Goal: Entertainment & Leisure: Browse casually

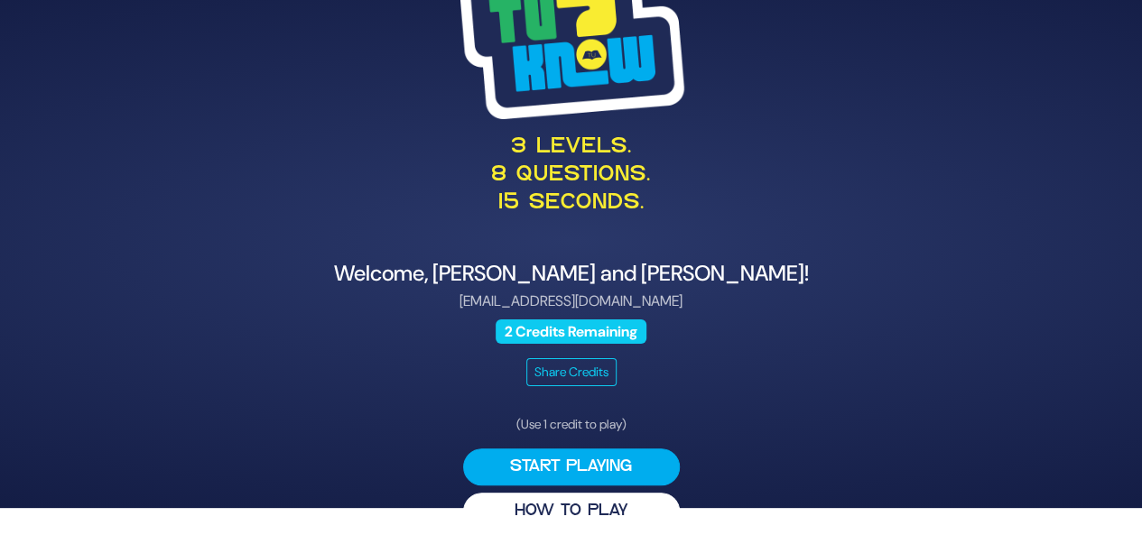
scroll to position [42, 0]
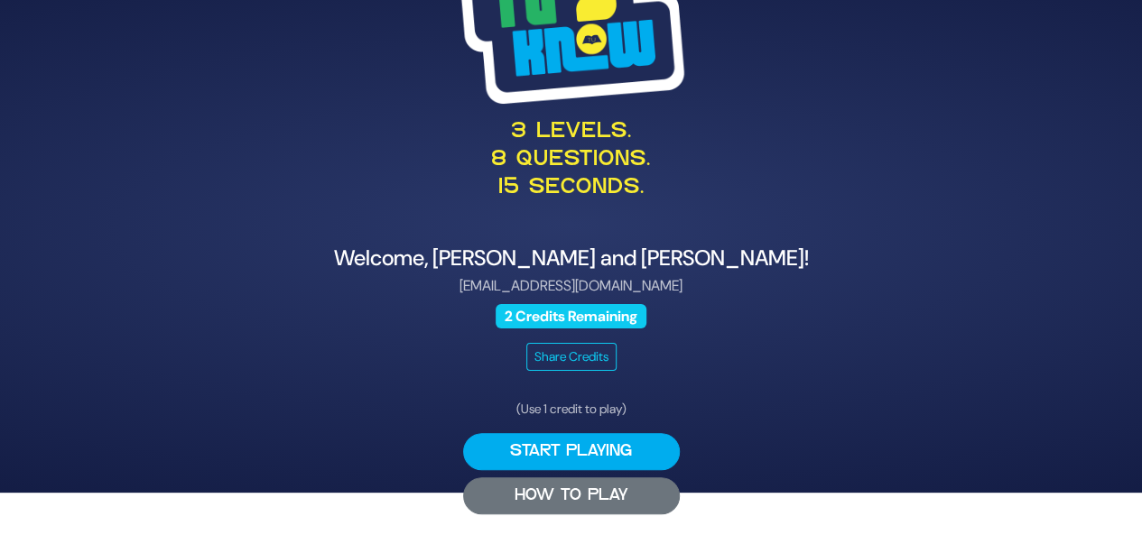
click at [531, 488] on button "HOW TO PLAY" at bounding box center [571, 495] width 217 height 37
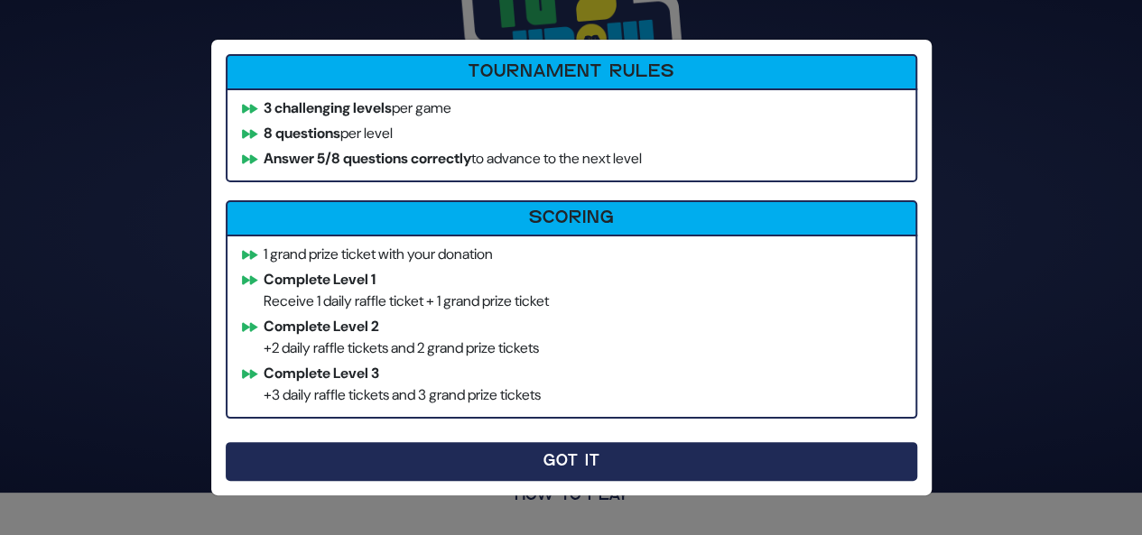
click at [456, 461] on button "Got It" at bounding box center [571, 461] width 691 height 39
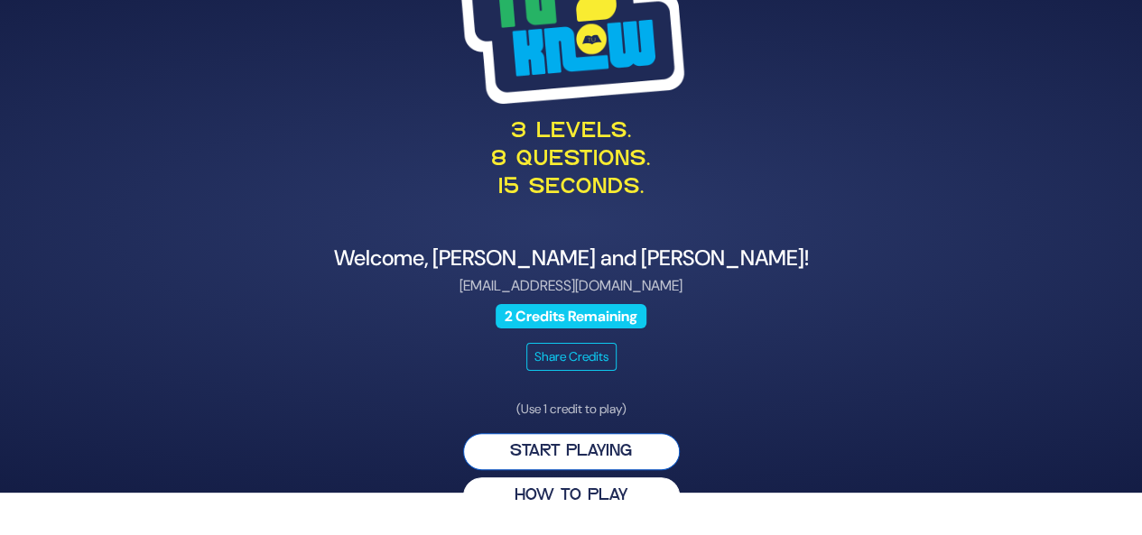
click at [551, 454] on button "Start Playing" at bounding box center [571, 451] width 217 height 37
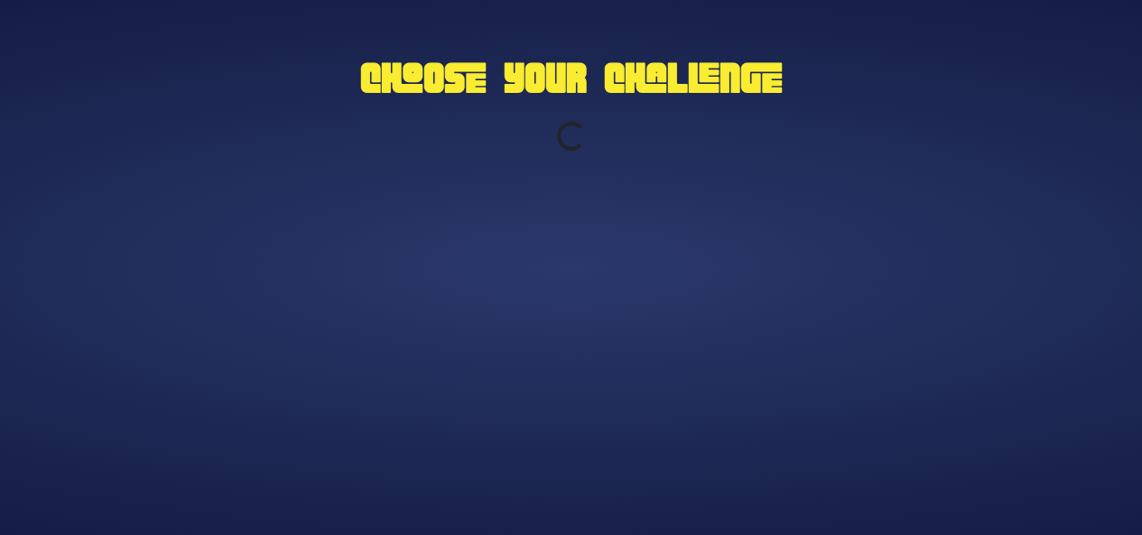
scroll to position [0, 0]
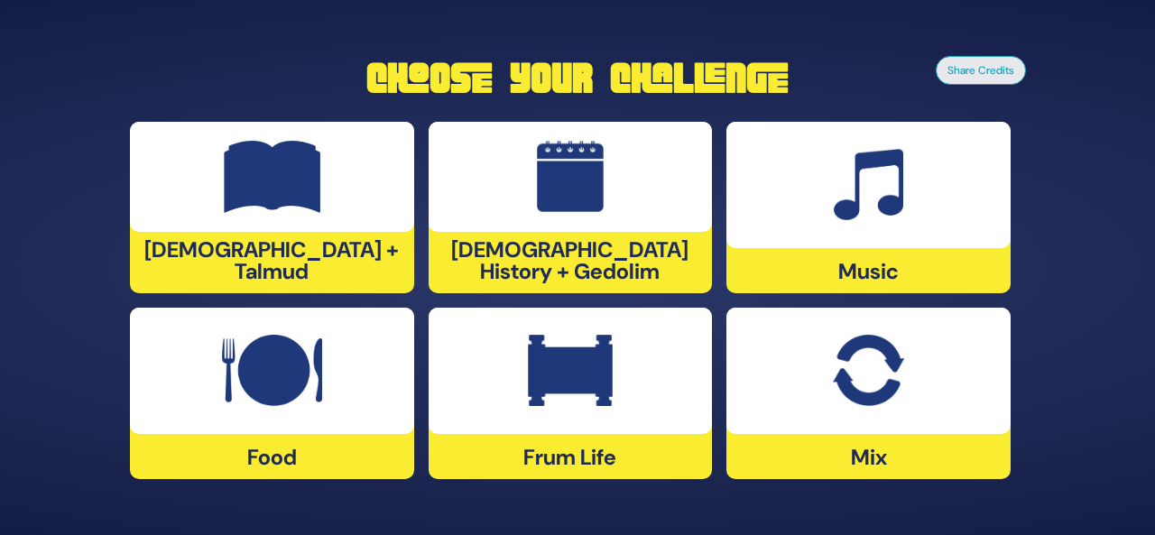
click at [317, 209] on img at bounding box center [272, 177] width 97 height 72
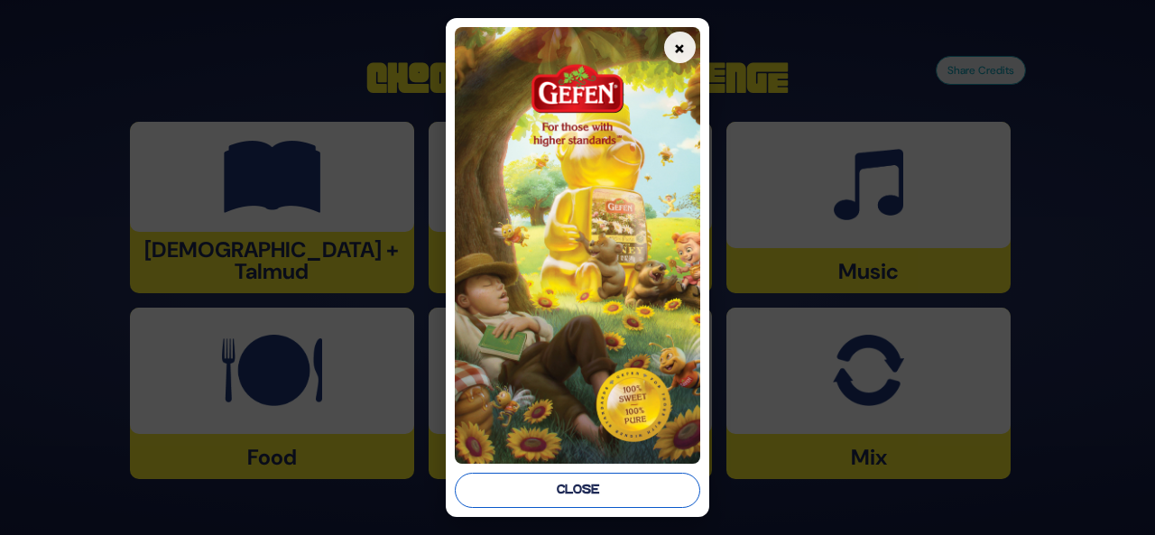
click at [590, 497] on button "Close" at bounding box center [578, 490] width 246 height 35
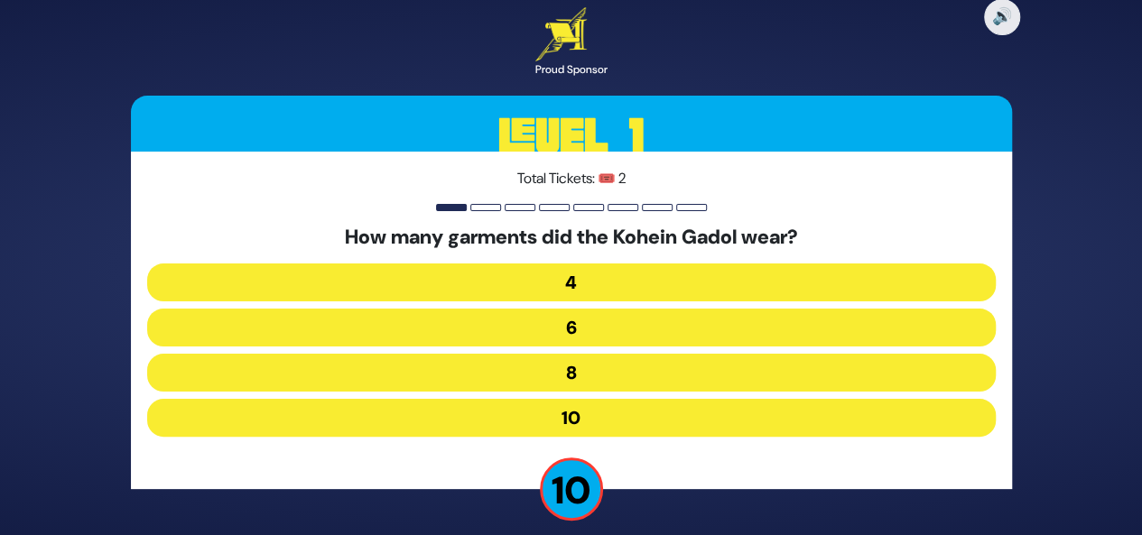
click at [609, 366] on button "8" at bounding box center [571, 373] width 848 height 38
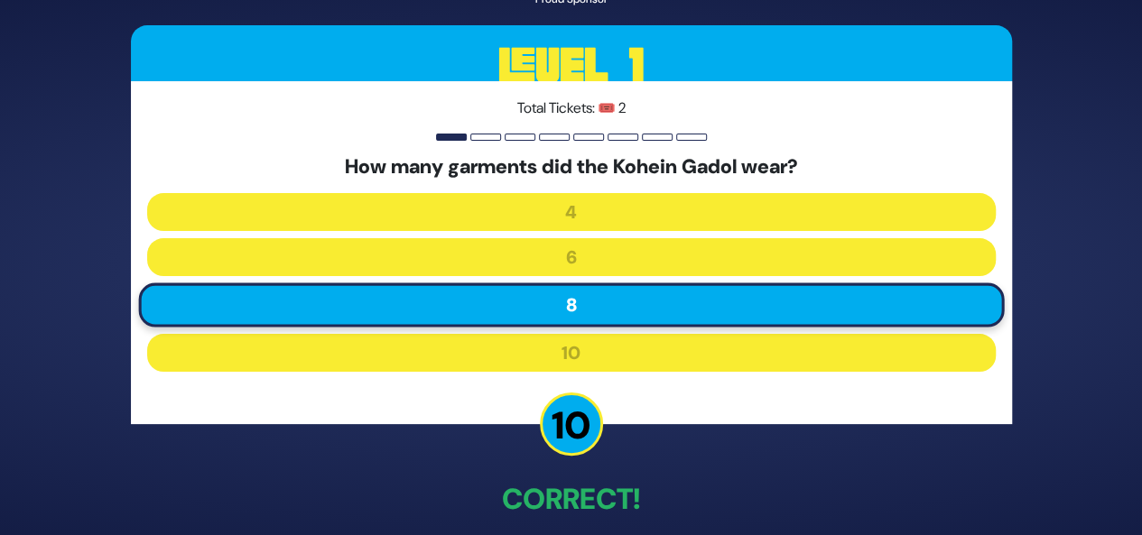
scroll to position [85, 0]
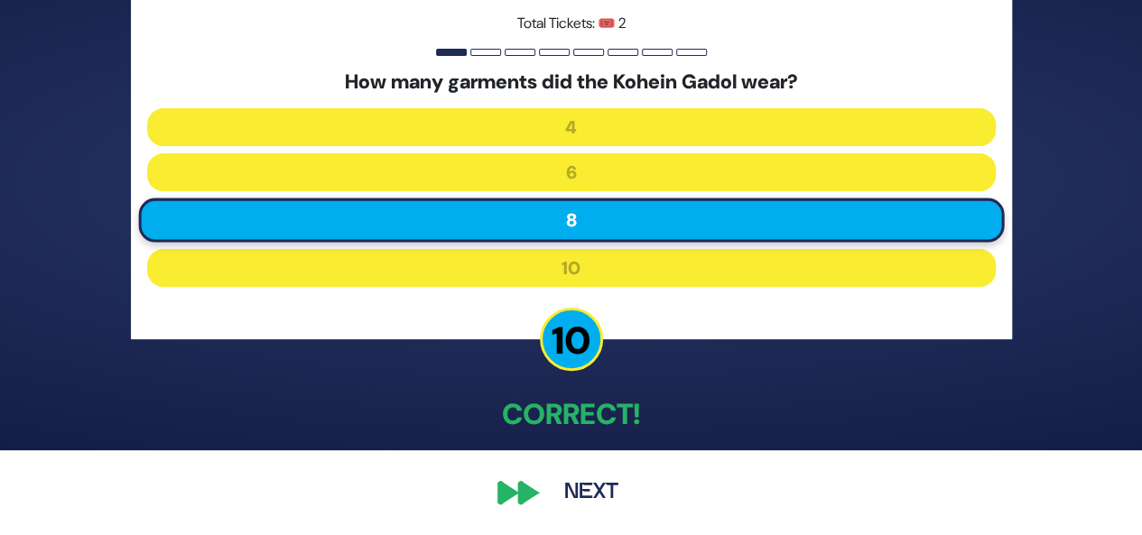
click at [608, 499] on button "Next" at bounding box center [591, 493] width 105 height 42
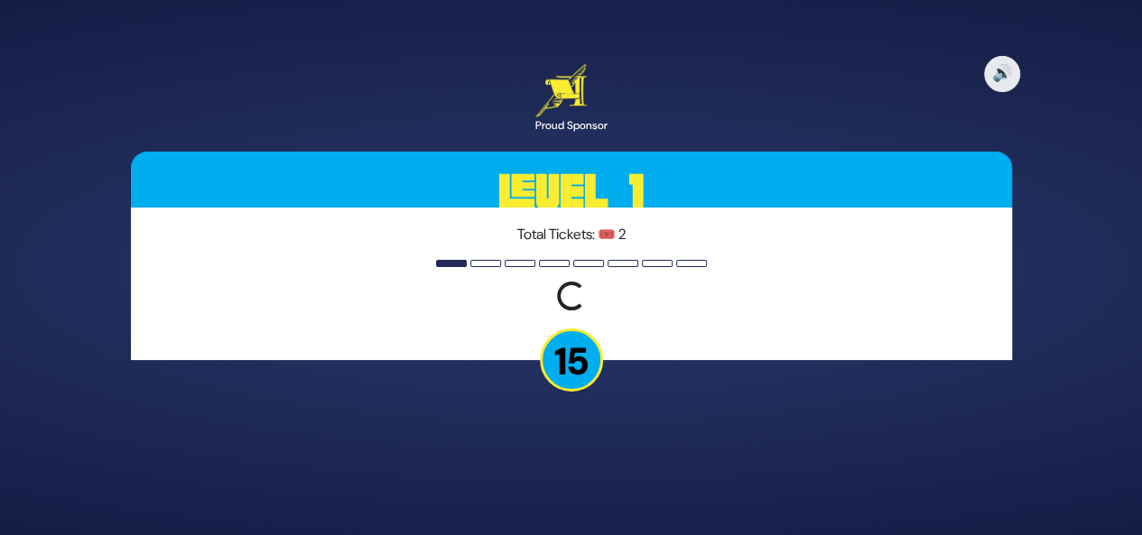
scroll to position [0, 0]
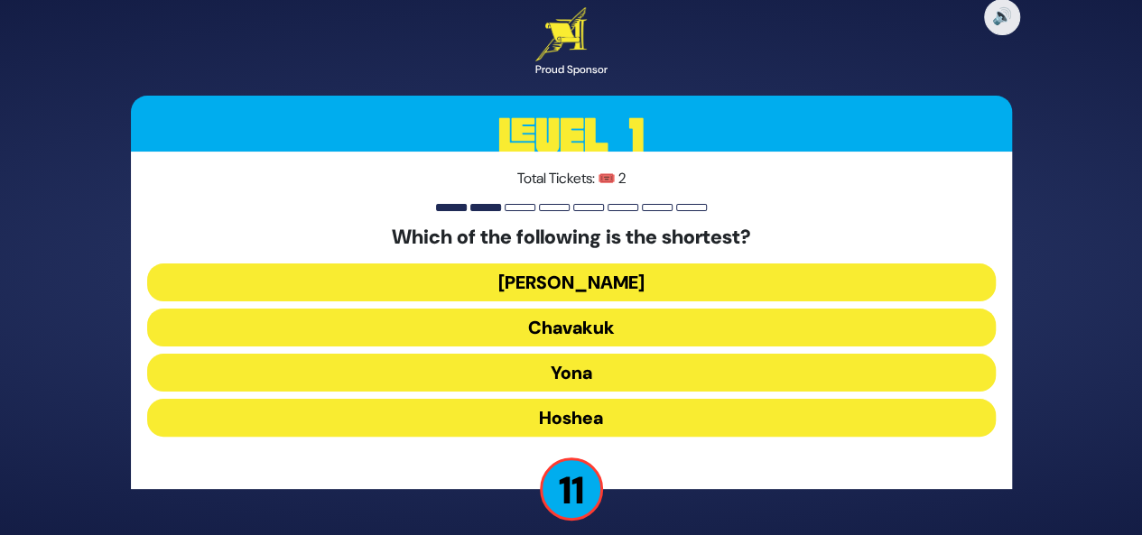
click at [607, 280] on button "Ovadia" at bounding box center [571, 283] width 848 height 38
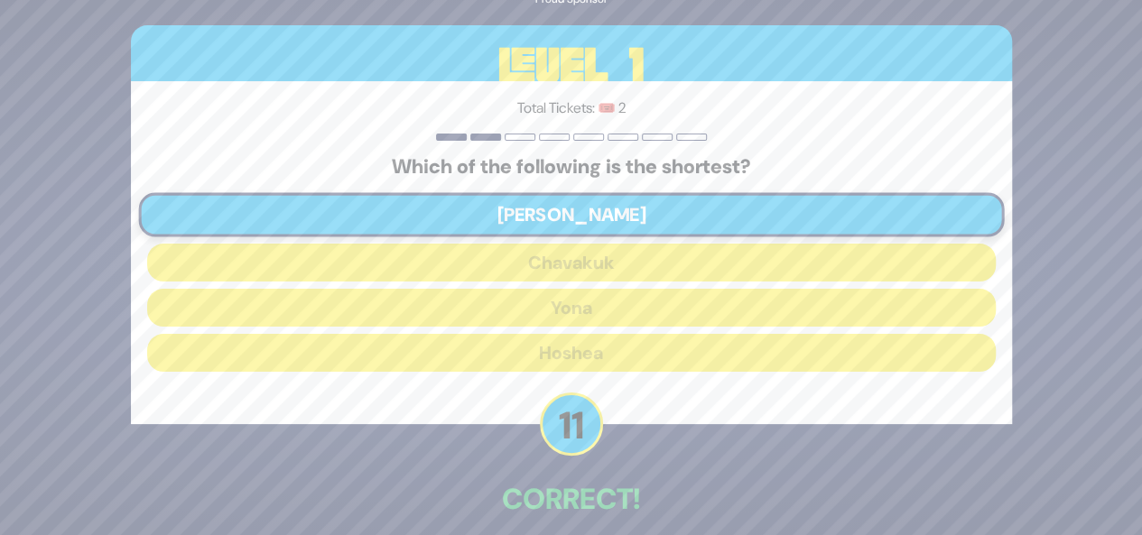
scroll to position [85, 0]
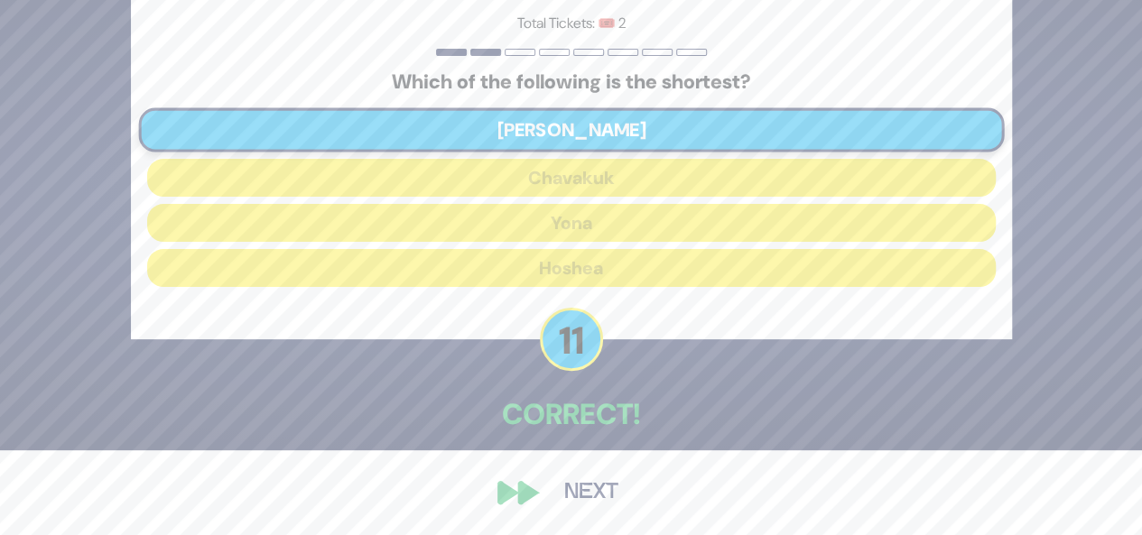
click at [601, 487] on button "Next" at bounding box center [591, 493] width 105 height 42
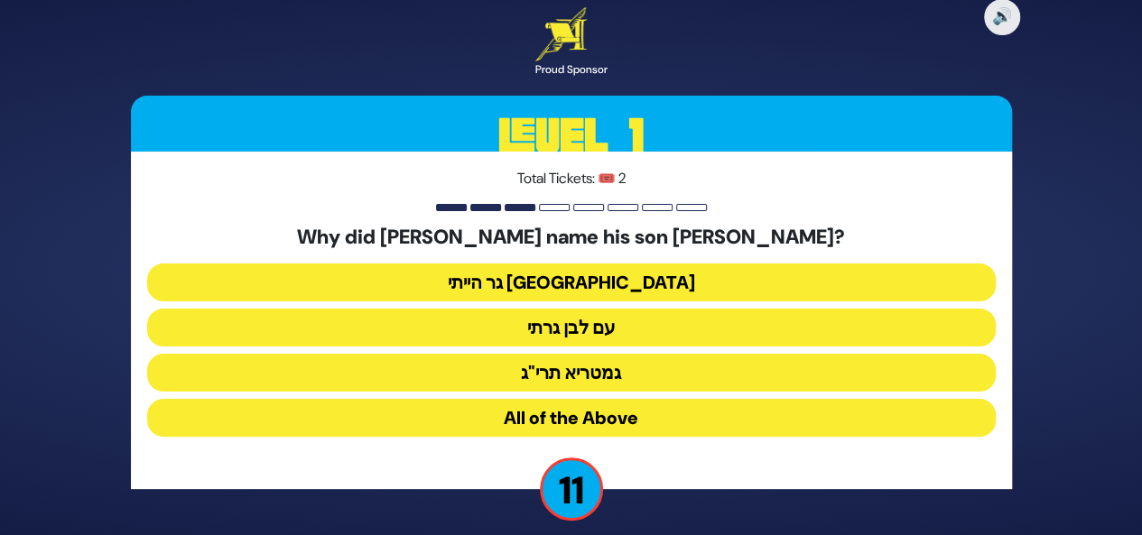
click at [603, 279] on button "גר הייתי בארץ נכריה" at bounding box center [571, 283] width 848 height 38
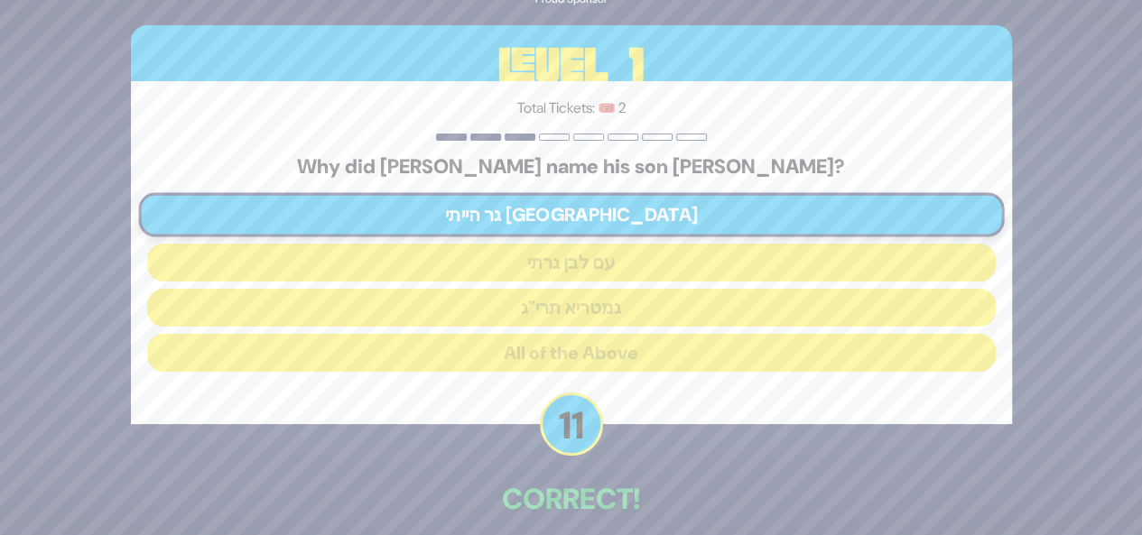
scroll to position [85, 0]
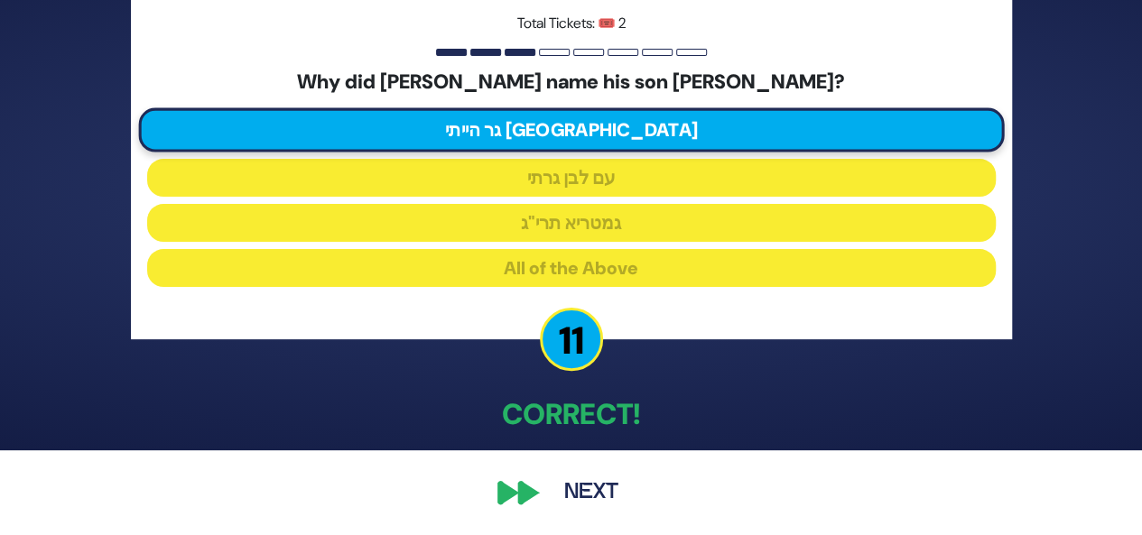
click at [588, 495] on button "Next" at bounding box center [591, 493] width 105 height 42
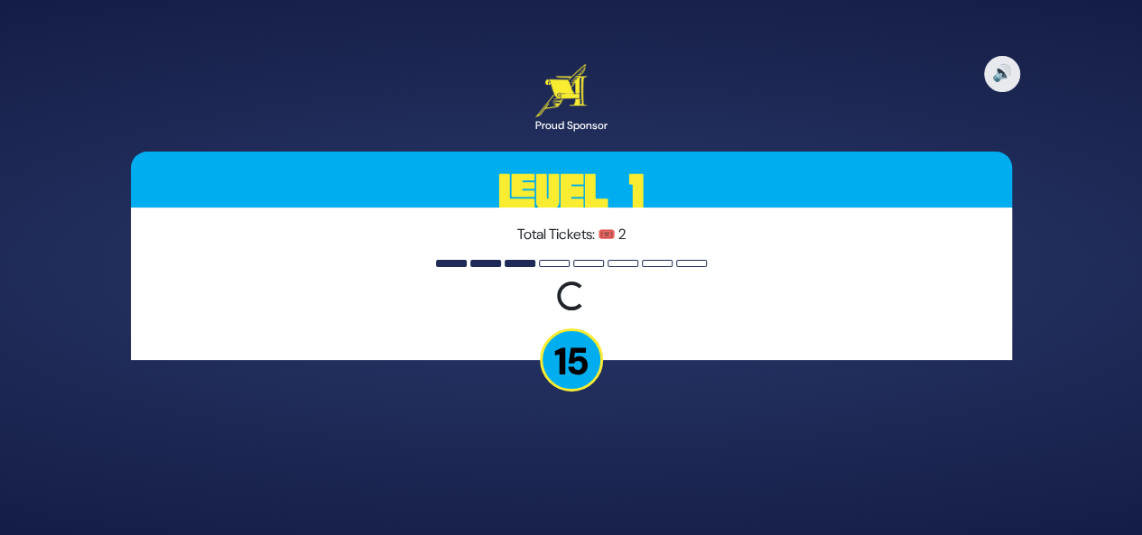
scroll to position [0, 0]
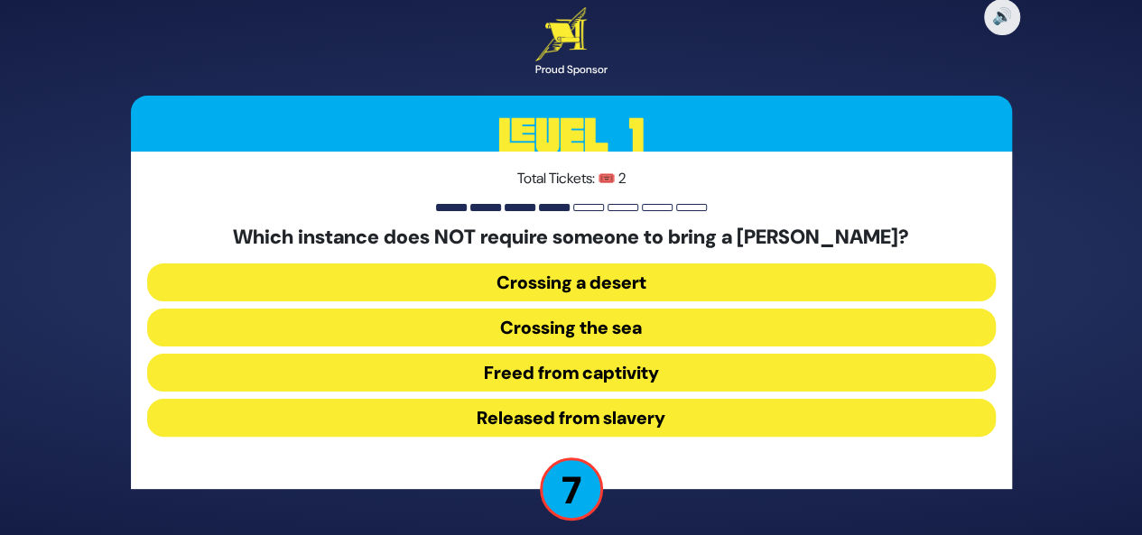
click at [614, 414] on button "Released from slavery" at bounding box center [571, 418] width 848 height 38
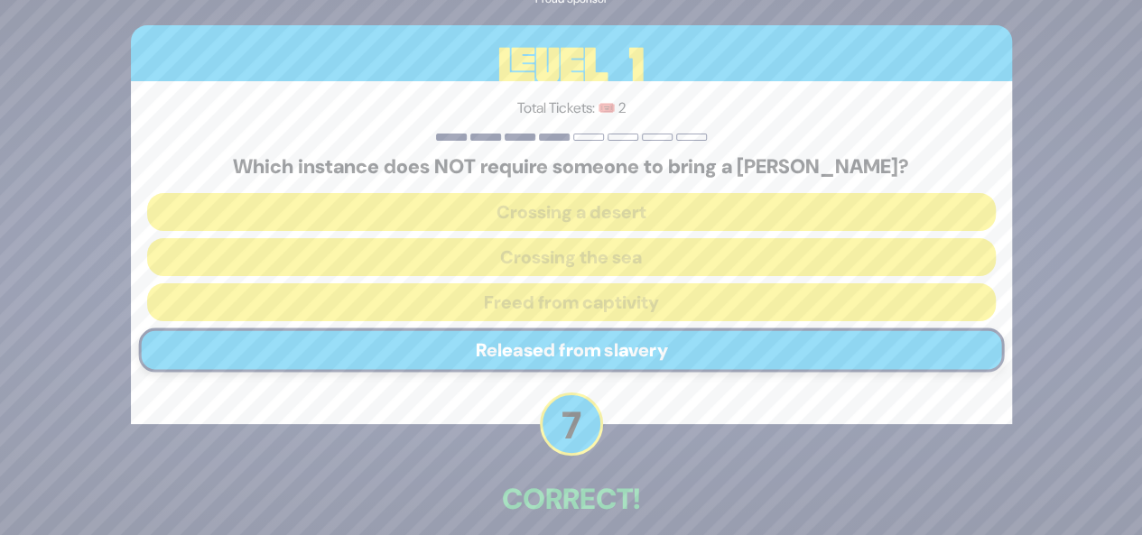
scroll to position [85, 0]
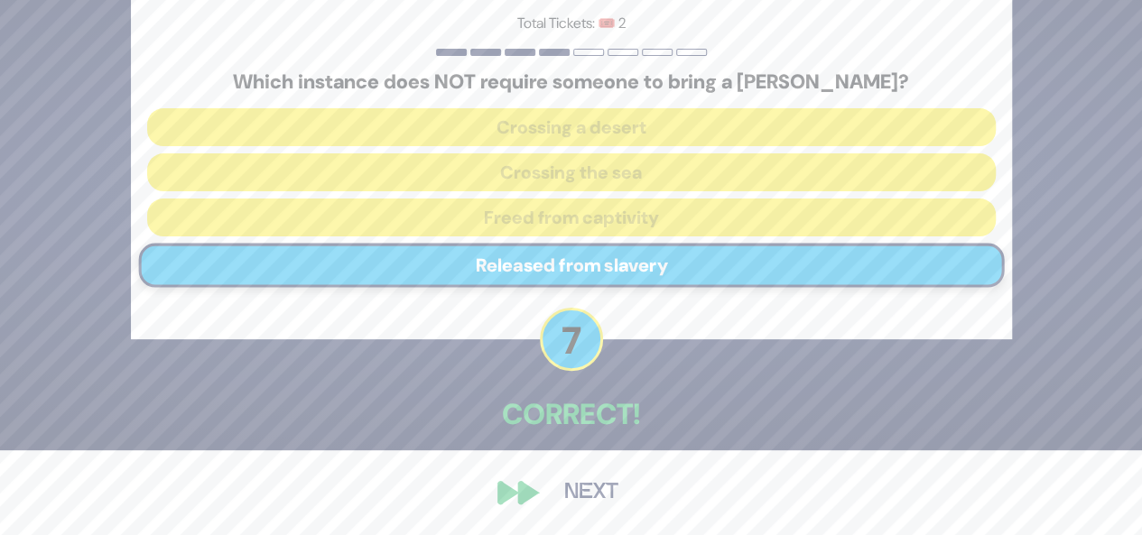
click at [594, 506] on button "Next" at bounding box center [591, 493] width 105 height 42
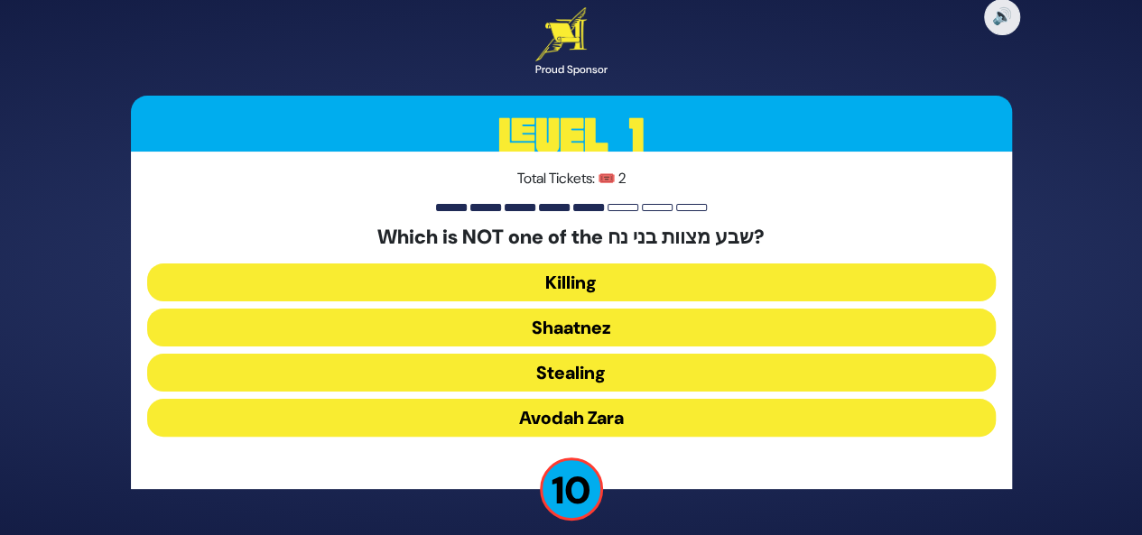
click at [584, 326] on button "Shaatnez" at bounding box center [571, 328] width 848 height 38
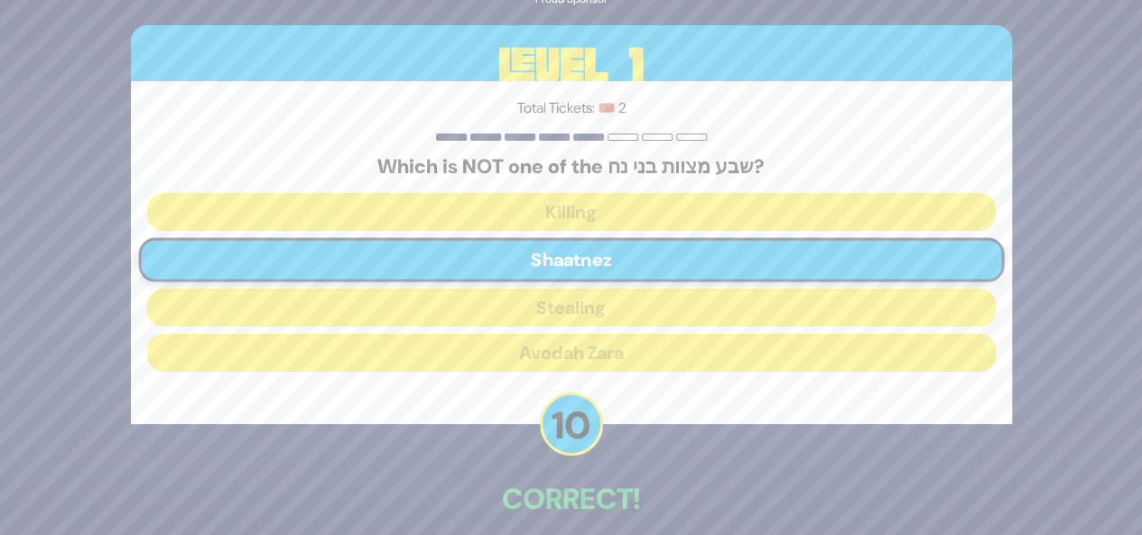
scroll to position [85, 0]
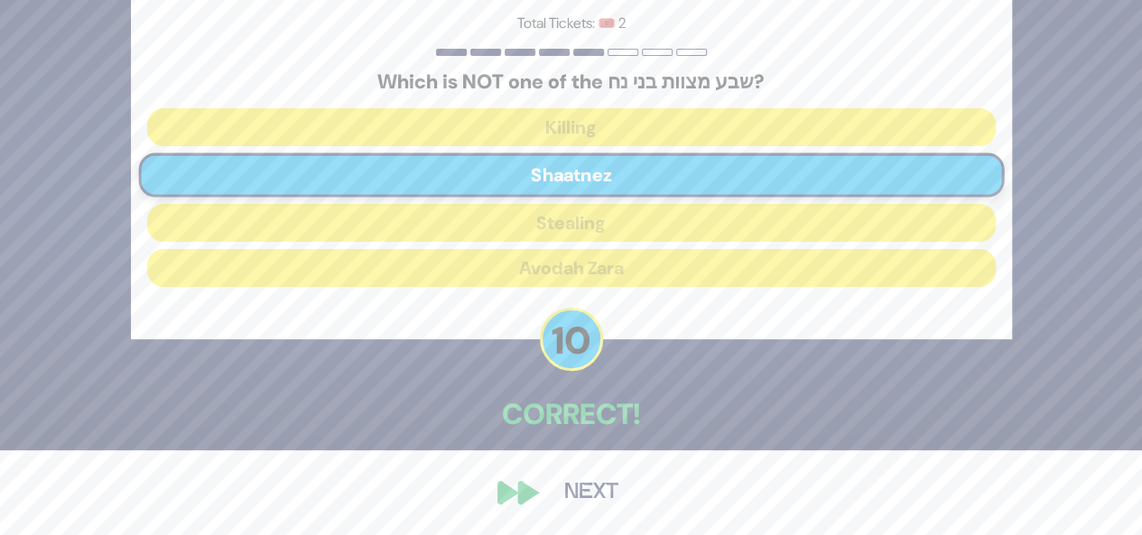
click at [569, 495] on button "Next" at bounding box center [591, 493] width 105 height 42
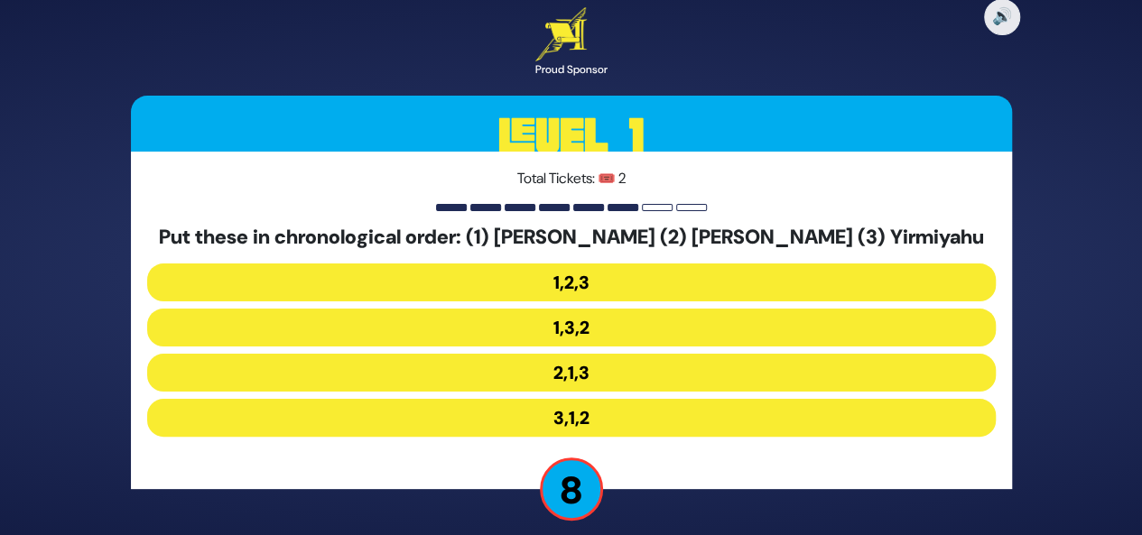
click at [569, 375] on button "2,1,3" at bounding box center [571, 373] width 848 height 38
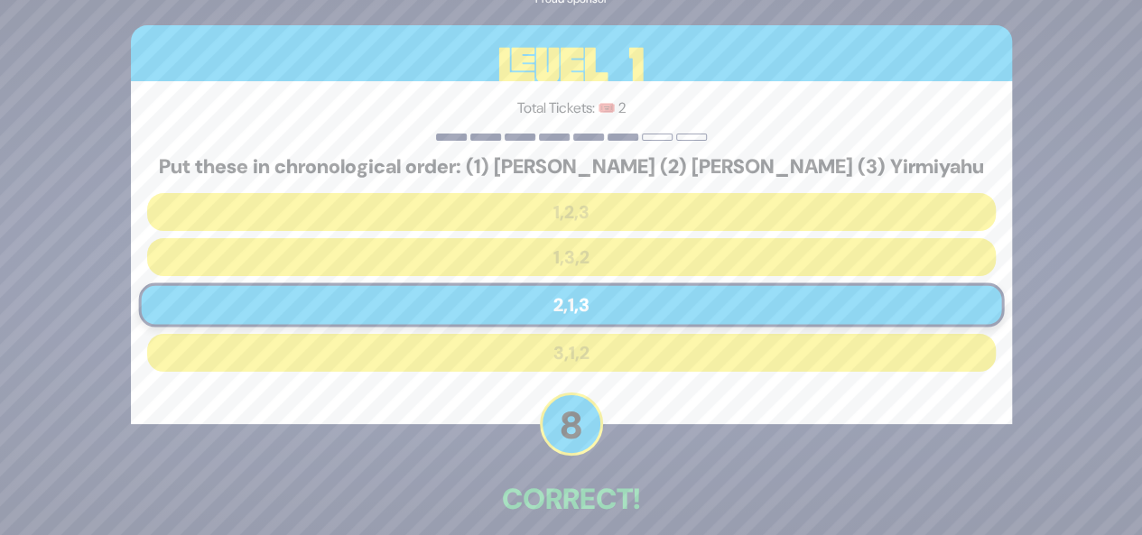
scroll to position [85, 0]
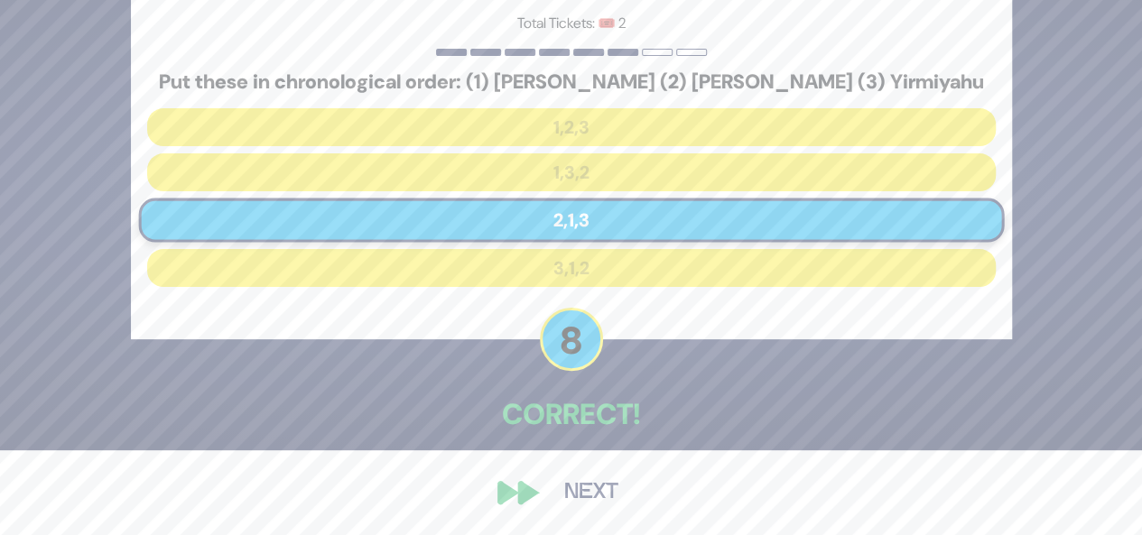
click at [572, 487] on button "Next" at bounding box center [591, 493] width 105 height 42
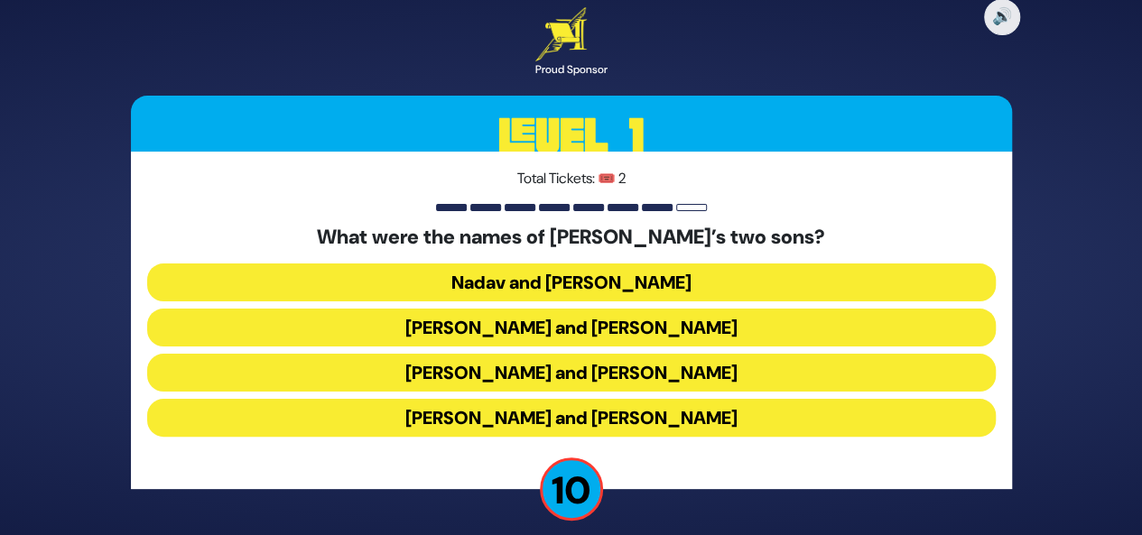
click at [573, 422] on button "Gershom and Eliezer" at bounding box center [571, 418] width 848 height 38
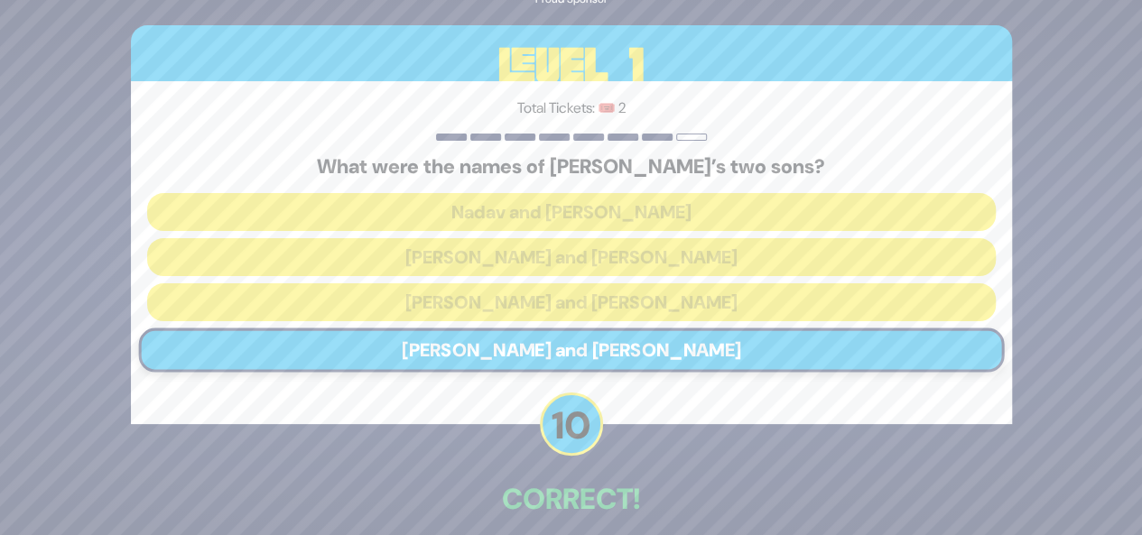
scroll to position [85, 0]
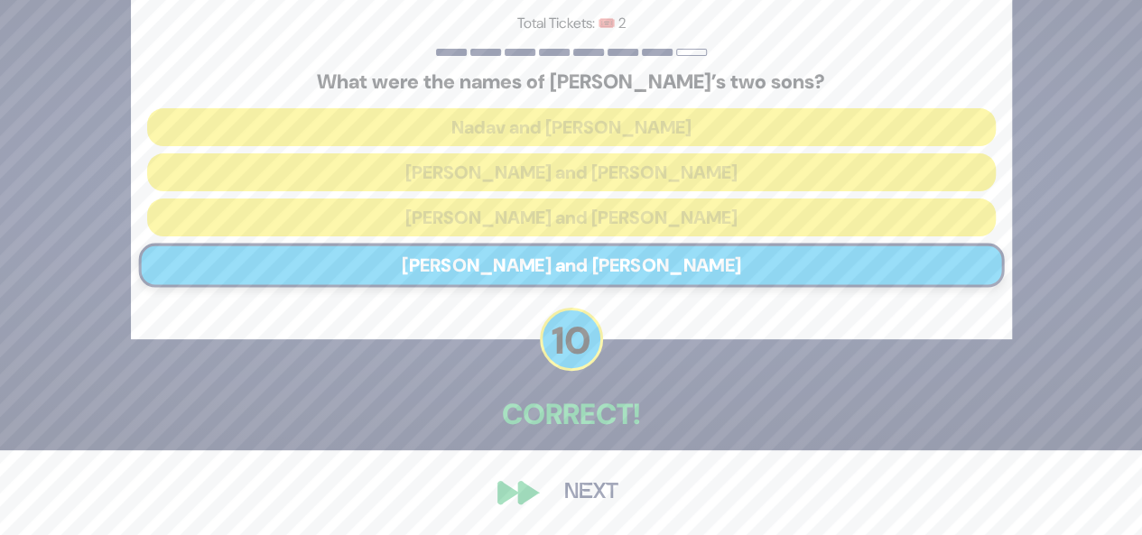
click at [574, 494] on button "Next" at bounding box center [591, 493] width 105 height 42
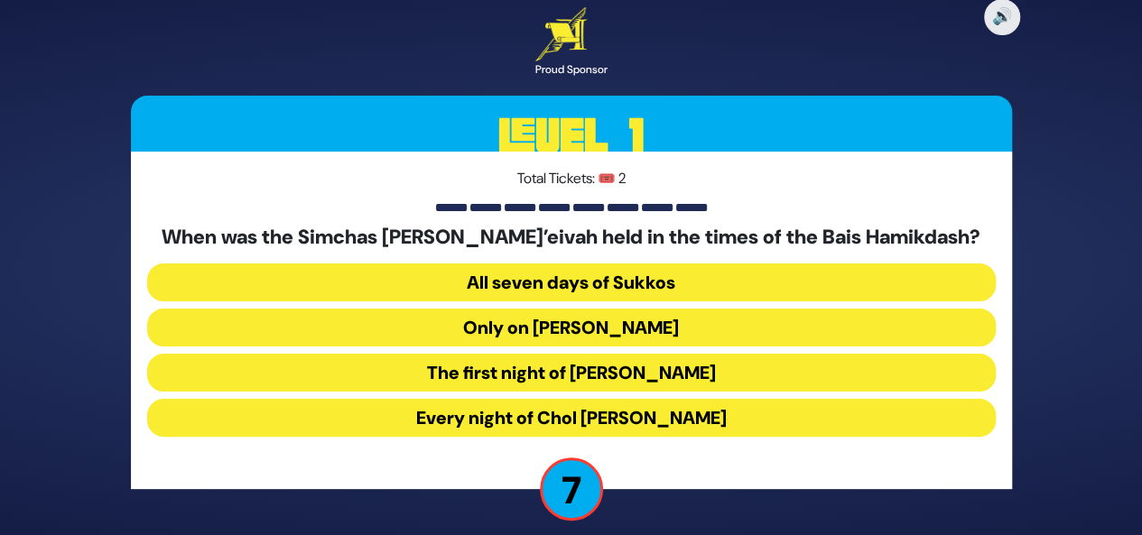
click at [700, 422] on button "Every night of Chol Hamoed Sukkos" at bounding box center [571, 418] width 848 height 38
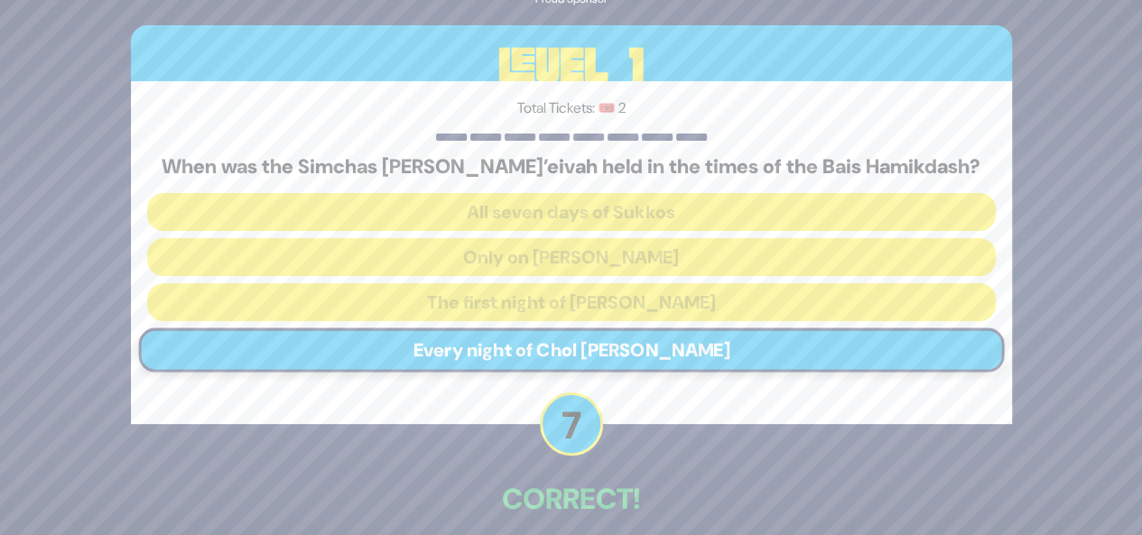
scroll to position [85, 0]
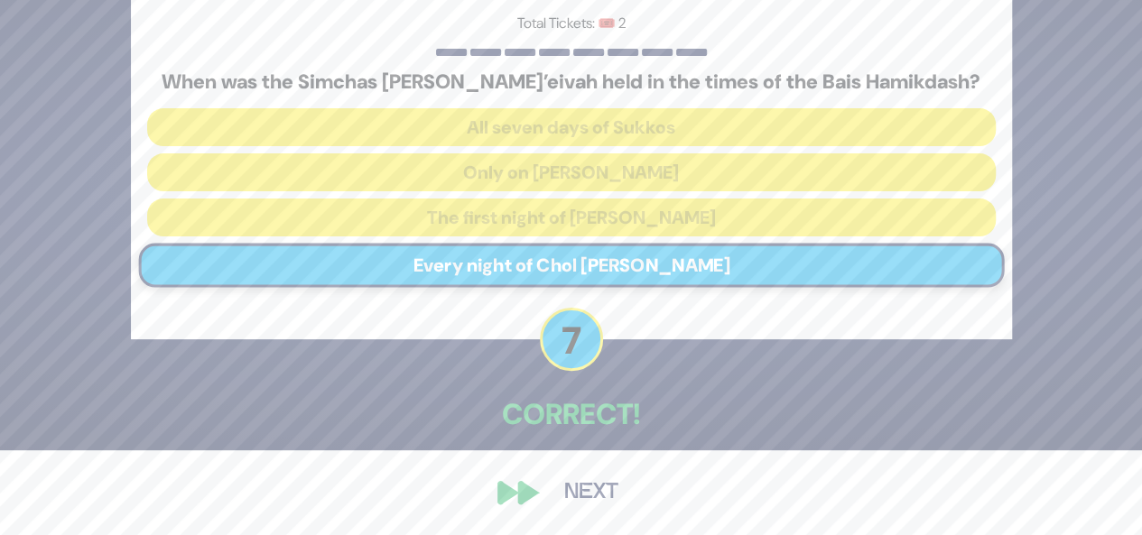
click at [585, 485] on button "Next" at bounding box center [591, 493] width 105 height 42
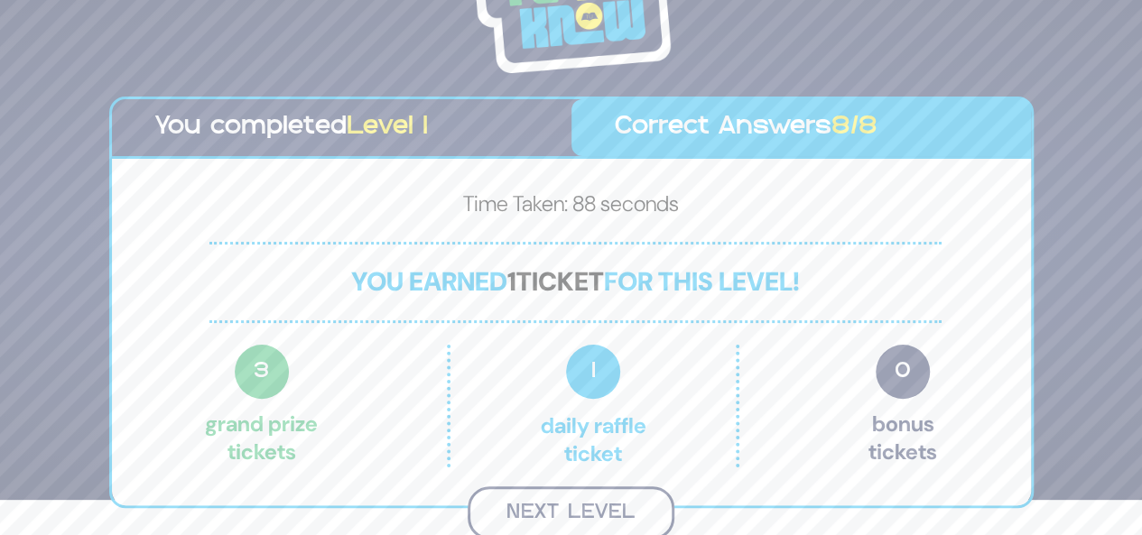
scroll to position [32, 0]
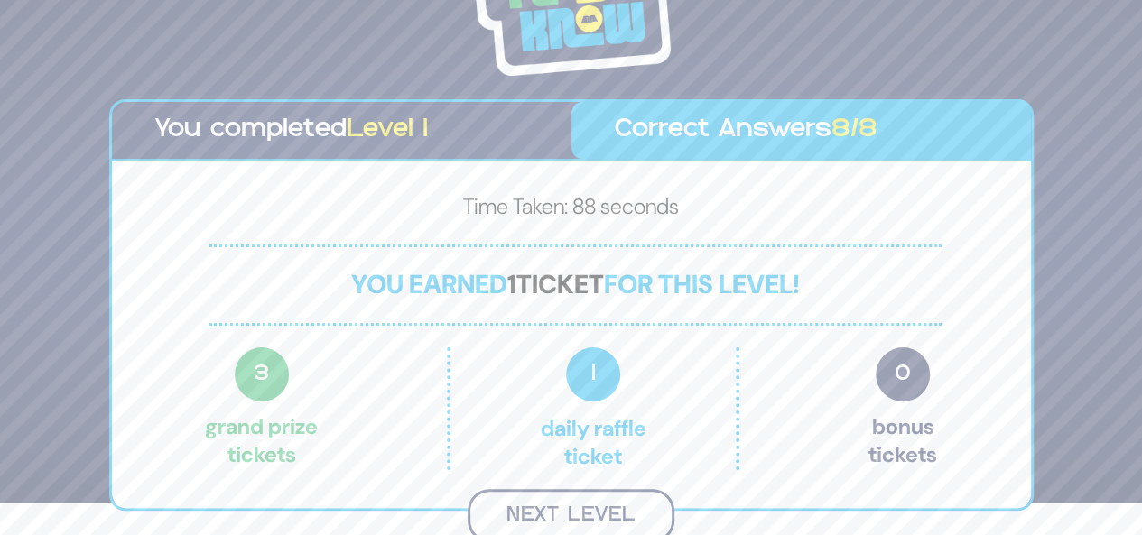
click at [527, 499] on button "Next Level" at bounding box center [571, 515] width 207 height 53
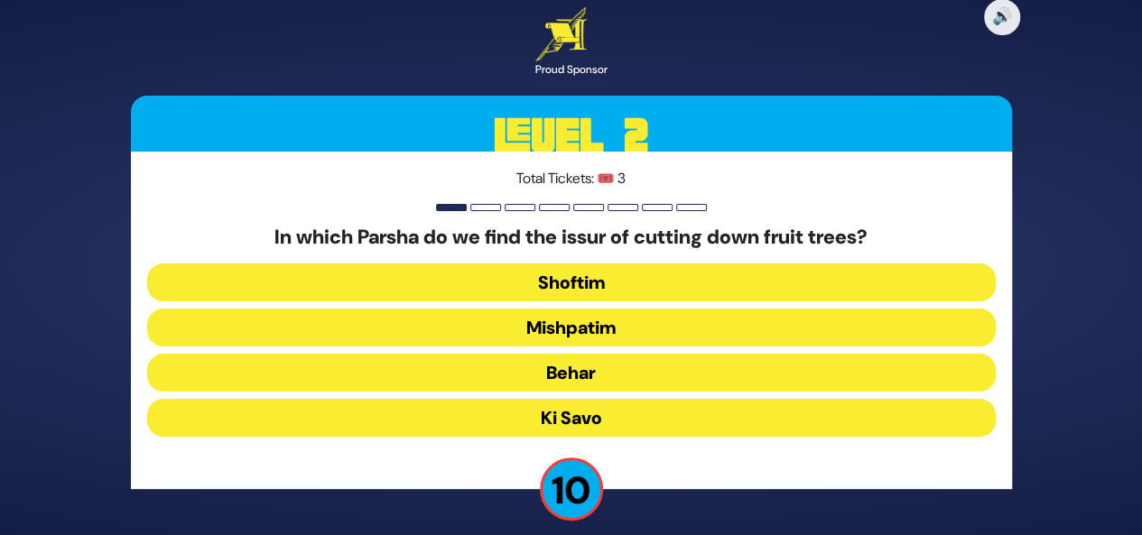
click at [591, 283] on button "Shoftim" at bounding box center [571, 283] width 848 height 38
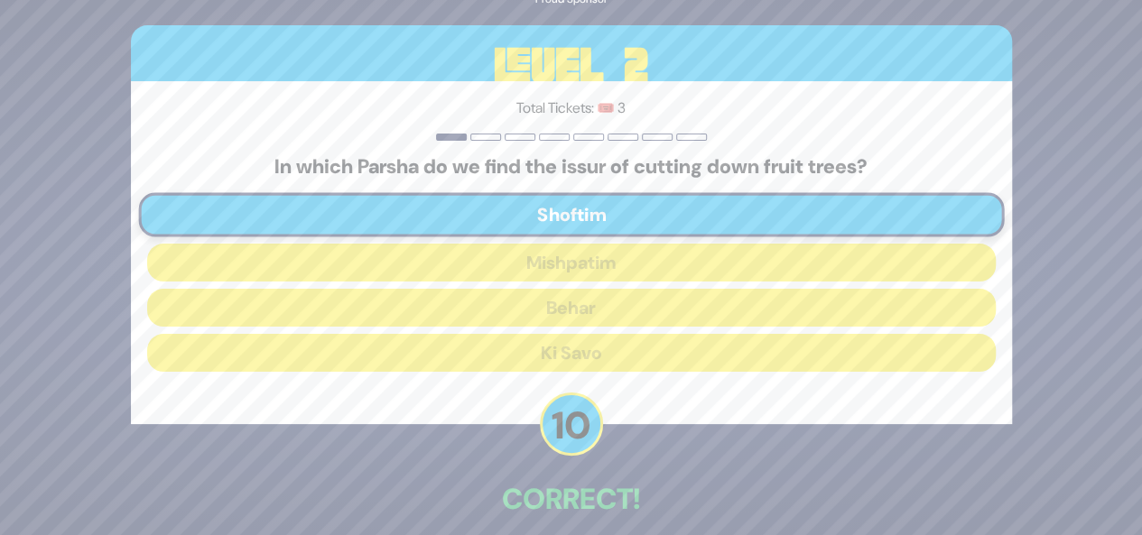
scroll to position [85, 0]
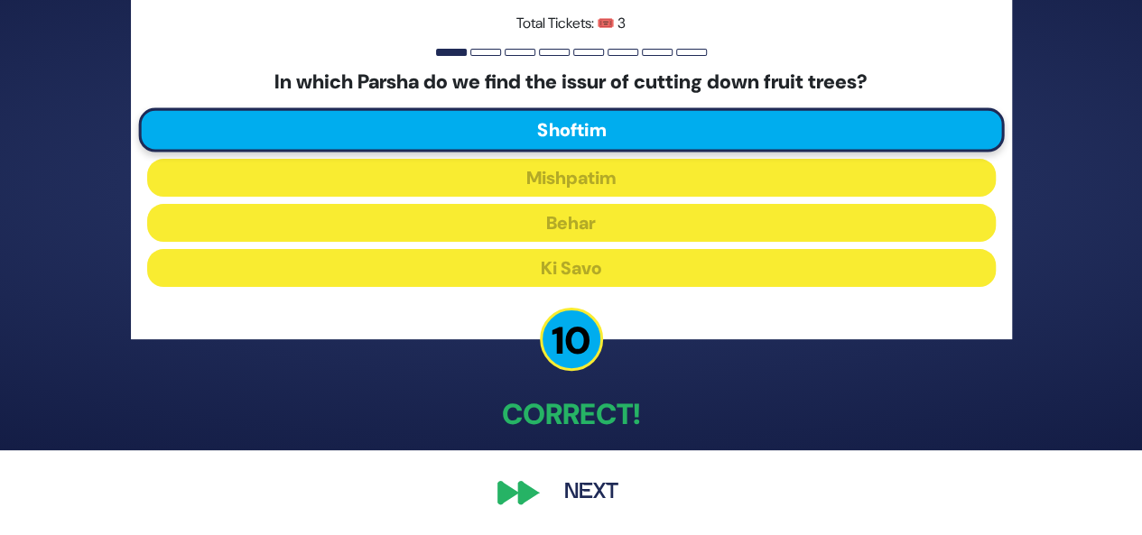
click at [570, 491] on button "Next" at bounding box center [591, 493] width 105 height 42
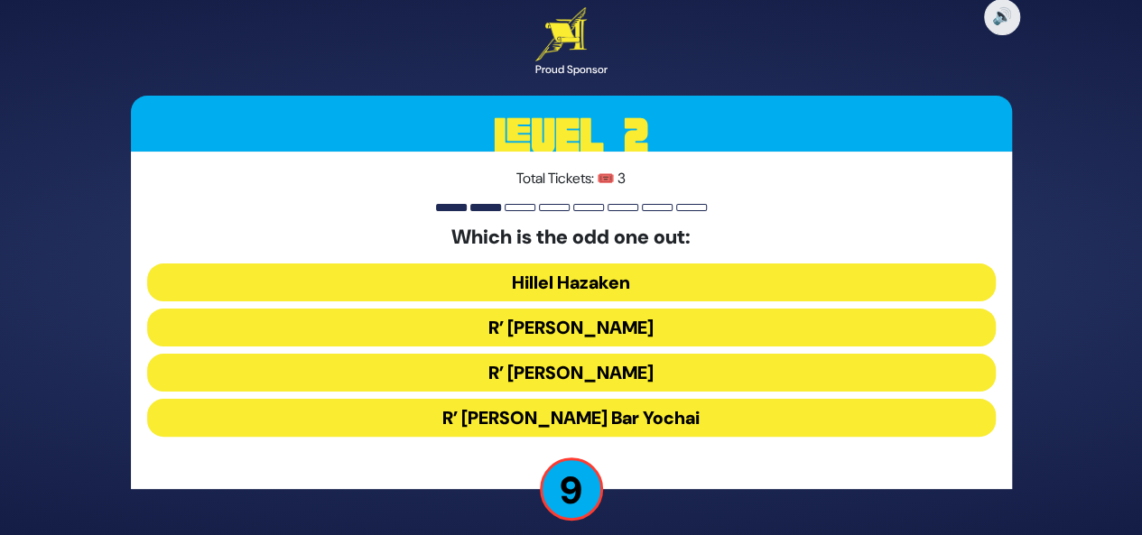
click at [601, 422] on button "R’ Shimon Bar Yochai" at bounding box center [571, 418] width 848 height 38
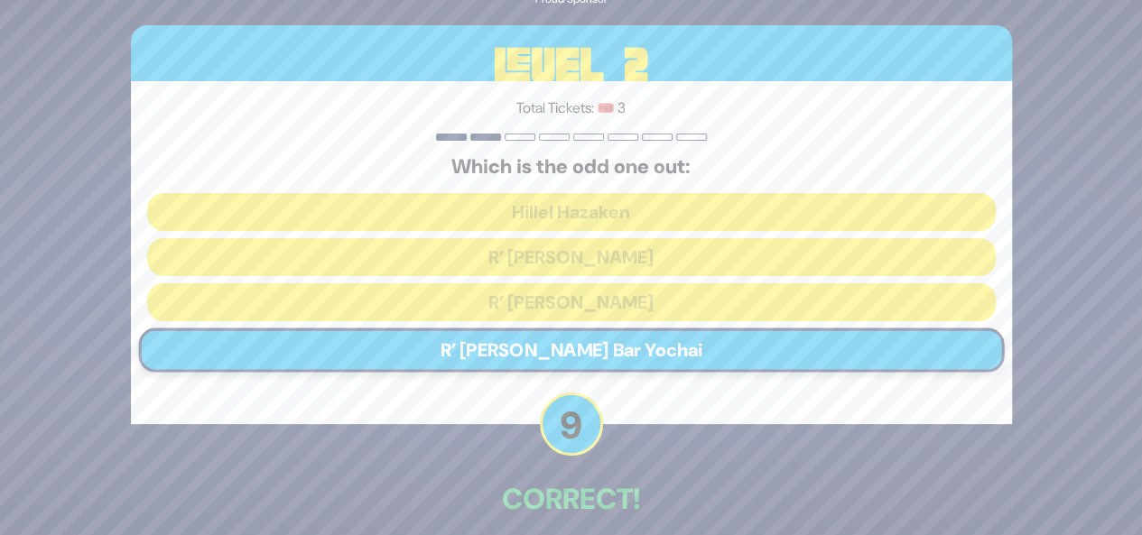
scroll to position [85, 0]
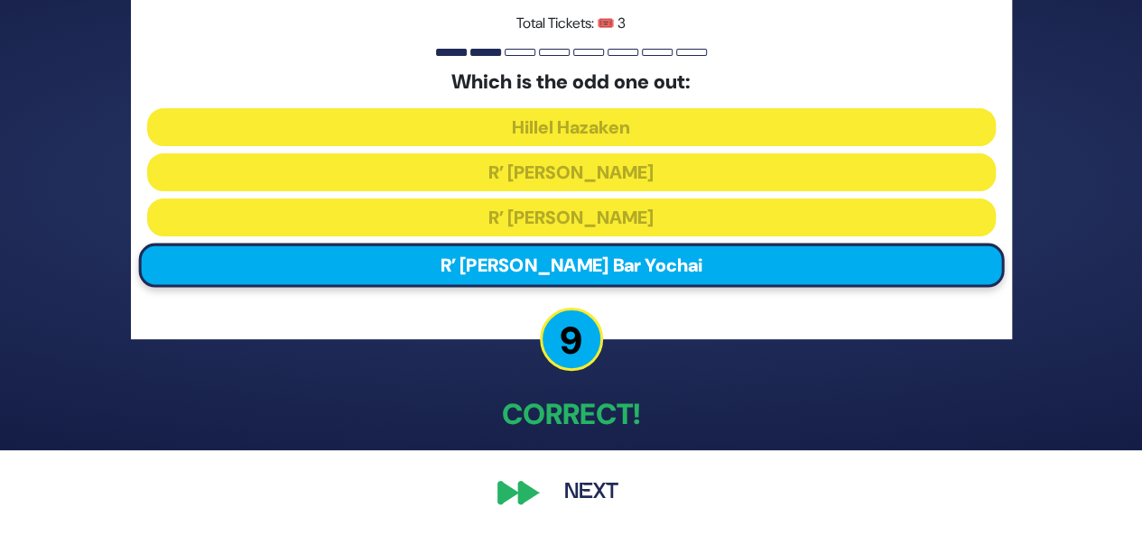
click at [590, 498] on button "Next" at bounding box center [591, 493] width 105 height 42
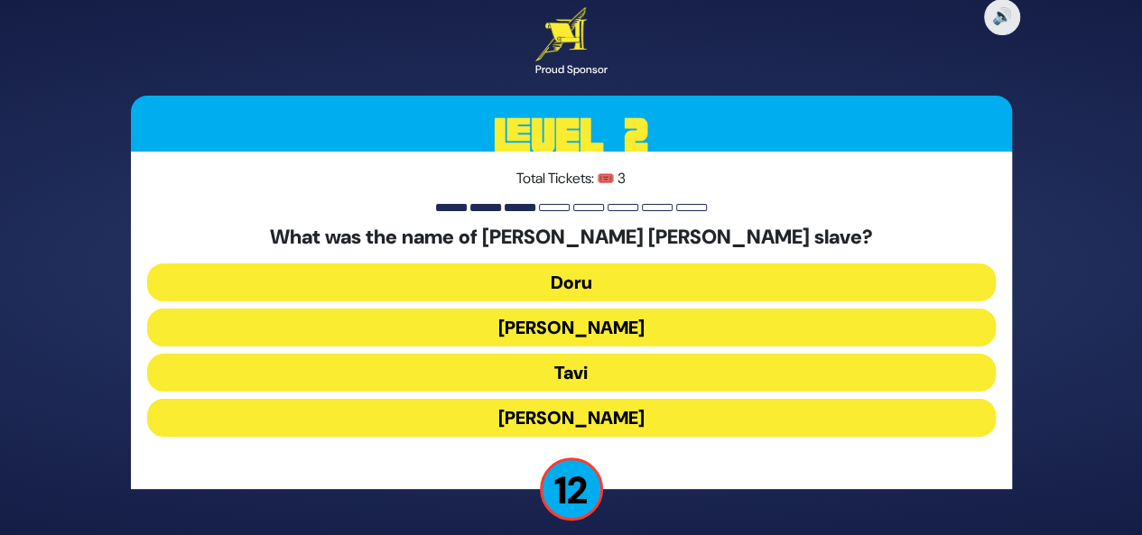
click at [611, 371] on button "Tavi" at bounding box center [571, 373] width 848 height 38
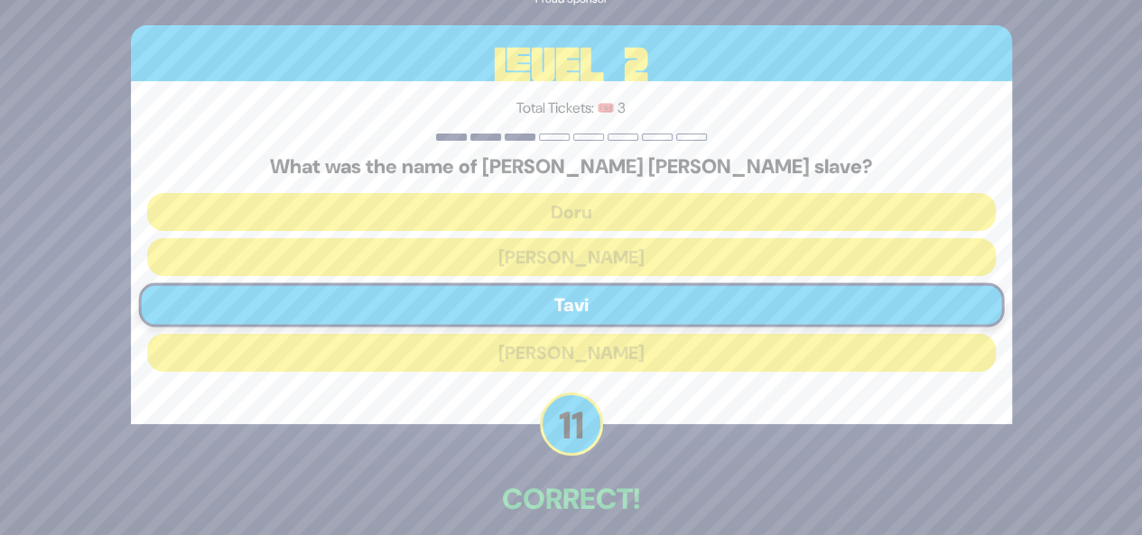
scroll to position [85, 0]
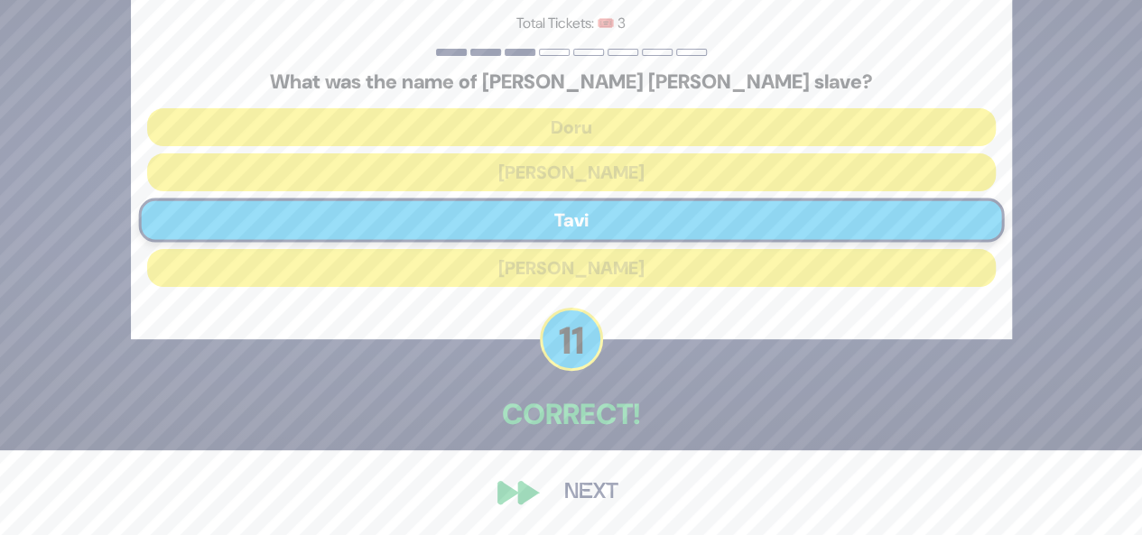
click at [579, 497] on button "Next" at bounding box center [591, 493] width 105 height 42
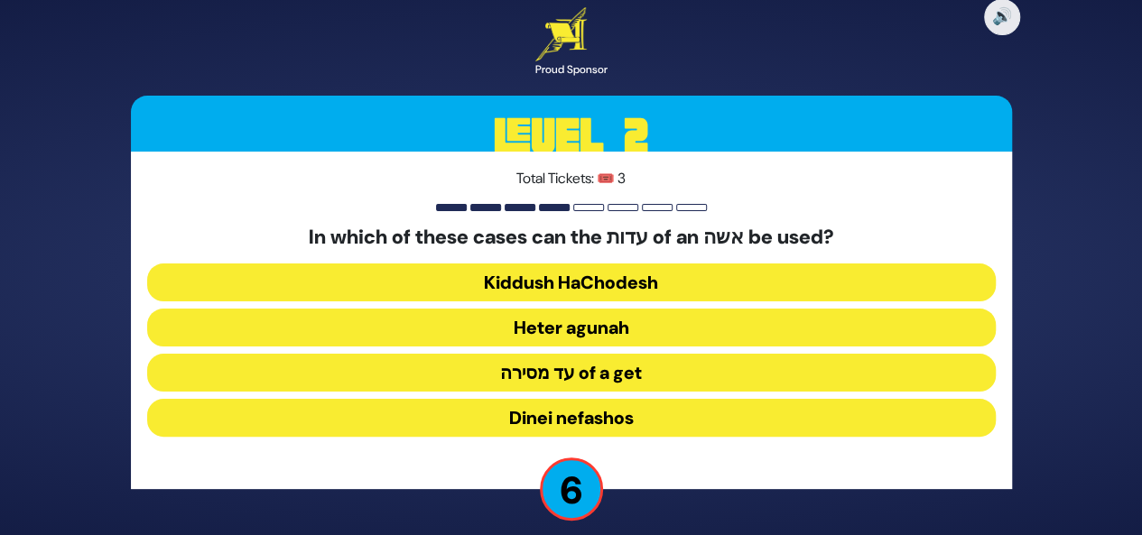
click at [631, 325] on button "Heter agunah" at bounding box center [571, 328] width 848 height 38
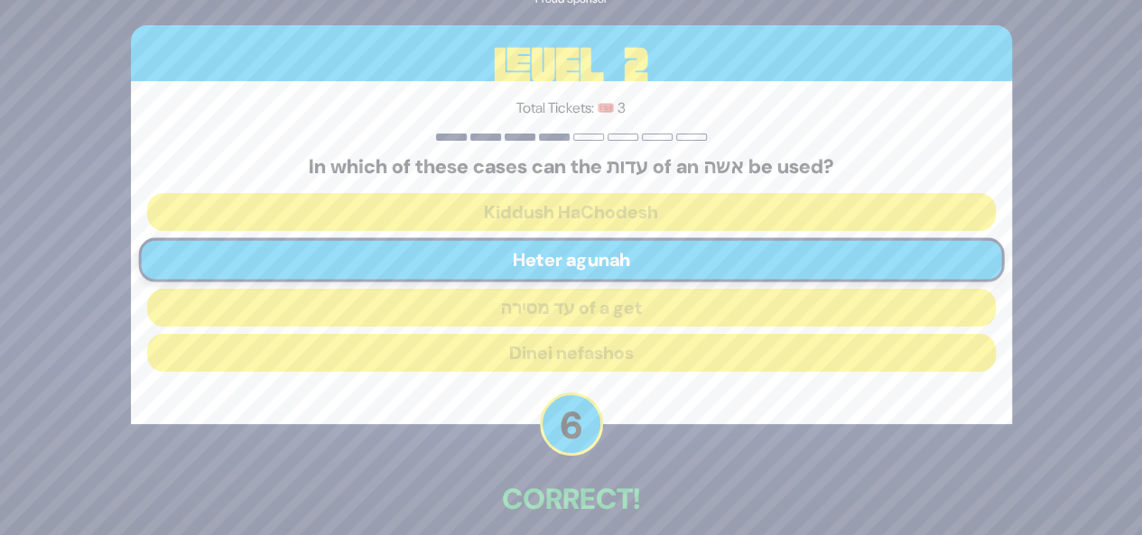
scroll to position [85, 0]
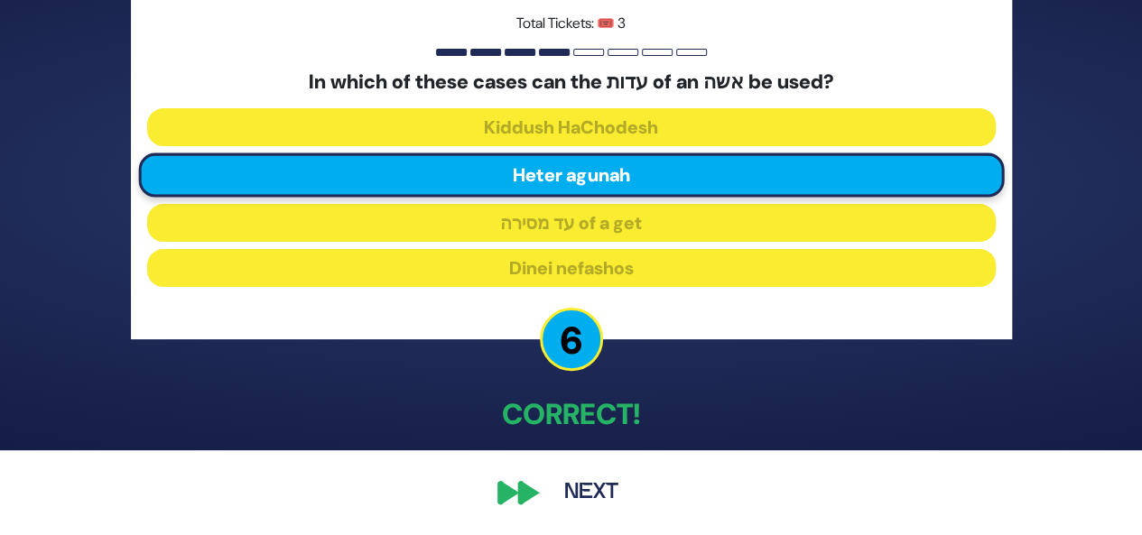
click at [614, 487] on button "Next" at bounding box center [591, 493] width 105 height 42
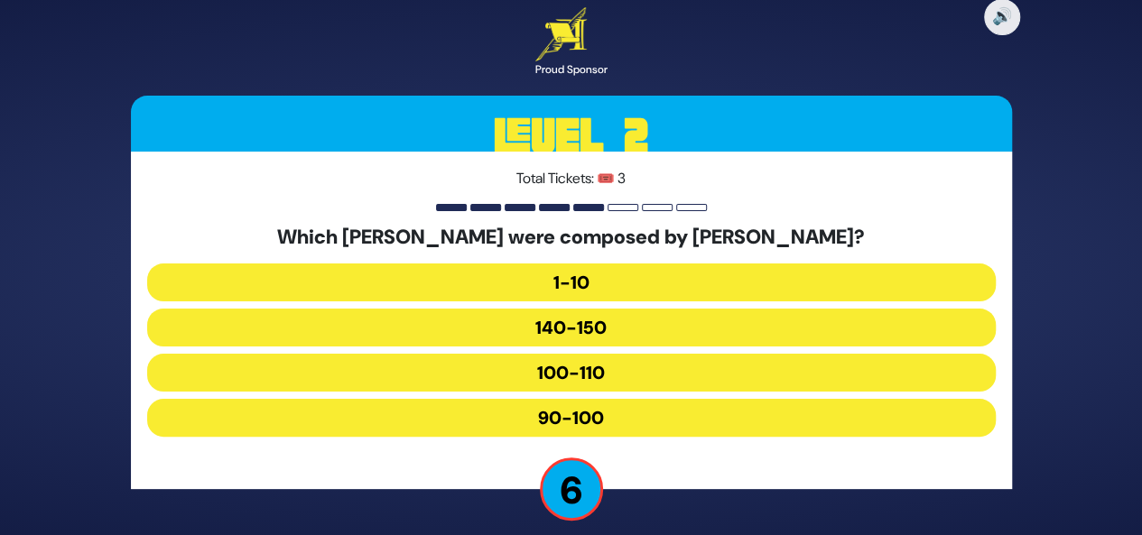
click at [598, 422] on button "90-100" at bounding box center [571, 418] width 848 height 38
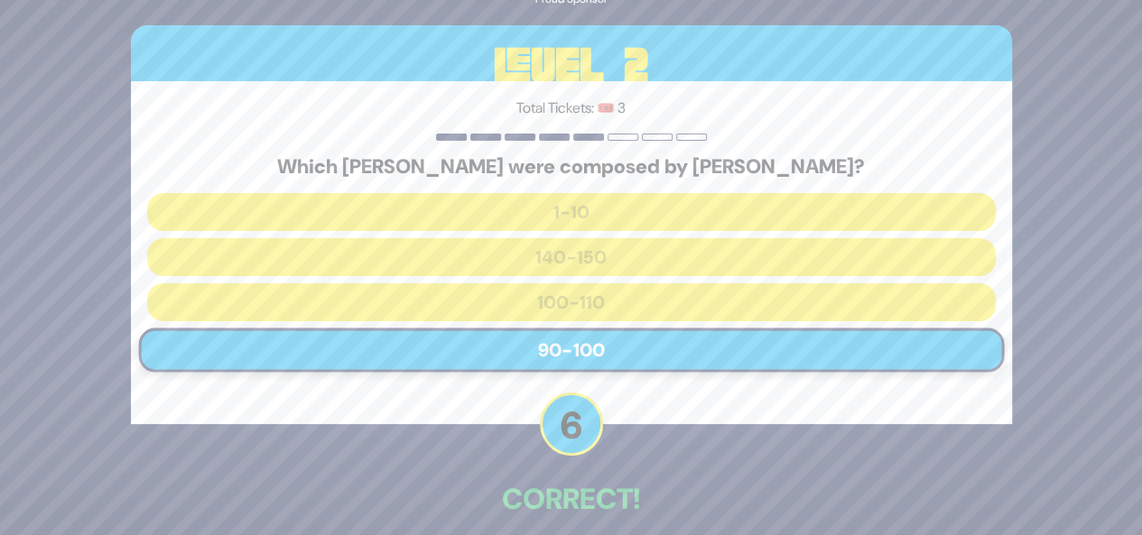
scroll to position [85, 0]
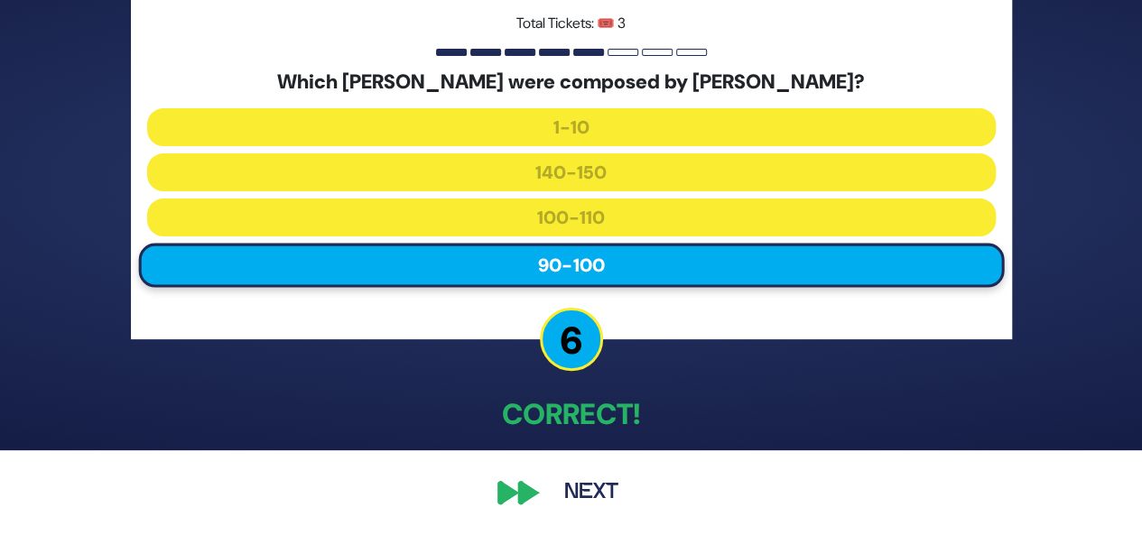
click at [583, 493] on button "Next" at bounding box center [591, 493] width 105 height 42
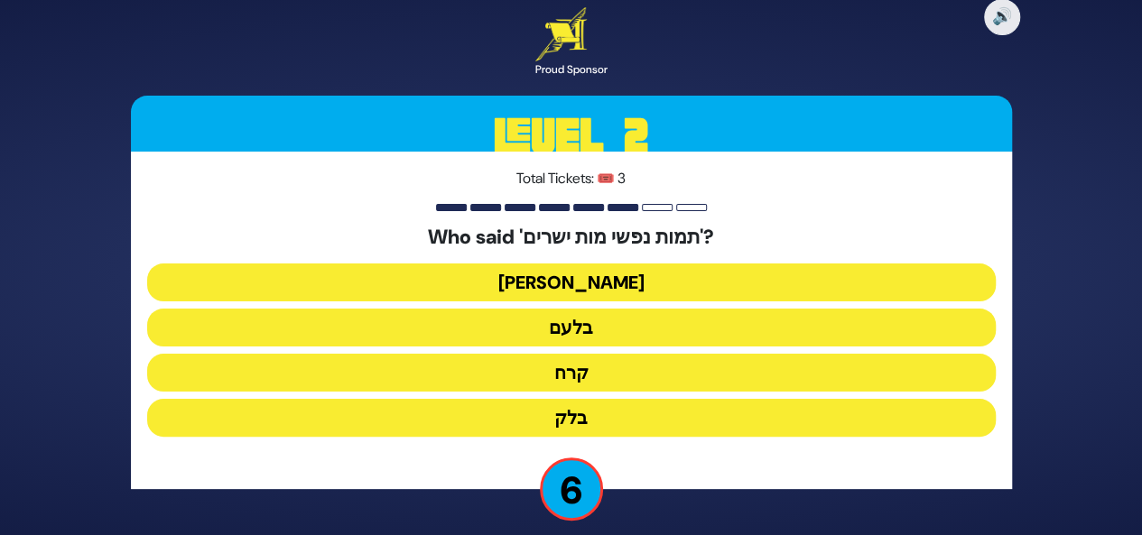
click at [581, 329] on button "בלעם" at bounding box center [571, 328] width 848 height 38
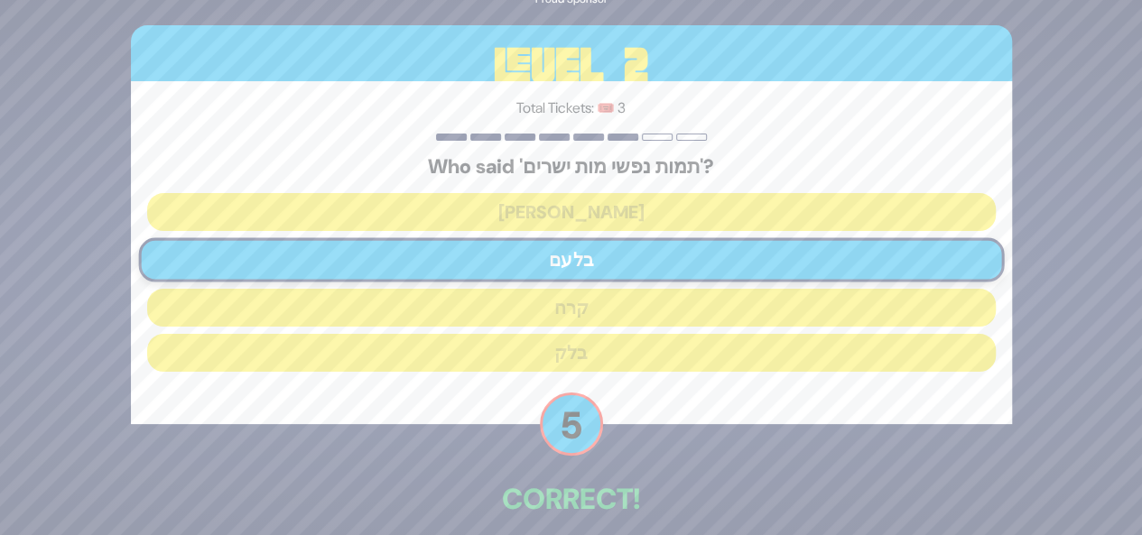
scroll to position [85, 0]
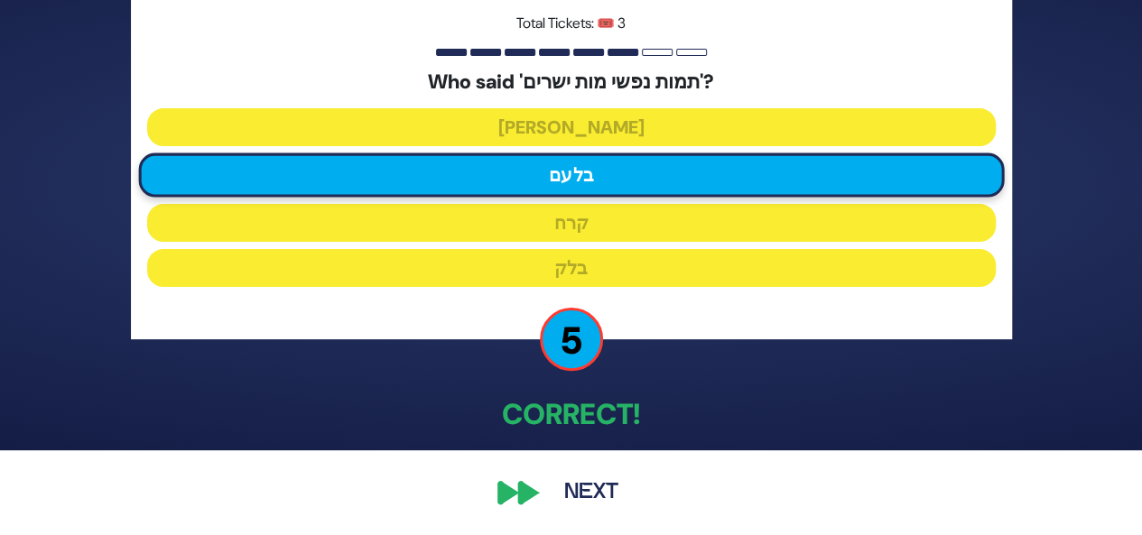
click at [589, 491] on button "Next" at bounding box center [591, 493] width 105 height 42
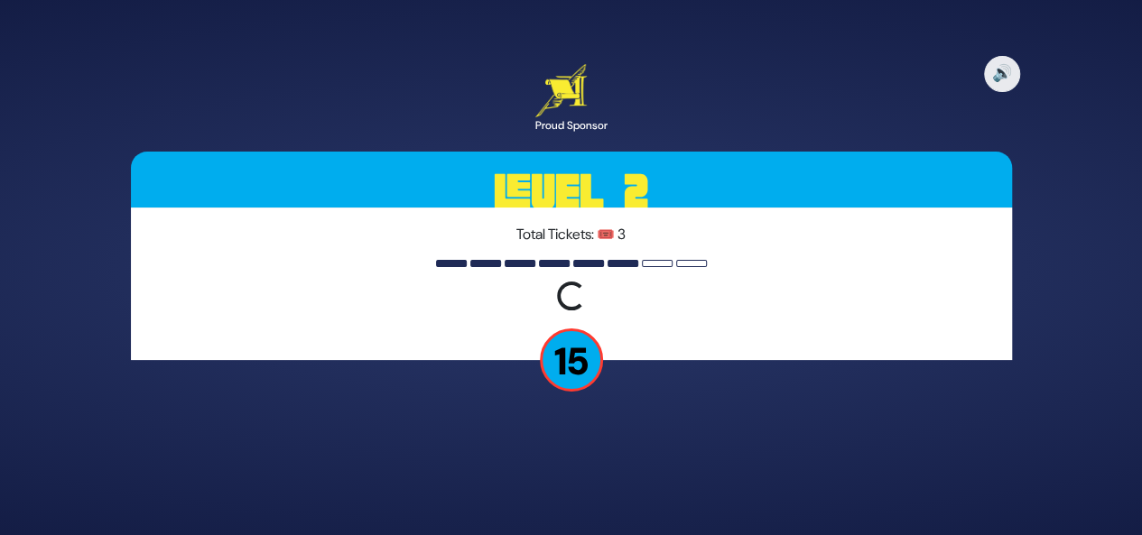
scroll to position [0, 0]
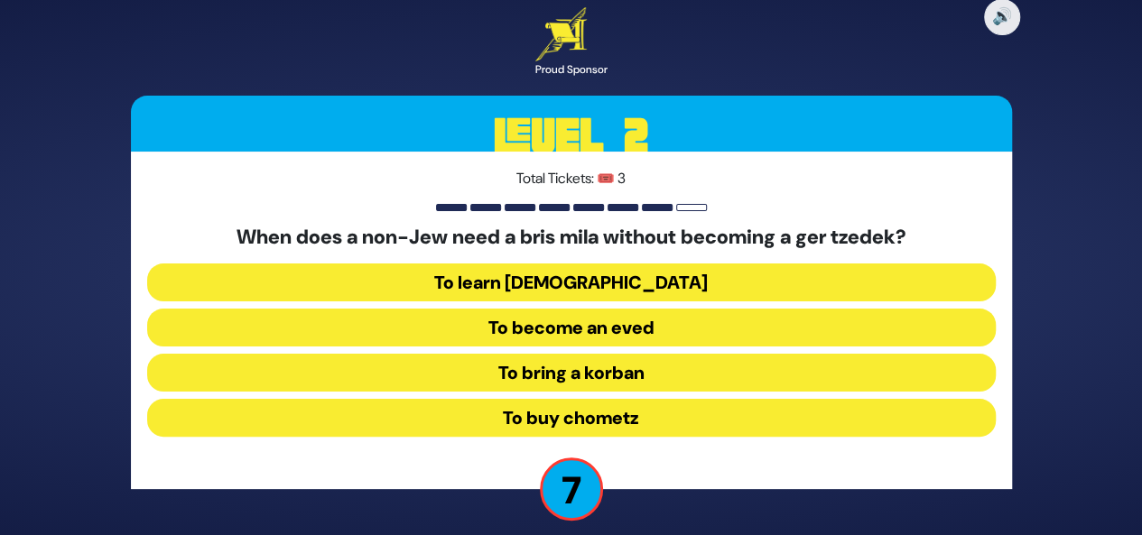
click at [635, 322] on button "To become an eved" at bounding box center [571, 328] width 848 height 38
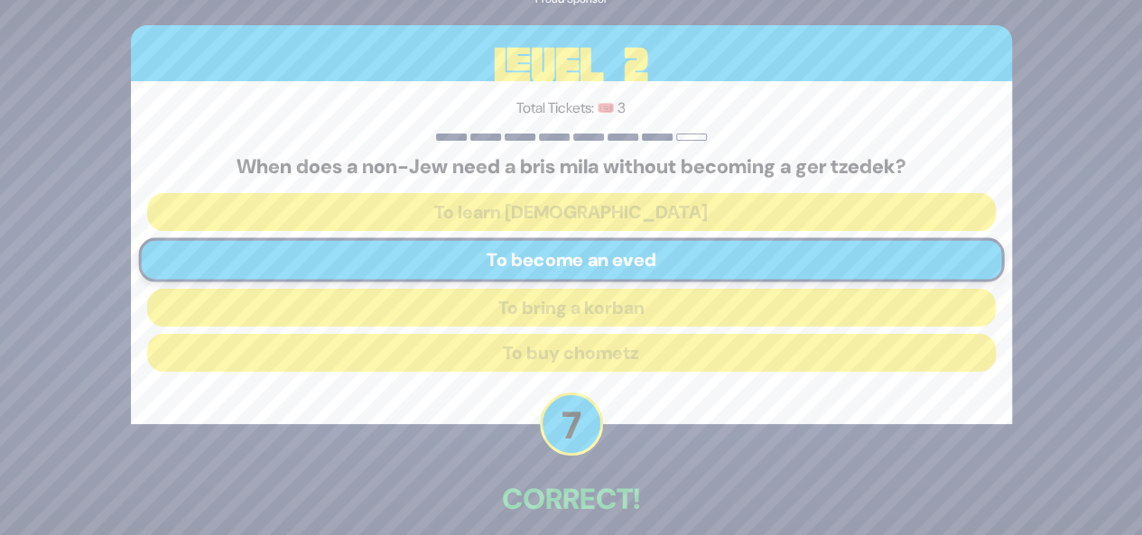
scroll to position [85, 0]
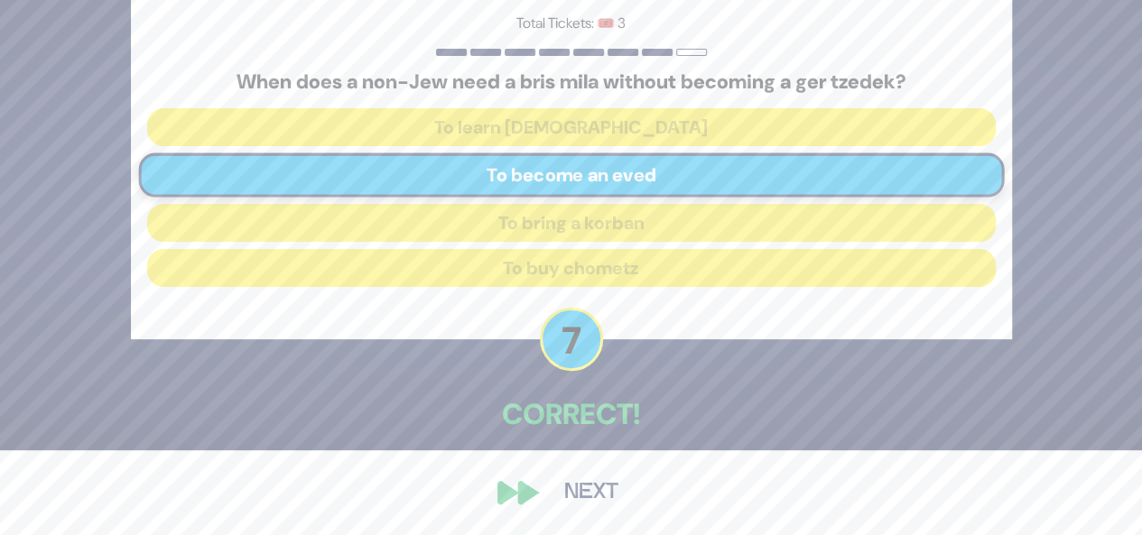
click at [584, 490] on button "Next" at bounding box center [591, 493] width 105 height 42
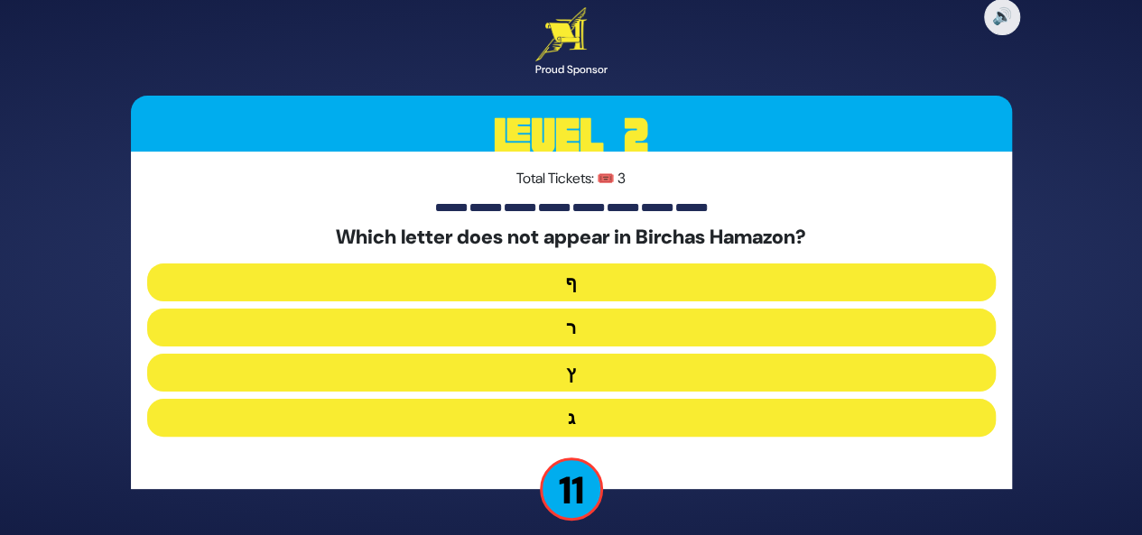
click at [574, 288] on button "ף" at bounding box center [571, 283] width 848 height 38
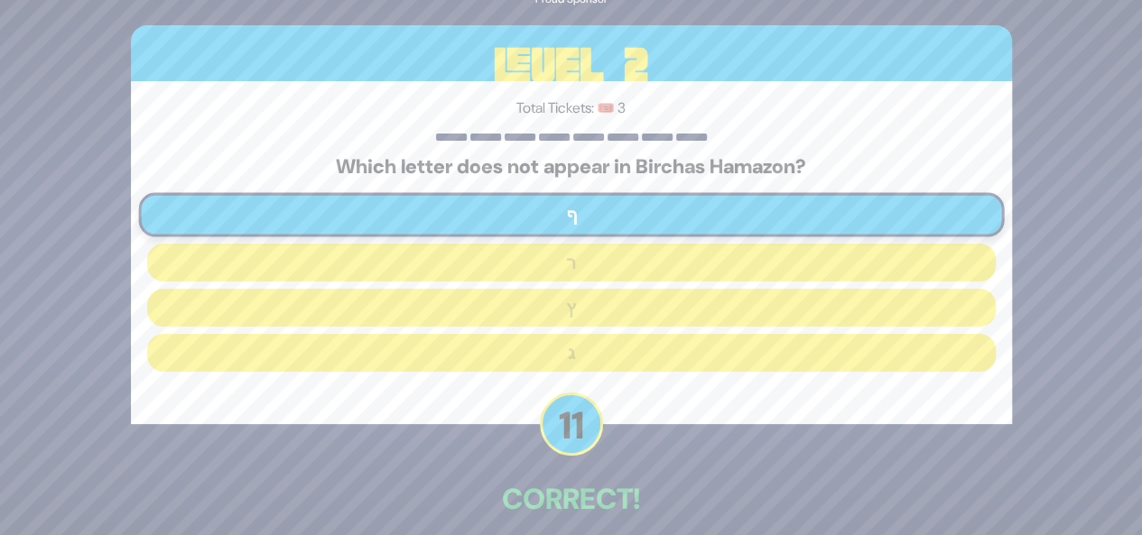
scroll to position [85, 0]
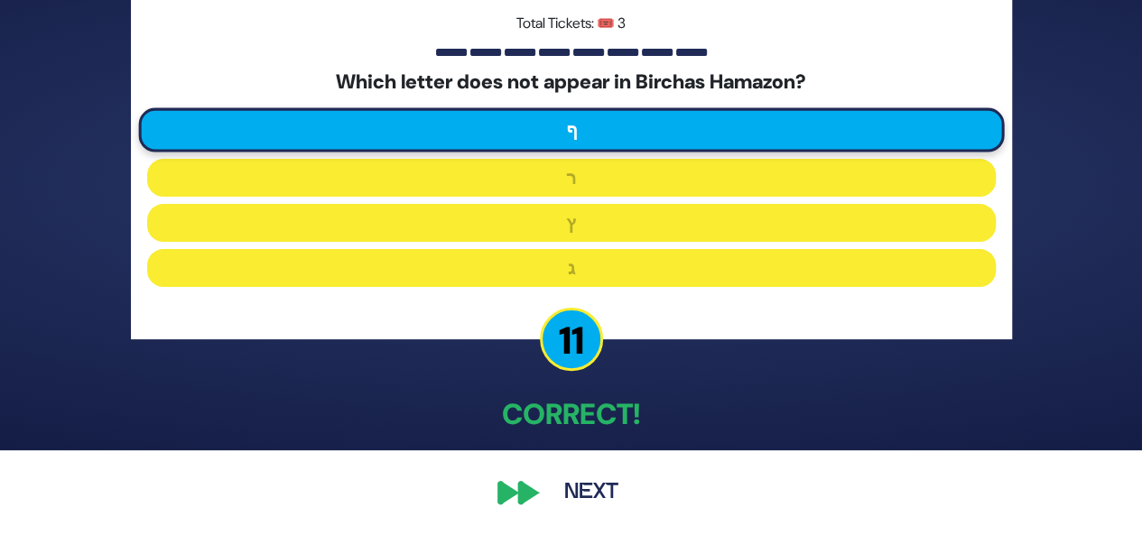
click at [596, 498] on button "Next" at bounding box center [591, 493] width 105 height 42
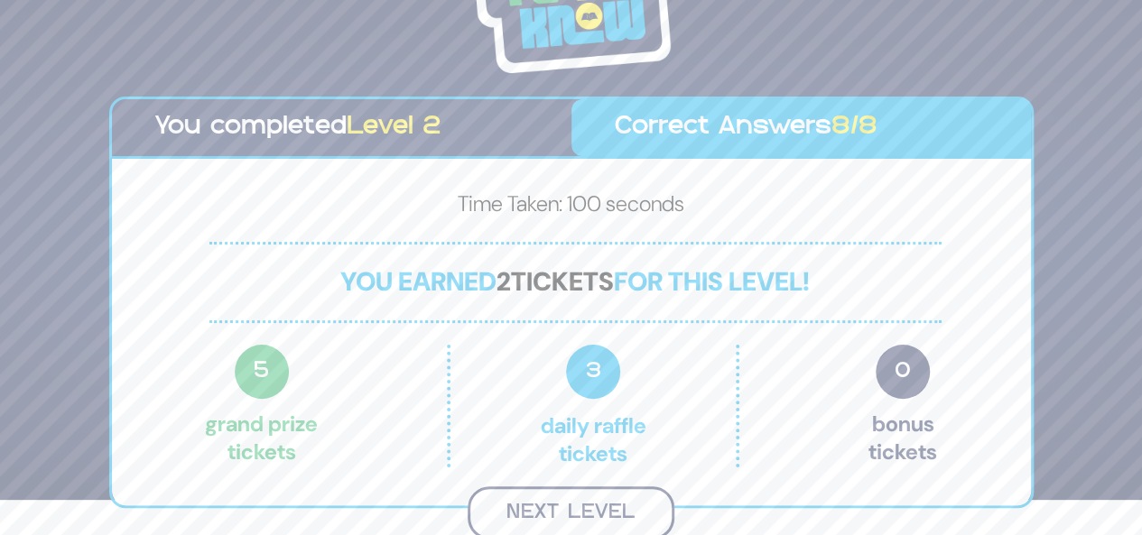
scroll to position [32, 0]
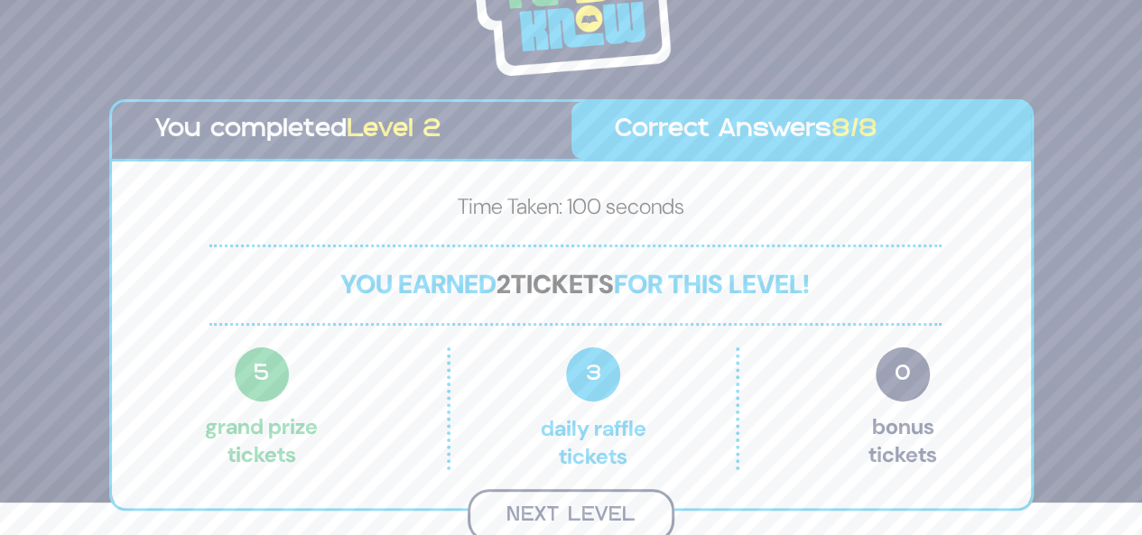
click at [617, 506] on button "Next Level" at bounding box center [571, 515] width 207 height 53
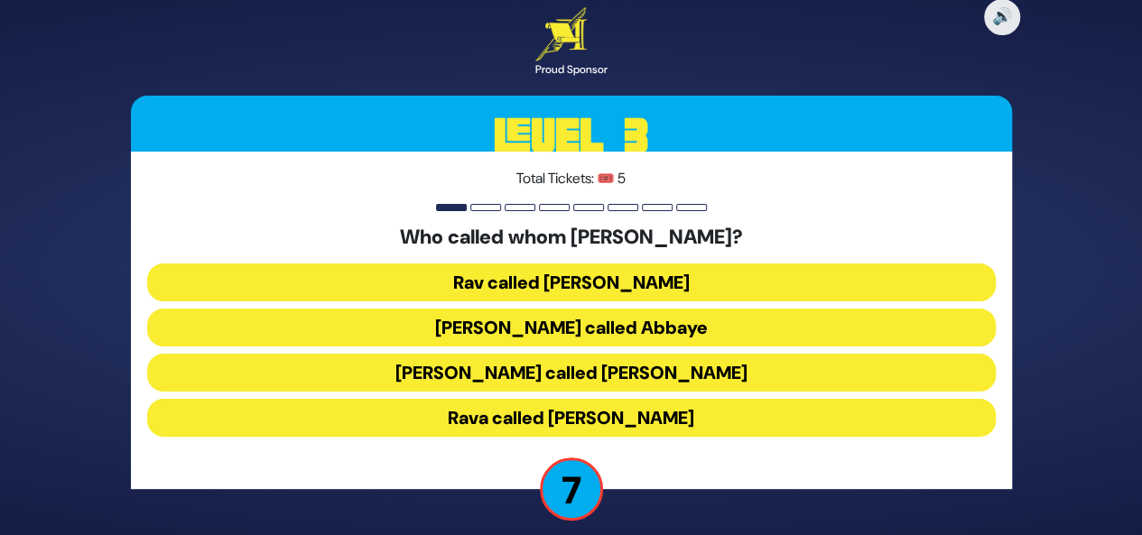
click at [640, 367] on button "Shmuel called Rav Yehuda" at bounding box center [571, 373] width 848 height 38
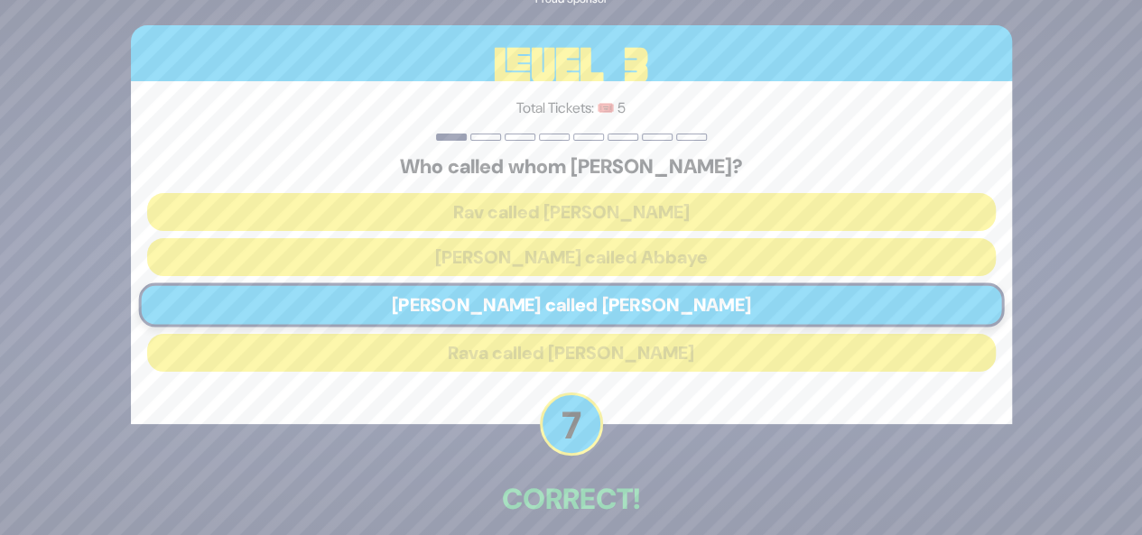
scroll to position [85, 0]
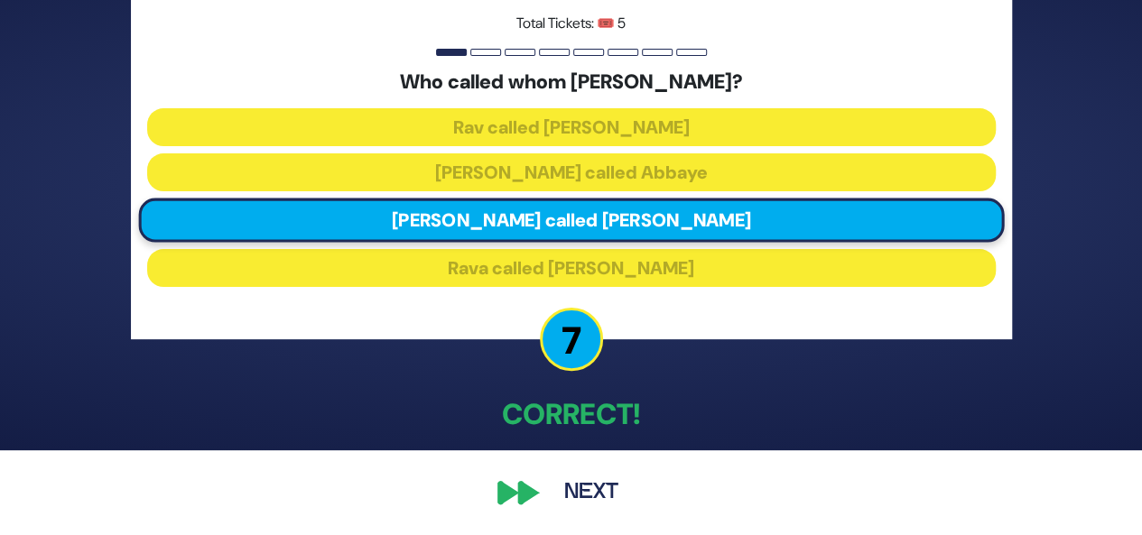
click at [601, 481] on button "Next" at bounding box center [591, 493] width 105 height 42
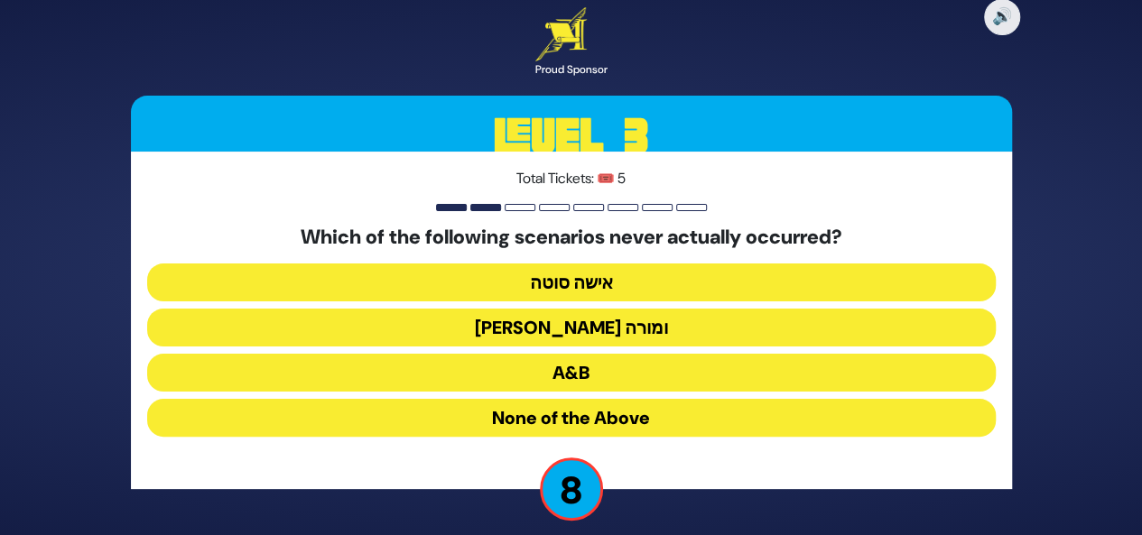
click at [576, 384] on button "A&B" at bounding box center [571, 373] width 848 height 38
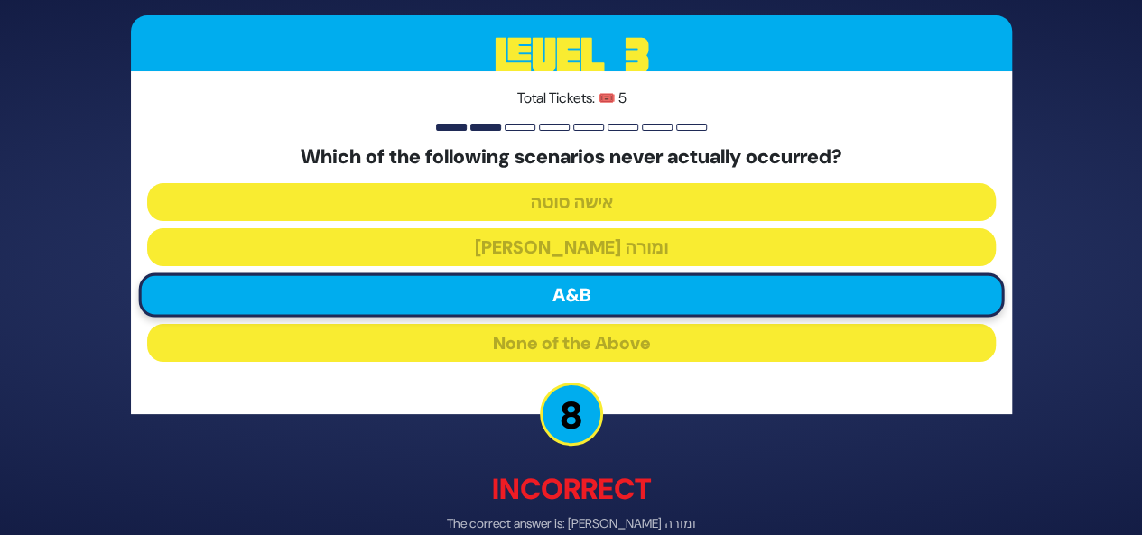
scroll to position [94, 0]
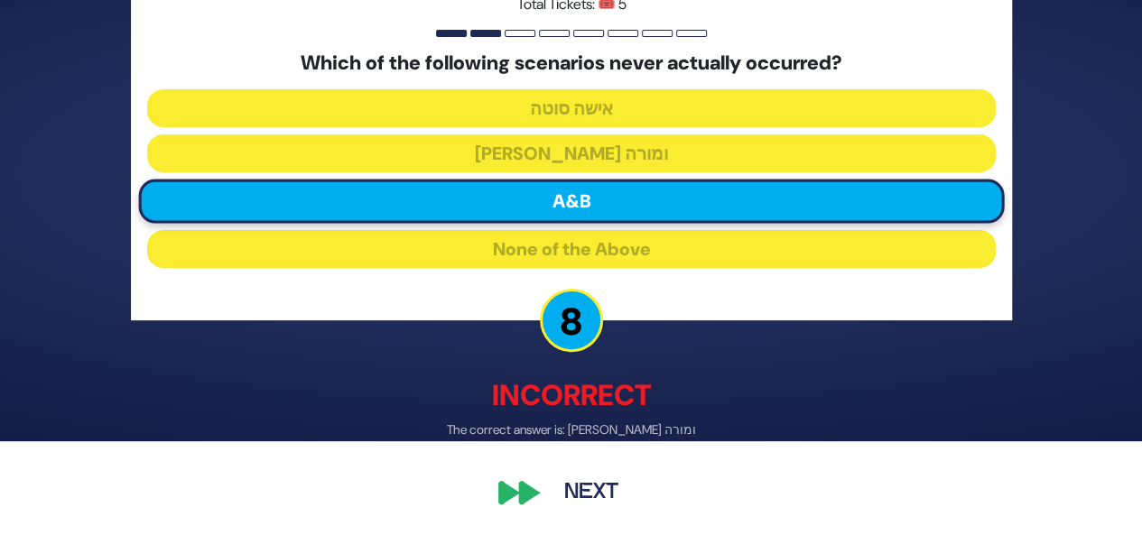
click at [588, 488] on button "Next" at bounding box center [591, 494] width 105 height 42
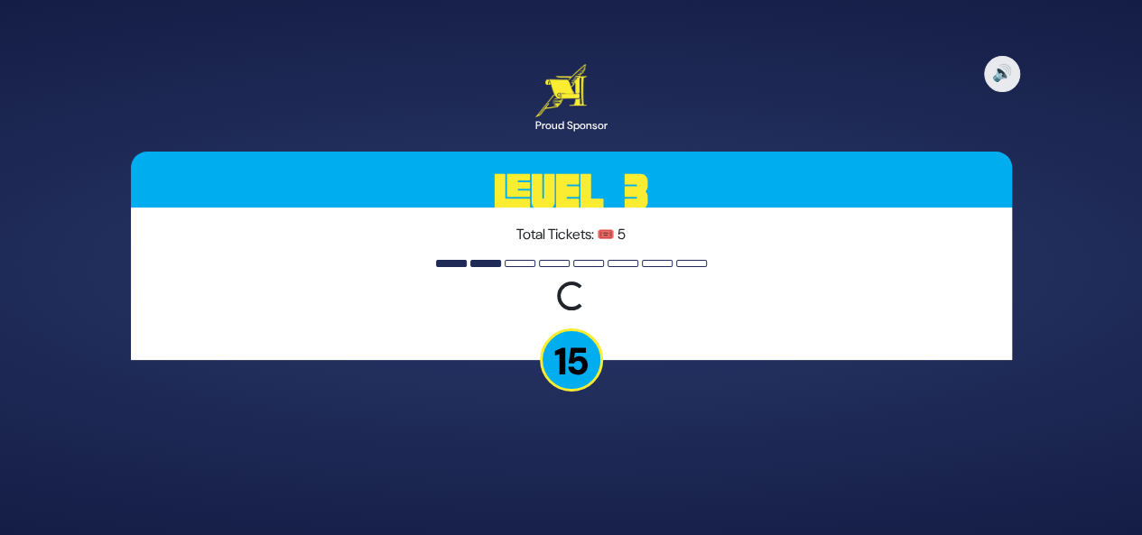
scroll to position [0, 0]
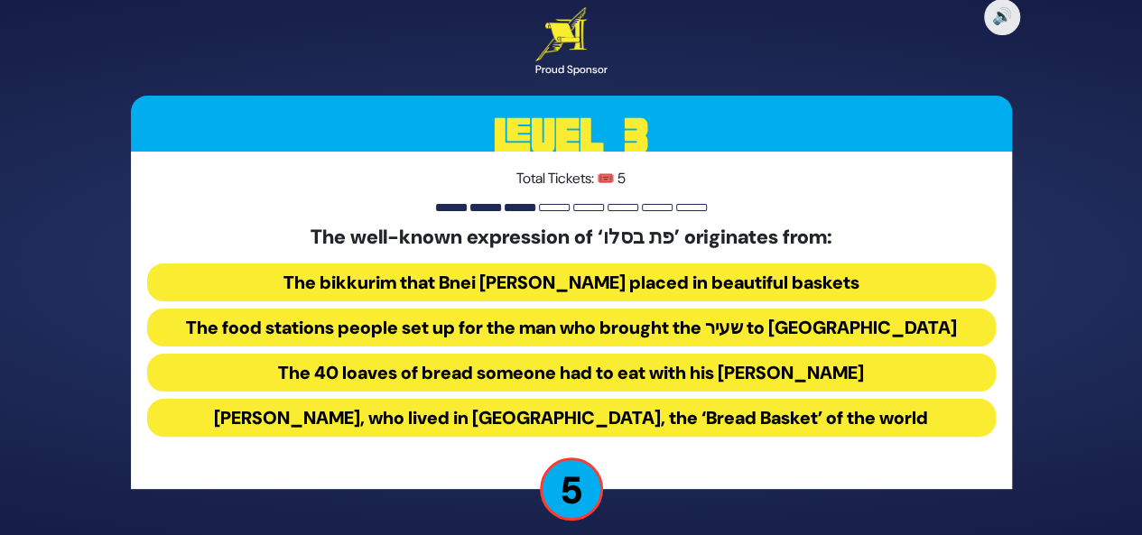
click at [565, 333] on button "The food stations people set up for the man who brought the שעיר to עזאזל" at bounding box center [571, 328] width 848 height 38
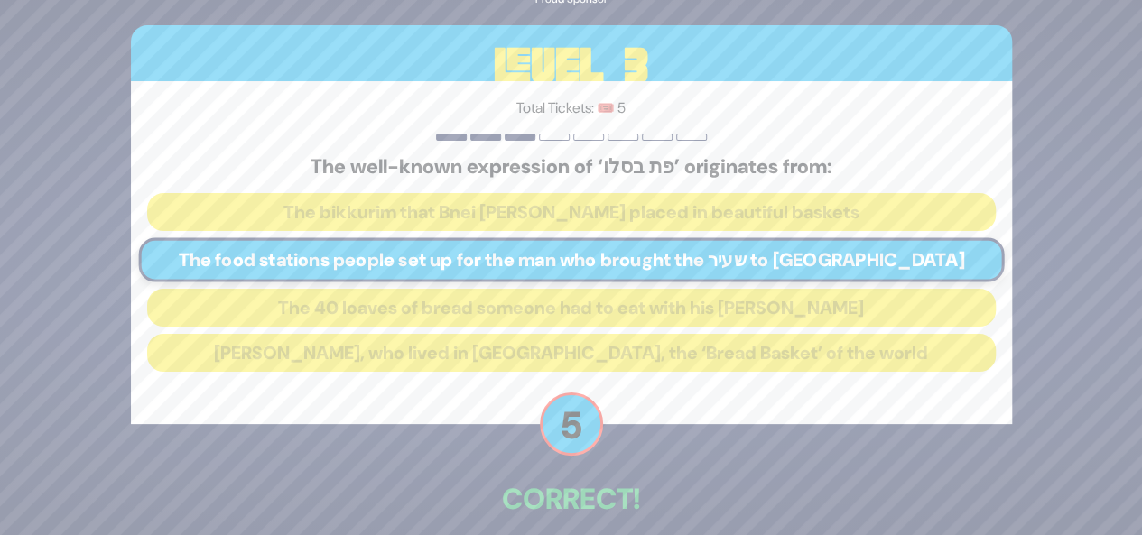
scroll to position [85, 0]
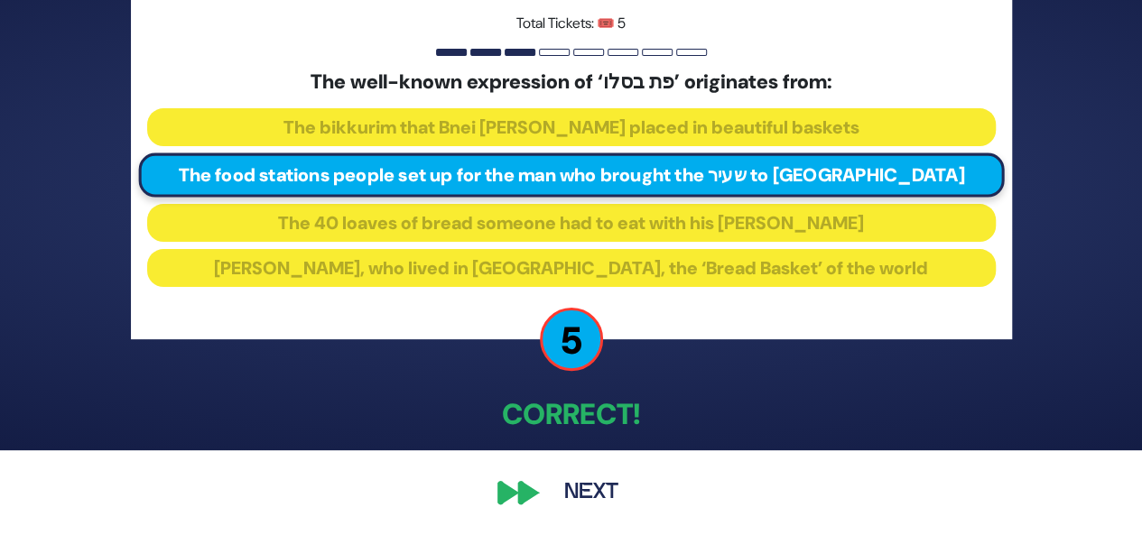
click at [596, 493] on button "Next" at bounding box center [591, 493] width 105 height 42
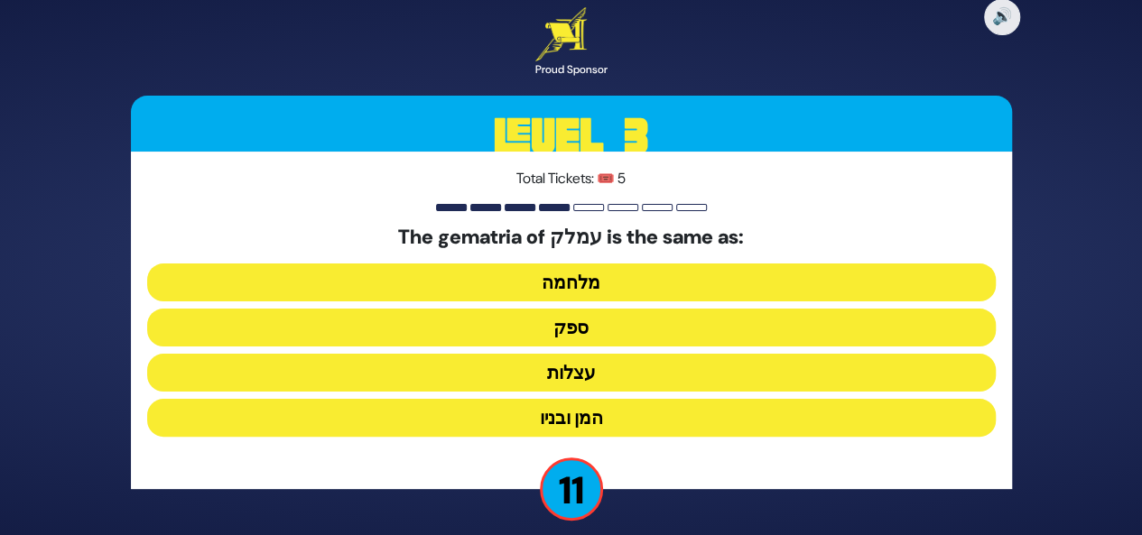
click at [584, 370] on button "עצלות" at bounding box center [571, 373] width 848 height 38
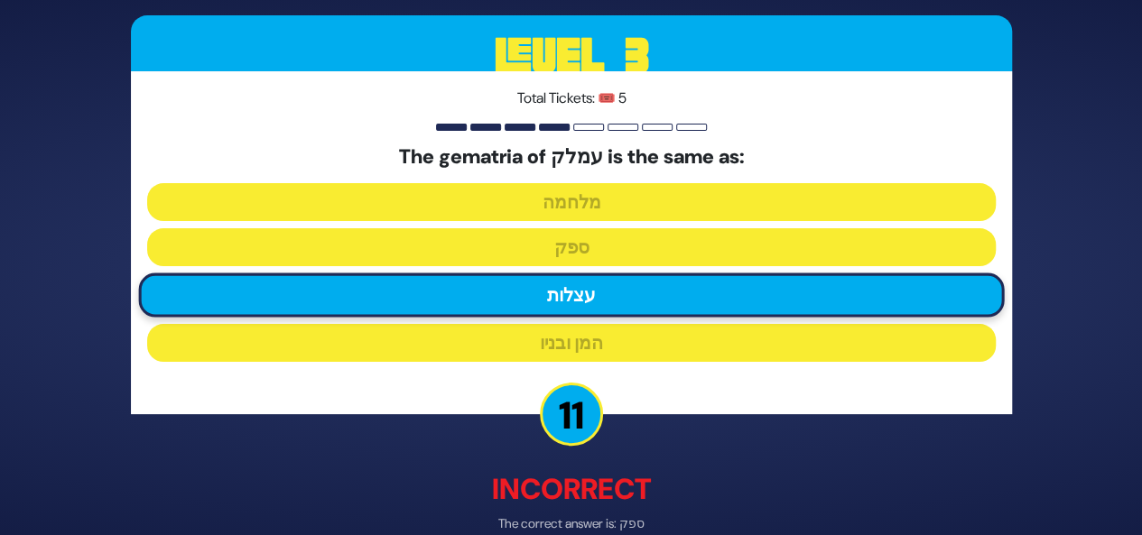
scroll to position [94, 0]
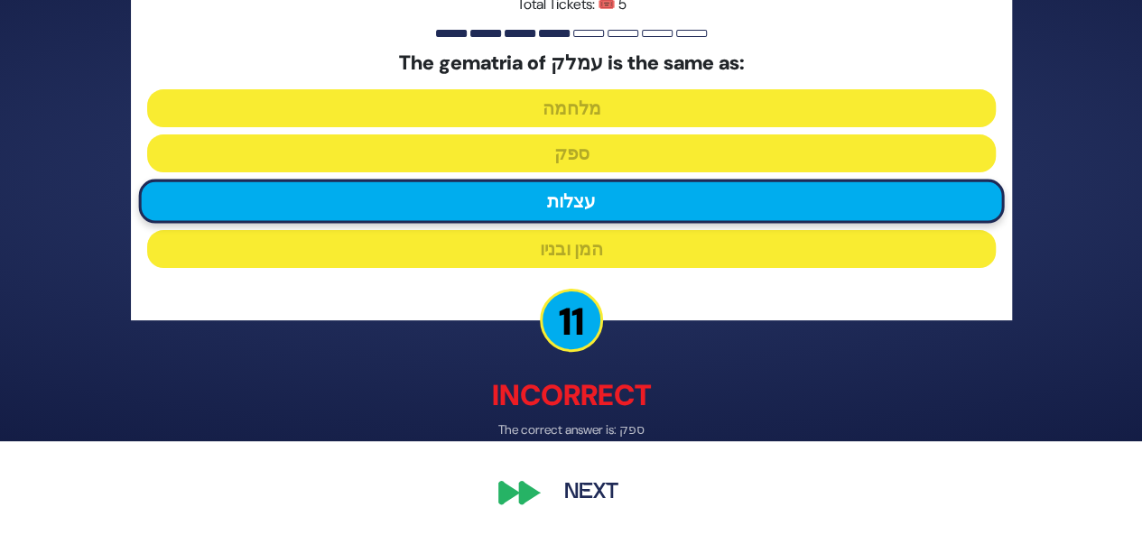
click at [589, 498] on button "Next" at bounding box center [591, 494] width 105 height 42
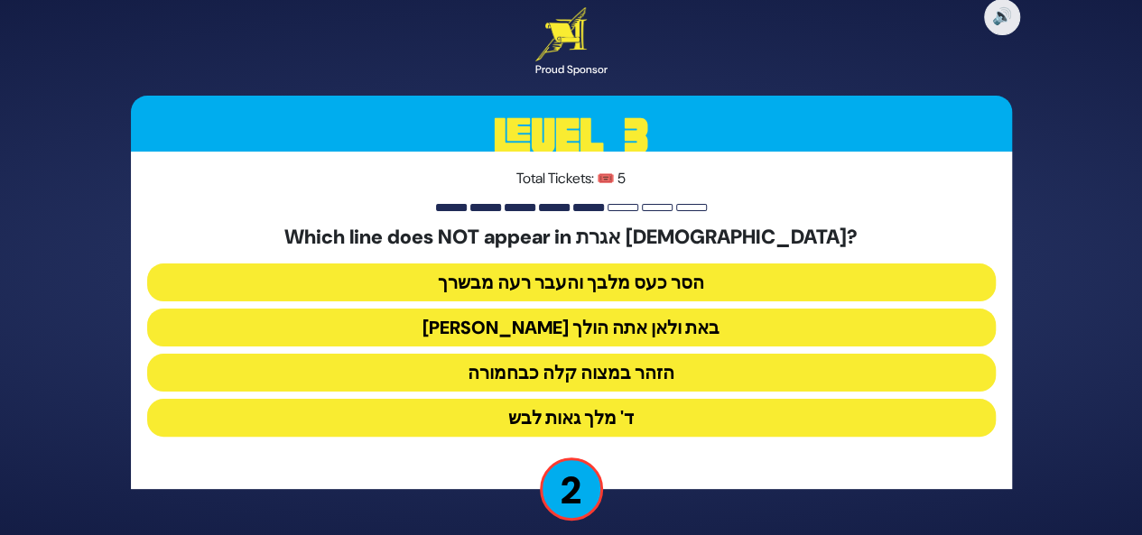
click at [616, 420] on button "ד' מלך גאות לבש" at bounding box center [571, 418] width 848 height 38
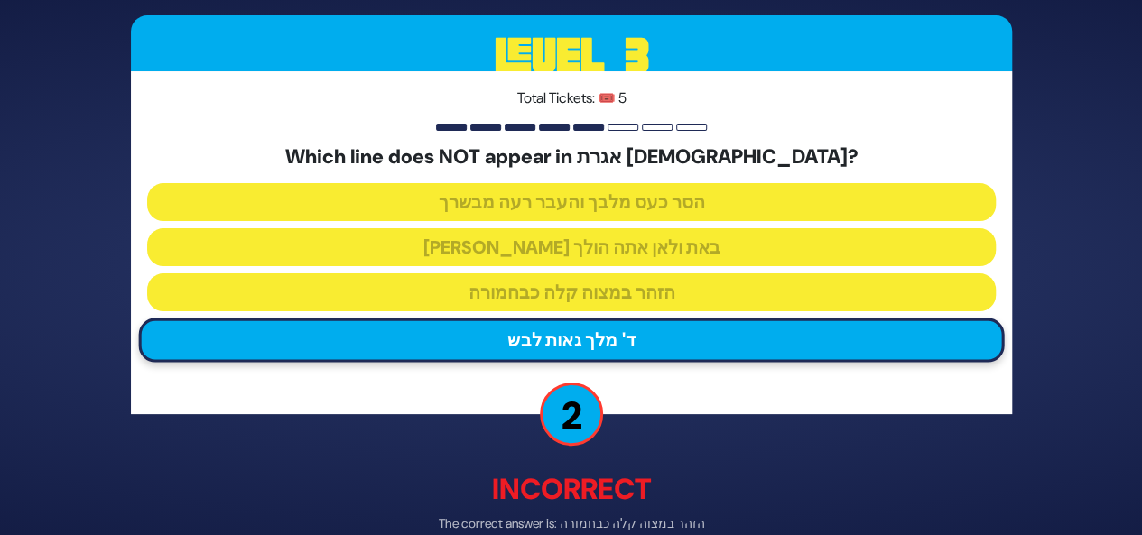
scroll to position [94, 0]
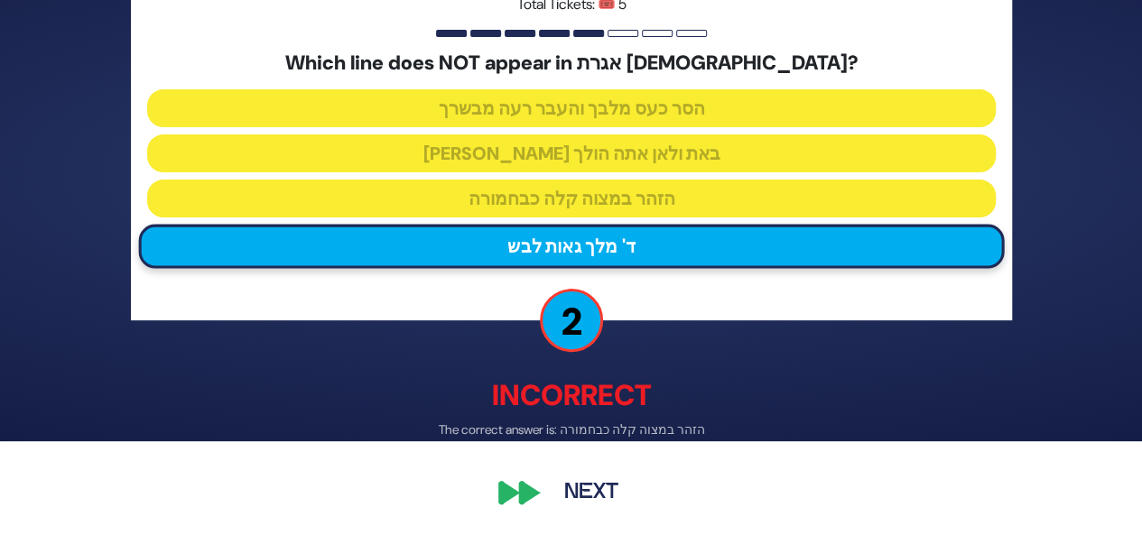
click at [603, 485] on button "Next" at bounding box center [591, 494] width 105 height 42
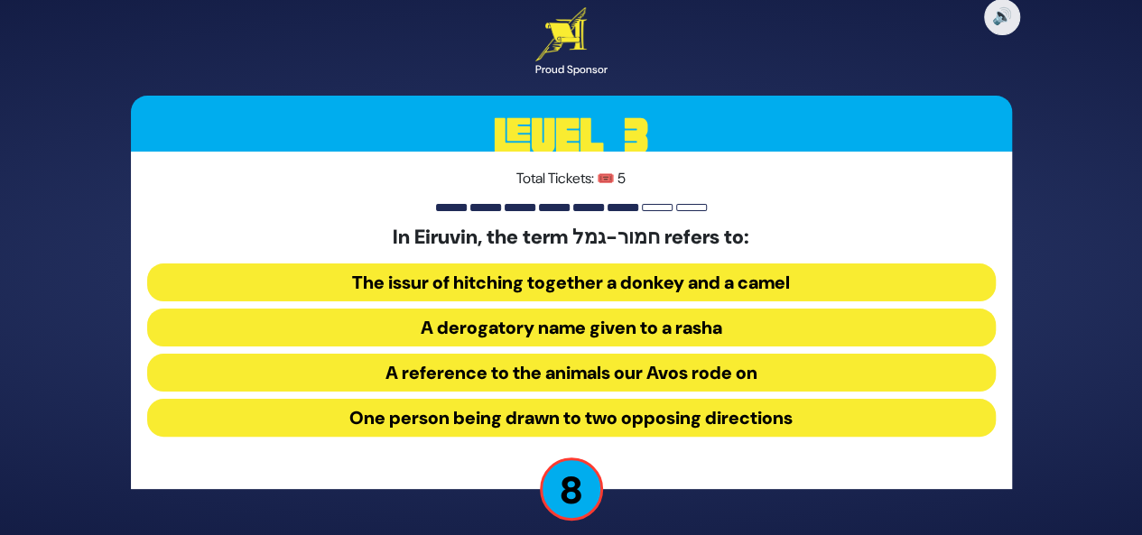
click at [628, 414] on button "One person being drawn to two opposing directions" at bounding box center [571, 418] width 848 height 38
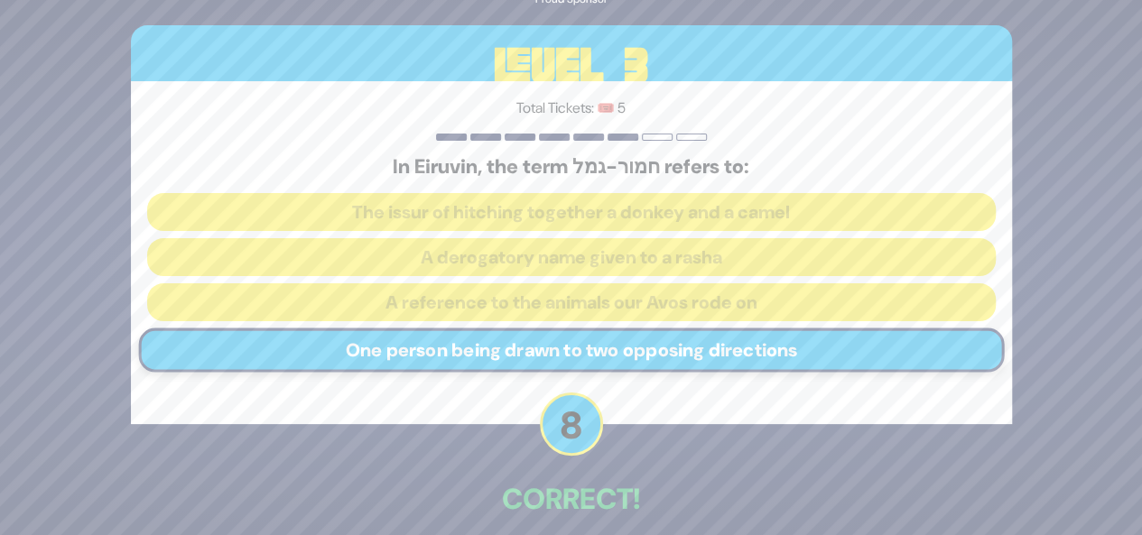
scroll to position [85, 0]
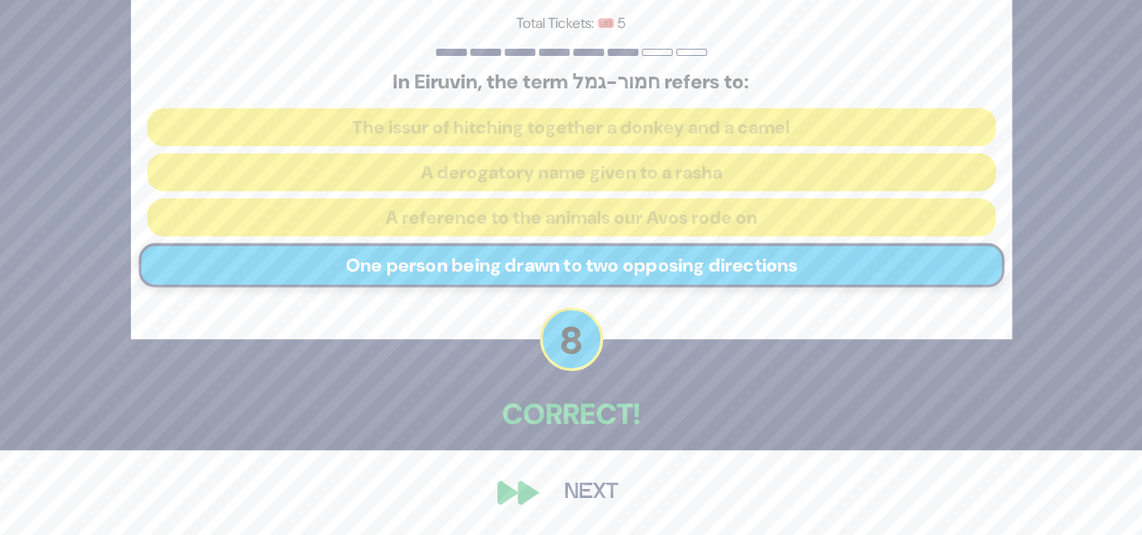
click at [590, 498] on button "Next" at bounding box center [591, 493] width 105 height 42
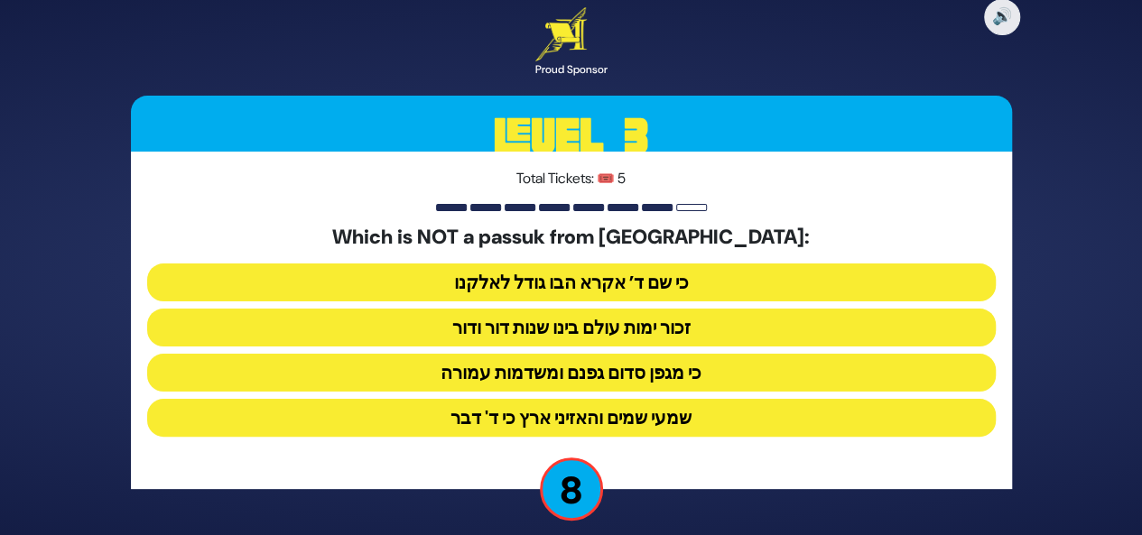
click at [671, 372] on button "כי מגפן סדום גפנם ומשדמות עמורה" at bounding box center [571, 373] width 848 height 38
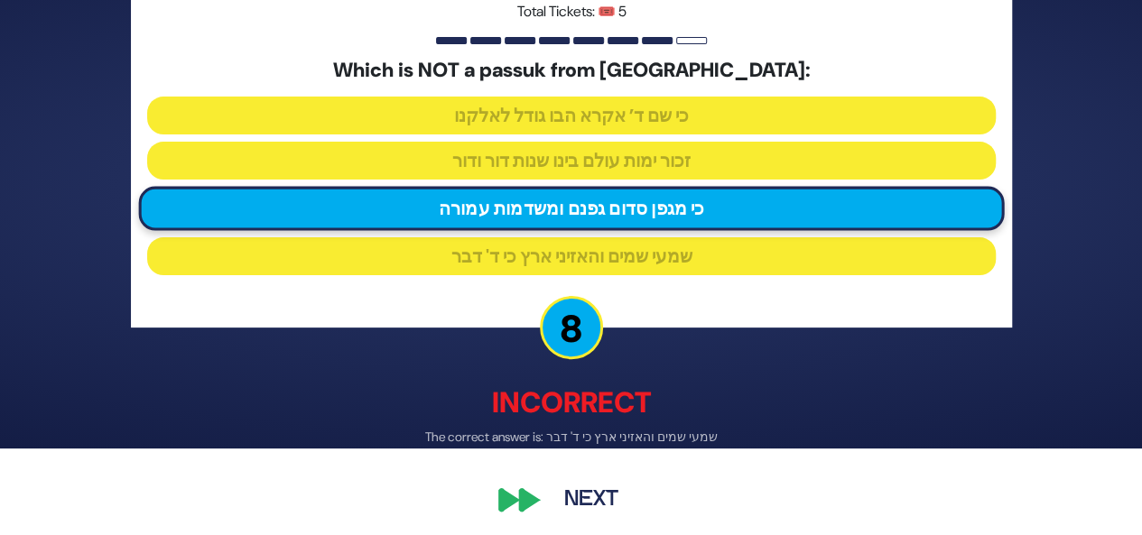
scroll to position [89, 0]
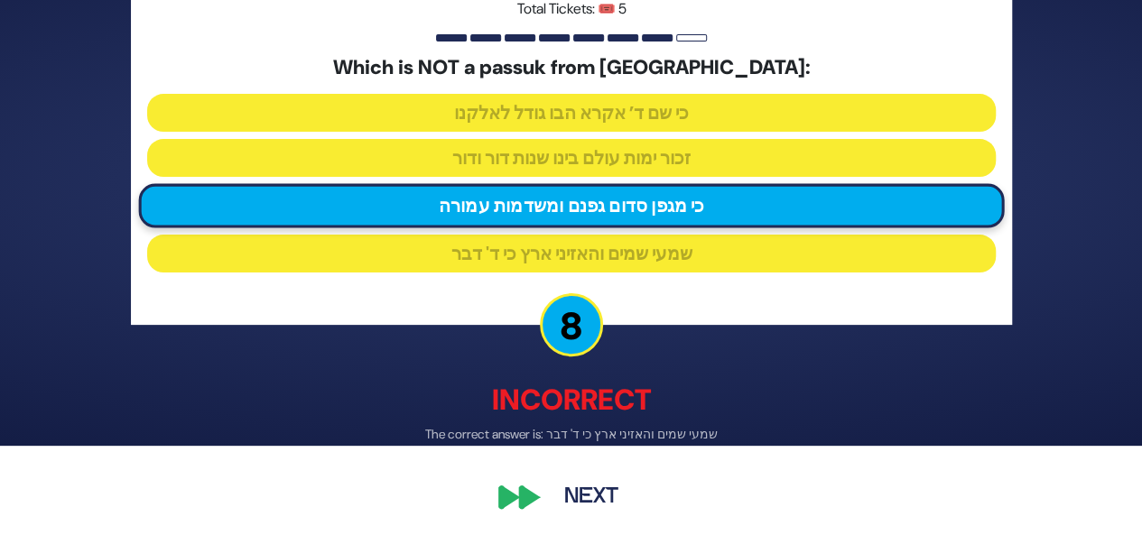
click at [601, 504] on button "Next" at bounding box center [591, 498] width 105 height 42
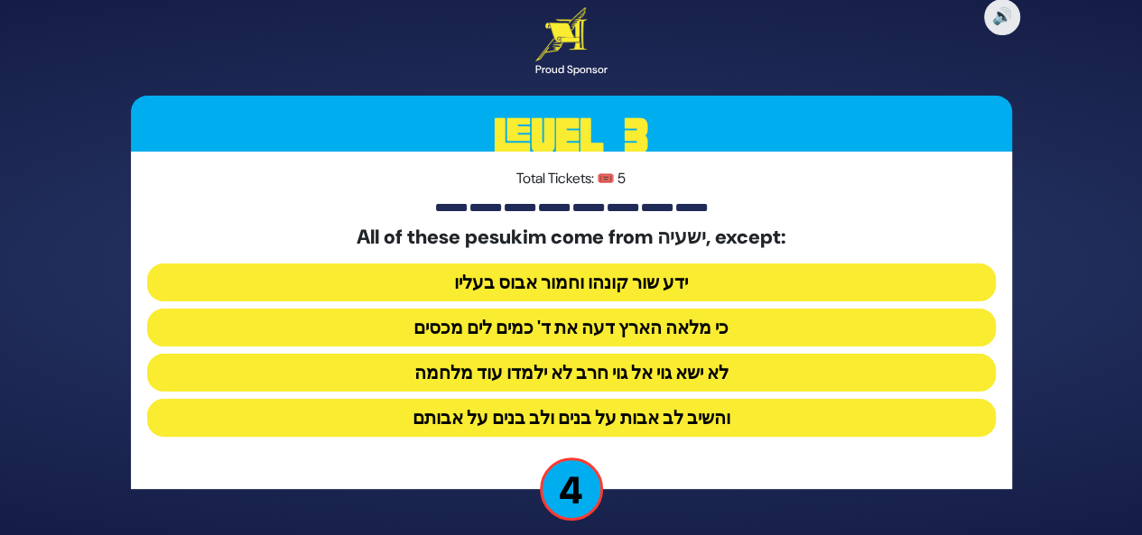
click at [709, 420] on button "והשיב לב אבות על בנים ולב בנים על אבותם" at bounding box center [571, 418] width 848 height 38
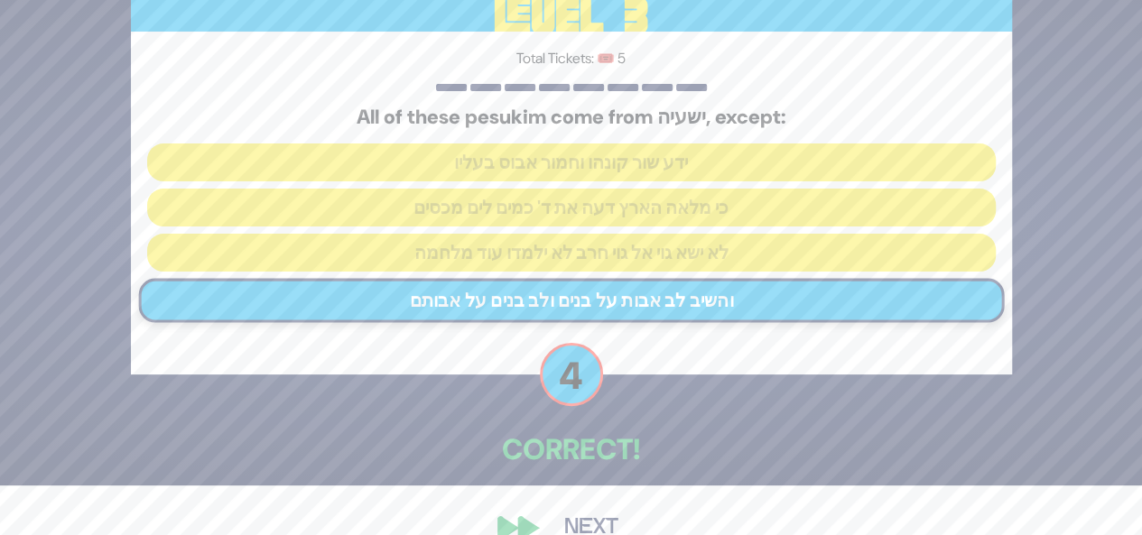
scroll to position [85, 0]
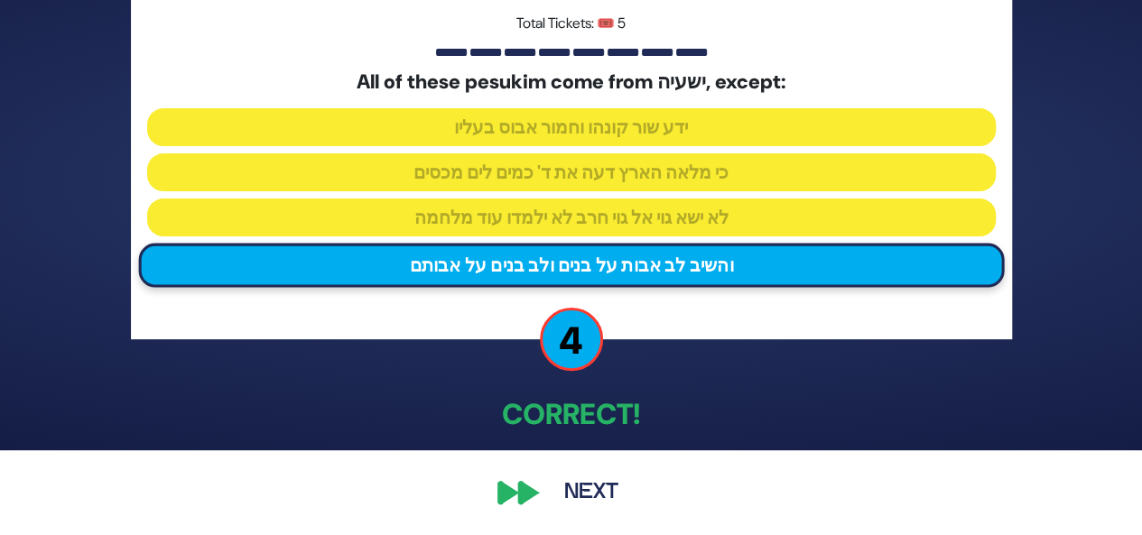
click at [582, 496] on button "Next" at bounding box center [591, 493] width 105 height 42
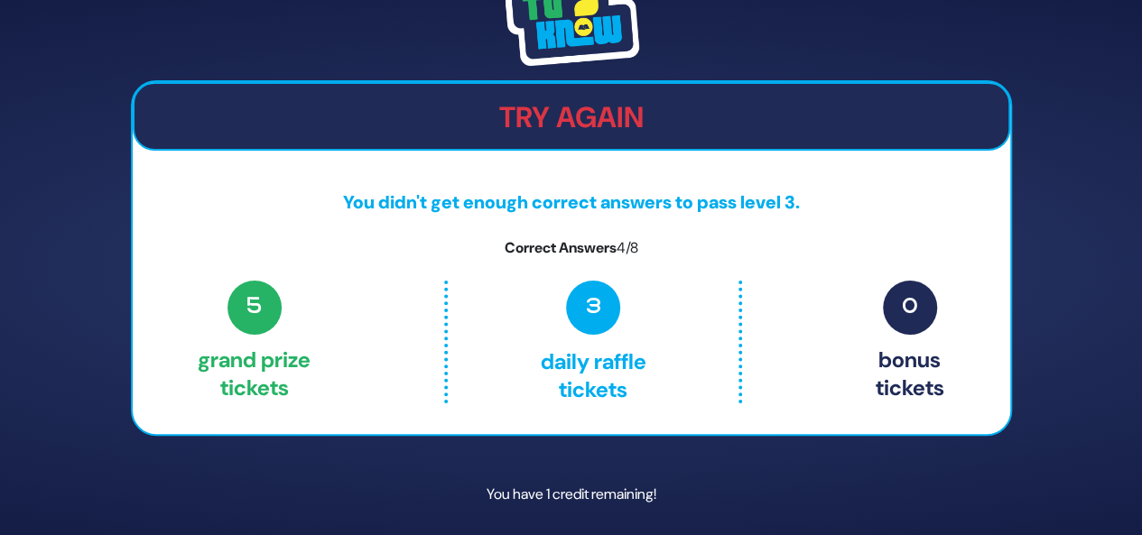
scroll to position [56, 0]
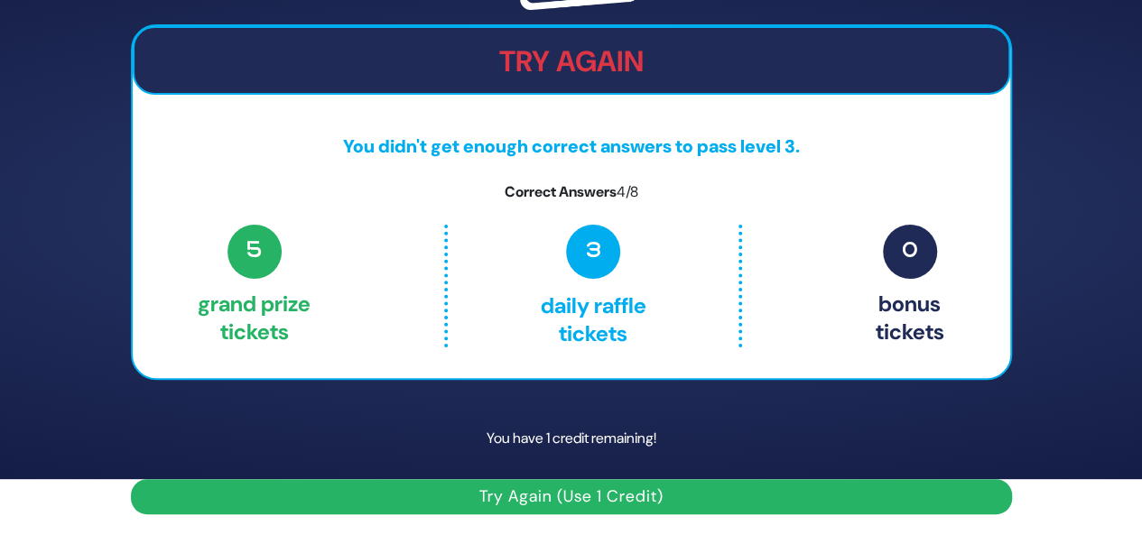
click at [558, 496] on button "Try Again (Use 1 Credit)" at bounding box center [571, 496] width 881 height 35
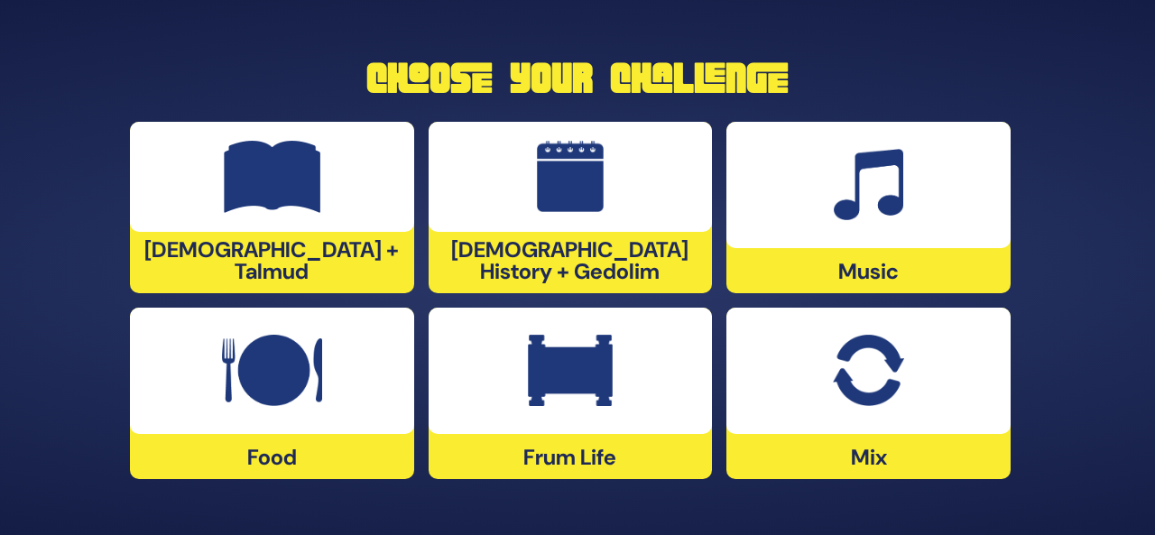
click at [553, 206] on img at bounding box center [571, 177] width 68 height 72
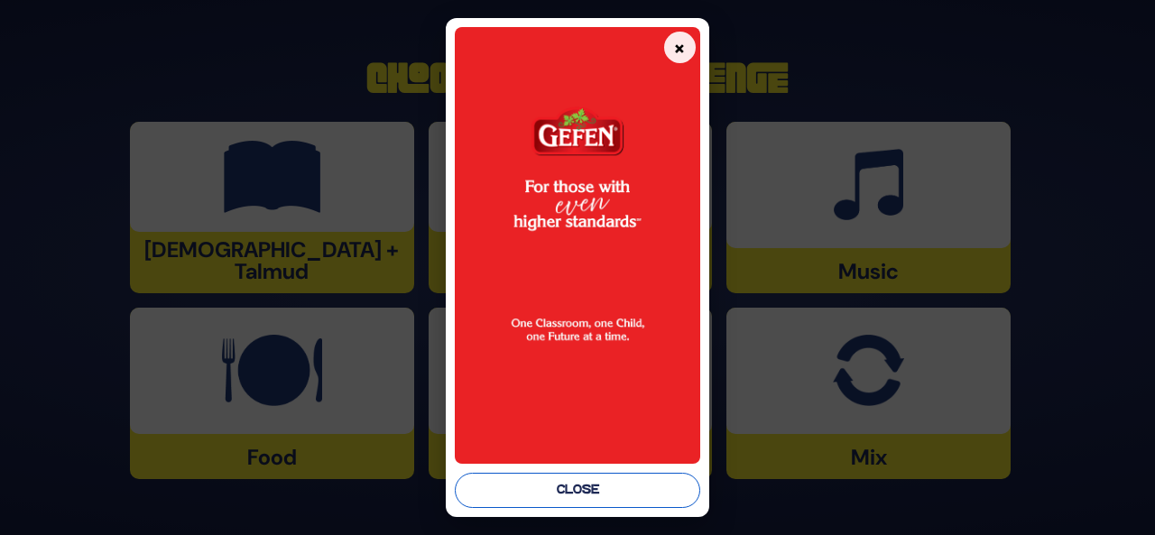
click at [599, 485] on button "Close" at bounding box center [578, 490] width 246 height 35
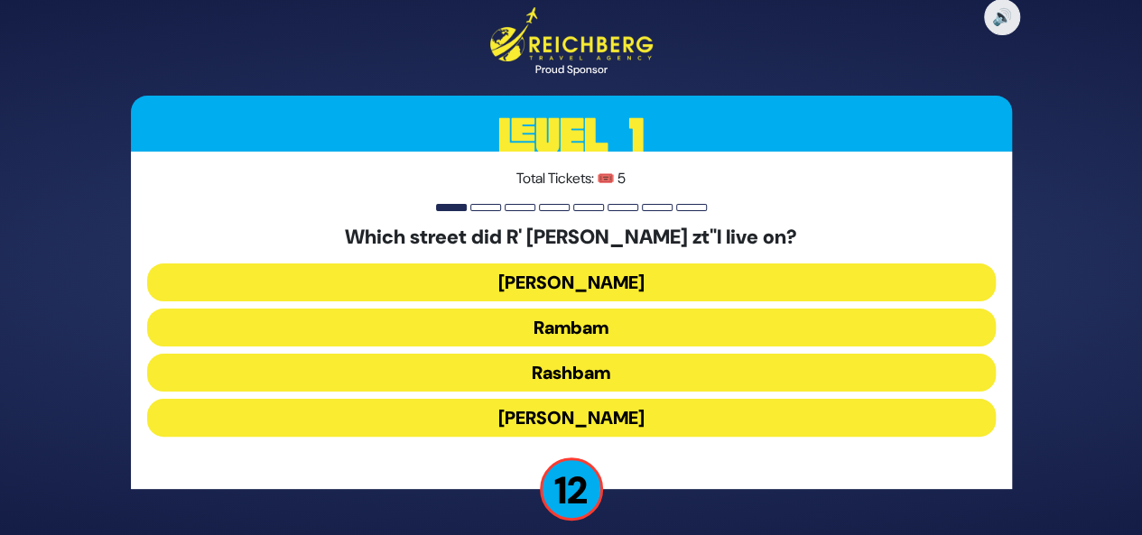
click at [681, 378] on button "Rashbam" at bounding box center [571, 373] width 848 height 38
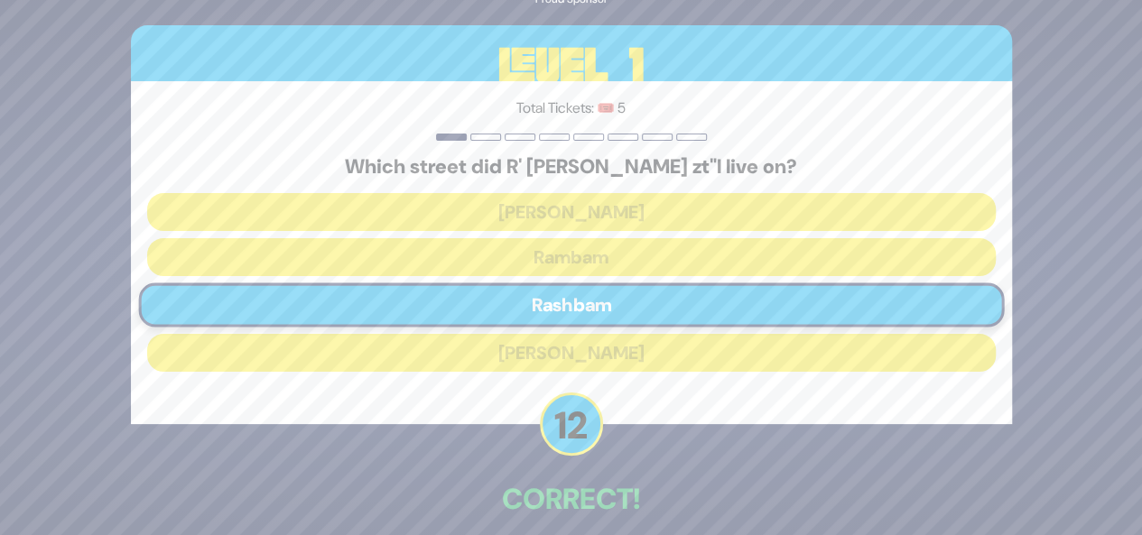
scroll to position [84, 0]
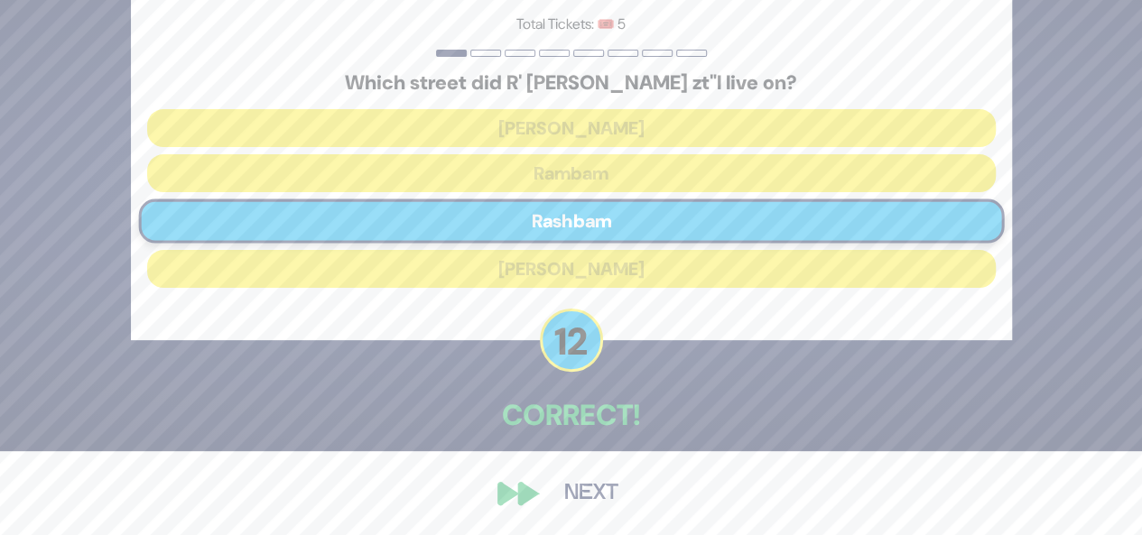
click at [579, 508] on button "Next" at bounding box center [591, 494] width 105 height 42
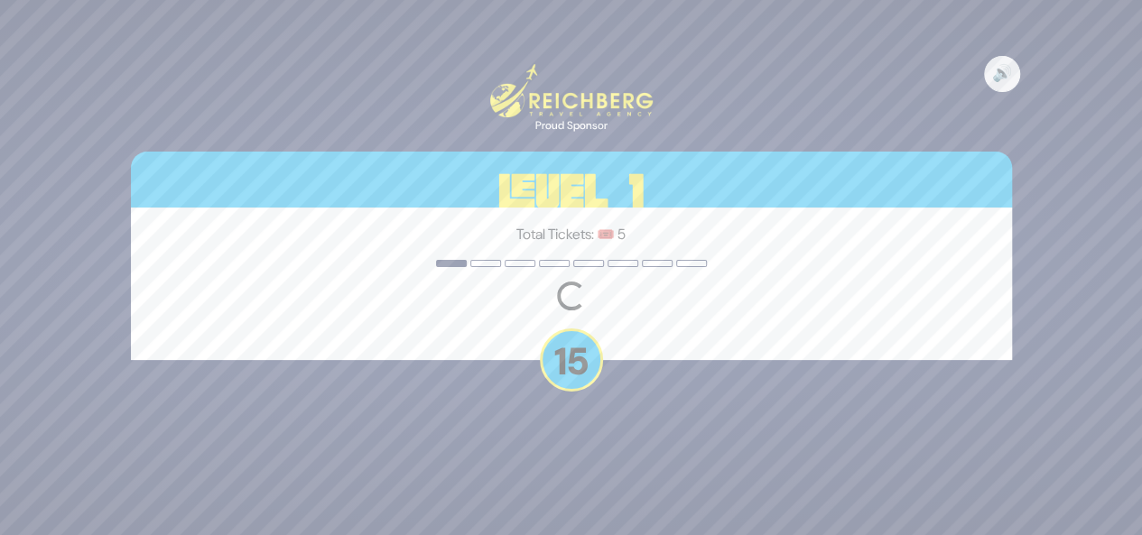
scroll to position [0, 0]
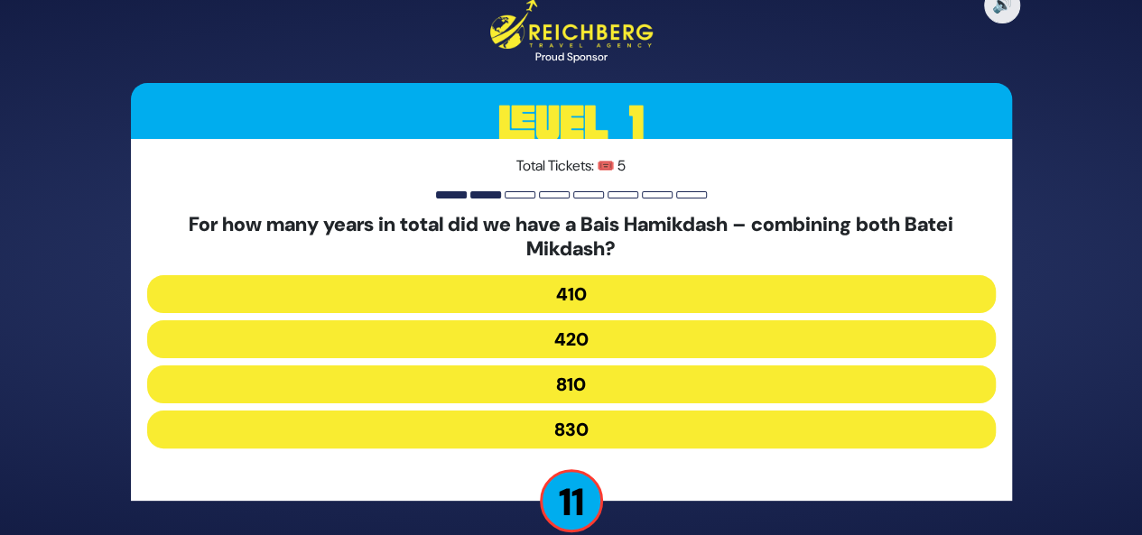
click at [565, 429] on button "830" at bounding box center [571, 430] width 848 height 38
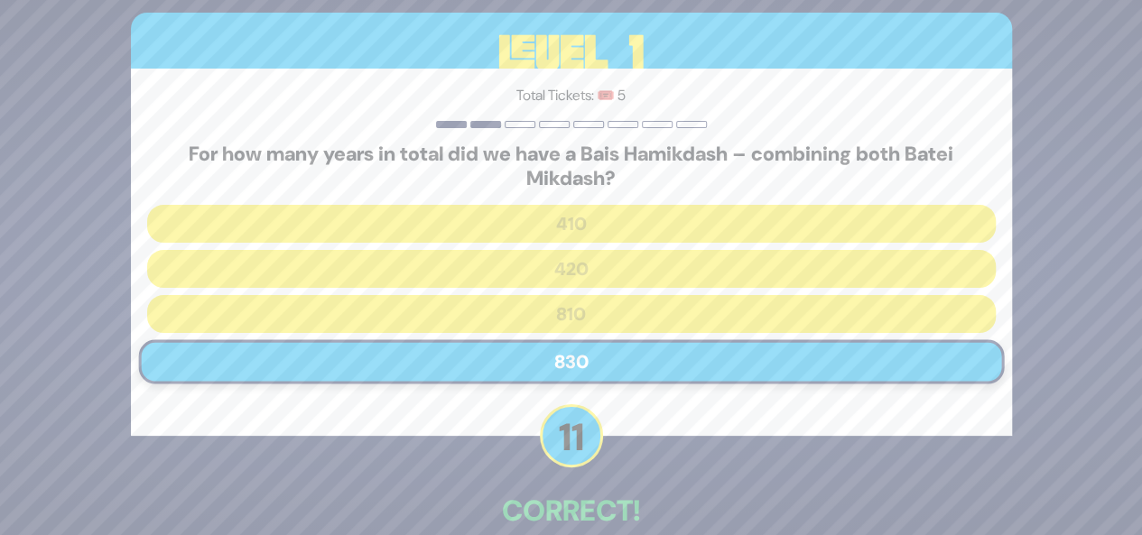
scroll to position [96, 0]
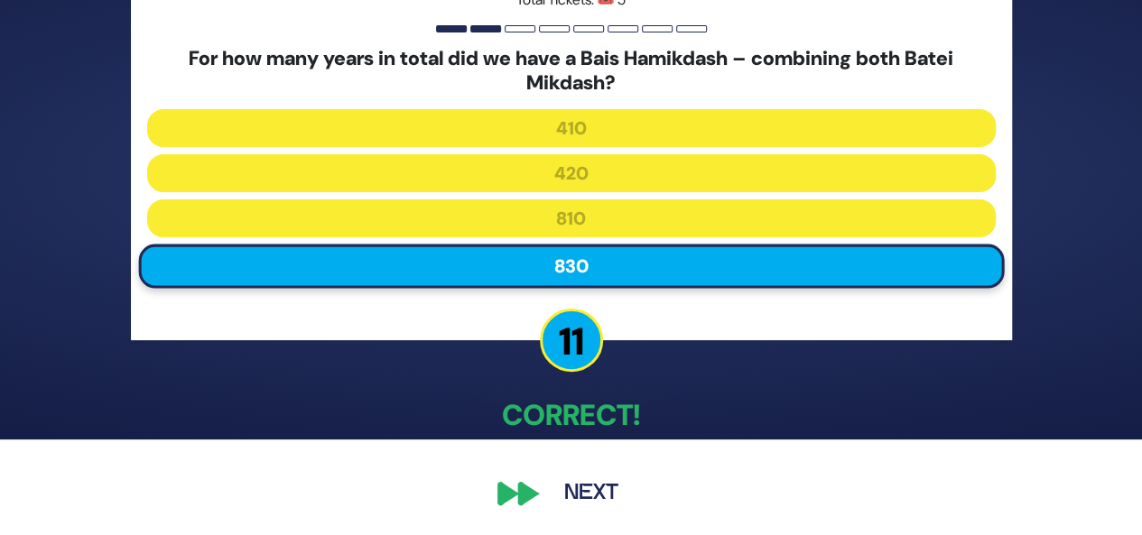
click at [589, 483] on button "Next" at bounding box center [591, 494] width 105 height 42
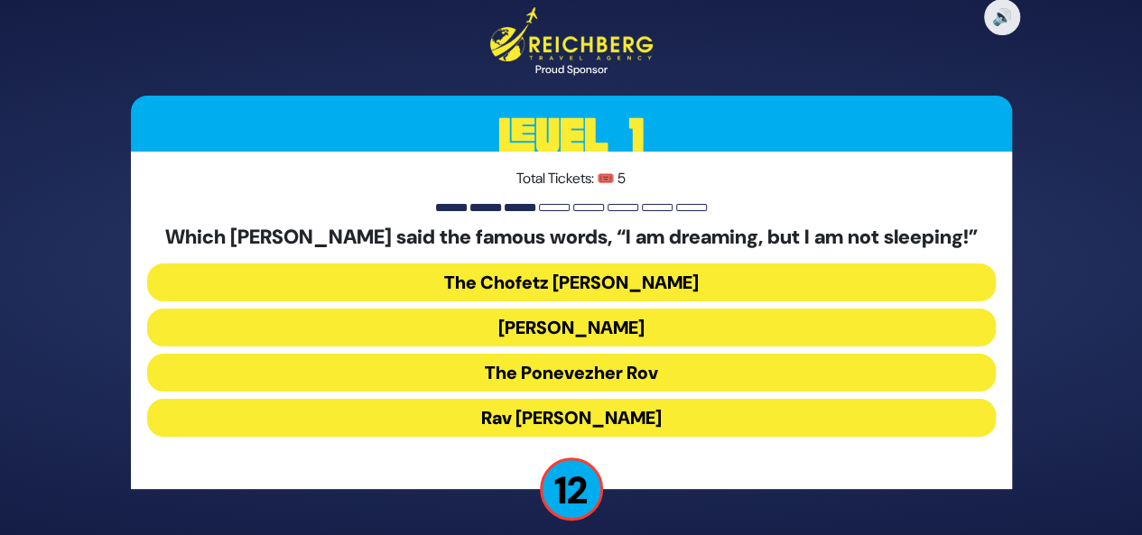
click at [630, 373] on button "The Ponevezher Rov" at bounding box center [571, 373] width 848 height 38
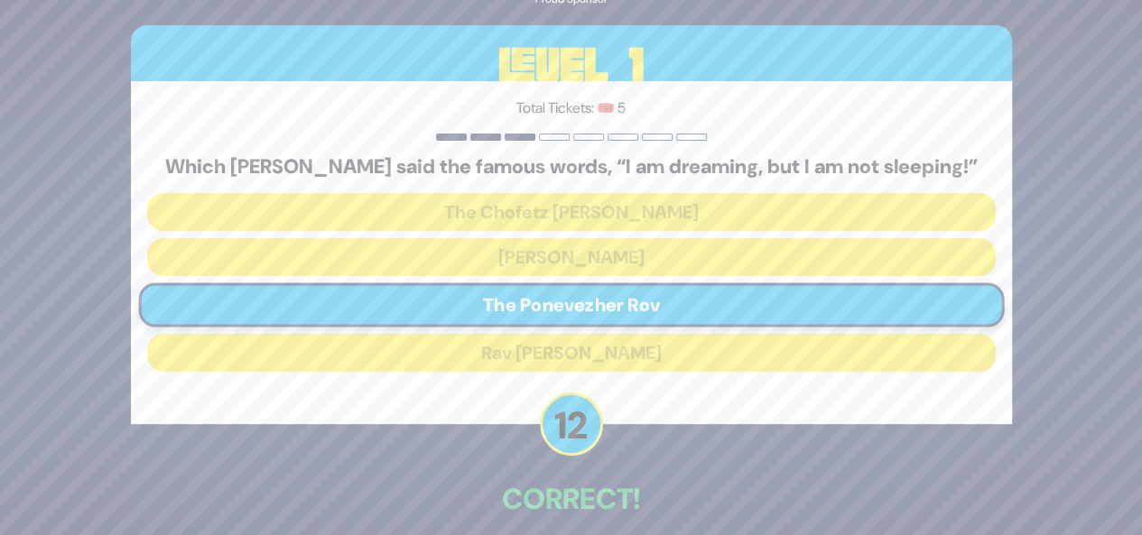
scroll to position [84, 0]
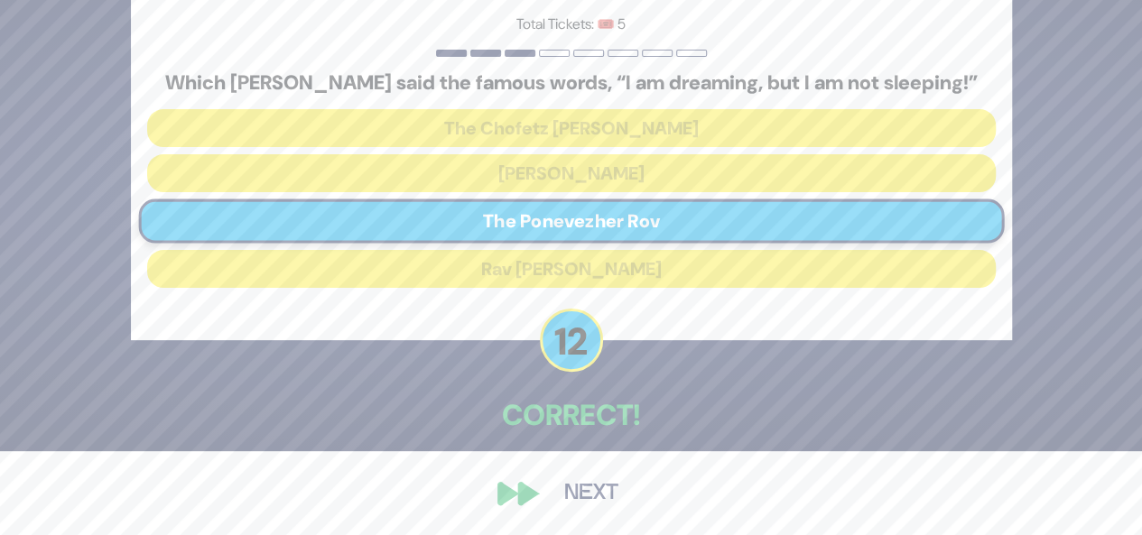
click at [587, 491] on button "Next" at bounding box center [591, 494] width 105 height 42
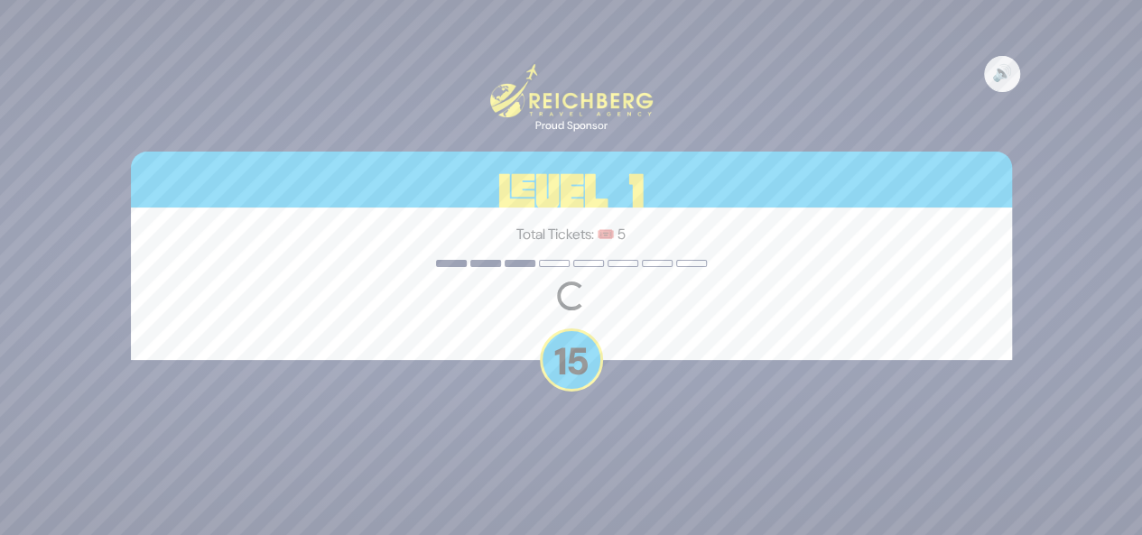
scroll to position [0, 0]
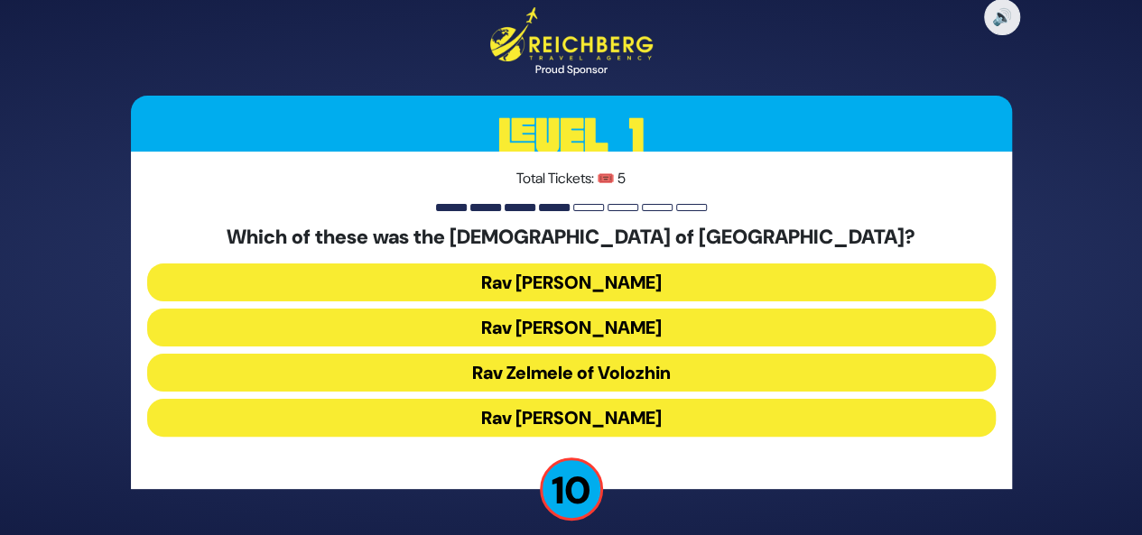
click at [652, 320] on button "Rav Refoel Shapiro" at bounding box center [571, 328] width 848 height 38
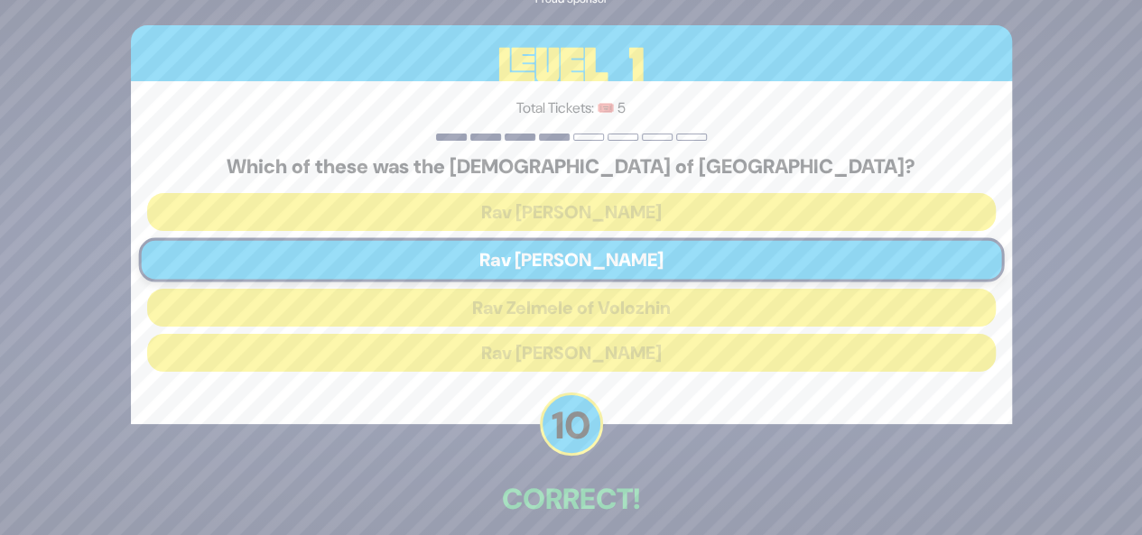
scroll to position [84, 0]
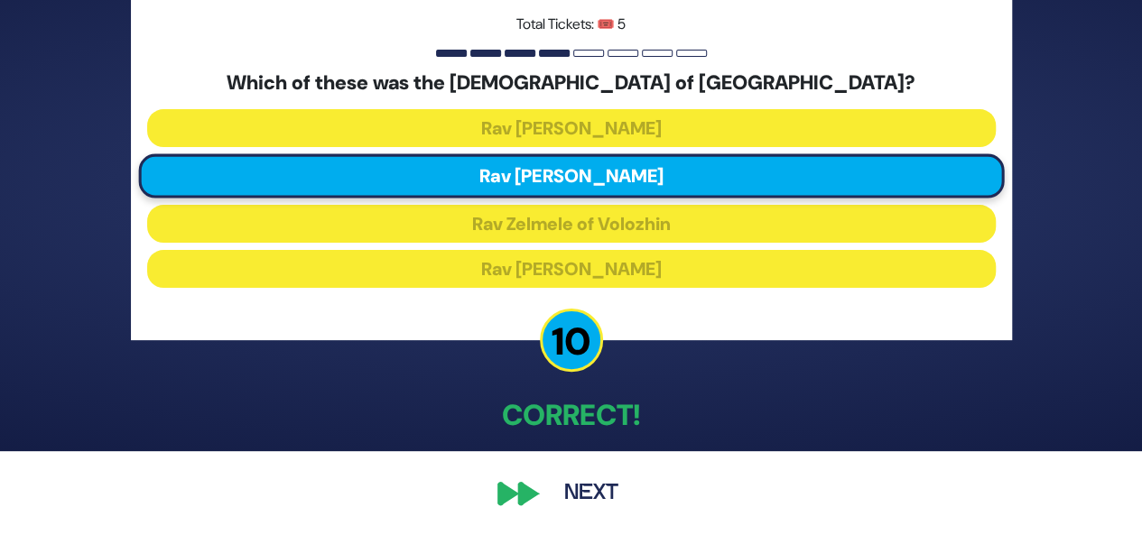
click at [588, 493] on button "Next" at bounding box center [591, 494] width 105 height 42
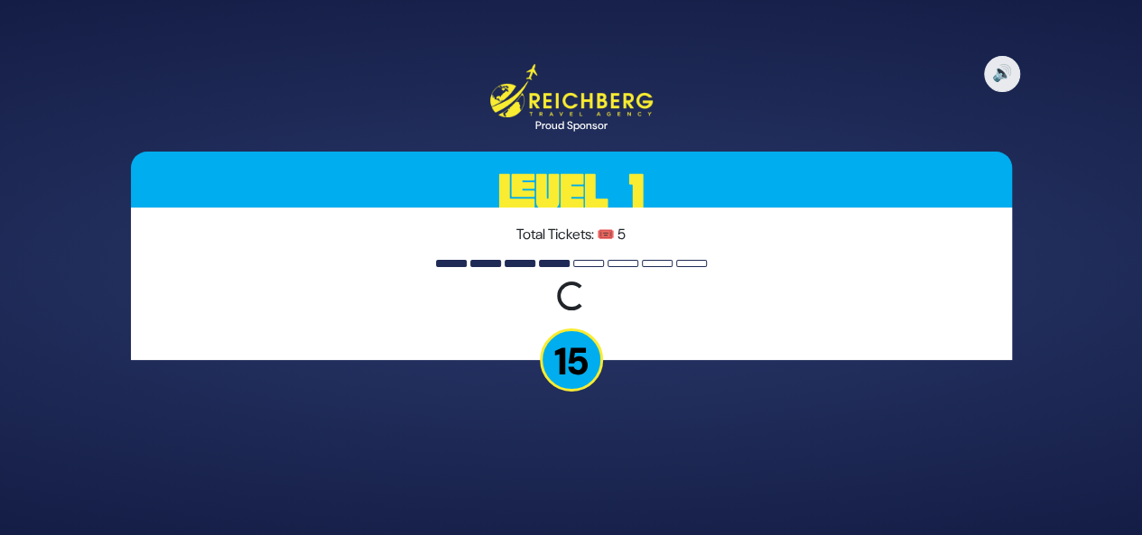
scroll to position [0, 0]
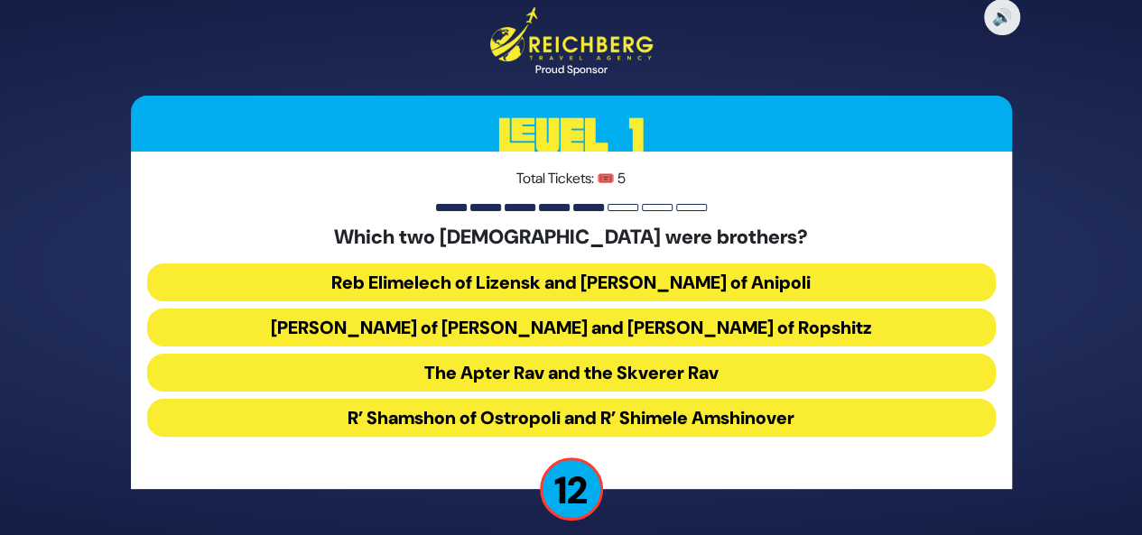
click at [686, 277] on button "Reb Elimelech of Lizensk and Reb Zusha of Anipoli" at bounding box center [571, 283] width 848 height 38
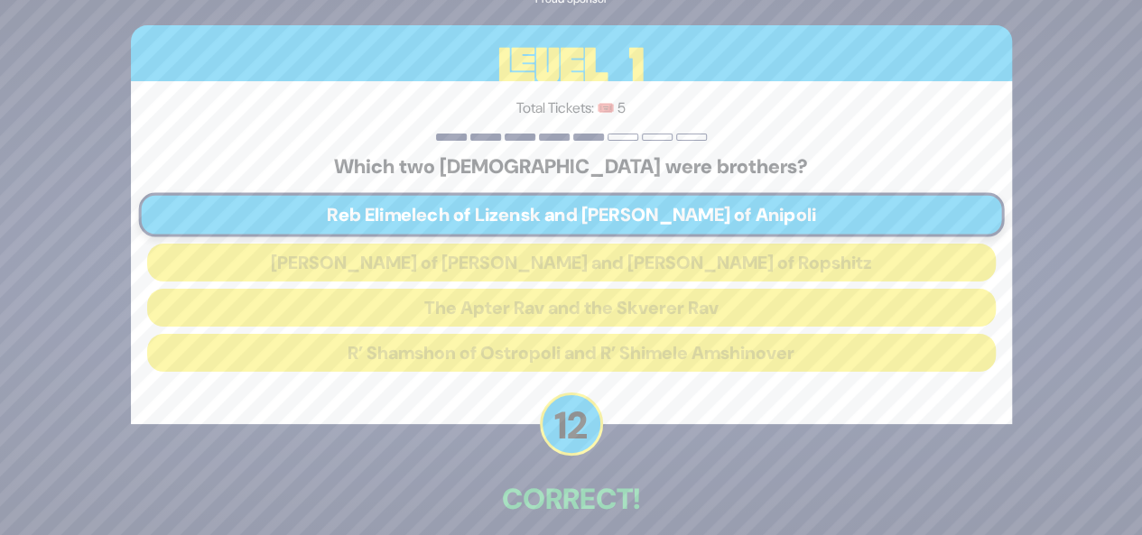
scroll to position [84, 0]
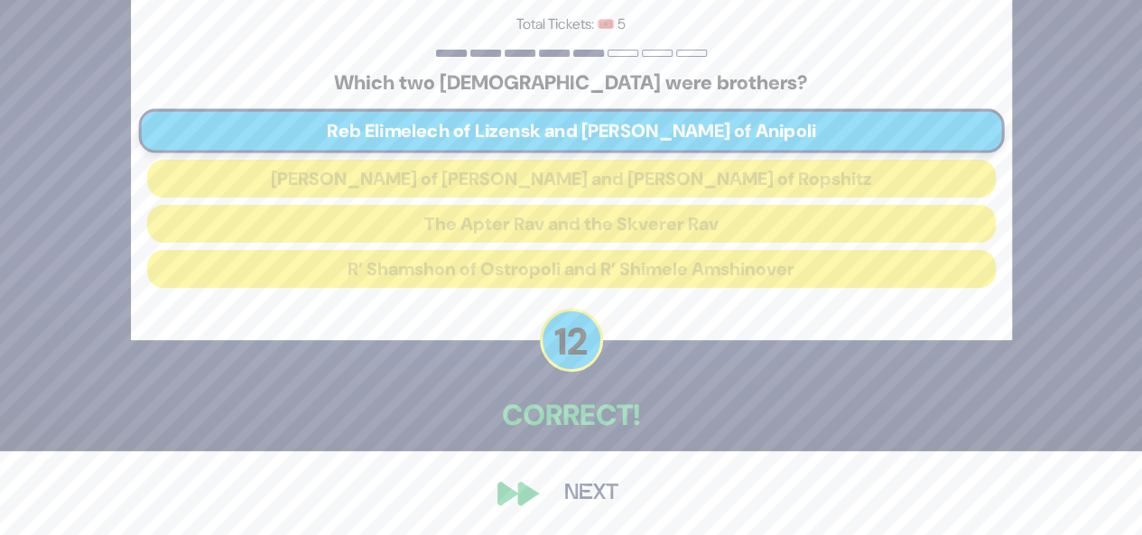
click at [579, 496] on button "Next" at bounding box center [591, 494] width 105 height 42
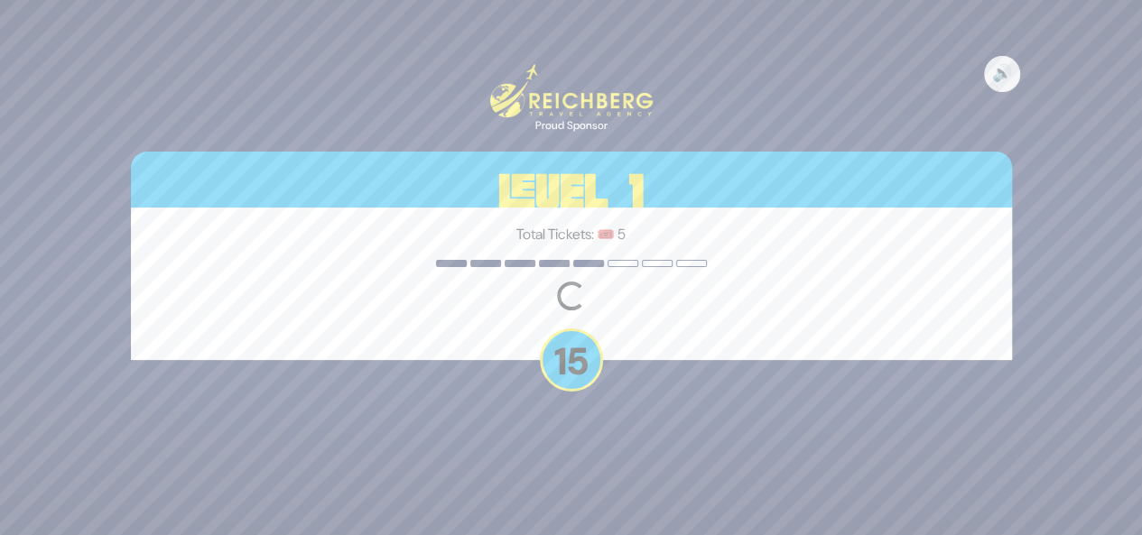
scroll to position [0, 0]
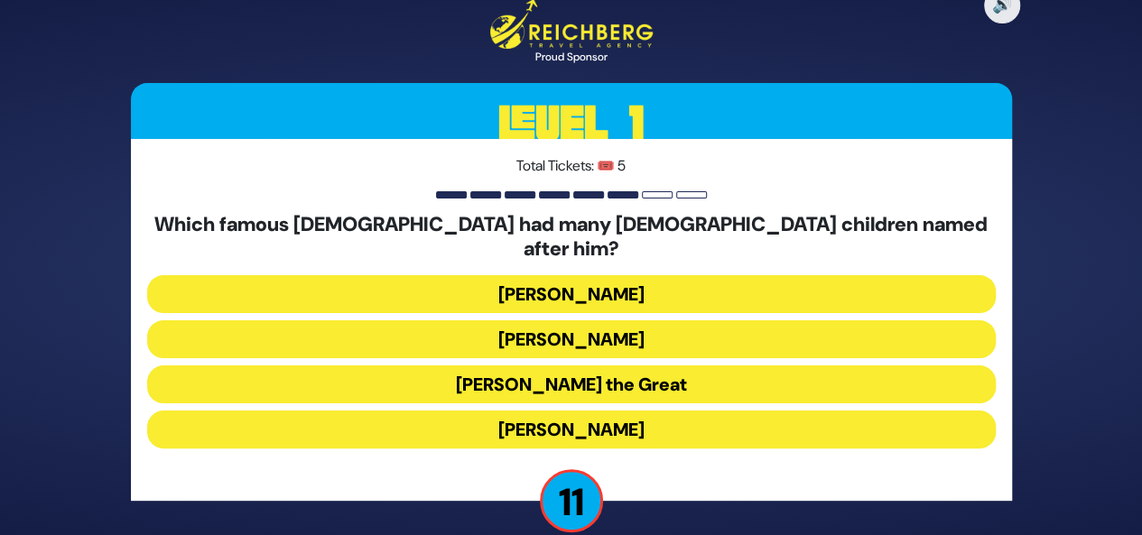
click at [607, 366] on button "Alexander the Great" at bounding box center [571, 385] width 848 height 38
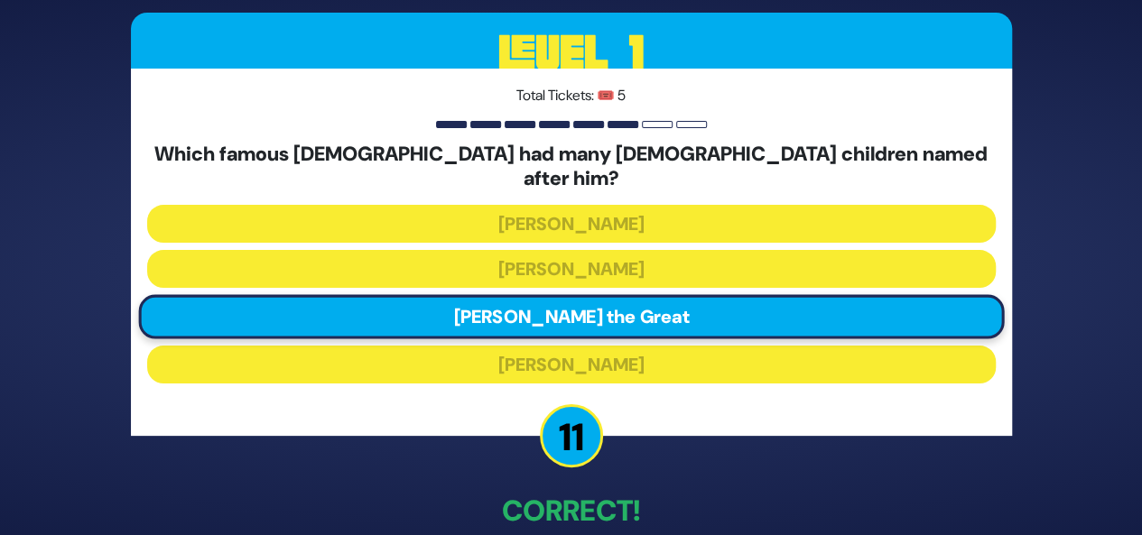
scroll to position [84, 0]
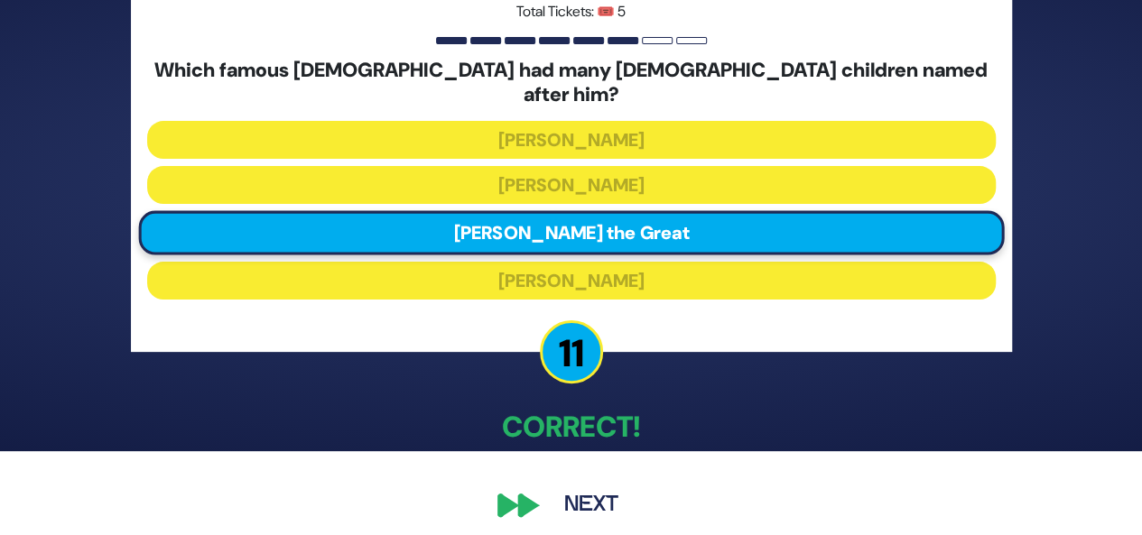
click at [601, 490] on button "Next" at bounding box center [591, 506] width 105 height 42
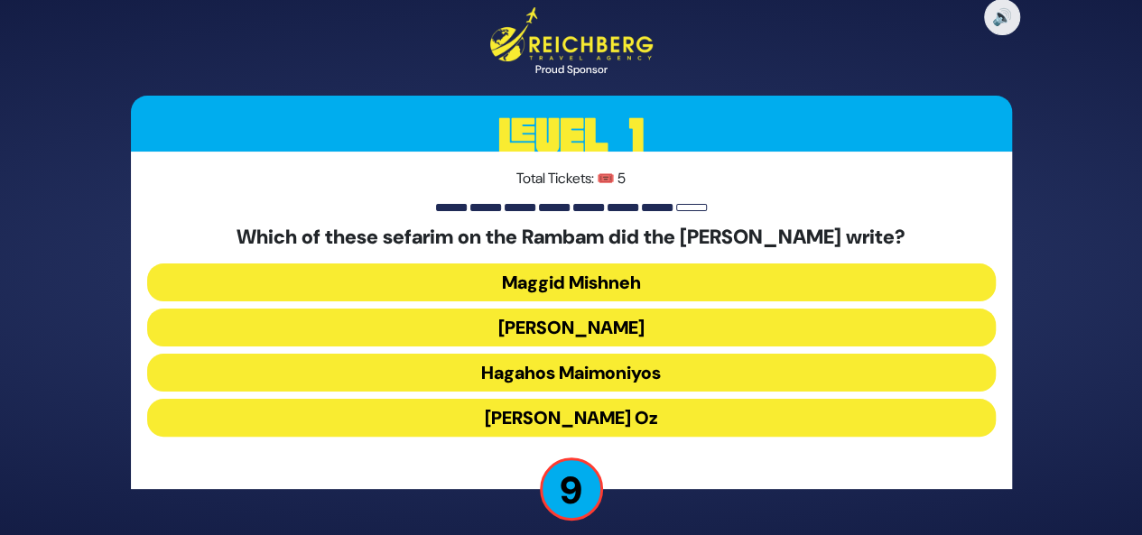
click at [601, 328] on button "Kesef Mishneh" at bounding box center [571, 328] width 848 height 38
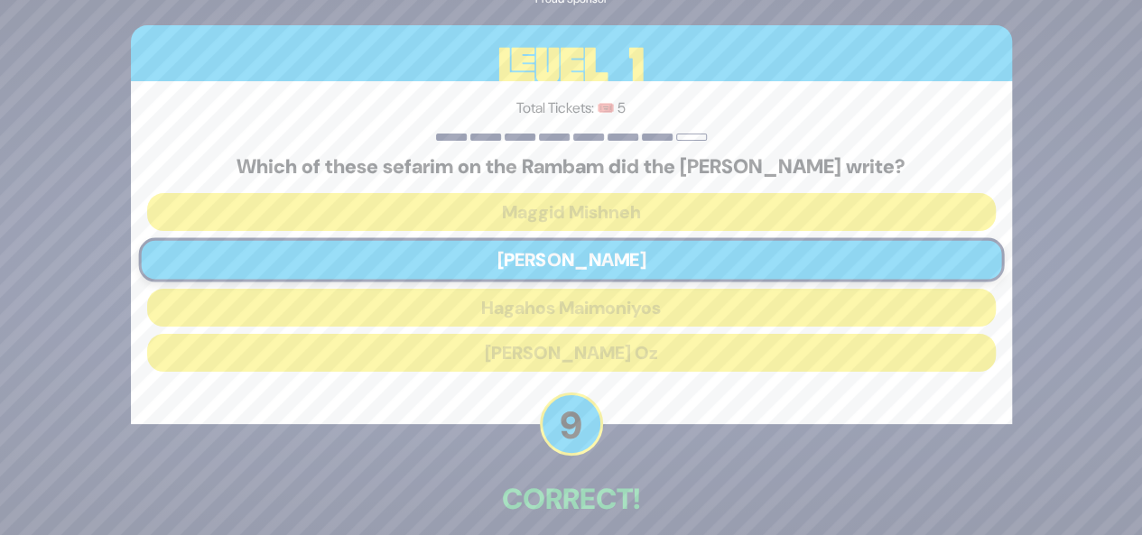
scroll to position [84, 0]
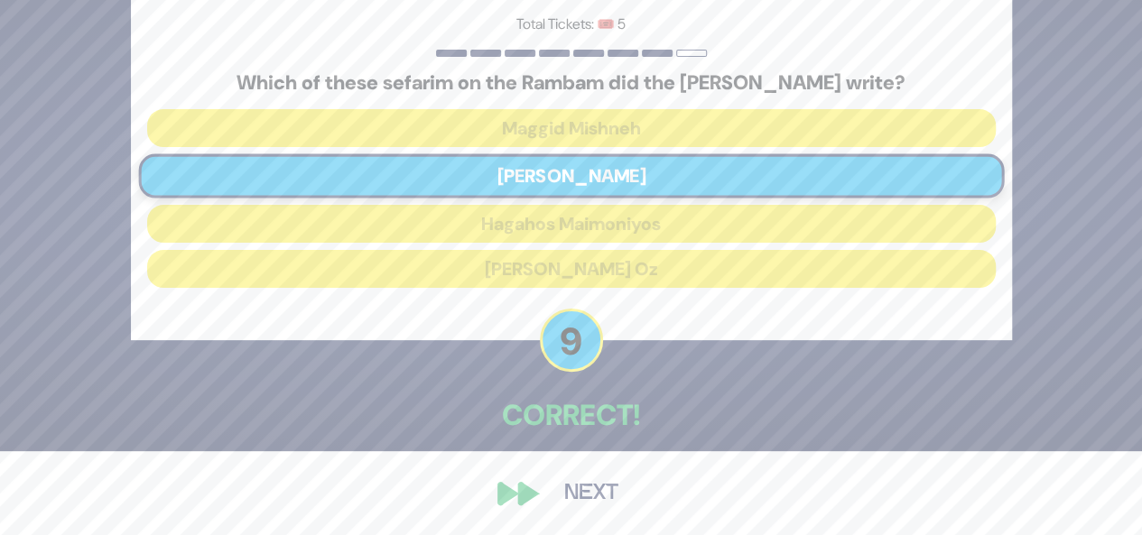
click at [587, 490] on button "Next" at bounding box center [591, 494] width 105 height 42
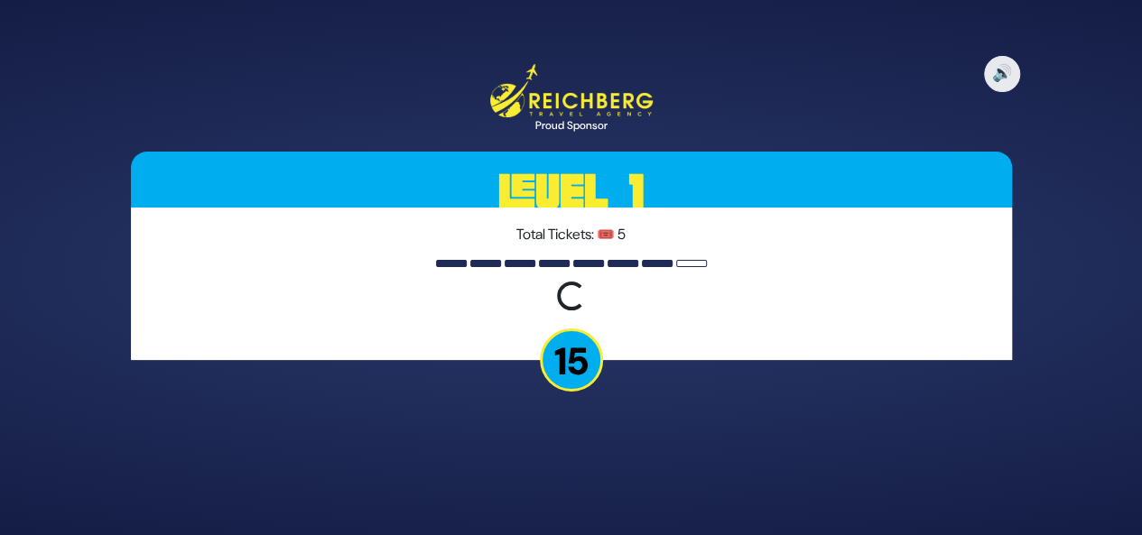
scroll to position [0, 0]
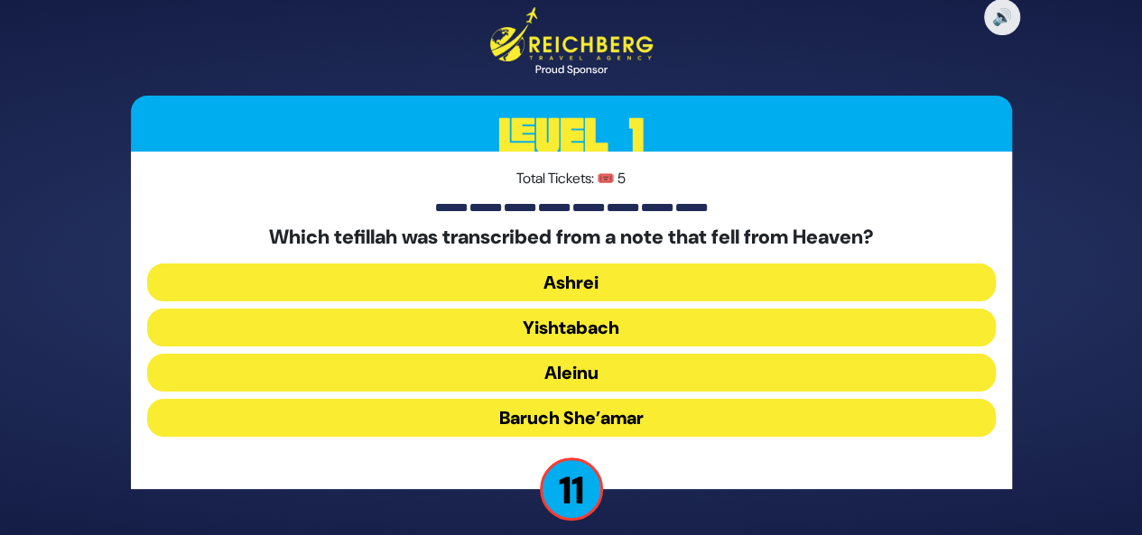
click at [630, 411] on button "Baruch She’amar" at bounding box center [571, 418] width 848 height 38
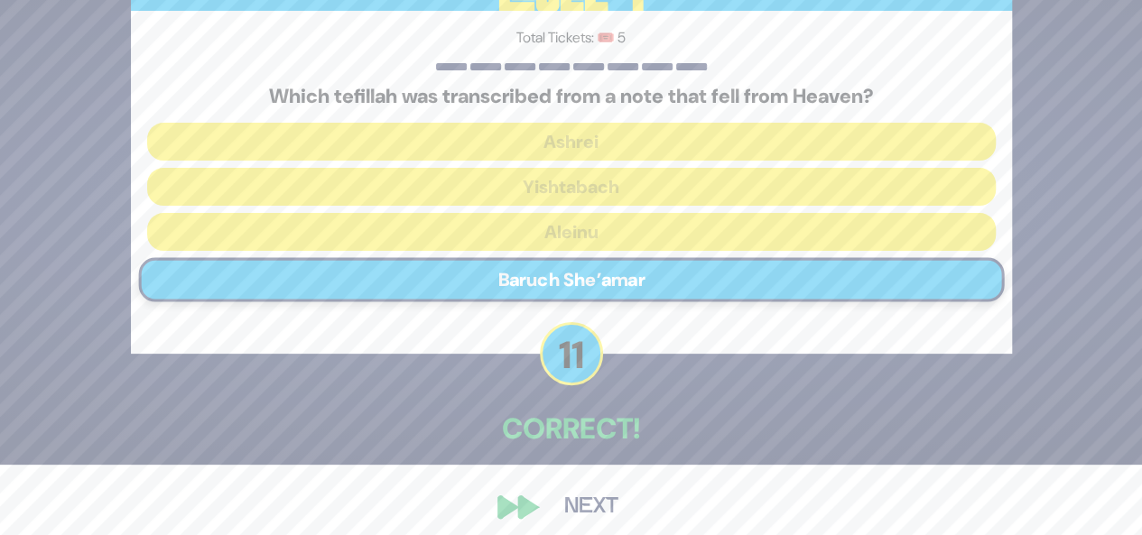
scroll to position [84, 0]
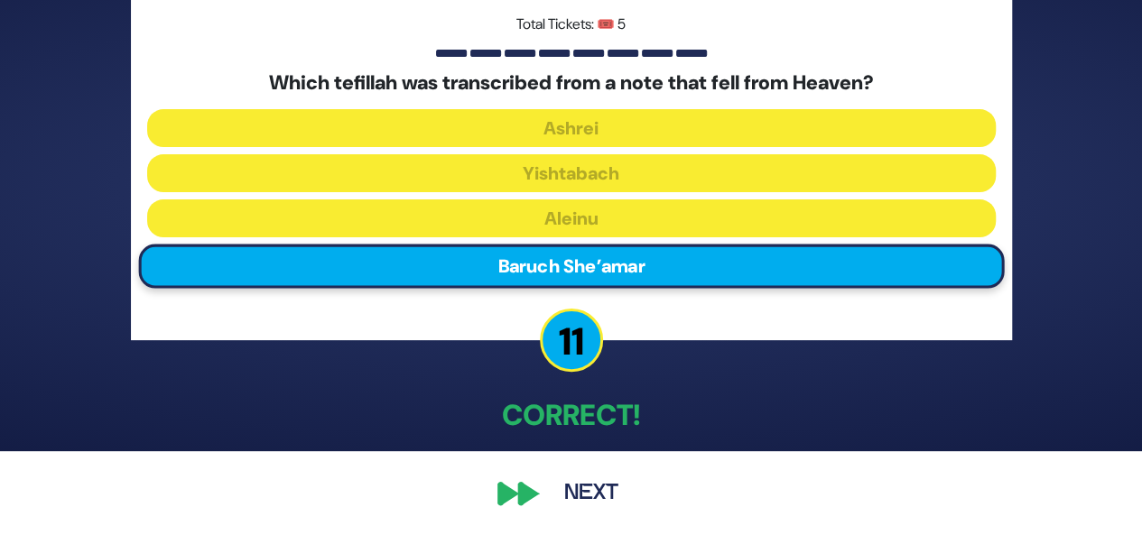
click at [590, 494] on button "Next" at bounding box center [591, 494] width 105 height 42
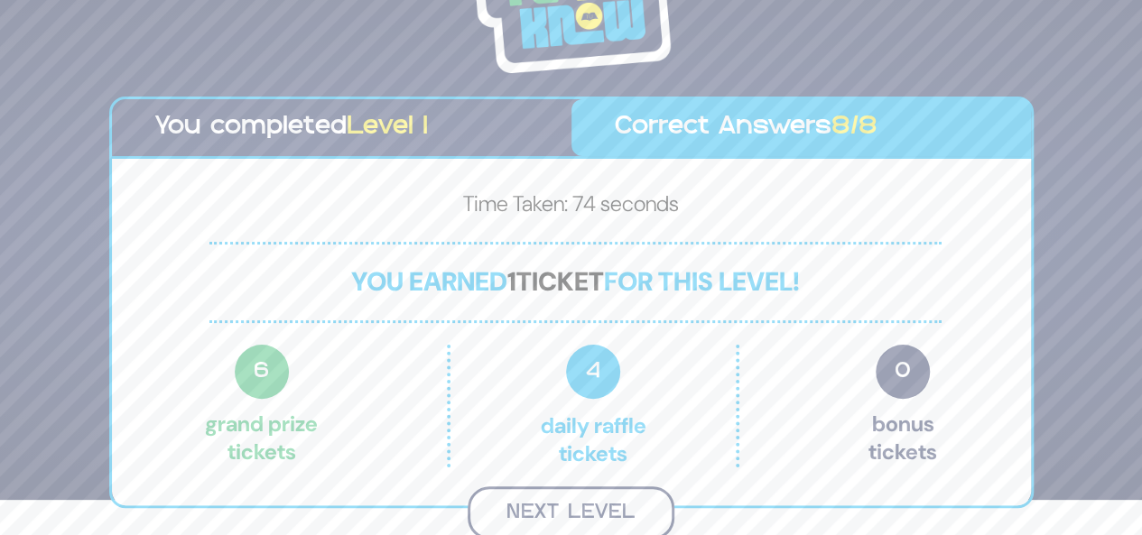
scroll to position [32, 0]
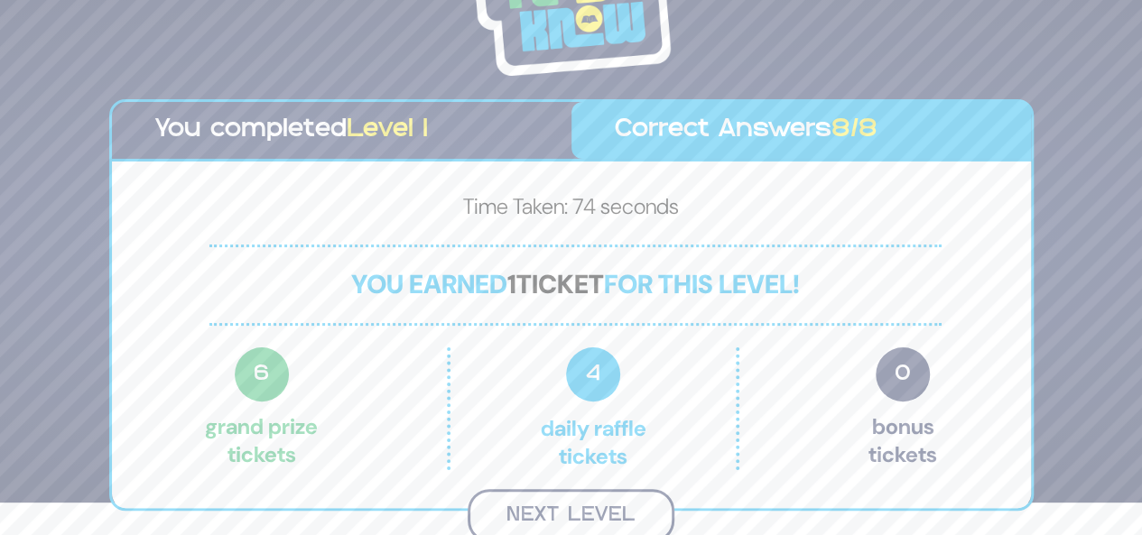
click at [618, 506] on button "Next Level" at bounding box center [571, 515] width 207 height 53
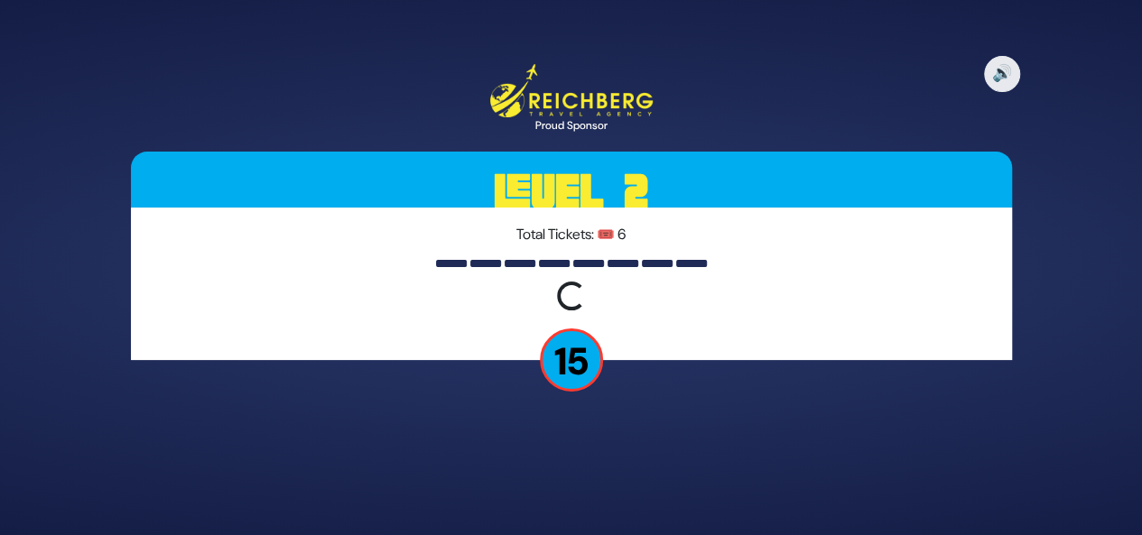
scroll to position [0, 0]
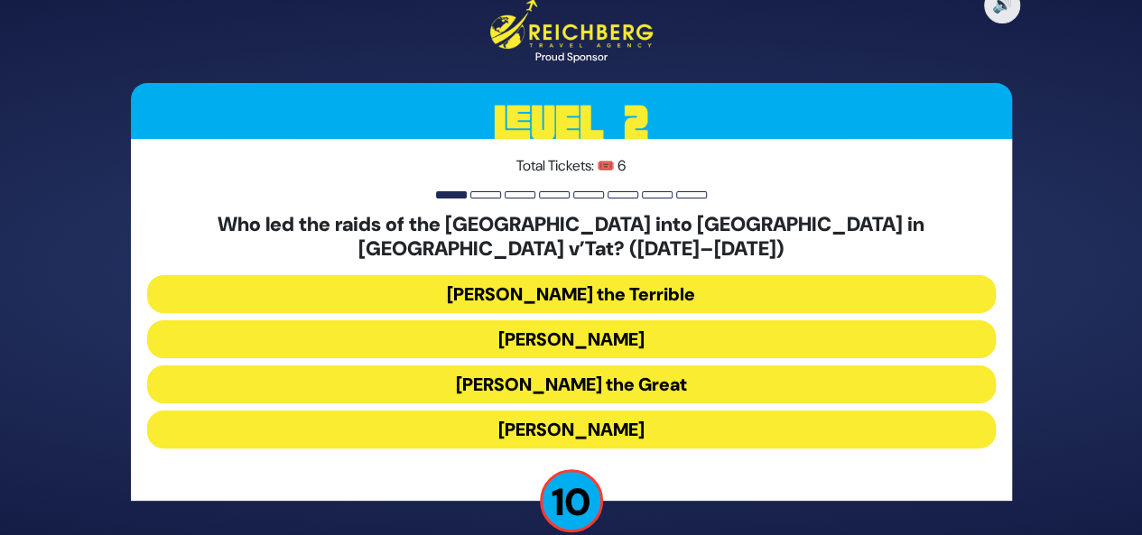
click at [632, 322] on button "Bogdan Chmielnicki" at bounding box center [571, 339] width 848 height 38
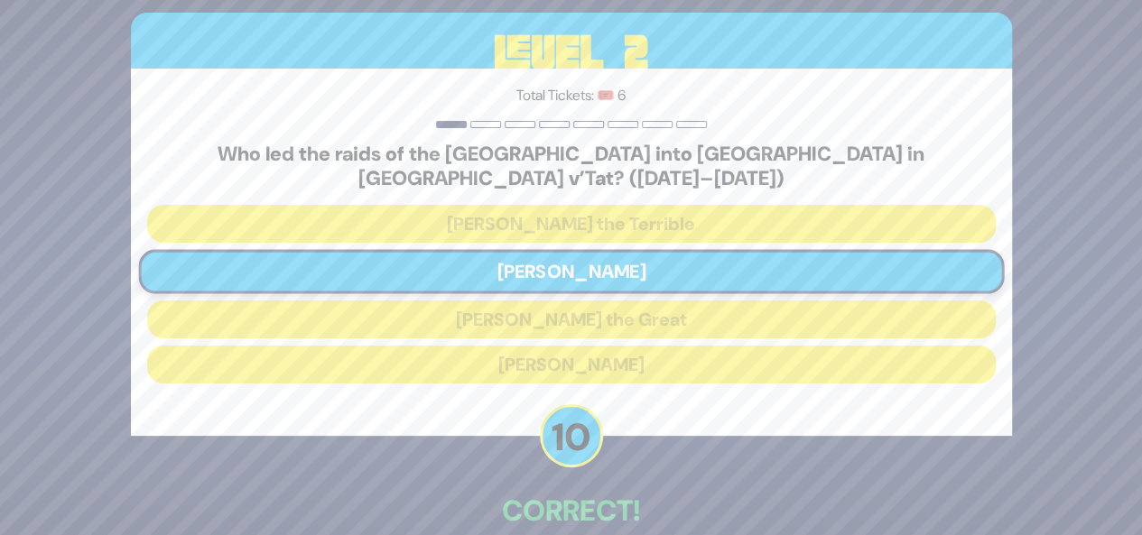
scroll to position [84, 0]
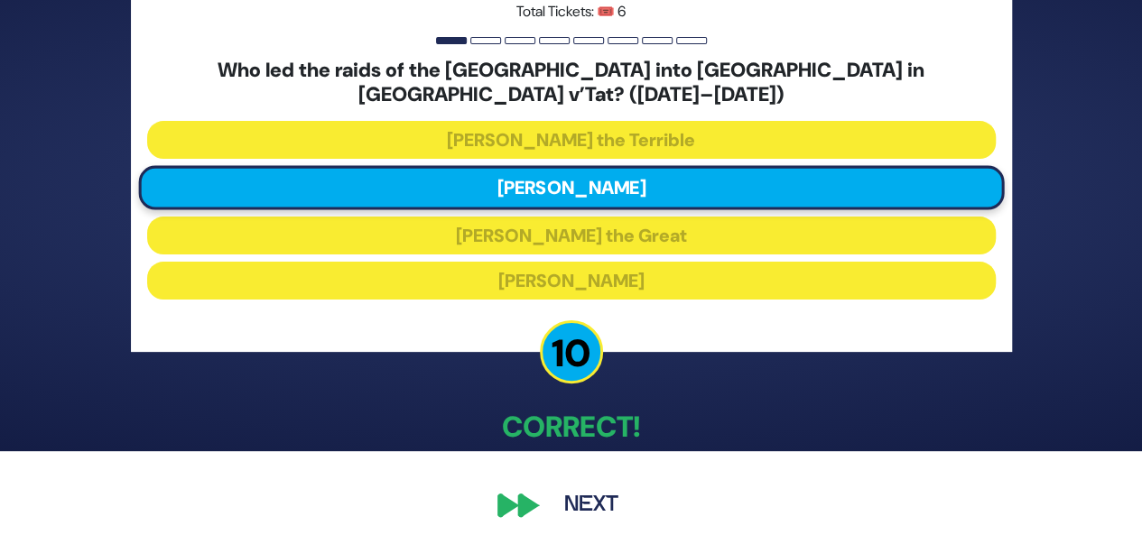
click at [596, 486] on button "Next" at bounding box center [591, 506] width 105 height 42
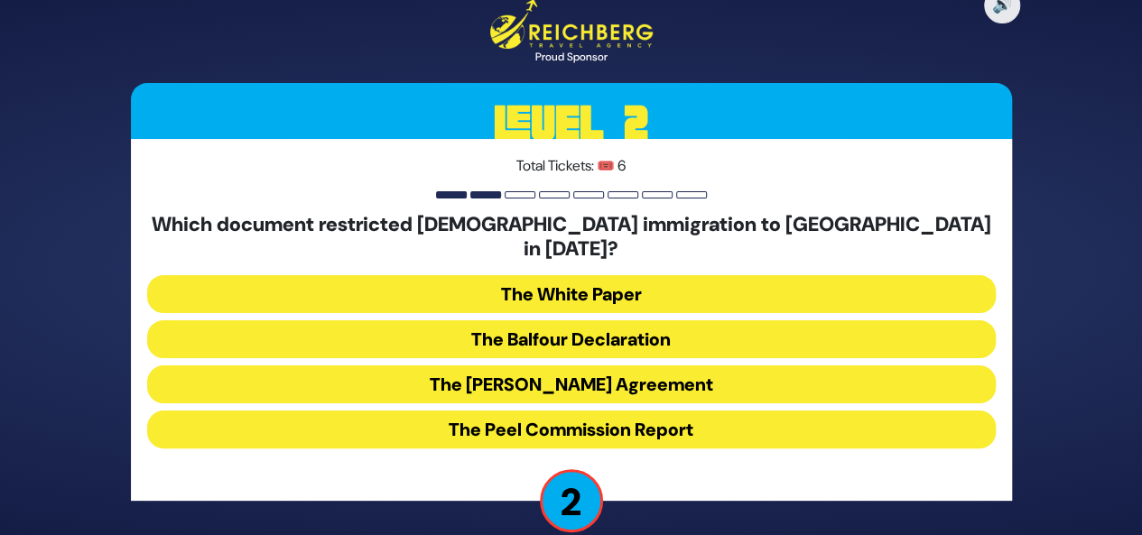
click at [625, 284] on button "The White Paper" at bounding box center [571, 294] width 848 height 38
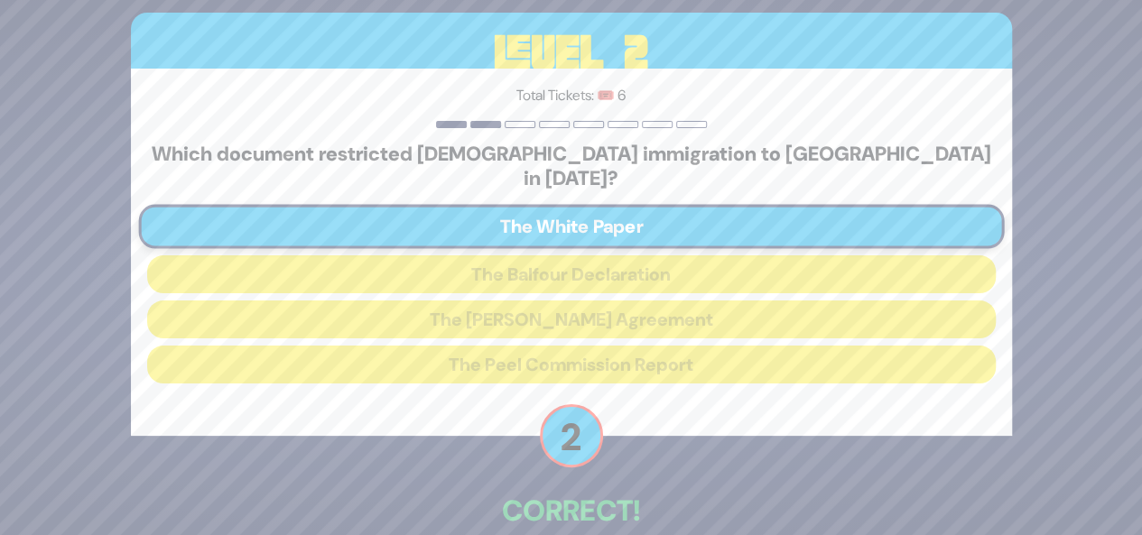
scroll to position [84, 0]
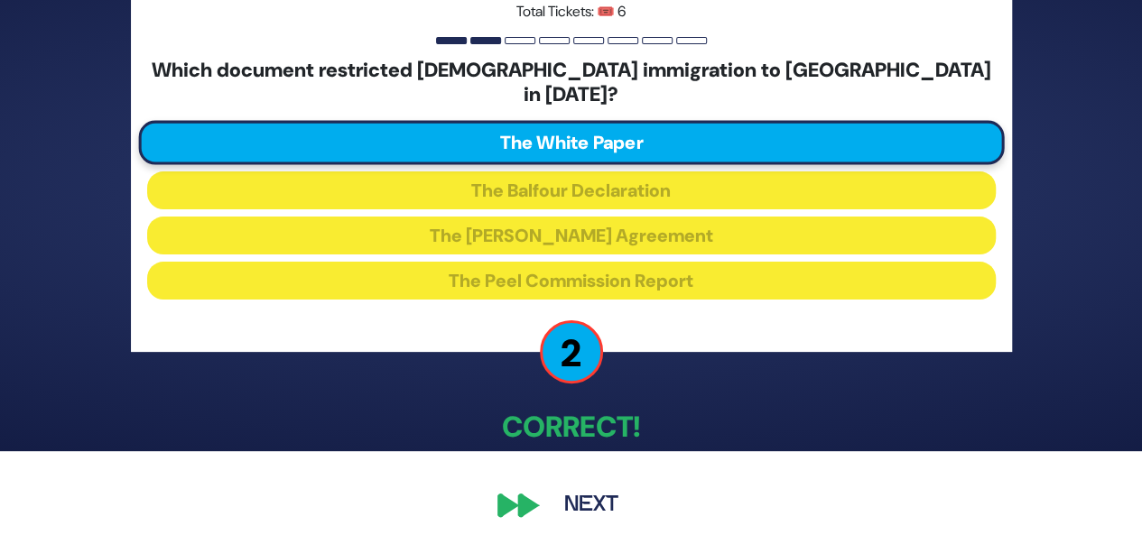
click at [587, 498] on button "Next" at bounding box center [591, 506] width 105 height 42
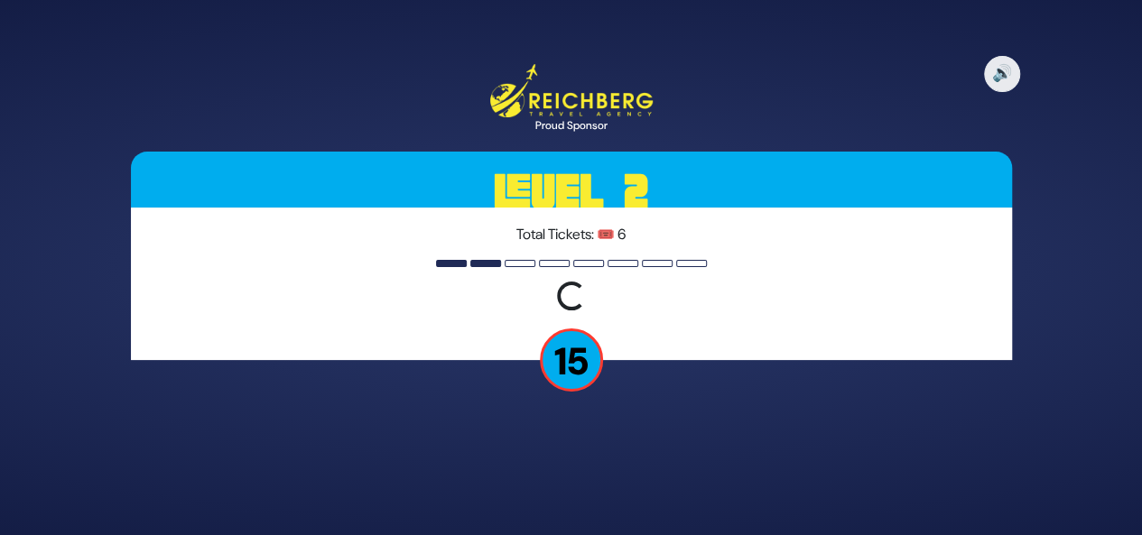
scroll to position [0, 0]
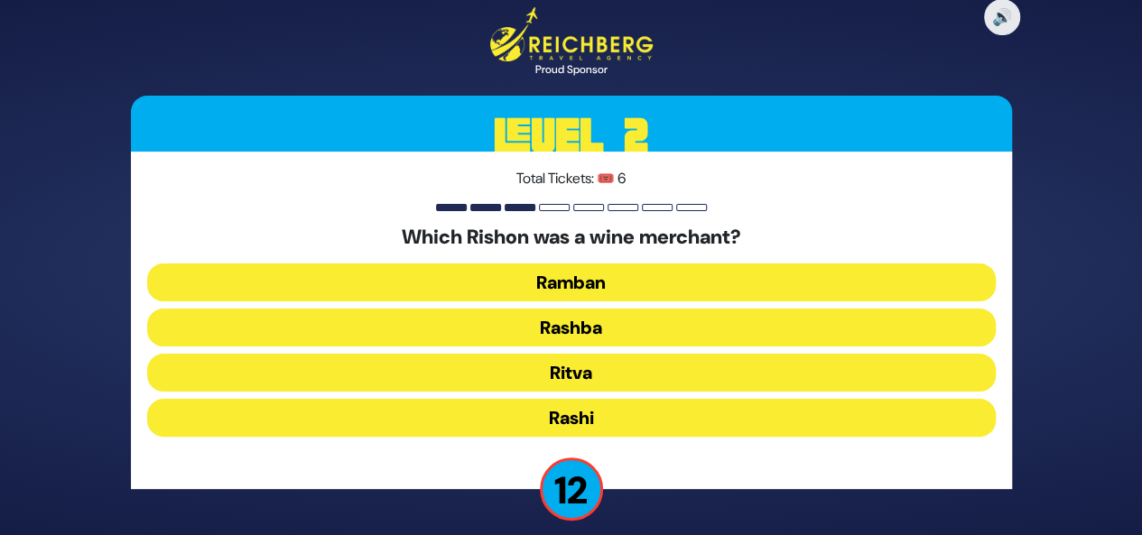
click at [603, 417] on button "Rashi" at bounding box center [571, 418] width 848 height 38
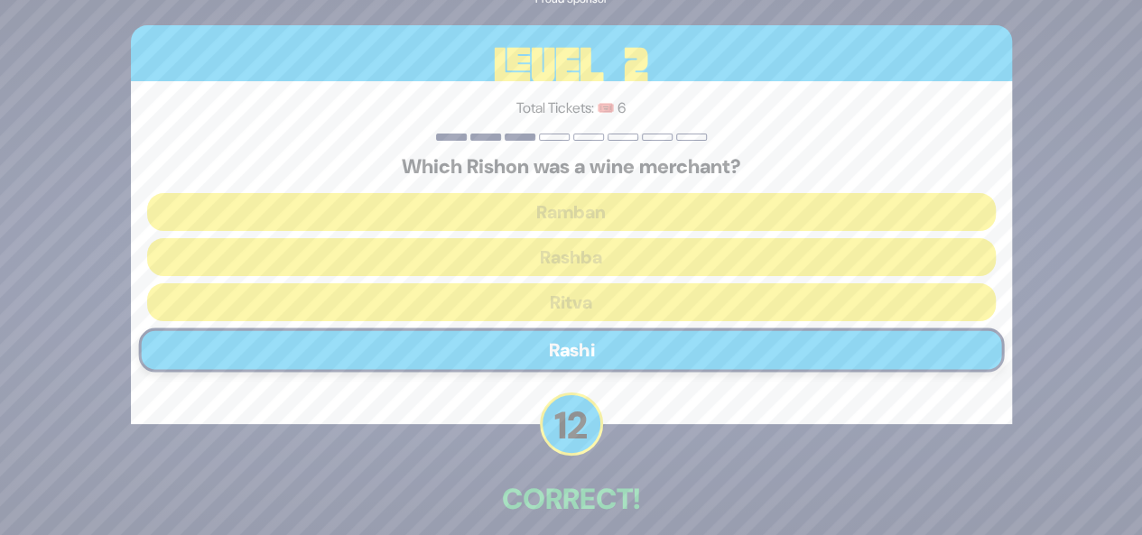
scroll to position [84, 0]
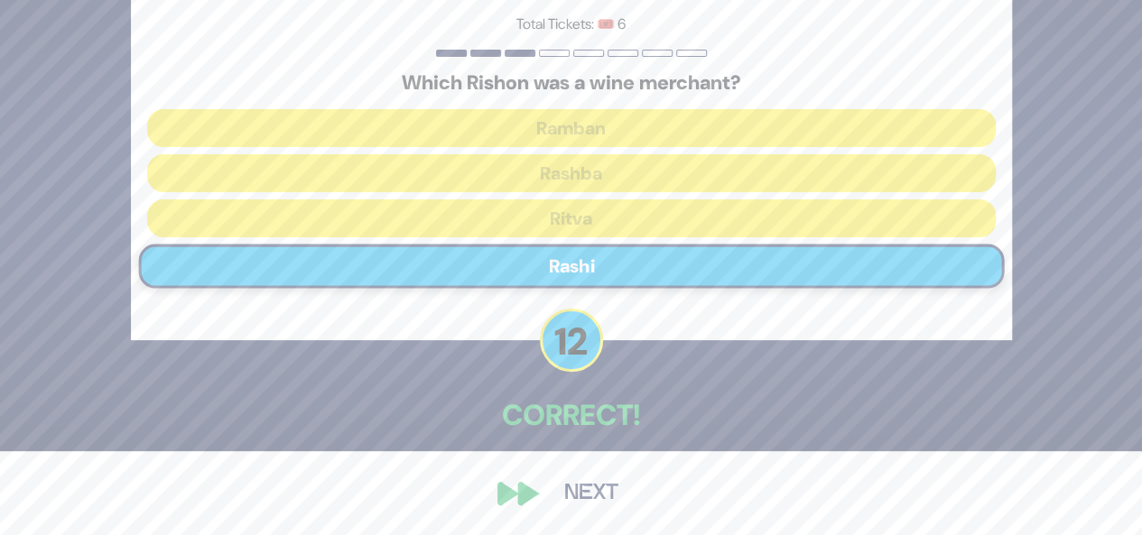
click at [574, 488] on button "Next" at bounding box center [591, 494] width 105 height 42
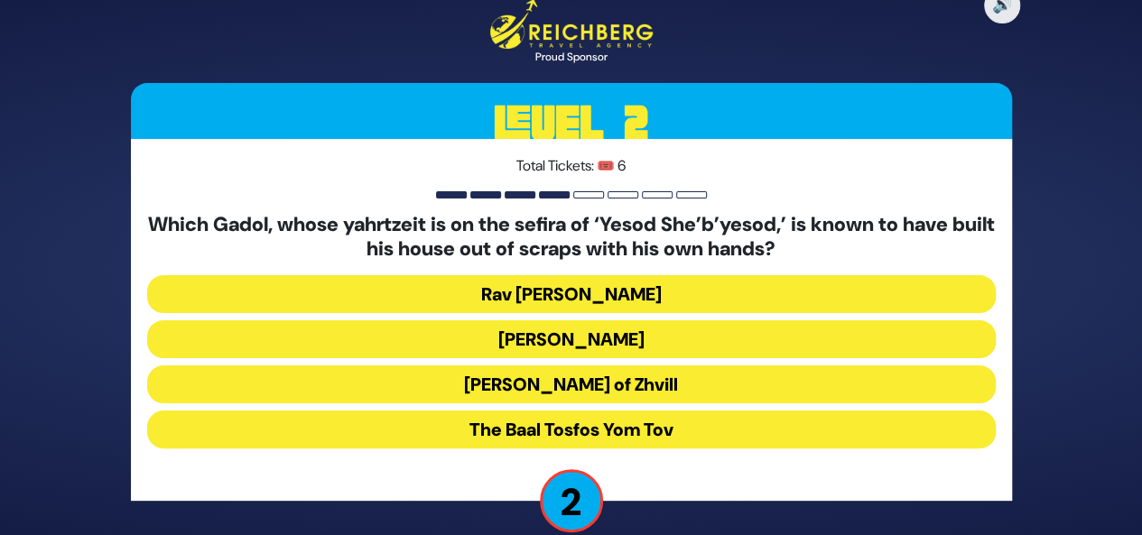
click at [639, 380] on button "Rav Shlomke of Zhvill" at bounding box center [571, 385] width 848 height 38
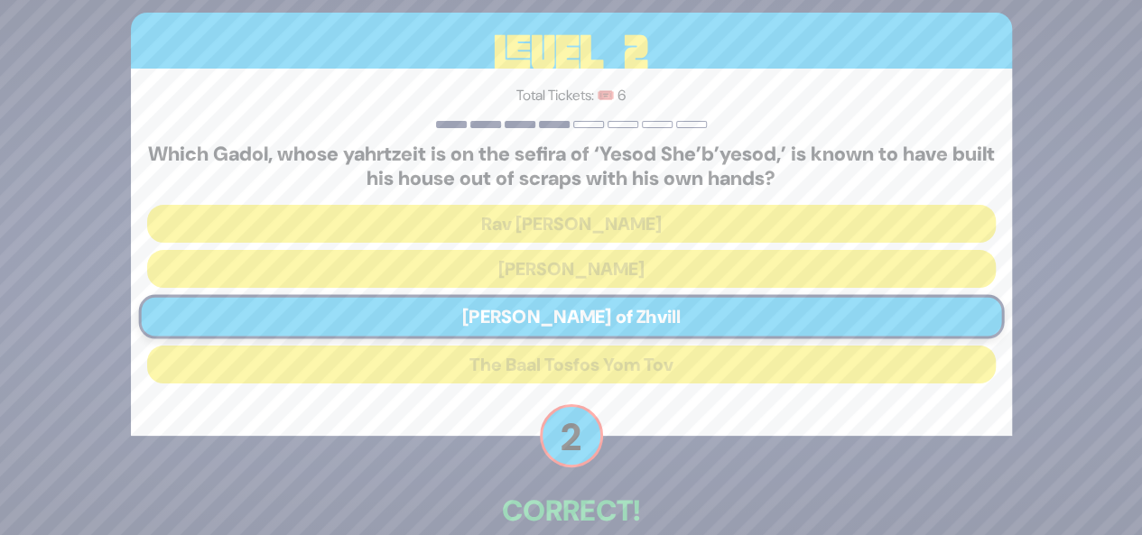
scroll to position [96, 0]
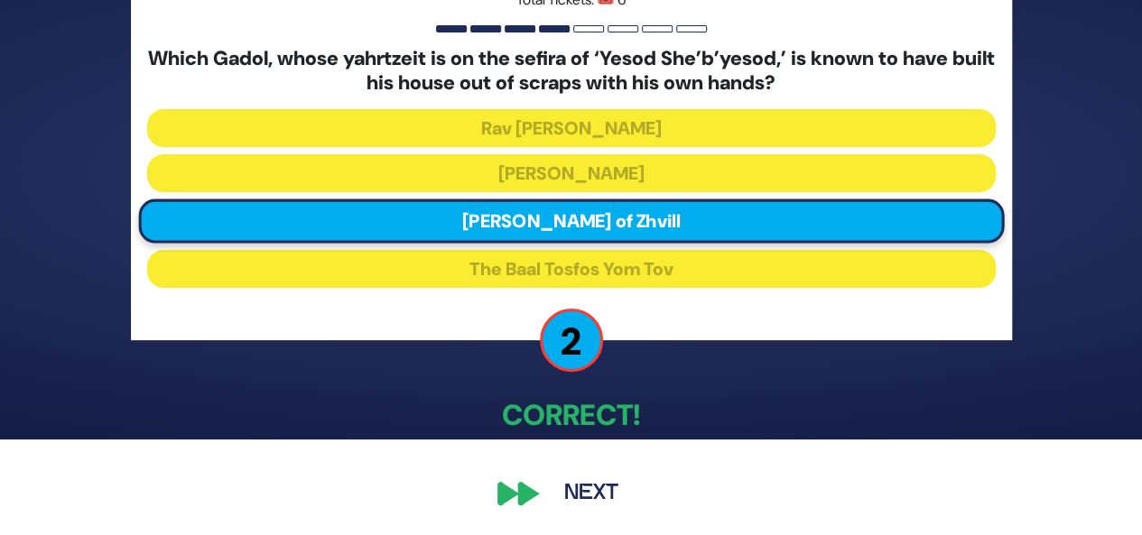
click at [598, 492] on button "Next" at bounding box center [591, 494] width 105 height 42
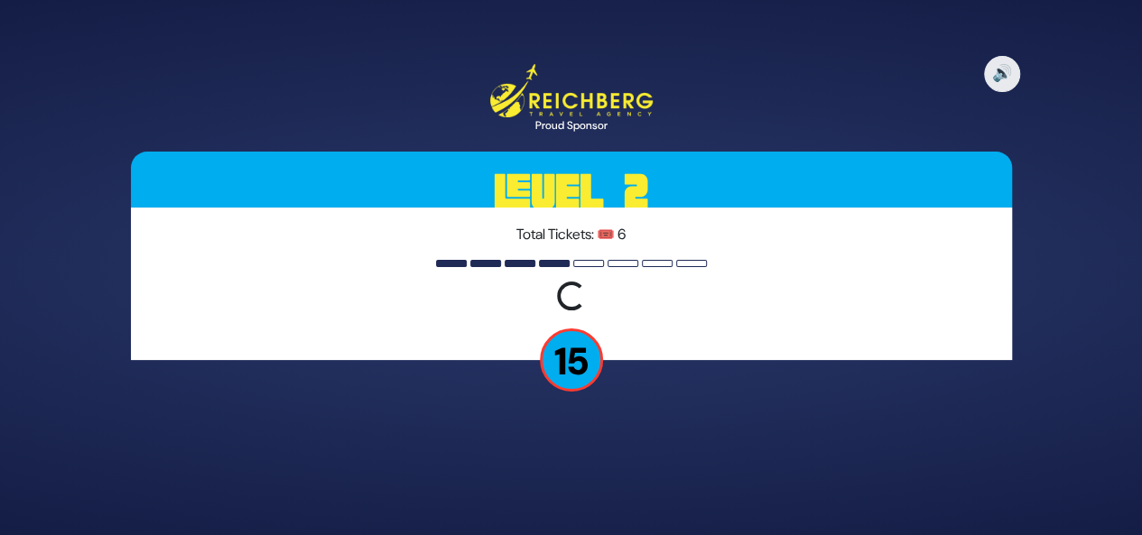
scroll to position [0, 0]
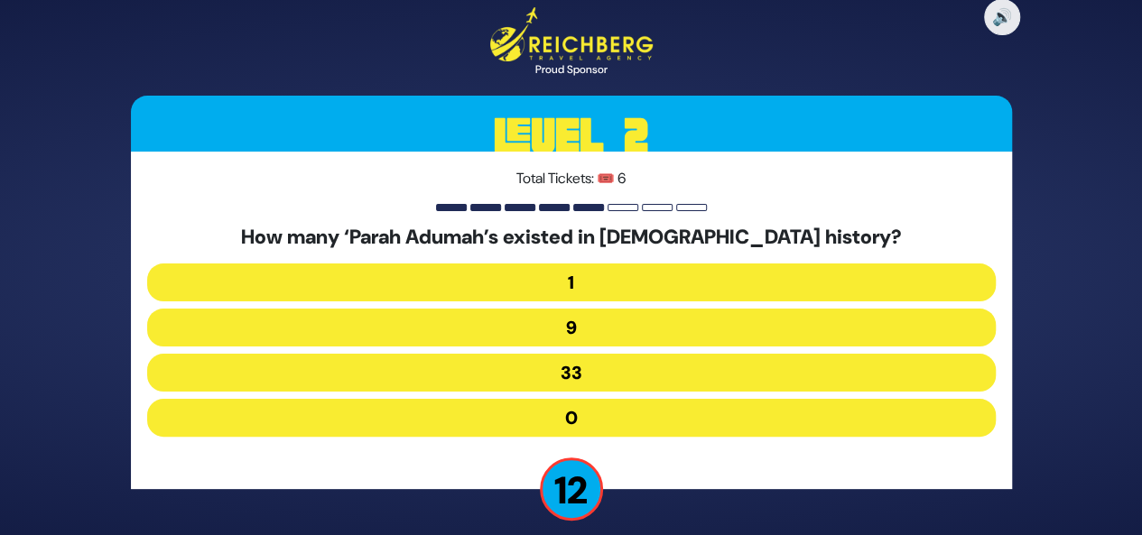
click at [615, 323] on button "9" at bounding box center [571, 328] width 848 height 38
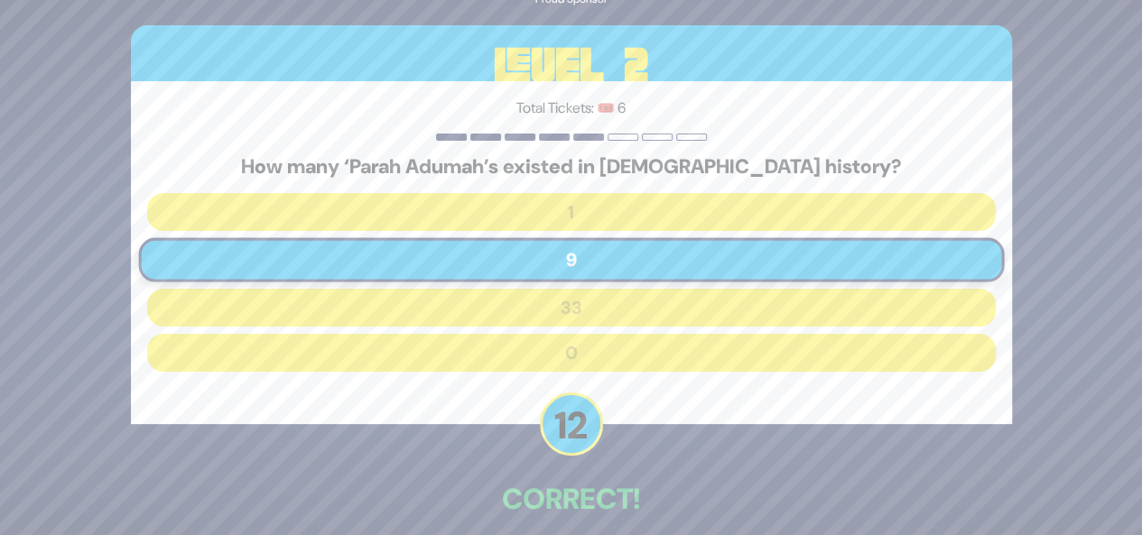
scroll to position [84, 0]
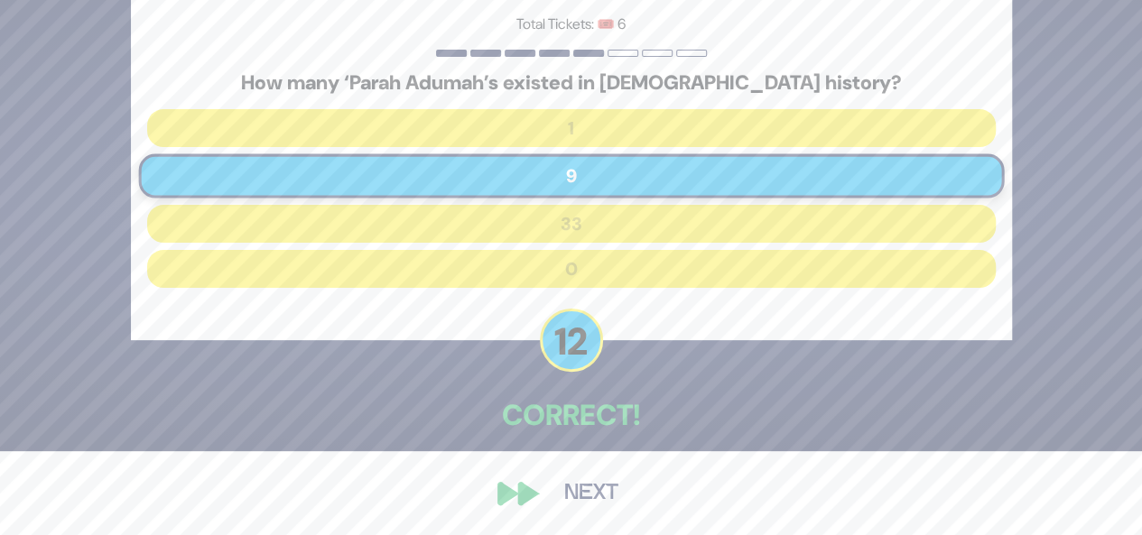
click at [590, 497] on button "Next" at bounding box center [591, 494] width 105 height 42
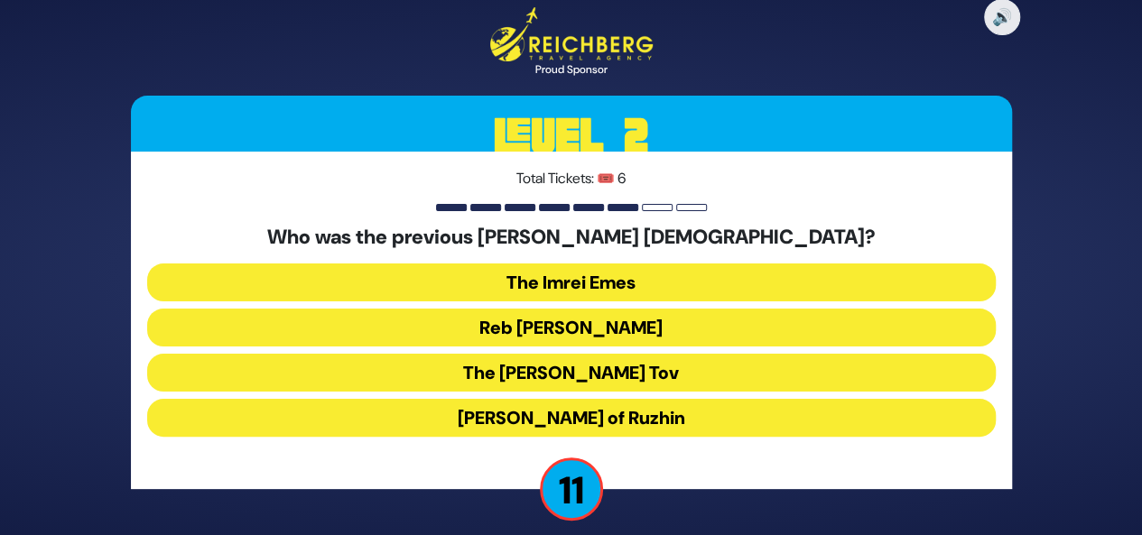
click at [674, 331] on button "Reb Ahron Rokeach" at bounding box center [571, 328] width 848 height 38
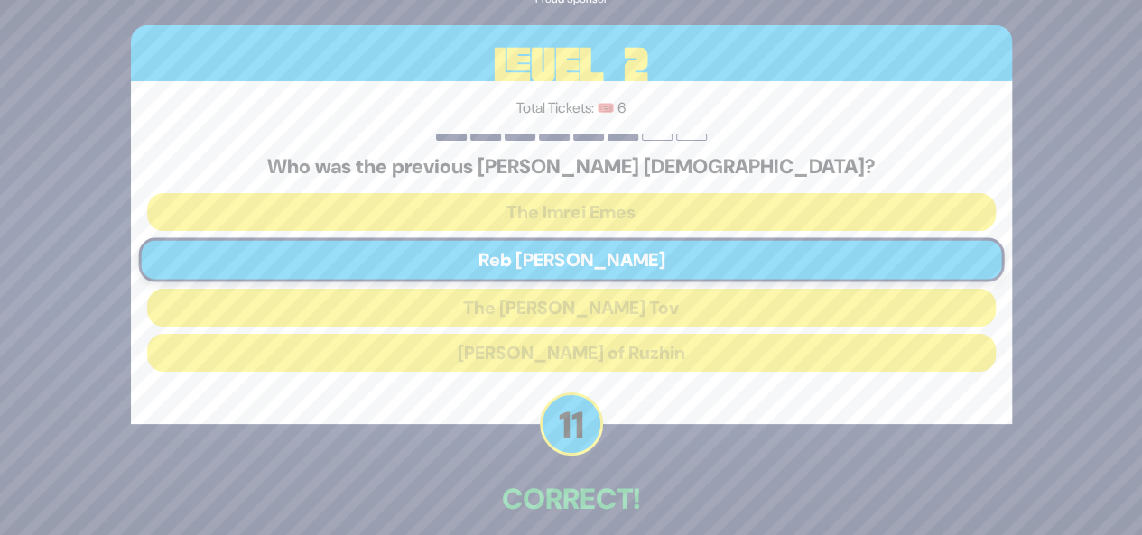
scroll to position [84, 0]
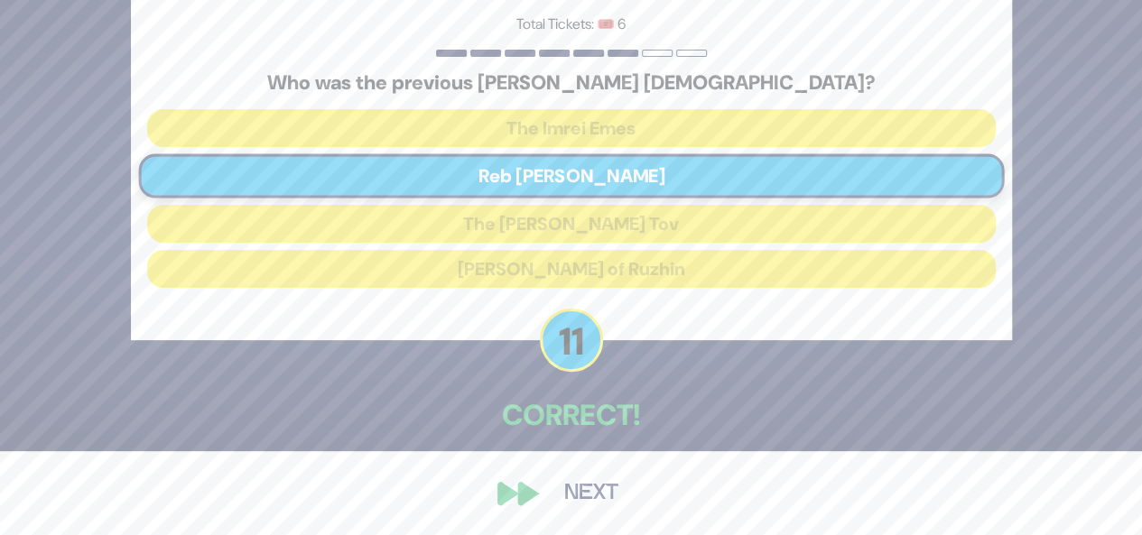
click at [601, 497] on button "Next" at bounding box center [591, 494] width 105 height 42
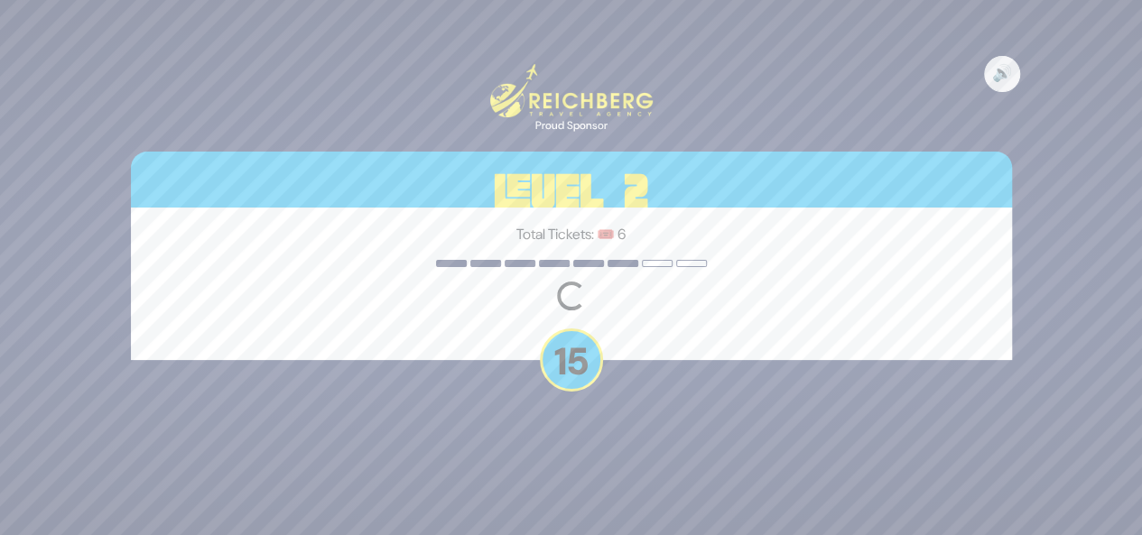
scroll to position [0, 0]
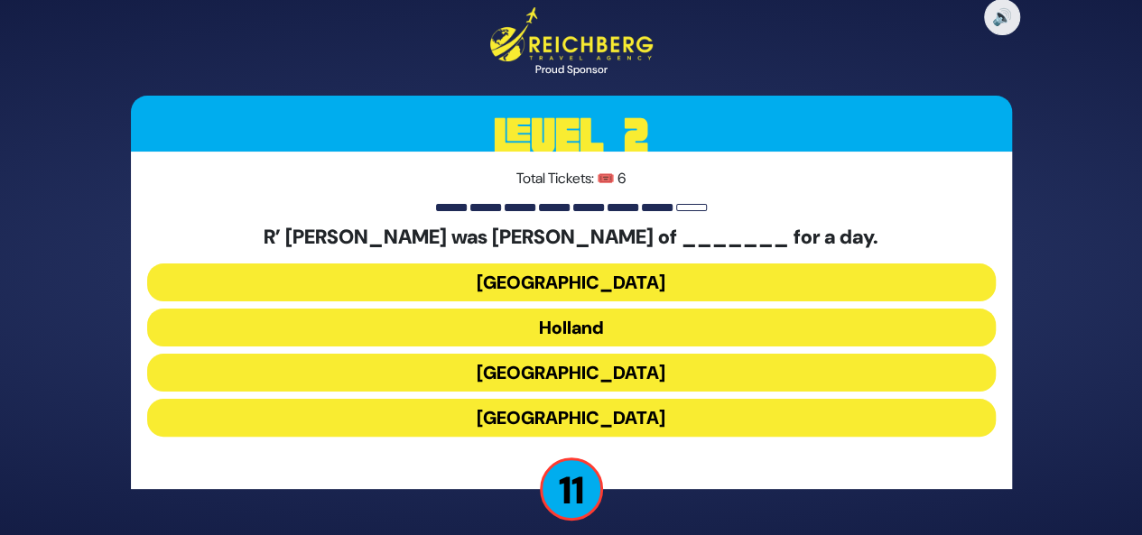
click at [585, 274] on button "Poland" at bounding box center [571, 283] width 848 height 38
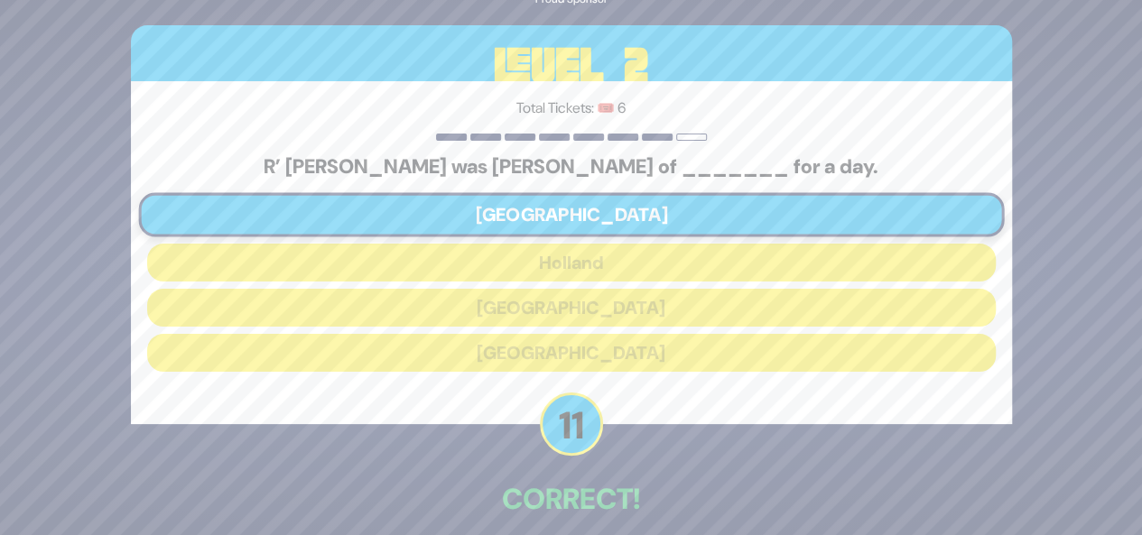
scroll to position [84, 0]
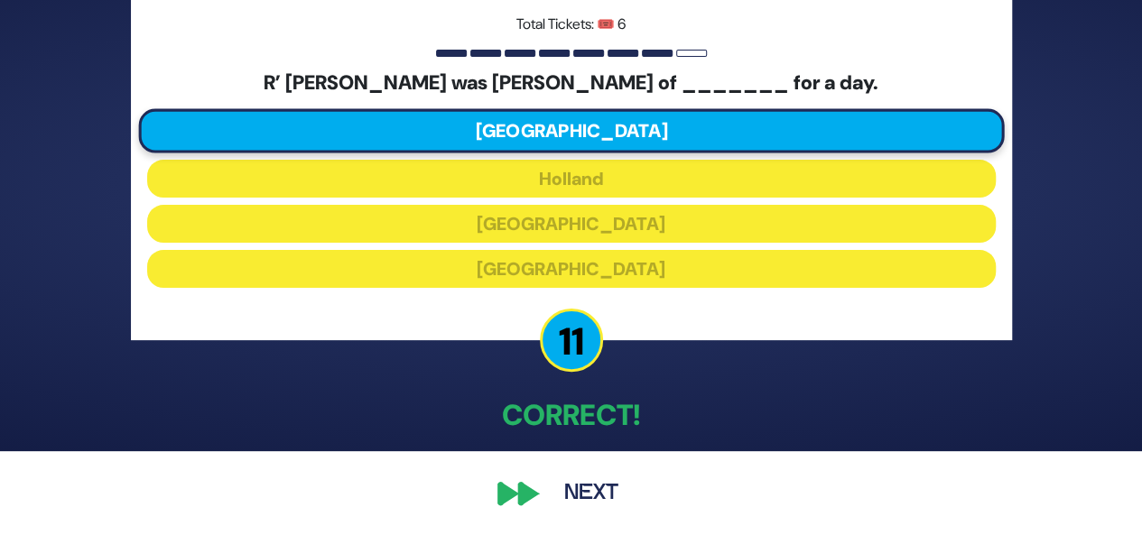
click at [594, 491] on button "Next" at bounding box center [591, 494] width 105 height 42
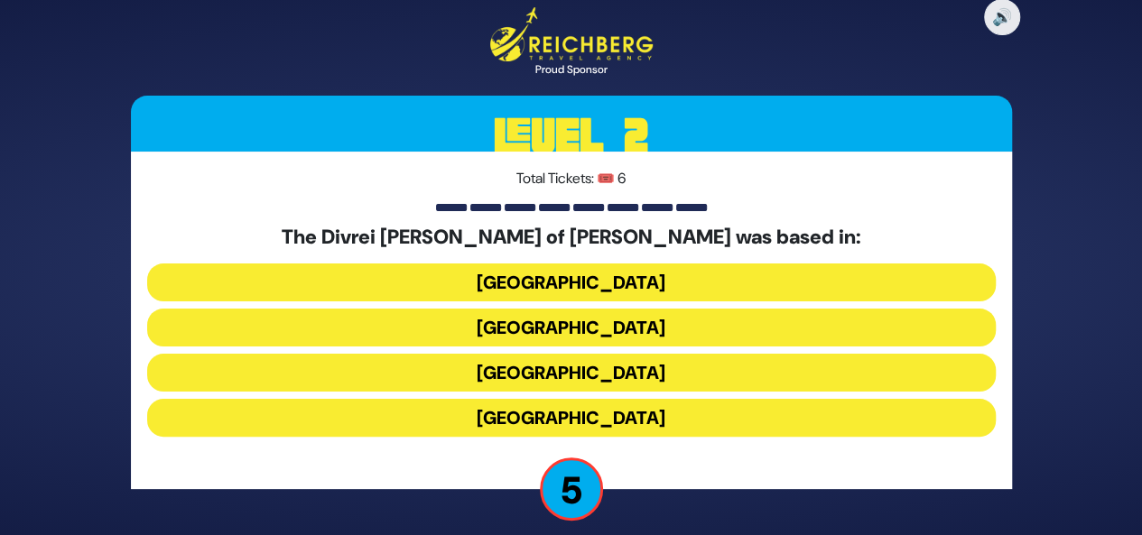
click at [605, 278] on button "Hungary" at bounding box center [571, 283] width 848 height 38
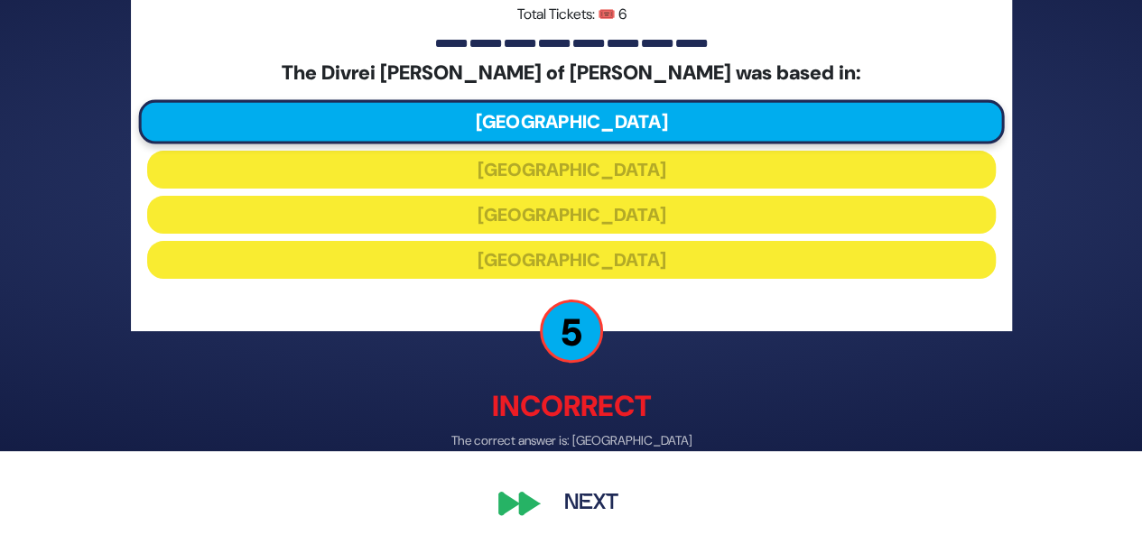
scroll to position [88, 0]
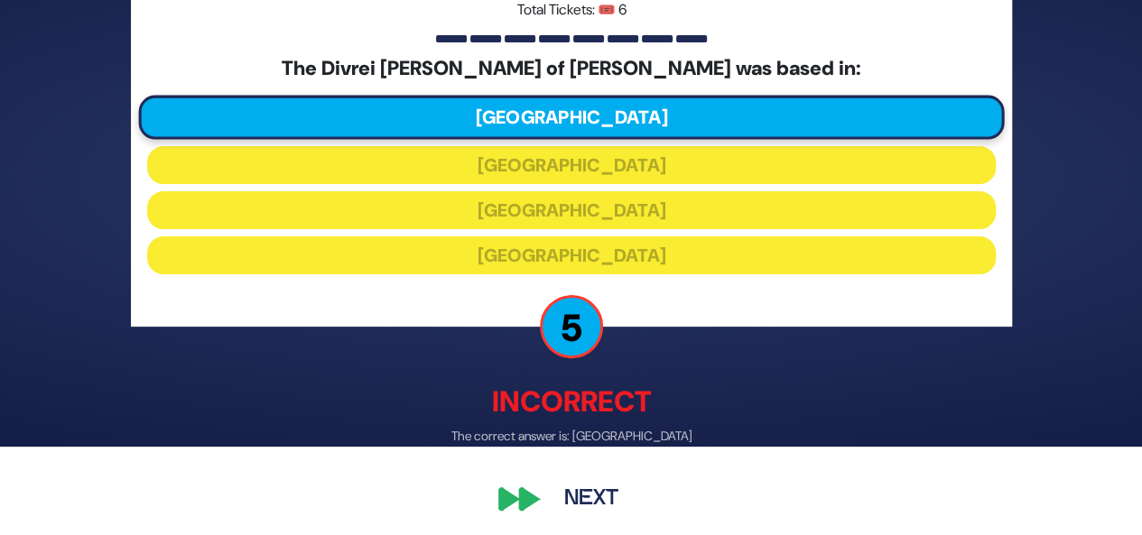
click at [583, 502] on button "Next" at bounding box center [591, 498] width 105 height 42
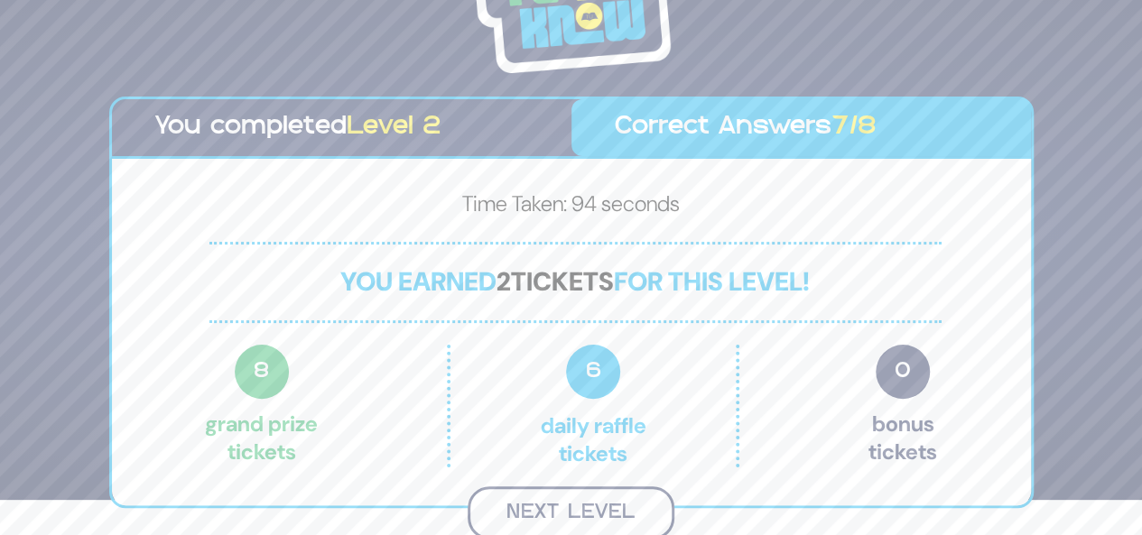
scroll to position [32, 0]
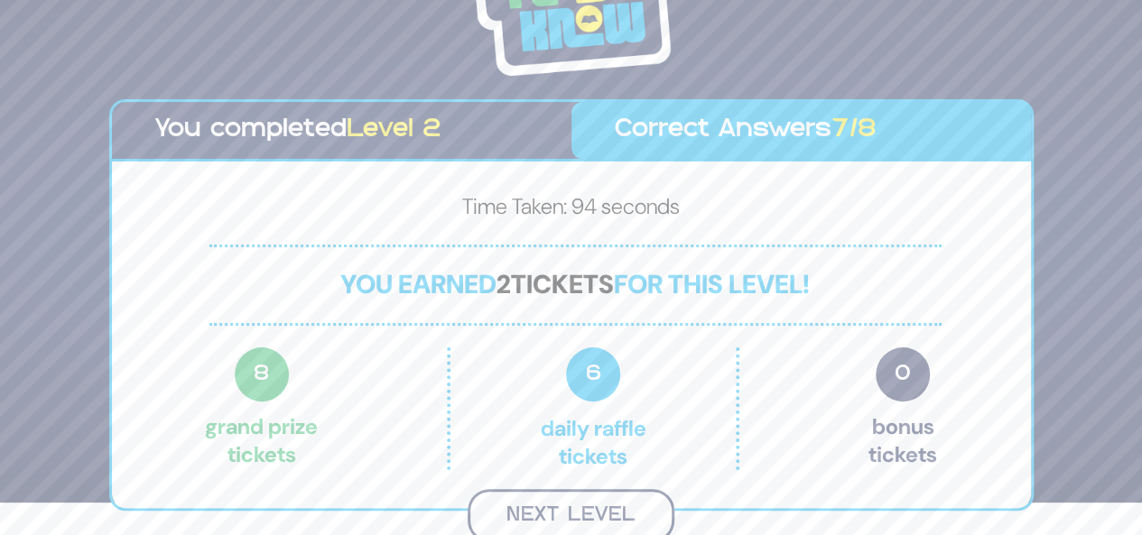
click at [588, 505] on button "Next Level" at bounding box center [571, 515] width 207 height 53
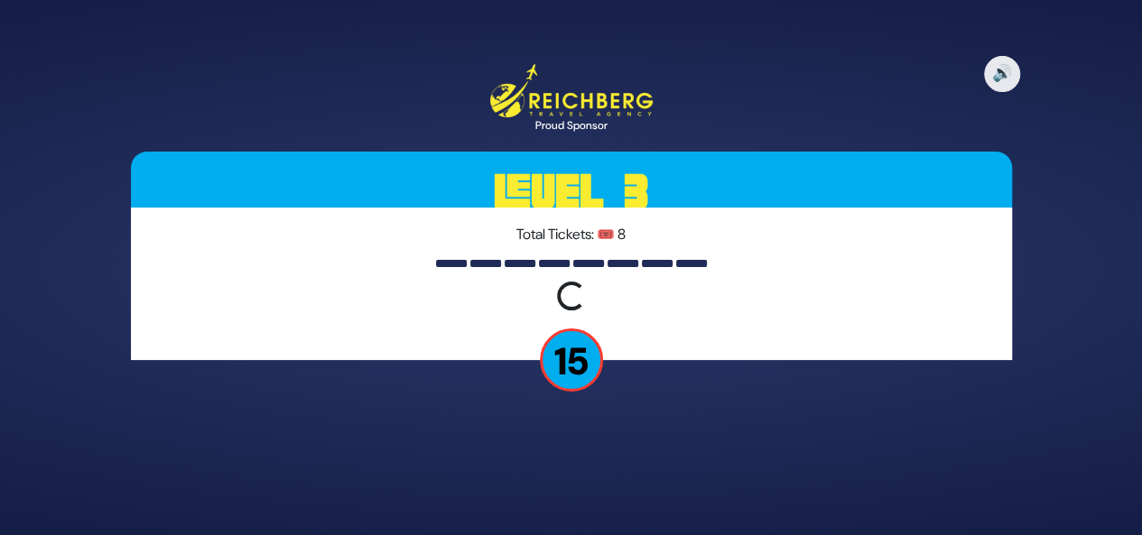
scroll to position [0, 0]
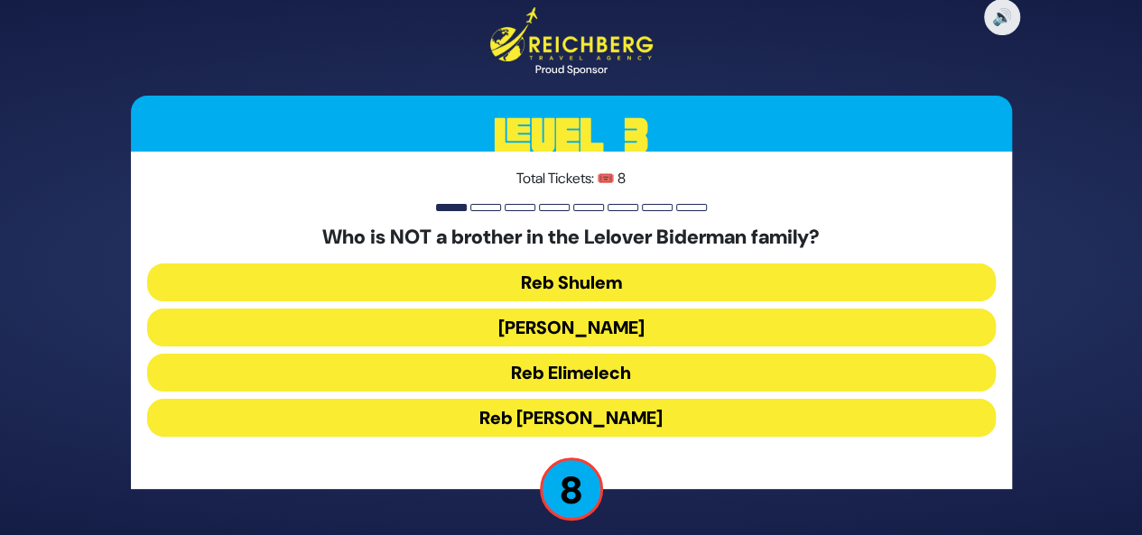
click at [625, 328] on button "Reb Nachman" at bounding box center [571, 328] width 848 height 38
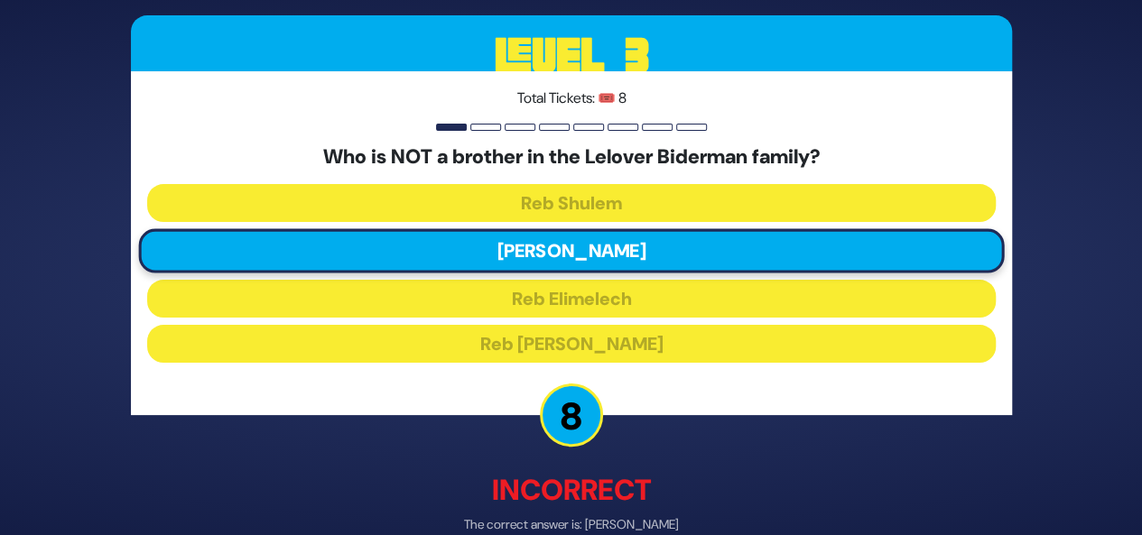
scroll to position [94, 0]
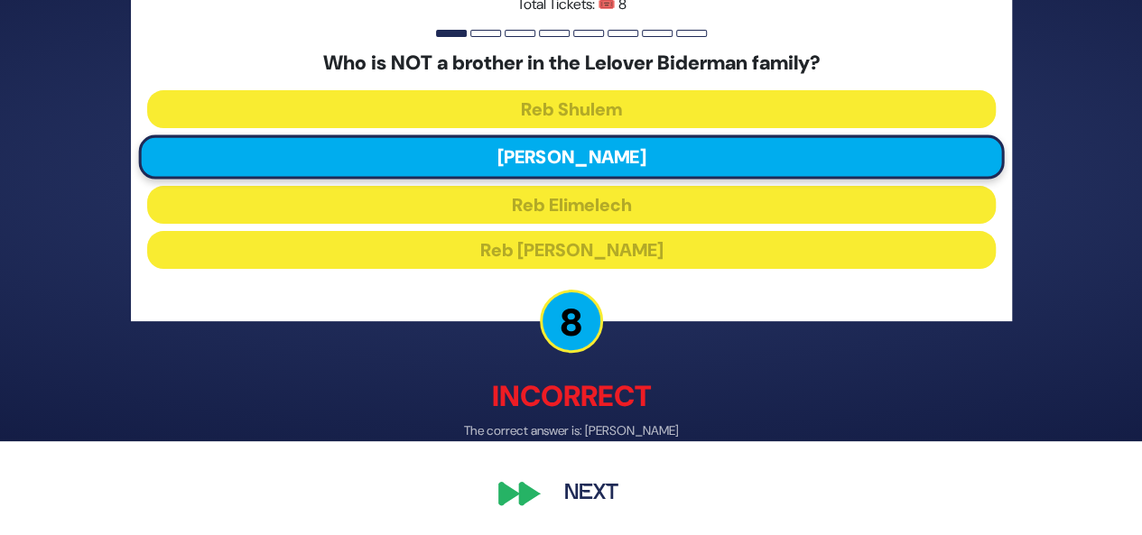
click at [593, 485] on button "Next" at bounding box center [591, 493] width 105 height 42
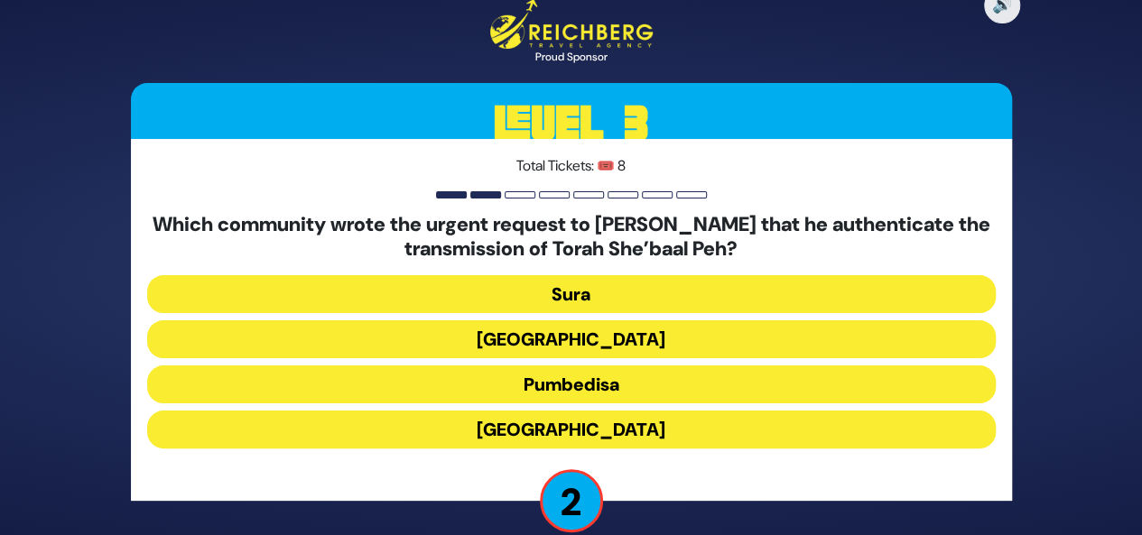
click at [593, 333] on button "Kairouan" at bounding box center [571, 339] width 848 height 38
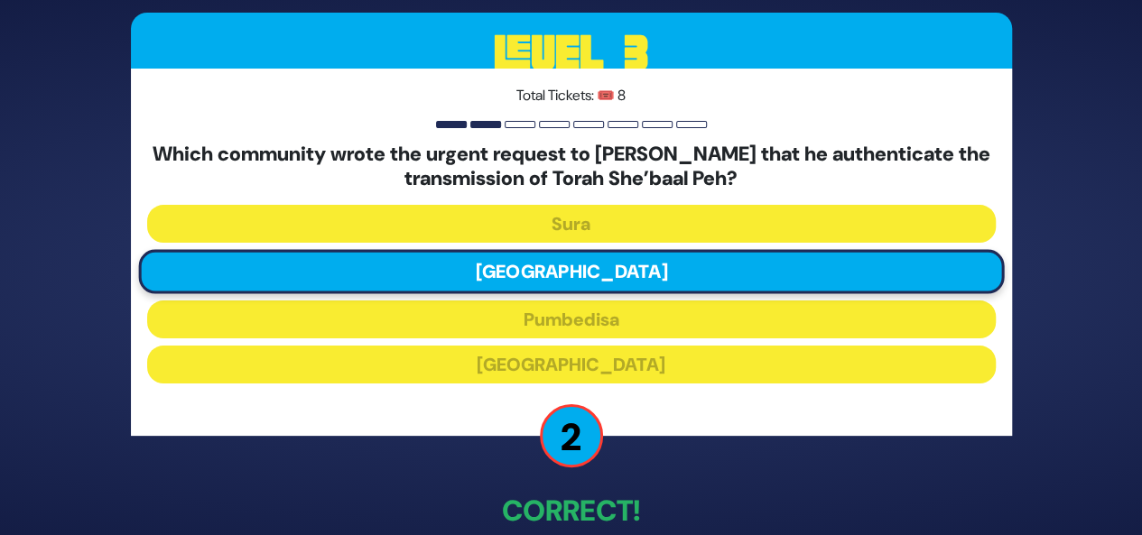
scroll to position [96, 0]
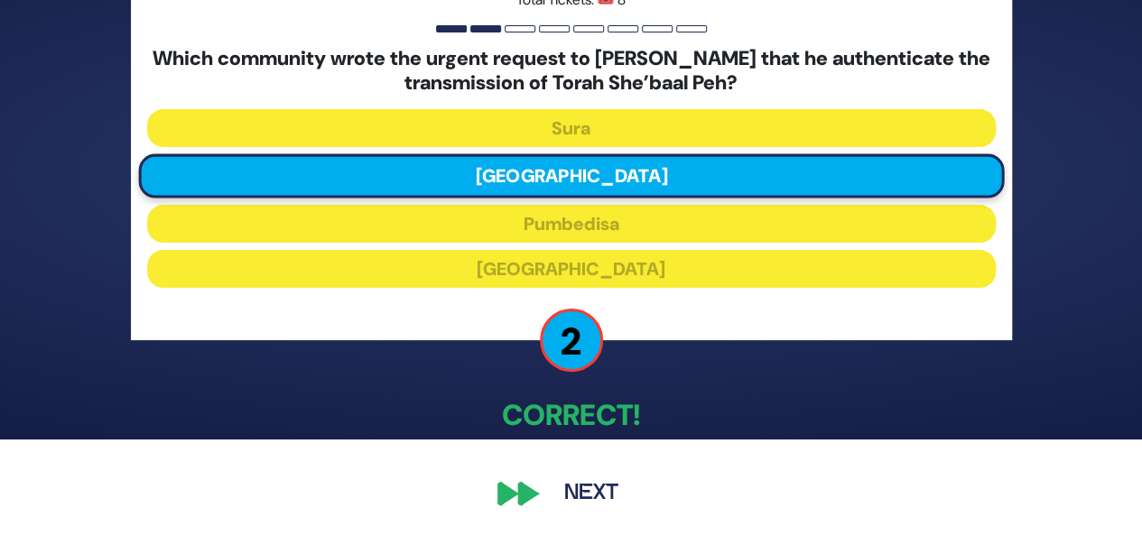
click at [583, 488] on button "Next" at bounding box center [591, 494] width 105 height 42
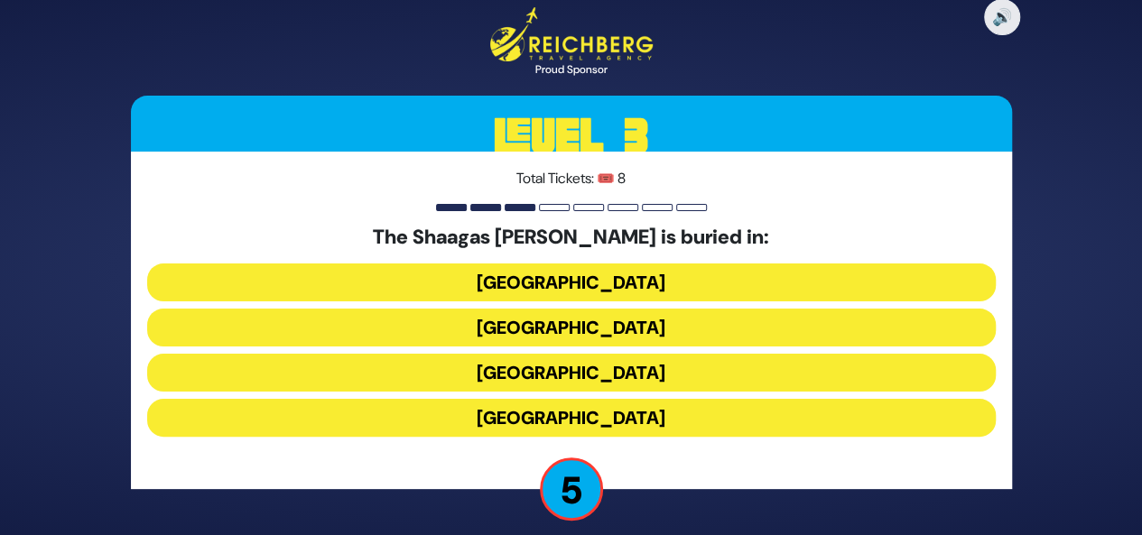
click at [579, 288] on button "Poland" at bounding box center [571, 283] width 848 height 38
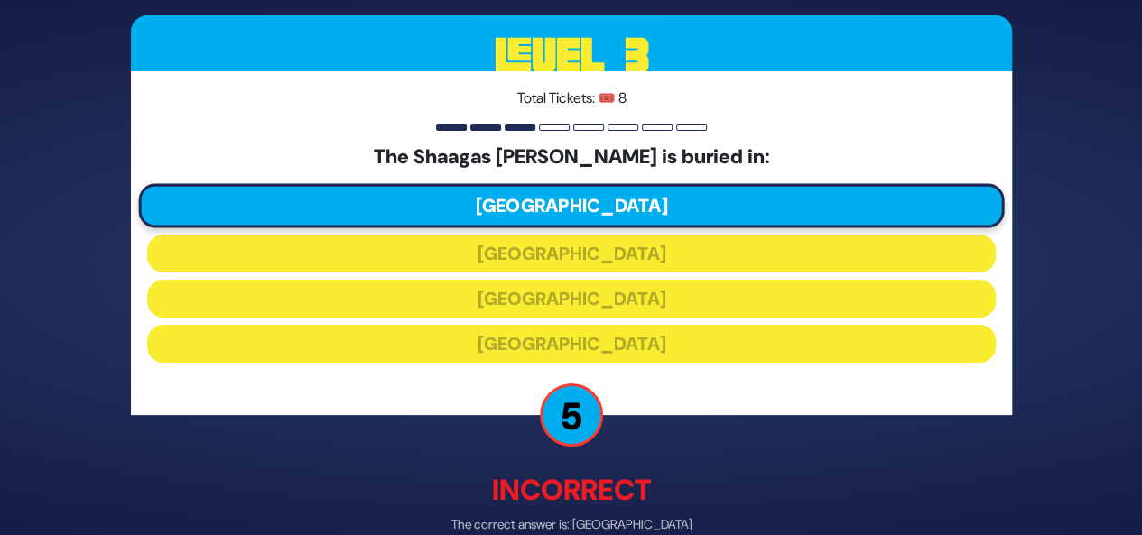
scroll to position [94, 0]
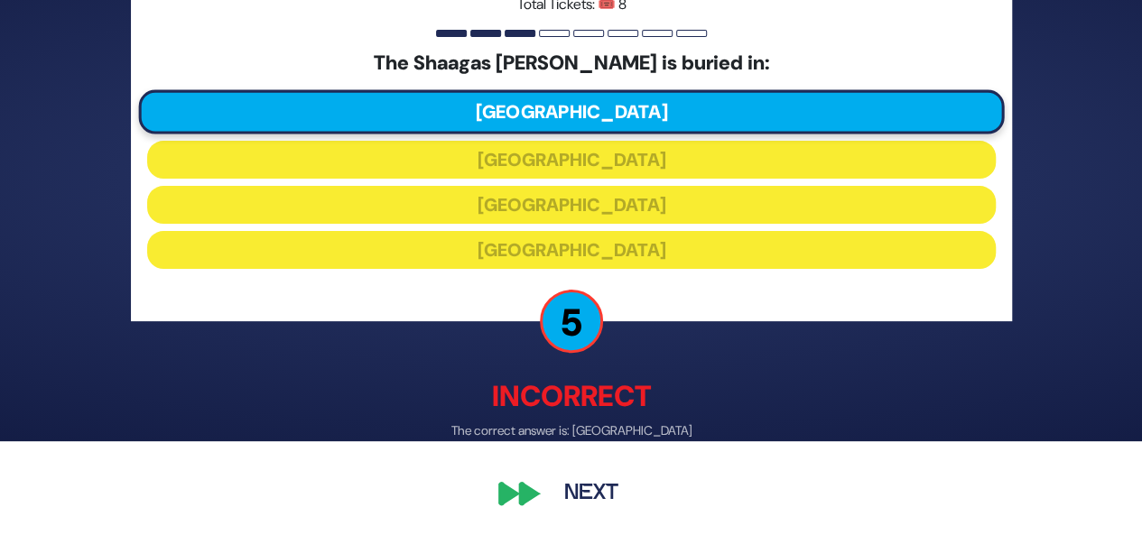
click at [592, 503] on button "Next" at bounding box center [591, 493] width 105 height 42
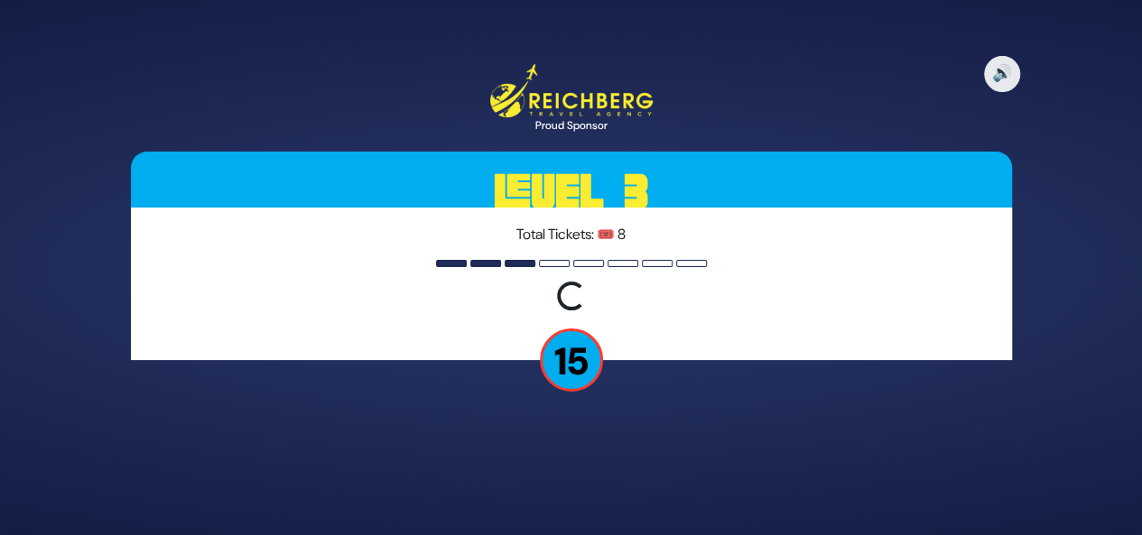
scroll to position [0, 0]
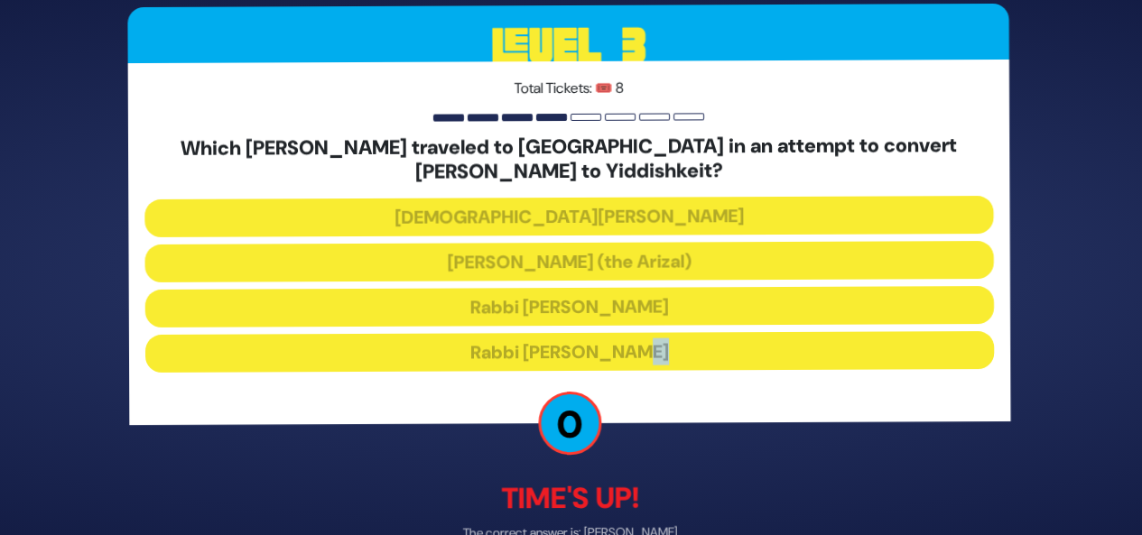
click at [646, 360] on div "Which mekubal traveled to Rome in an attempt to convert Pope Nicholas III to Yi…" at bounding box center [571, 257] width 848 height 243
click at [743, 445] on div "🔊 Proud Sponsor Level 3 Total Tickets: 🎟️ 8 Which mekubal traveled to Rome in a…" at bounding box center [571, 267] width 924 height 742
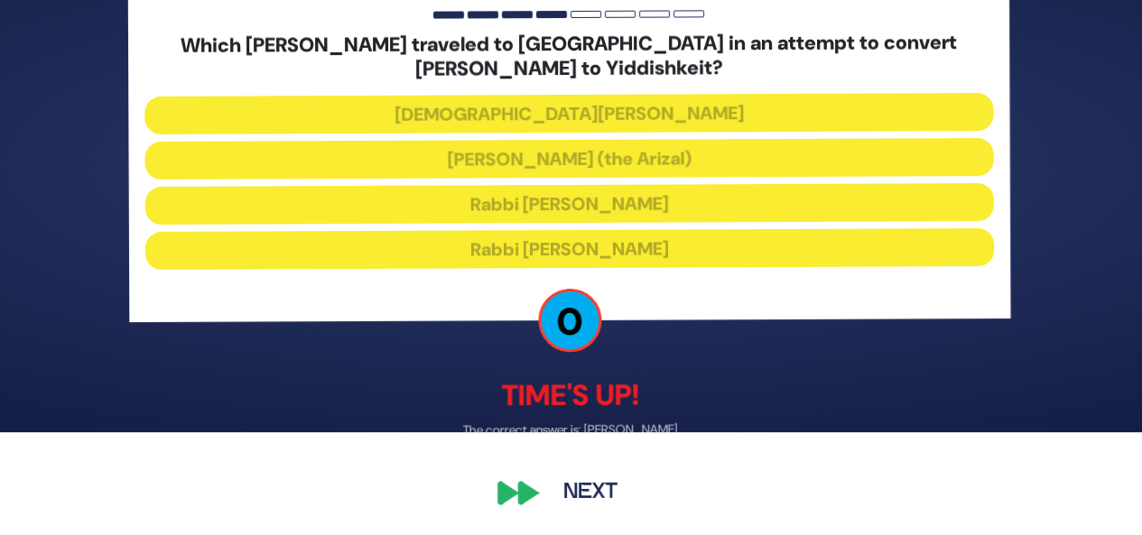
click at [598, 491] on button "Next" at bounding box center [591, 494] width 105 height 42
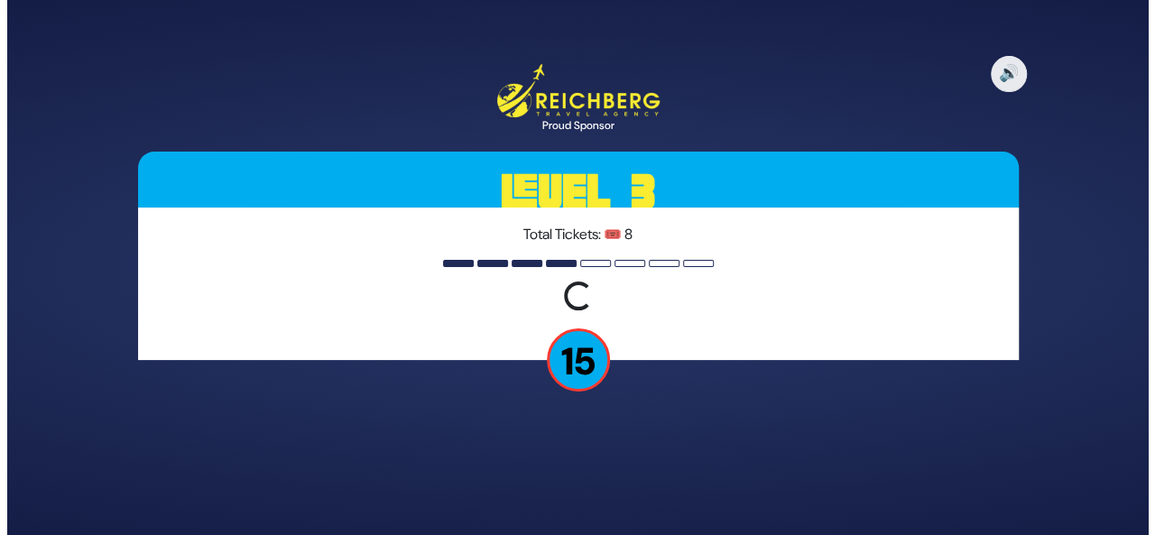
scroll to position [0, 0]
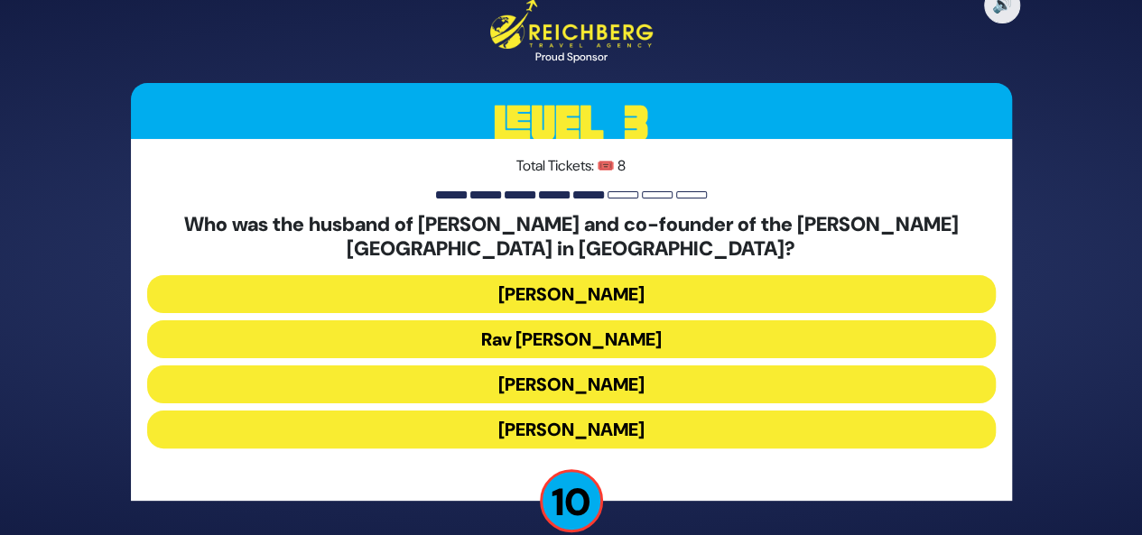
click at [553, 347] on button "Rav Boruch Kaplan" at bounding box center [571, 339] width 848 height 38
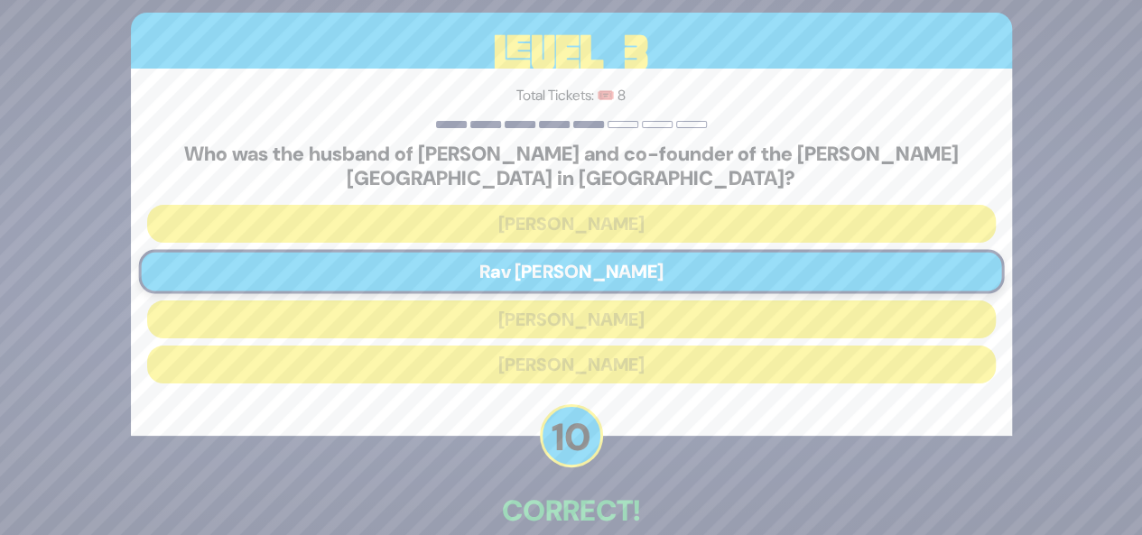
scroll to position [96, 0]
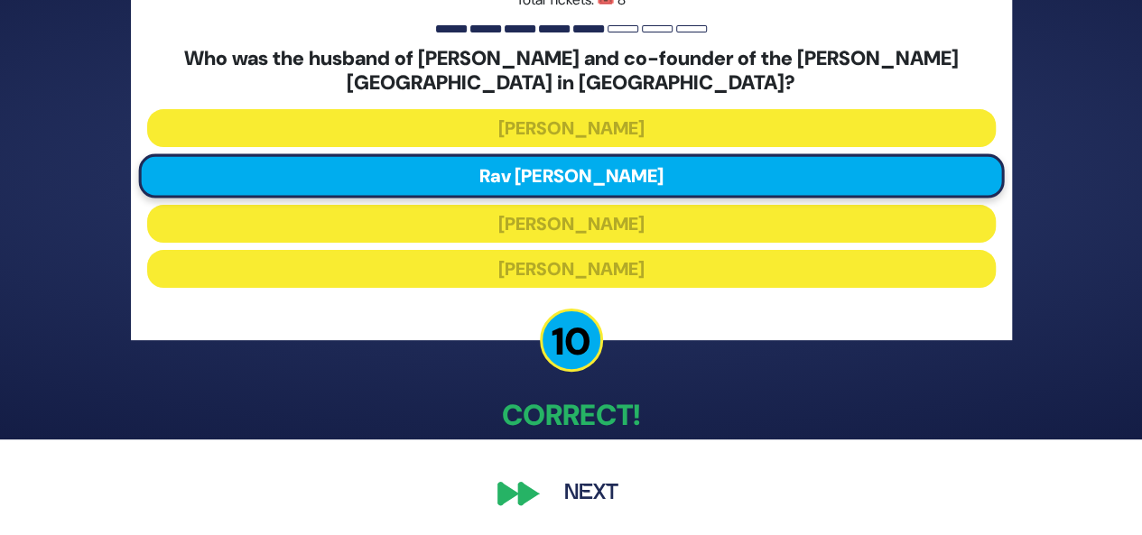
click at [570, 490] on button "Next" at bounding box center [591, 494] width 105 height 42
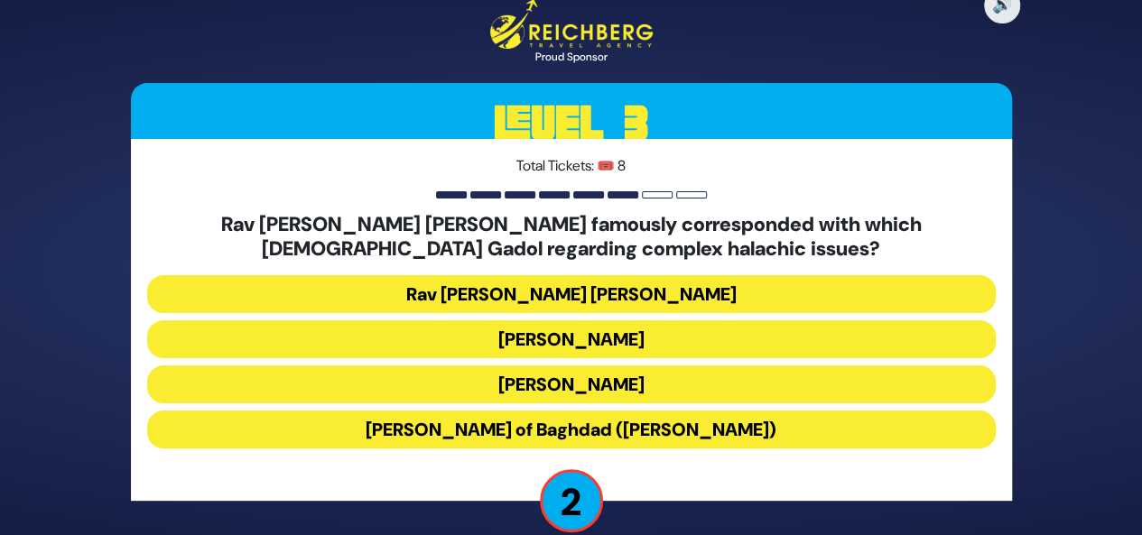
click at [679, 430] on button "Rav Yosef Chaim of Baghdad (Ben Ish Chai)" at bounding box center [571, 430] width 848 height 38
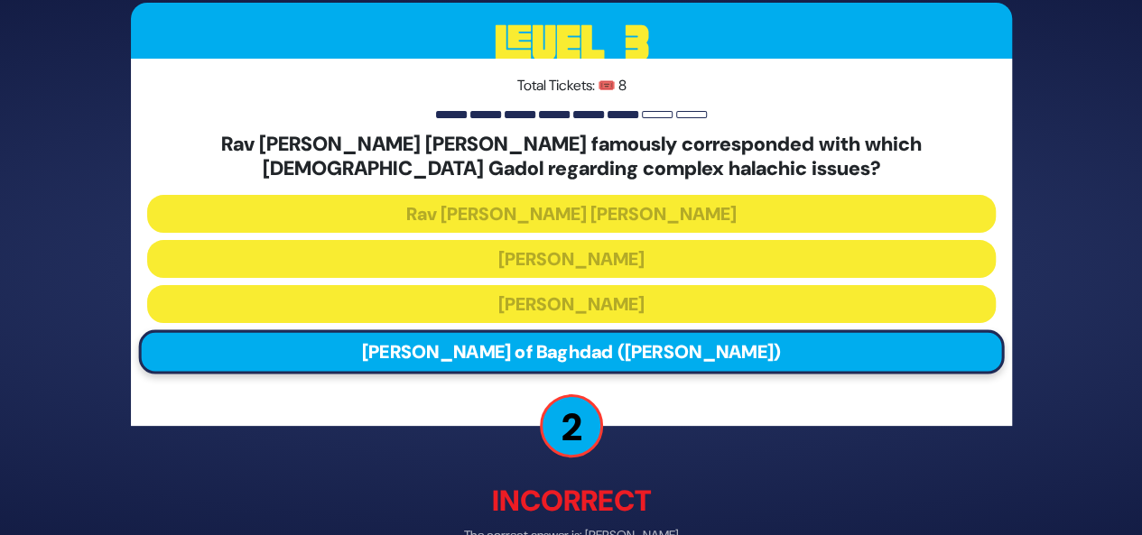
scroll to position [106, 0]
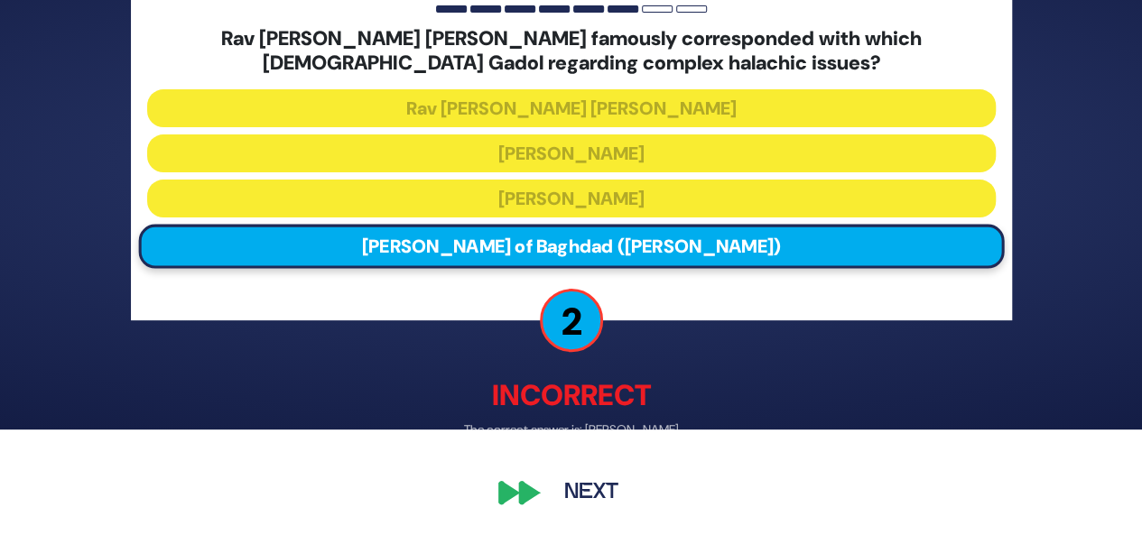
click at [727, 375] on p "Incorrect" at bounding box center [571, 396] width 881 height 43
click at [597, 487] on button "Next" at bounding box center [591, 494] width 105 height 42
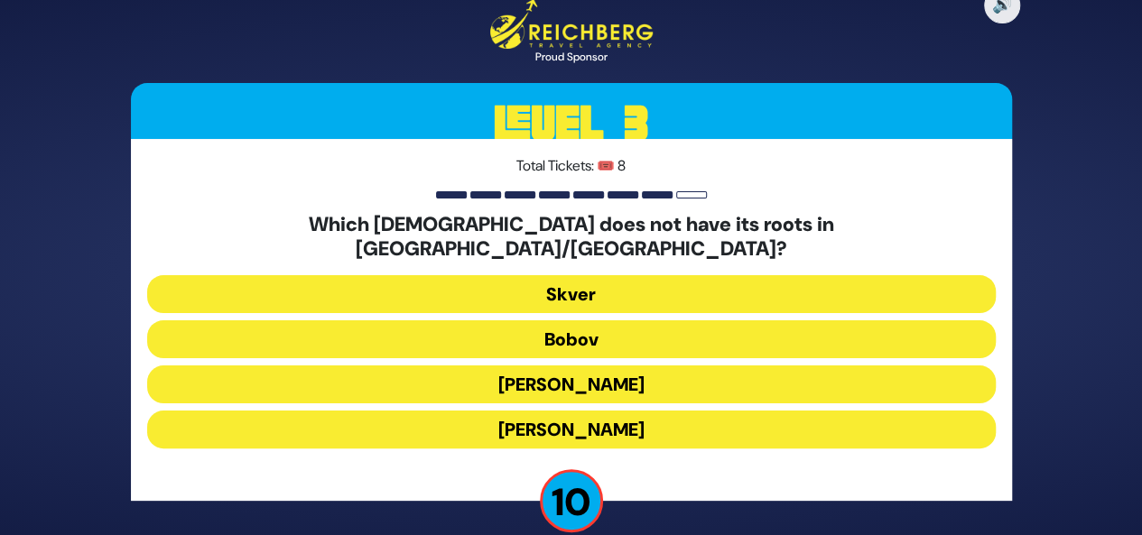
click at [697, 414] on button "Aleksander" at bounding box center [571, 430] width 848 height 38
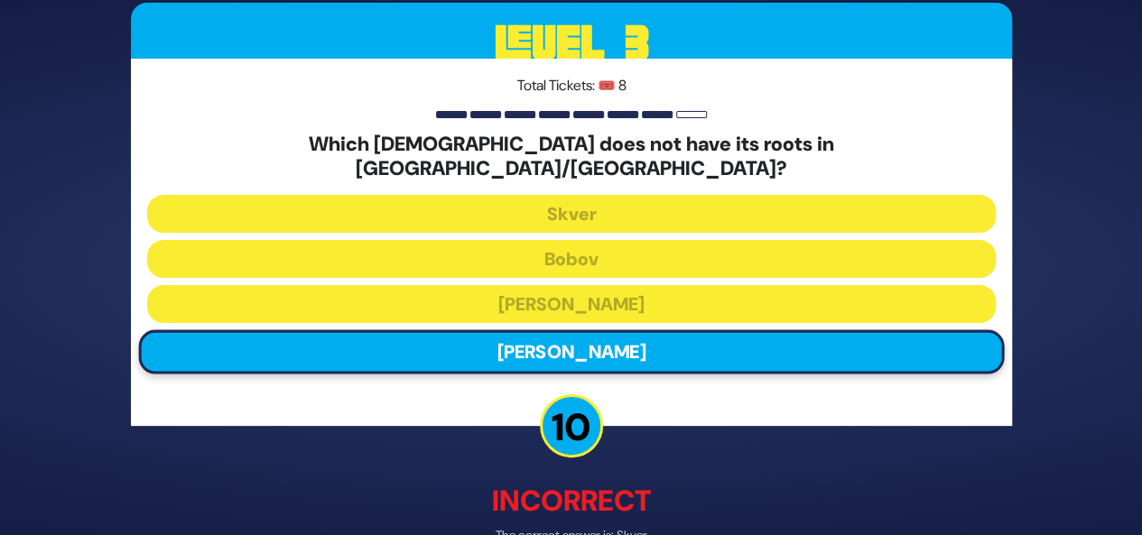
scroll to position [94, 0]
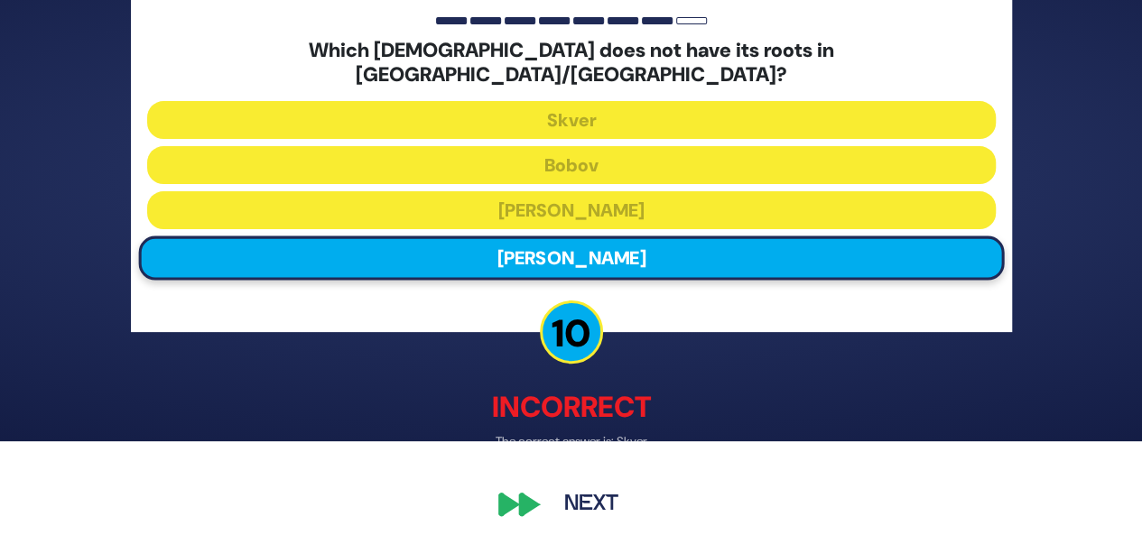
click at [608, 490] on button "Next" at bounding box center [591, 506] width 105 height 42
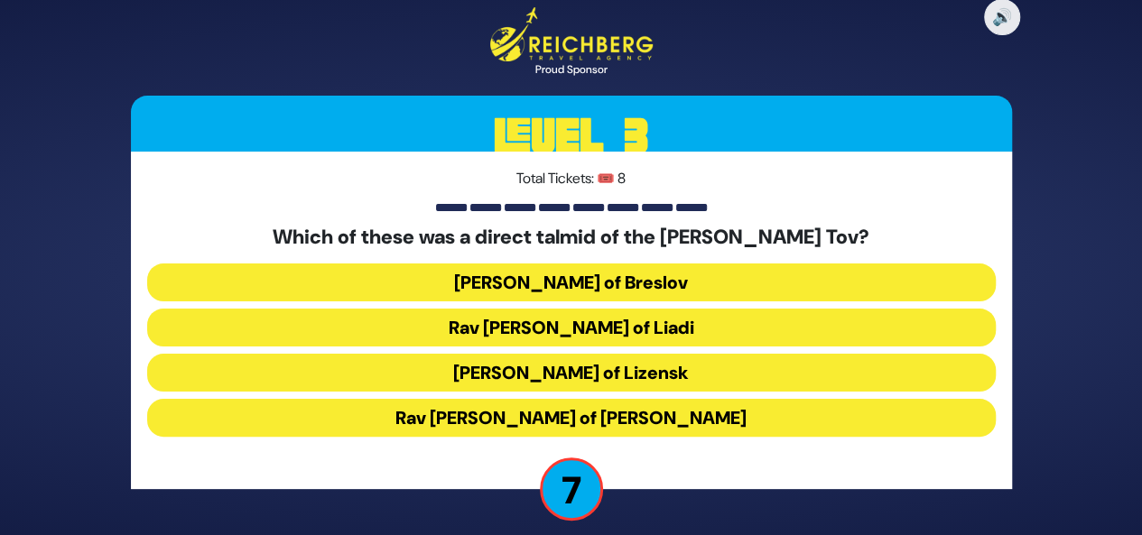
click at [700, 330] on button "Rav Shneur Zalman of Liadi" at bounding box center [571, 328] width 848 height 38
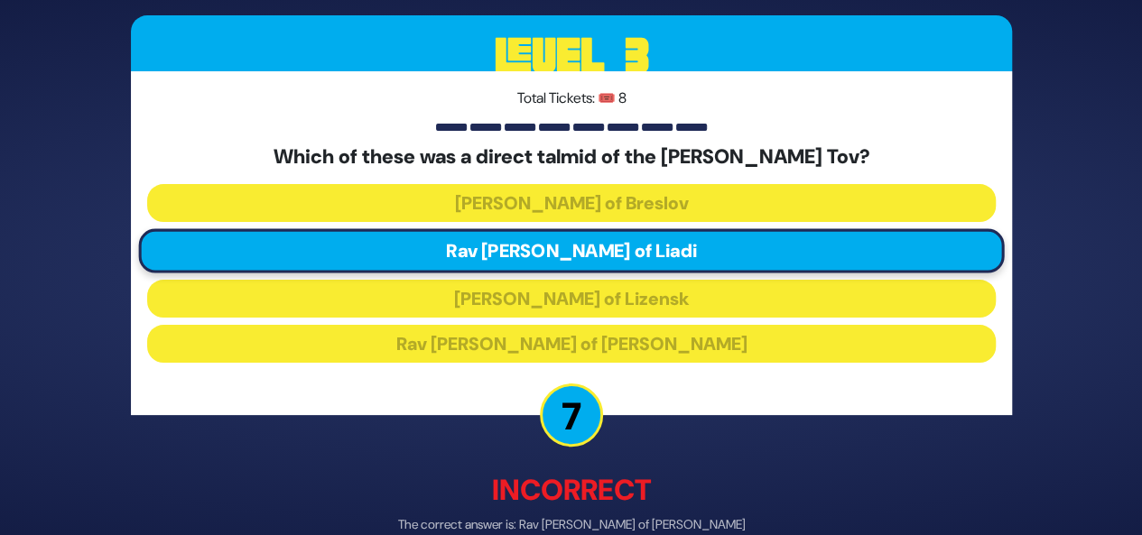
scroll to position [94, 0]
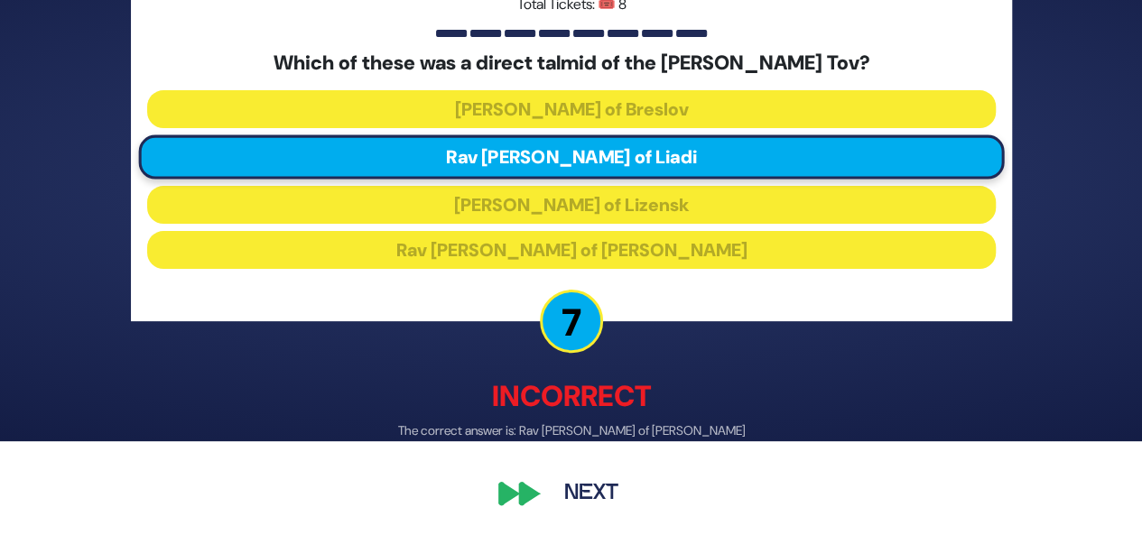
click at [598, 503] on button "Next" at bounding box center [591, 493] width 105 height 42
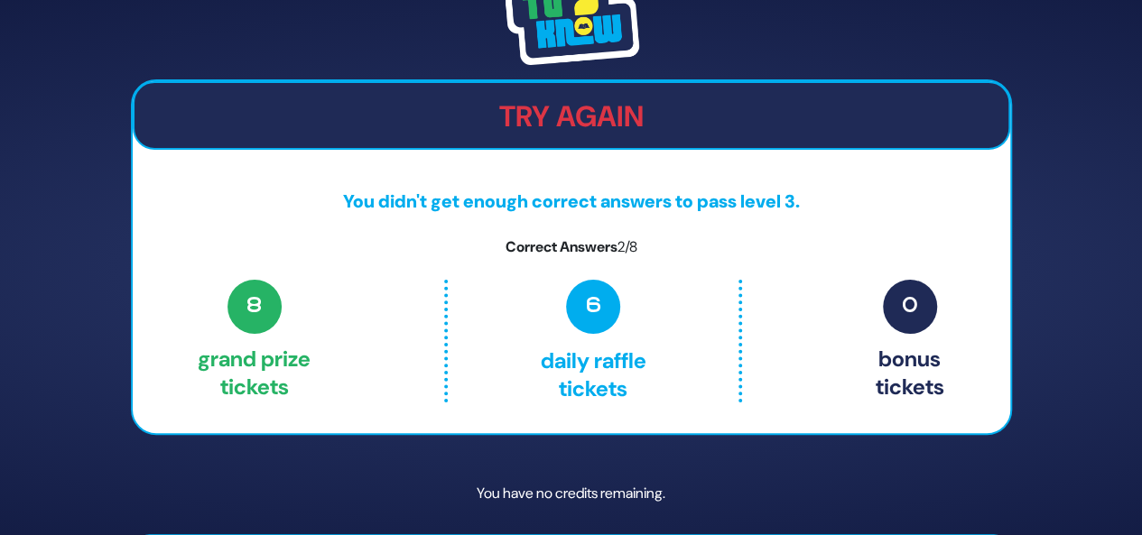
scroll to position [57, 0]
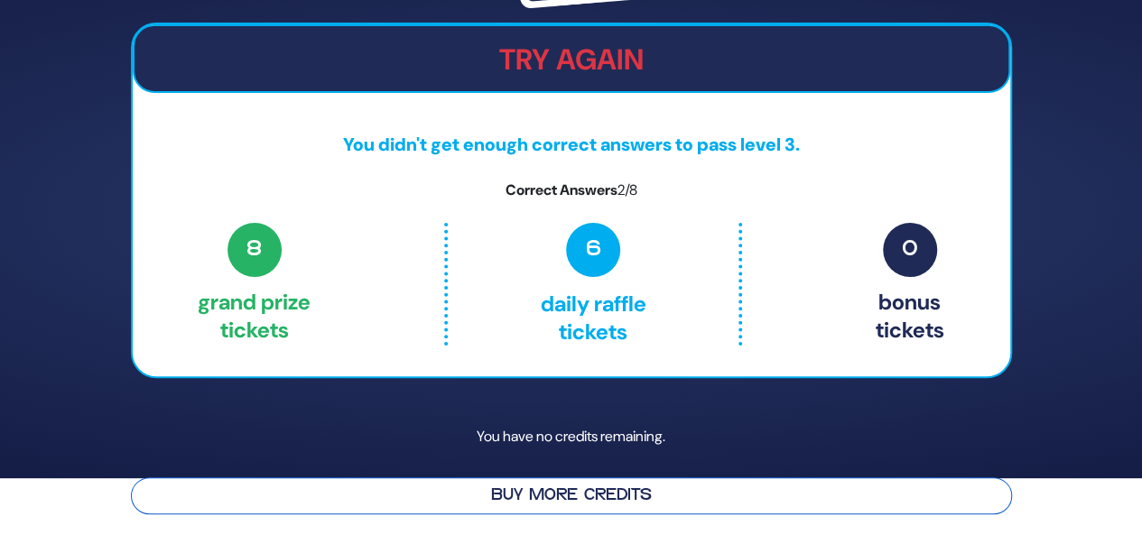
click at [616, 492] on button "Buy More Credits" at bounding box center [571, 495] width 881 height 37
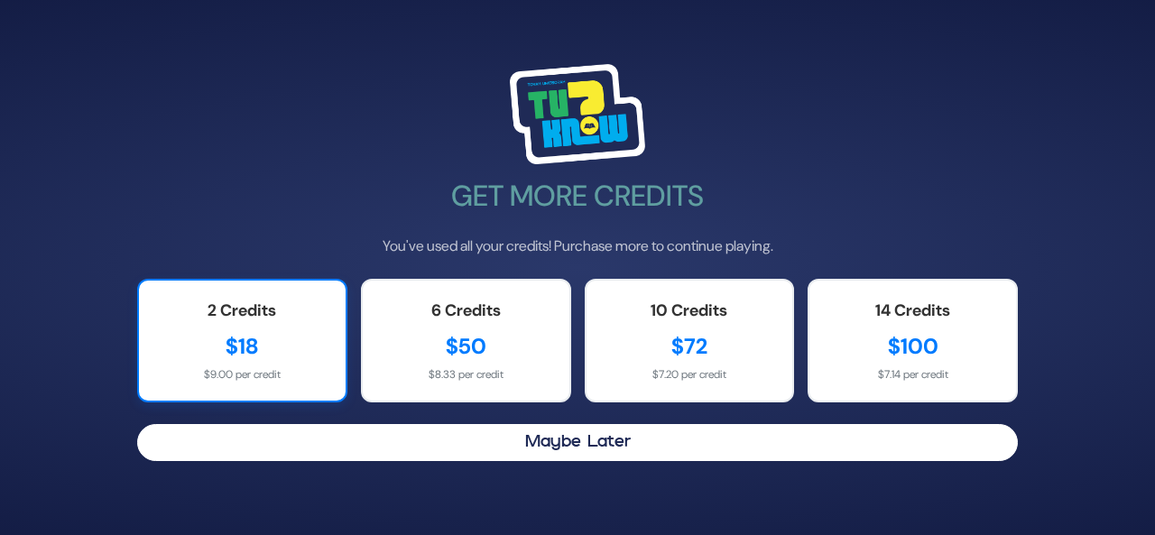
click at [271, 346] on div "$18" at bounding box center [242, 346] width 171 height 32
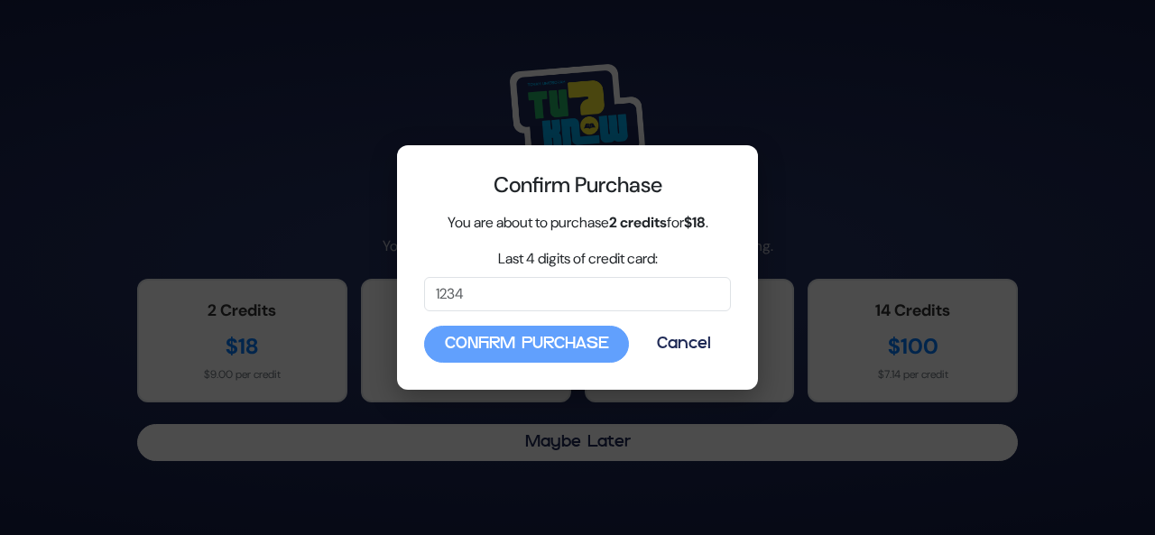
click at [514, 348] on div "Confirm Purchase Cancel" at bounding box center [577, 344] width 307 height 37
click at [498, 289] on input "Last 4 digits of credit card:" at bounding box center [577, 294] width 307 height 34
type input "4147"
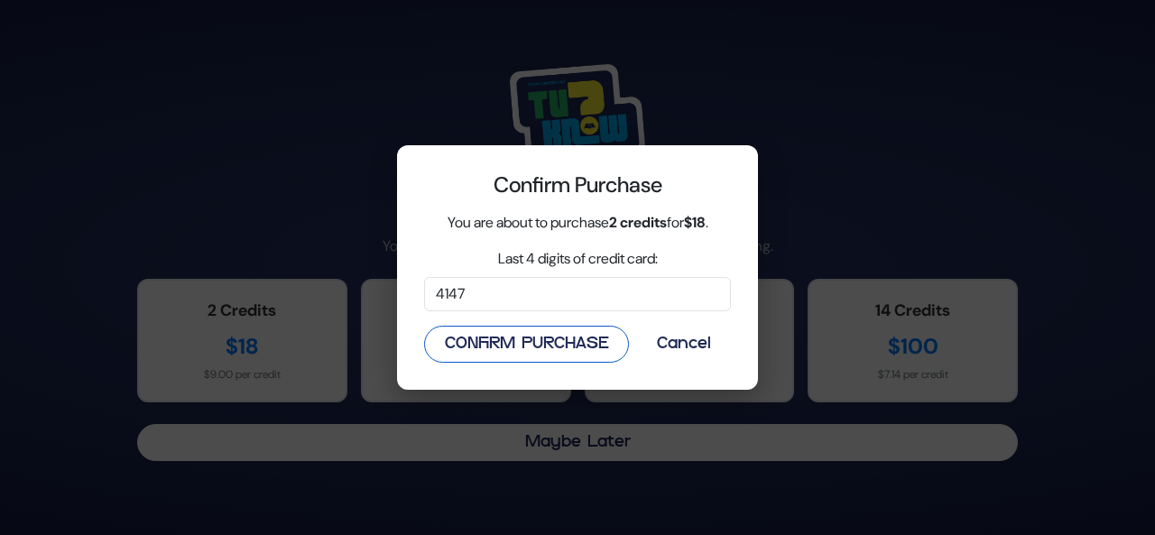
click at [549, 352] on button "Confirm Purchase" at bounding box center [526, 344] width 205 height 37
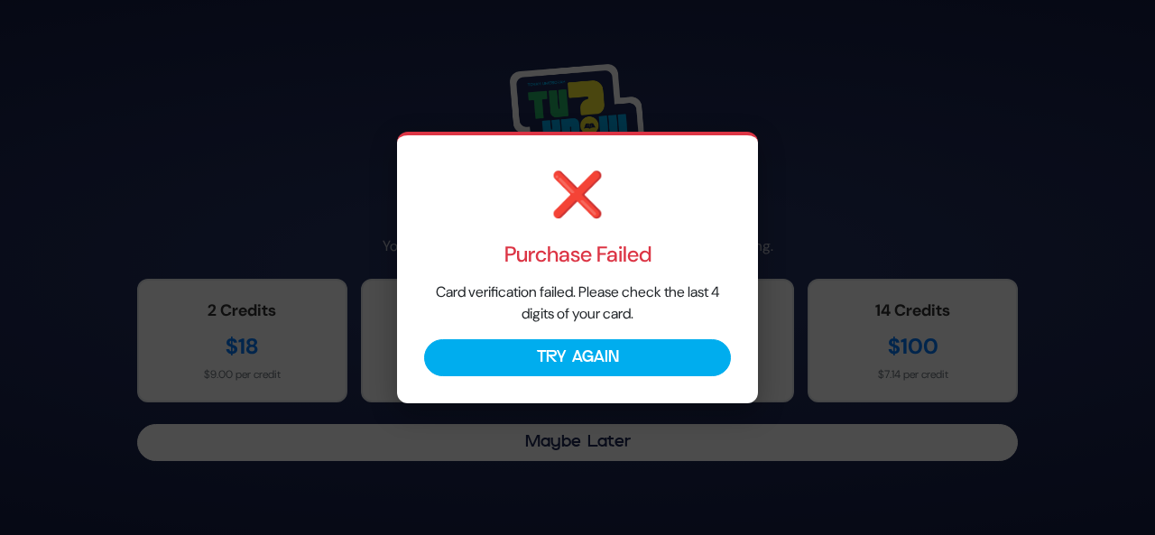
click at [549, 352] on button "Try Again" at bounding box center [577, 357] width 307 height 37
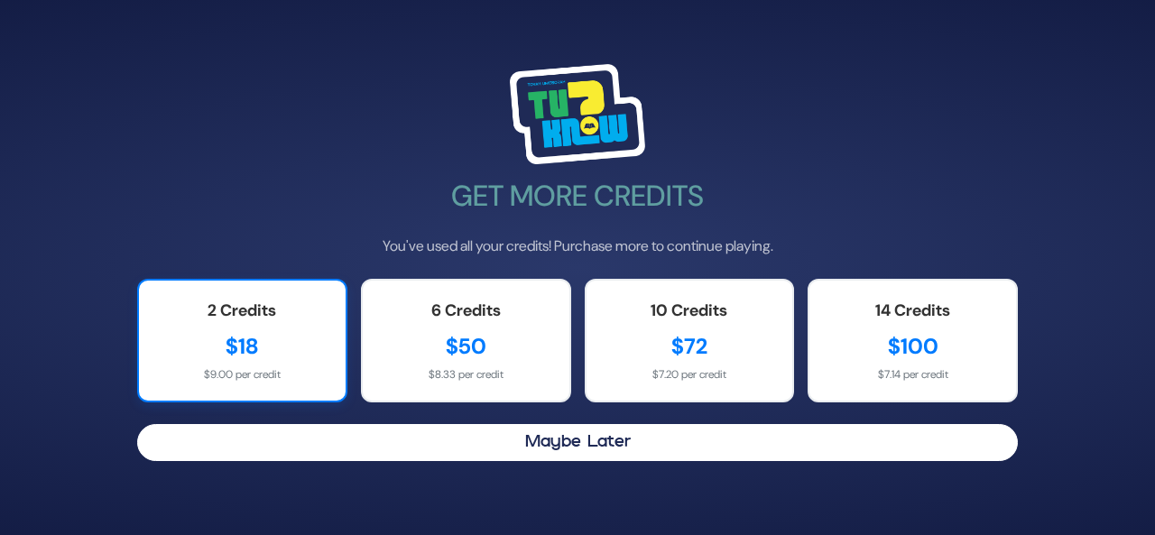
click at [288, 317] on div "2 Credits" at bounding box center [242, 311] width 171 height 24
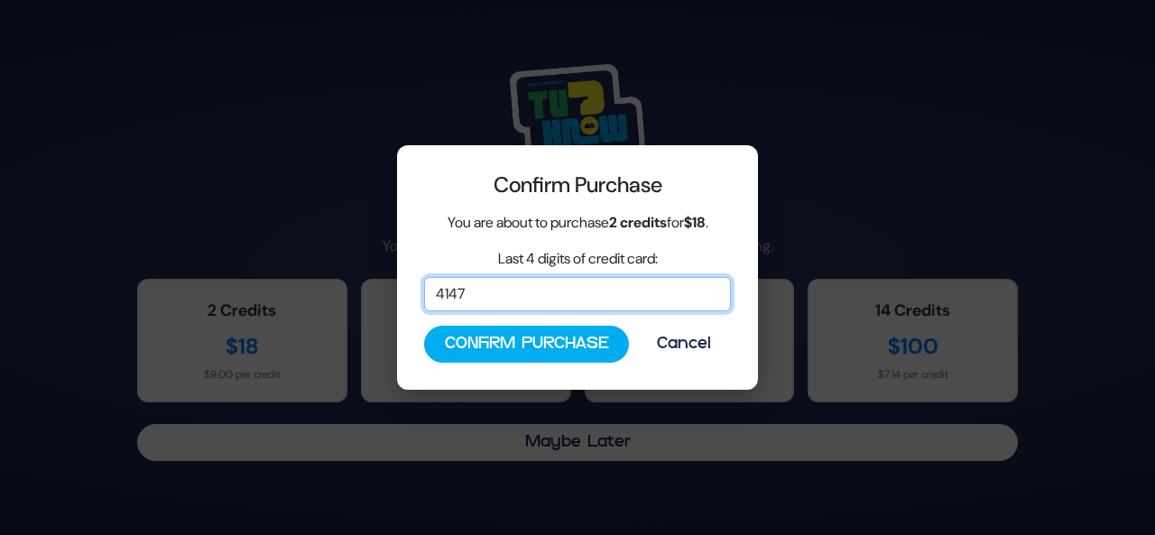
click at [490, 299] on input "4147" at bounding box center [577, 294] width 307 height 34
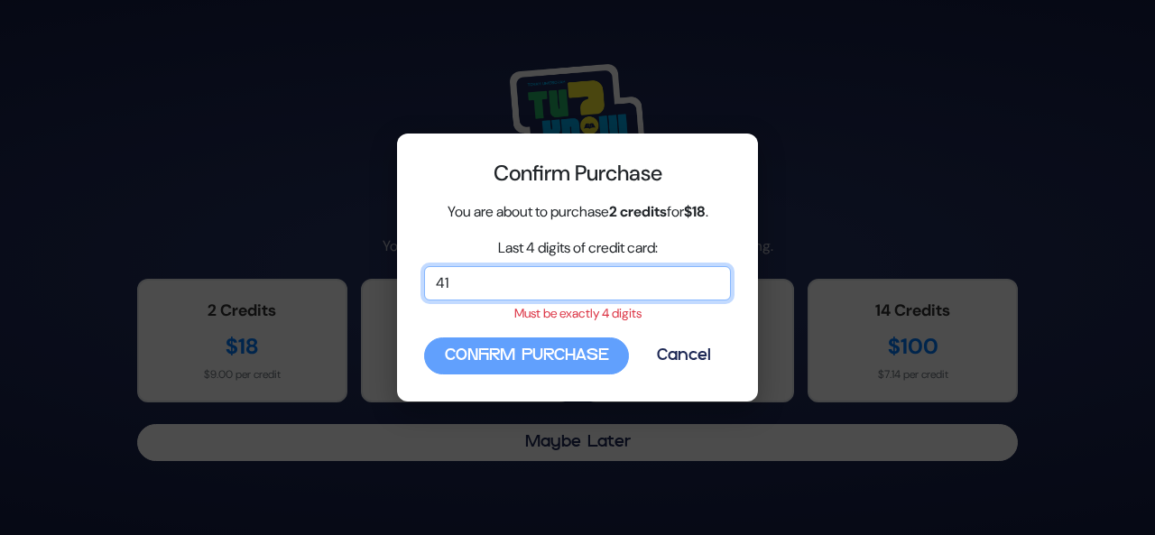
type input "4"
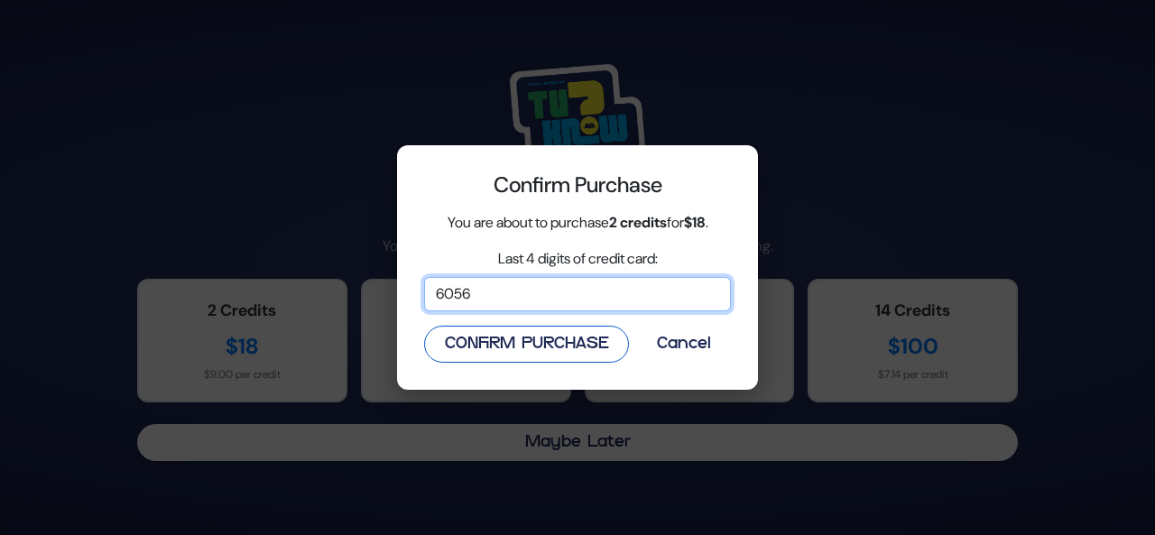
type input "6056"
click at [463, 345] on button "Confirm Purchase" at bounding box center [526, 344] width 205 height 37
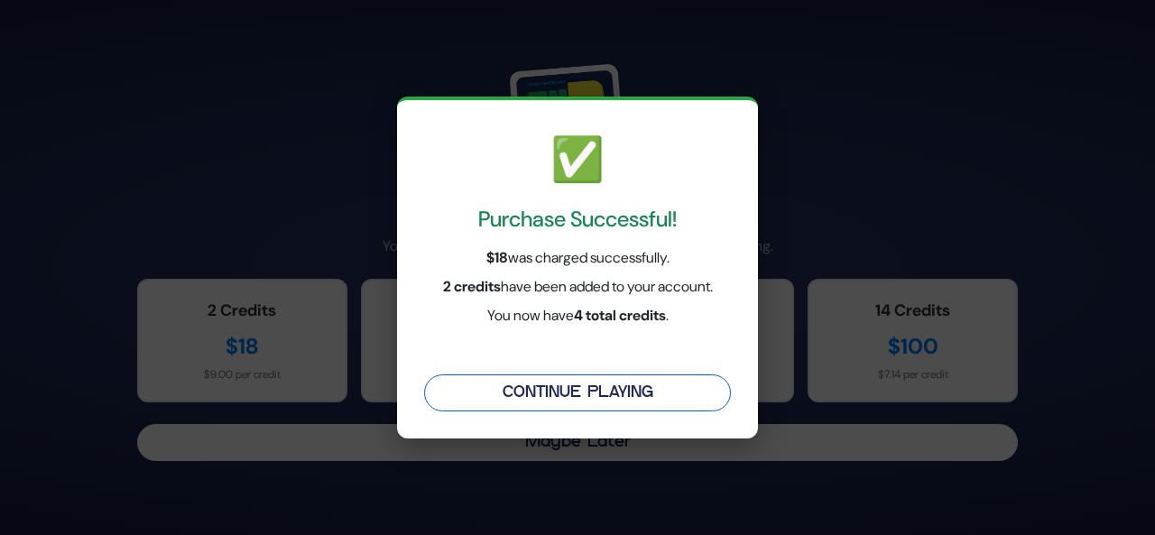
click at [614, 394] on button "Continue Playing" at bounding box center [577, 393] width 307 height 37
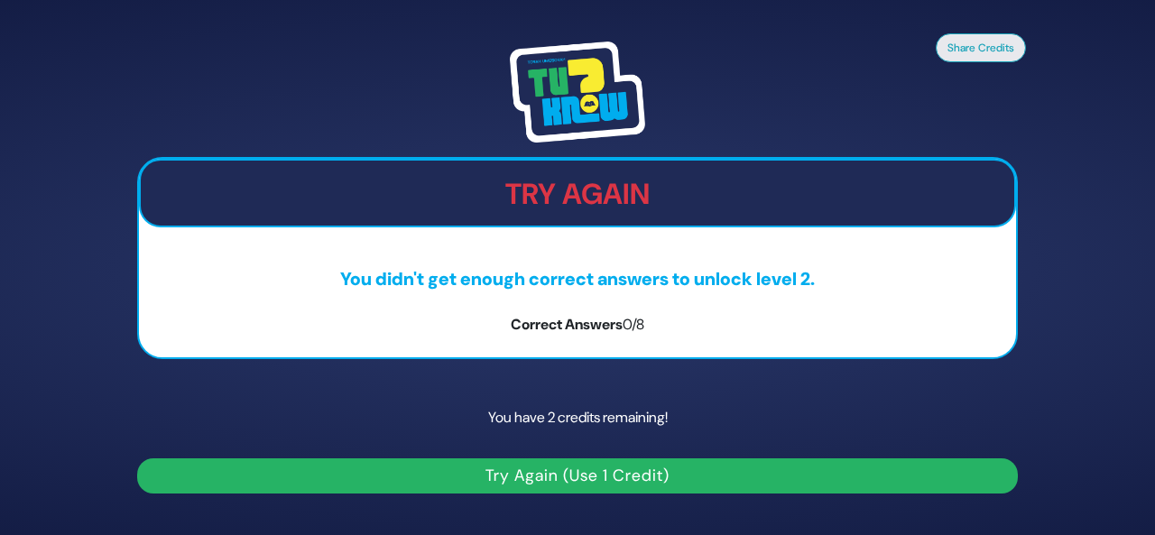
click at [605, 472] on button "Try Again (Use 1 Credit)" at bounding box center [577, 476] width 881 height 35
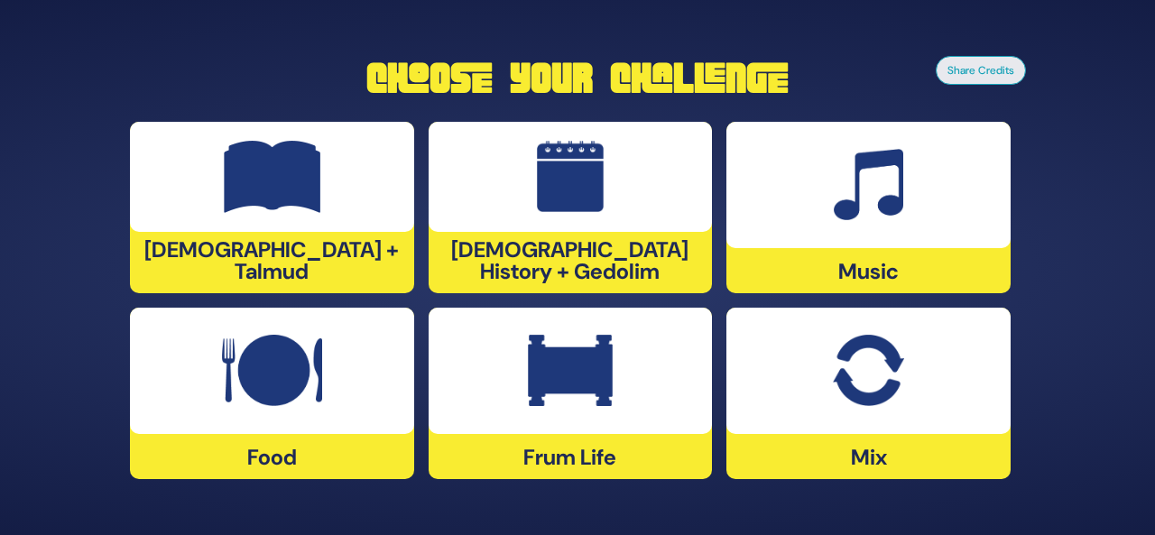
click at [578, 369] on img at bounding box center [570, 371] width 85 height 72
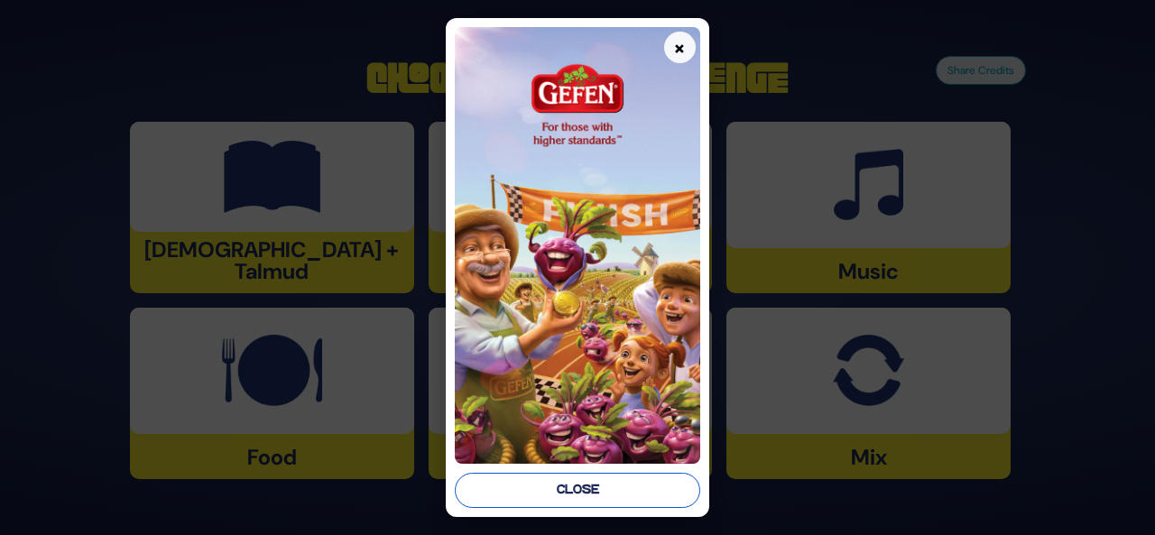
click at [585, 492] on button "Close" at bounding box center [578, 490] width 246 height 35
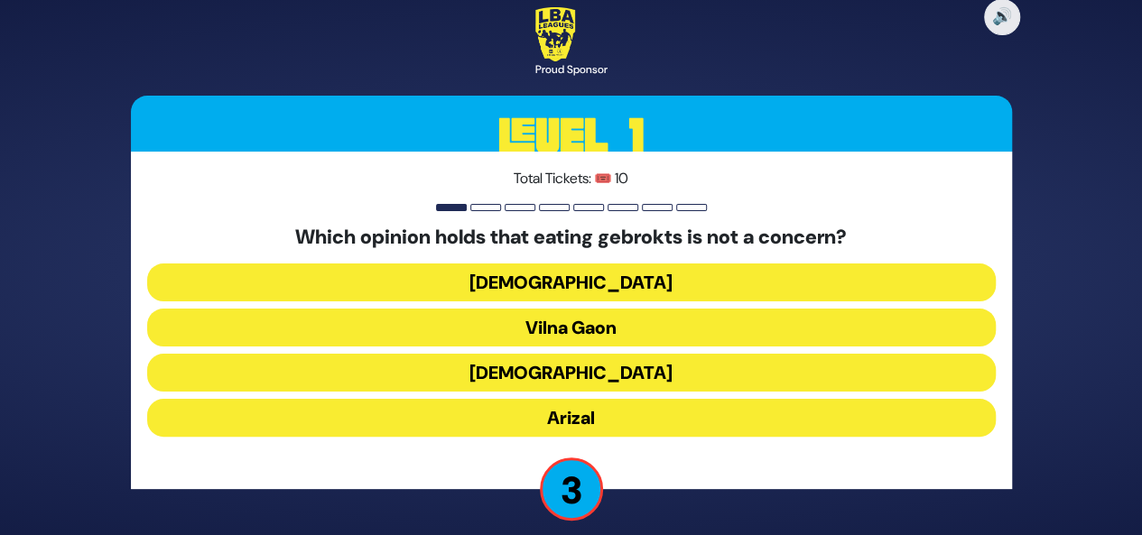
click at [708, 378] on button "Rama" at bounding box center [571, 373] width 848 height 38
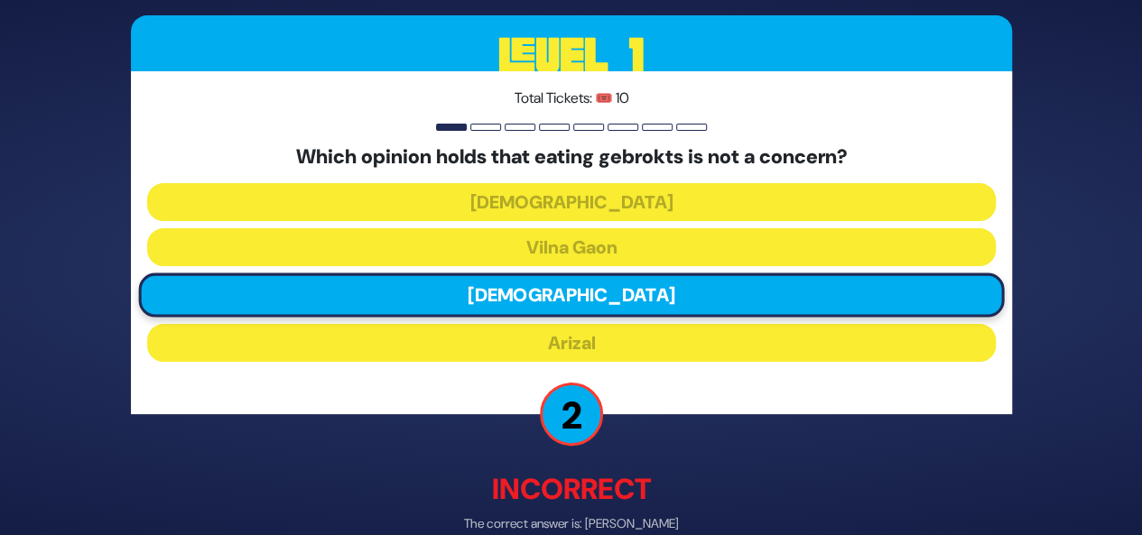
scroll to position [94, 0]
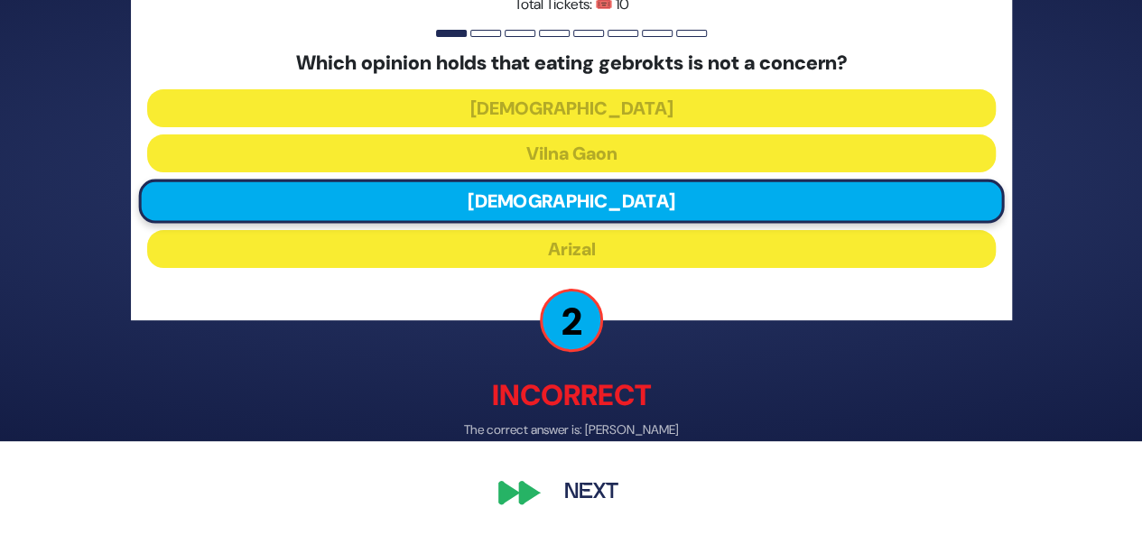
click at [591, 494] on button "Next" at bounding box center [591, 494] width 105 height 42
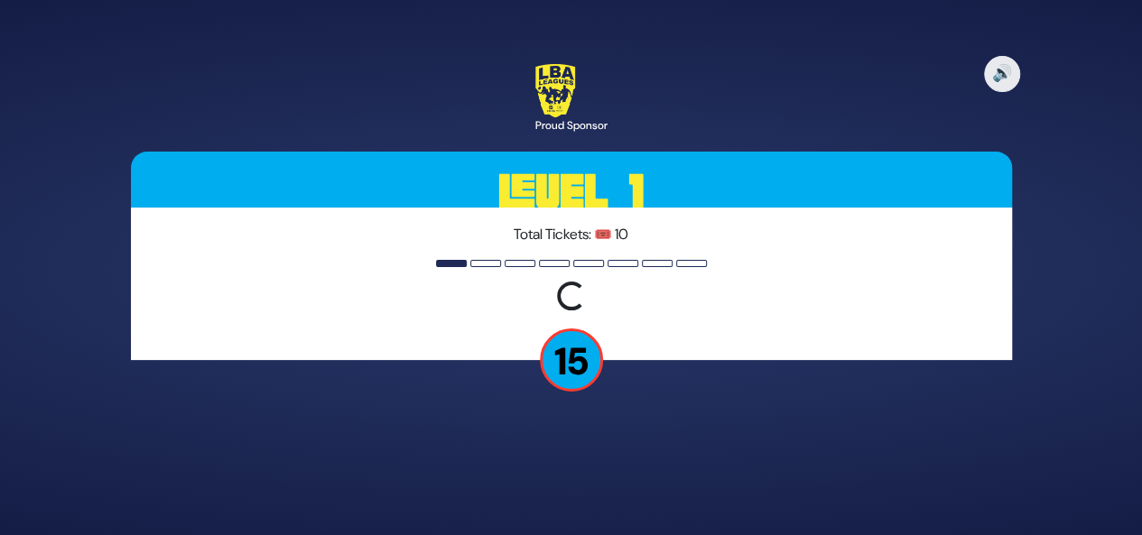
scroll to position [0, 0]
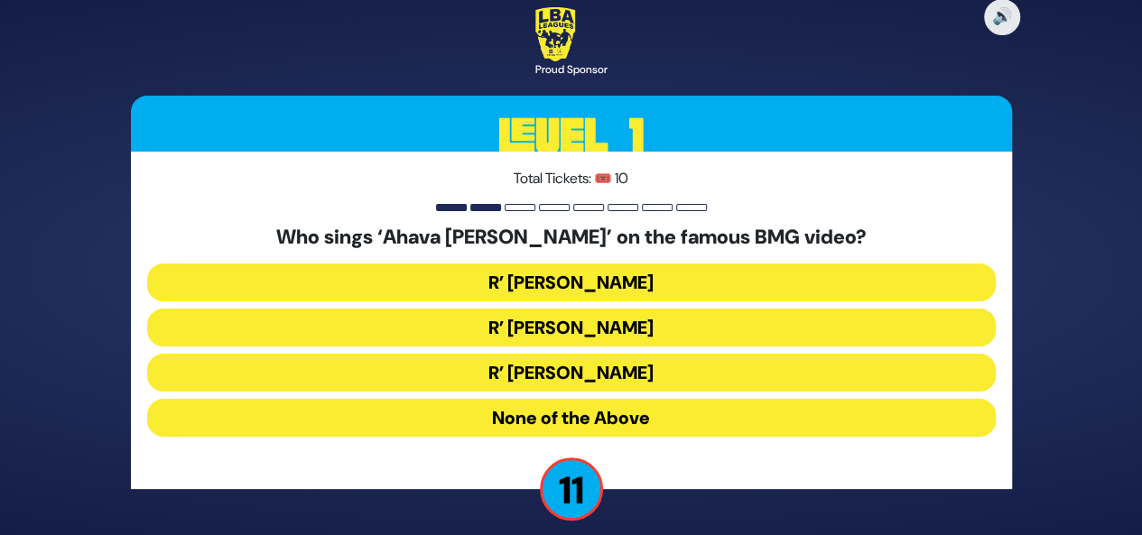
click at [672, 320] on button "R’ Ephraim Wachsman" at bounding box center [571, 328] width 848 height 38
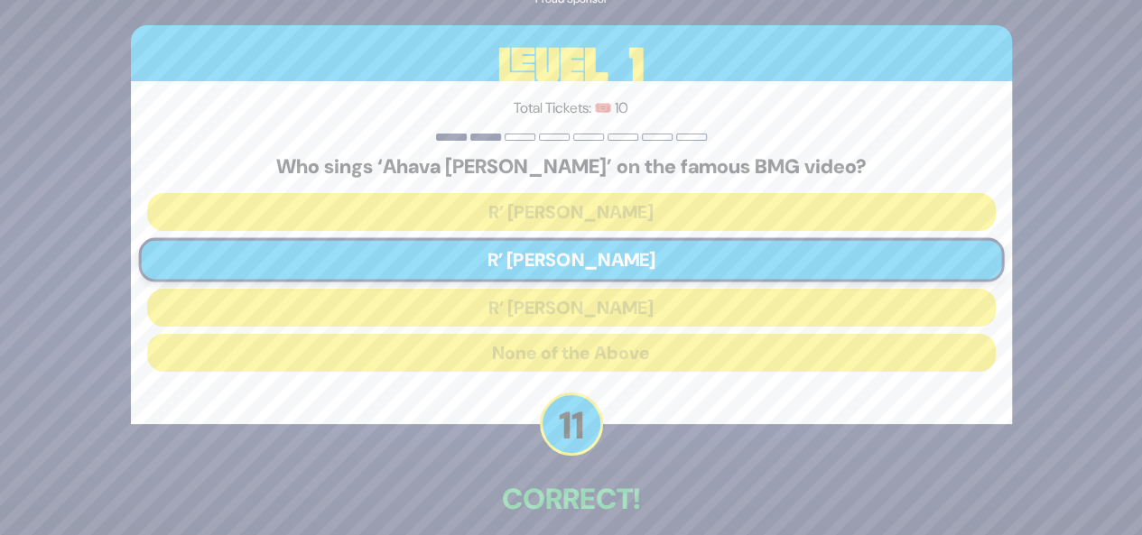
scroll to position [85, 0]
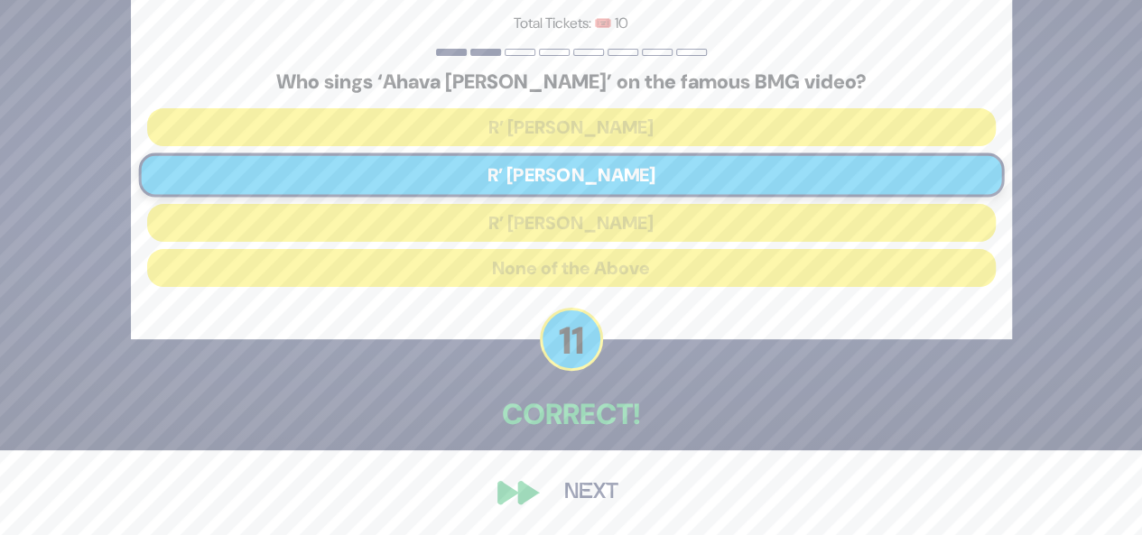
click at [599, 500] on button "Next" at bounding box center [591, 493] width 105 height 42
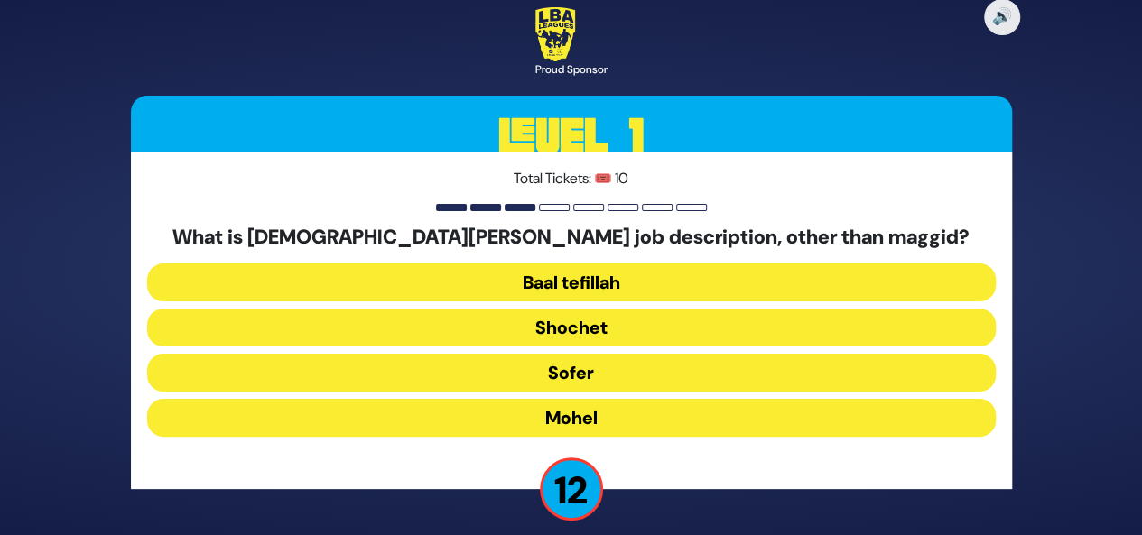
click at [617, 420] on button "Mohel" at bounding box center [571, 418] width 848 height 38
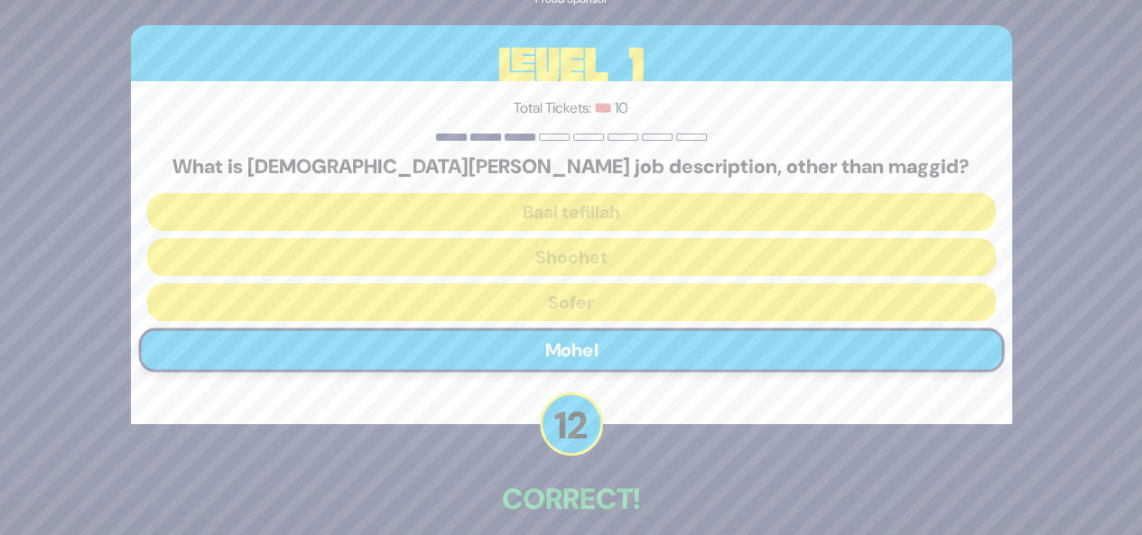
scroll to position [85, 0]
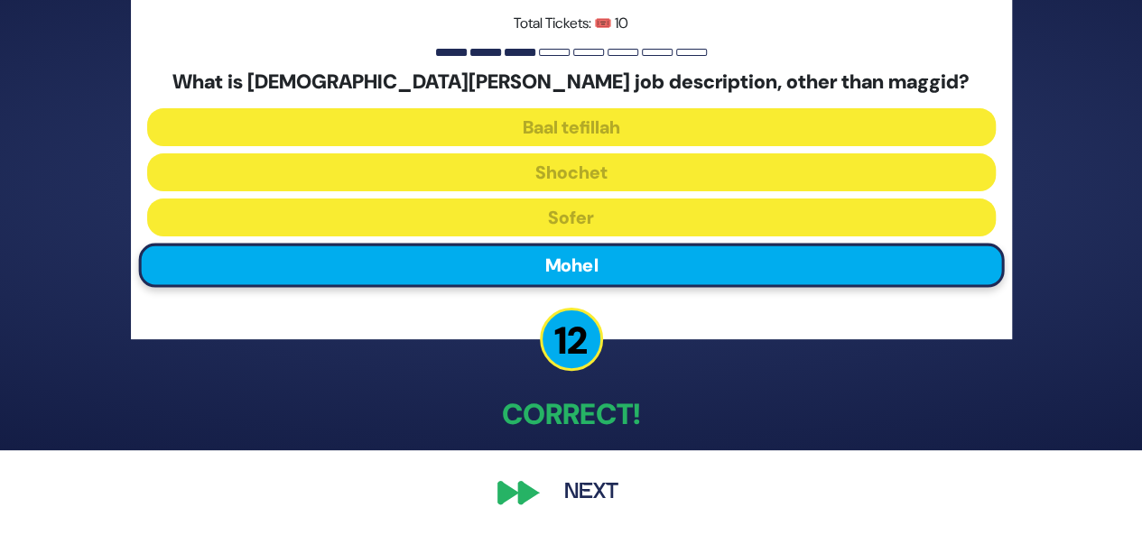
click at [593, 486] on button "Next" at bounding box center [591, 493] width 105 height 42
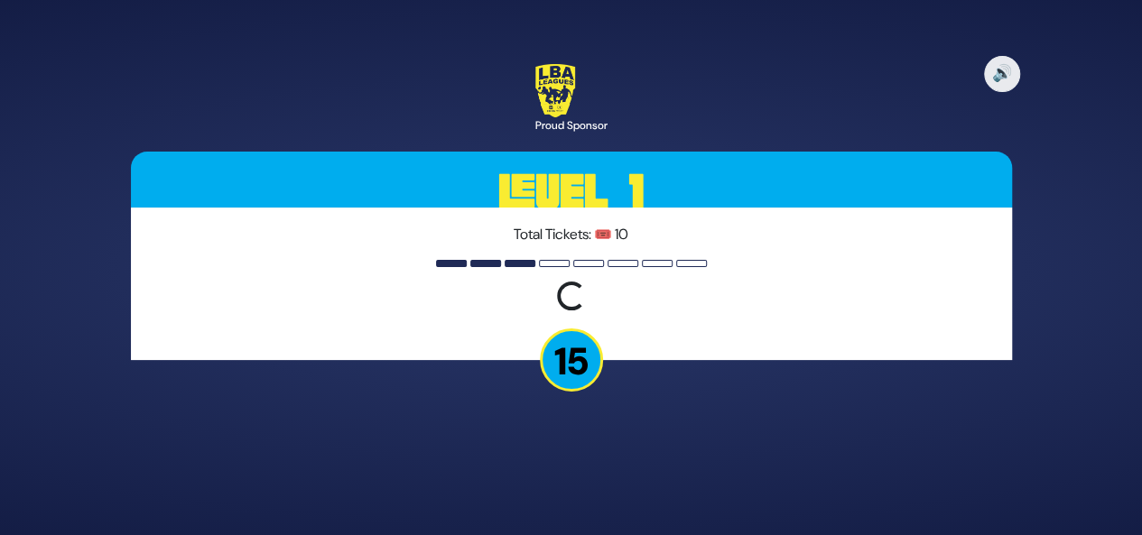
scroll to position [0, 0]
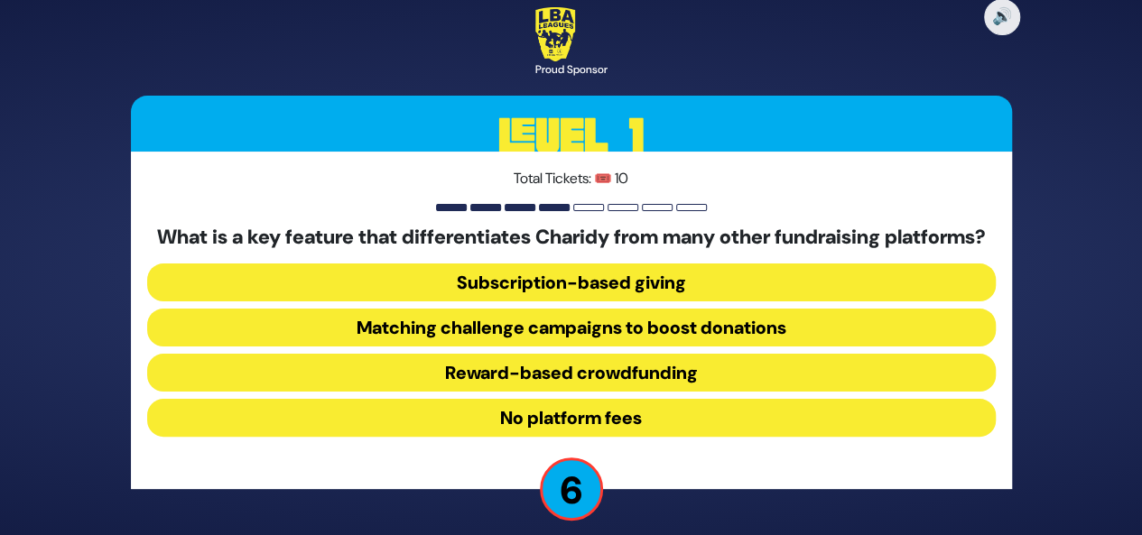
click at [655, 338] on button "Matching challenge campaigns to boost donations" at bounding box center [571, 328] width 848 height 38
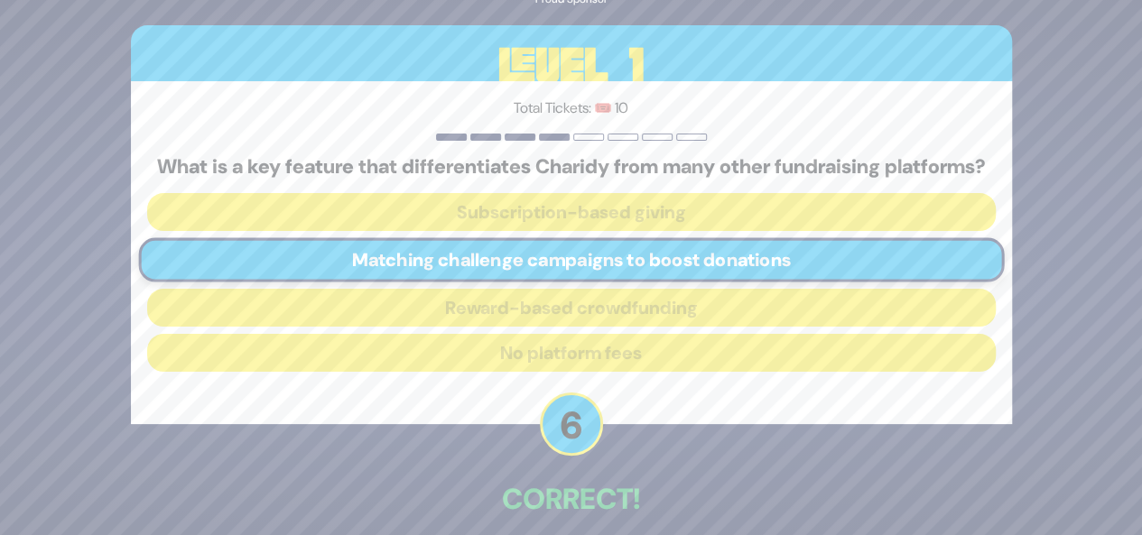
scroll to position [96, 0]
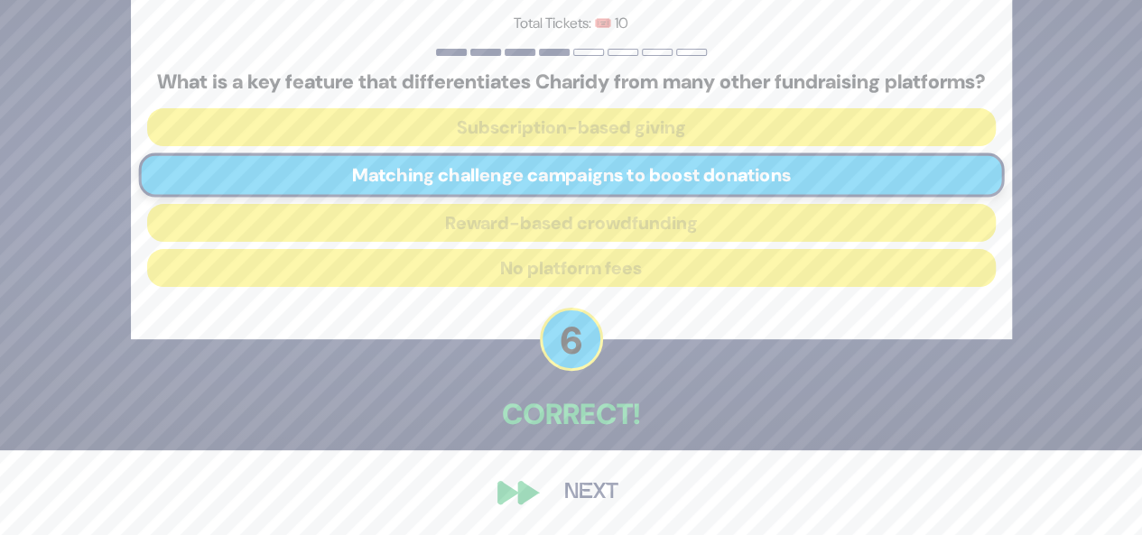
click at [599, 496] on button "Next" at bounding box center [591, 493] width 105 height 42
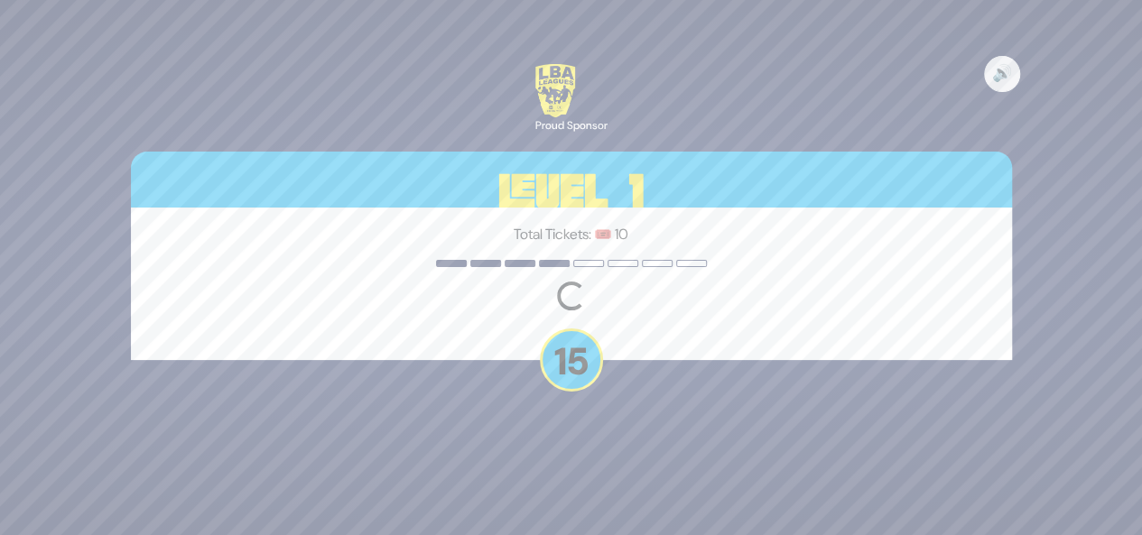
scroll to position [0, 0]
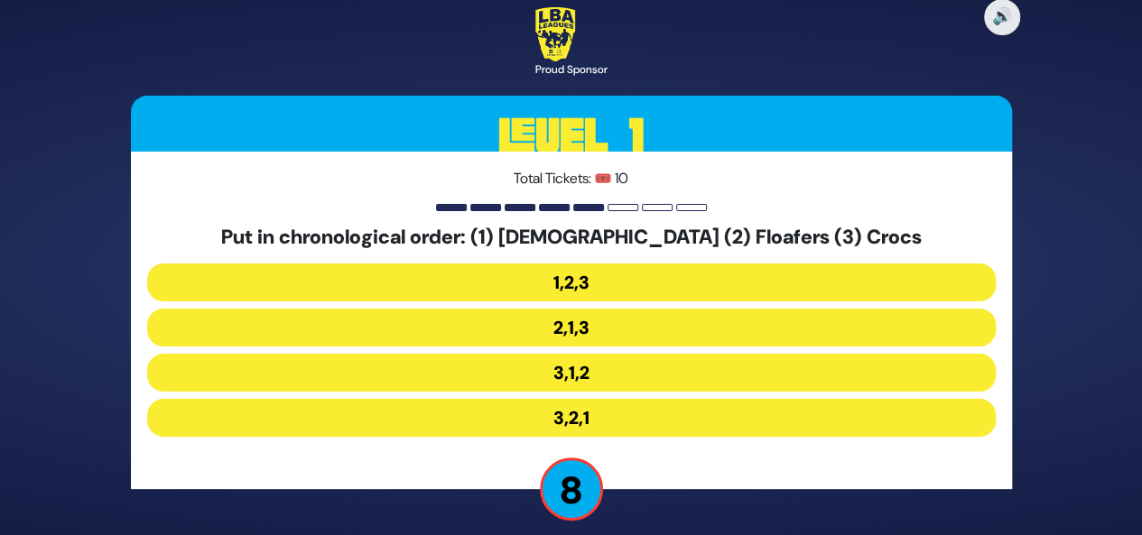
click at [602, 367] on button "3,1,2" at bounding box center [571, 373] width 848 height 38
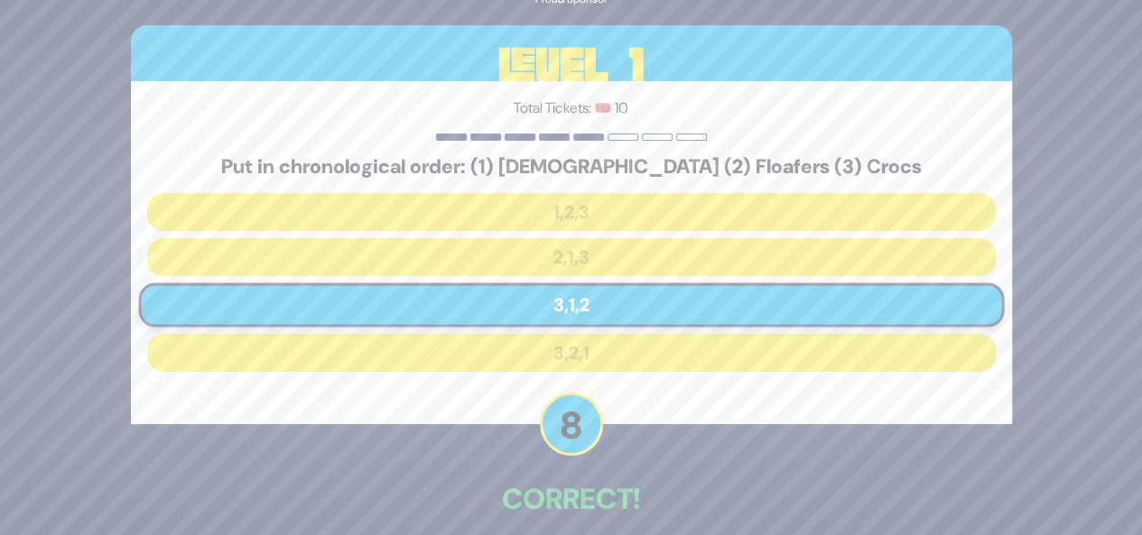
scroll to position [85, 0]
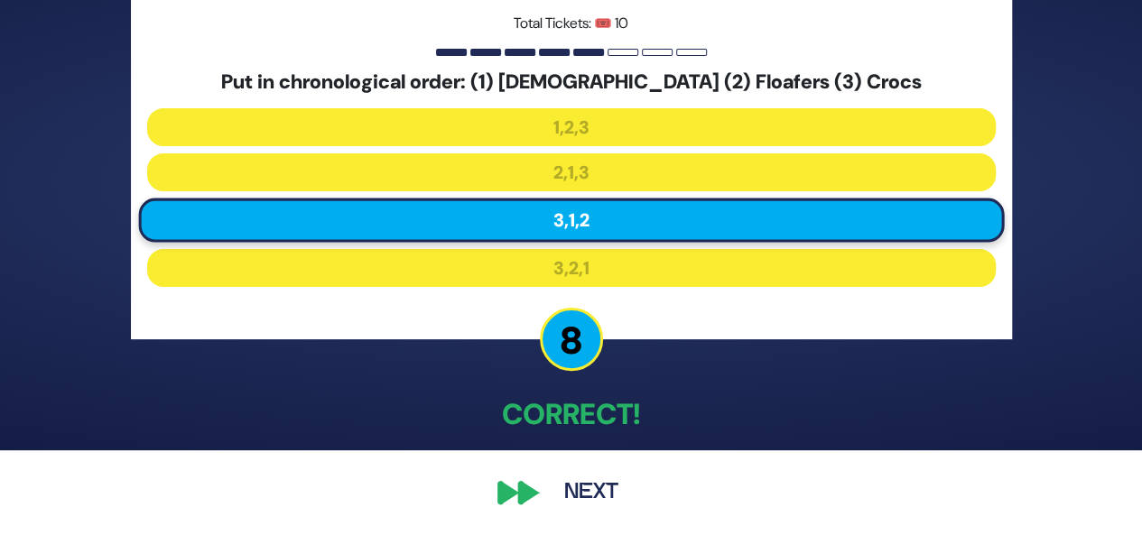
click at [579, 487] on button "Next" at bounding box center [591, 493] width 105 height 42
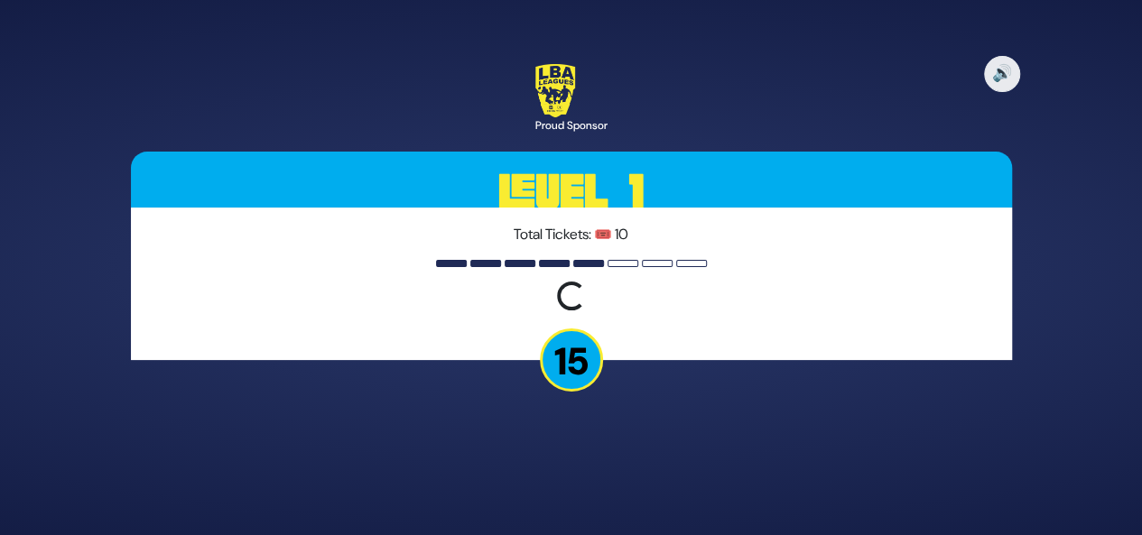
scroll to position [0, 0]
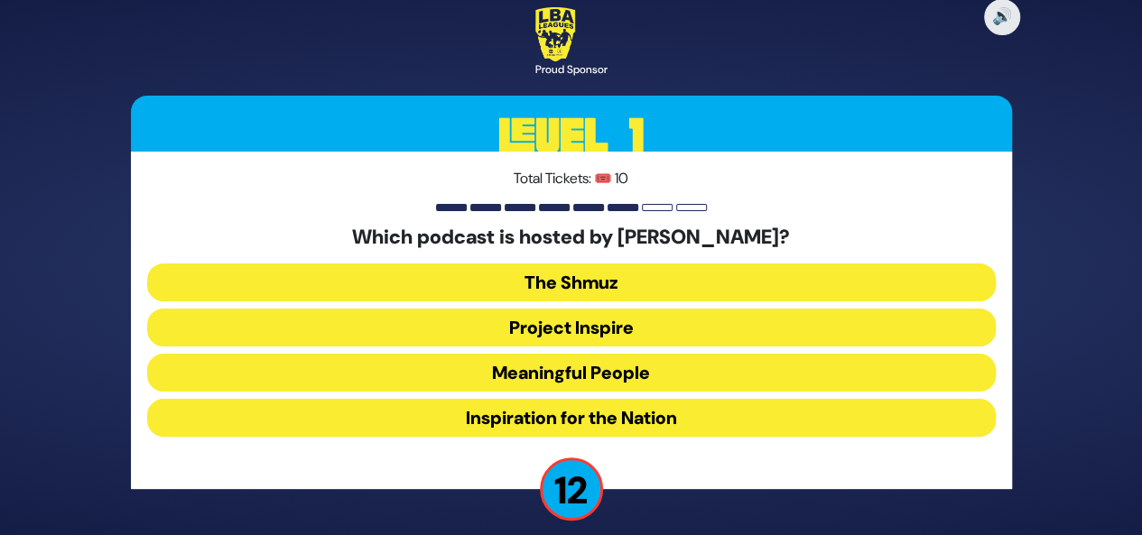
click at [622, 375] on button "Meaningful People" at bounding box center [571, 373] width 848 height 38
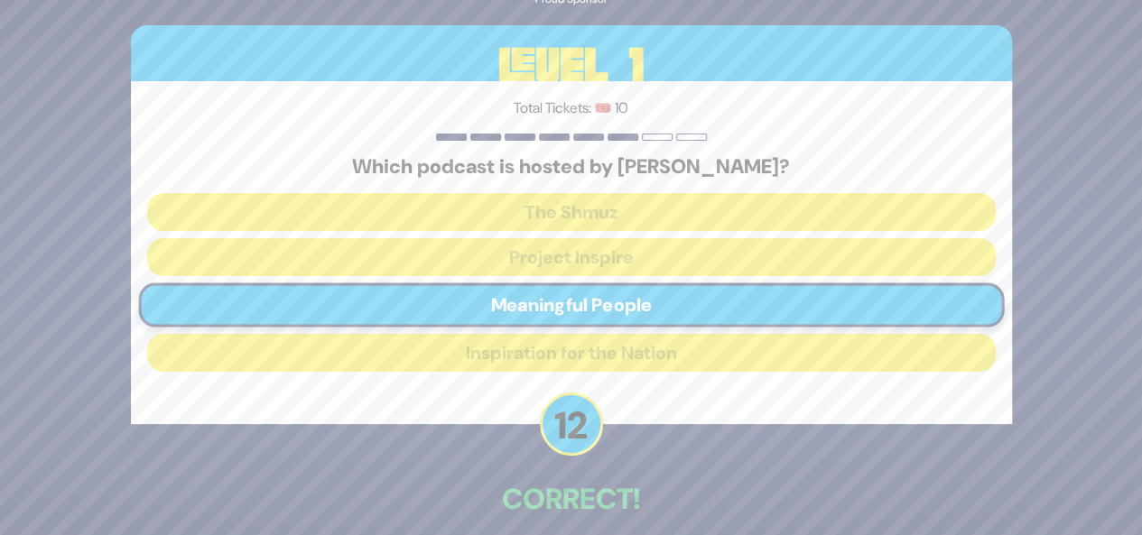
scroll to position [85, 0]
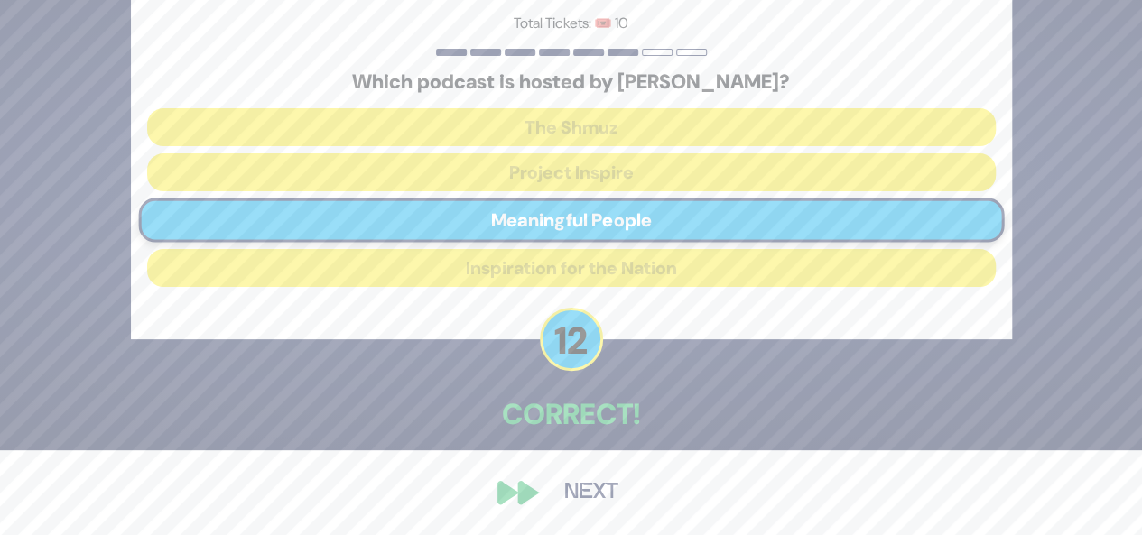
click at [575, 492] on button "Next" at bounding box center [591, 493] width 105 height 42
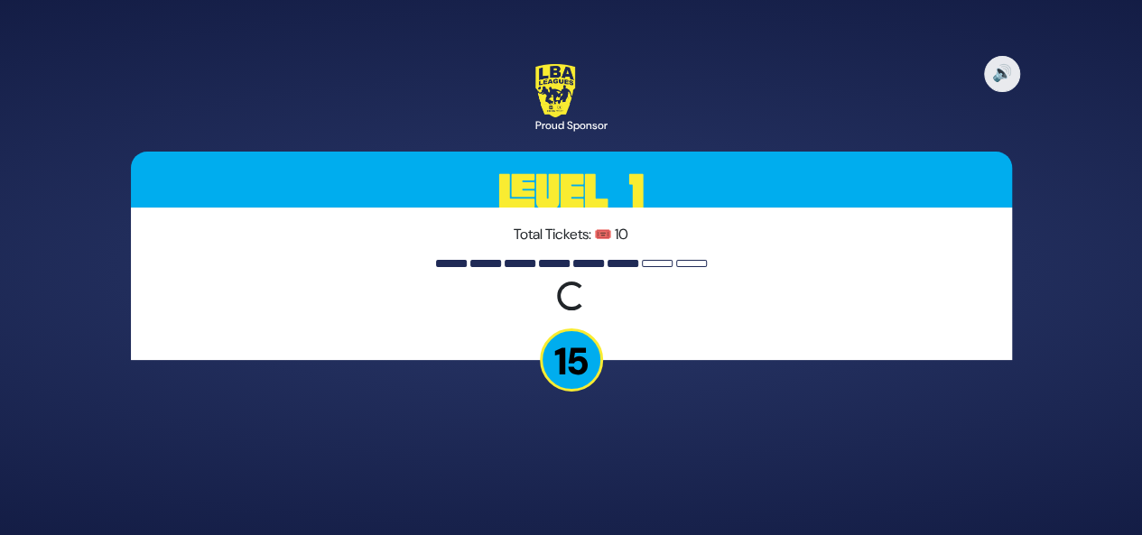
scroll to position [0, 0]
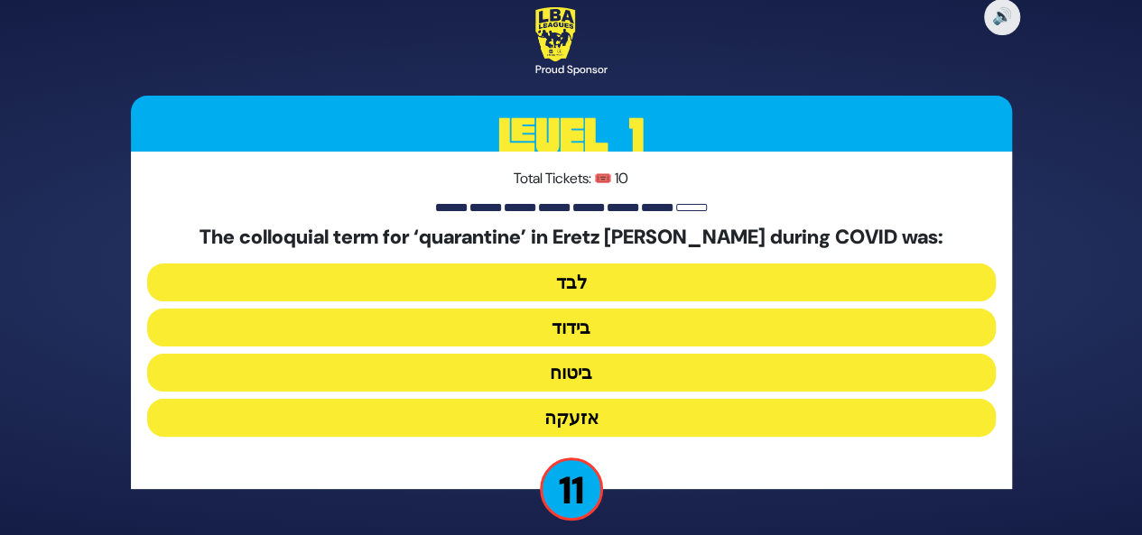
click at [600, 323] on button "בידוד" at bounding box center [571, 328] width 848 height 38
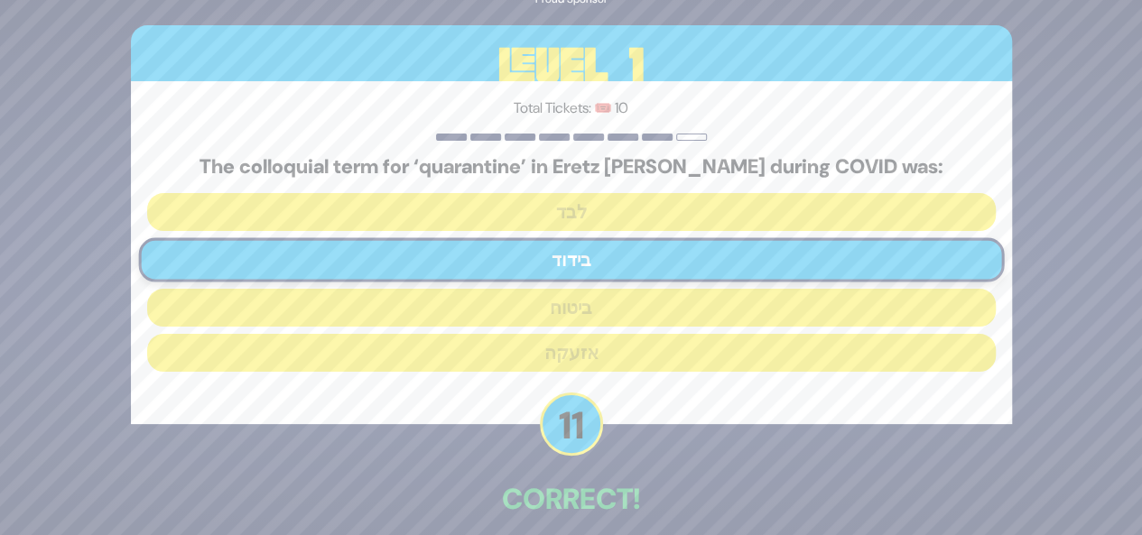
scroll to position [85, 0]
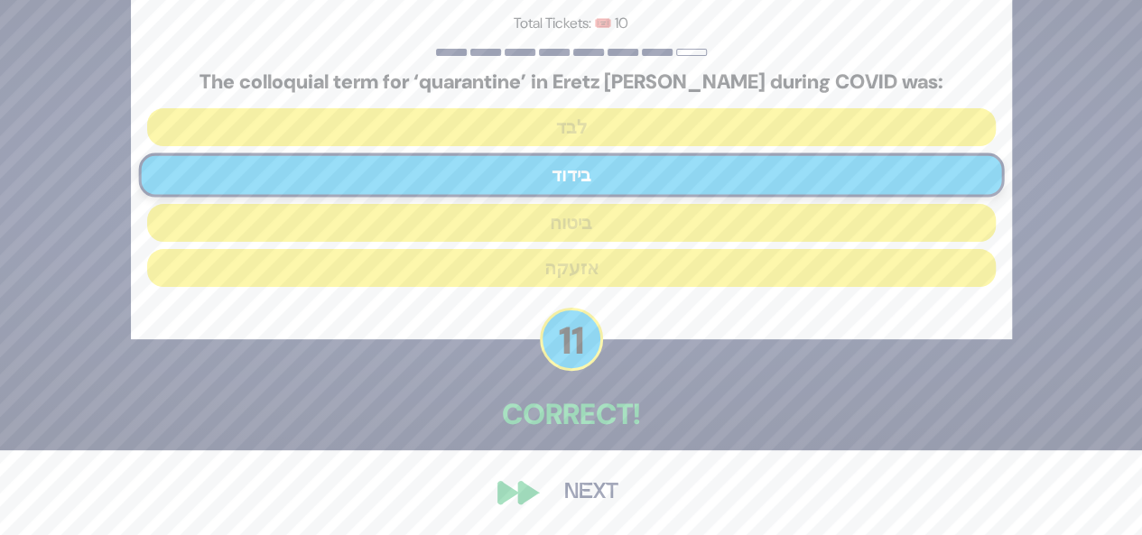
click at [588, 490] on button "Next" at bounding box center [591, 493] width 105 height 42
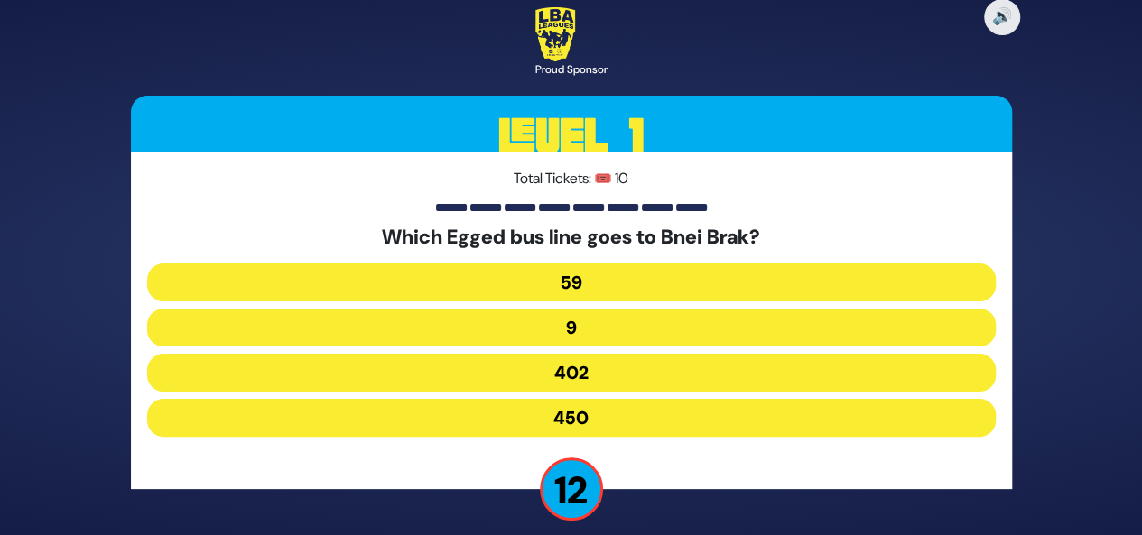
click at [627, 380] on button "402" at bounding box center [571, 373] width 848 height 38
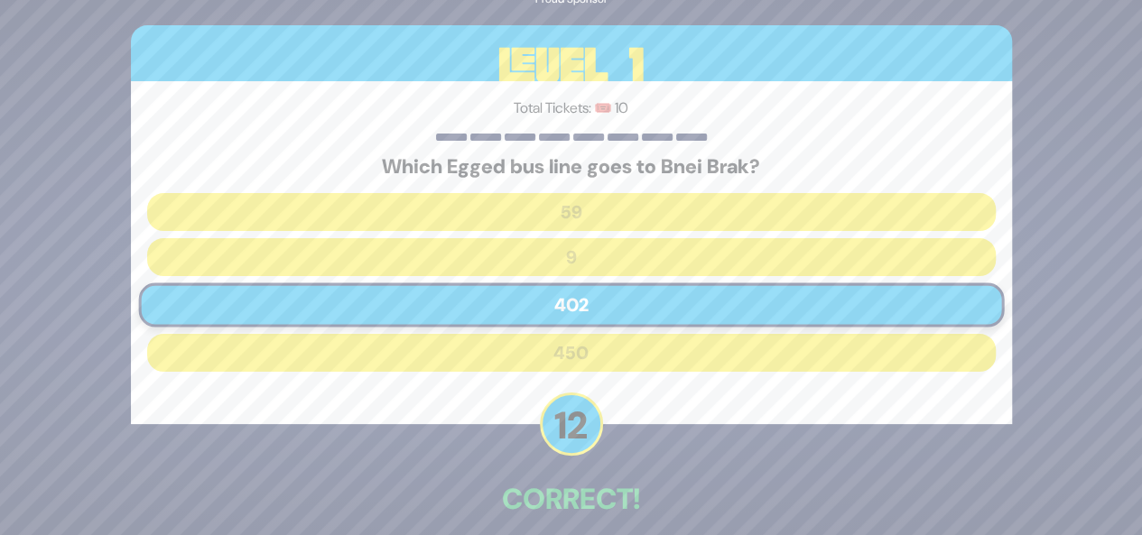
scroll to position [85, 0]
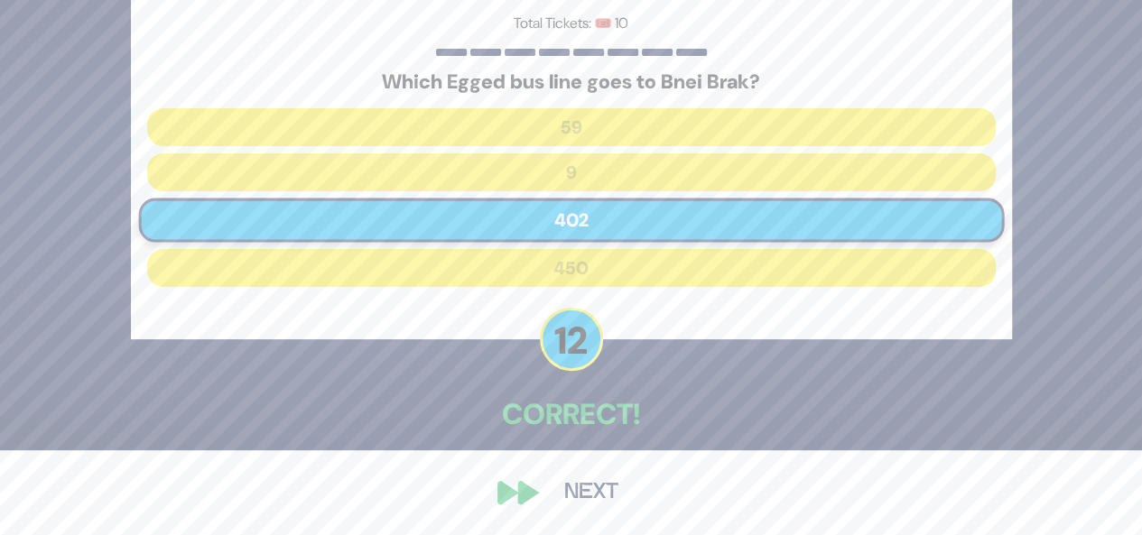
click at [601, 497] on button "Next" at bounding box center [591, 493] width 105 height 42
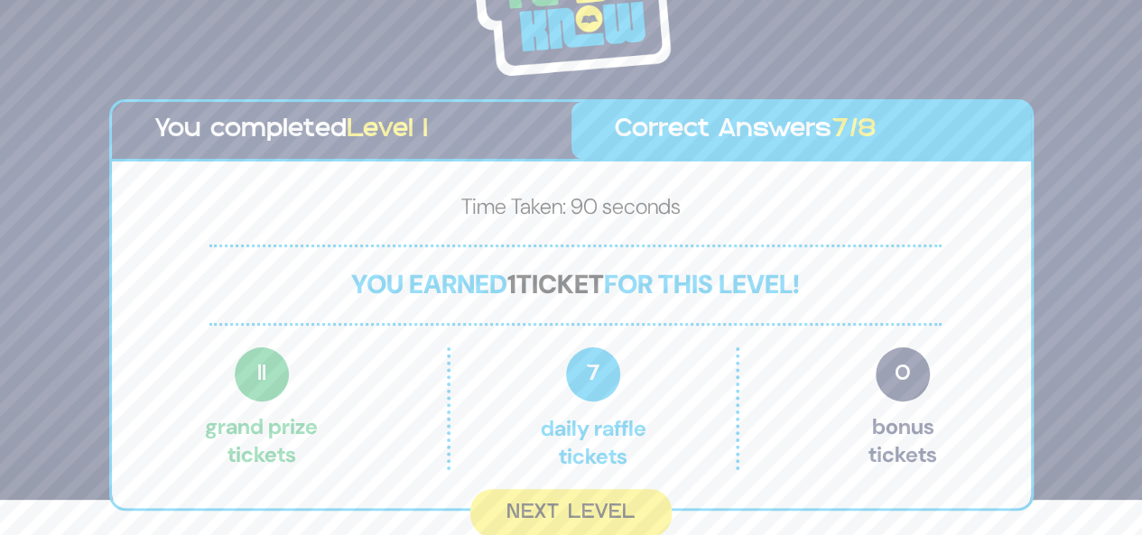
scroll to position [32, 0]
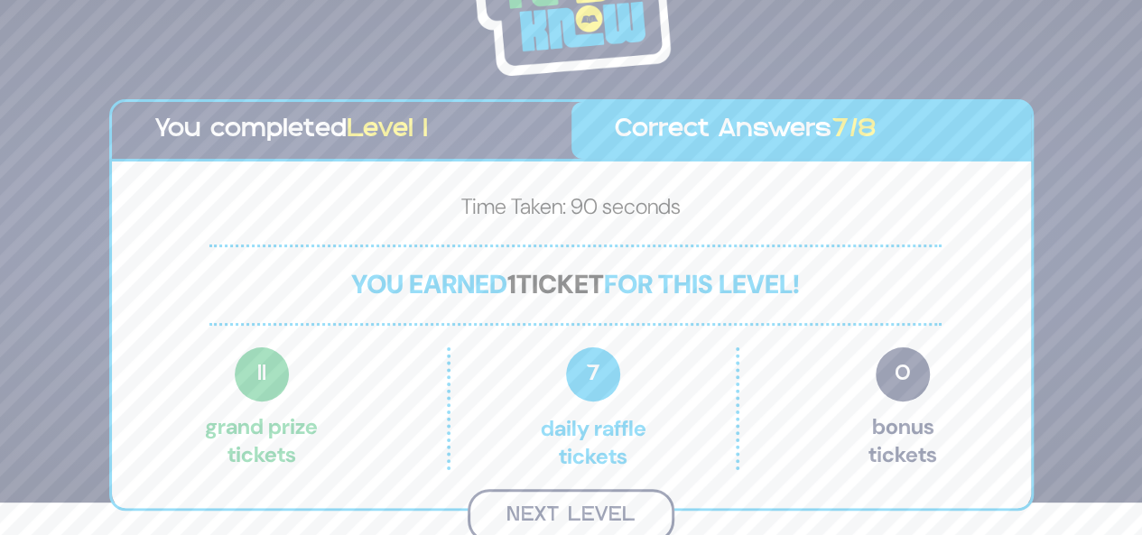
click at [594, 514] on button "Next Level" at bounding box center [571, 515] width 207 height 53
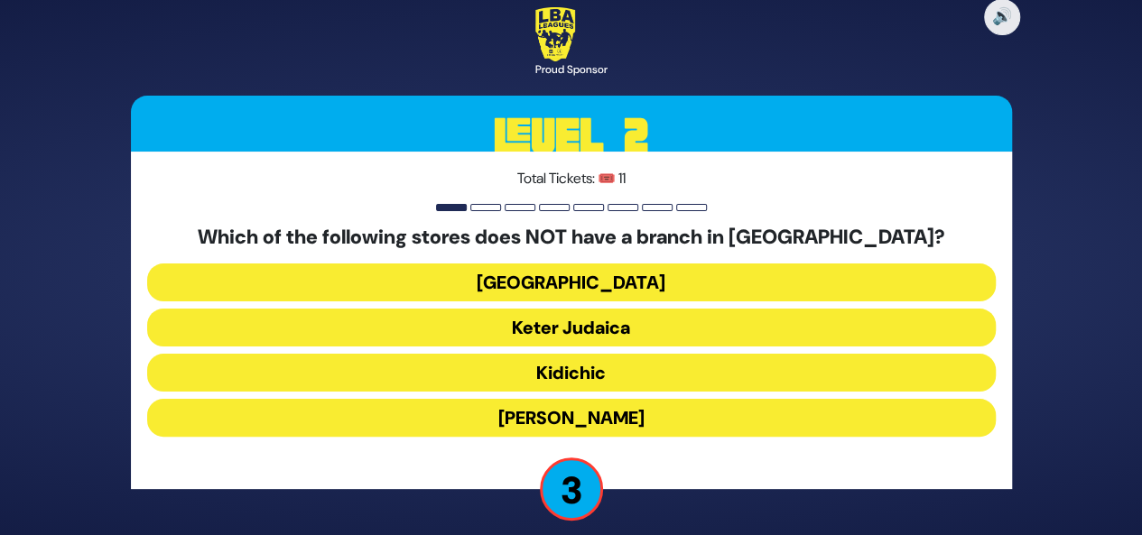
click at [621, 322] on button "Keter Judaica" at bounding box center [571, 328] width 848 height 38
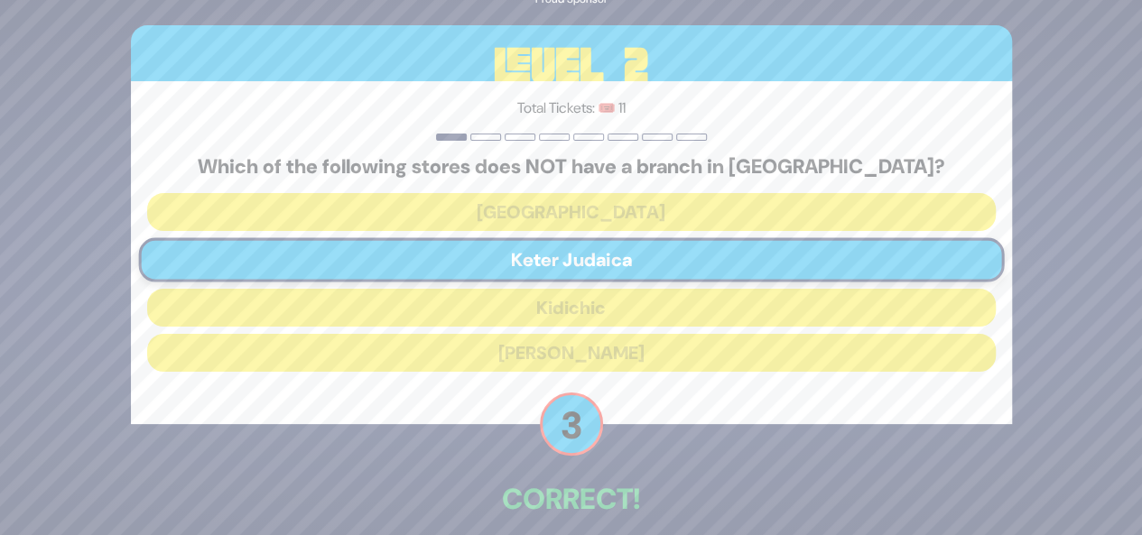
scroll to position [85, 0]
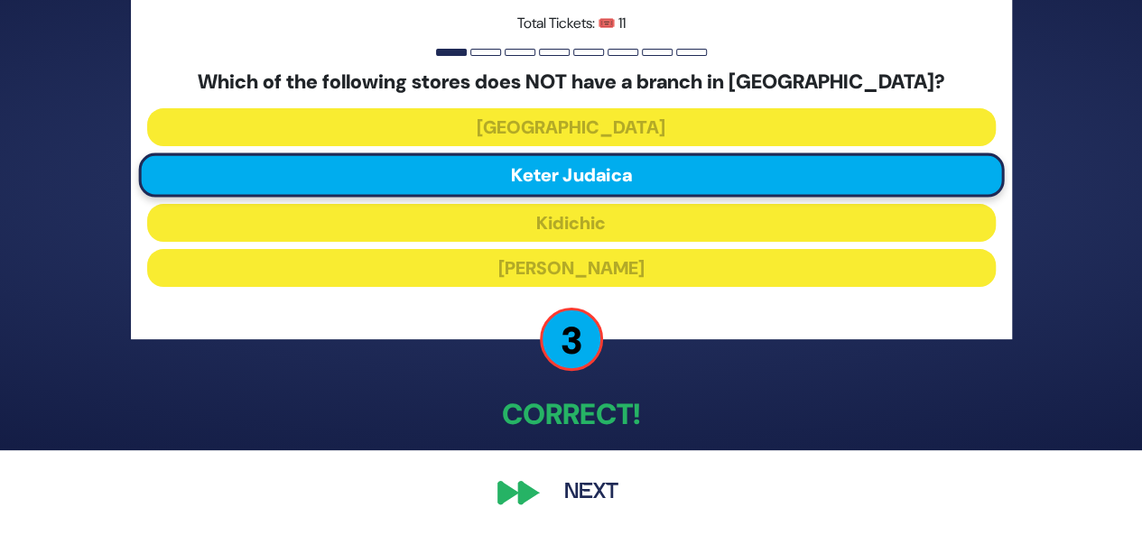
click at [572, 496] on button "Next" at bounding box center [591, 493] width 105 height 42
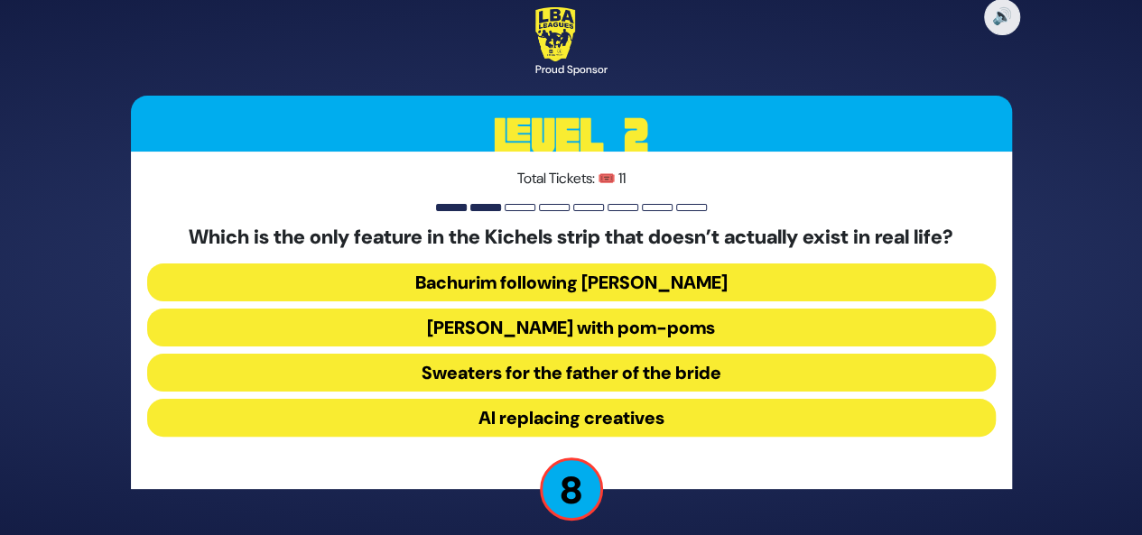
click at [672, 326] on button "Yarmulkes with pom-poms" at bounding box center [571, 328] width 848 height 38
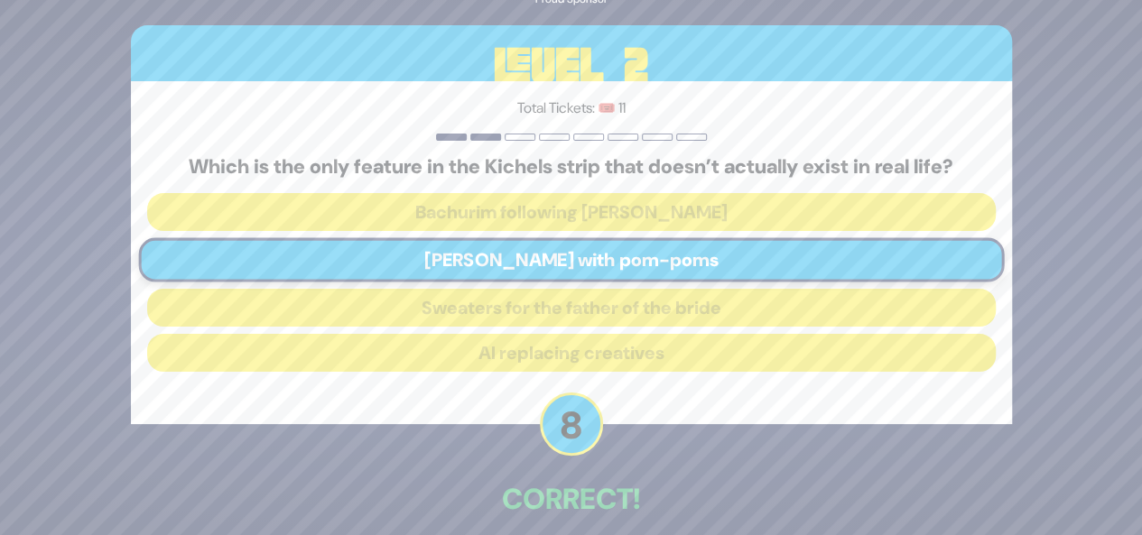
scroll to position [85, 0]
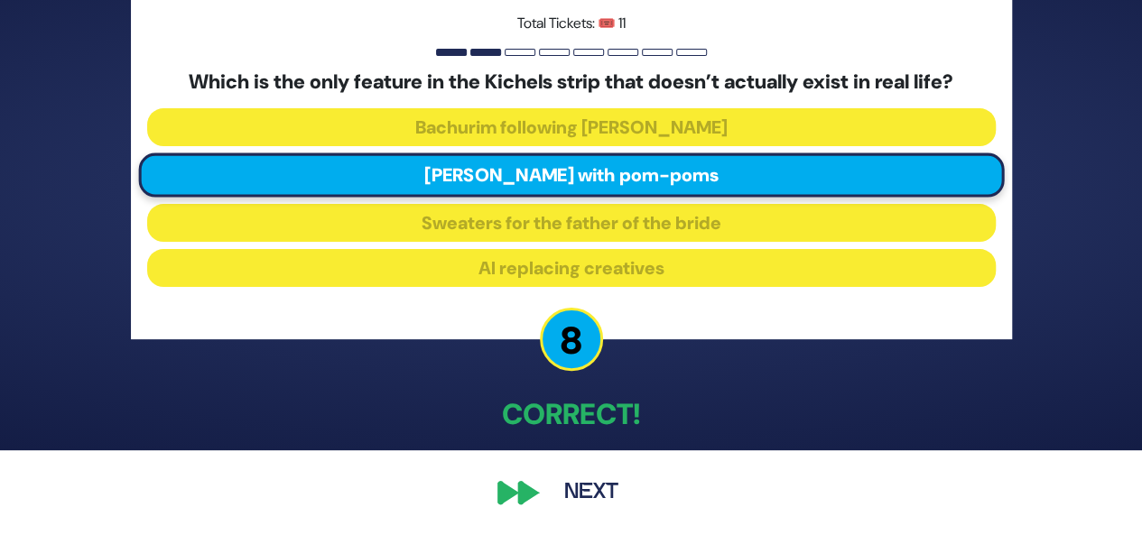
click at [588, 494] on button "Next" at bounding box center [591, 493] width 105 height 42
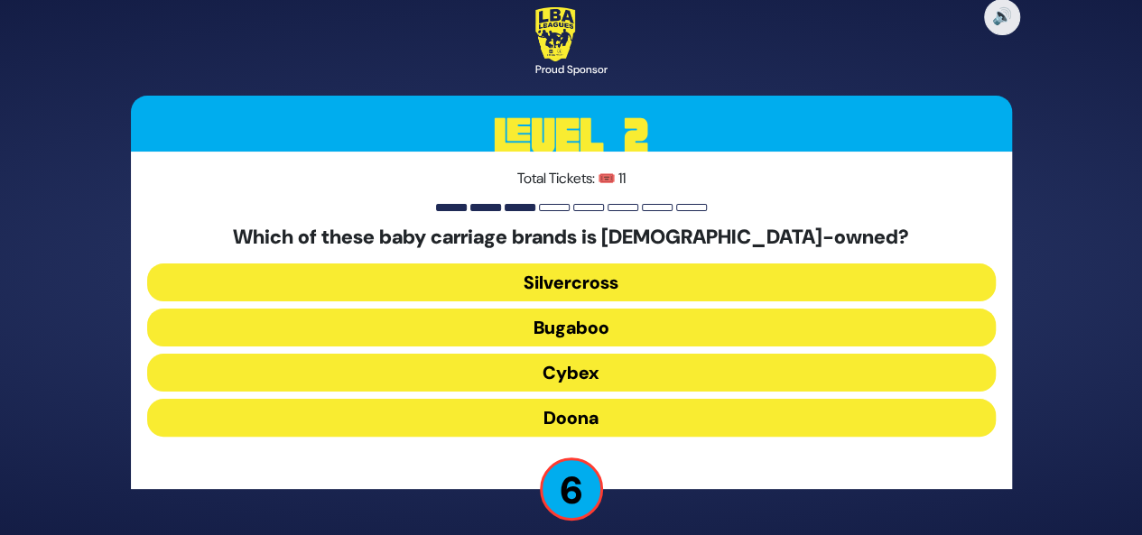
click at [598, 375] on button "Cybex" at bounding box center [571, 373] width 848 height 38
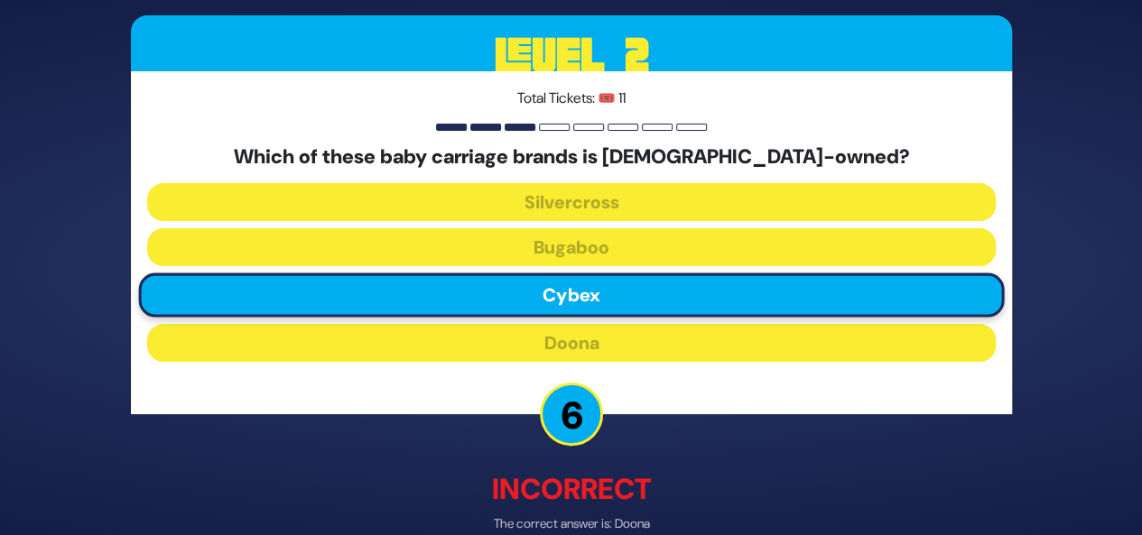
scroll to position [94, 0]
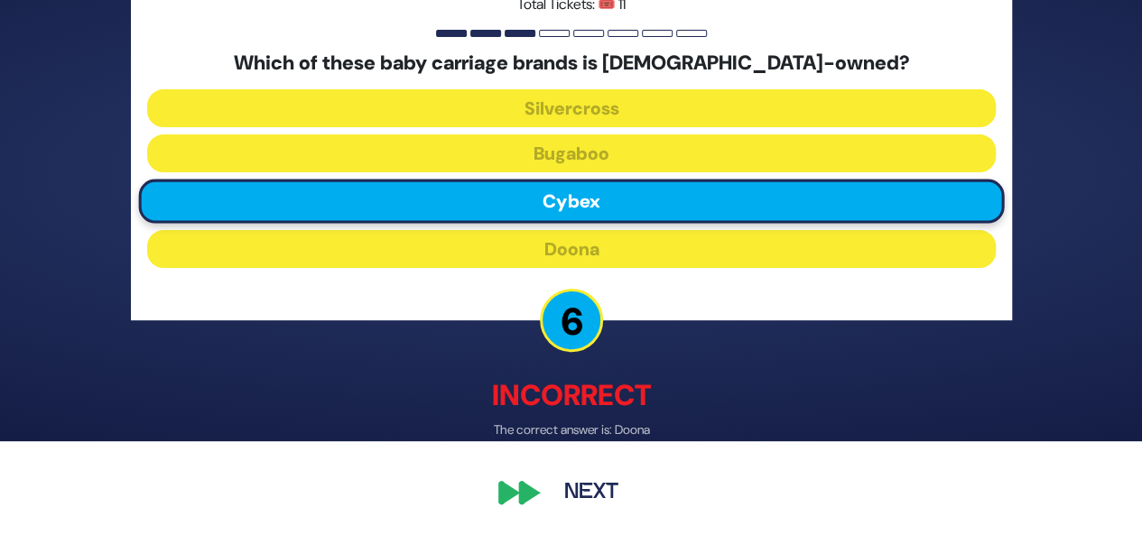
click at [594, 490] on button "Next" at bounding box center [591, 494] width 105 height 42
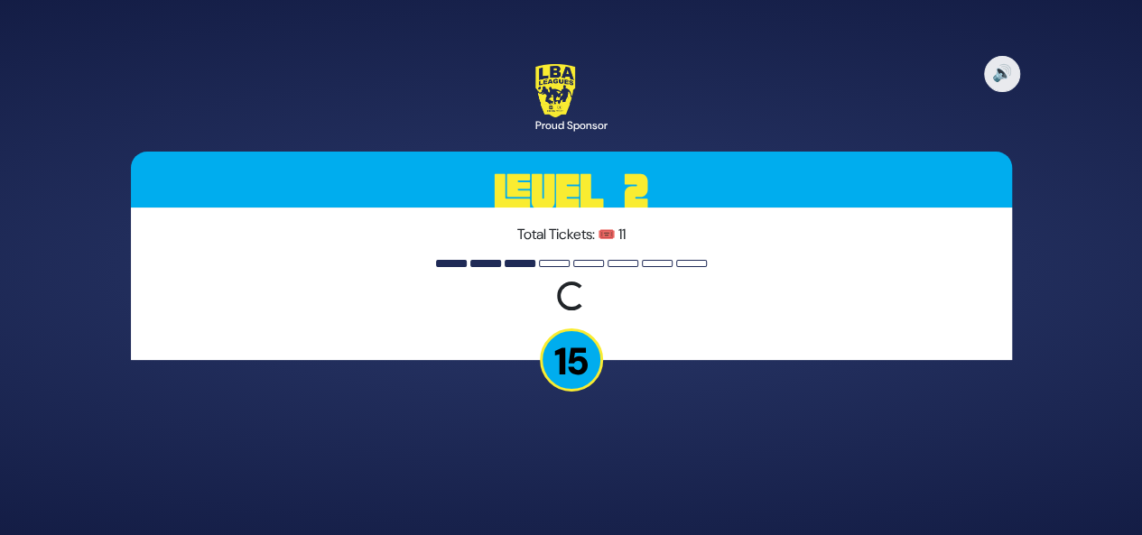
scroll to position [0, 0]
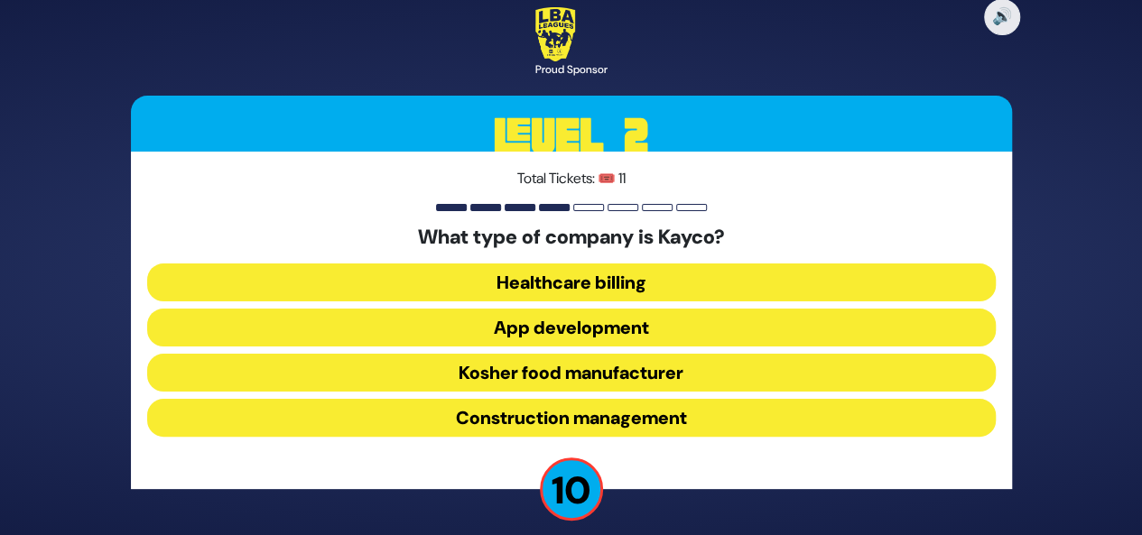
click at [650, 368] on button "Kosher food manufacturer" at bounding box center [571, 373] width 848 height 38
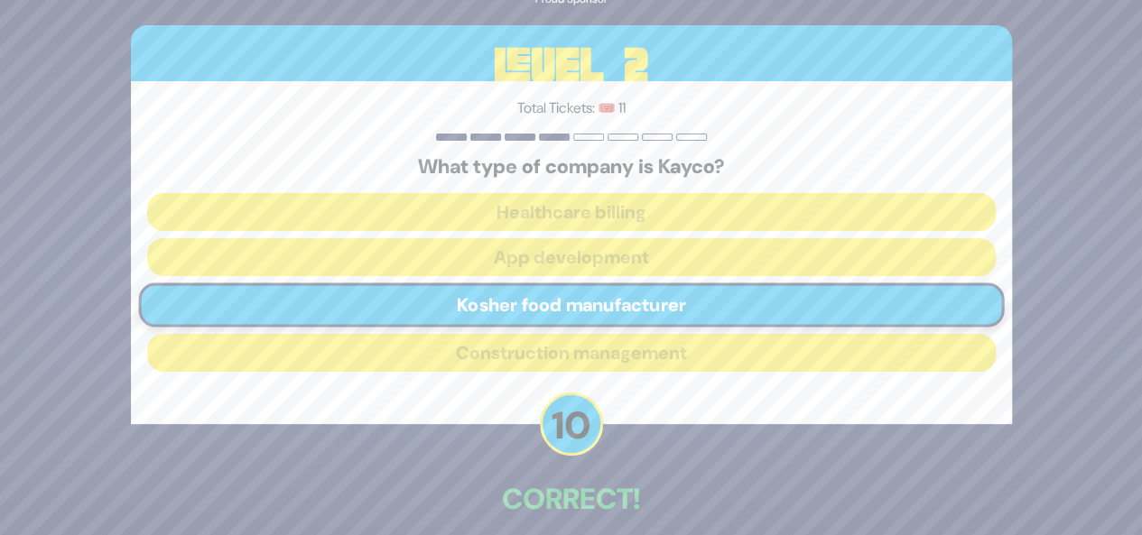
scroll to position [85, 0]
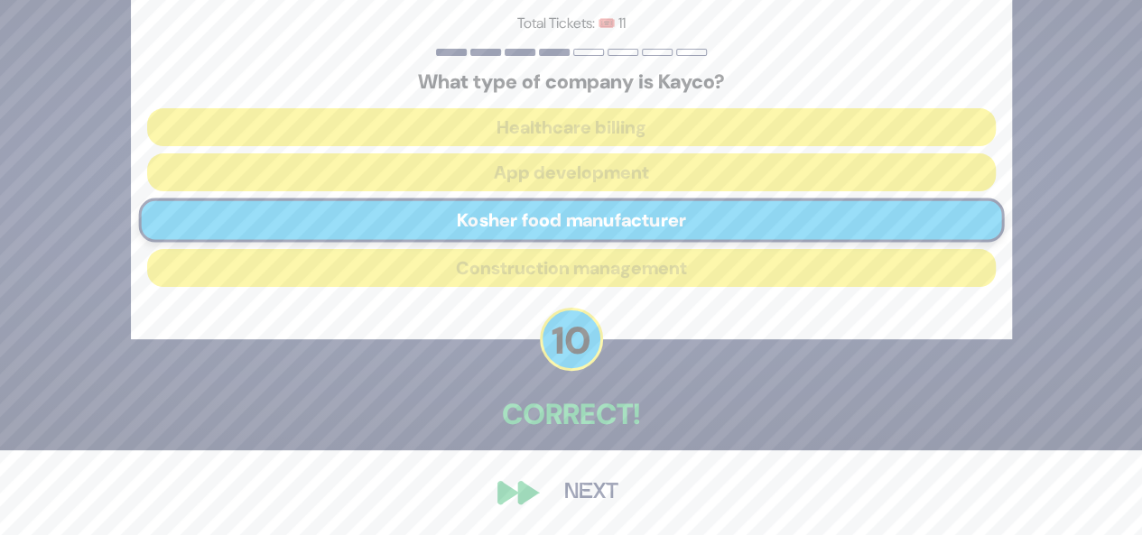
click at [592, 505] on button "Next" at bounding box center [591, 493] width 105 height 42
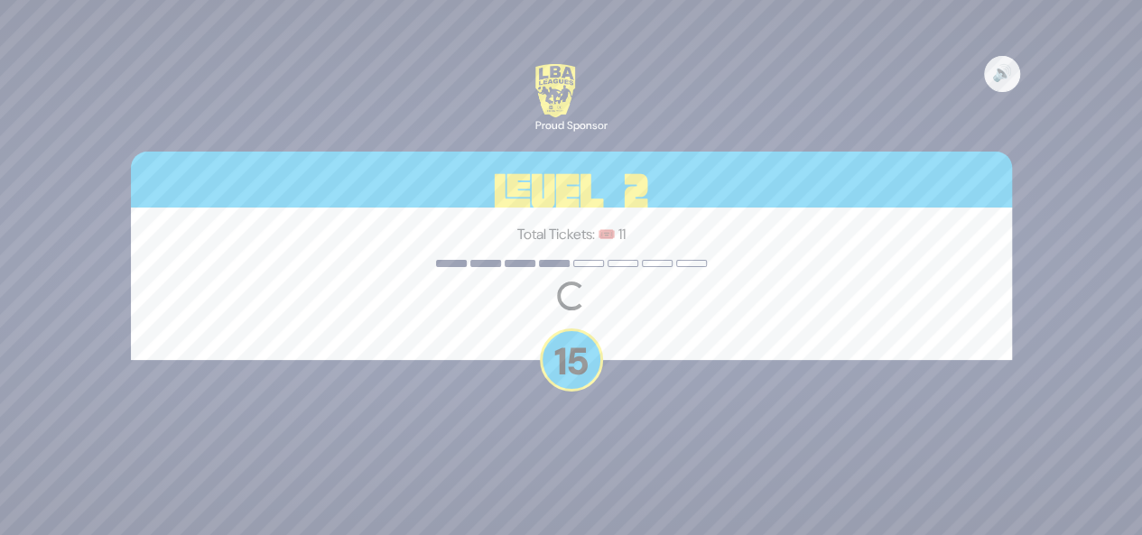
scroll to position [0, 0]
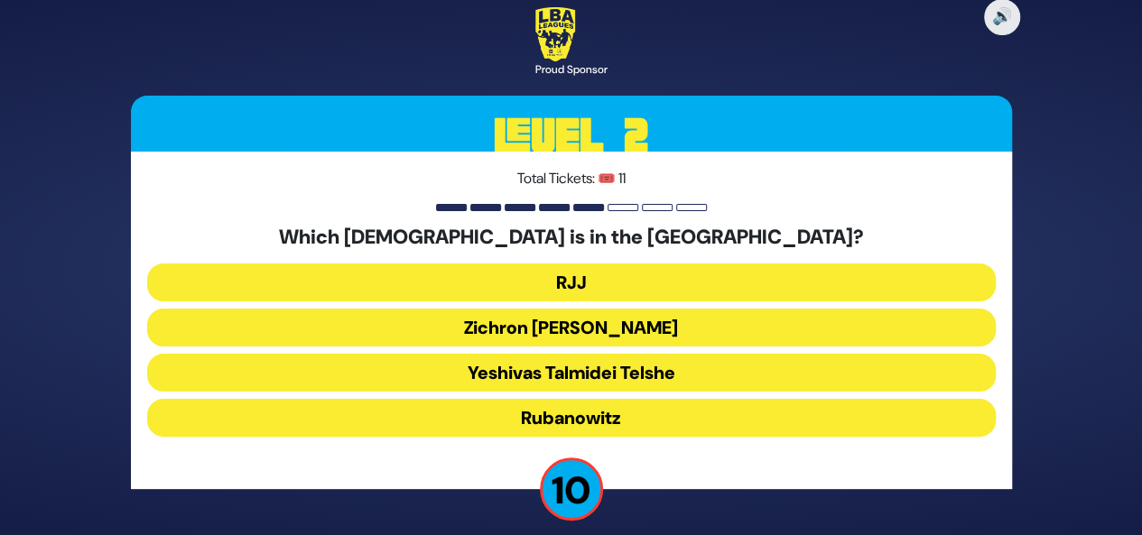
click at [585, 379] on button "Yeshivas Talmidei Telshe" at bounding box center [571, 373] width 848 height 38
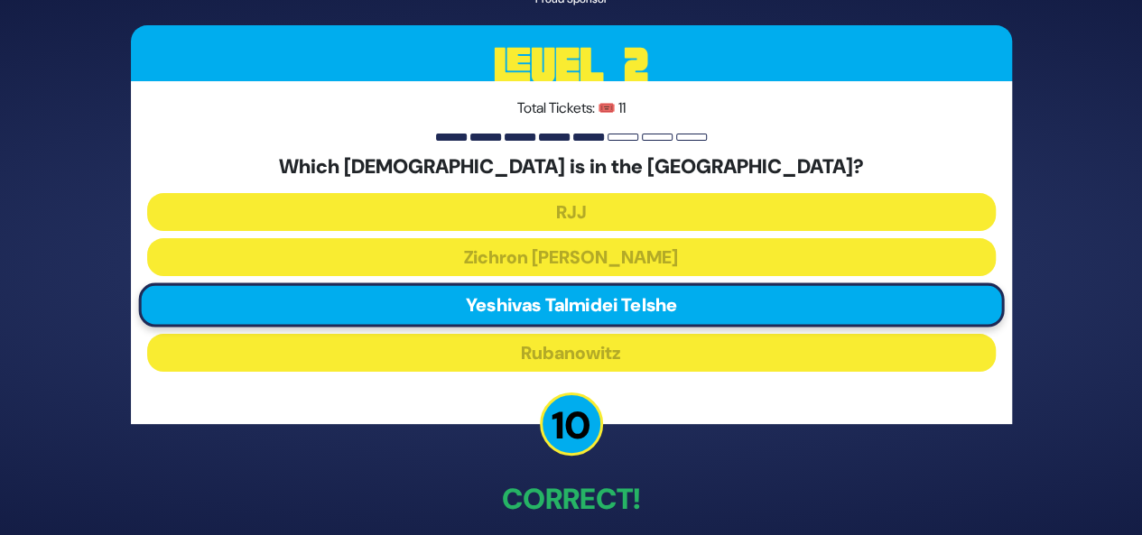
scroll to position [85, 0]
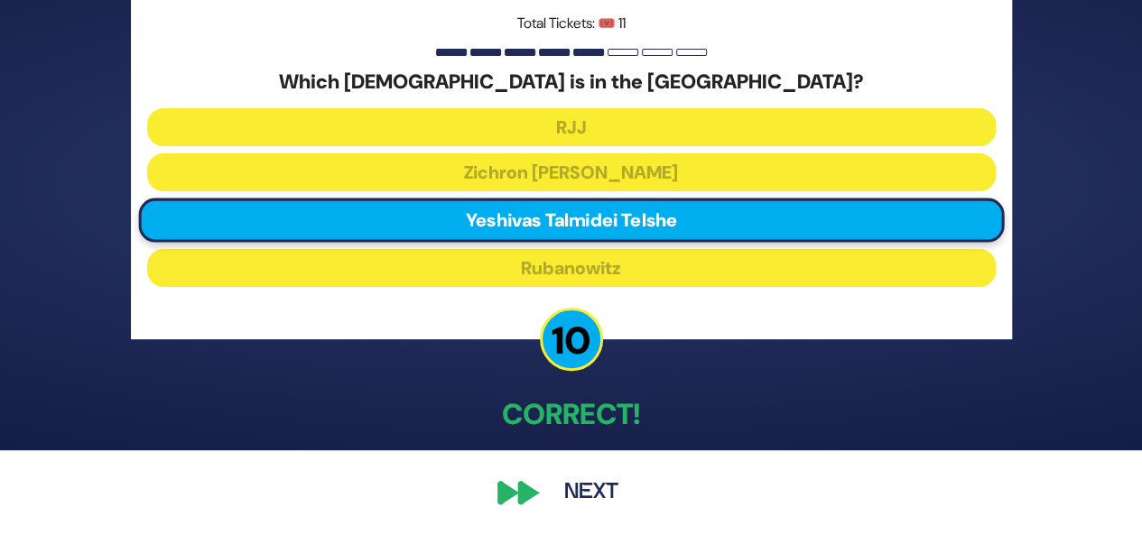
click at [587, 494] on button "Next" at bounding box center [591, 493] width 105 height 42
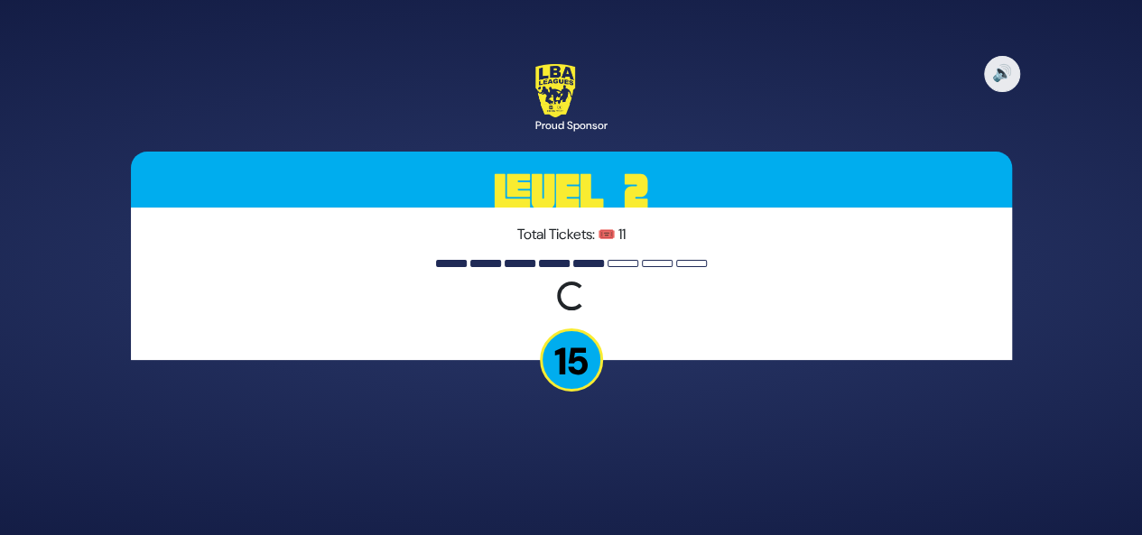
scroll to position [0, 0]
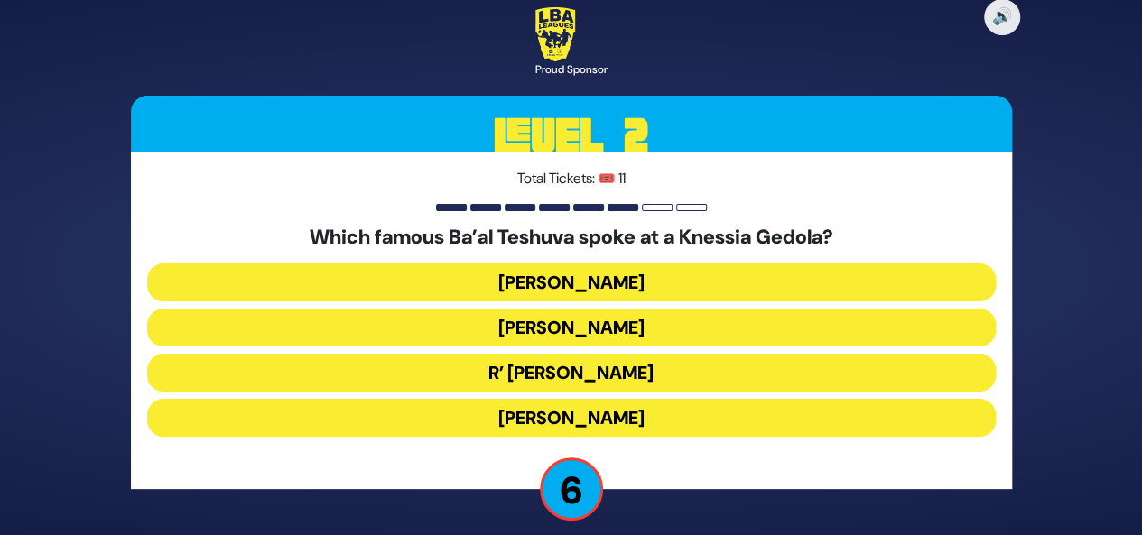
click at [608, 375] on button "R’ Uri Zohar" at bounding box center [571, 373] width 848 height 38
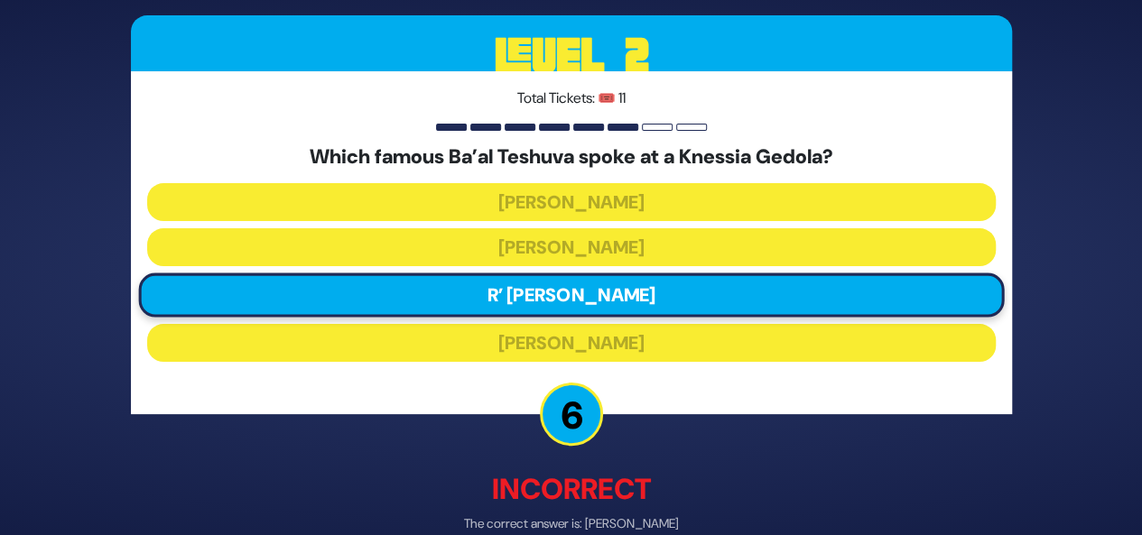
scroll to position [94, 0]
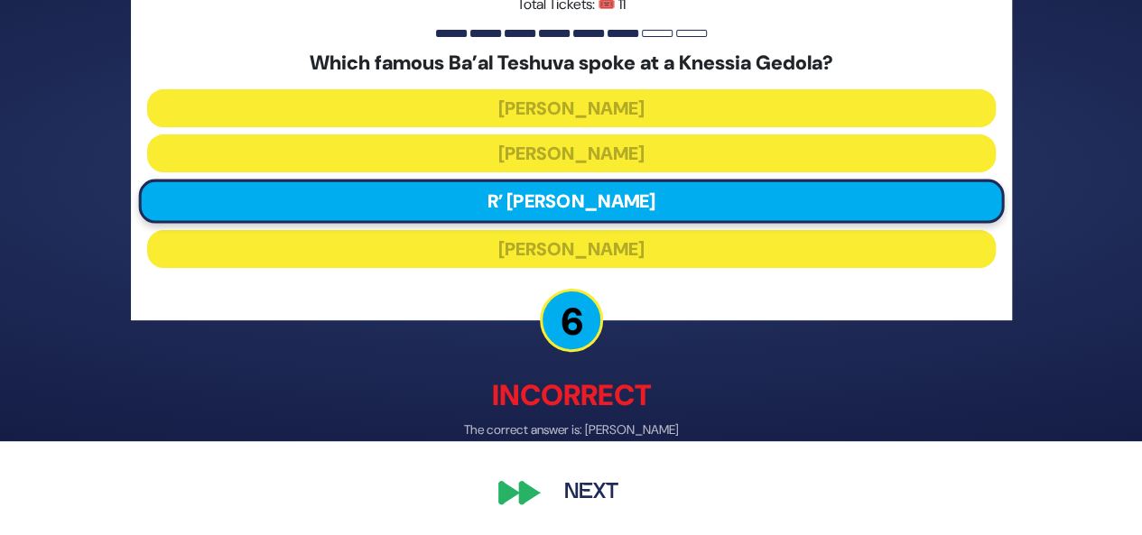
click at [594, 496] on button "Next" at bounding box center [591, 494] width 105 height 42
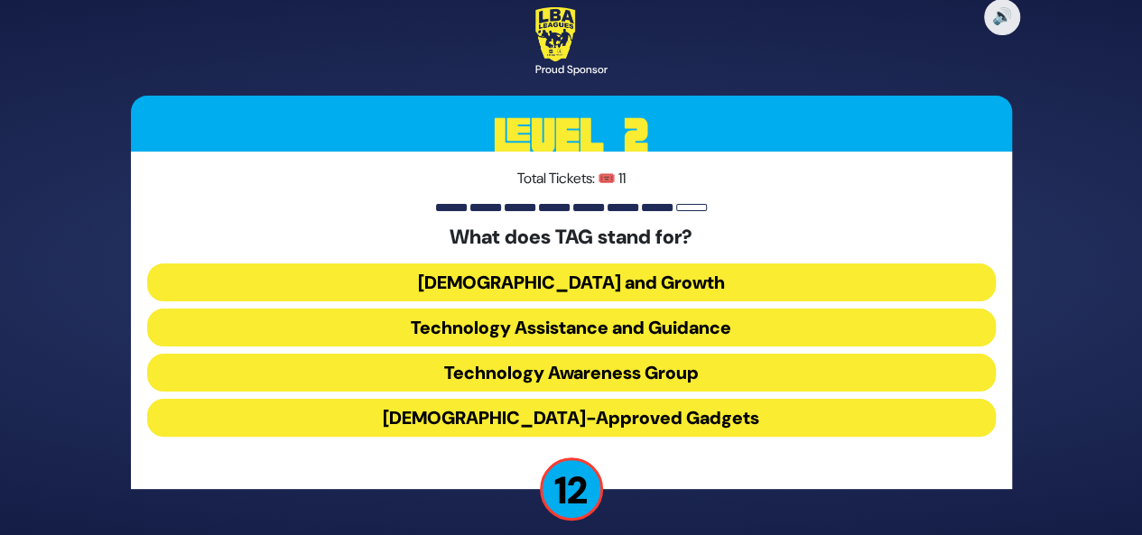
click at [675, 368] on button "Technology Awareness Group" at bounding box center [571, 373] width 848 height 38
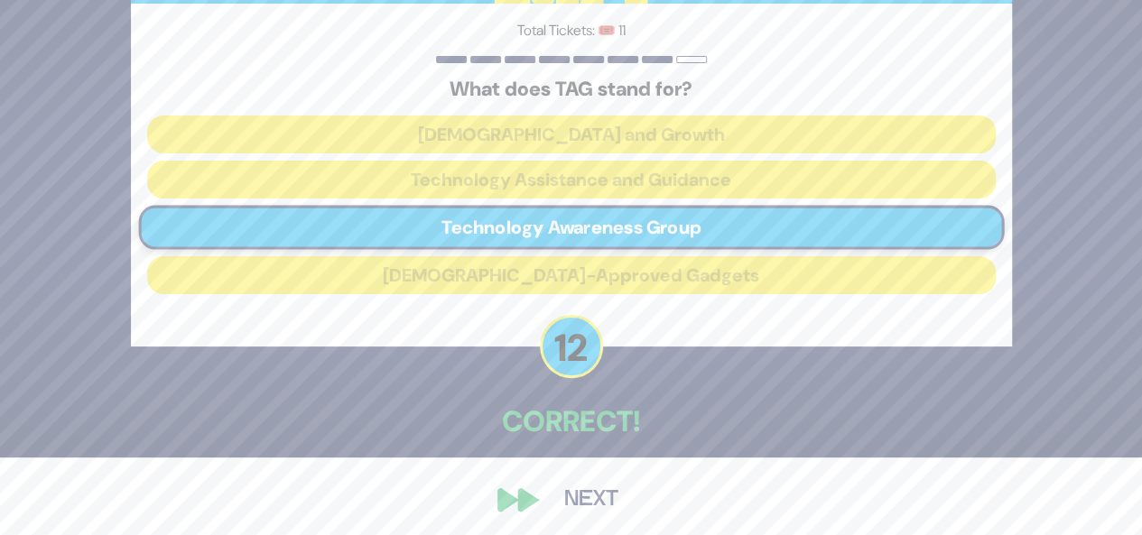
scroll to position [79, 0]
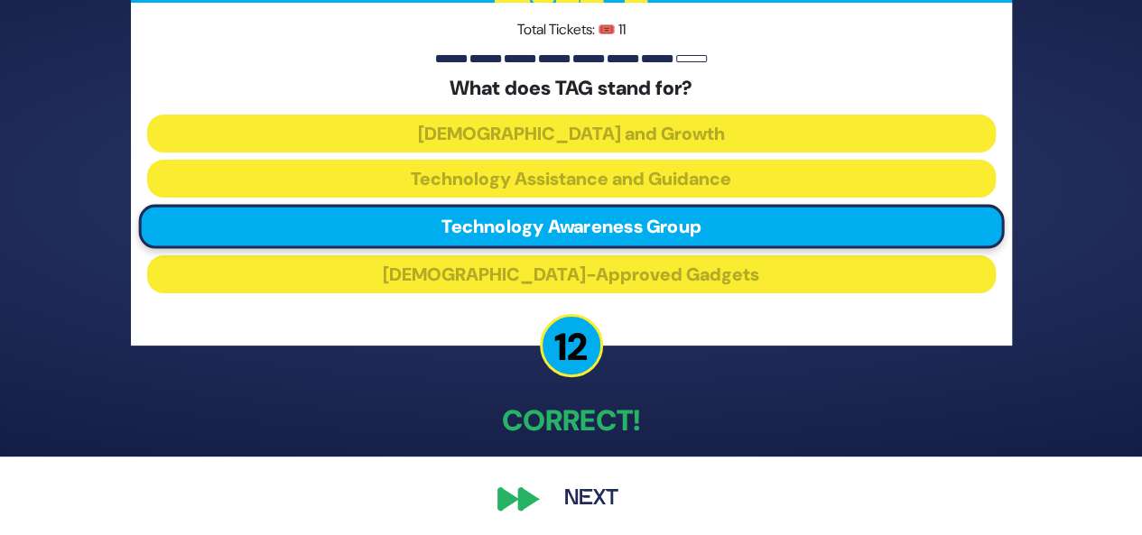
click at [596, 494] on button "Next" at bounding box center [591, 499] width 105 height 42
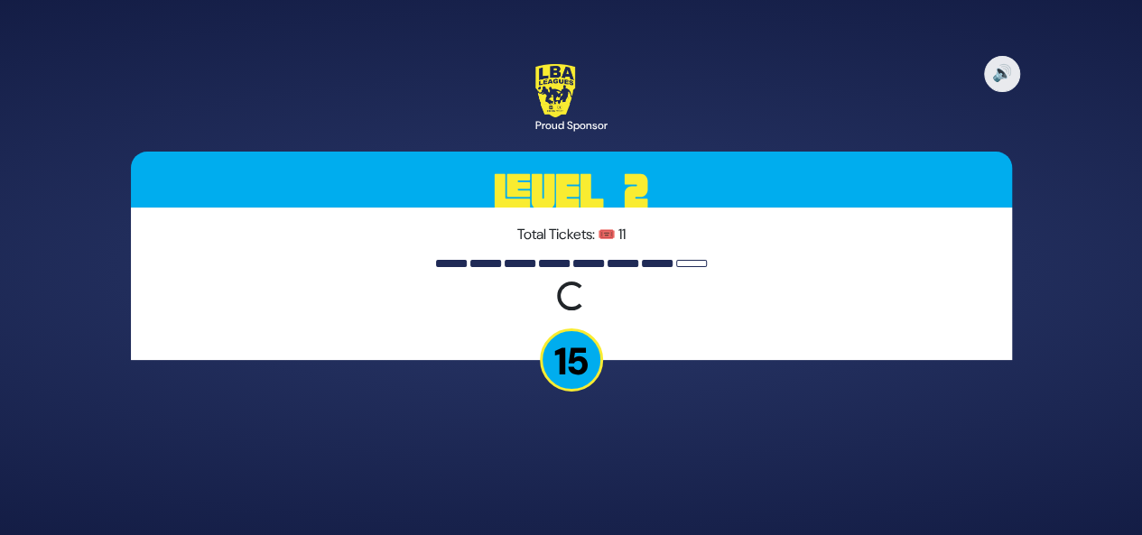
scroll to position [0, 0]
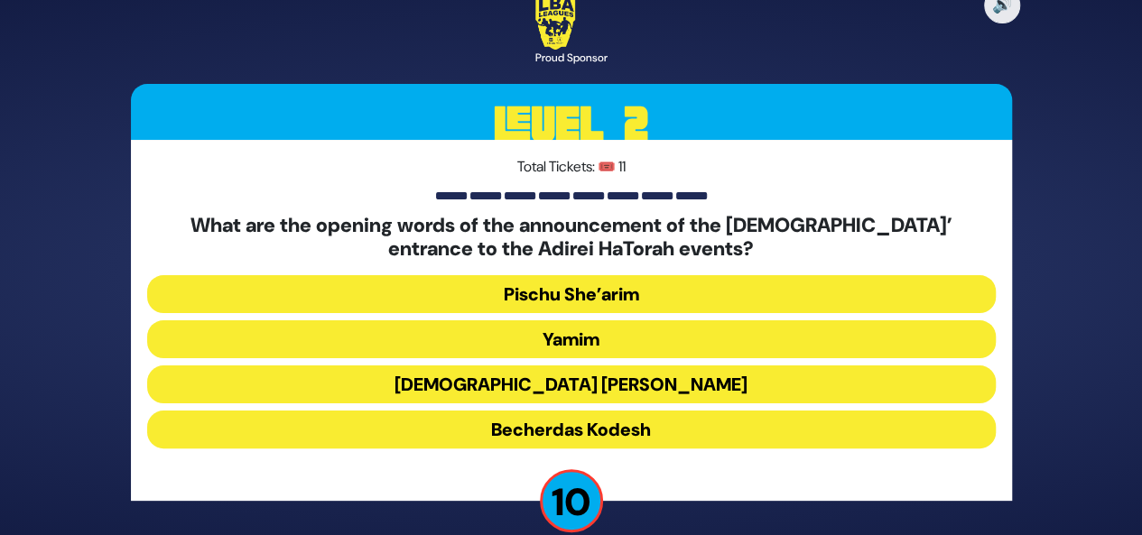
click at [619, 283] on button "Pischu She’arim" at bounding box center [571, 294] width 848 height 38
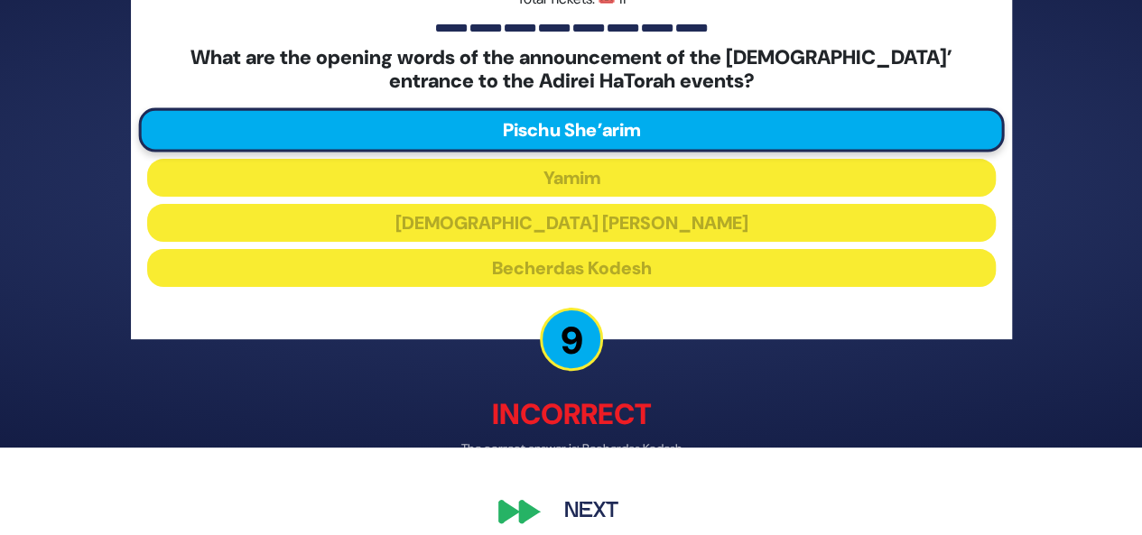
scroll to position [92, 0]
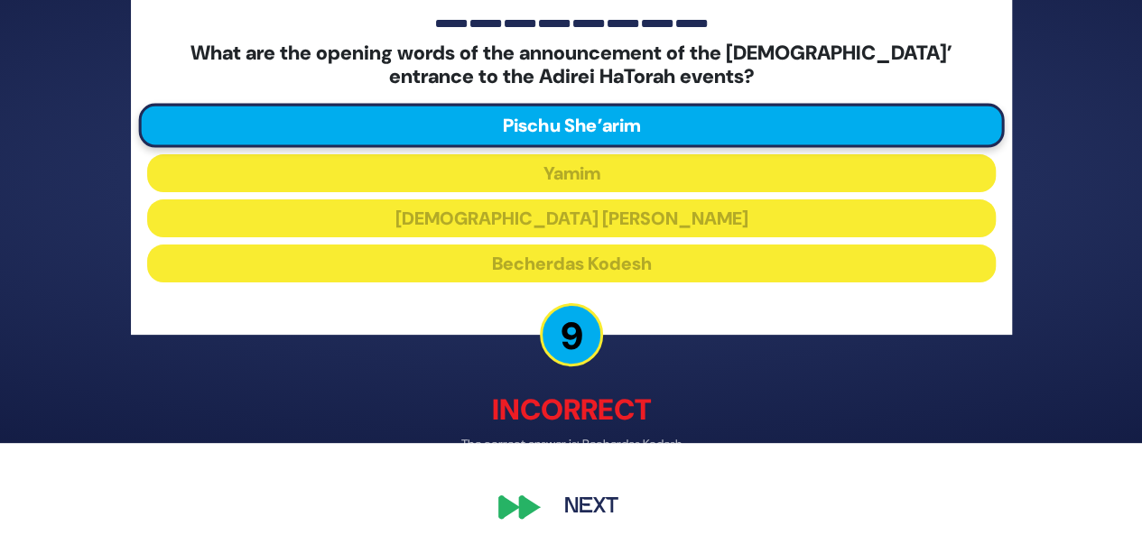
click at [609, 505] on button "Next" at bounding box center [591, 508] width 105 height 42
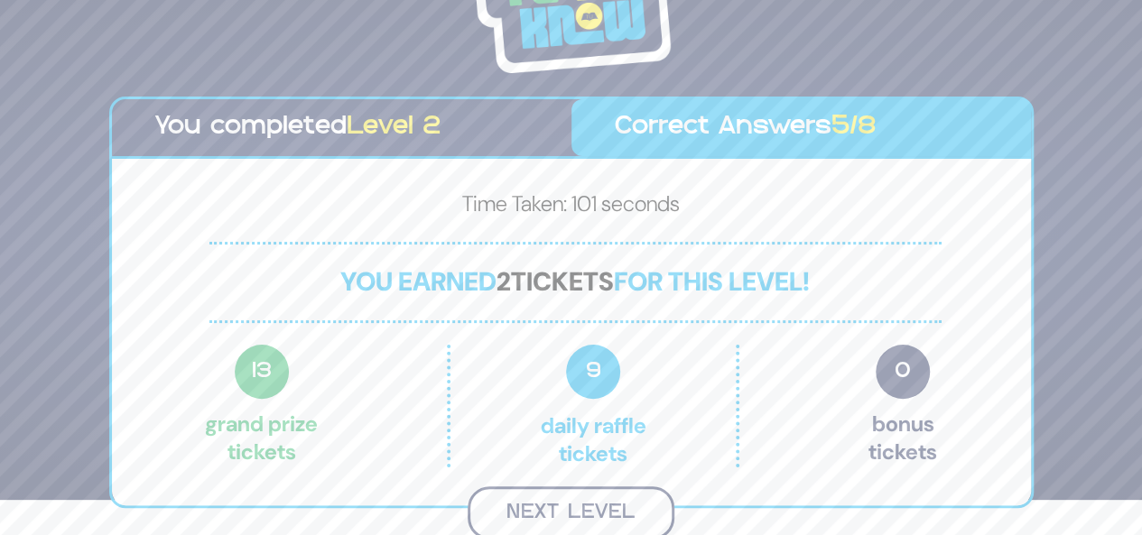
scroll to position [32, 0]
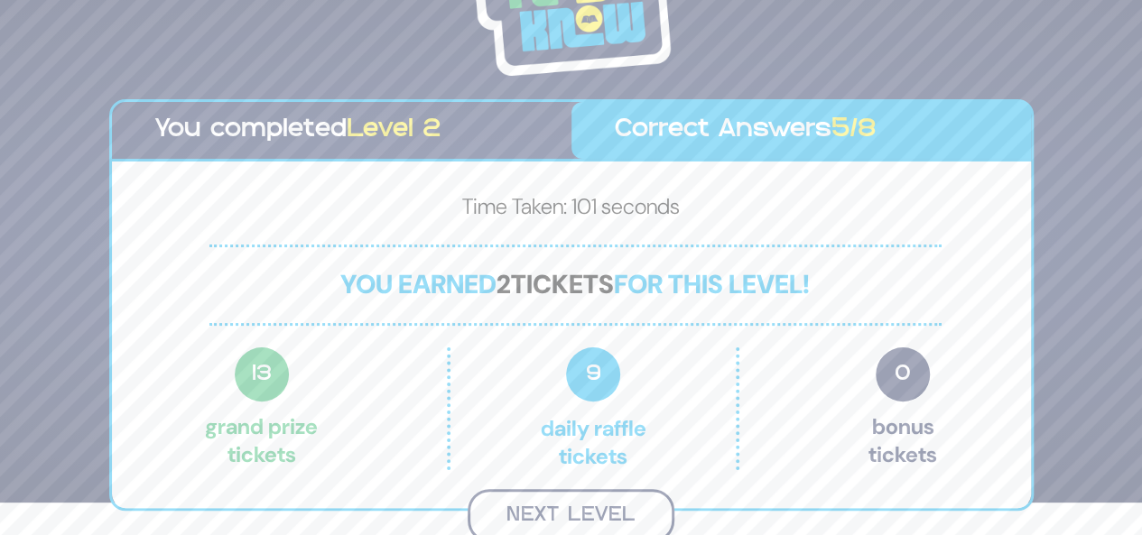
click at [603, 503] on button "Next Level" at bounding box center [571, 515] width 207 height 53
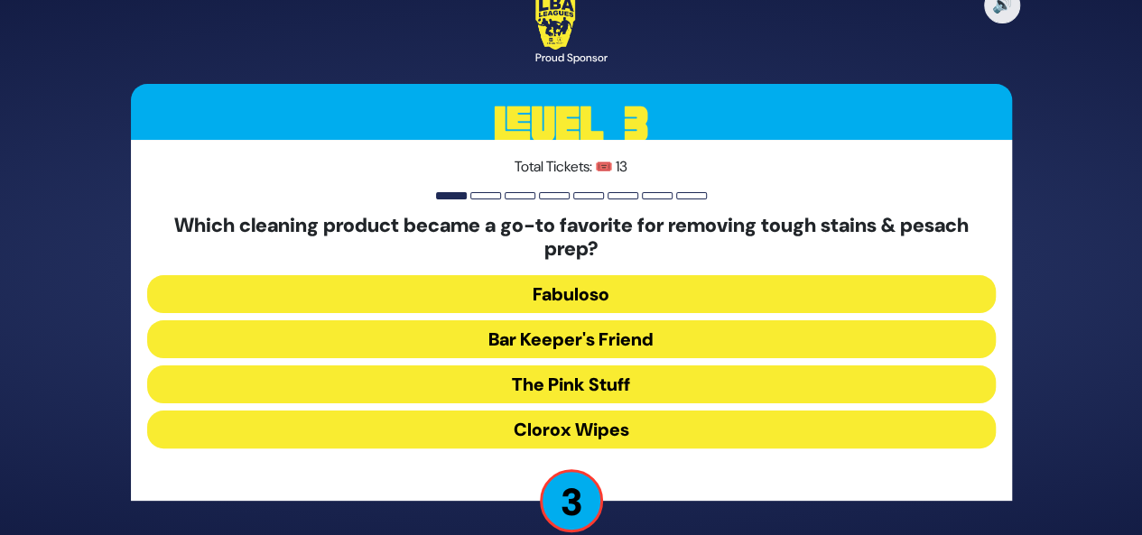
click at [655, 293] on button "Fabuloso" at bounding box center [571, 294] width 848 height 38
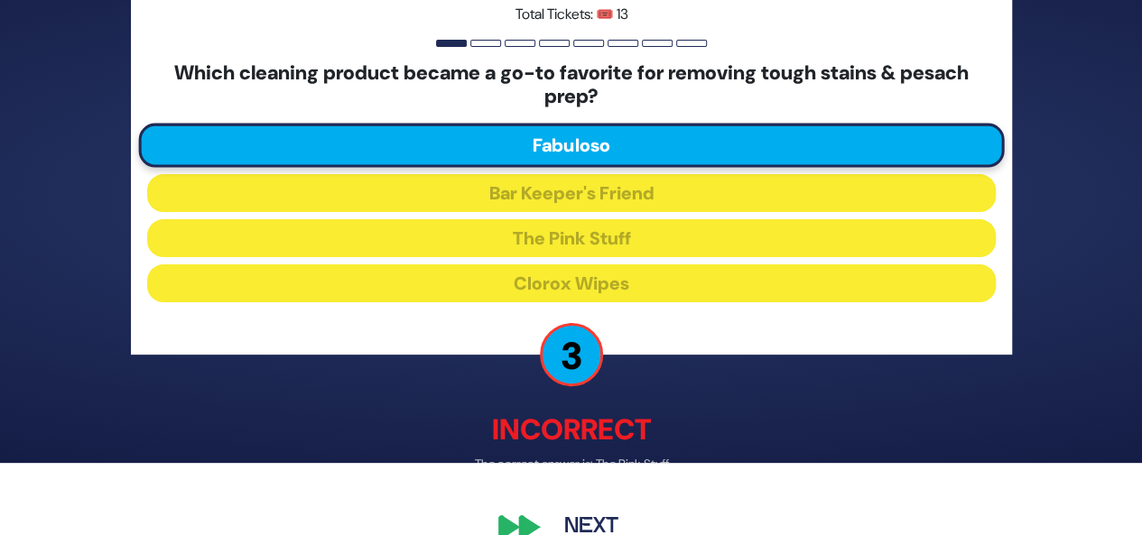
scroll to position [75, 0]
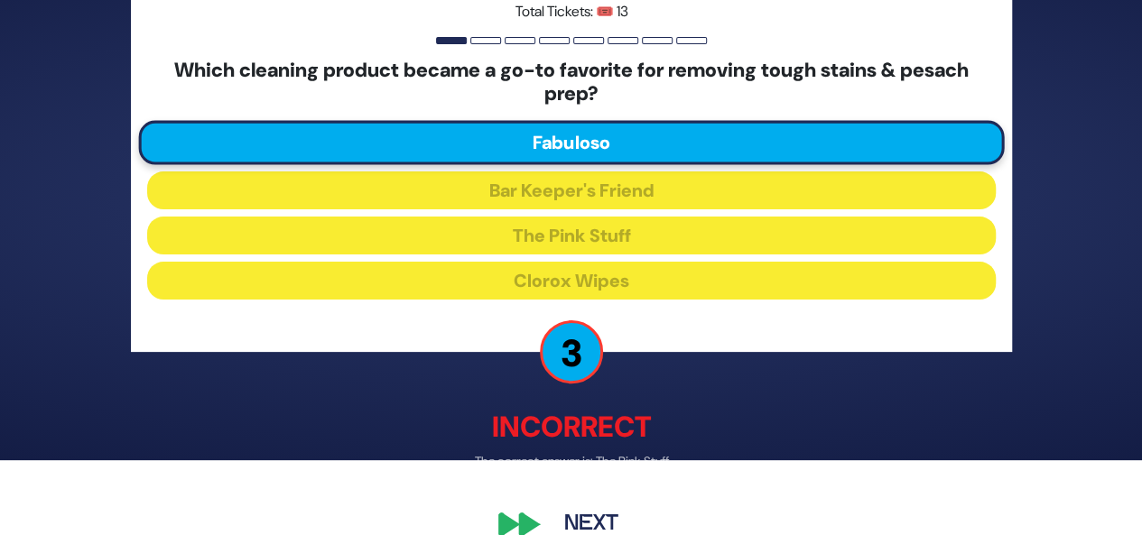
click at [594, 510] on button "Next" at bounding box center [591, 525] width 105 height 42
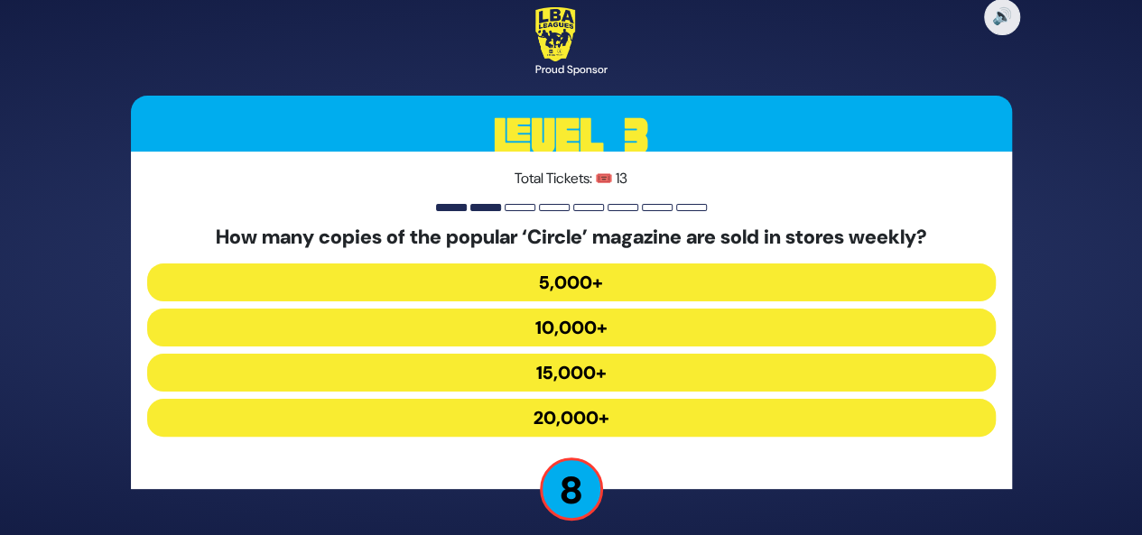
click at [583, 328] on button "10,000+" at bounding box center [571, 328] width 848 height 38
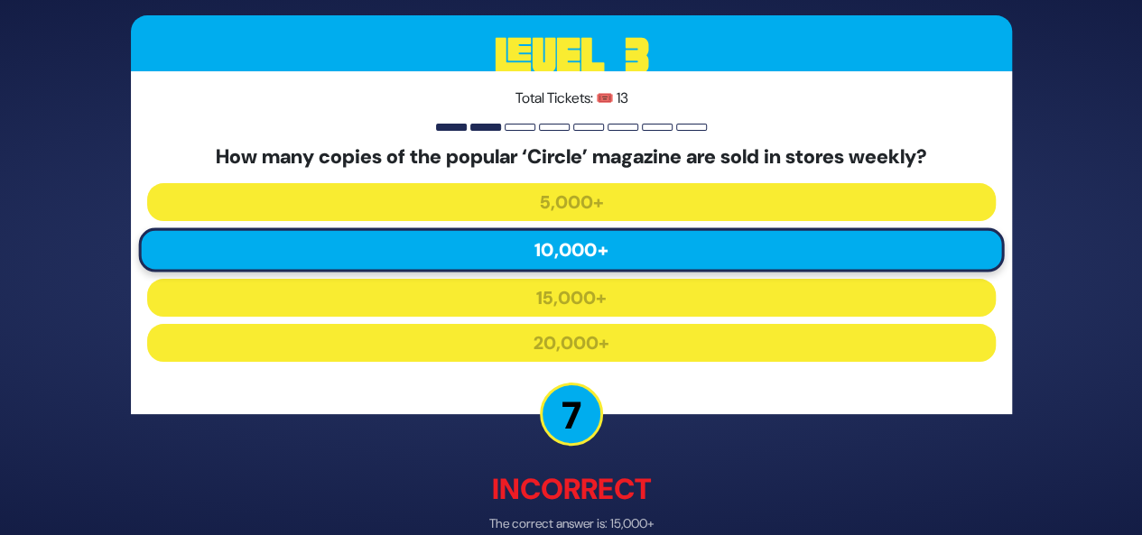
scroll to position [78, 0]
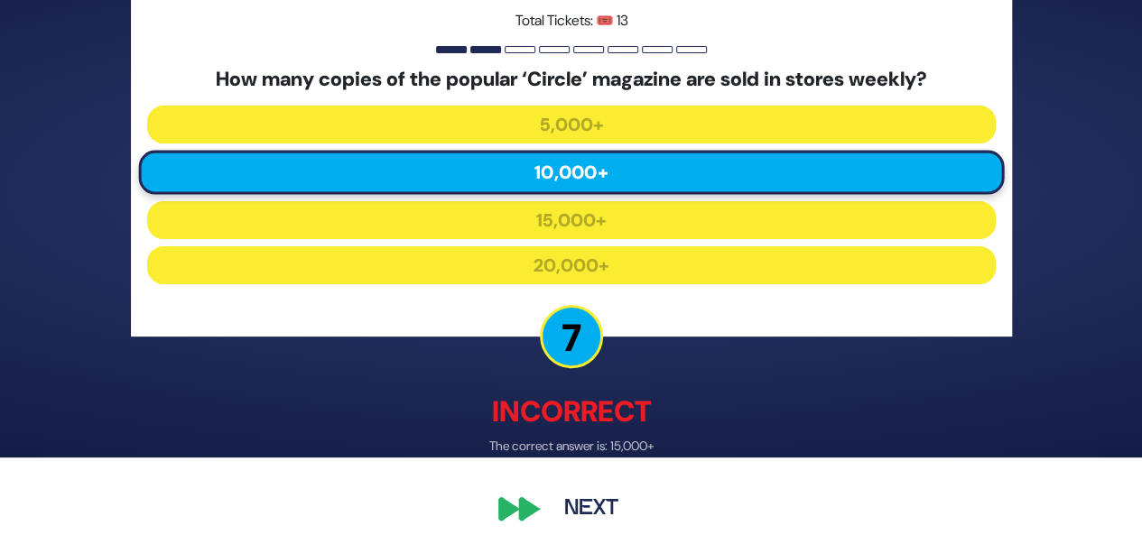
click at [599, 509] on button "Next" at bounding box center [591, 510] width 105 height 42
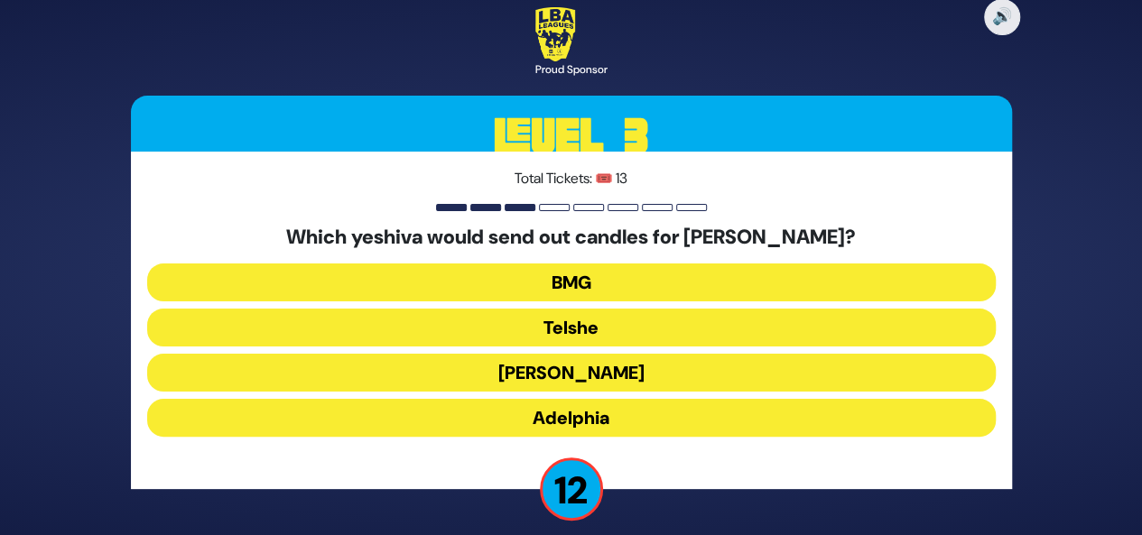
click at [590, 331] on button "Telshe" at bounding box center [571, 328] width 848 height 38
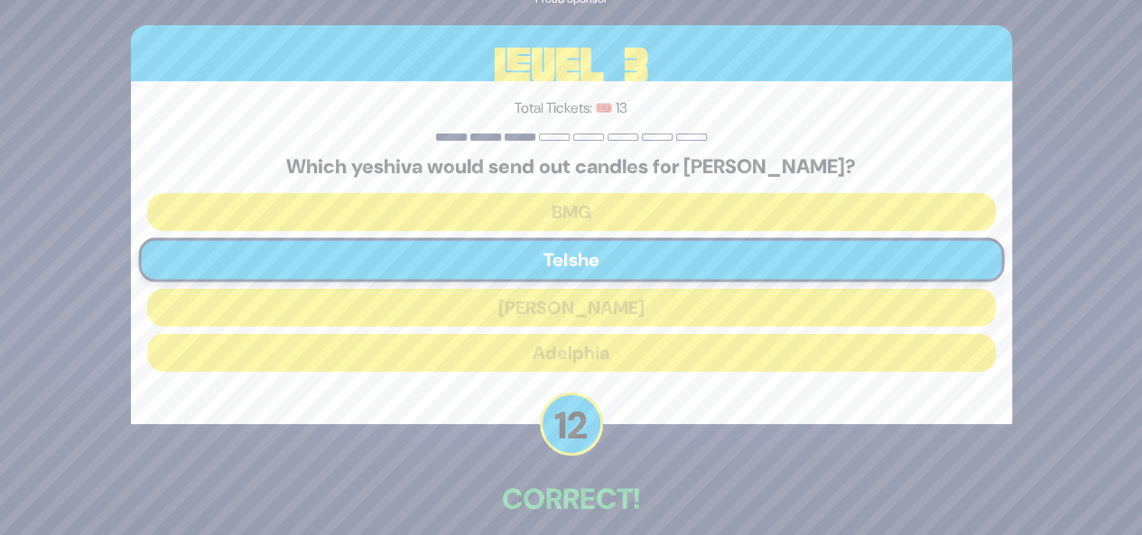
scroll to position [85, 0]
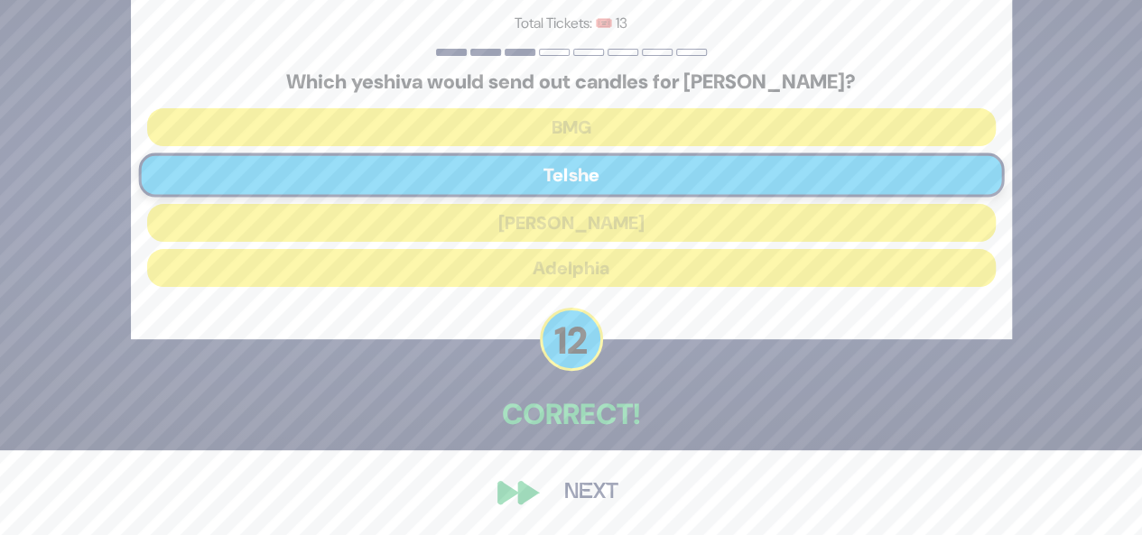
click at [570, 492] on button "Next" at bounding box center [591, 493] width 105 height 42
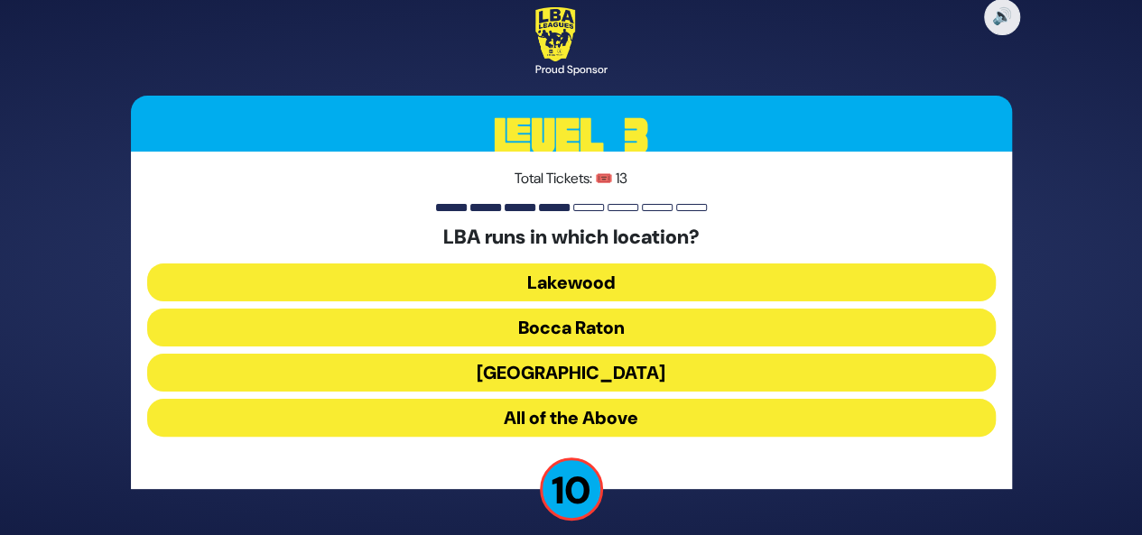
click at [576, 422] on button "All of the Above" at bounding box center [571, 418] width 848 height 38
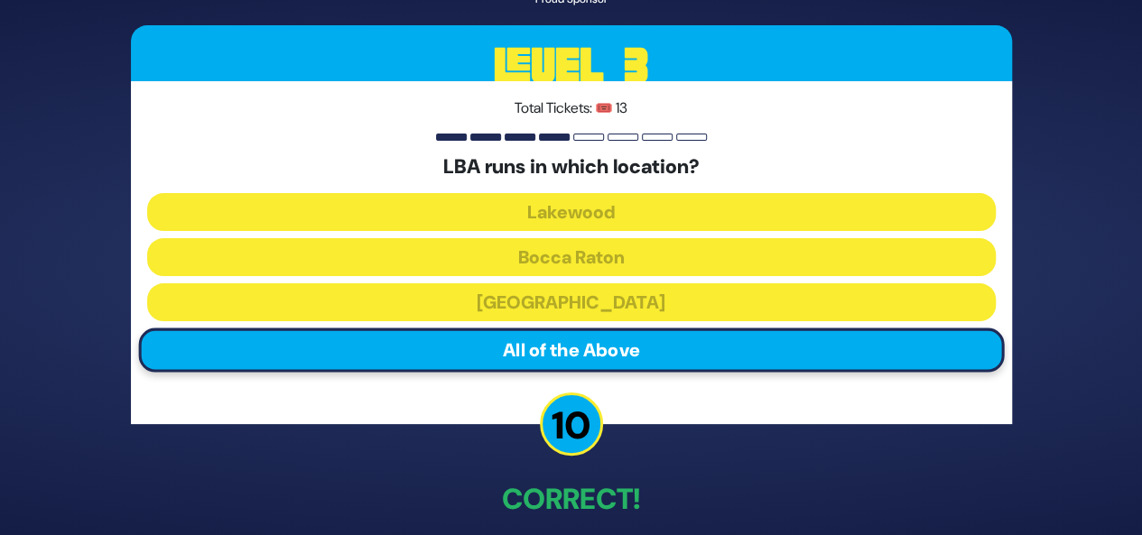
scroll to position [85, 0]
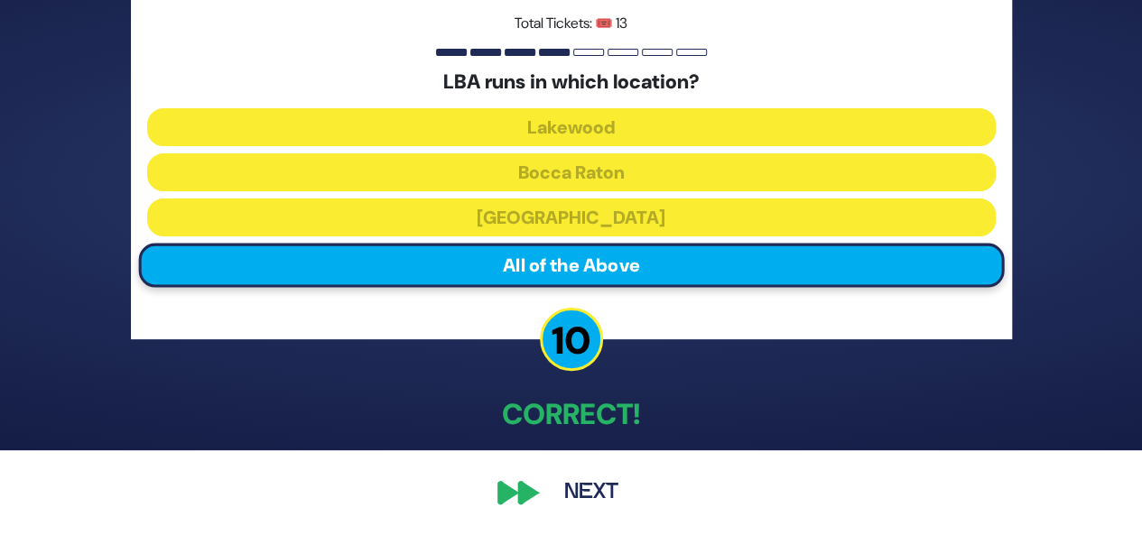
click at [588, 499] on button "Next" at bounding box center [591, 493] width 105 height 42
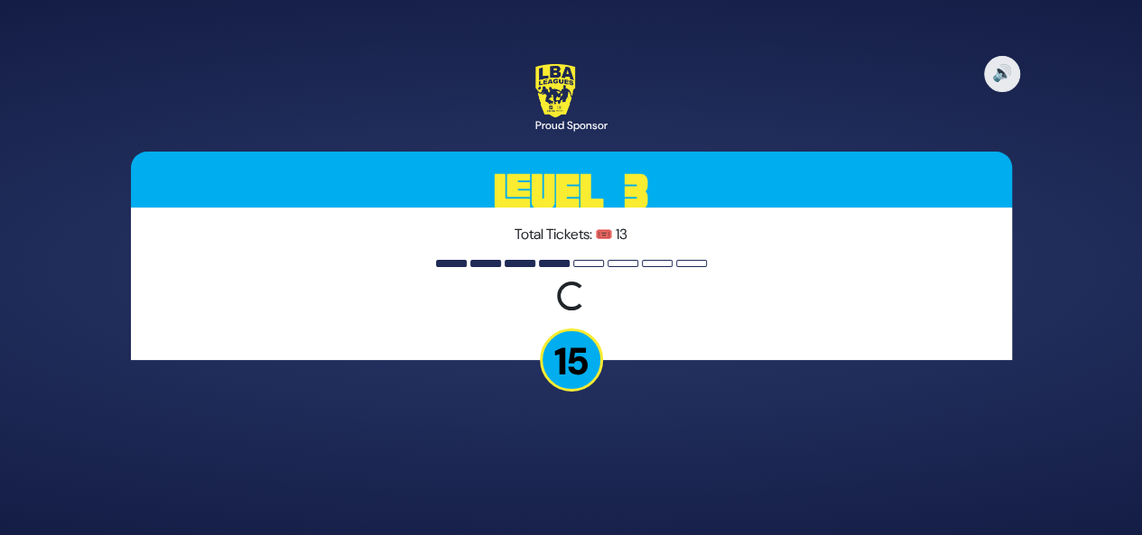
scroll to position [0, 0]
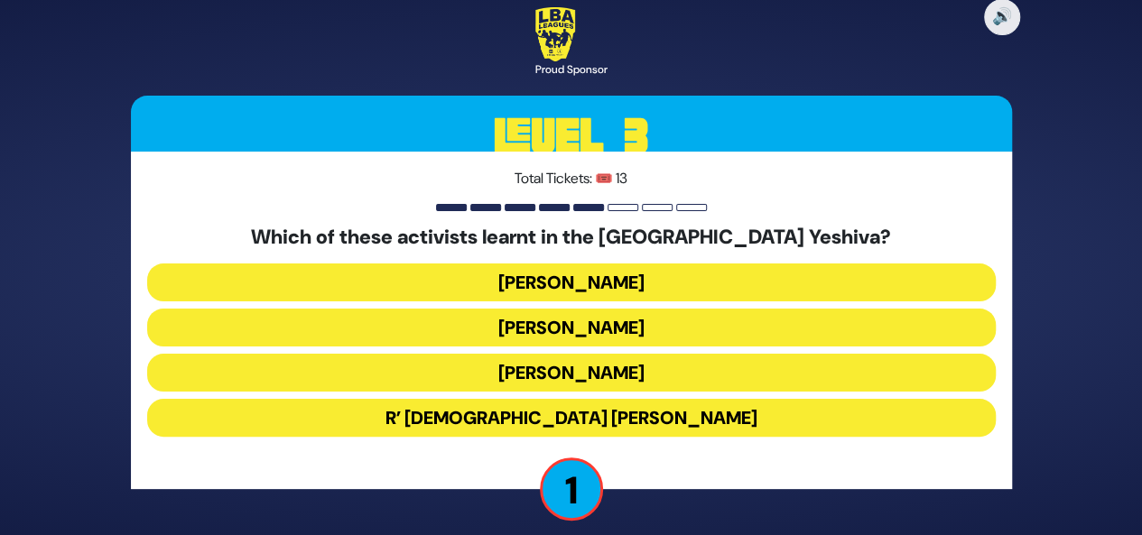
click at [631, 328] on button "Malcolm Hoenline" at bounding box center [571, 328] width 848 height 38
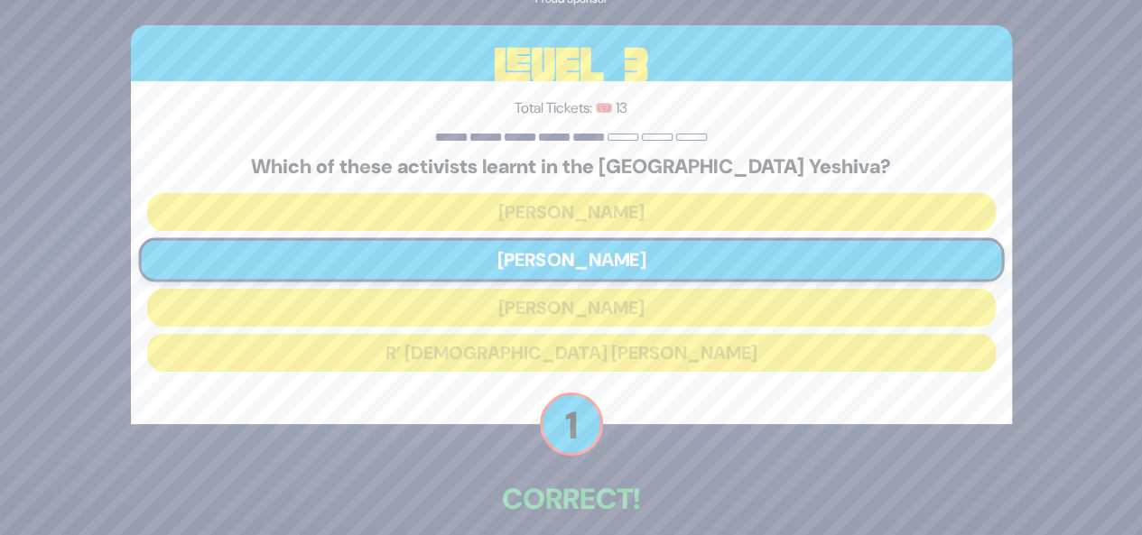
scroll to position [85, 0]
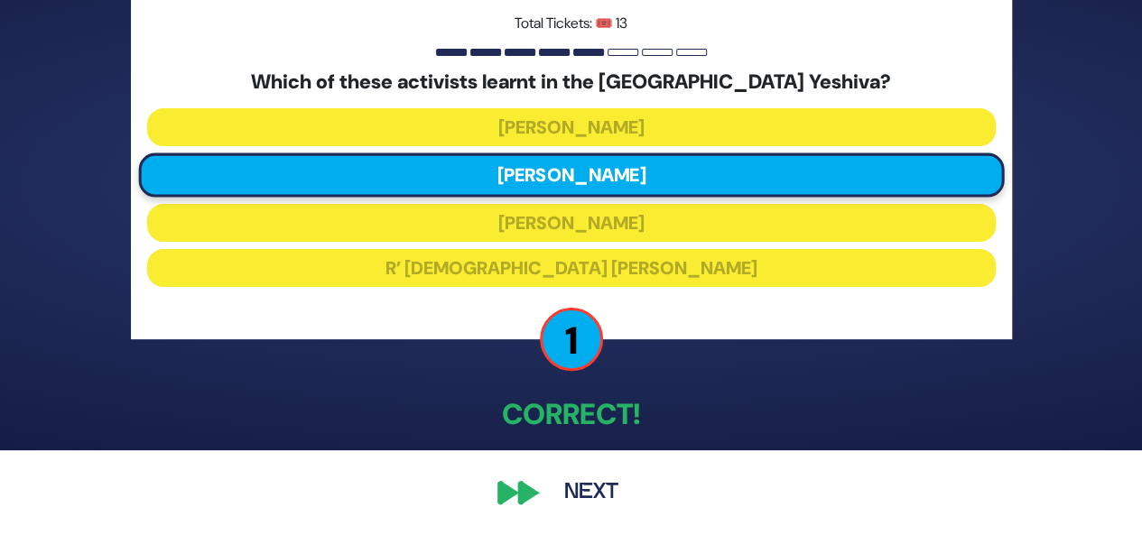
click at [592, 492] on button "Next" at bounding box center [591, 493] width 105 height 42
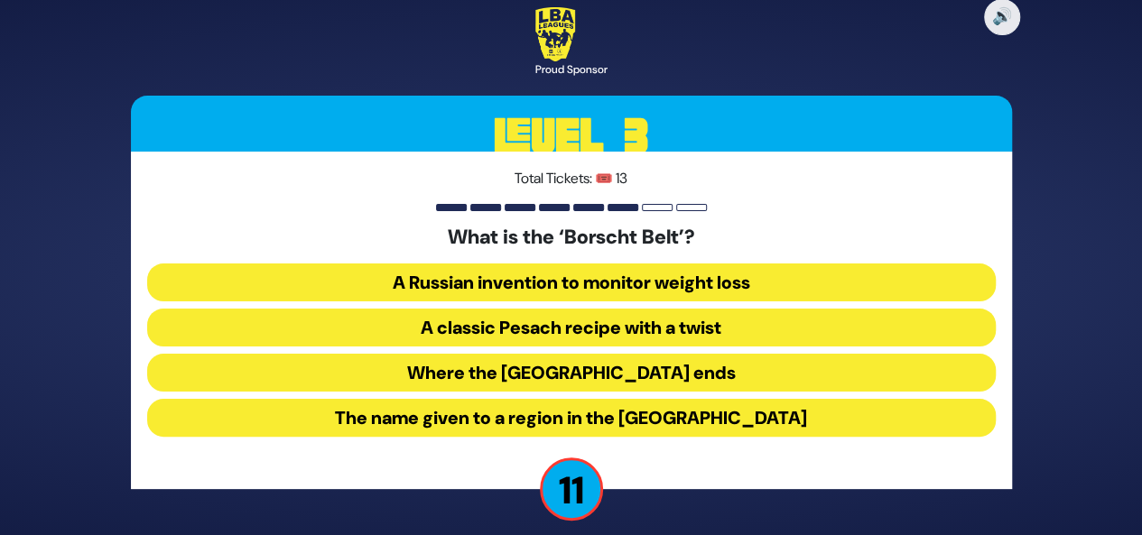
click at [647, 417] on button "The name given to a region in the Catskill Mountains" at bounding box center [571, 418] width 848 height 38
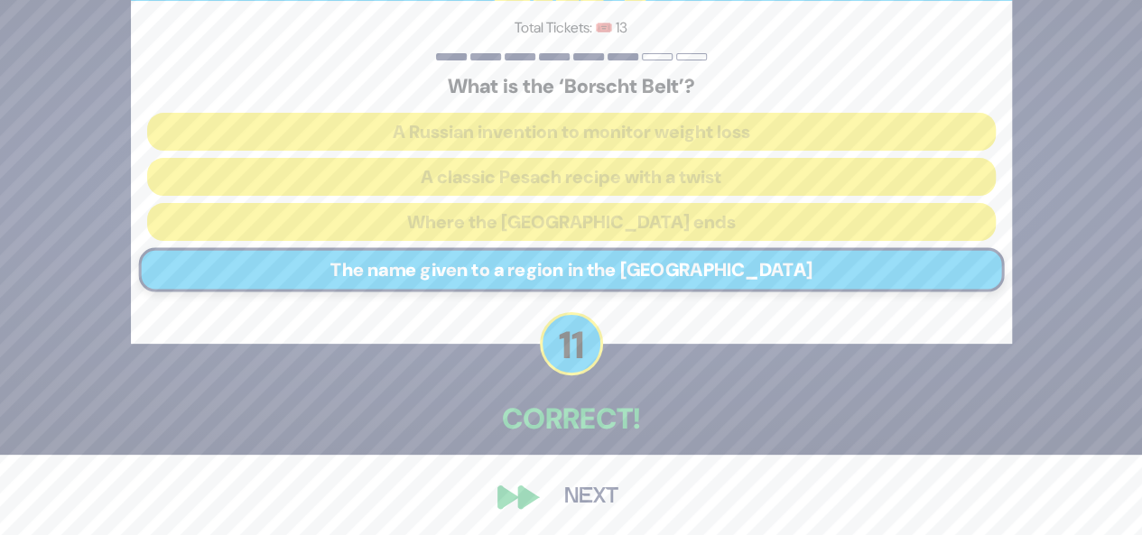
scroll to position [85, 0]
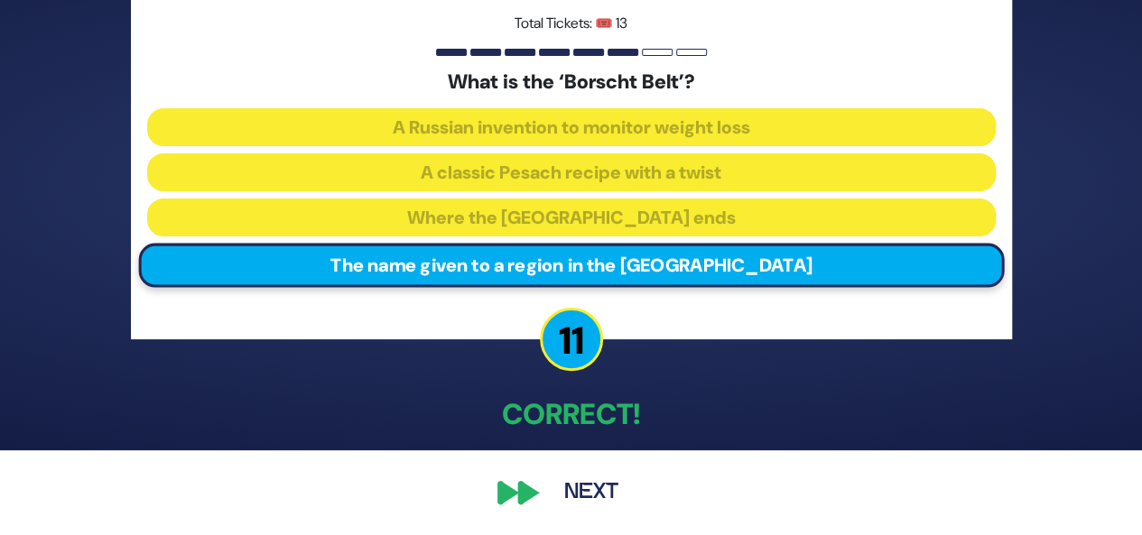
click at [588, 494] on button "Next" at bounding box center [591, 493] width 105 height 42
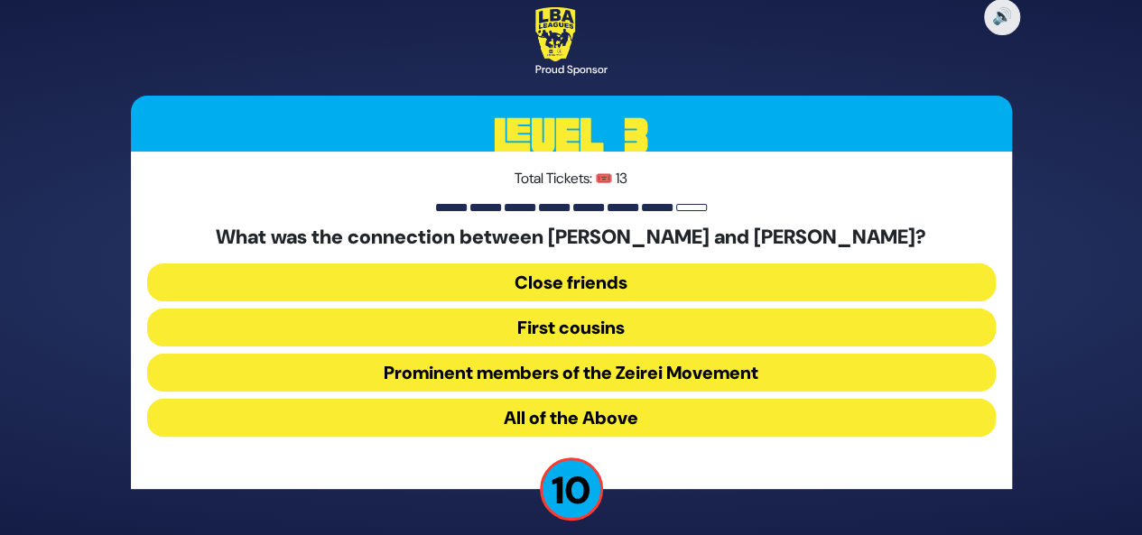
click at [601, 414] on button "All of the Above" at bounding box center [571, 418] width 848 height 38
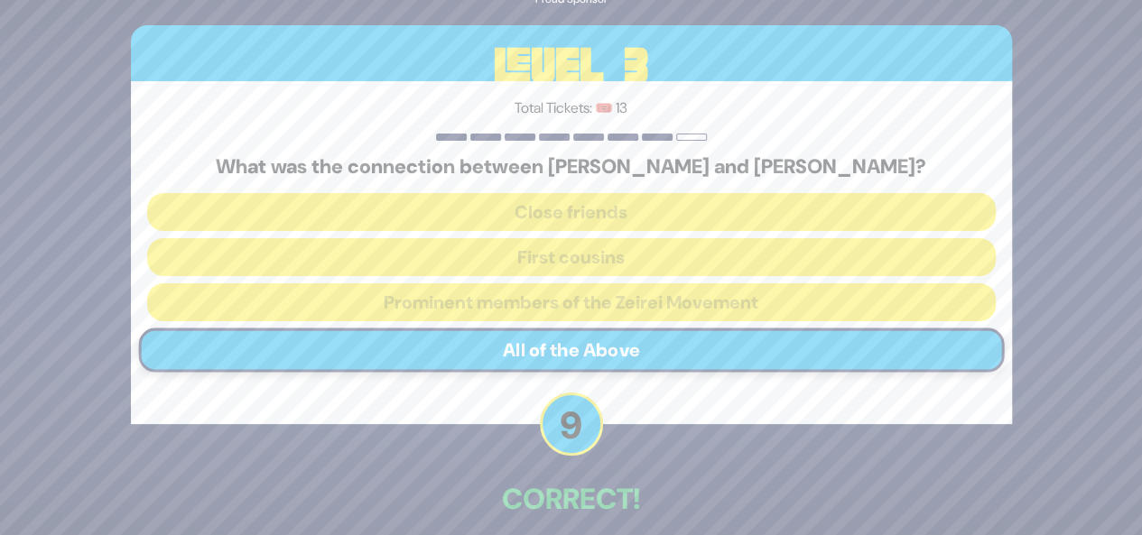
scroll to position [85, 0]
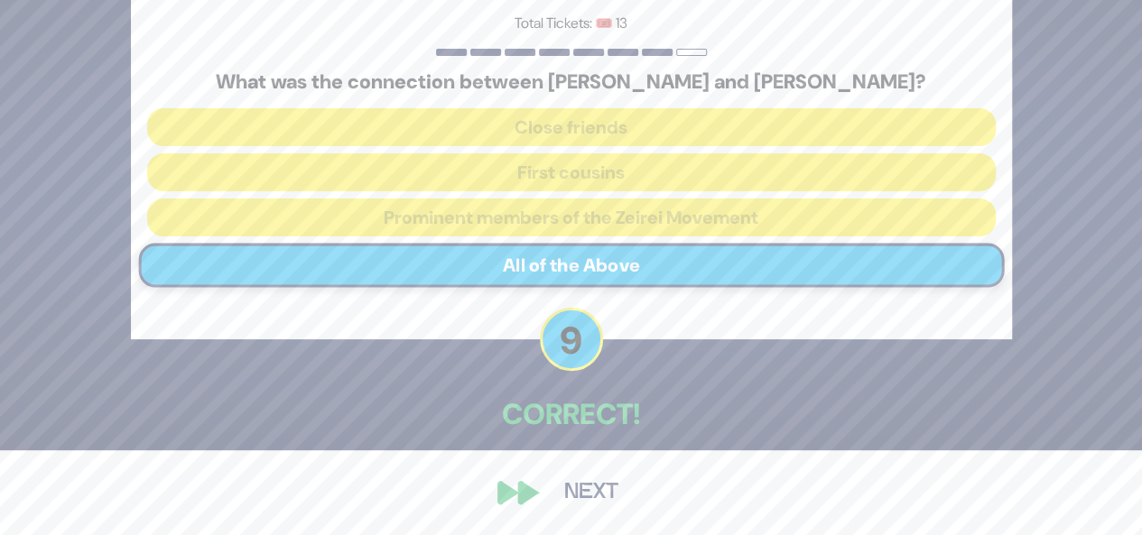
click at [598, 505] on button "Next" at bounding box center [591, 493] width 105 height 42
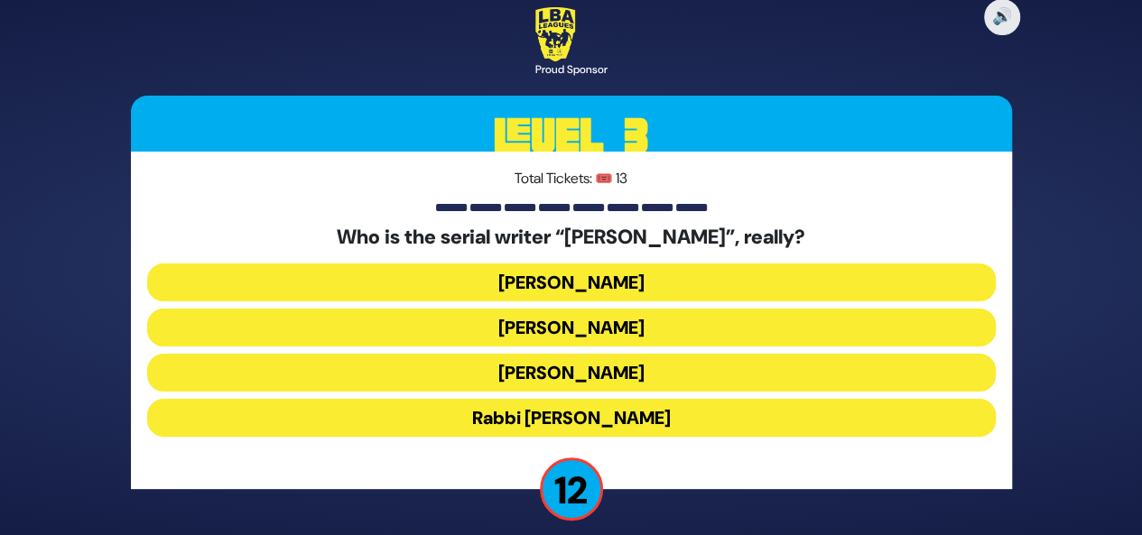
click at [598, 325] on button "Yisroel Besser" at bounding box center [571, 328] width 848 height 38
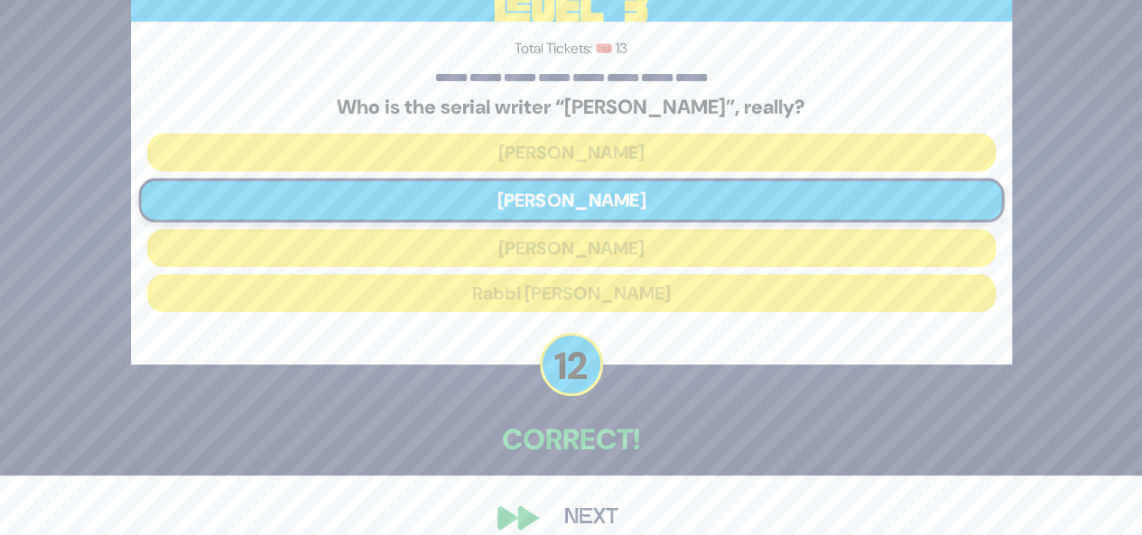
scroll to position [85, 0]
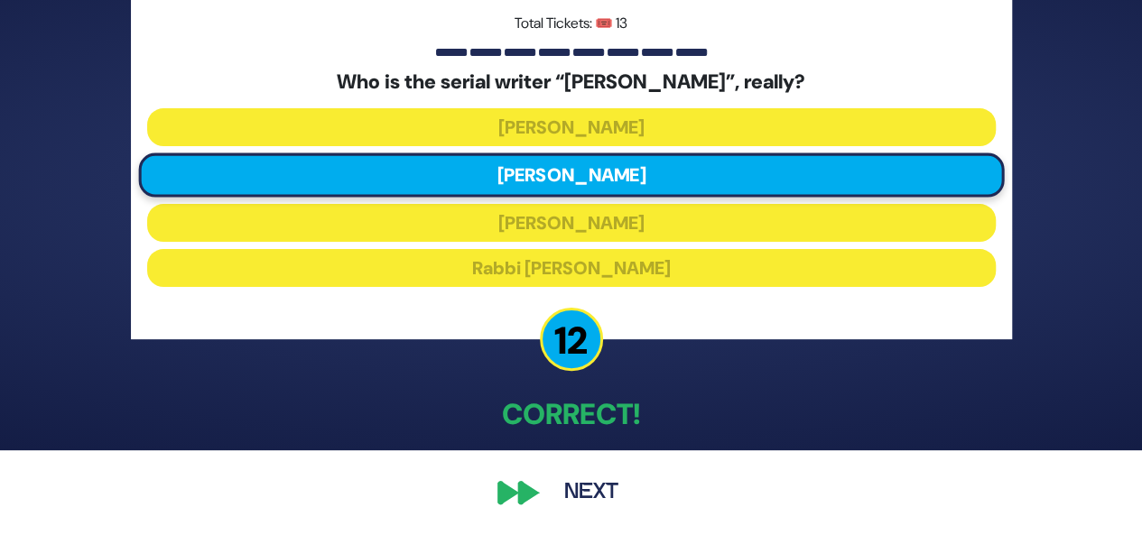
click at [590, 498] on button "Next" at bounding box center [591, 493] width 105 height 42
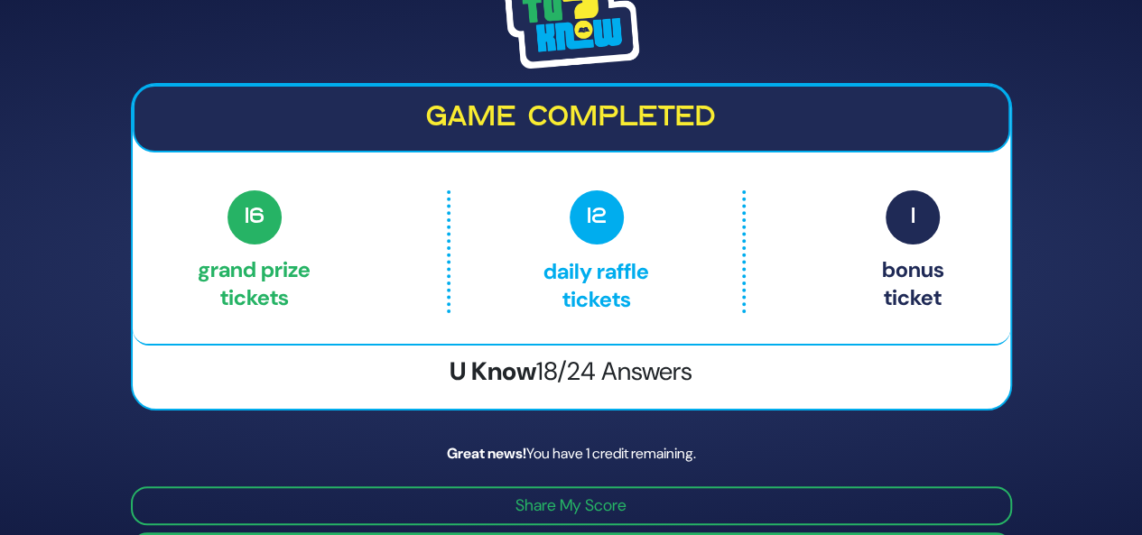
scroll to position [53, 0]
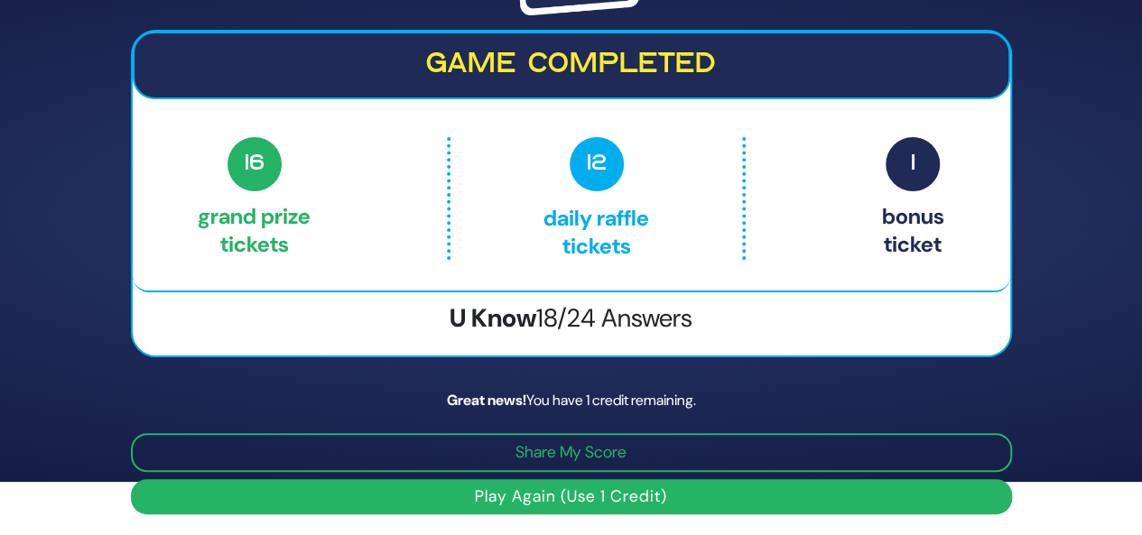
click at [587, 498] on button "Play Again (Use 1 Credit)" at bounding box center [571, 496] width 881 height 35
click at [559, 487] on button "Play Again (Use 1 Credit)" at bounding box center [571, 496] width 881 height 35
click at [579, 499] on button "Play Again (Use 1 Credit)" at bounding box center [571, 496] width 881 height 35
click at [460, 500] on button "Play Again (Use 1 Credit)" at bounding box center [571, 496] width 881 height 35
click at [587, 495] on button "Play Again (Use 1 Credit)" at bounding box center [571, 496] width 881 height 35
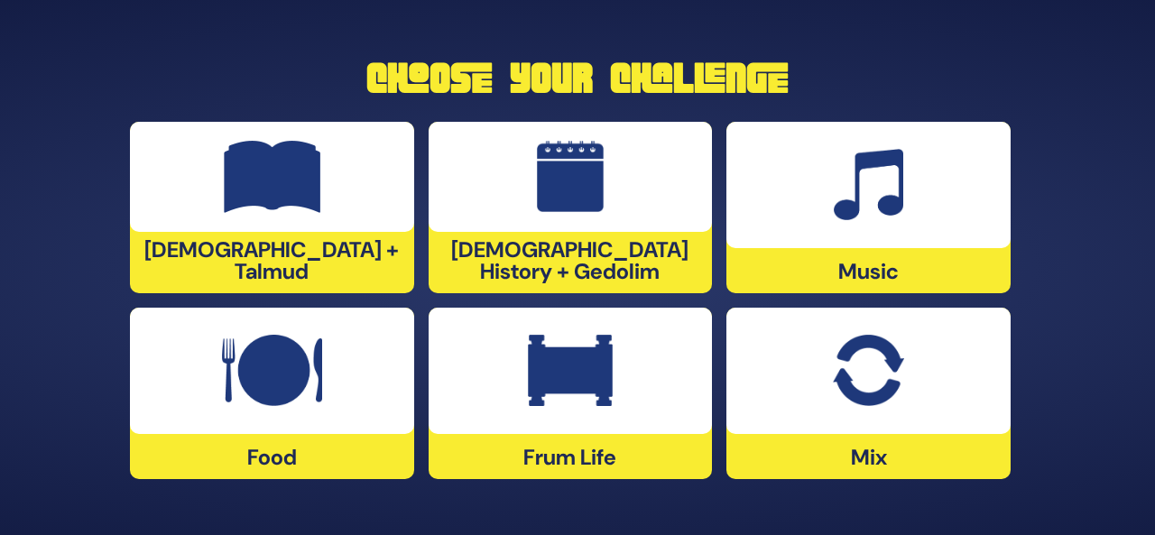
click at [317, 365] on img at bounding box center [272, 371] width 100 height 72
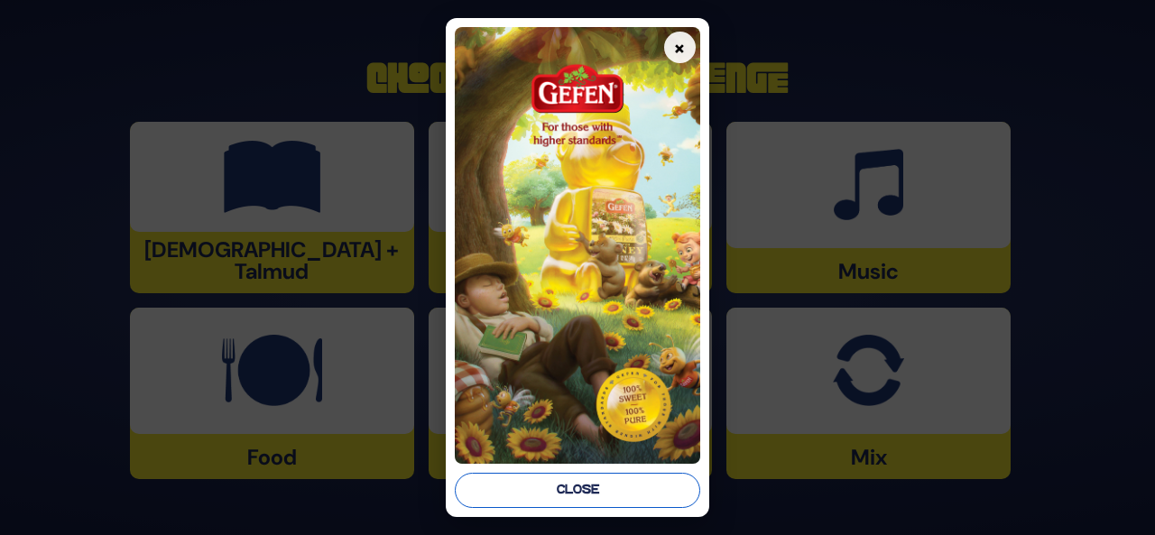
click at [592, 483] on button "Close" at bounding box center [578, 490] width 246 height 35
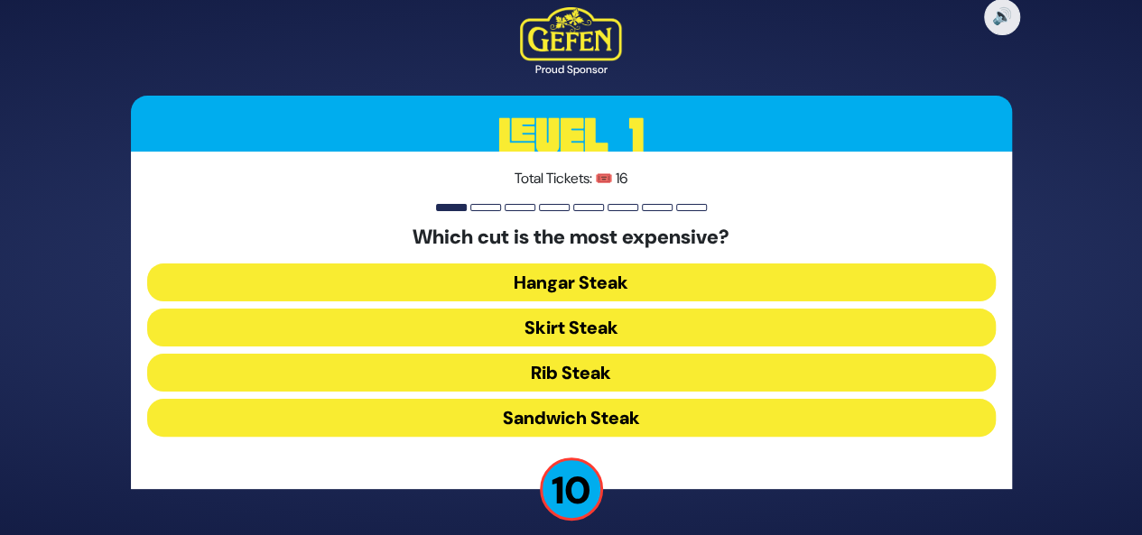
click at [607, 283] on button "Hangar Steak" at bounding box center [571, 283] width 848 height 38
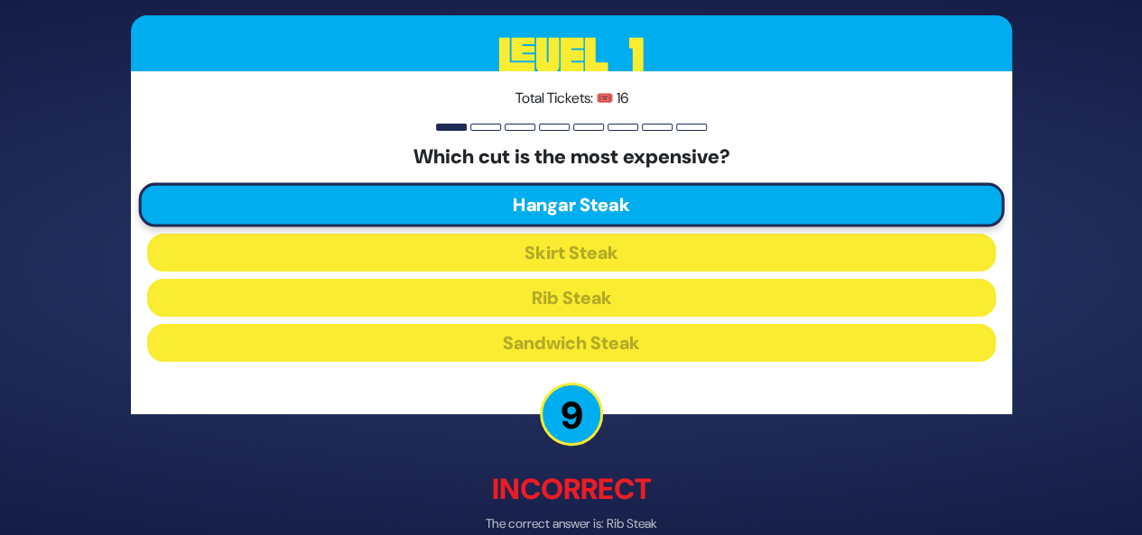
scroll to position [94, 0]
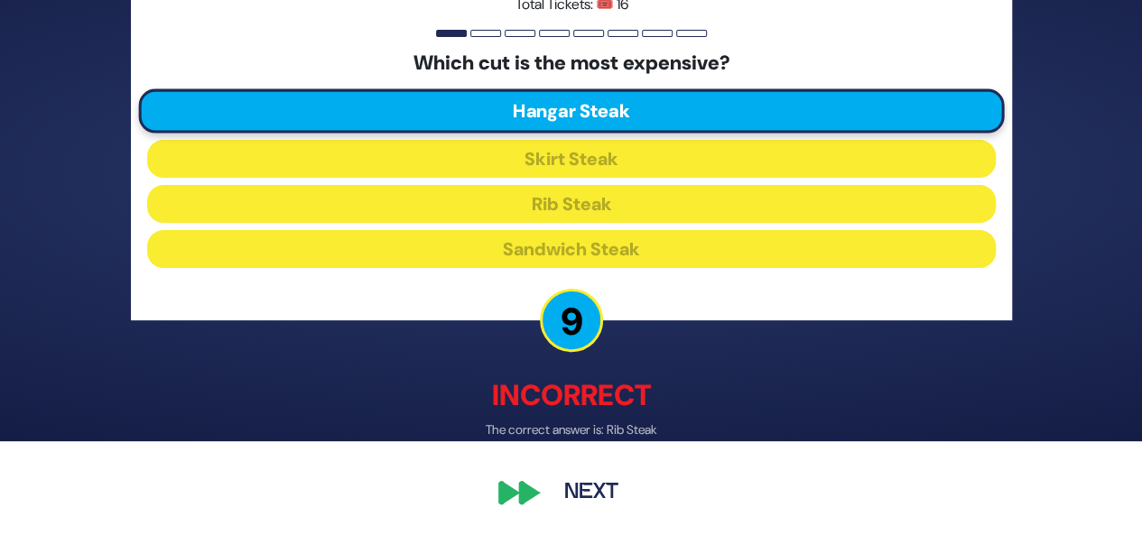
click at [588, 492] on button "Next" at bounding box center [591, 494] width 105 height 42
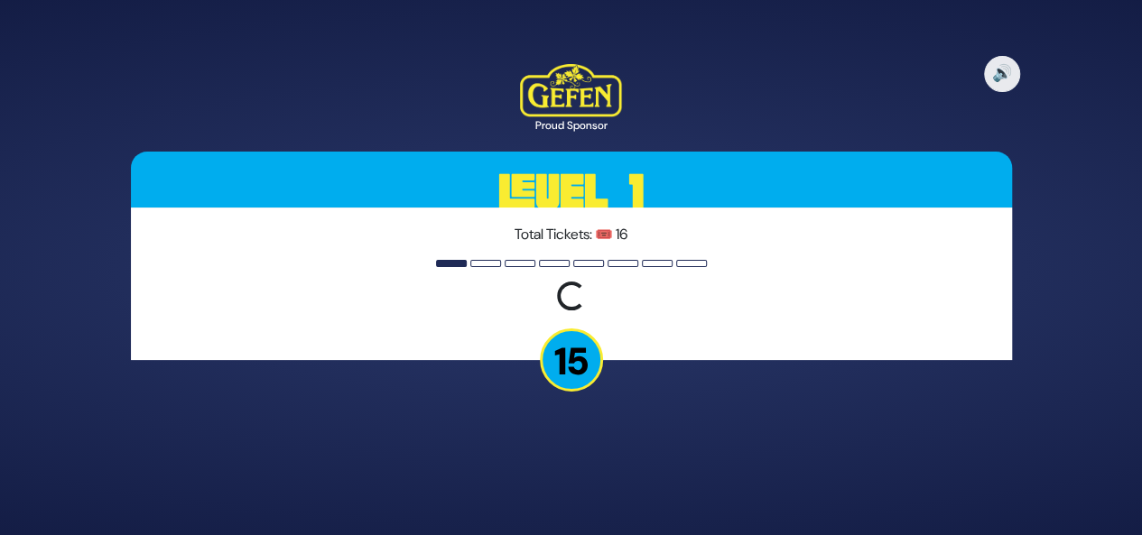
scroll to position [0, 0]
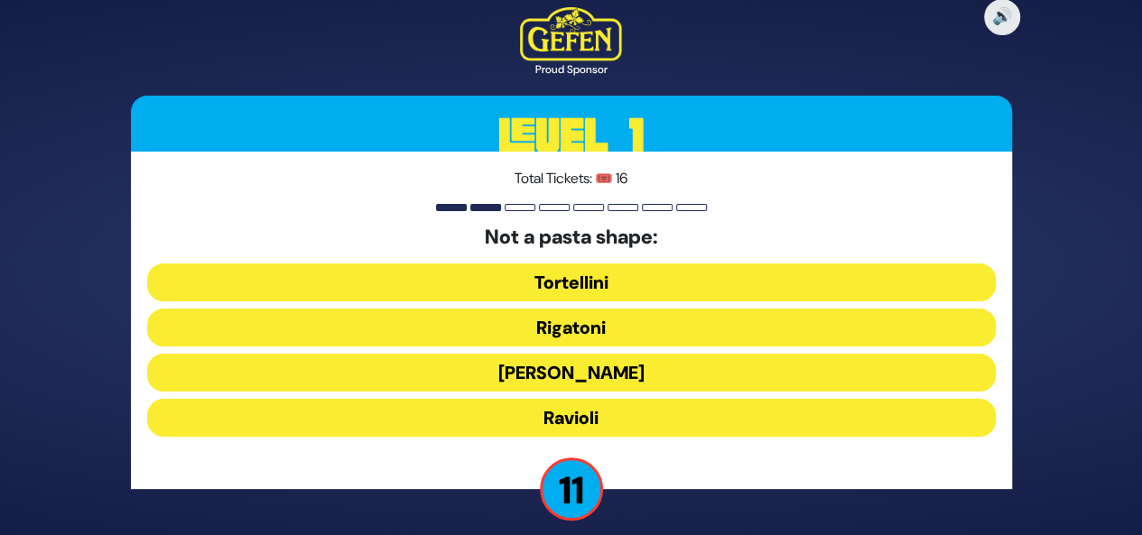
click at [670, 378] on button "[PERSON_NAME]" at bounding box center [571, 373] width 848 height 38
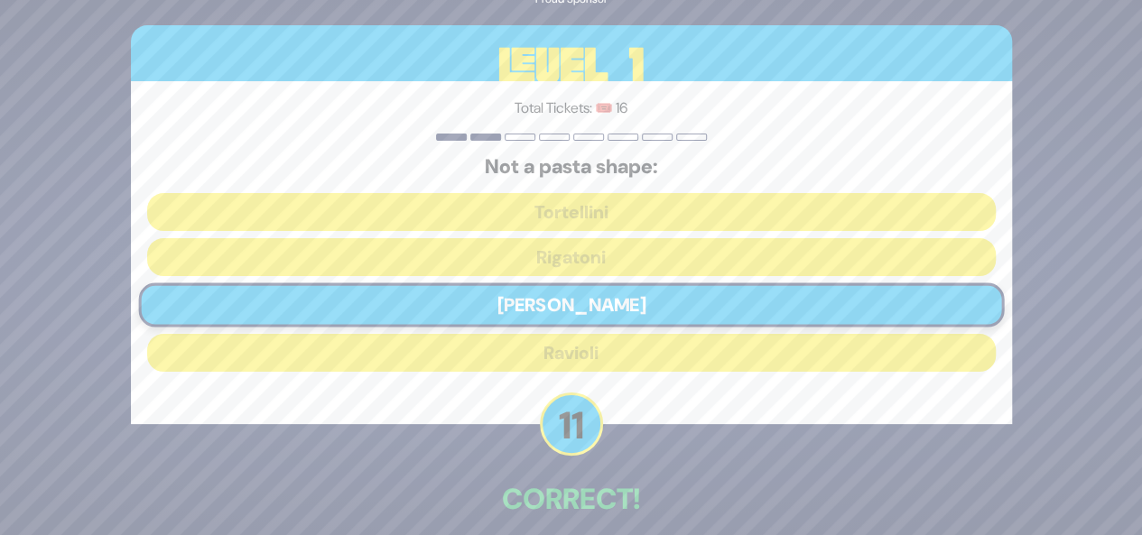
scroll to position [85, 0]
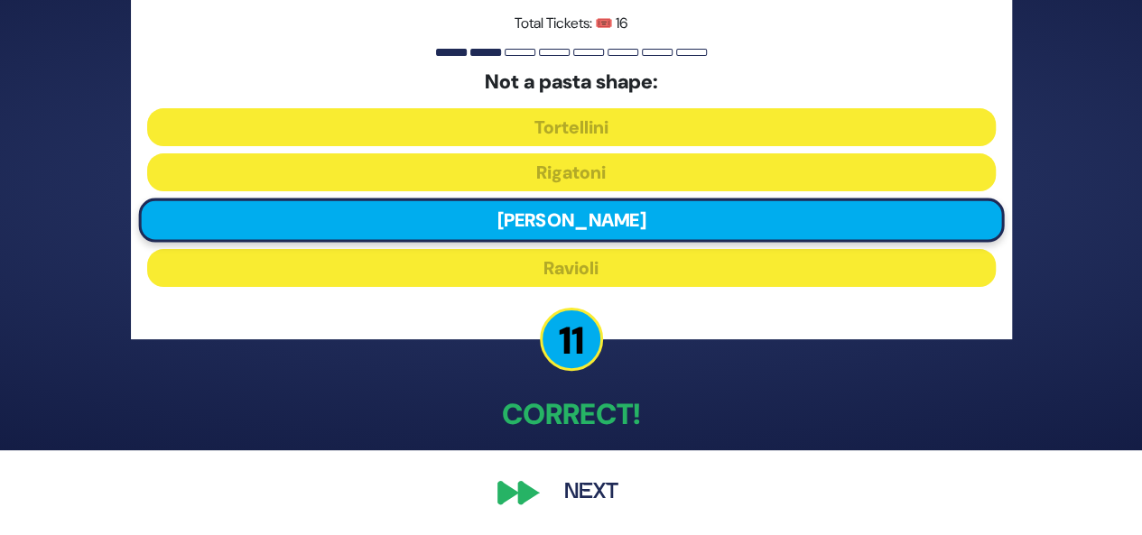
click at [588, 487] on button "Next" at bounding box center [591, 493] width 105 height 42
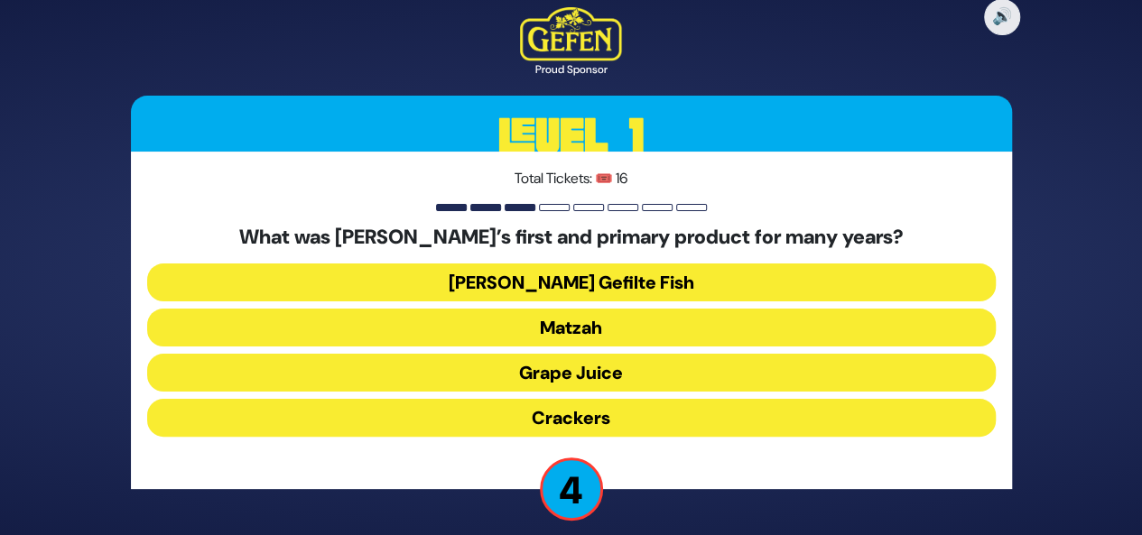
click at [601, 282] on button "[PERSON_NAME] Gefilte Fish" at bounding box center [571, 283] width 848 height 38
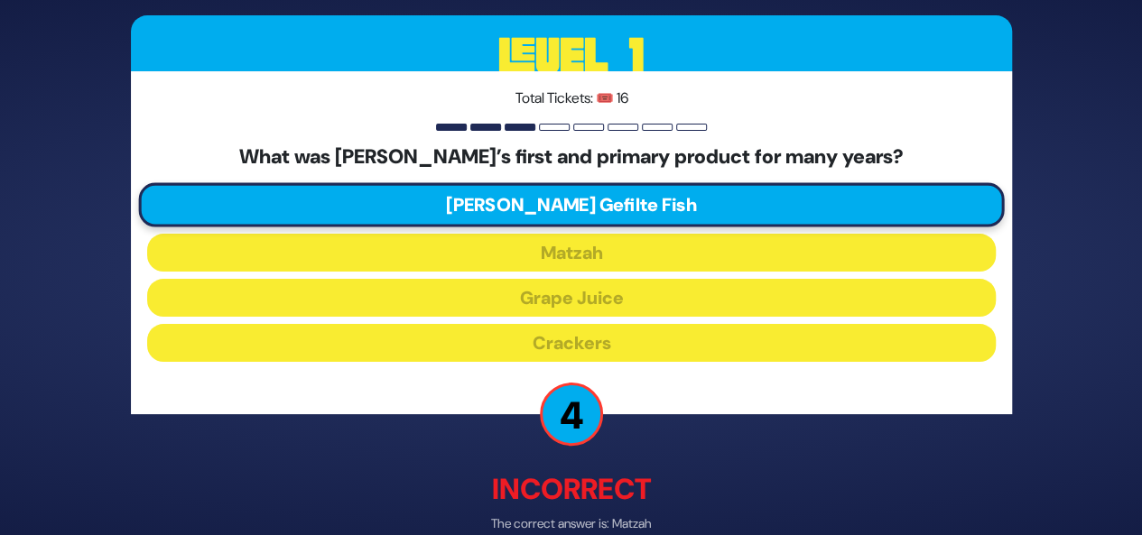
scroll to position [94, 0]
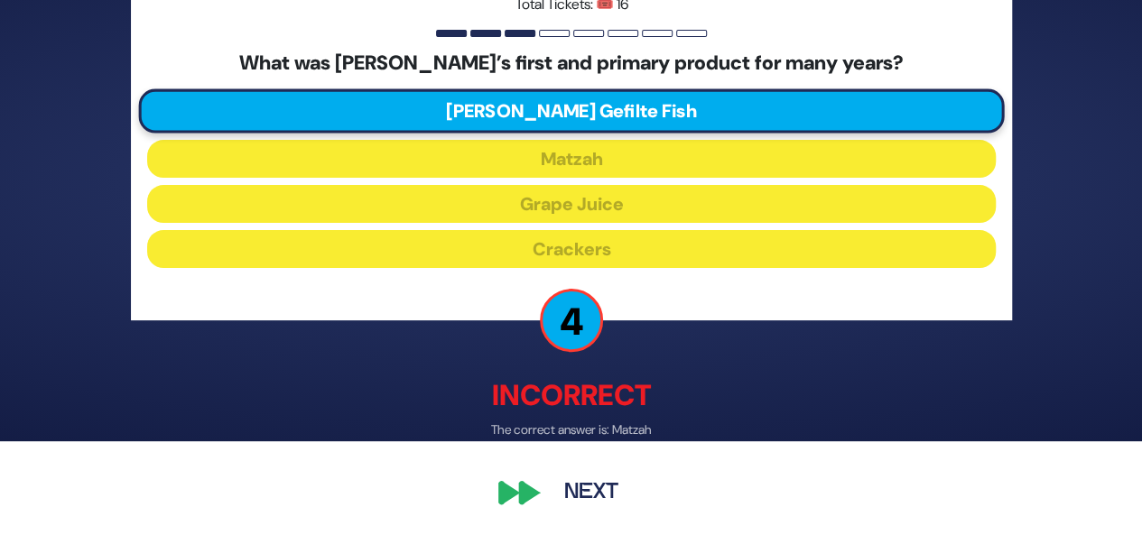
click at [584, 497] on button "Next" at bounding box center [591, 494] width 105 height 42
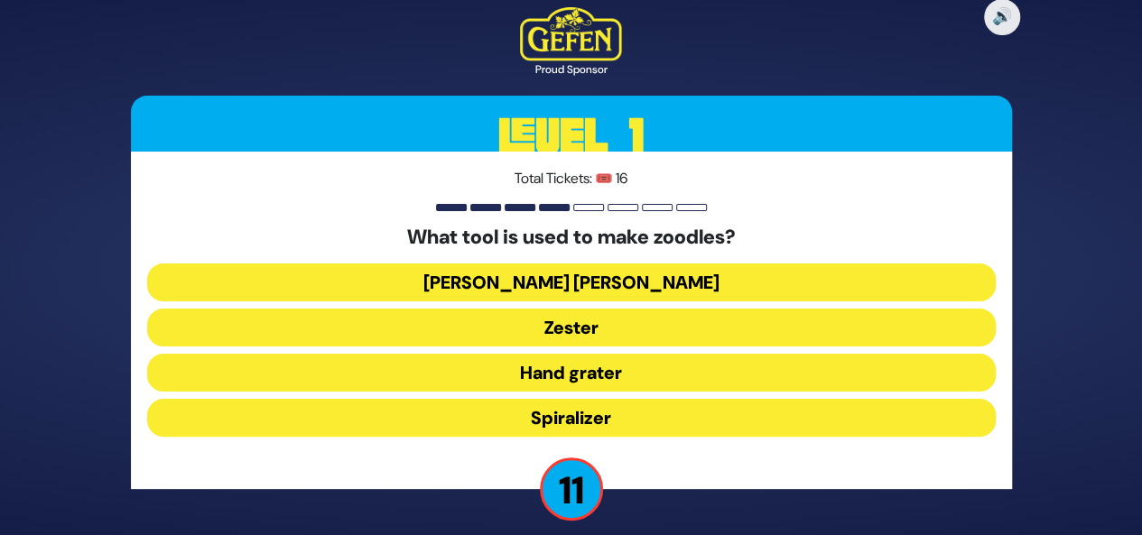
click at [608, 414] on button "Spiralizer" at bounding box center [571, 418] width 848 height 38
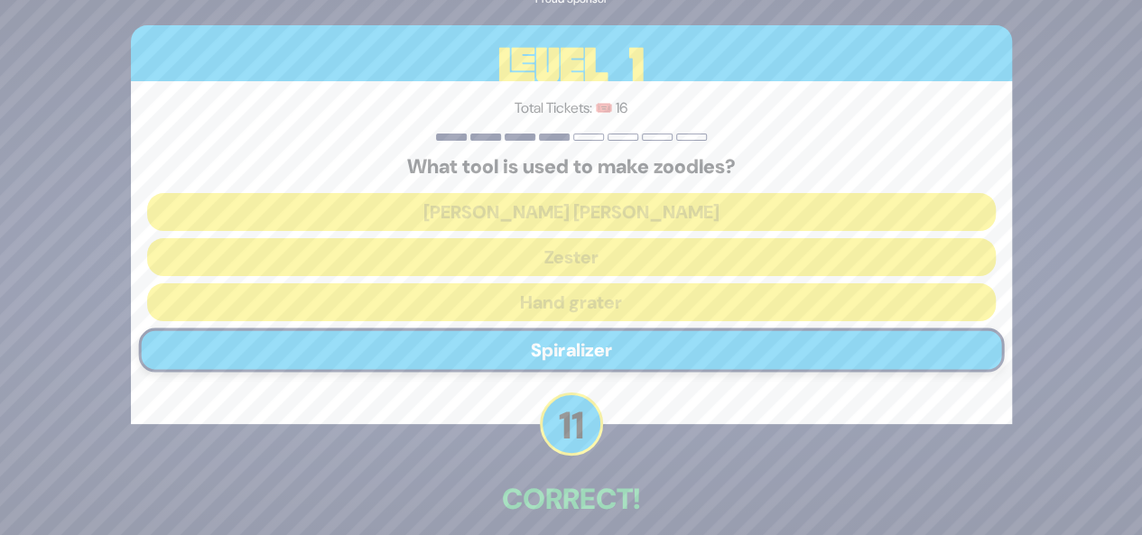
scroll to position [85, 0]
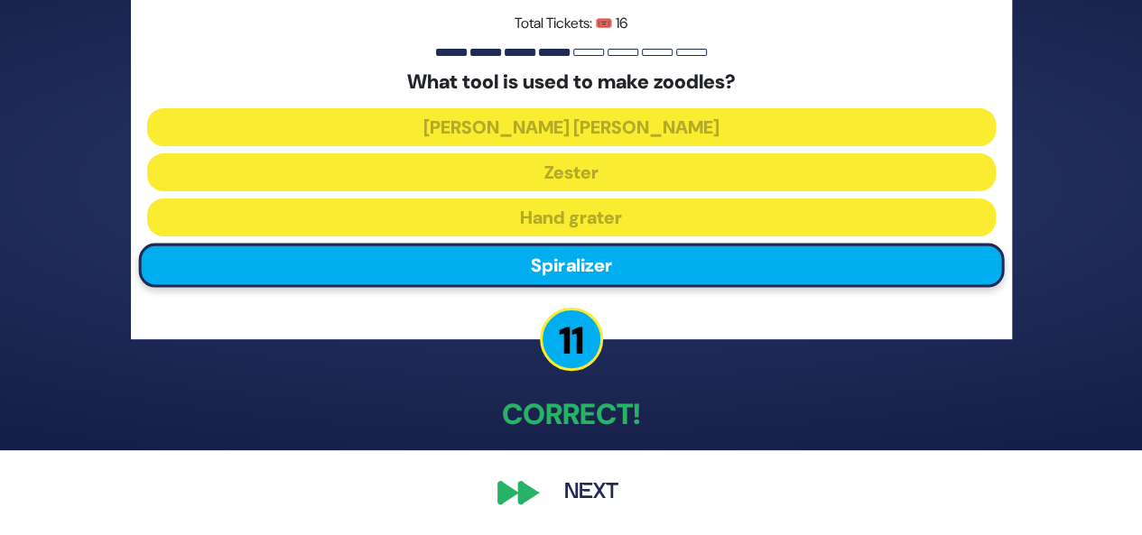
click at [595, 491] on button "Next" at bounding box center [591, 493] width 105 height 42
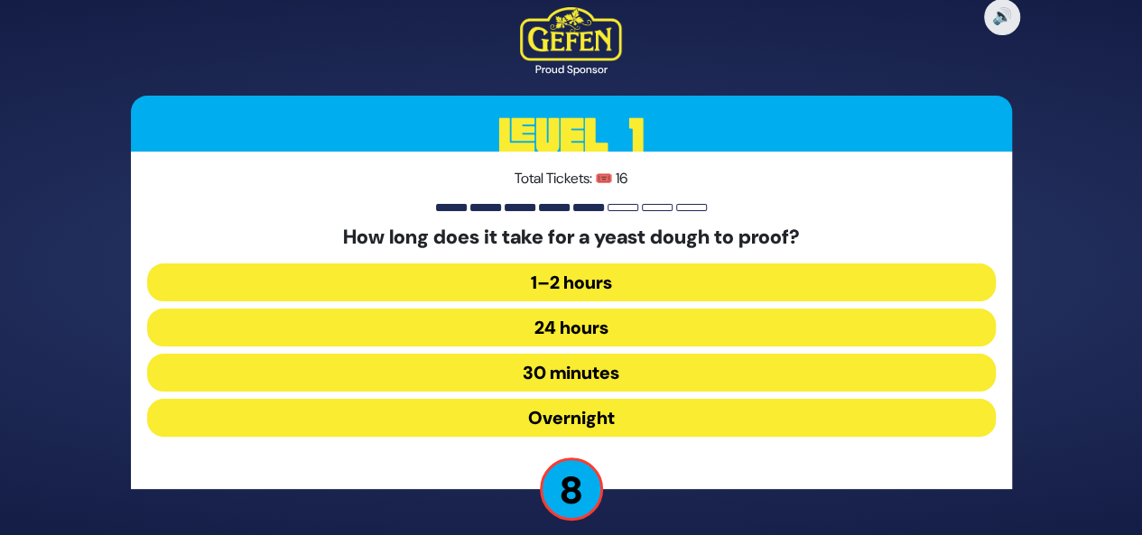
click at [591, 372] on button "30 minutes" at bounding box center [571, 373] width 848 height 38
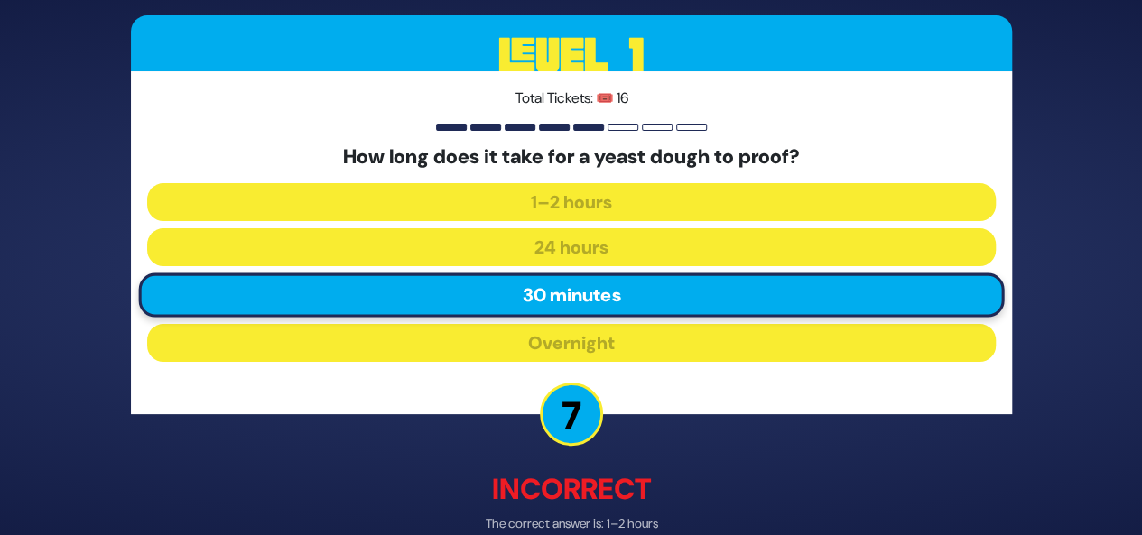
scroll to position [94, 0]
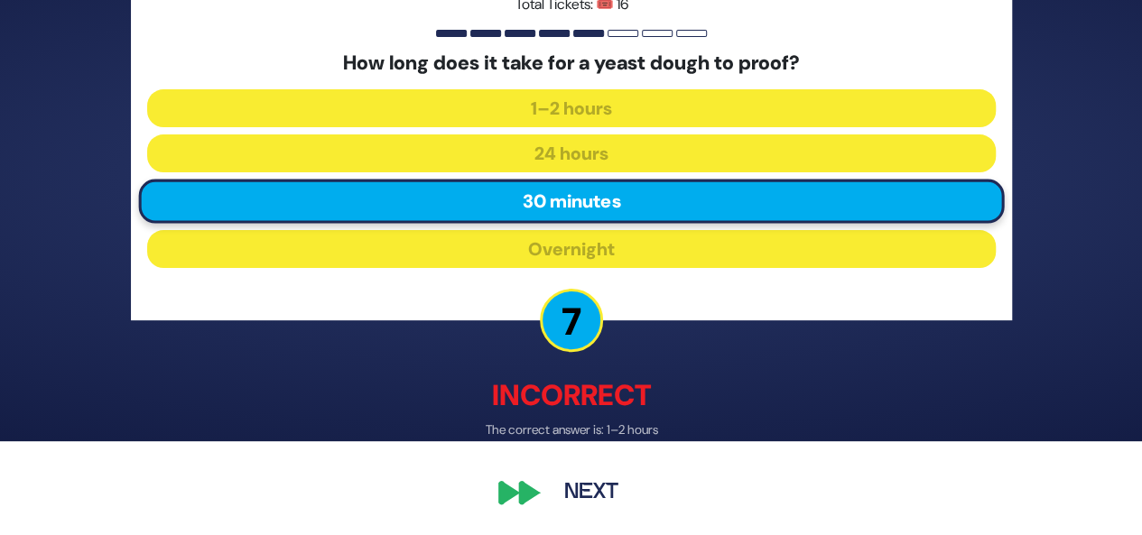
click at [588, 498] on button "Next" at bounding box center [591, 494] width 105 height 42
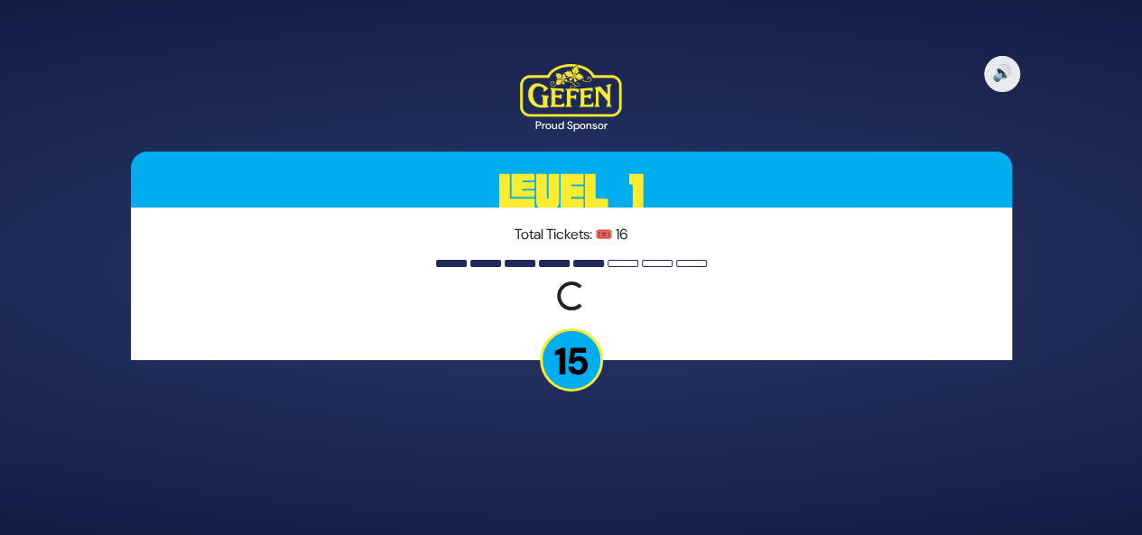
scroll to position [0, 0]
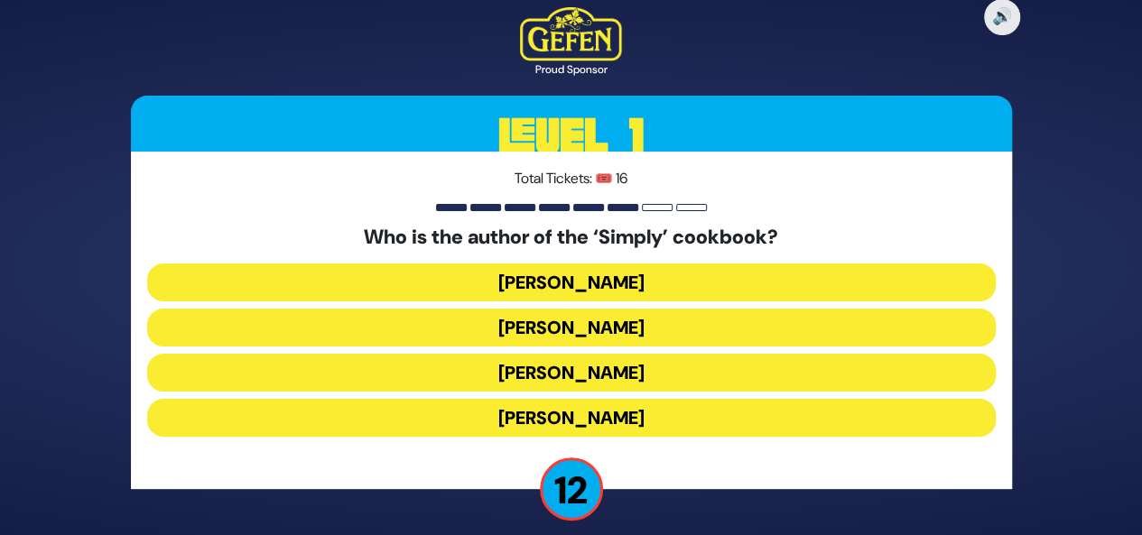
click at [607, 418] on button "[PERSON_NAME]" at bounding box center [571, 418] width 848 height 38
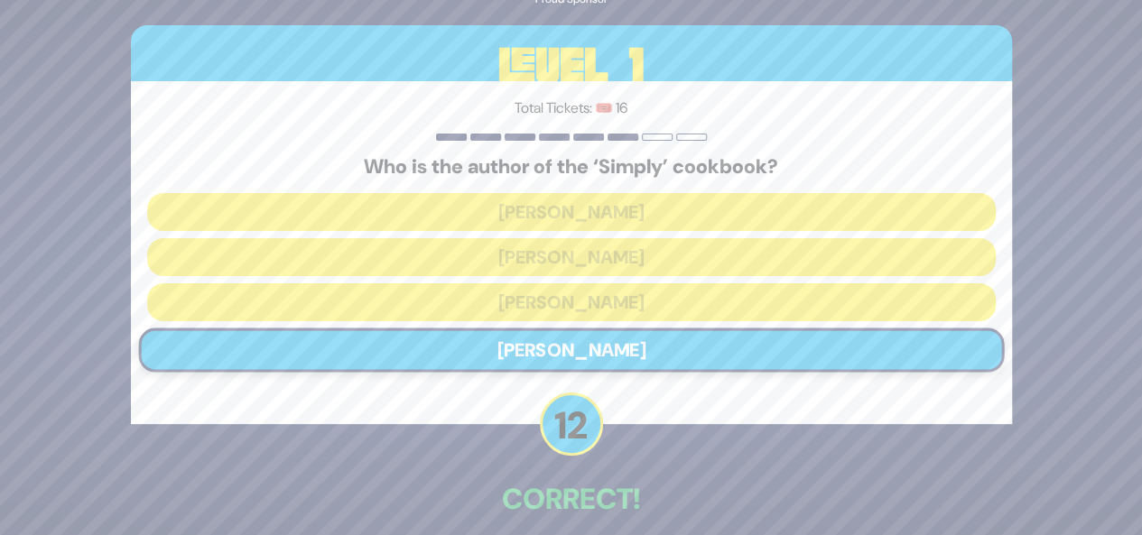
scroll to position [85, 0]
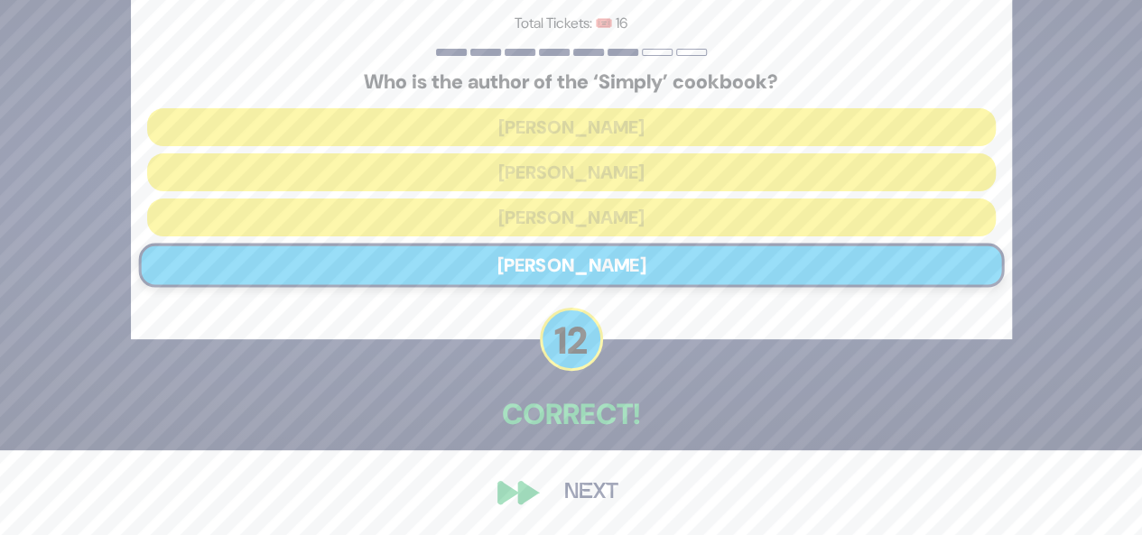
click at [588, 497] on button "Next" at bounding box center [591, 493] width 105 height 42
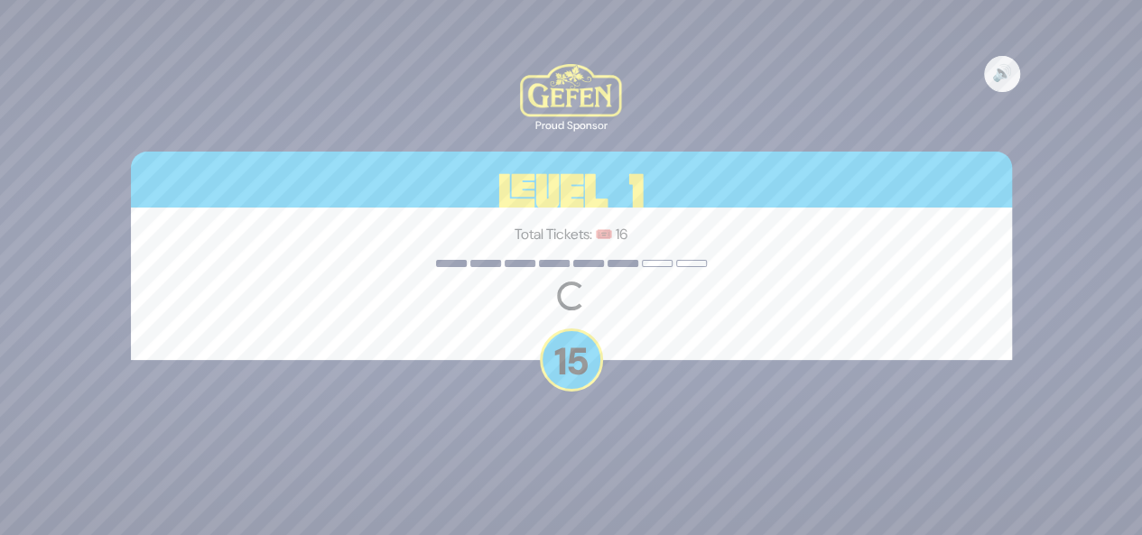
scroll to position [0, 0]
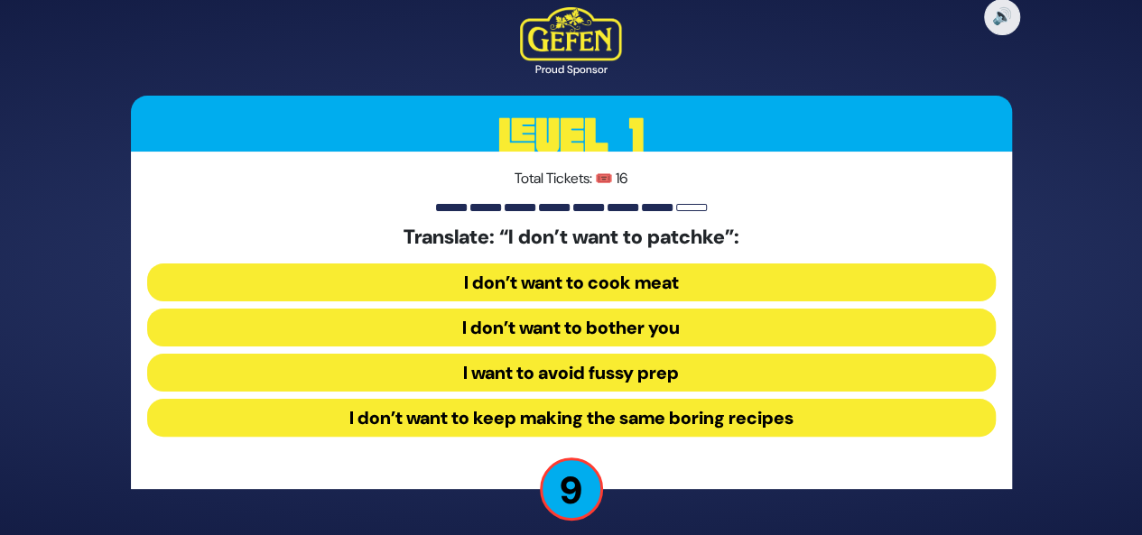
click at [648, 367] on button "I want to avoid fussy prep" at bounding box center [571, 373] width 848 height 38
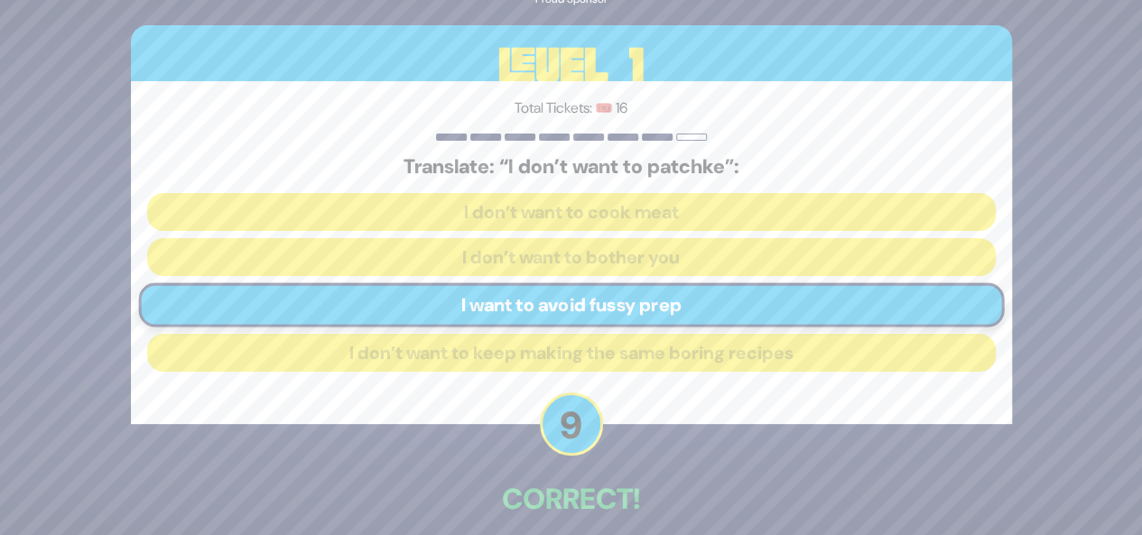
scroll to position [85, 0]
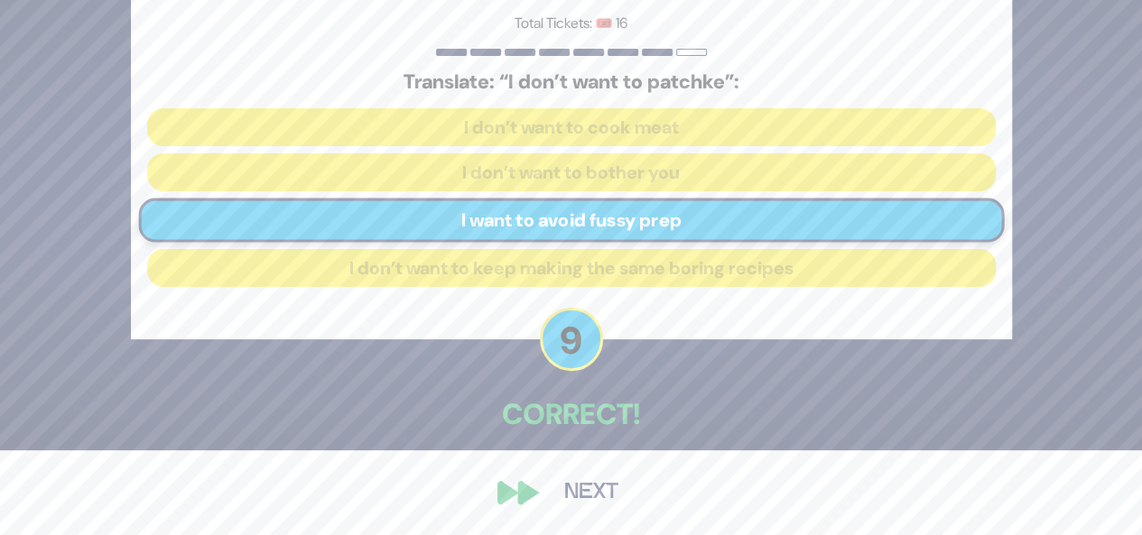
click at [570, 488] on button "Next" at bounding box center [591, 493] width 105 height 42
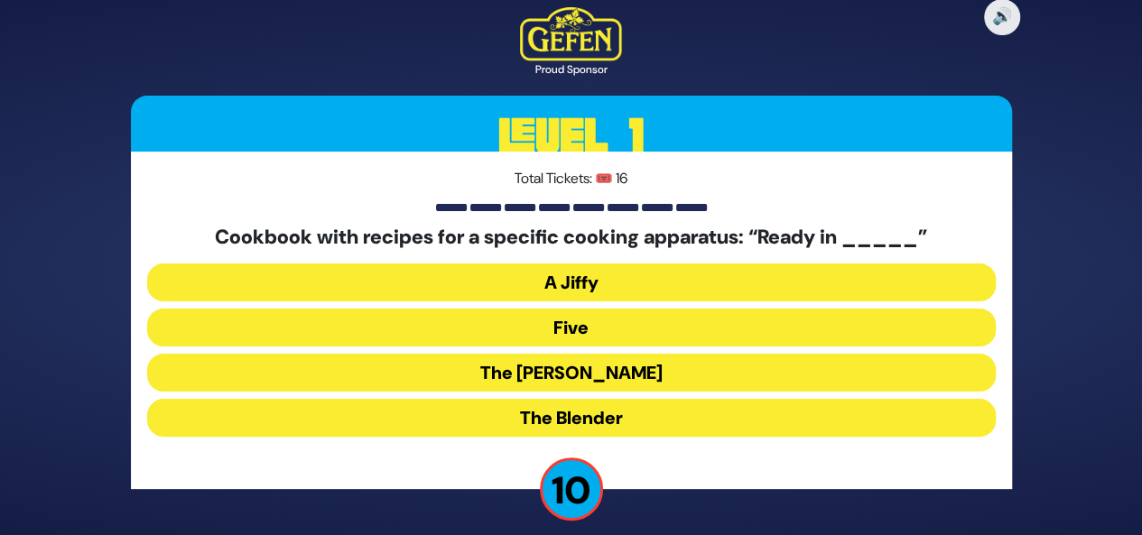
click at [599, 380] on button "The [PERSON_NAME]" at bounding box center [571, 373] width 848 height 38
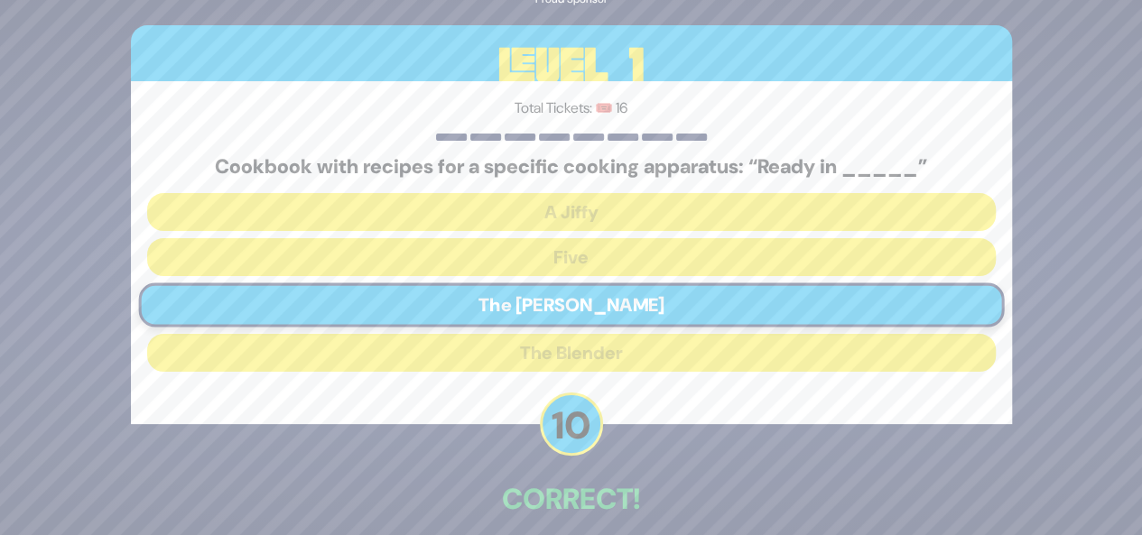
scroll to position [85, 0]
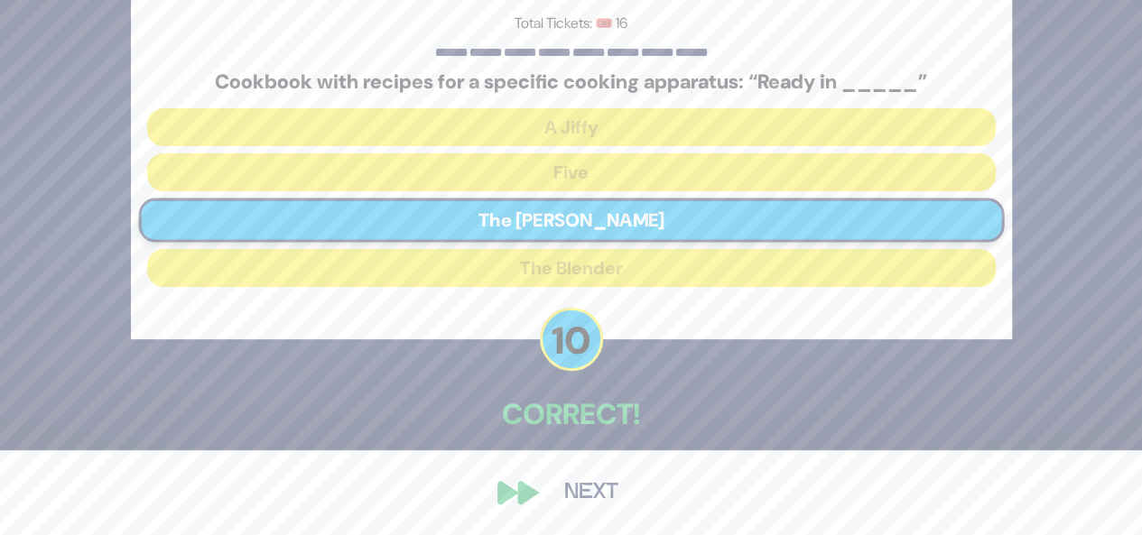
click at [594, 490] on button "Next" at bounding box center [591, 493] width 105 height 42
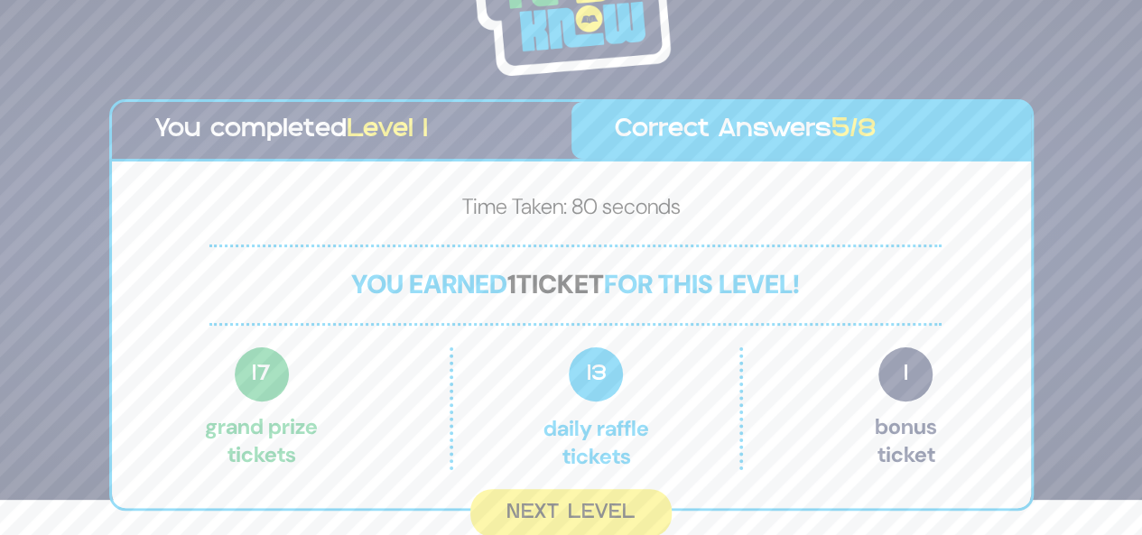
scroll to position [32, 0]
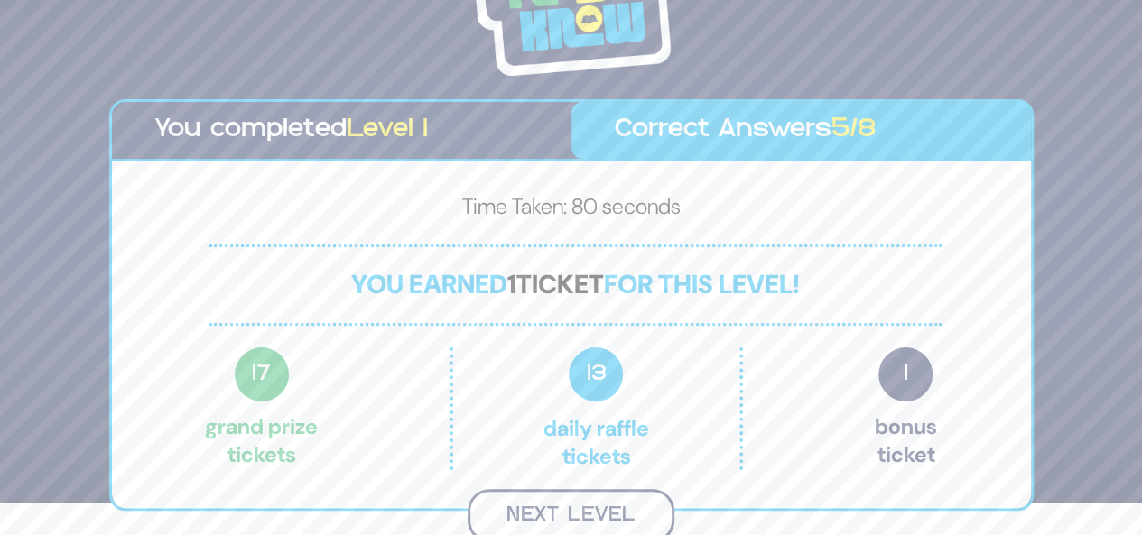
click at [591, 516] on button "Next Level" at bounding box center [571, 515] width 207 height 53
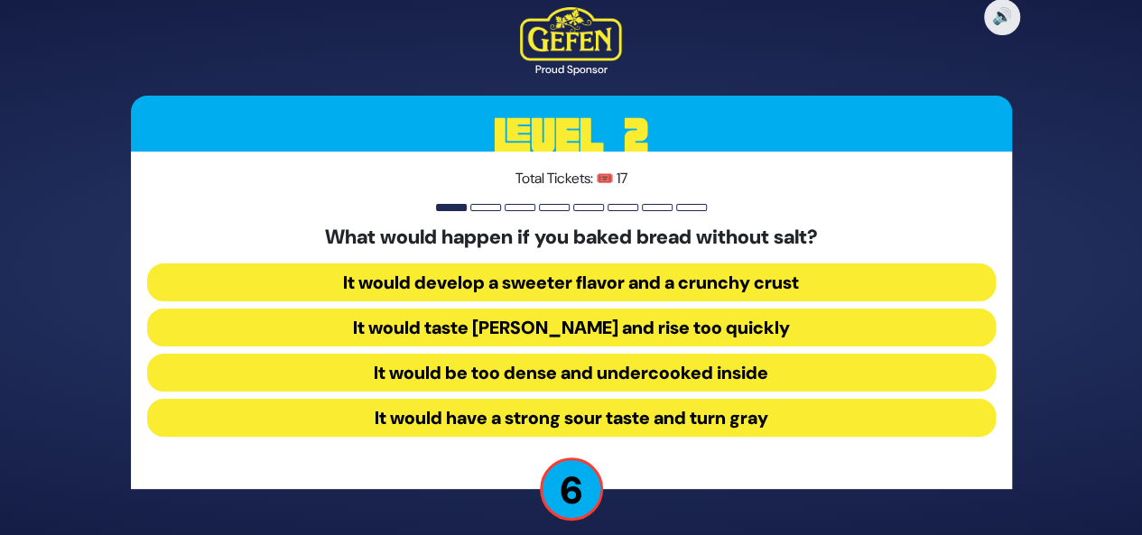
click at [757, 373] on button "It would be too dense and undercooked inside" at bounding box center [571, 373] width 848 height 38
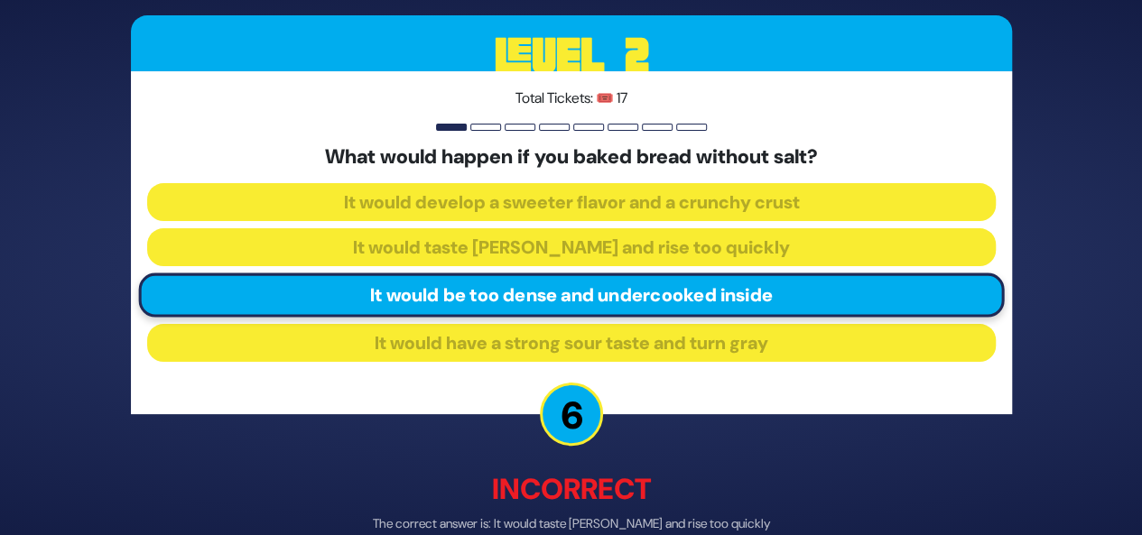
scroll to position [94, 0]
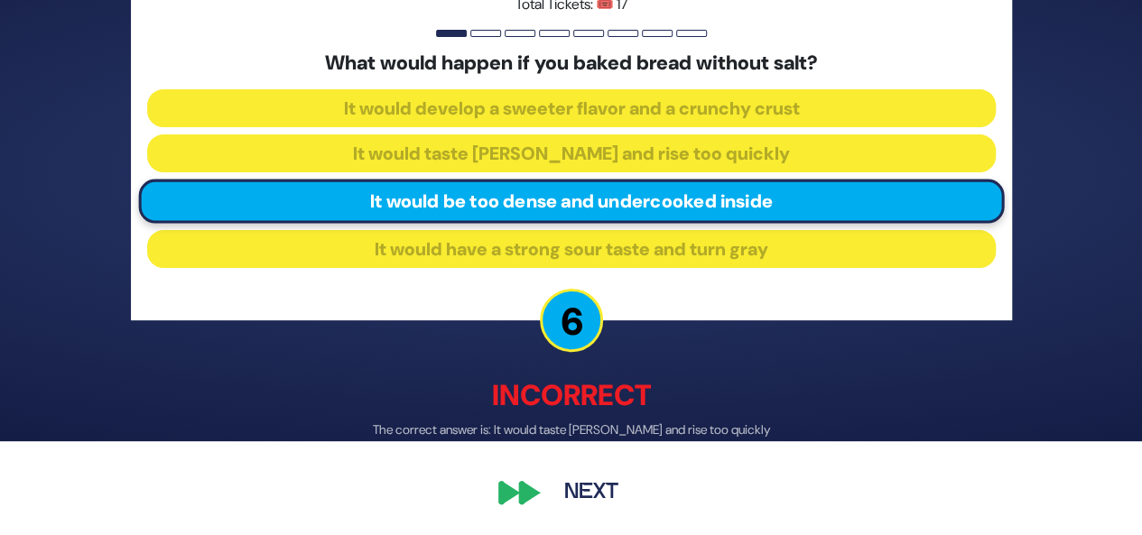
click at [599, 488] on button "Next" at bounding box center [591, 494] width 105 height 42
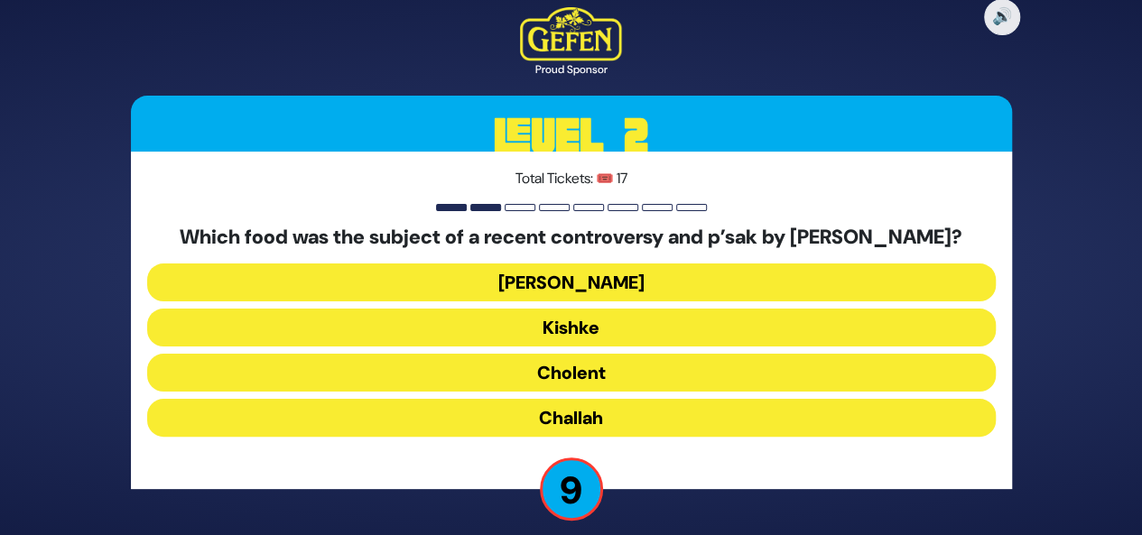
click at [610, 389] on button "Cholent" at bounding box center [571, 373] width 848 height 38
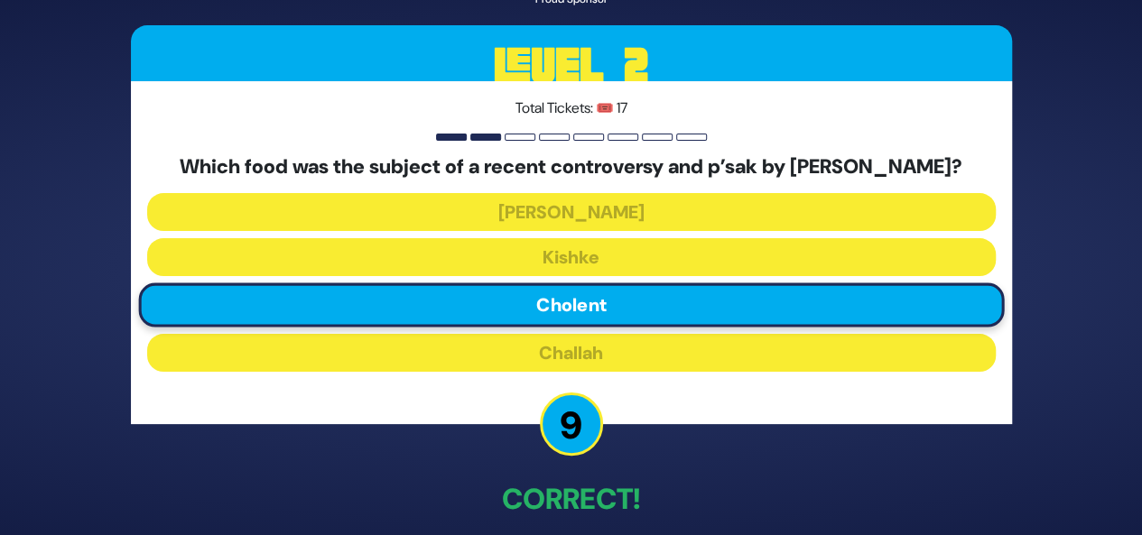
scroll to position [96, 0]
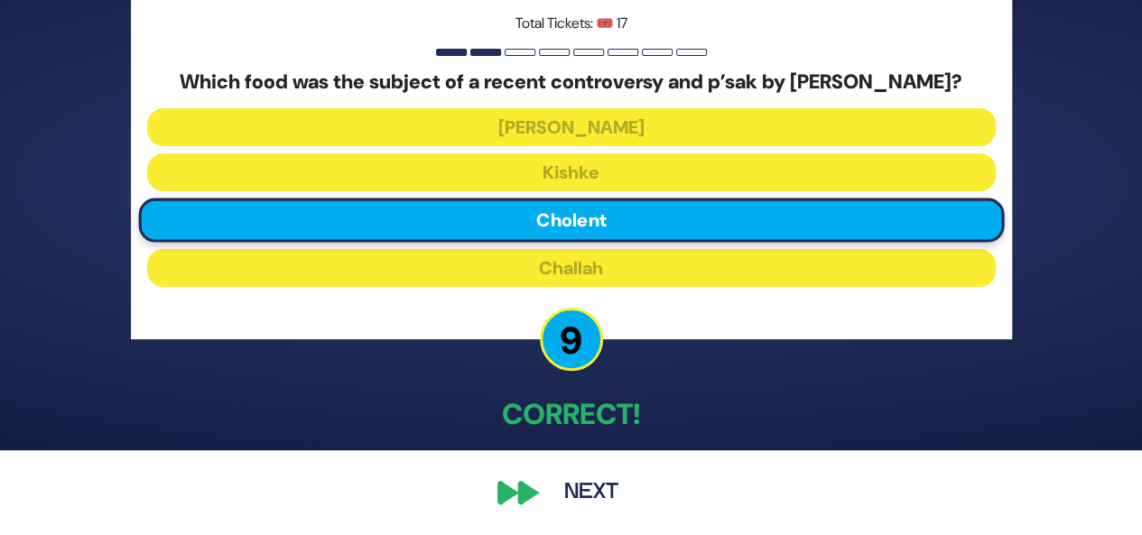
click at [590, 494] on button "Next" at bounding box center [591, 493] width 105 height 42
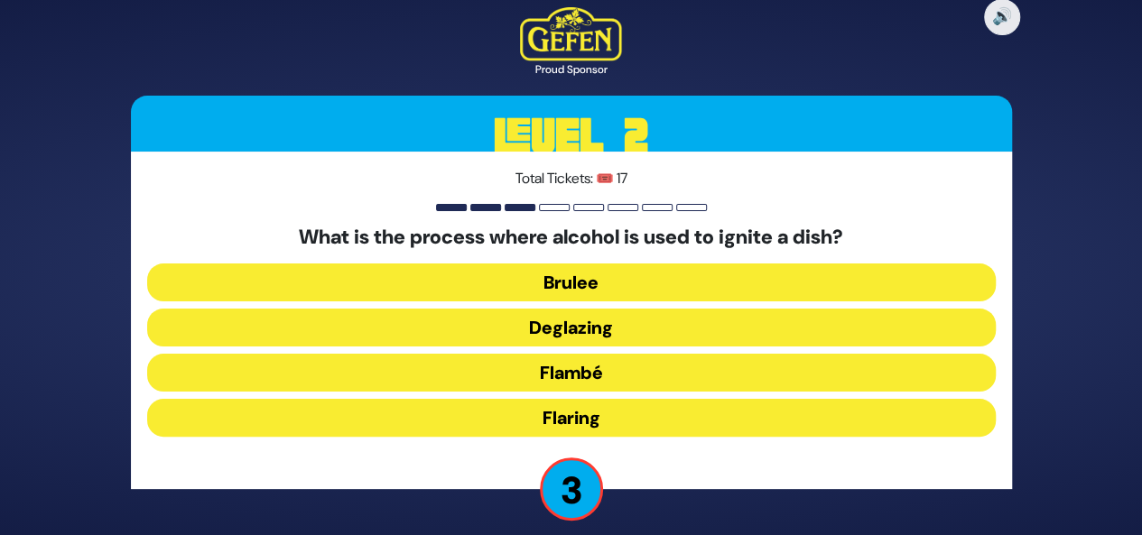
click at [613, 417] on button "Flaring" at bounding box center [571, 418] width 848 height 38
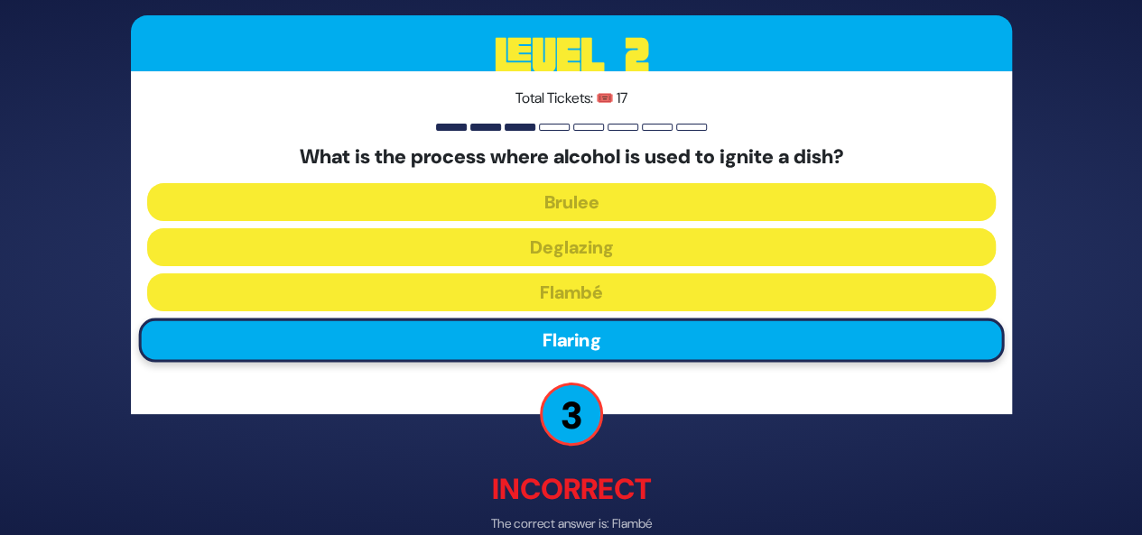
scroll to position [94, 0]
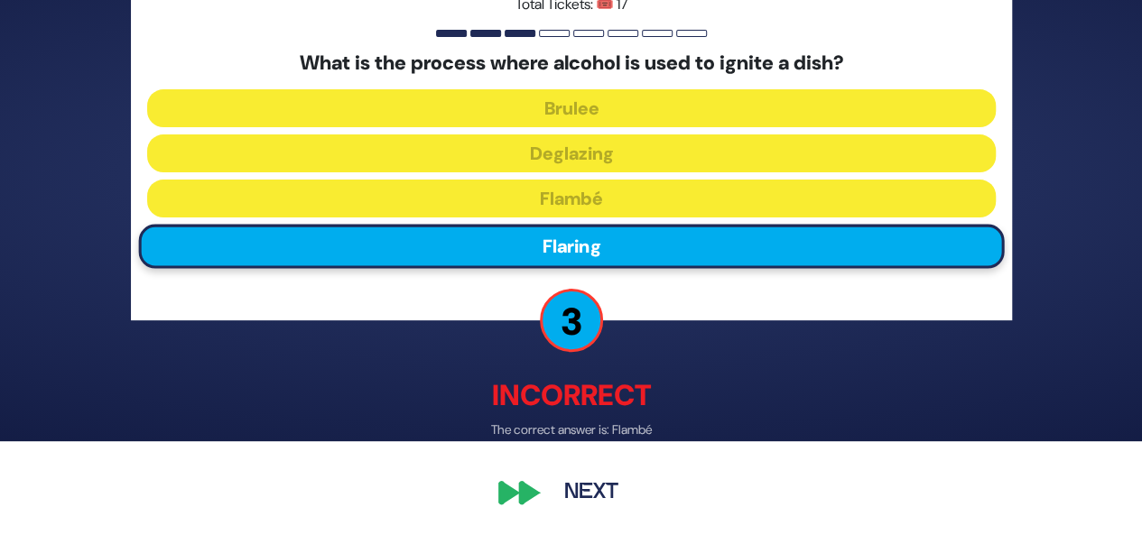
click at [567, 490] on button "Next" at bounding box center [591, 494] width 105 height 42
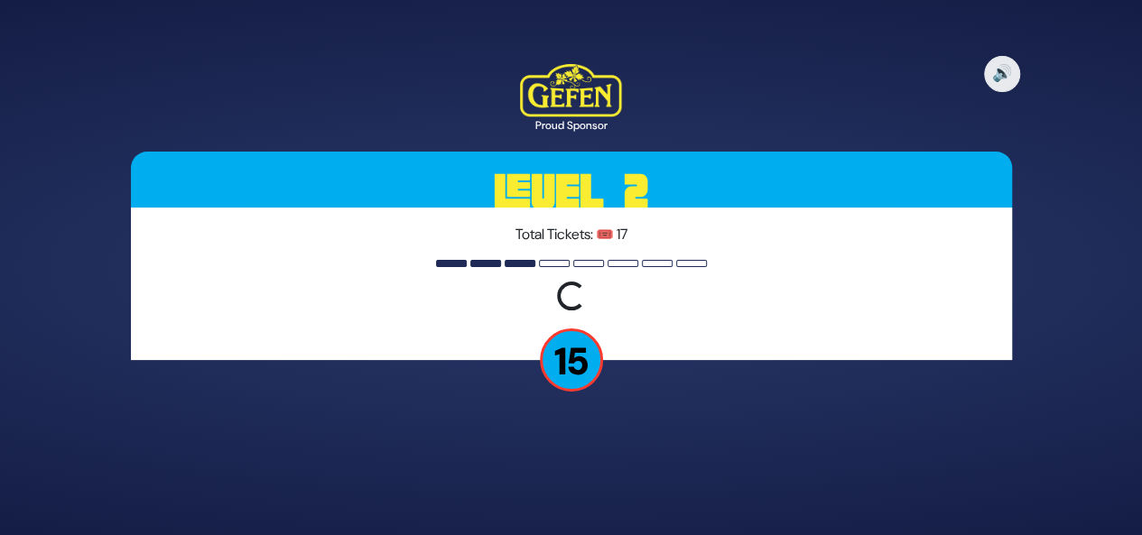
scroll to position [0, 0]
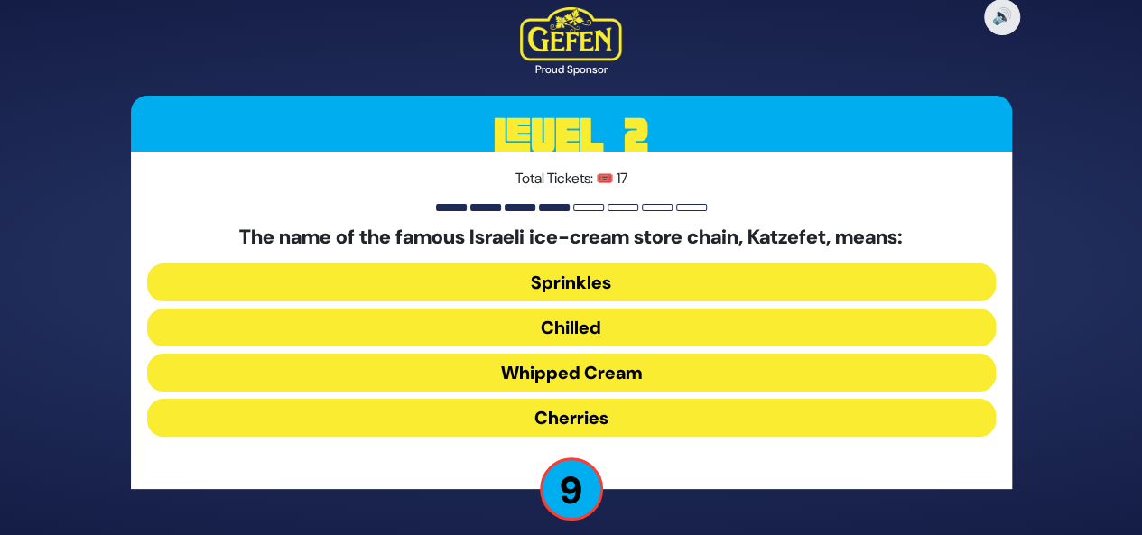
click at [668, 374] on button "Whipped Cream" at bounding box center [571, 373] width 848 height 38
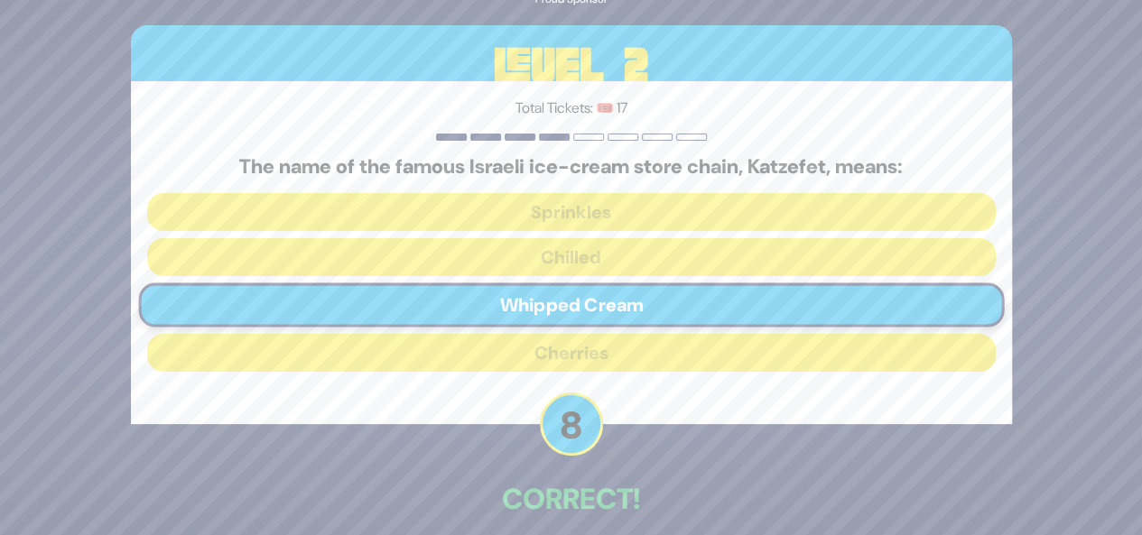
scroll to position [85, 0]
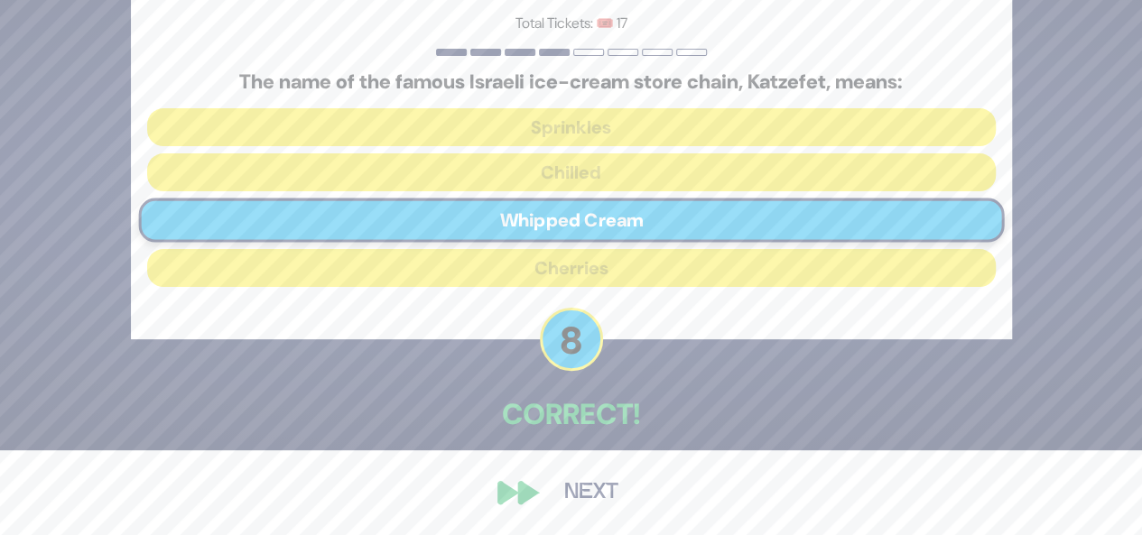
click at [583, 488] on button "Next" at bounding box center [591, 493] width 105 height 42
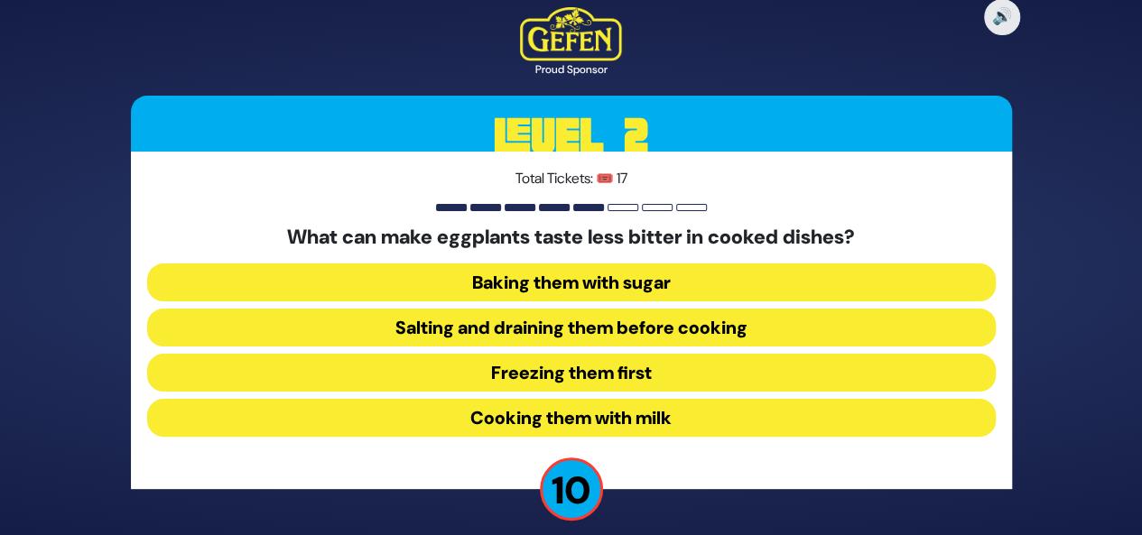
click at [681, 324] on button "Salting and draining them before cooking" at bounding box center [571, 328] width 848 height 38
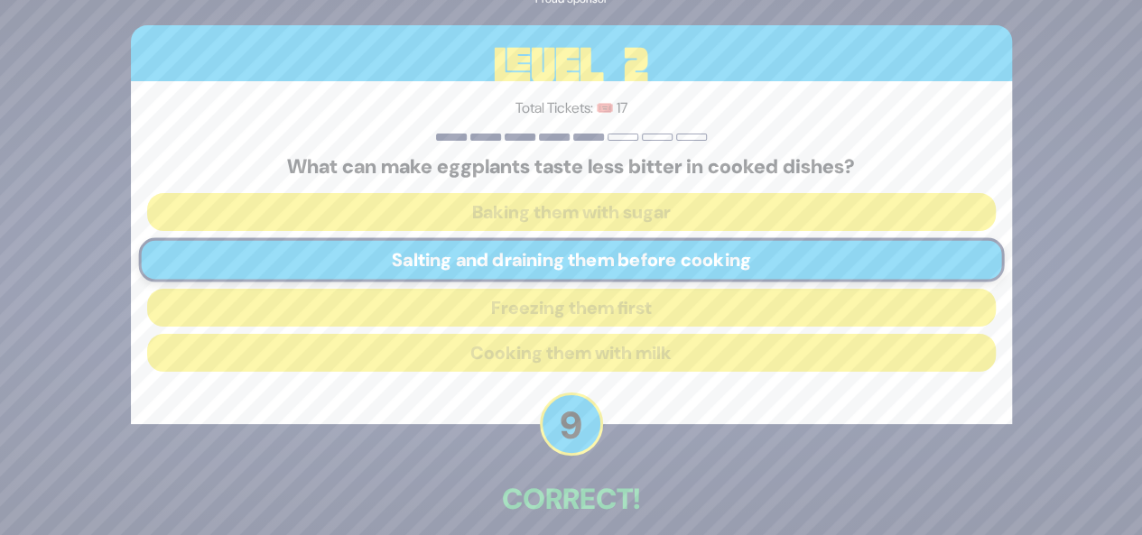
scroll to position [85, 0]
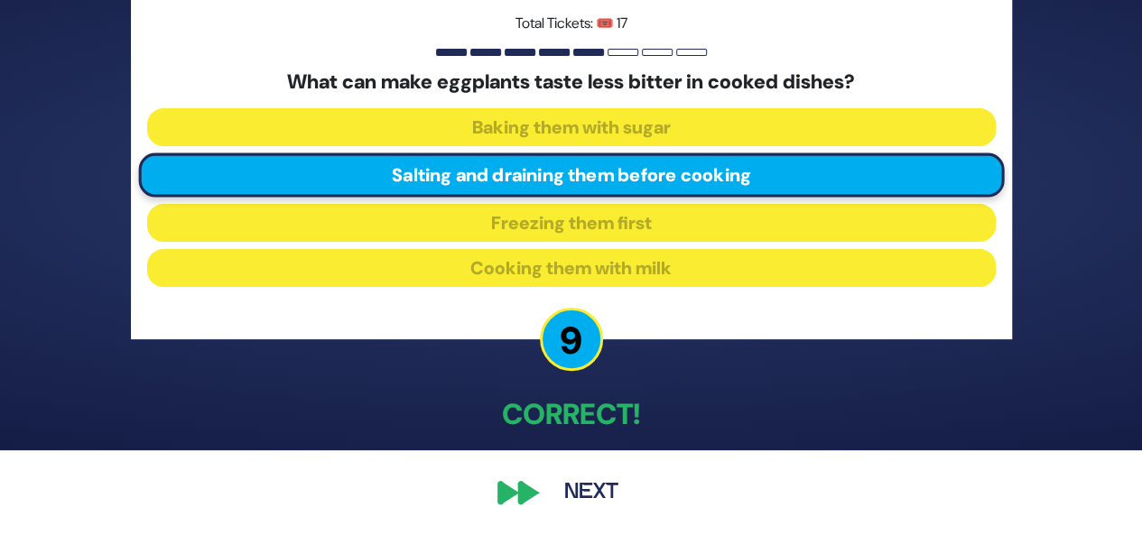
click at [607, 495] on button "Next" at bounding box center [591, 493] width 105 height 42
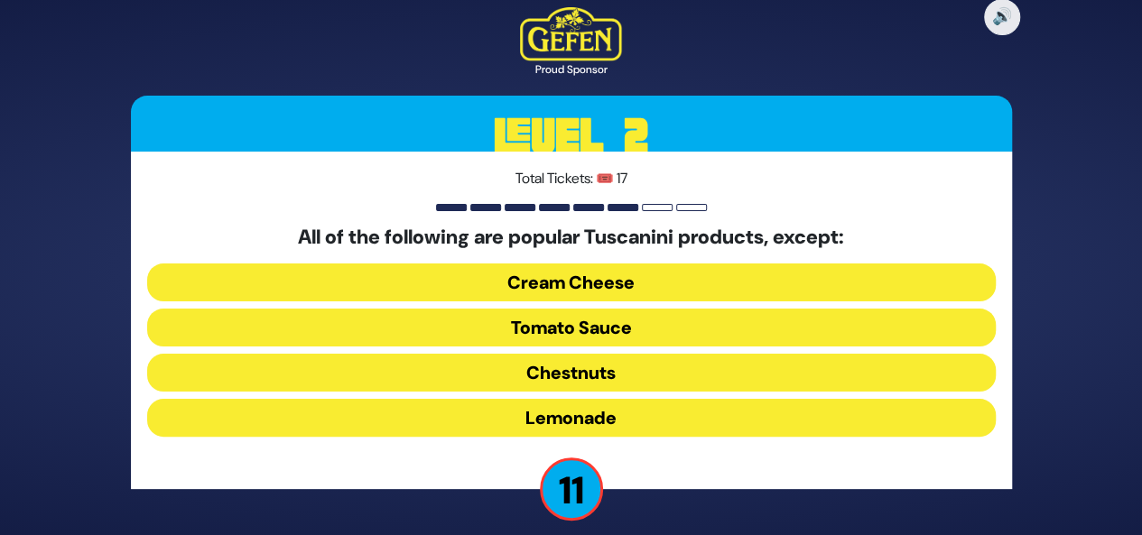
click at [618, 276] on button "Cream Cheese" at bounding box center [571, 283] width 848 height 38
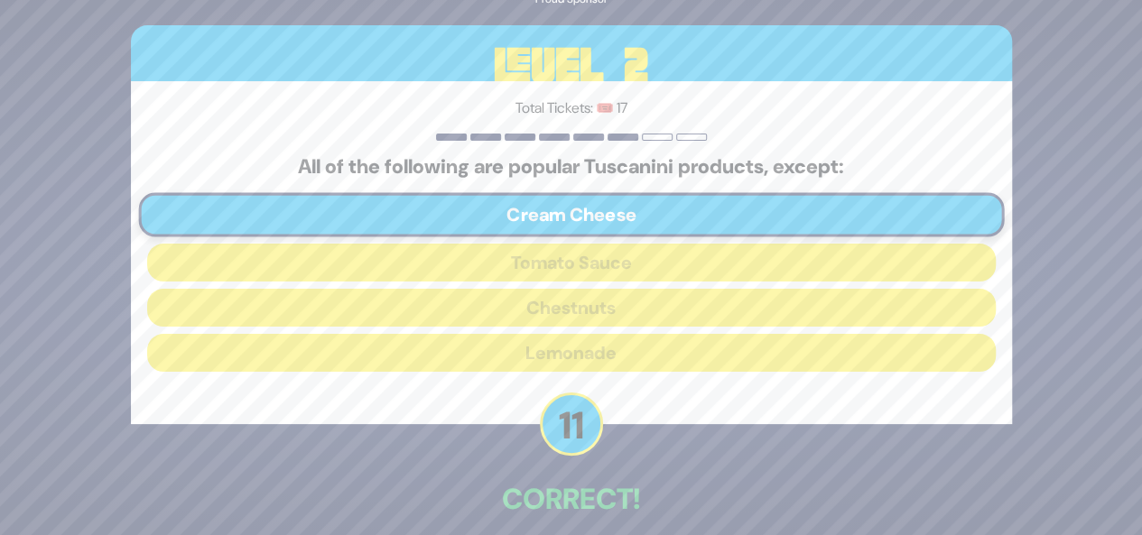
scroll to position [85, 0]
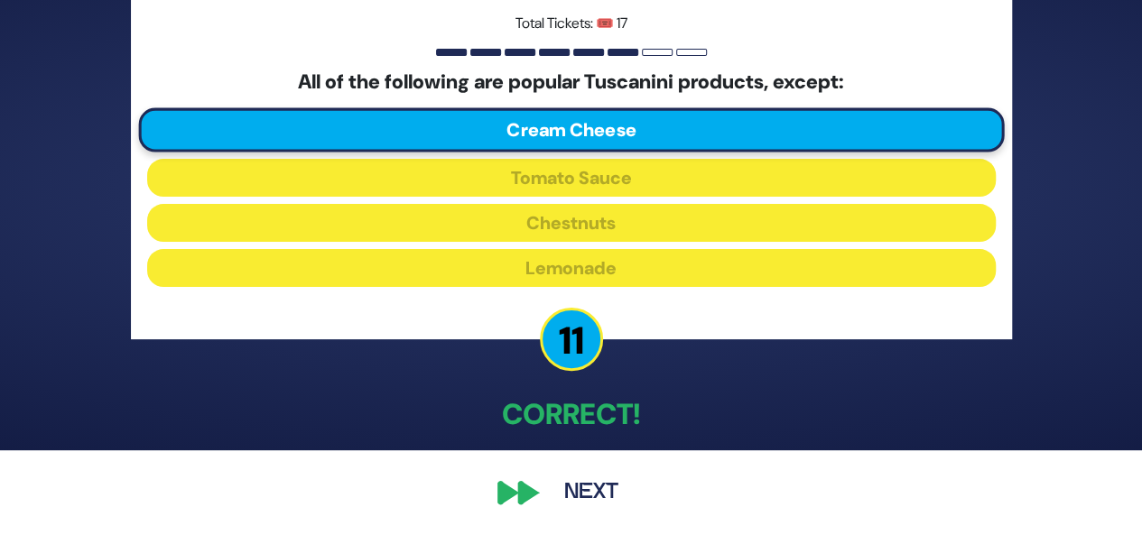
click at [581, 494] on button "Next" at bounding box center [591, 493] width 105 height 42
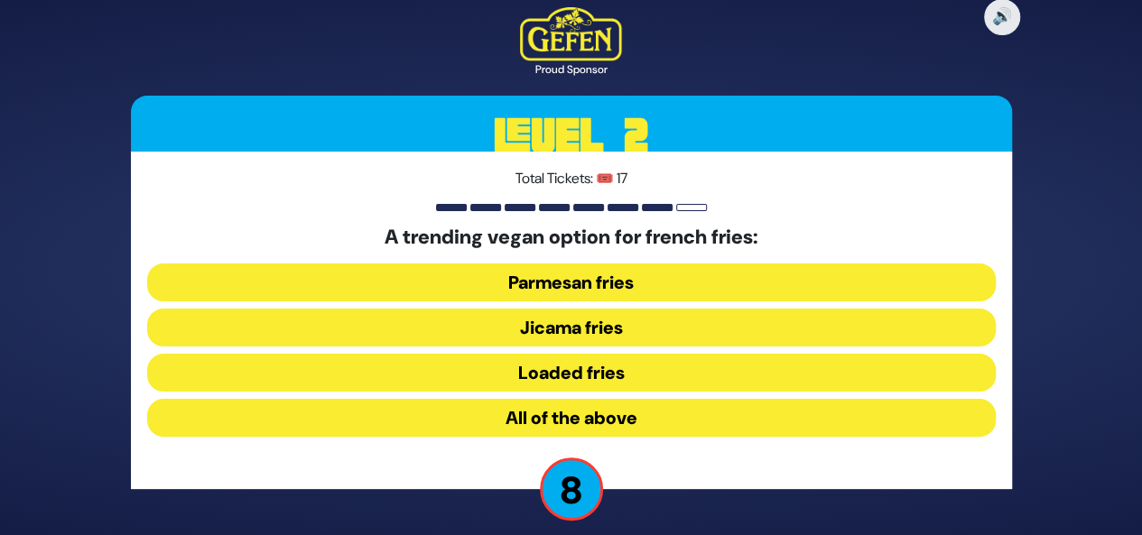
click at [612, 319] on button "Jicama fries" at bounding box center [571, 328] width 848 height 38
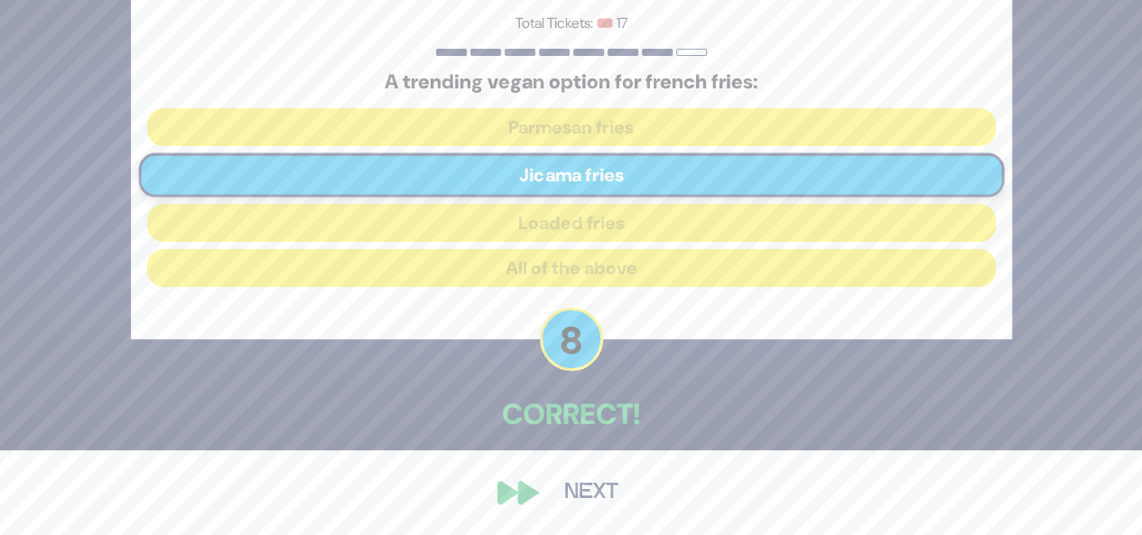
scroll to position [83, 0]
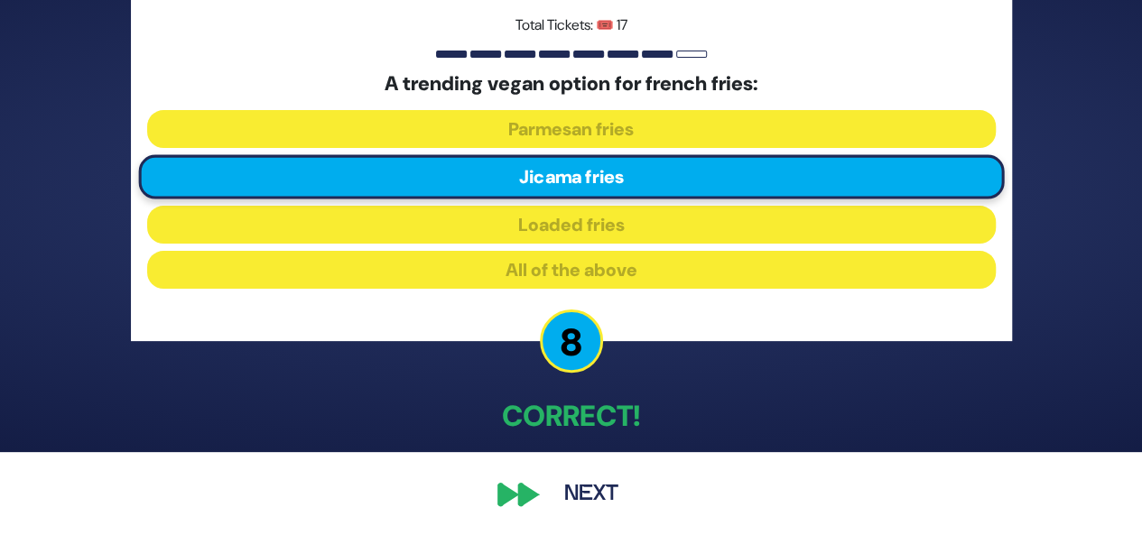
click at [588, 496] on button "Next" at bounding box center [591, 495] width 105 height 42
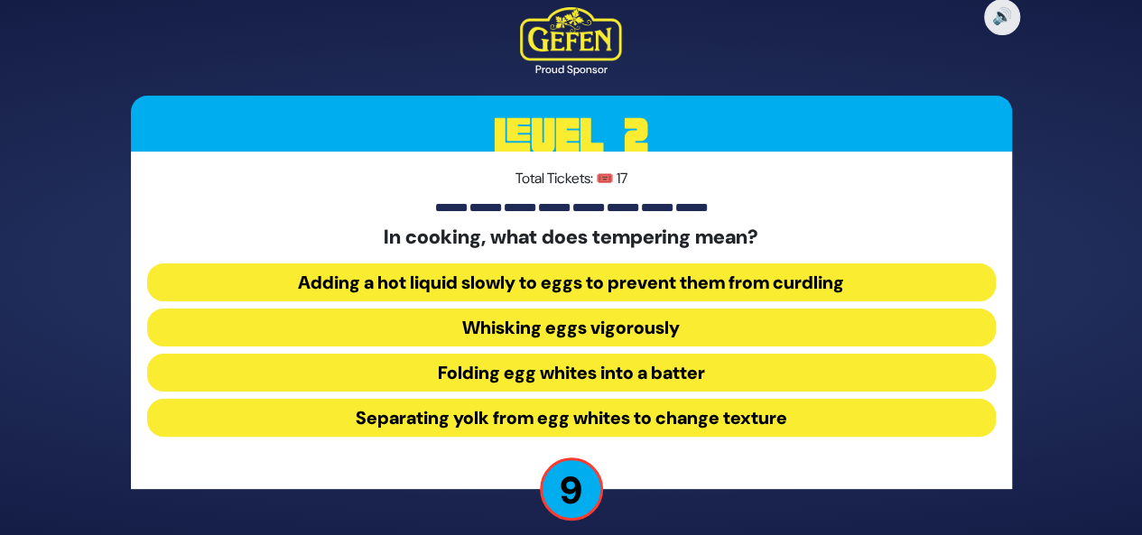
click at [678, 273] on button "Adding a hot liquid slowly to eggs to prevent them from curdling" at bounding box center [571, 283] width 848 height 38
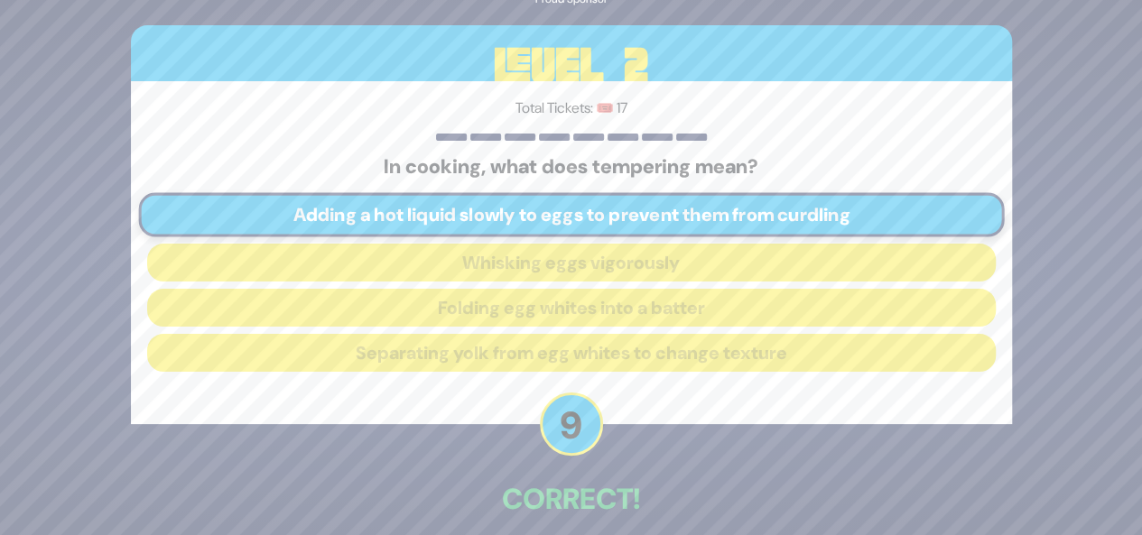
scroll to position [85, 0]
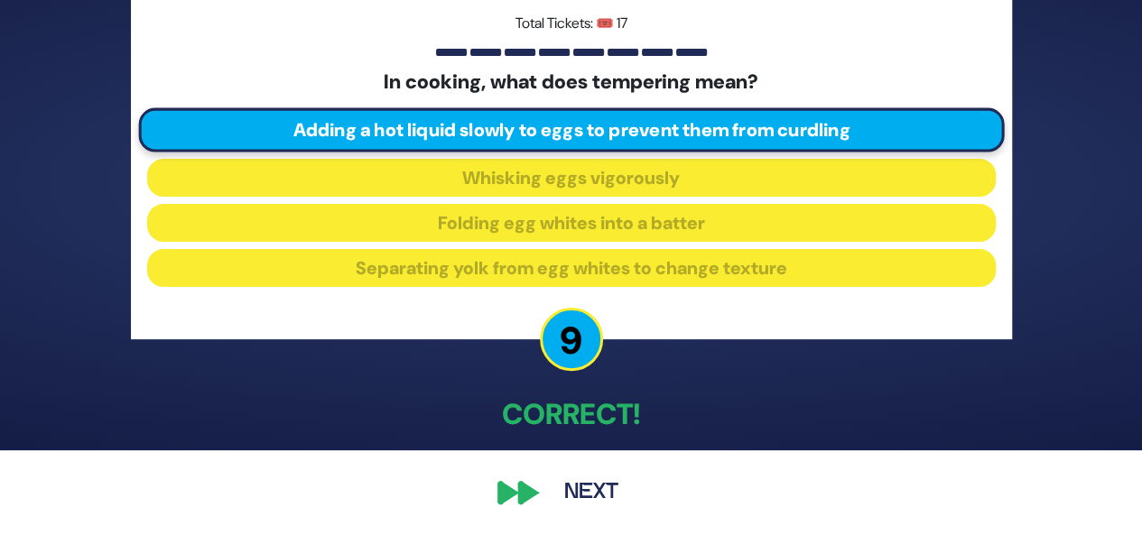
click at [583, 494] on button "Next" at bounding box center [591, 493] width 105 height 42
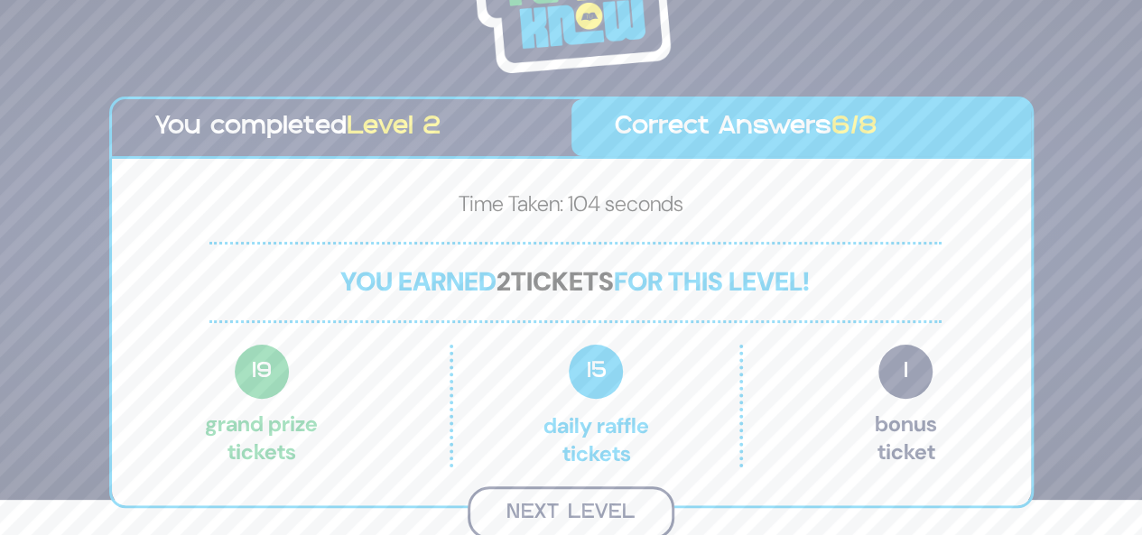
scroll to position [32, 0]
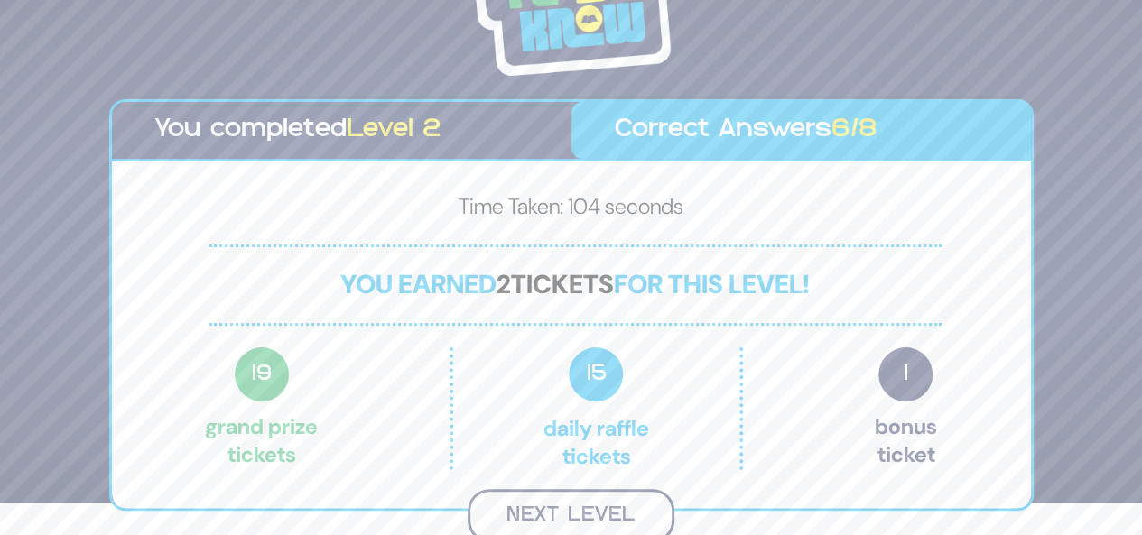
click at [576, 505] on button "Next Level" at bounding box center [571, 515] width 207 height 53
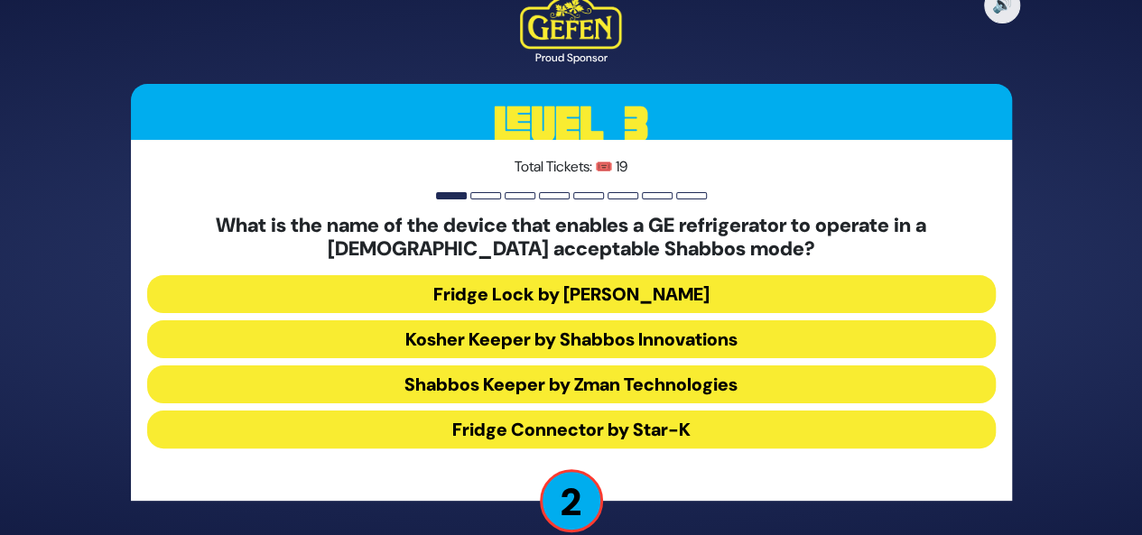
click at [681, 428] on button "Fridge Connector by Star-K" at bounding box center [571, 430] width 848 height 38
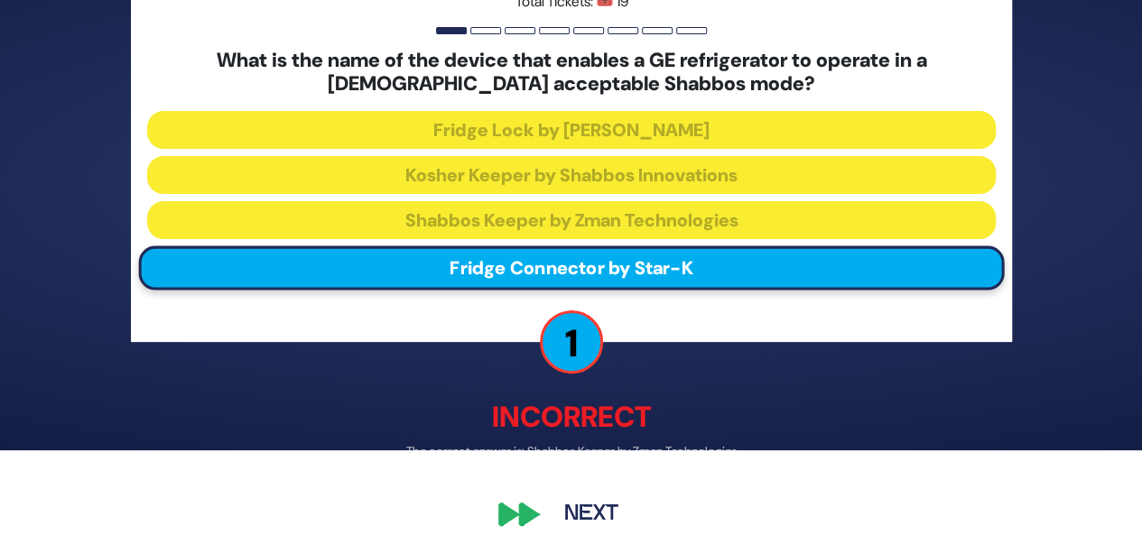
scroll to position [85, 0]
click at [574, 505] on button "Next" at bounding box center [591, 515] width 105 height 42
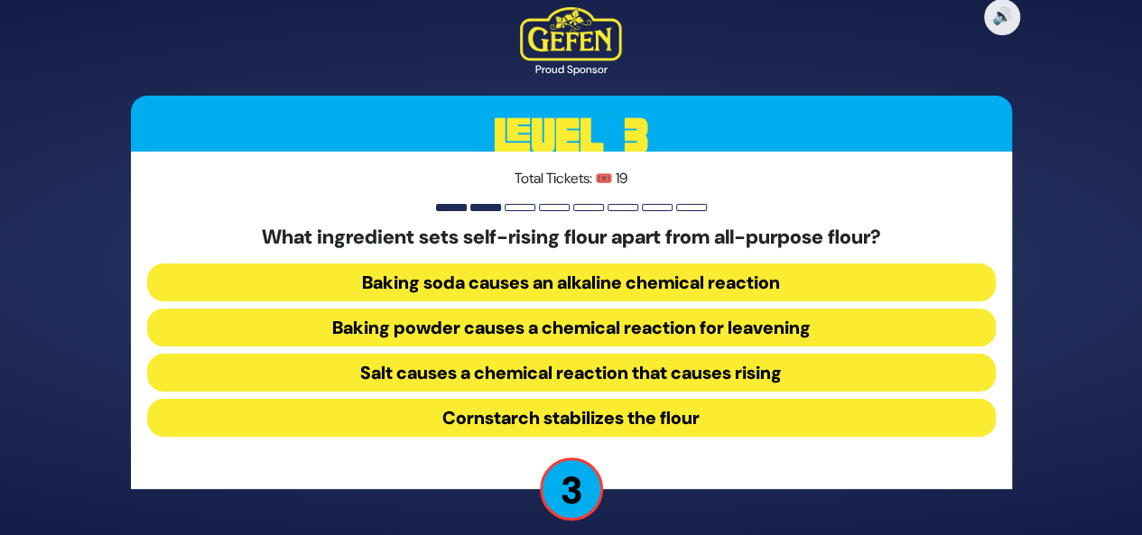
click at [688, 283] on button "Baking soda causes an alkaline chemical reaction" at bounding box center [571, 283] width 848 height 38
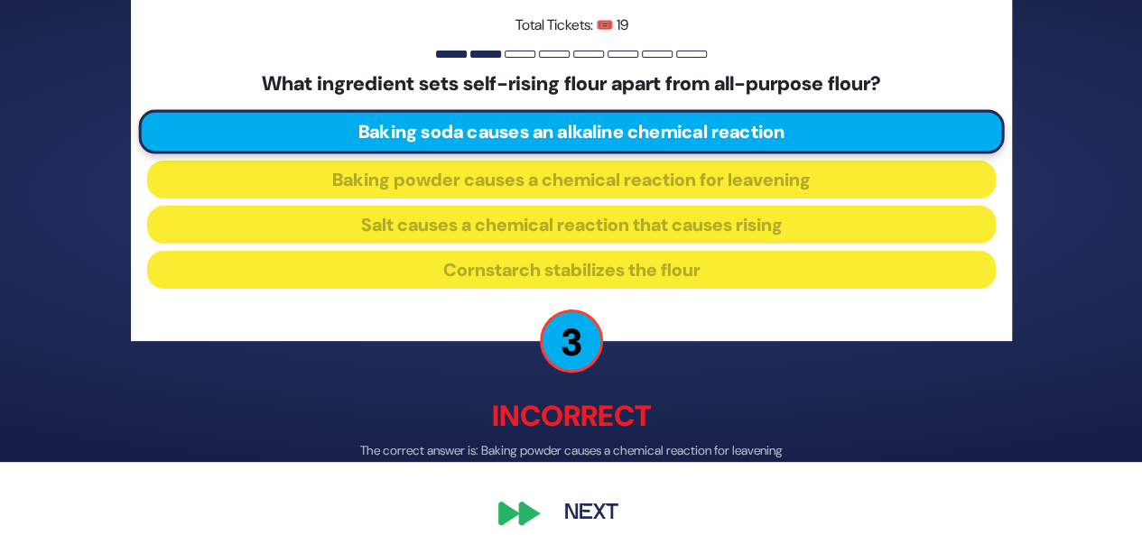
scroll to position [74, 0]
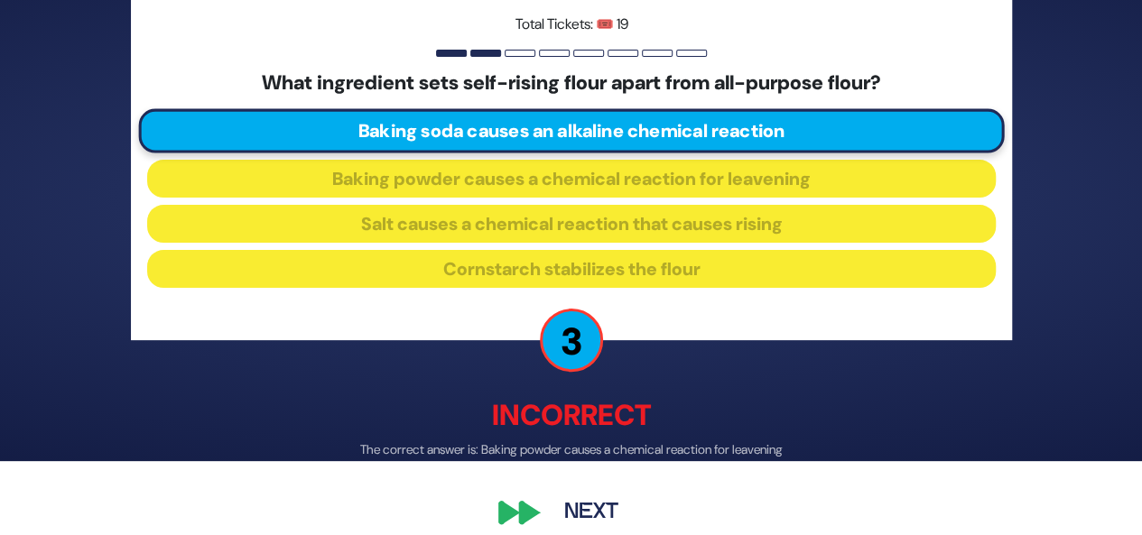
click at [587, 506] on button "Next" at bounding box center [591, 514] width 105 height 42
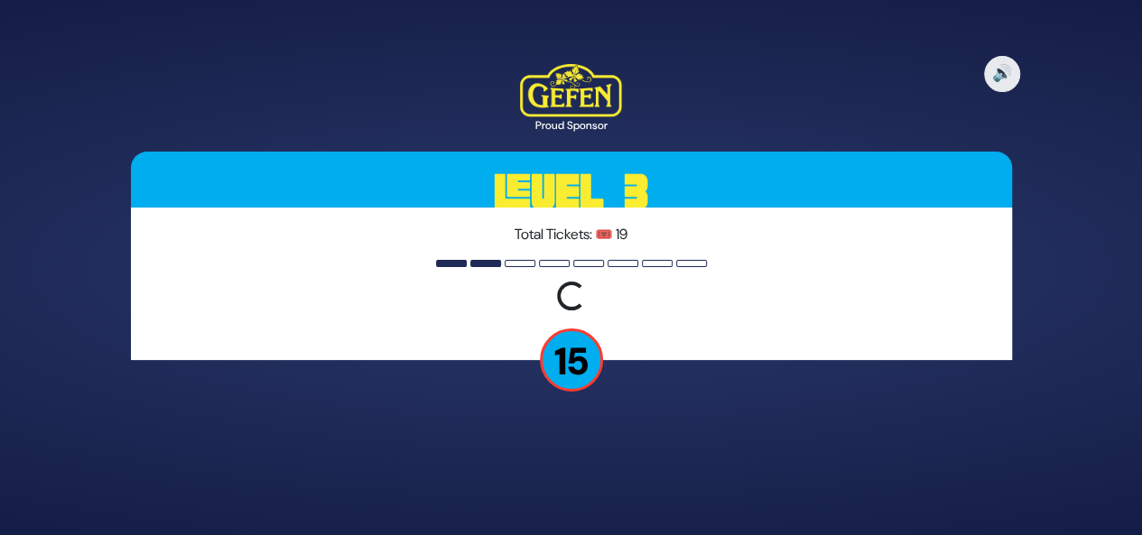
scroll to position [0, 0]
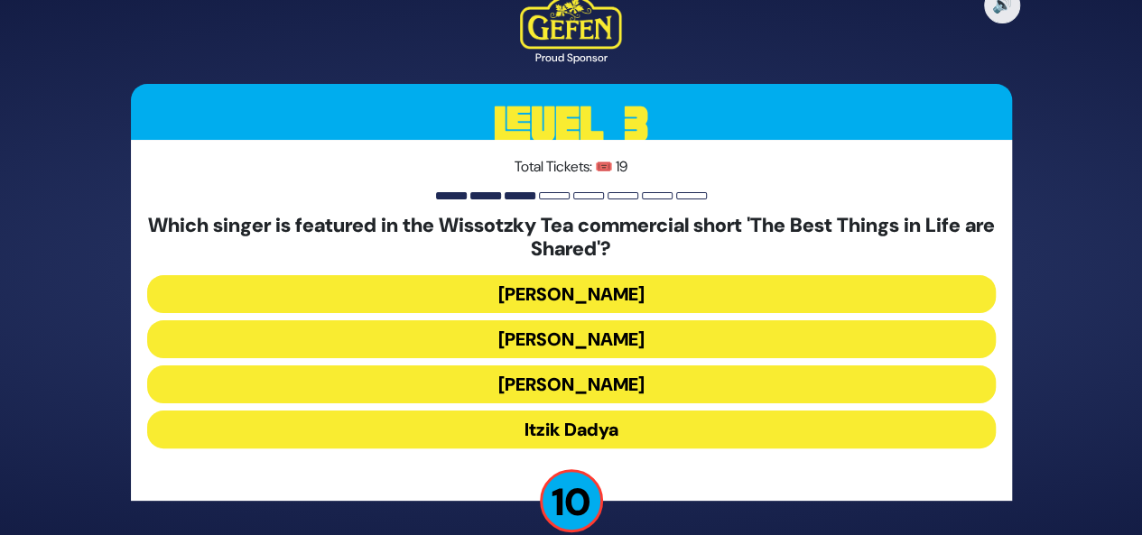
click at [603, 294] on button "Eli Marcus" at bounding box center [571, 294] width 848 height 38
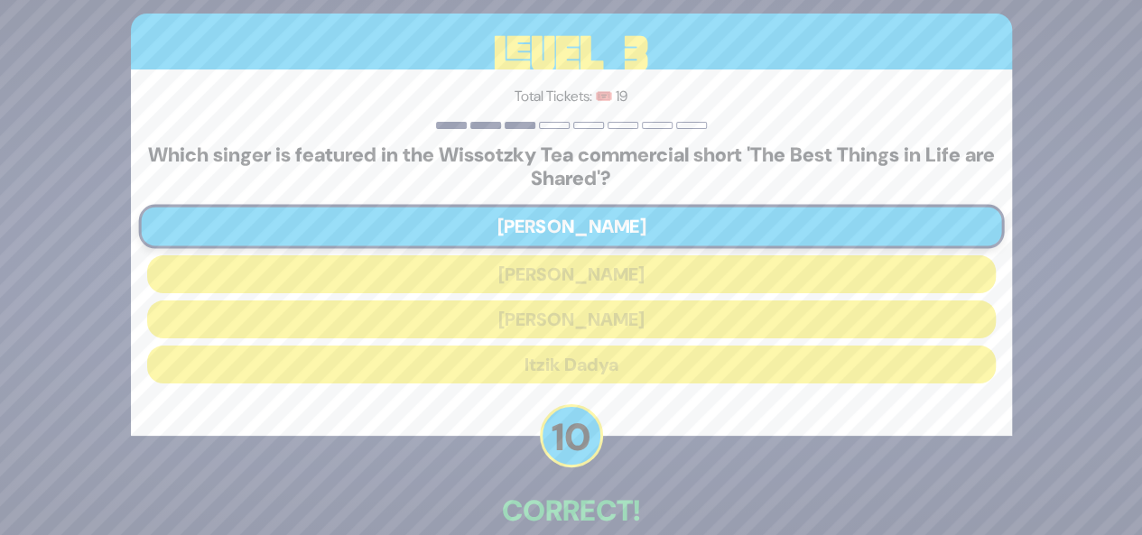
scroll to position [96, 0]
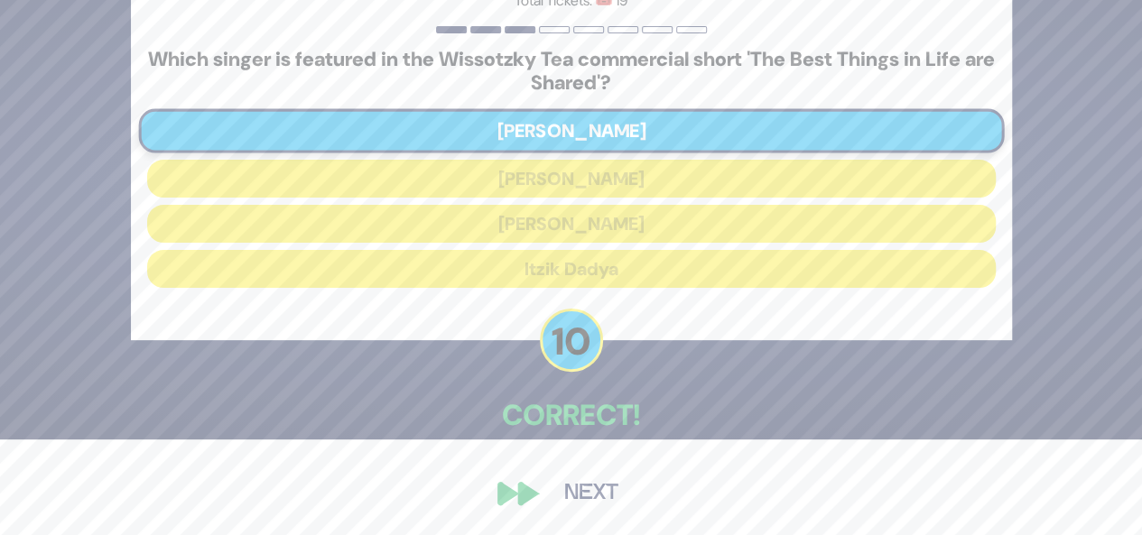
click at [585, 492] on button "Next" at bounding box center [591, 494] width 105 height 42
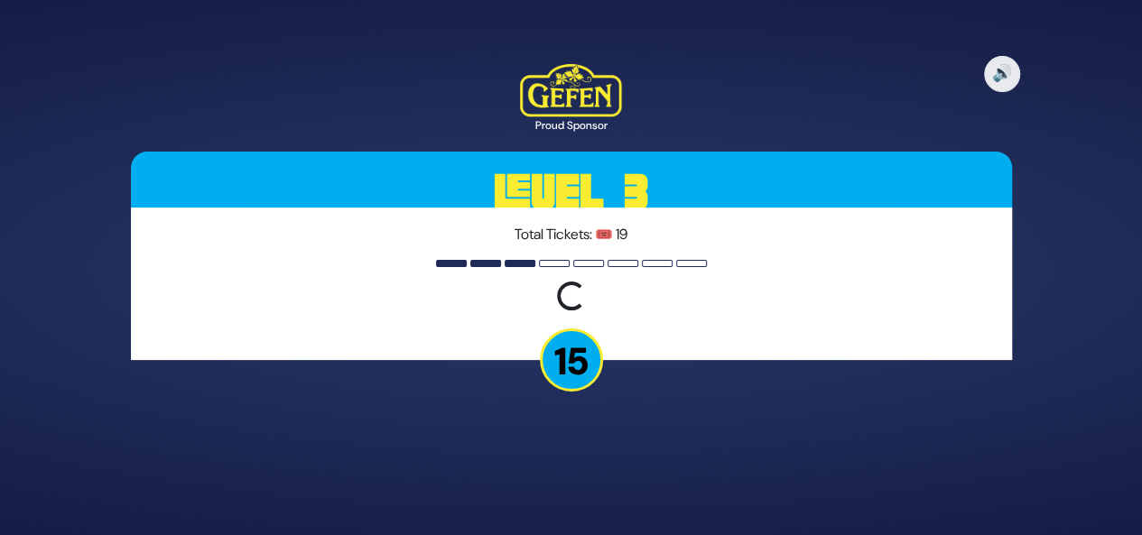
scroll to position [0, 0]
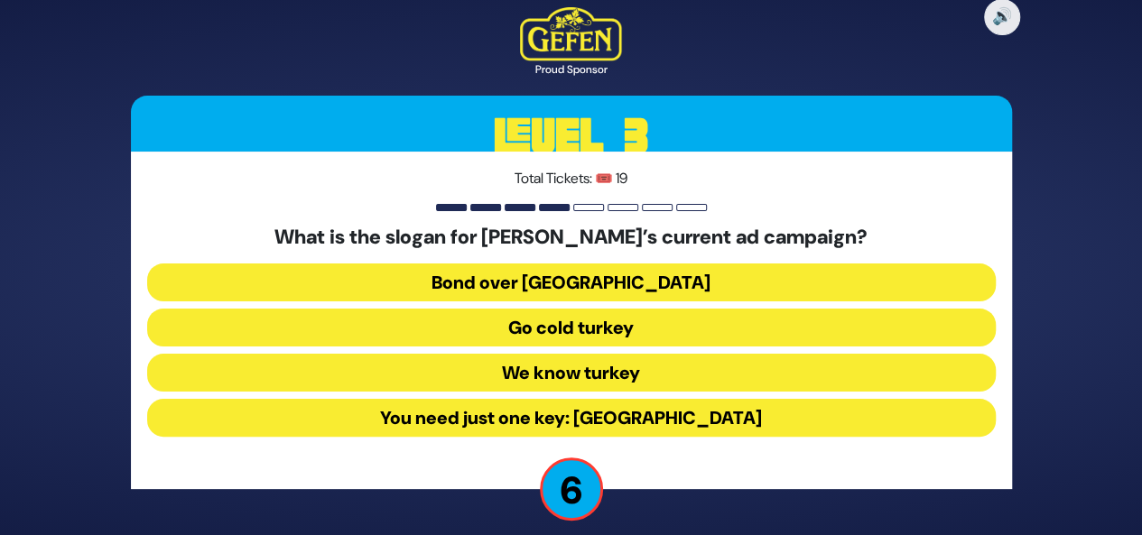
click at [616, 275] on button "Bond over turkey" at bounding box center [571, 283] width 848 height 38
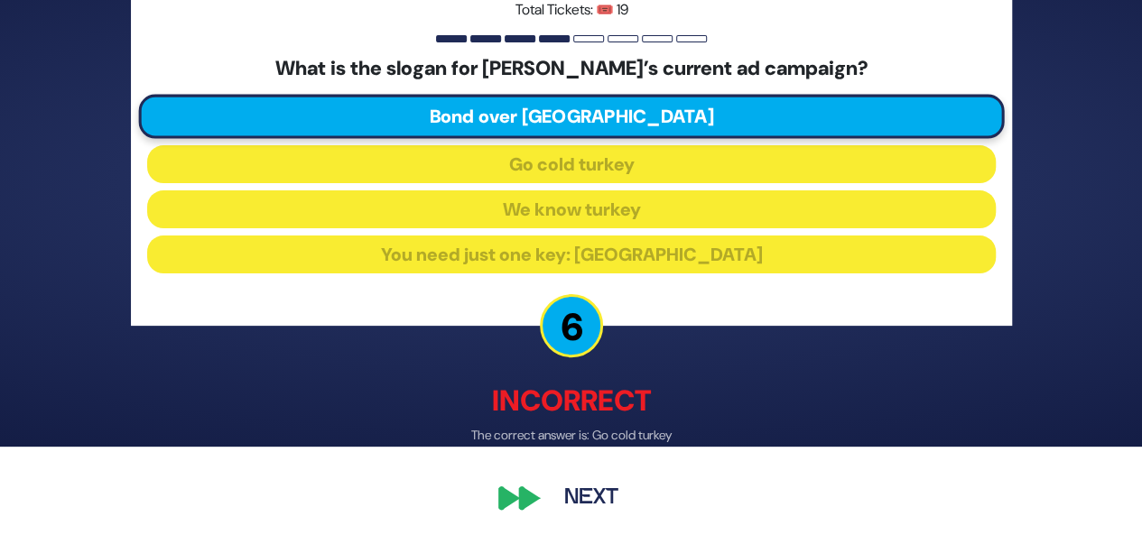
scroll to position [94, 0]
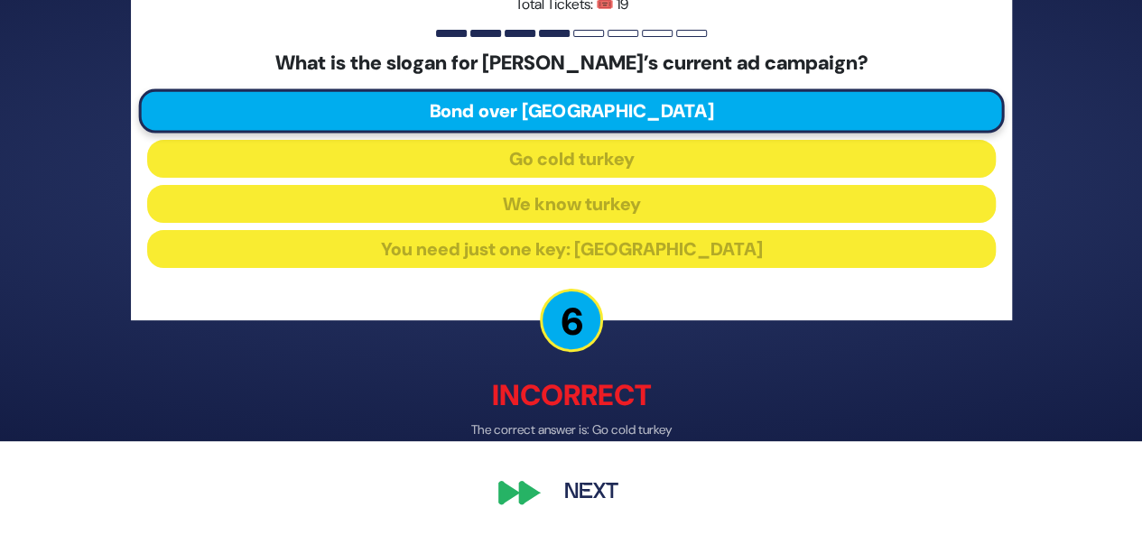
click at [588, 492] on button "Next" at bounding box center [591, 494] width 105 height 42
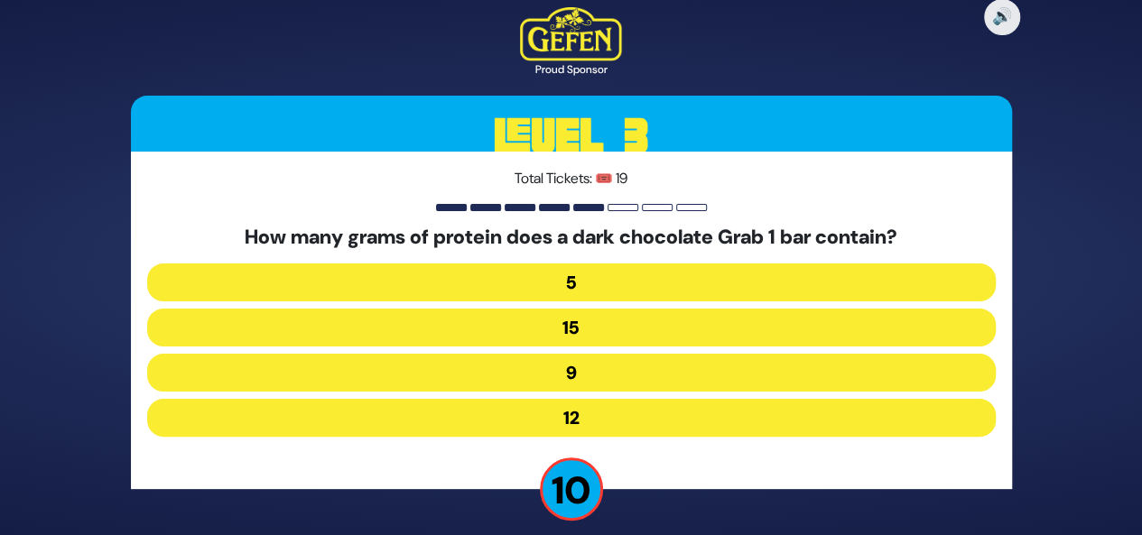
click at [593, 422] on button "12" at bounding box center [571, 418] width 848 height 38
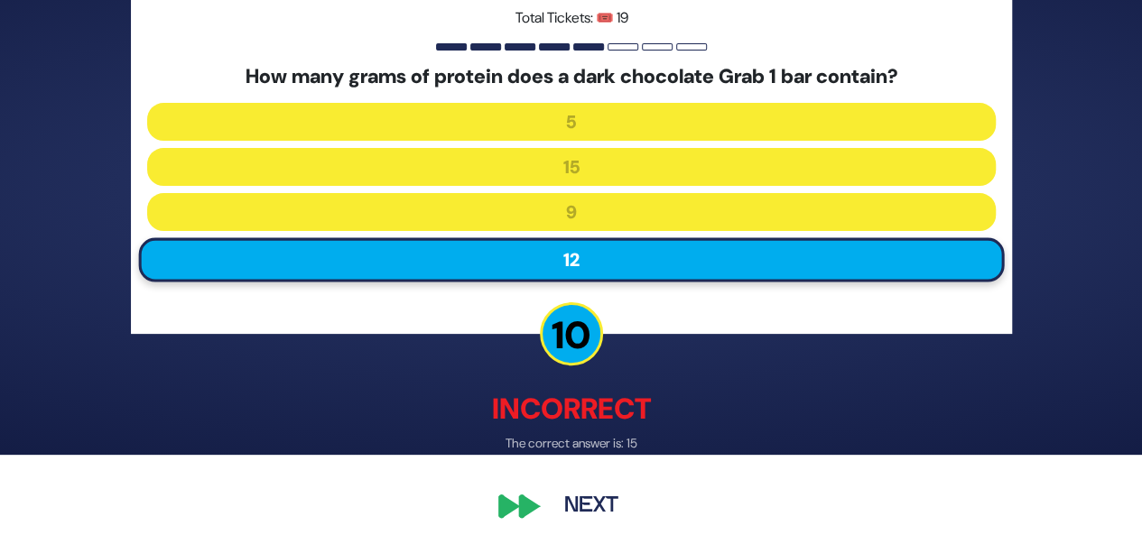
scroll to position [82, 0]
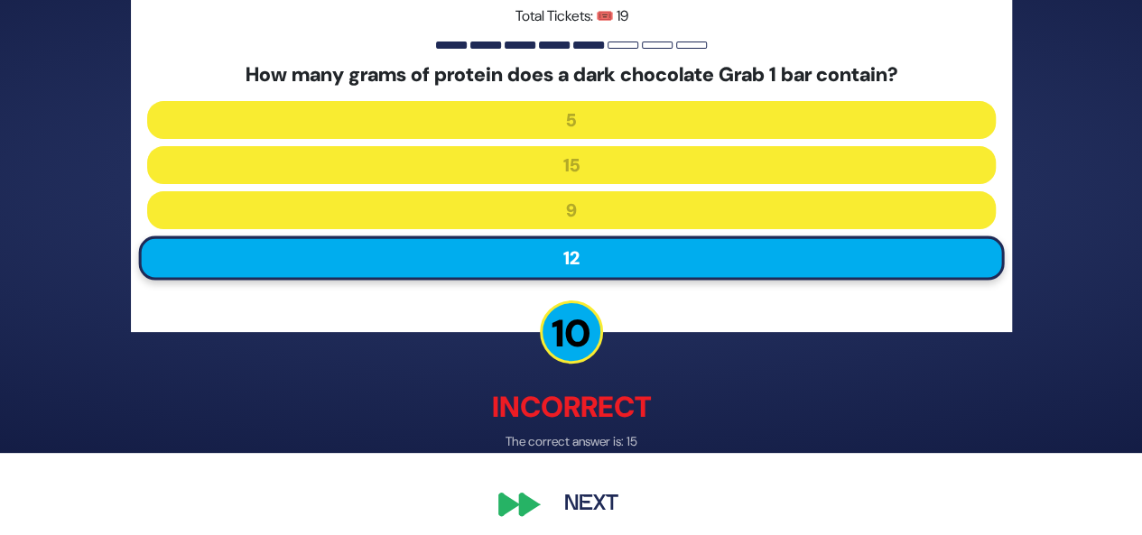
click at [598, 510] on button "Next" at bounding box center [591, 506] width 105 height 42
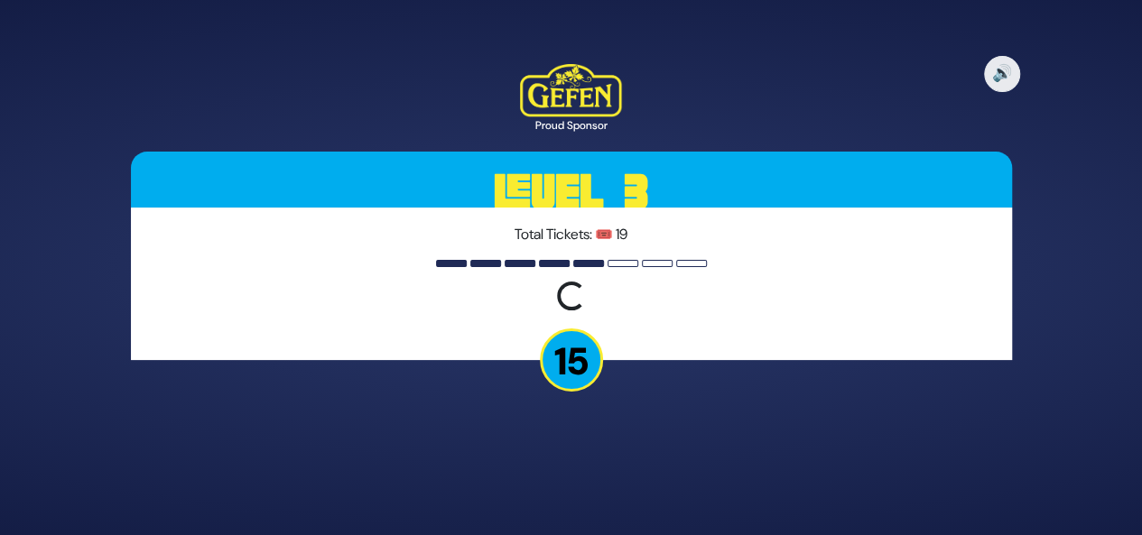
scroll to position [0, 0]
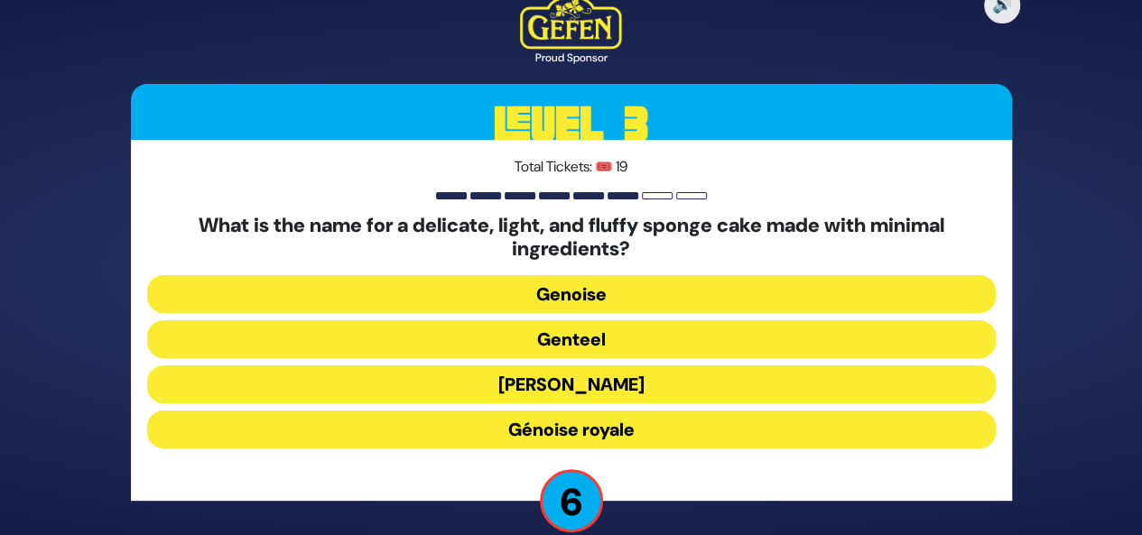
click at [651, 293] on button "Genoise" at bounding box center [571, 294] width 848 height 38
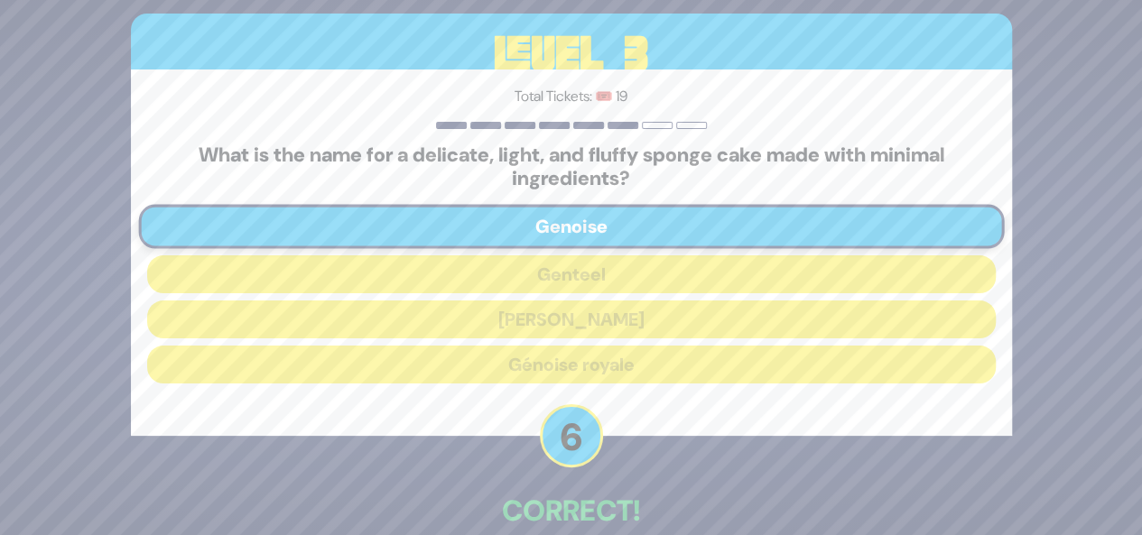
scroll to position [96, 0]
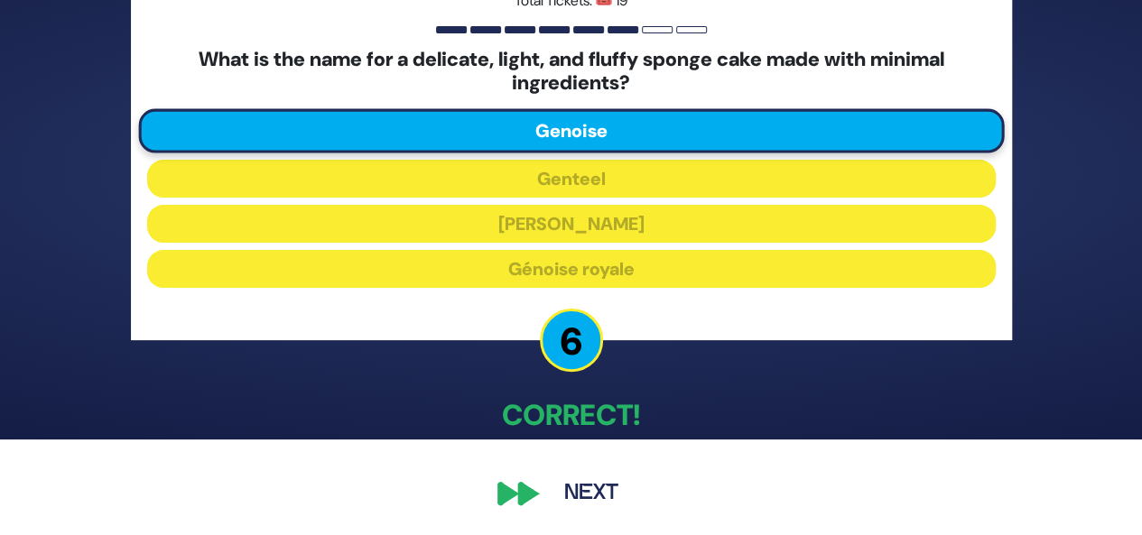
click at [589, 495] on button "Next" at bounding box center [591, 494] width 105 height 42
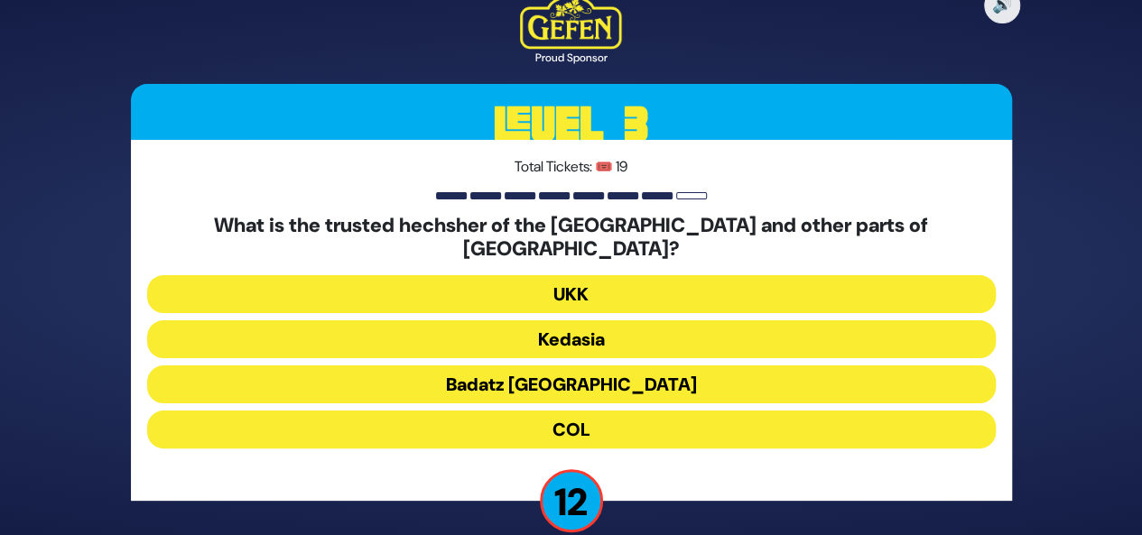
click at [595, 330] on button "Kedasia" at bounding box center [571, 339] width 848 height 38
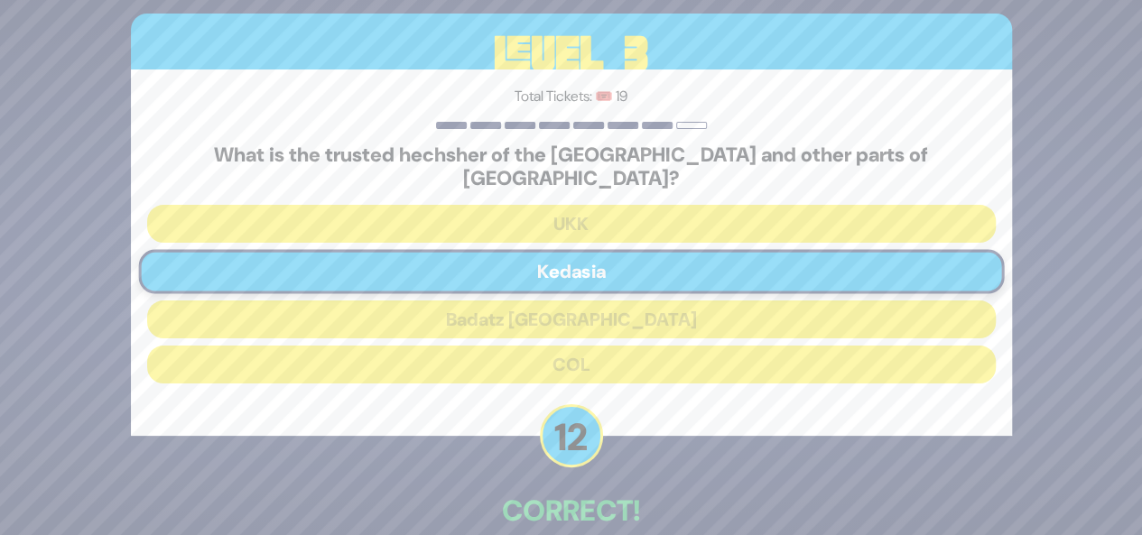
scroll to position [85, 0]
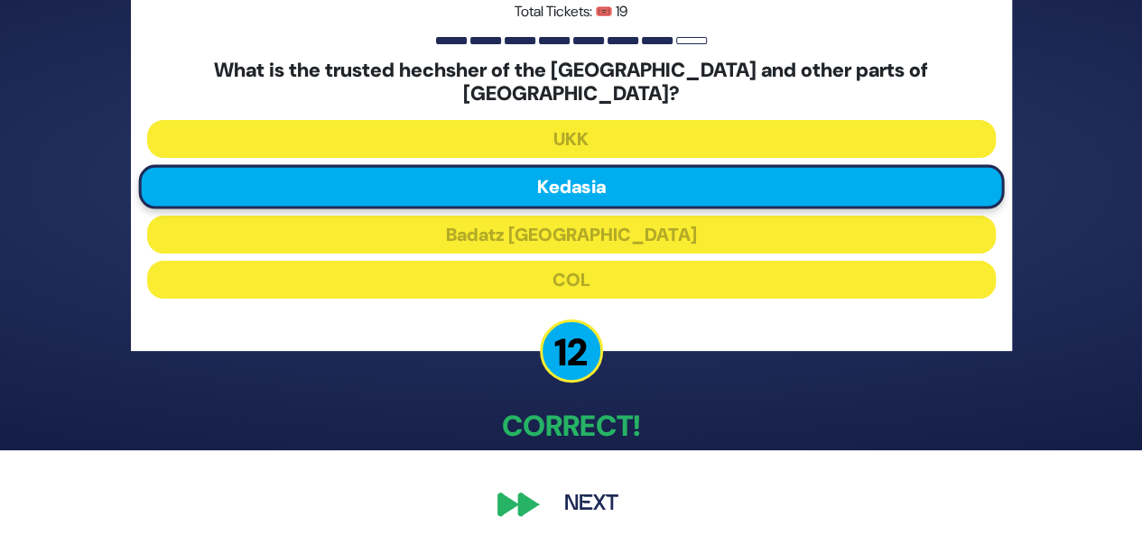
click at [598, 490] on button "Next" at bounding box center [591, 505] width 105 height 42
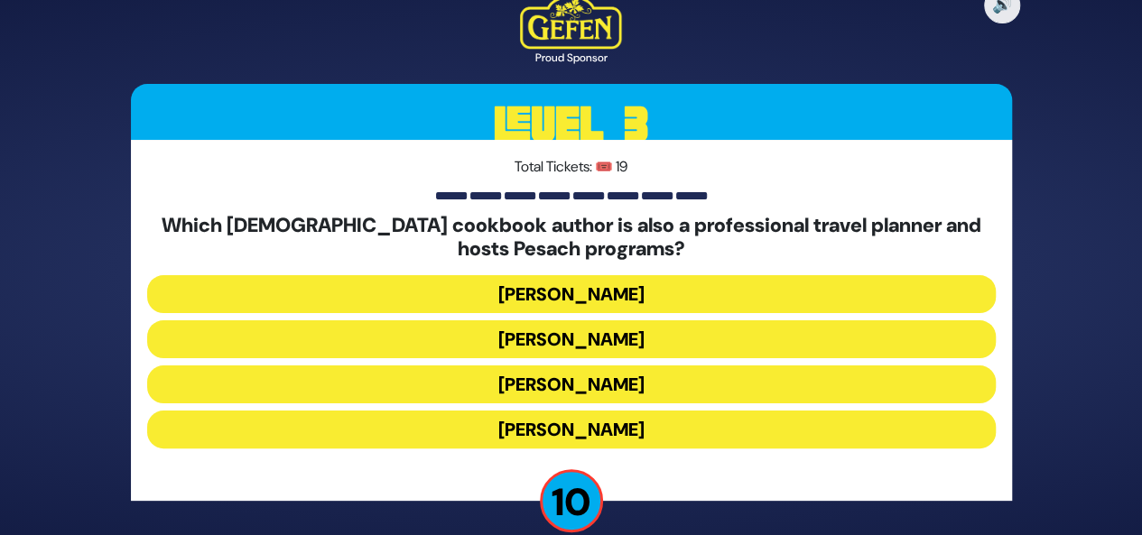
click at [616, 337] on button "Naomi Nachman" at bounding box center [571, 339] width 848 height 38
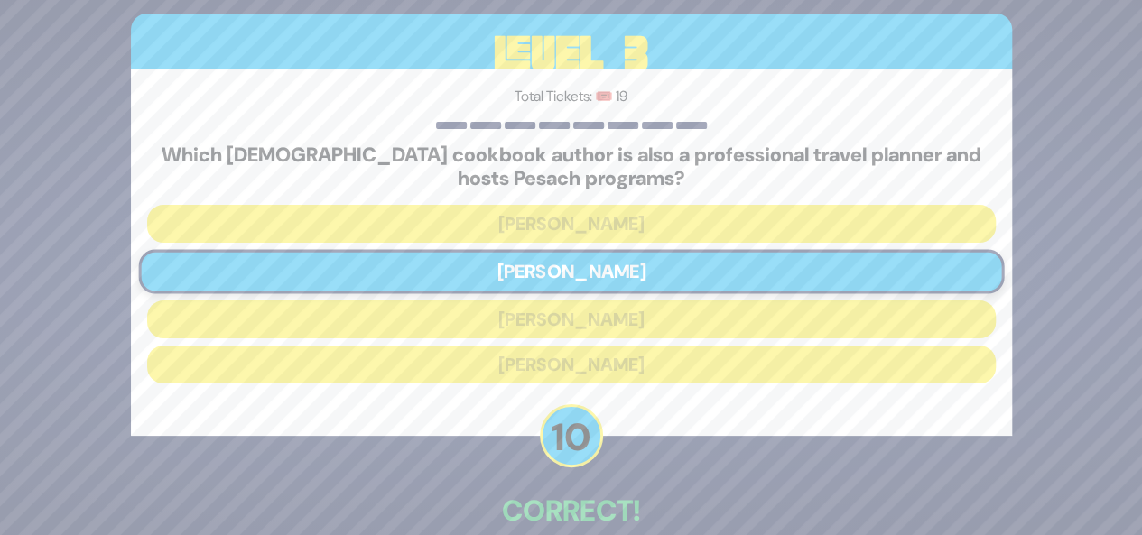
scroll to position [96, 0]
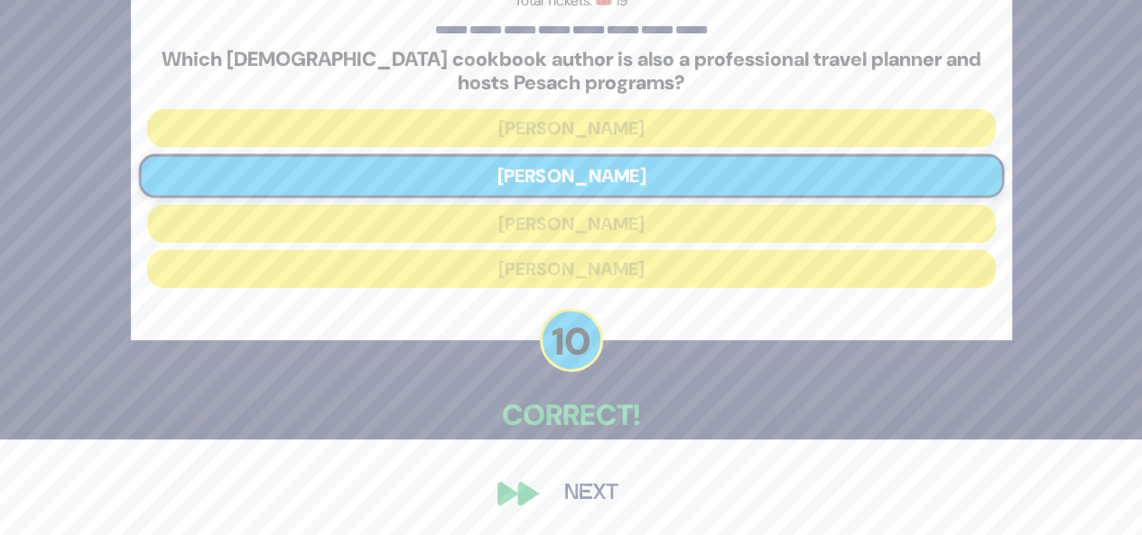
click at [586, 496] on button "Next" at bounding box center [591, 494] width 105 height 42
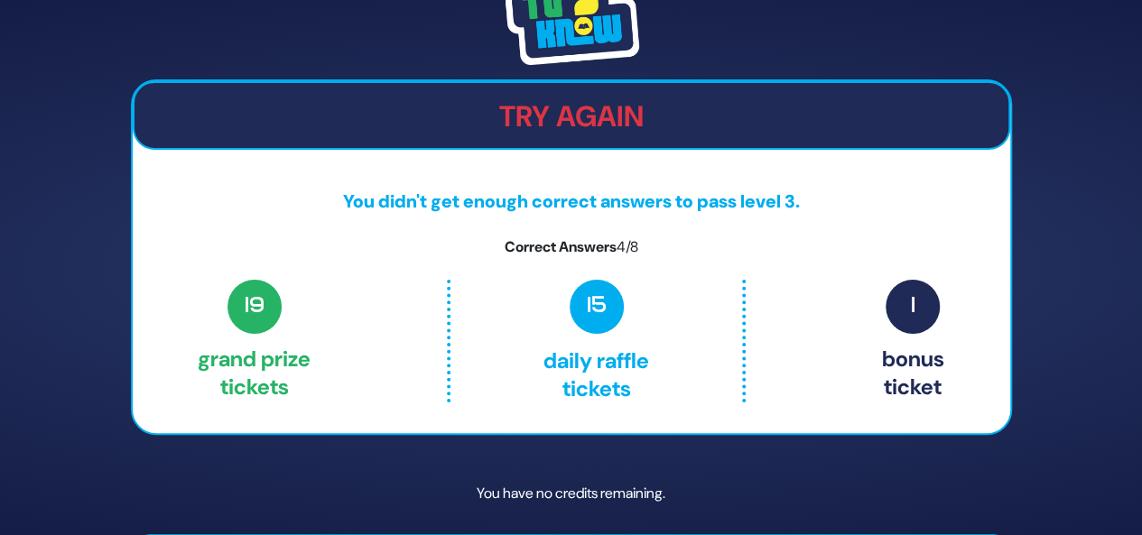
scroll to position [57, 0]
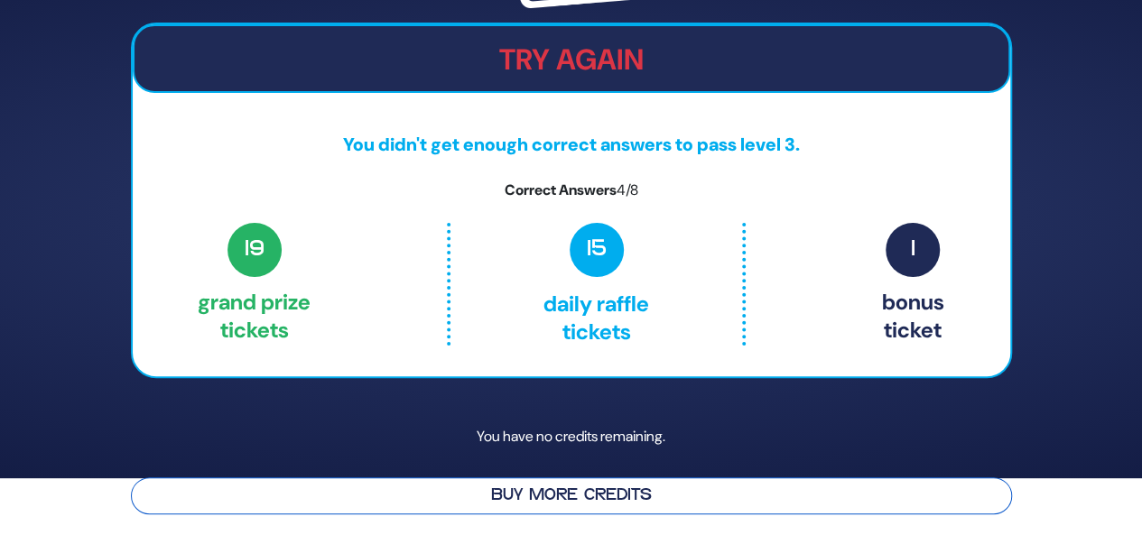
click at [543, 497] on button "Buy More Credits" at bounding box center [571, 495] width 881 height 37
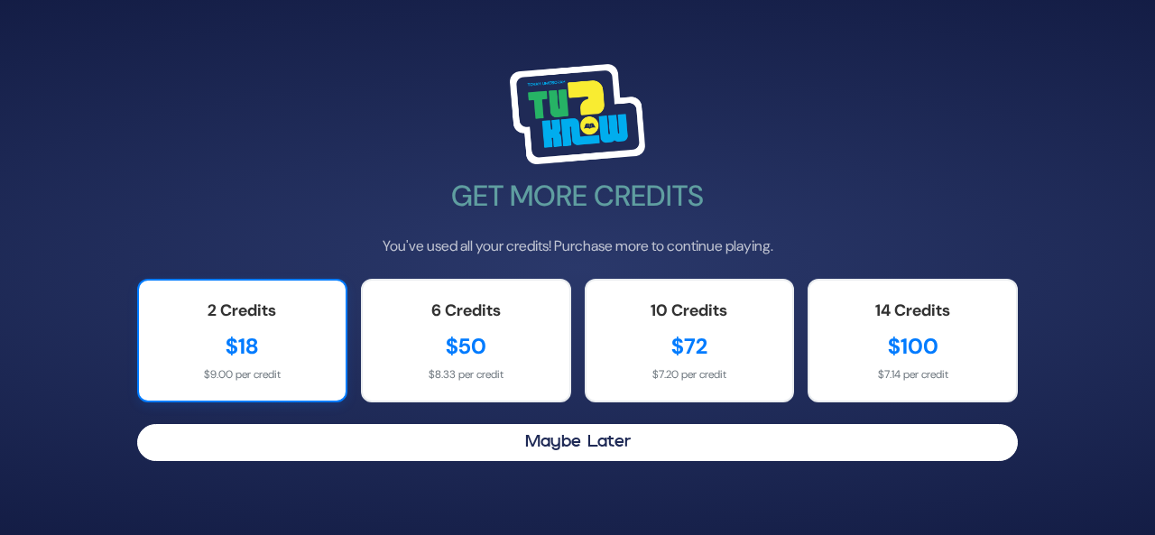
click at [214, 320] on div "2 Credits" at bounding box center [242, 311] width 171 height 24
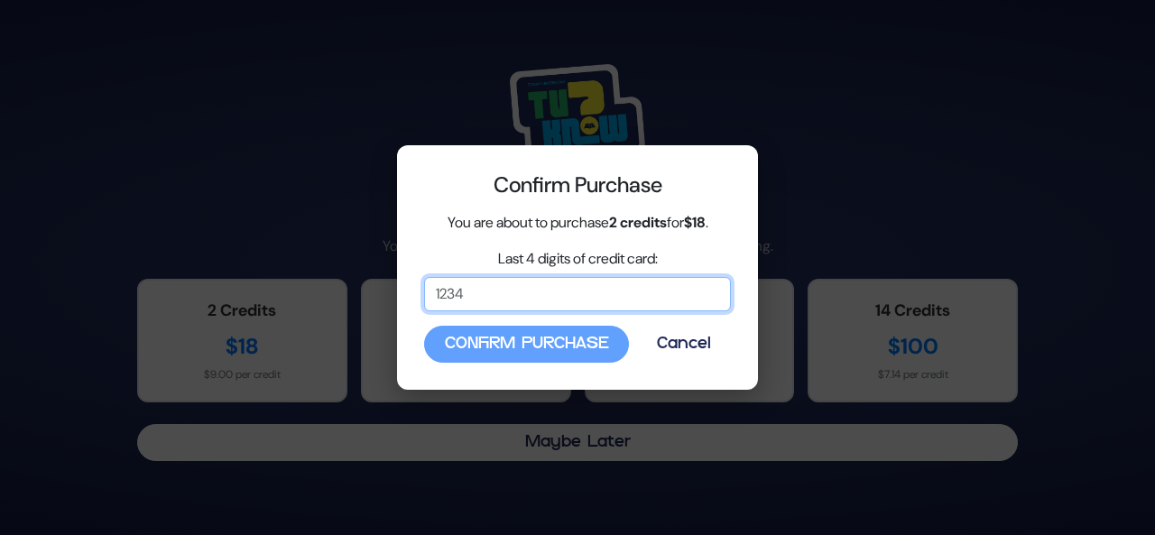
click at [503, 284] on input "Last 4 digits of credit card:" at bounding box center [577, 294] width 307 height 34
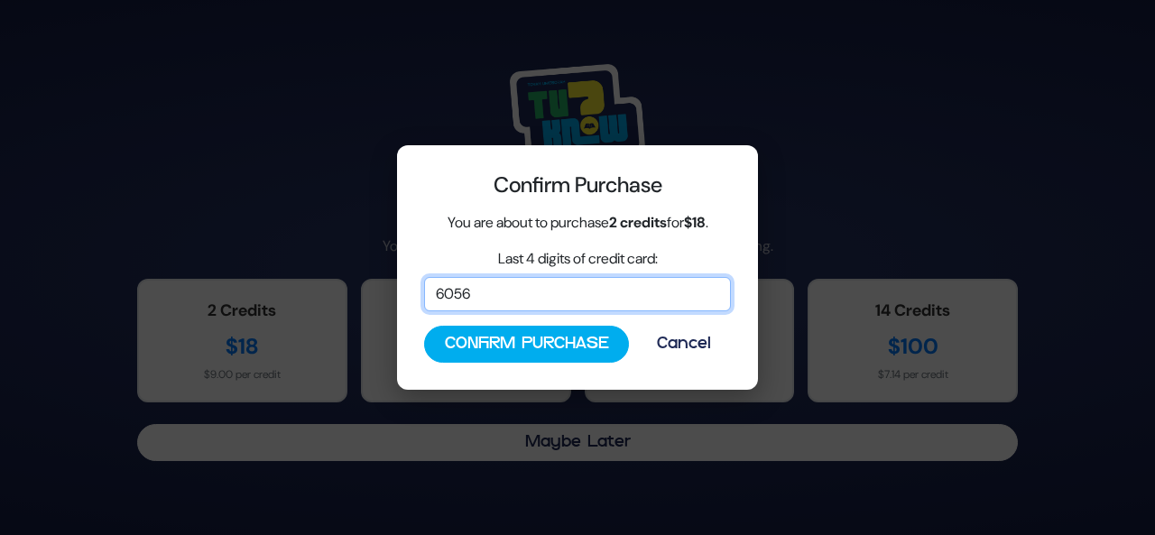
type input "6056"
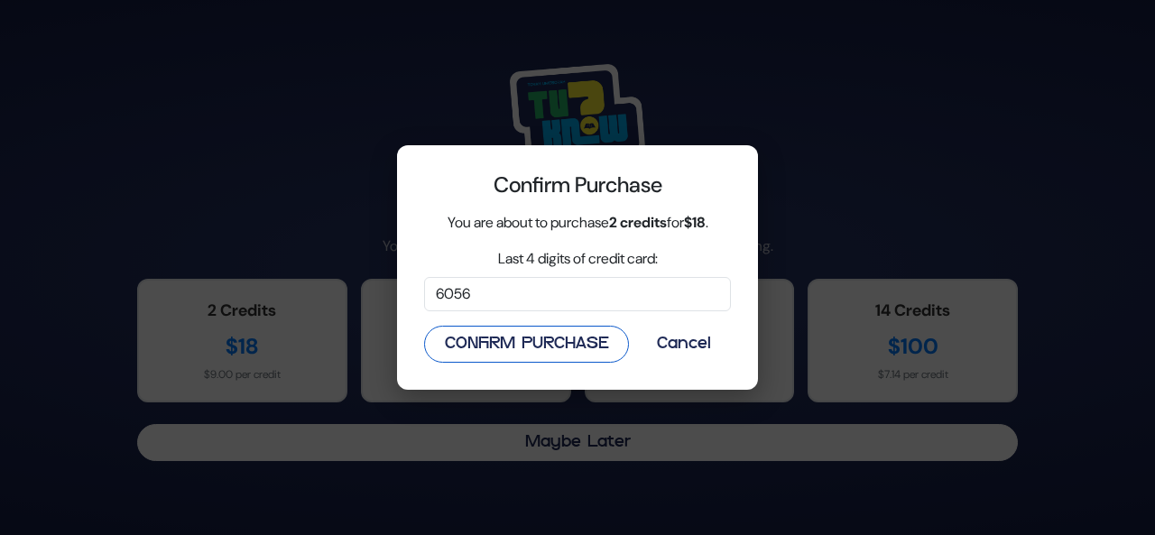
click at [461, 342] on button "Confirm Purchase" at bounding box center [526, 344] width 205 height 37
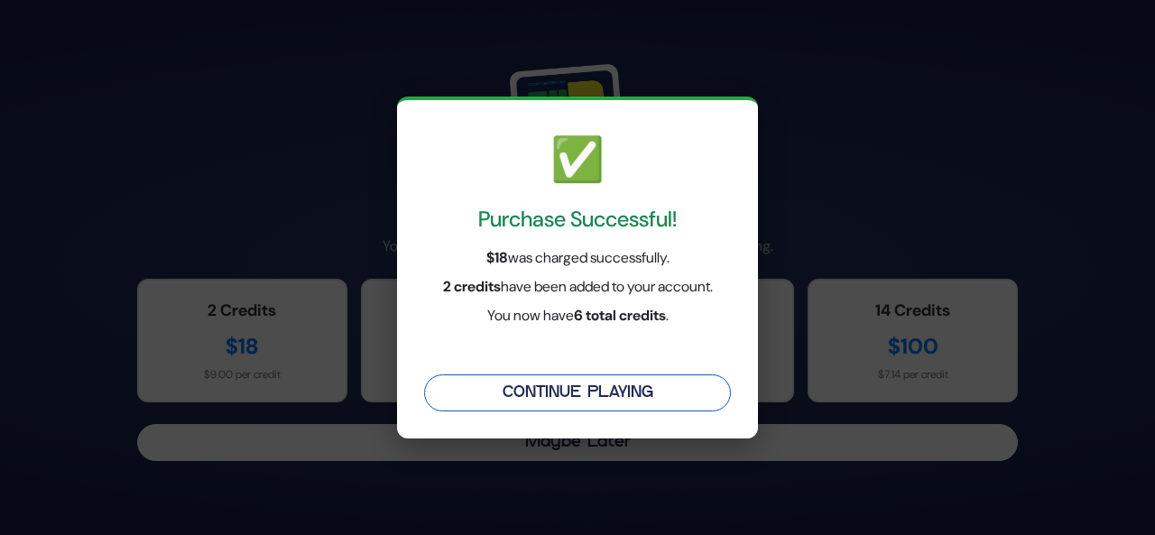
click at [514, 391] on button "Continue Playing" at bounding box center [577, 393] width 307 height 37
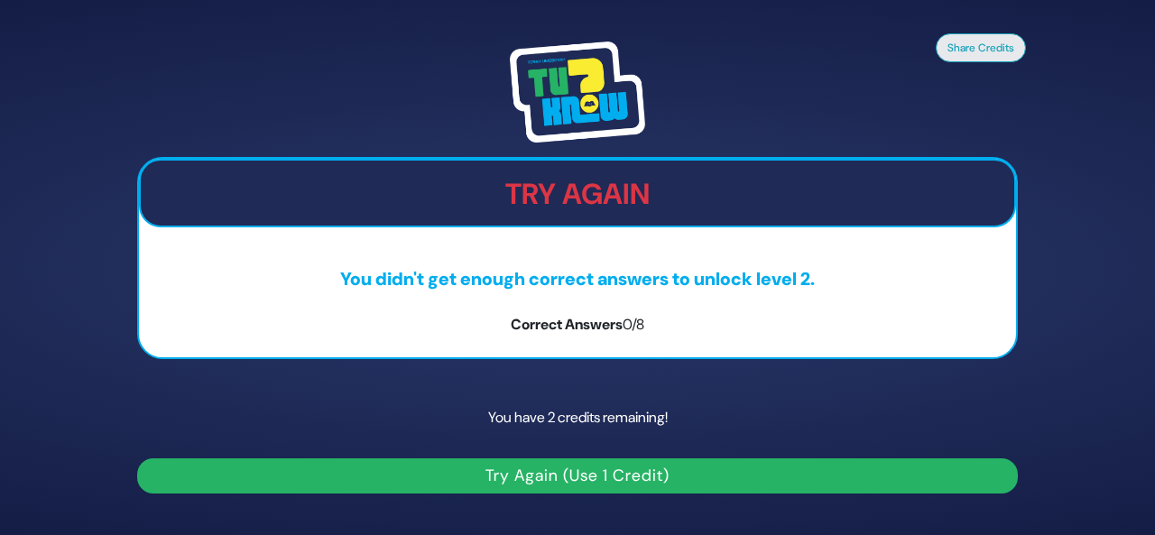
click at [538, 477] on button "Try Again (Use 1 Credit)" at bounding box center [577, 476] width 881 height 35
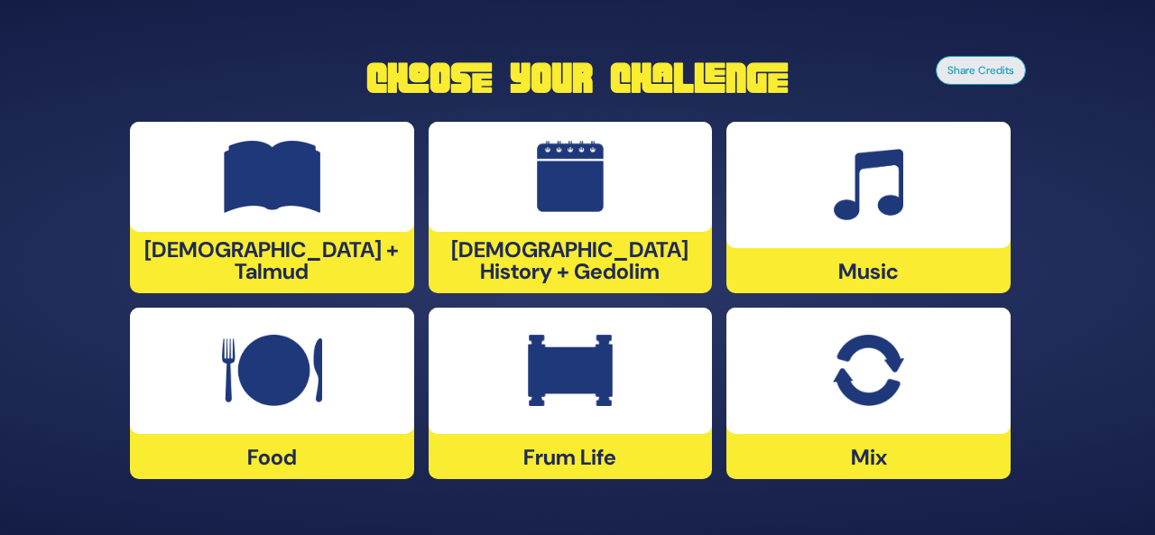
click at [867, 179] on img at bounding box center [869, 185] width 70 height 72
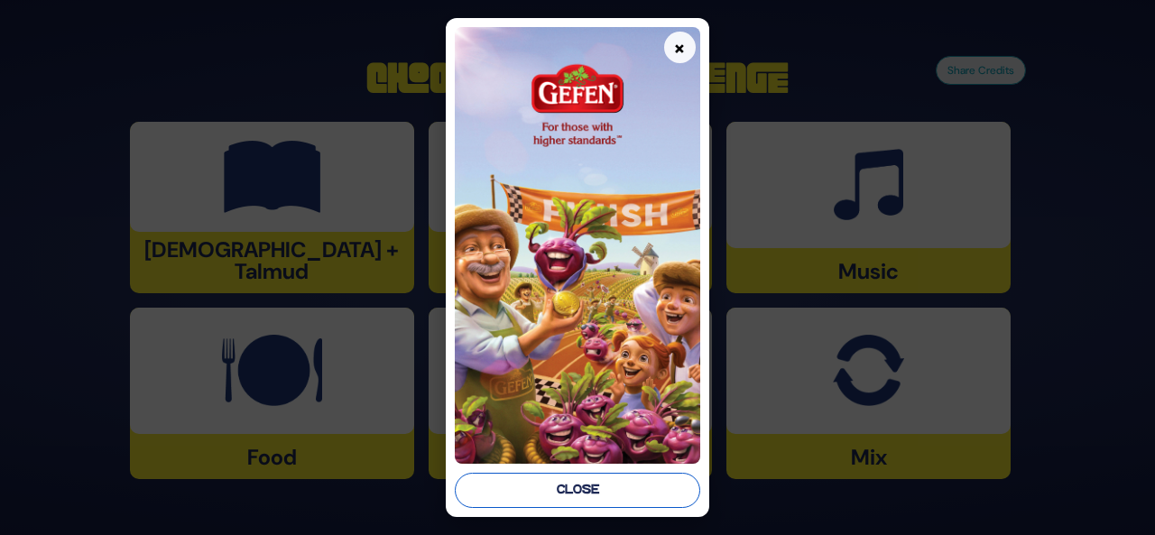
click at [625, 487] on button "Close" at bounding box center [578, 490] width 246 height 35
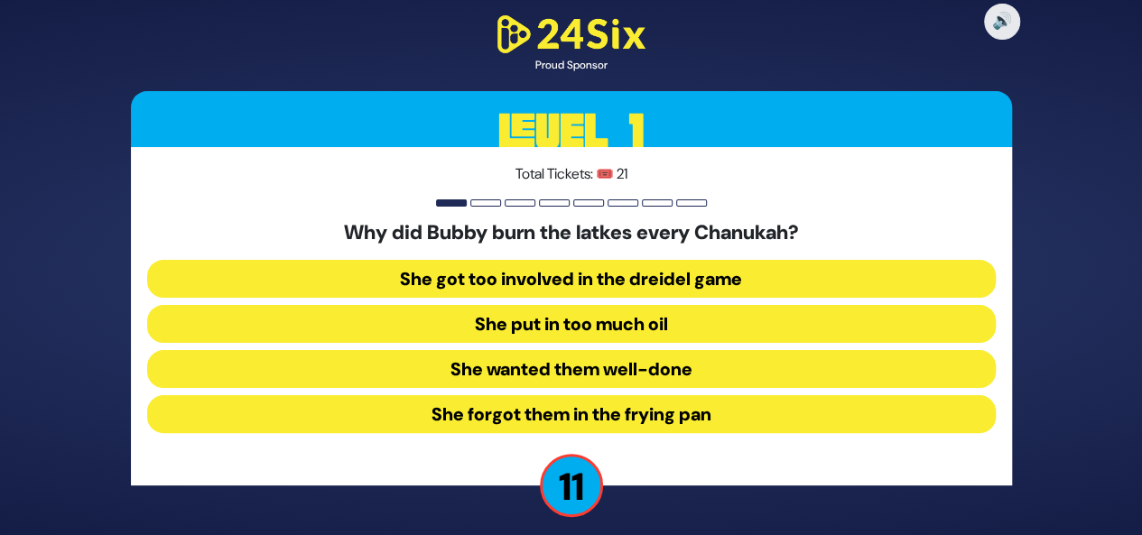
click at [666, 404] on button "She forgot them in the frying pan" at bounding box center [571, 414] width 848 height 38
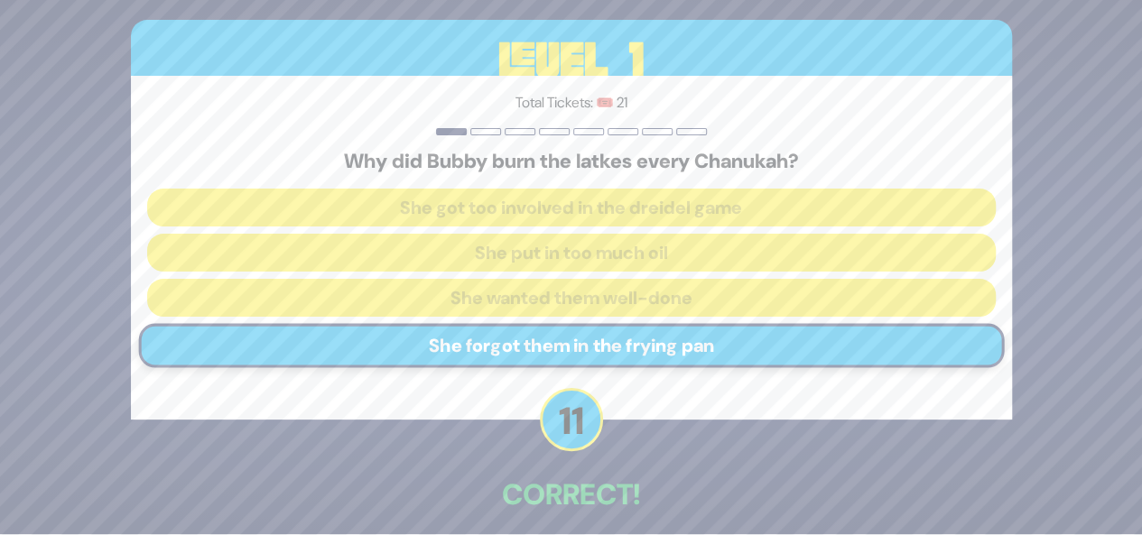
scroll to position [80, 0]
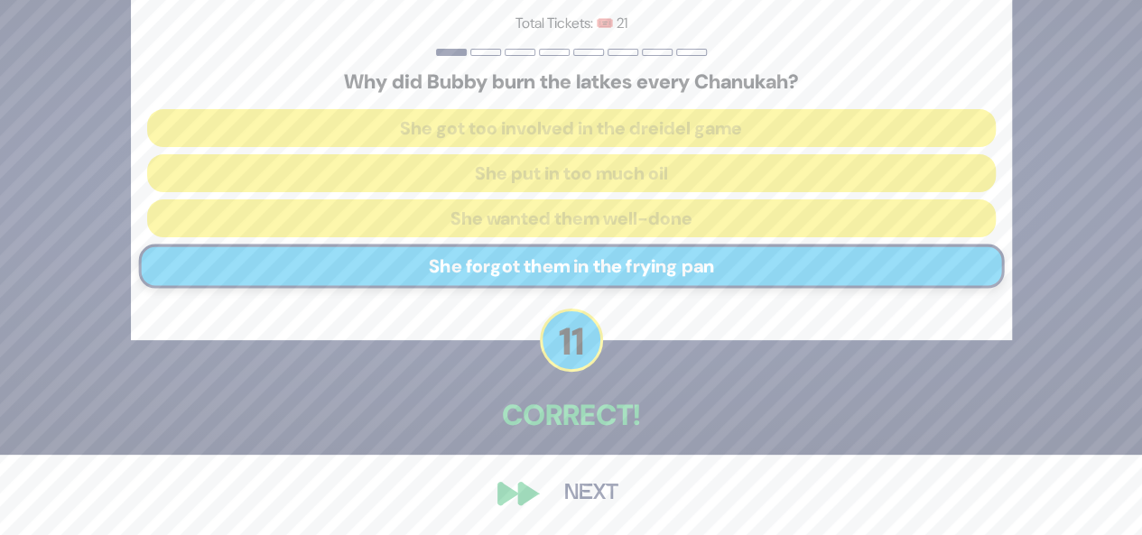
click at [594, 500] on button "Next" at bounding box center [591, 494] width 105 height 42
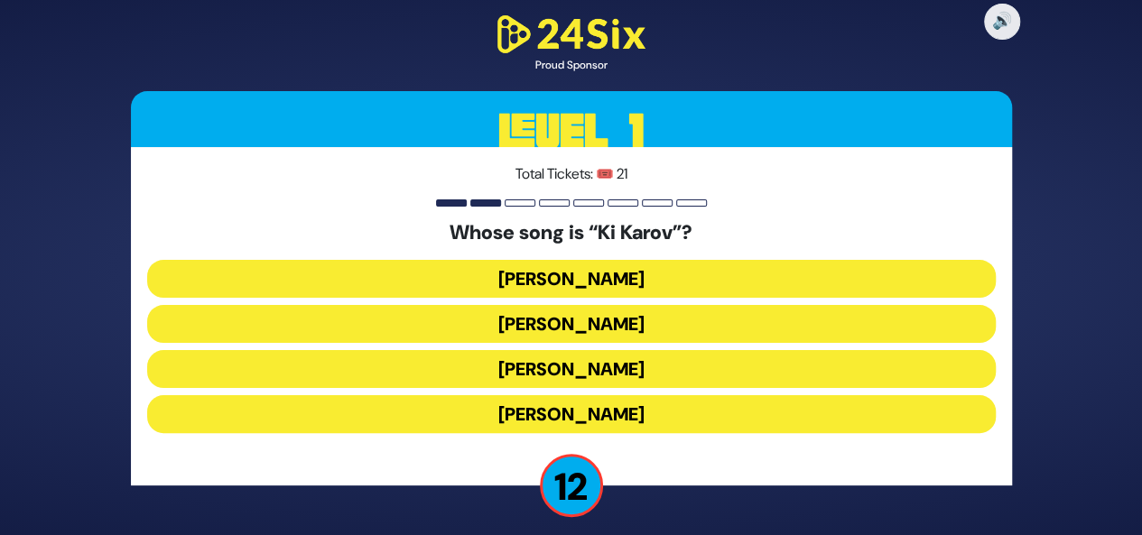
click at [612, 328] on button "Eitan Katz" at bounding box center [571, 324] width 848 height 38
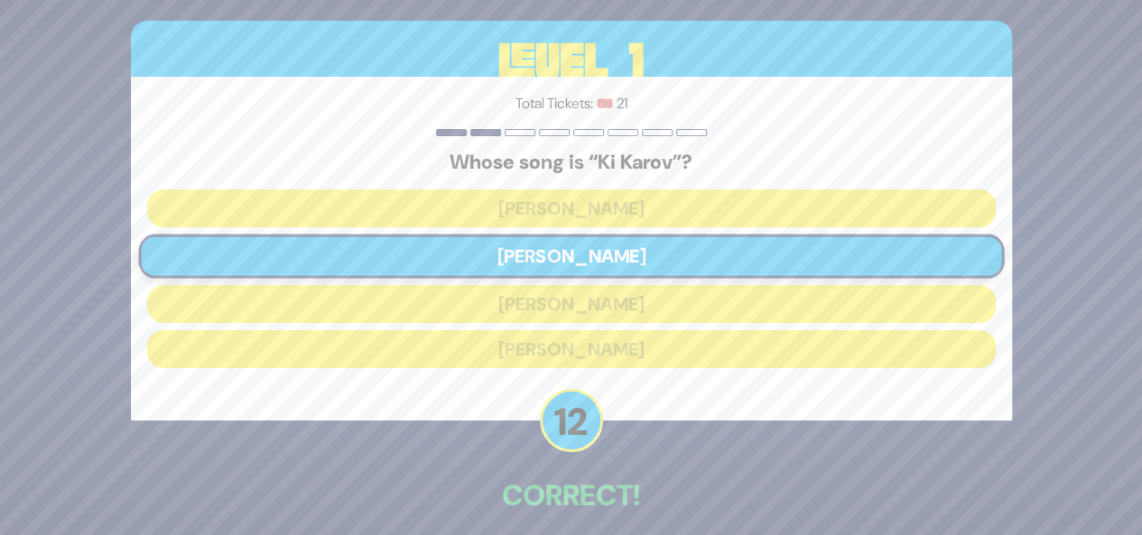
scroll to position [80, 0]
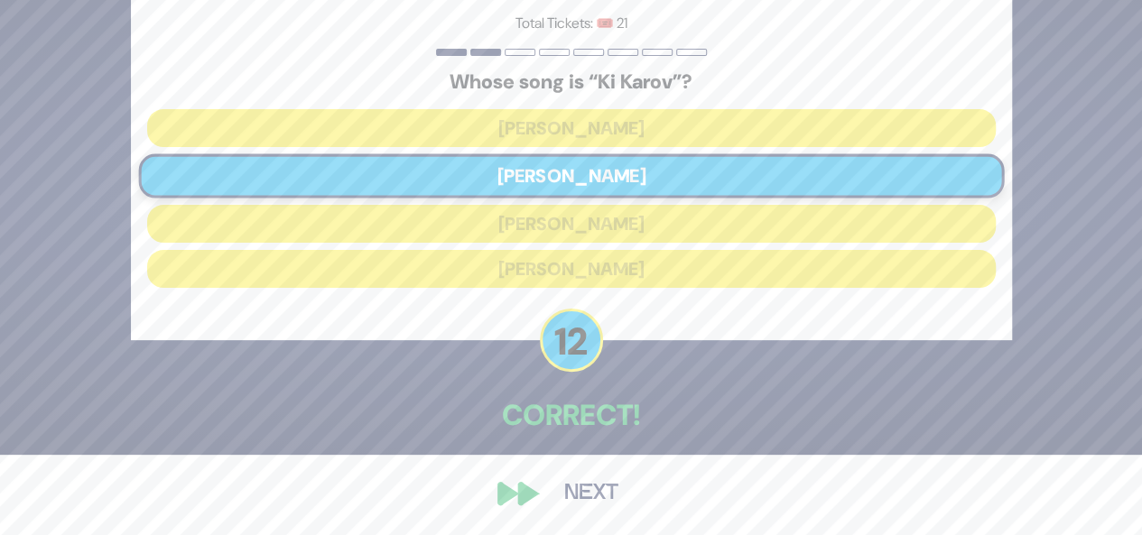
click at [583, 494] on button "Next" at bounding box center [591, 494] width 105 height 42
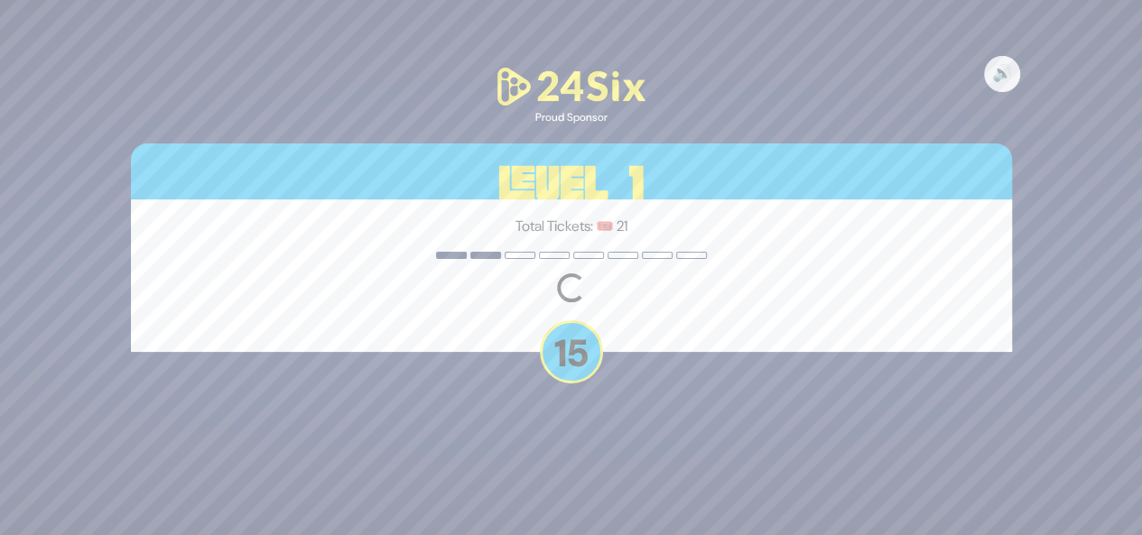
scroll to position [0, 0]
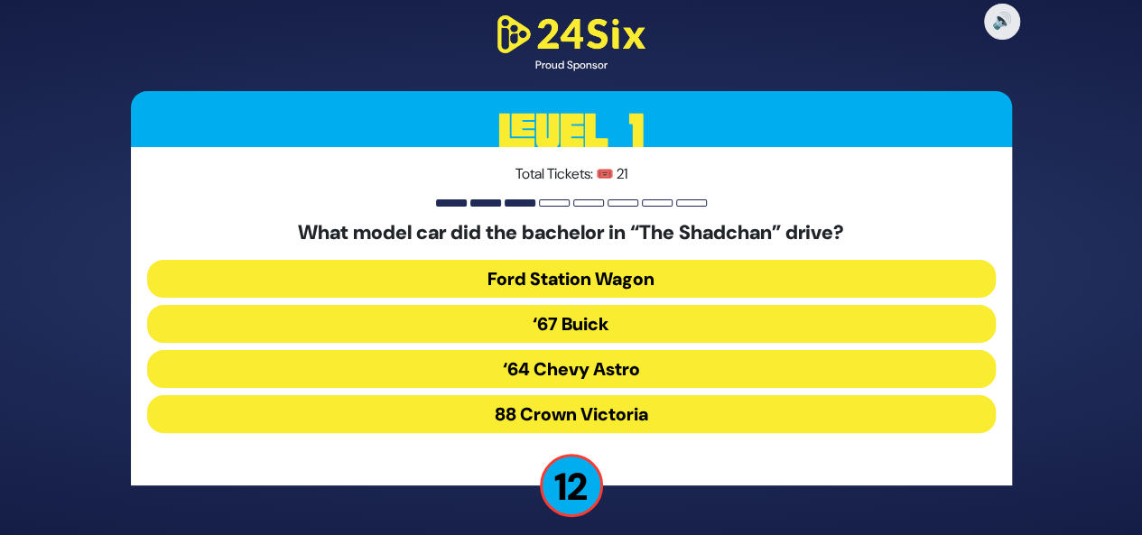
click at [581, 314] on button "‘67 Buick" at bounding box center [571, 324] width 848 height 38
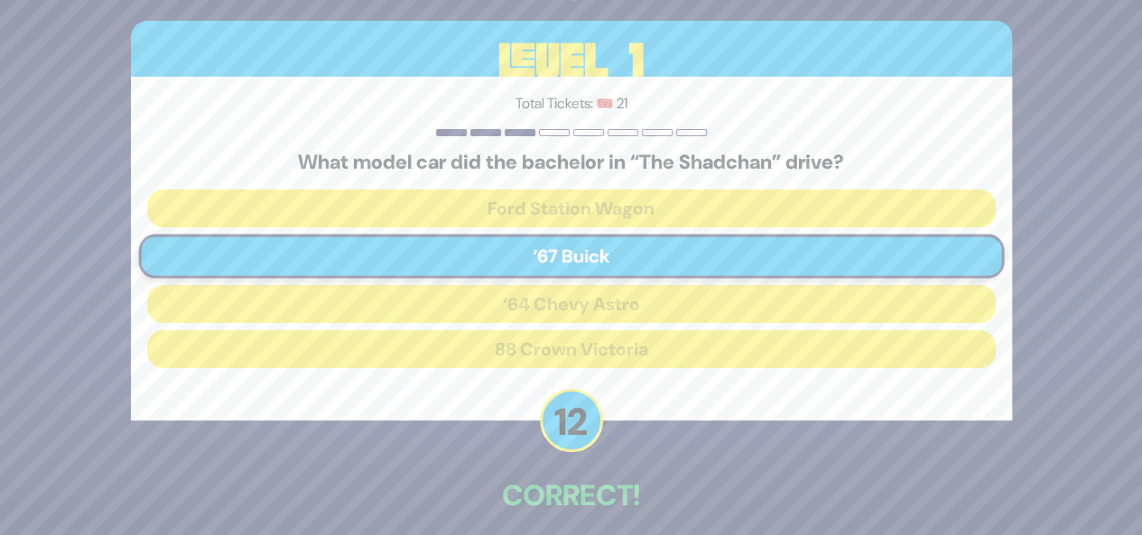
scroll to position [80, 0]
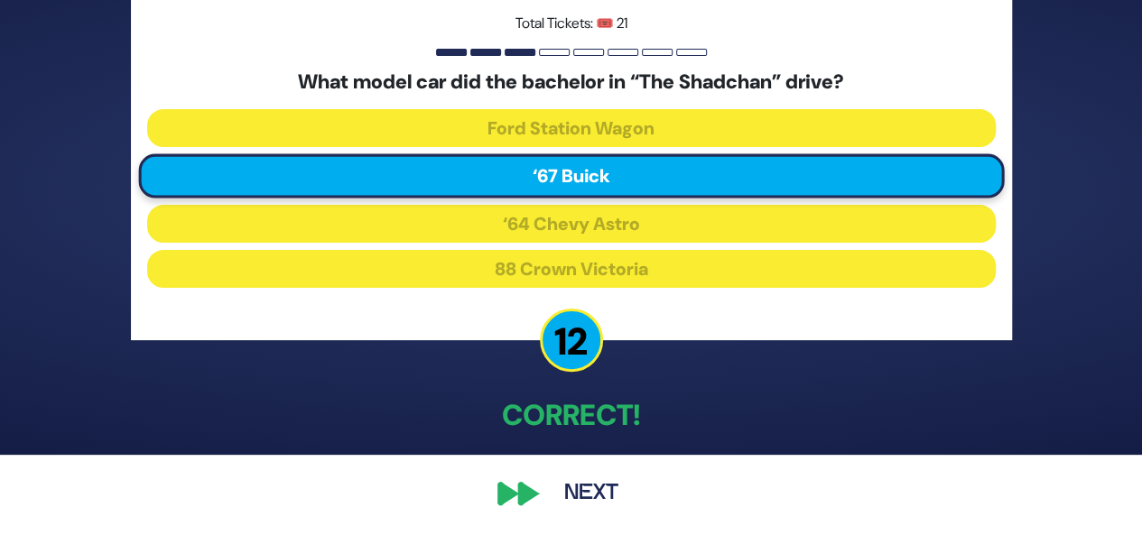
click at [581, 496] on button "Next" at bounding box center [591, 494] width 105 height 42
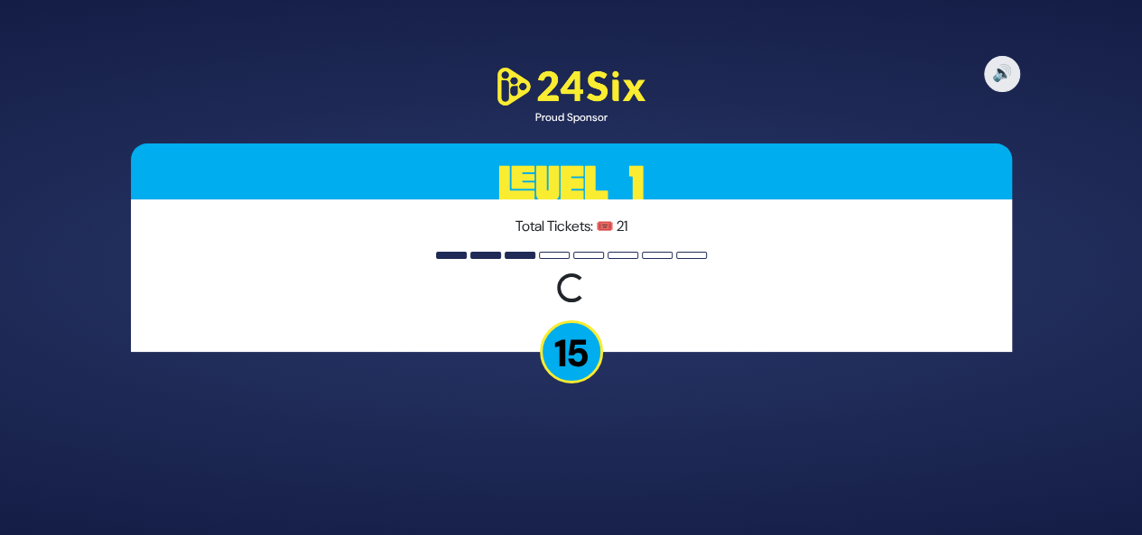
scroll to position [0, 0]
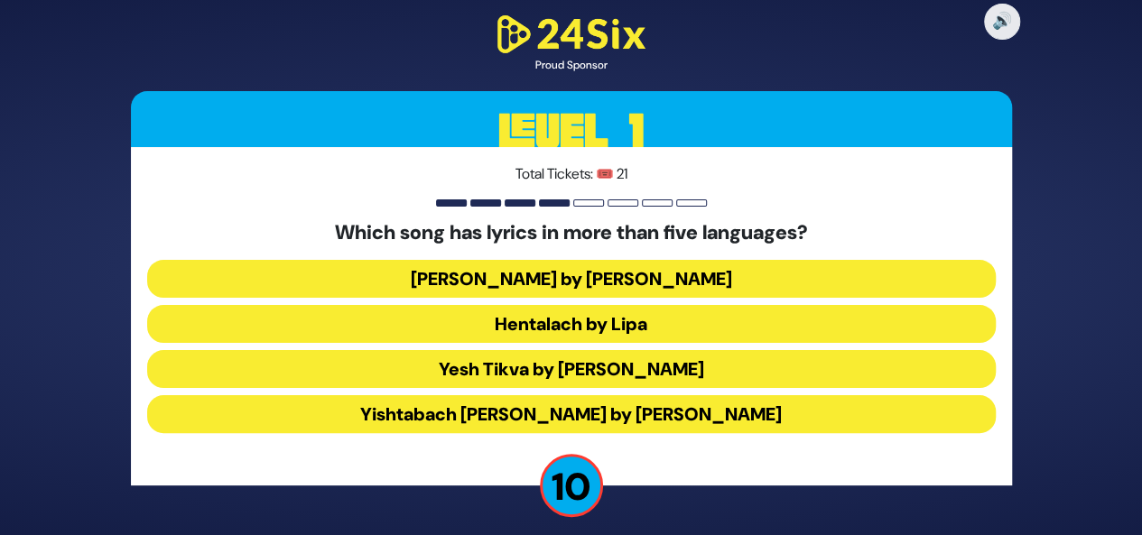
click at [635, 325] on button "Hentalach by Lipa" at bounding box center [571, 324] width 848 height 38
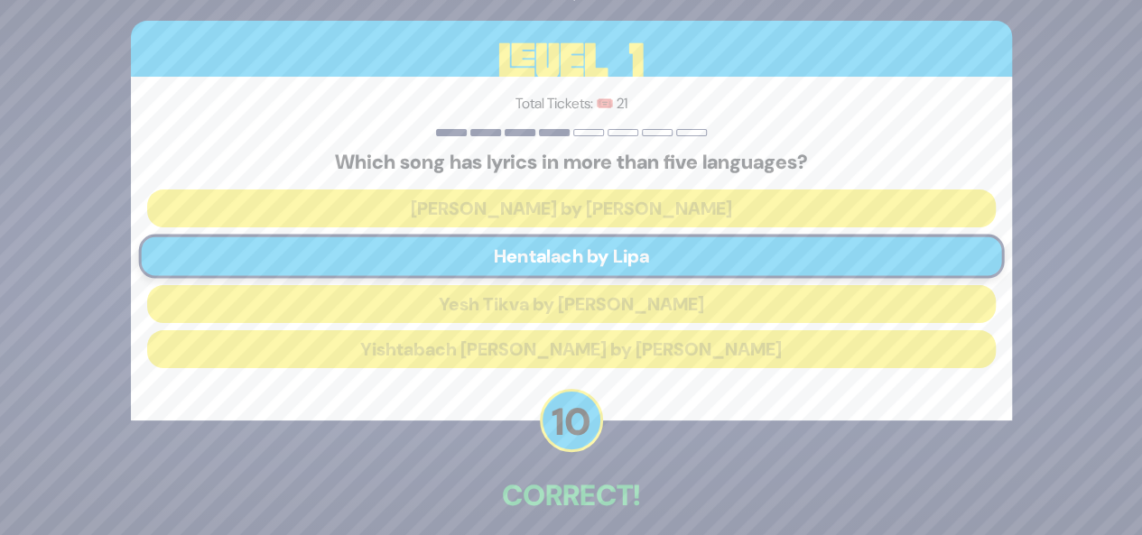
scroll to position [80, 0]
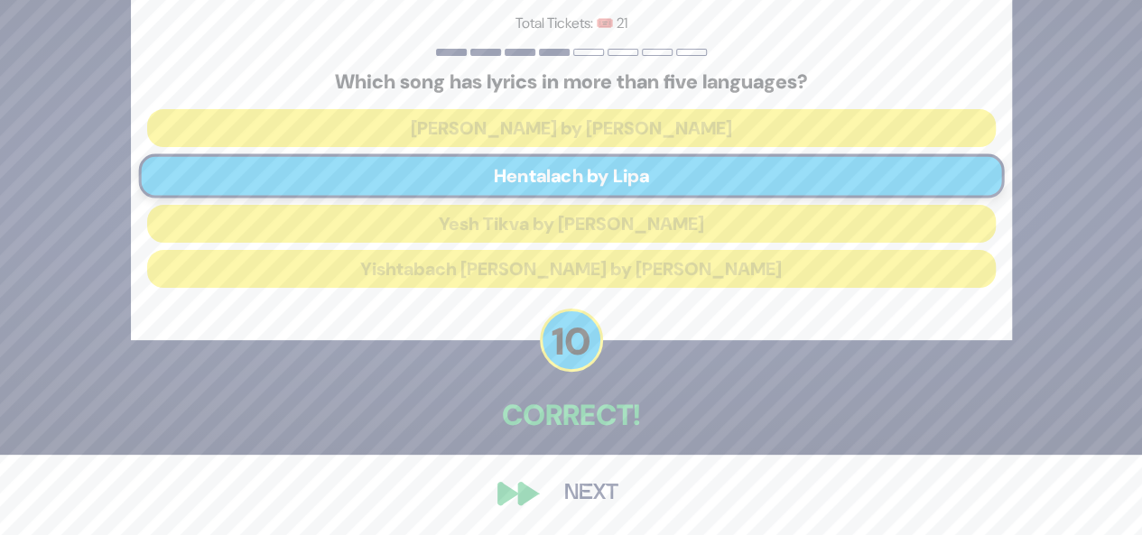
click at [583, 497] on button "Next" at bounding box center [591, 494] width 105 height 42
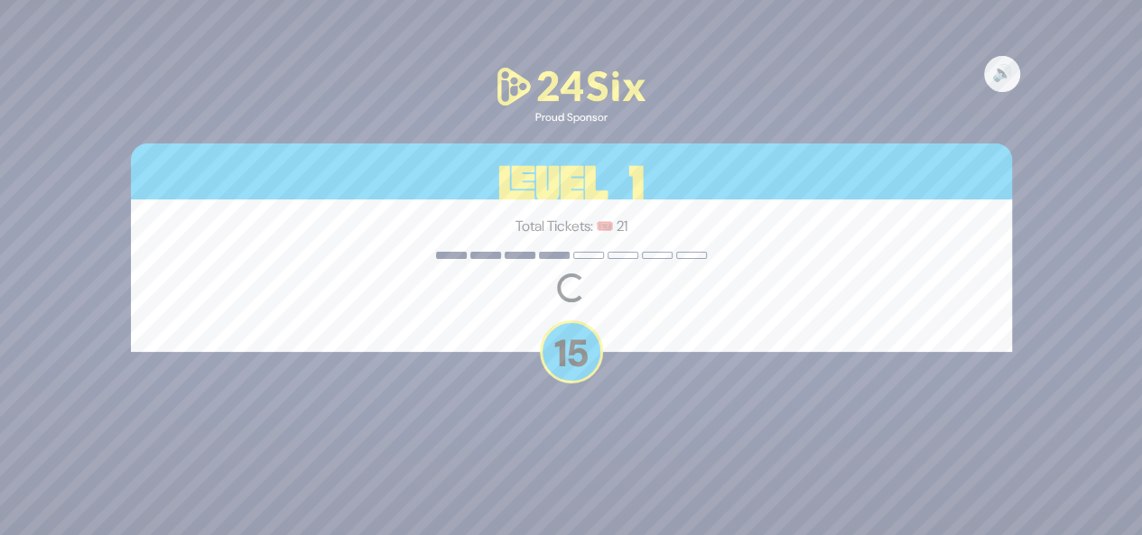
scroll to position [0, 0]
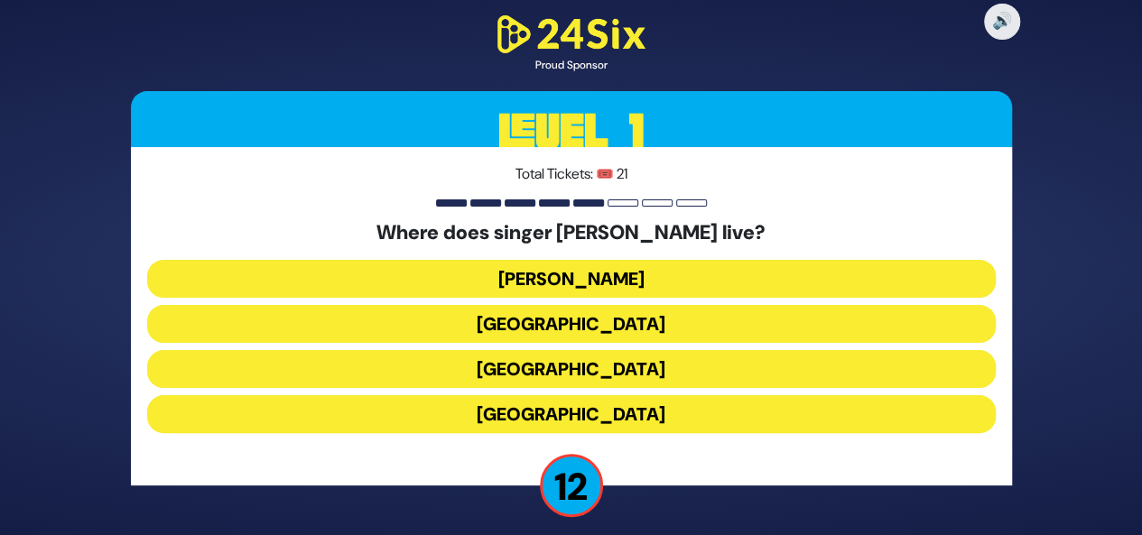
click at [605, 411] on button "[GEOGRAPHIC_DATA]" at bounding box center [571, 414] width 848 height 38
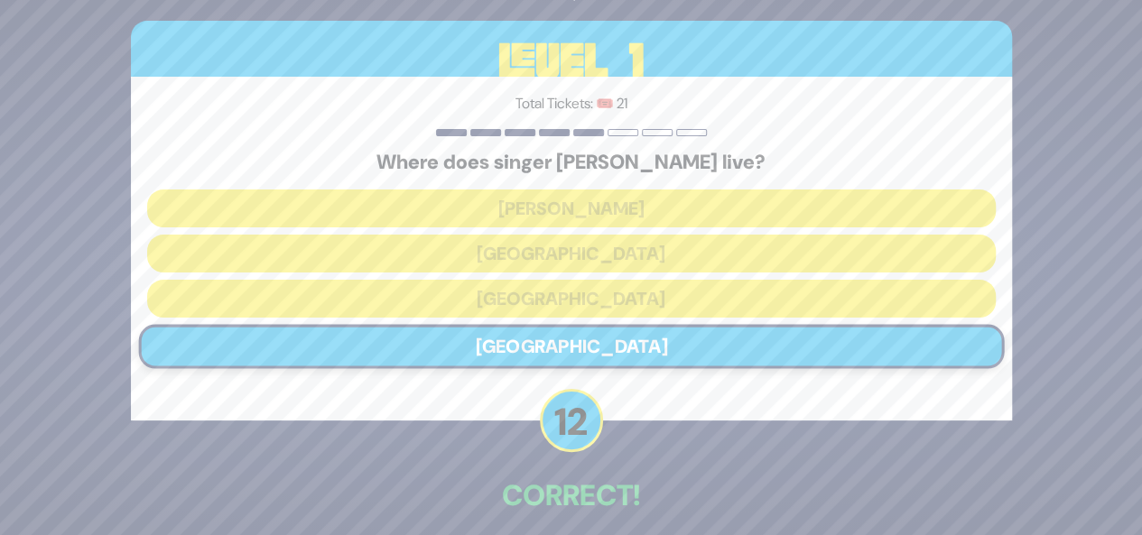
scroll to position [80, 0]
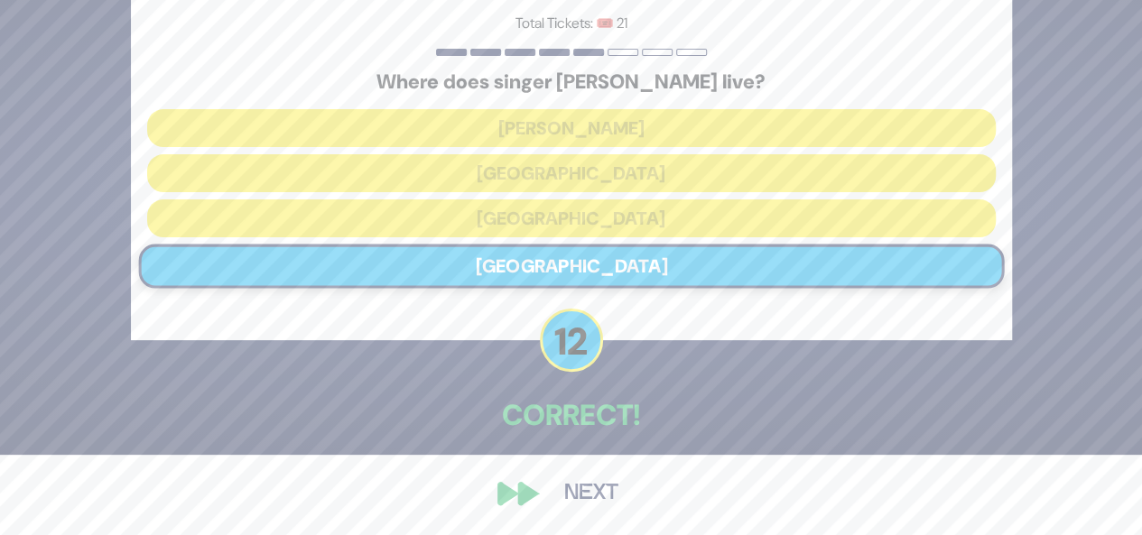
click at [572, 496] on button "Next" at bounding box center [591, 494] width 105 height 42
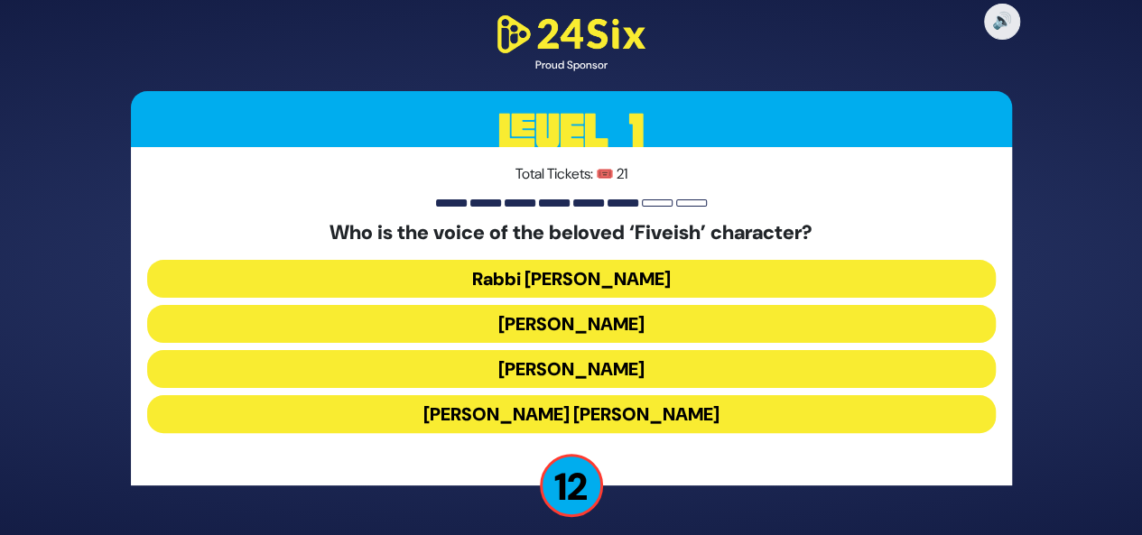
click at [606, 362] on button "Elchonon Schwartz" at bounding box center [571, 369] width 848 height 38
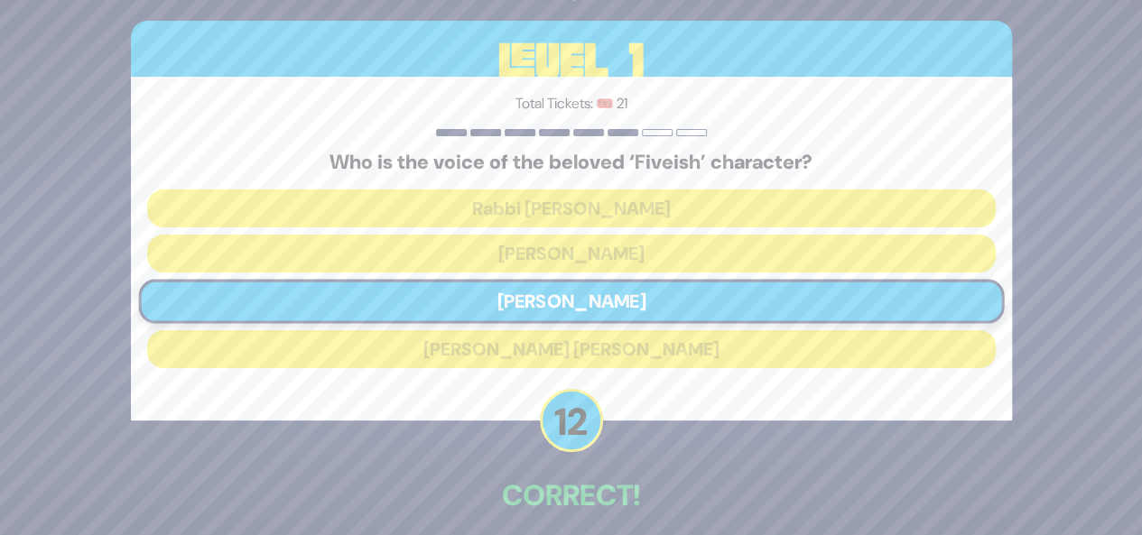
scroll to position [80, 0]
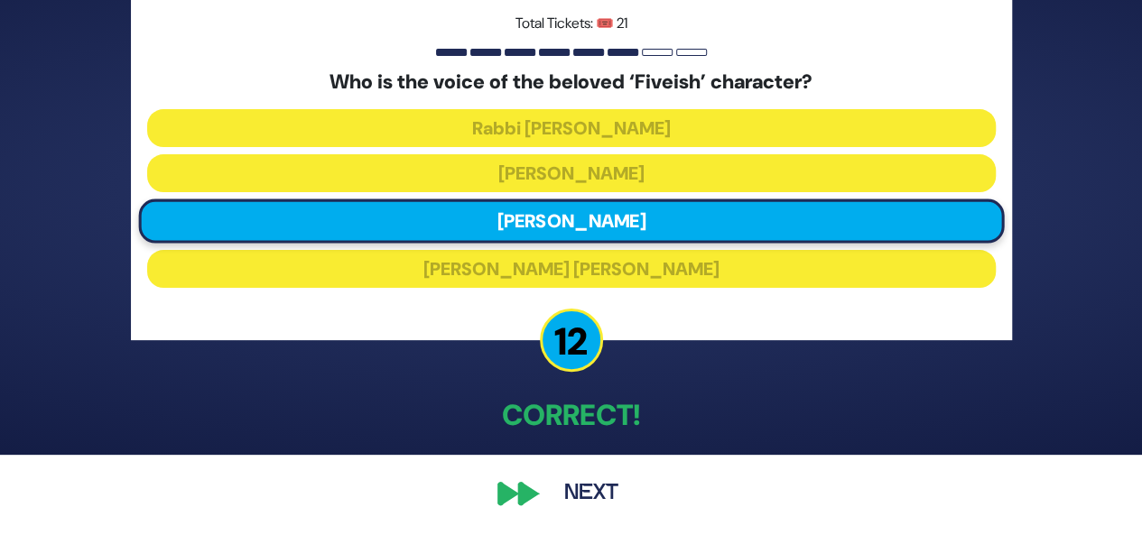
click at [576, 489] on button "Next" at bounding box center [591, 494] width 105 height 42
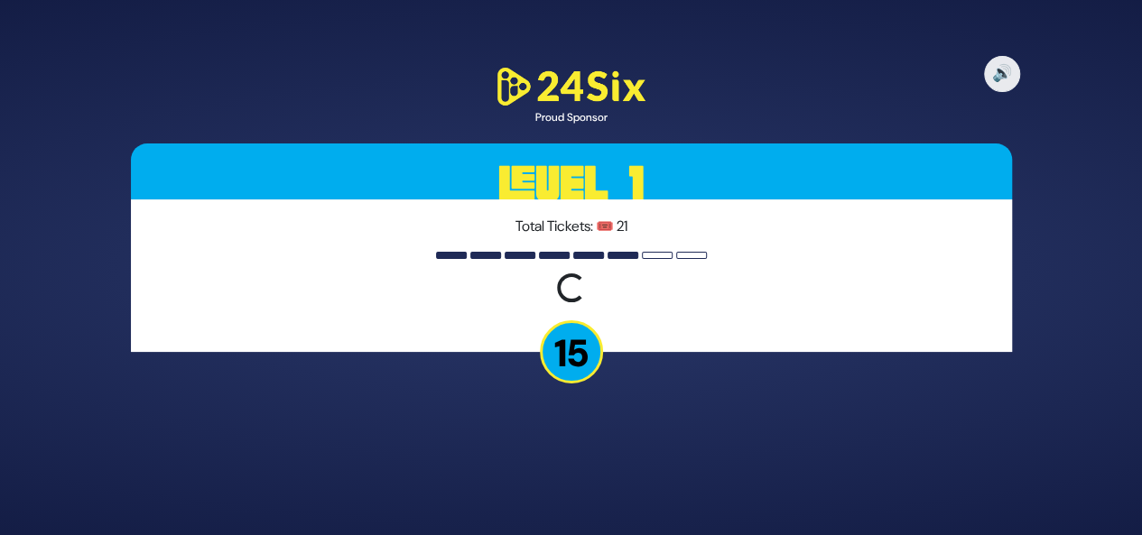
scroll to position [0, 0]
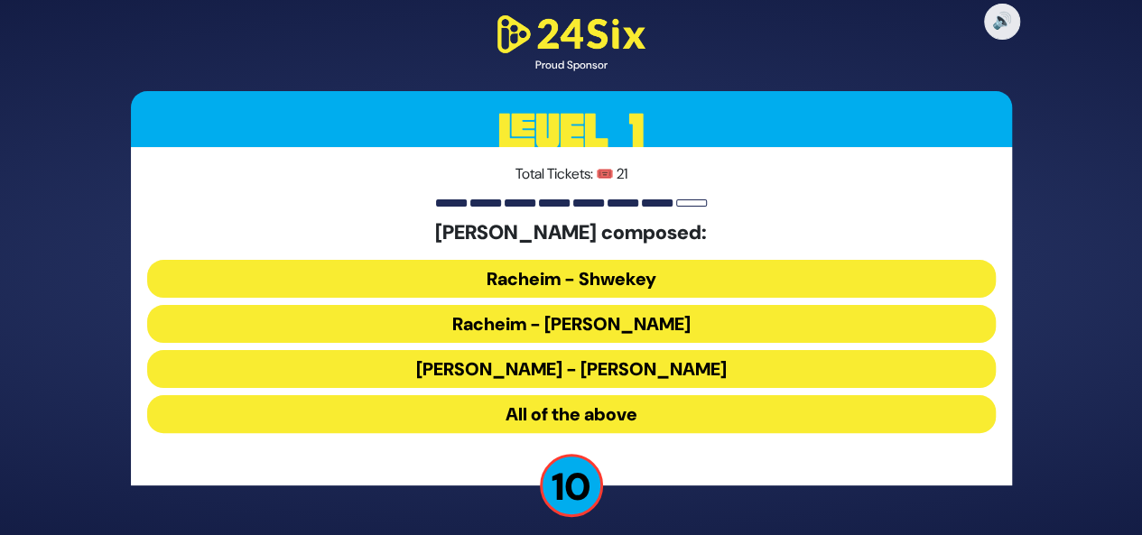
click at [628, 416] on button "All of the above" at bounding box center [571, 414] width 848 height 38
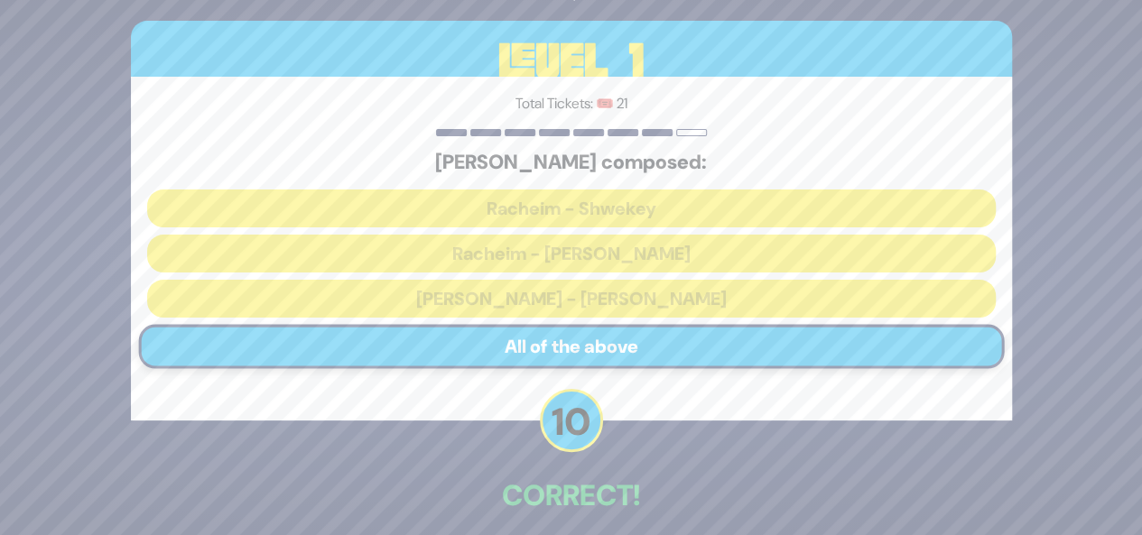
scroll to position [80, 0]
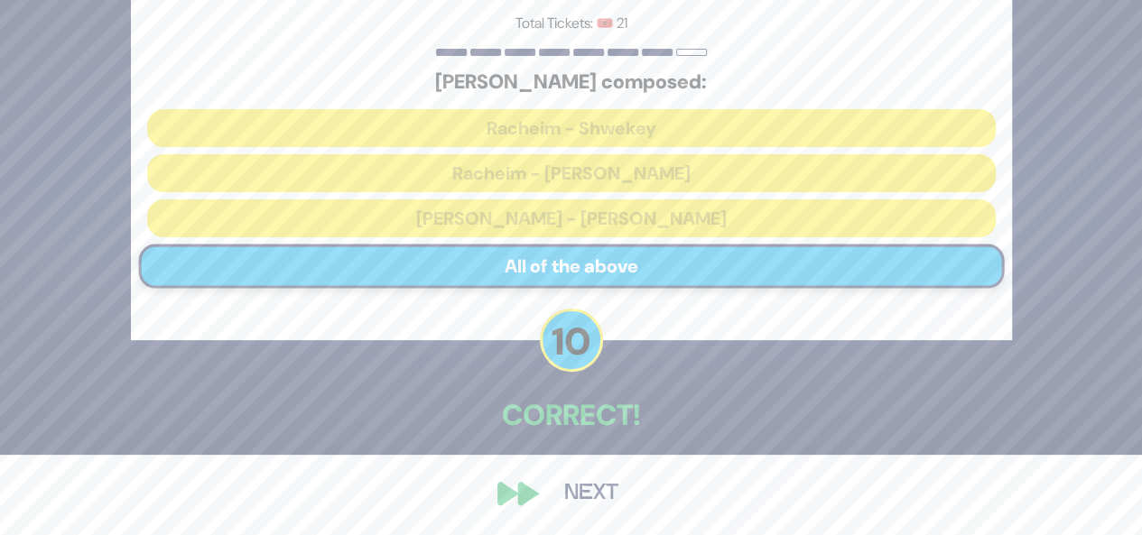
click at [585, 492] on button "Next" at bounding box center [591, 494] width 105 height 42
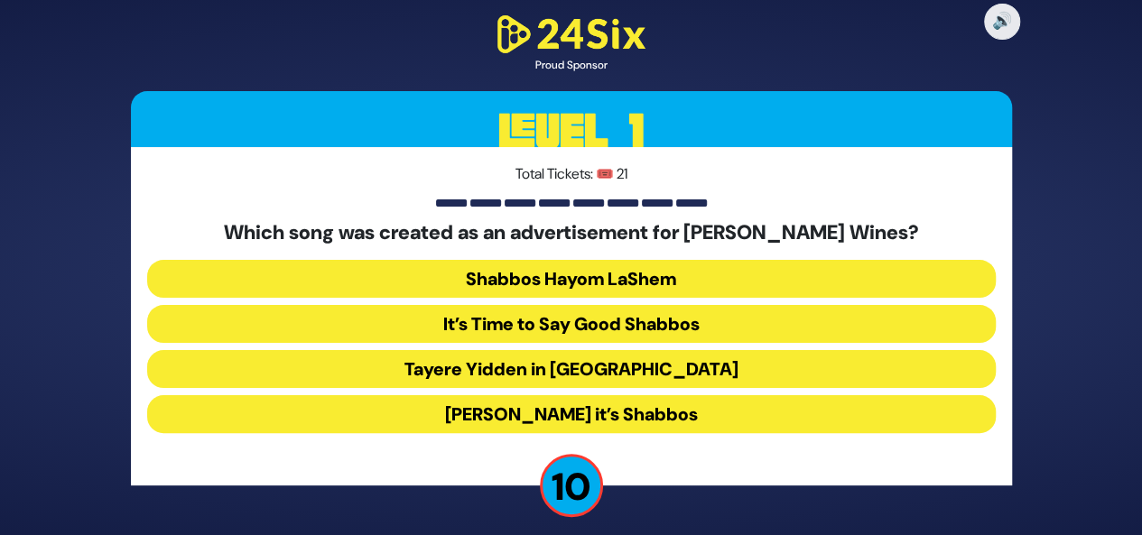
click at [669, 417] on button "Baruch Hashem it’s Shabbos" at bounding box center [571, 414] width 848 height 38
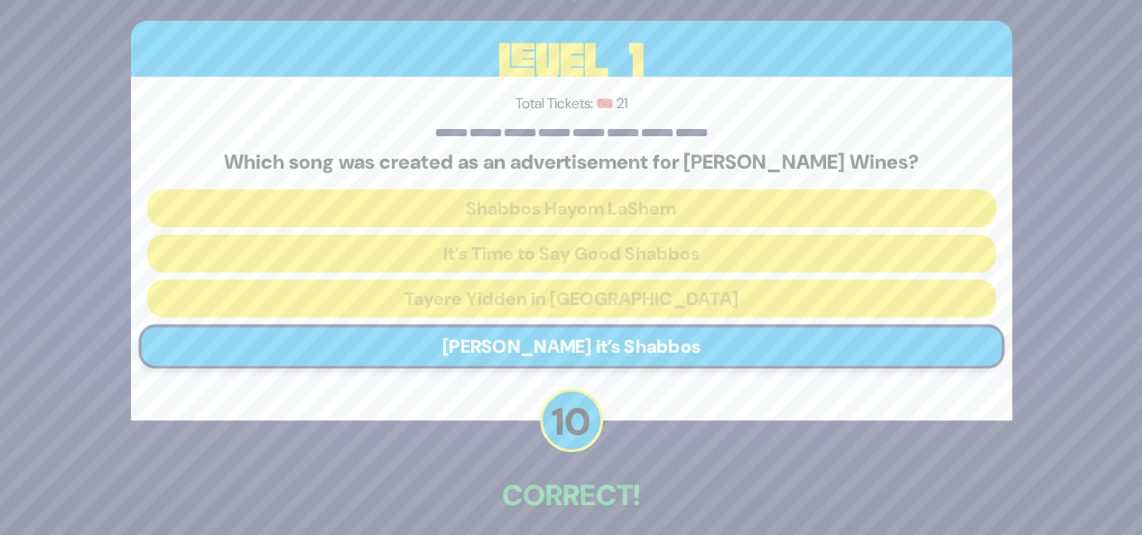
scroll to position [80, 0]
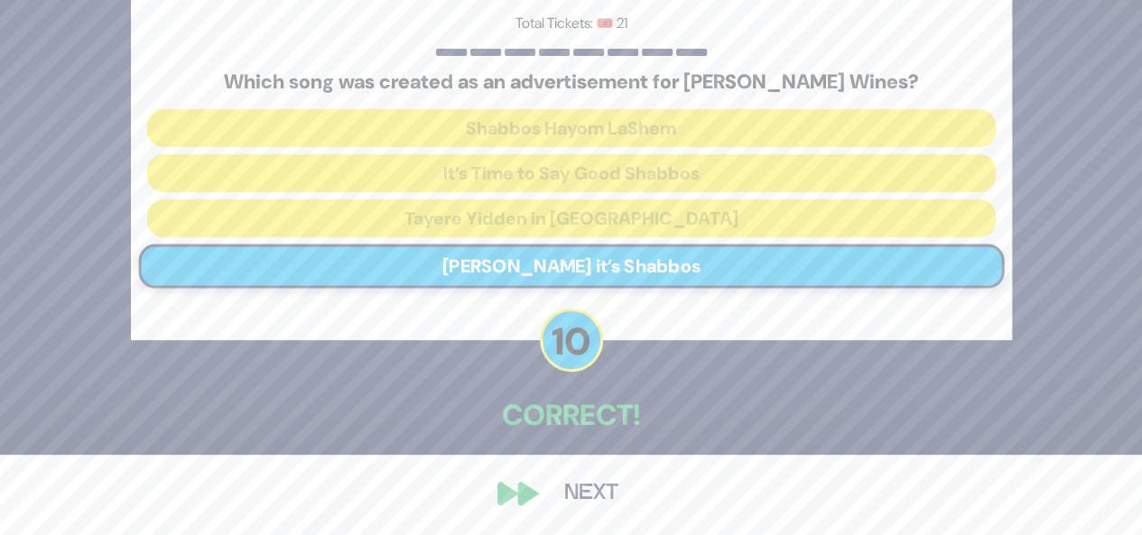
click at [588, 497] on button "Next" at bounding box center [591, 494] width 105 height 42
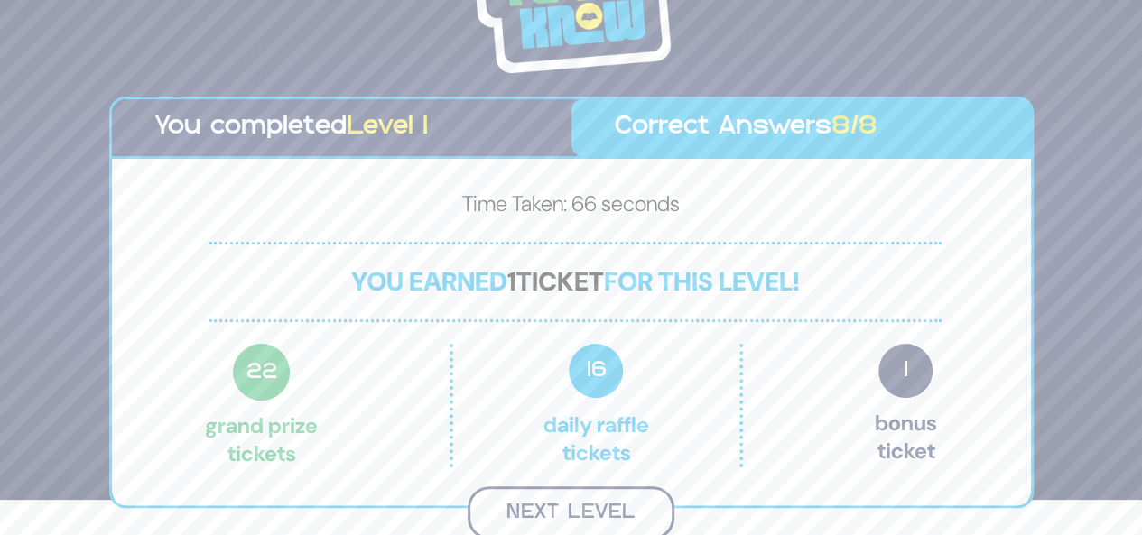
scroll to position [32, 0]
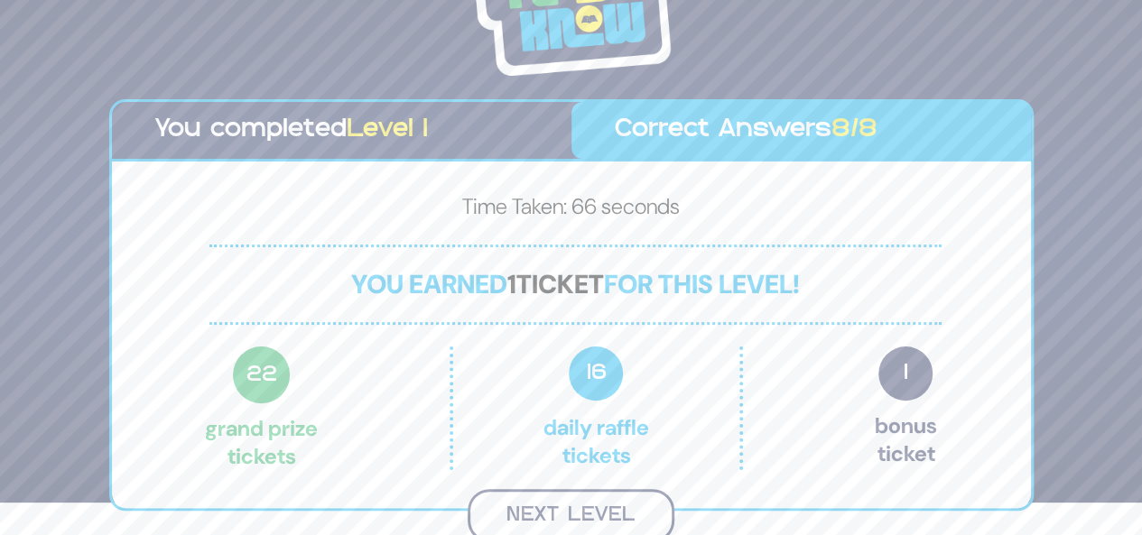
click at [592, 501] on button "Next Level" at bounding box center [571, 515] width 207 height 53
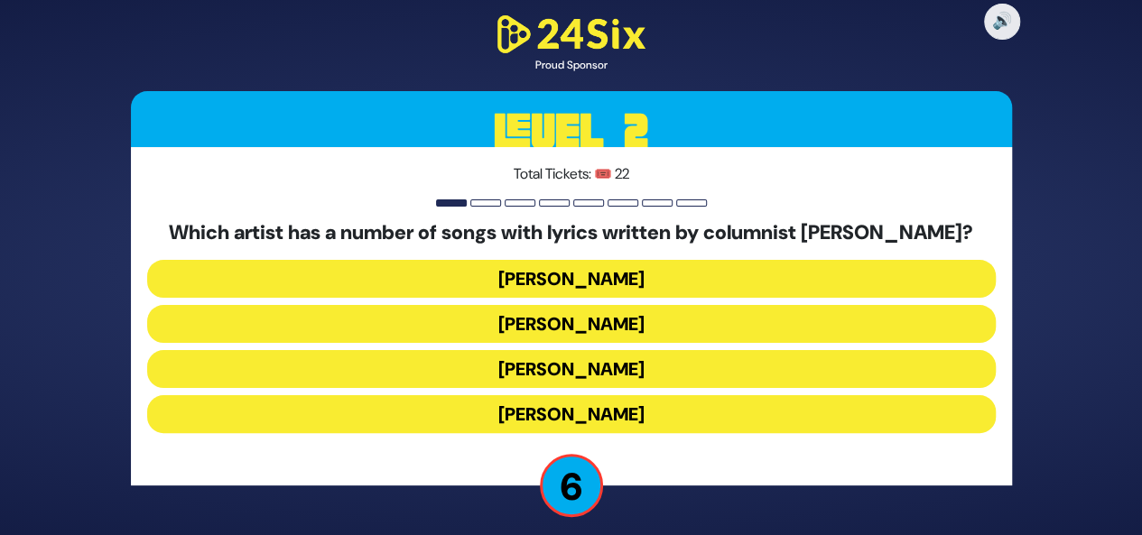
click at [611, 366] on button "Yaakov Shwekey" at bounding box center [571, 369] width 848 height 38
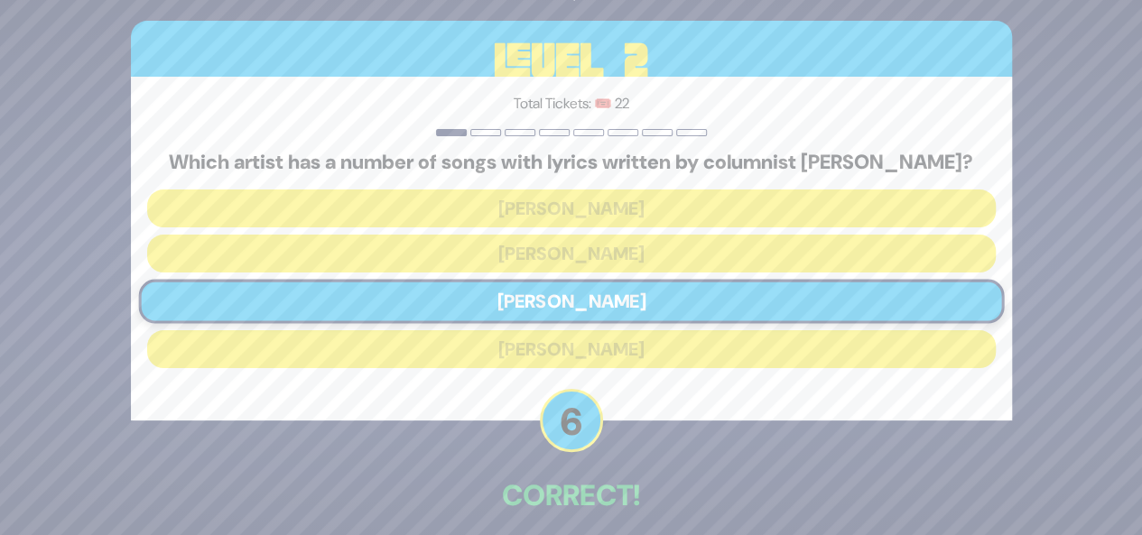
scroll to position [80, 0]
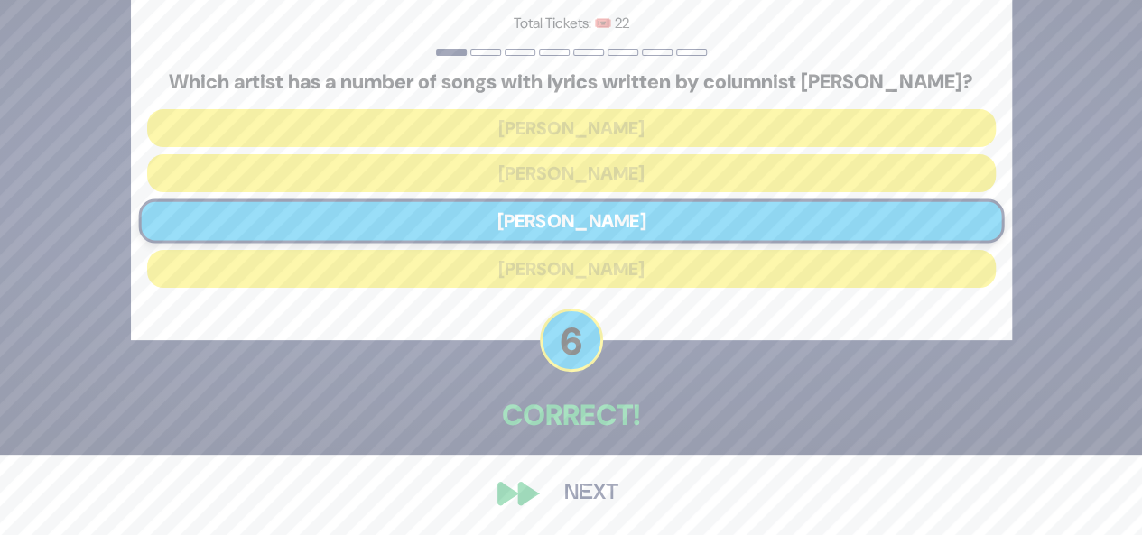
click at [570, 492] on button "Next" at bounding box center [591, 494] width 105 height 42
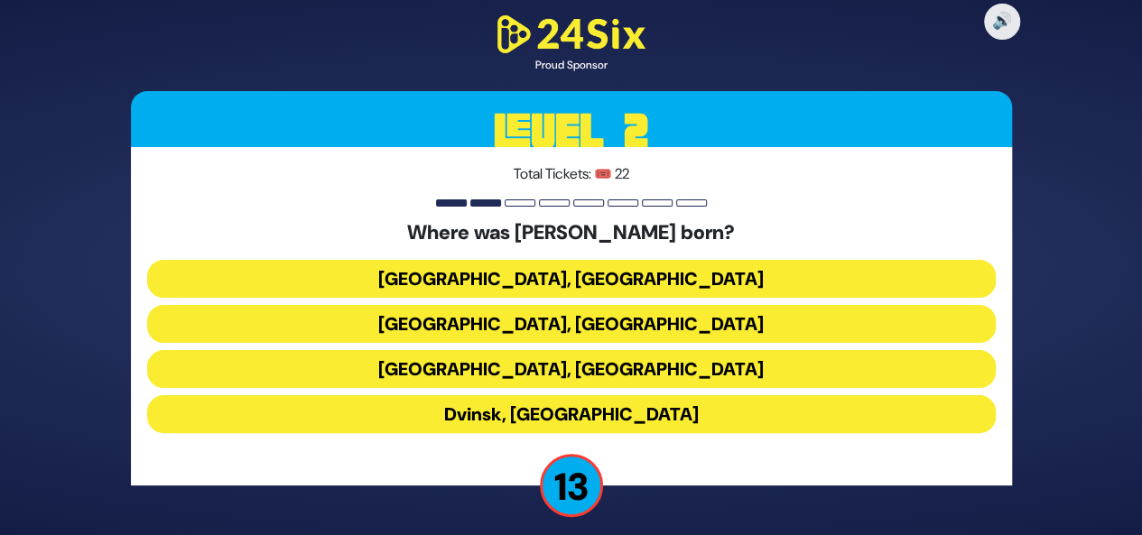
click at [594, 279] on button "Berlin, Germany" at bounding box center [571, 279] width 848 height 38
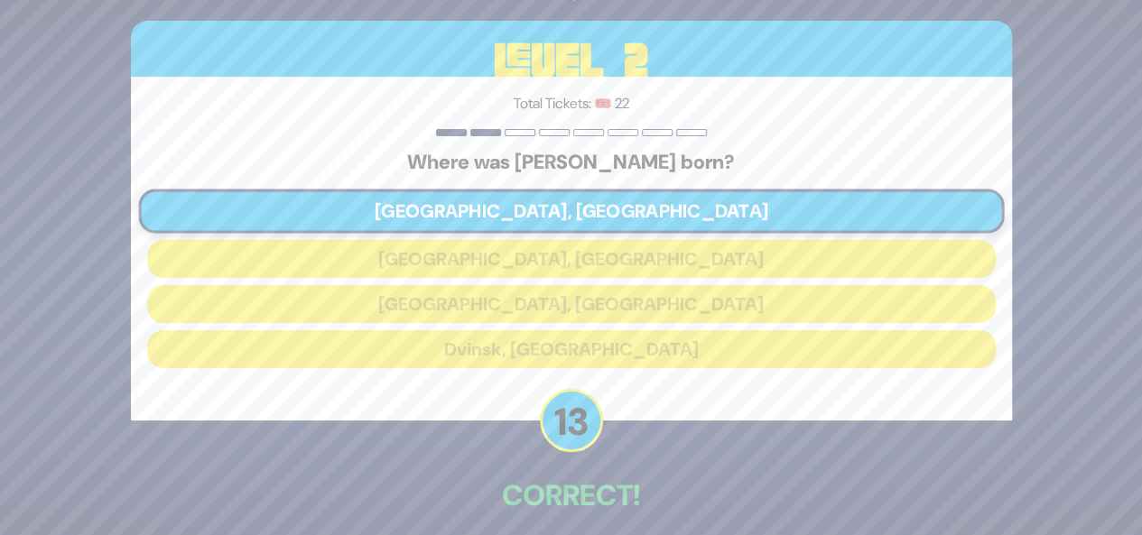
scroll to position [80, 0]
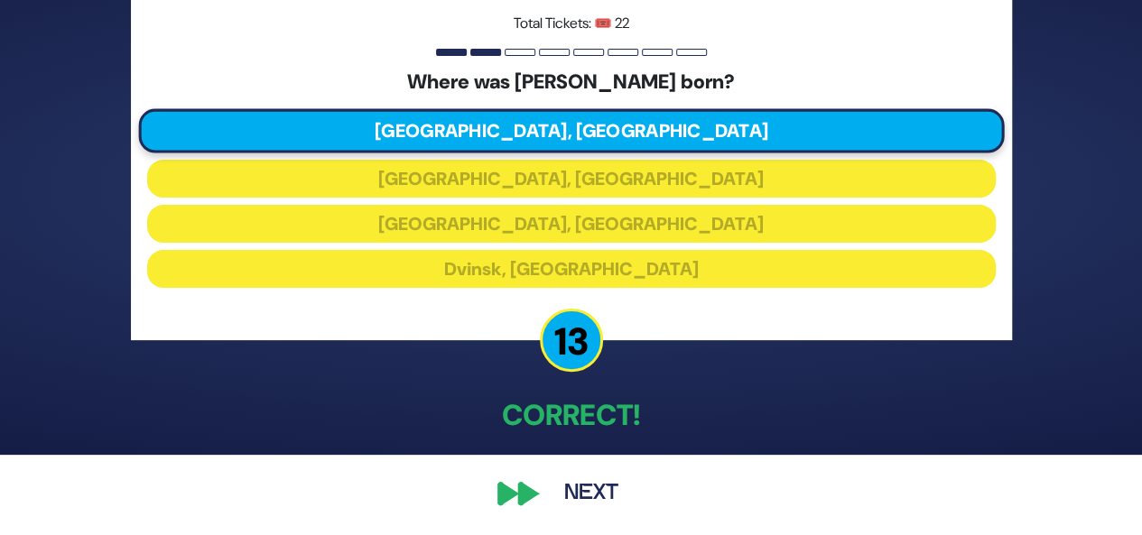
click at [588, 494] on button "Next" at bounding box center [591, 494] width 105 height 42
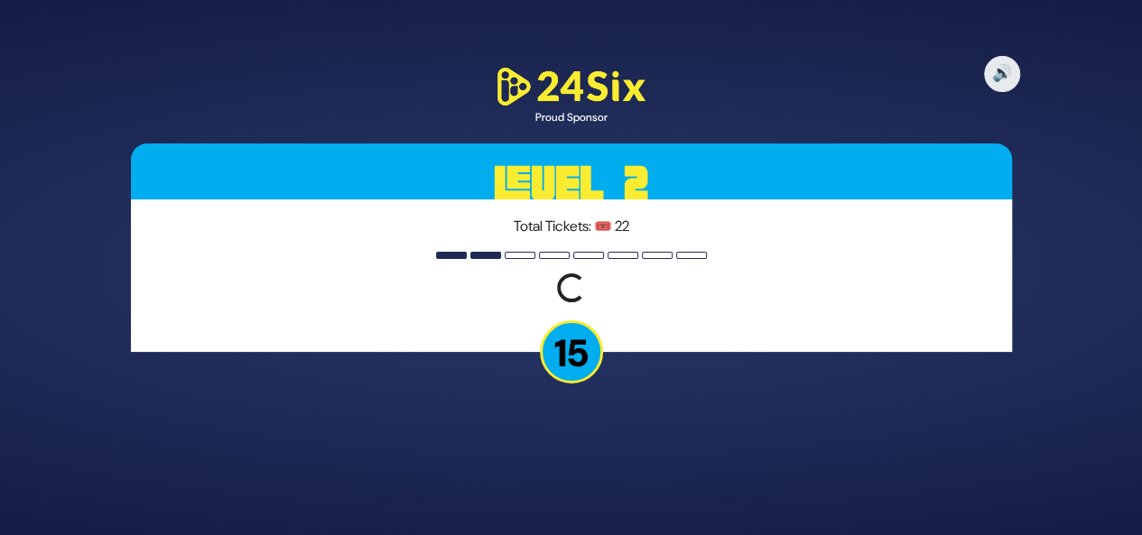
scroll to position [0, 0]
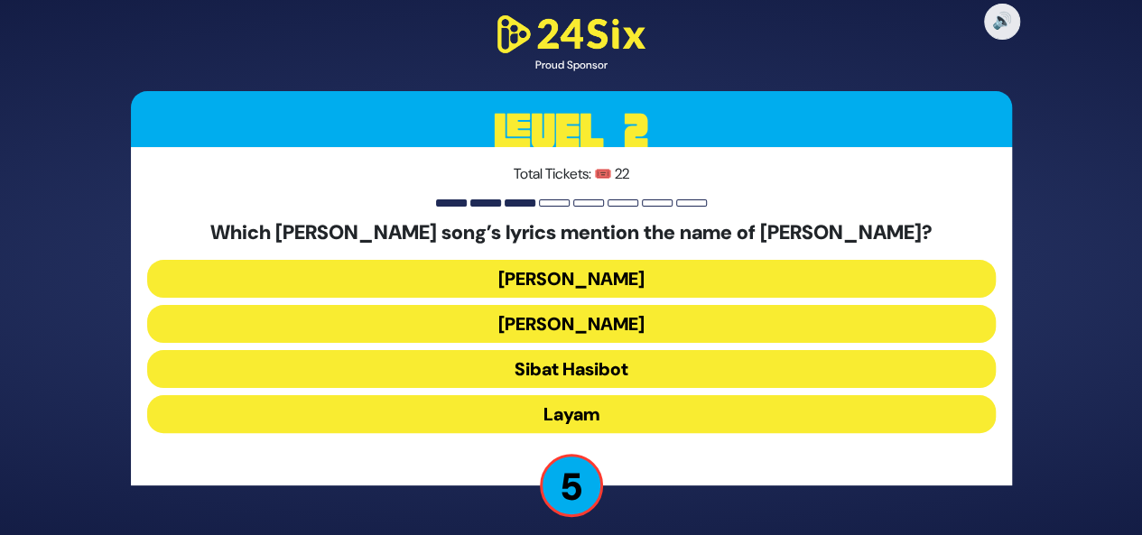
click at [652, 324] on button "Keter Melucha" at bounding box center [571, 324] width 848 height 38
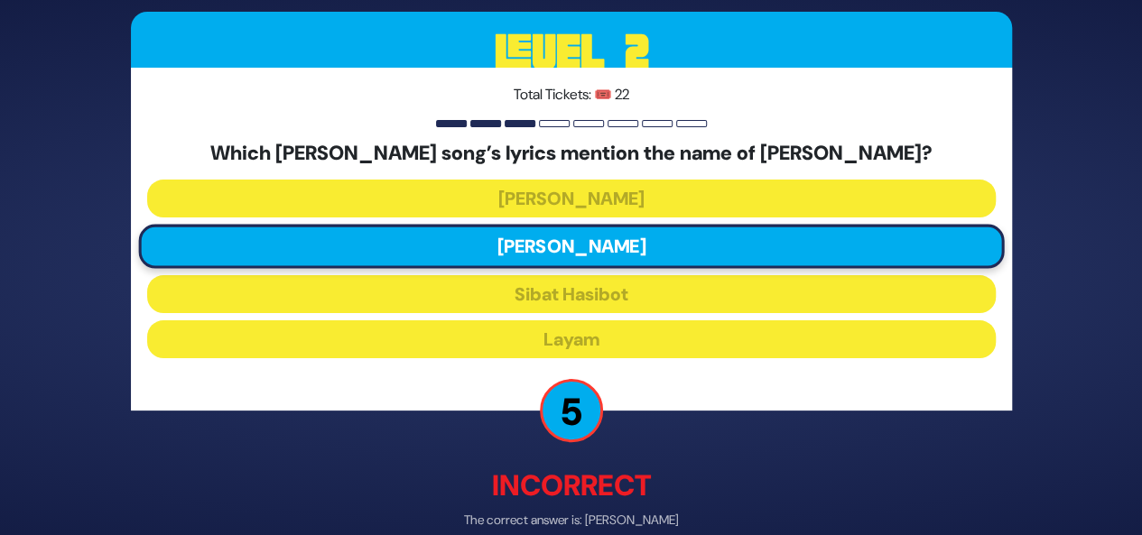
scroll to position [89, 0]
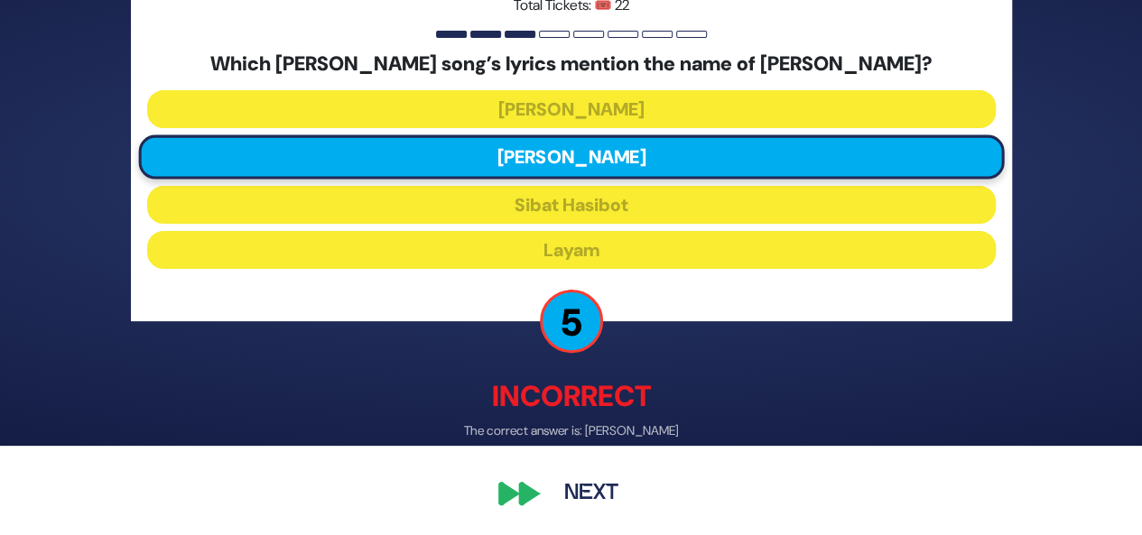
click at [599, 488] on button "Next" at bounding box center [591, 494] width 105 height 42
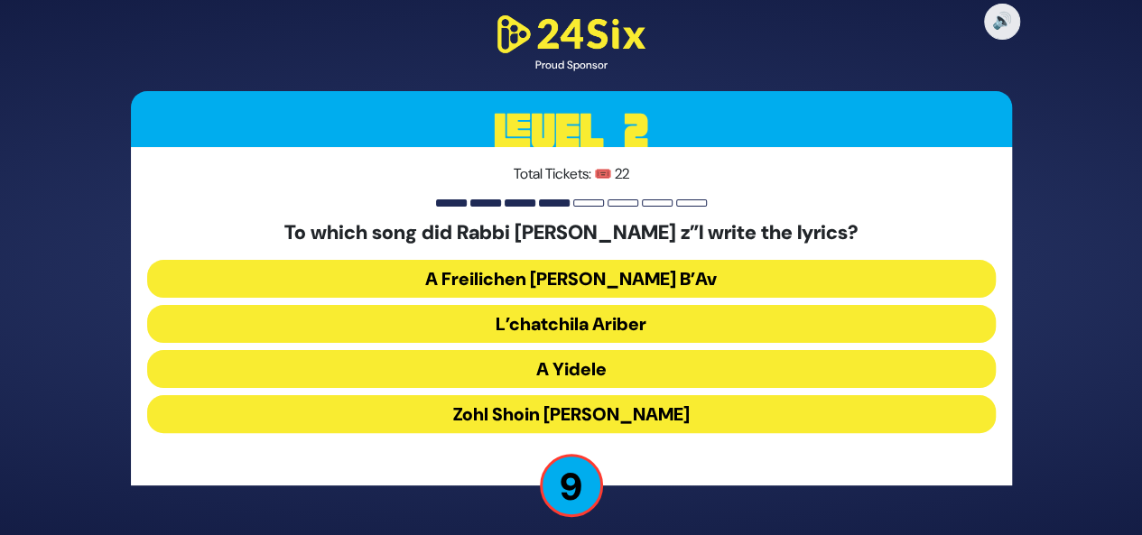
click at [696, 411] on button "Zohl Shoin Zein Di Geula" at bounding box center [571, 414] width 848 height 38
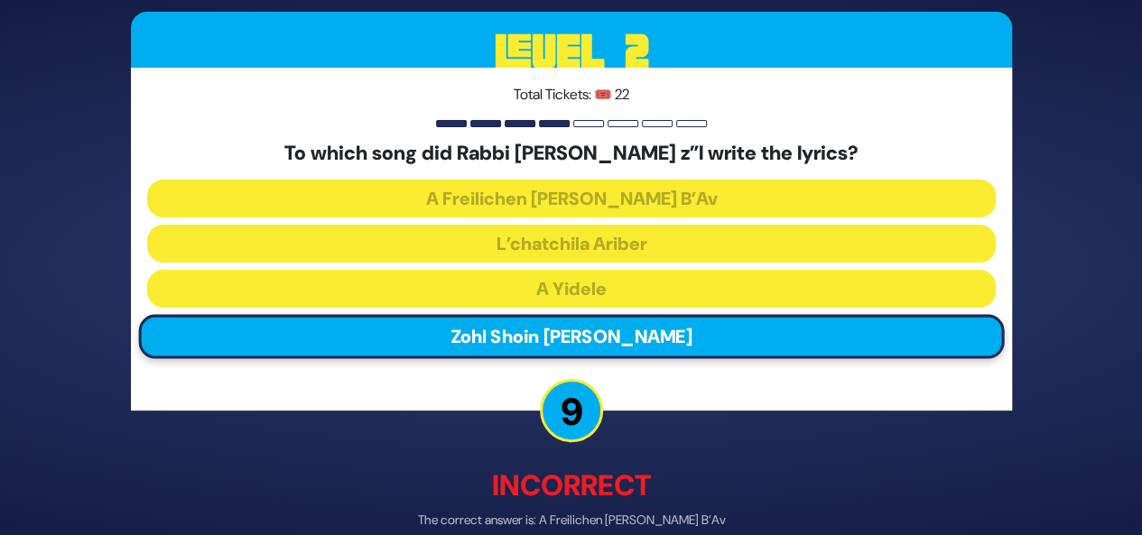
scroll to position [89, 0]
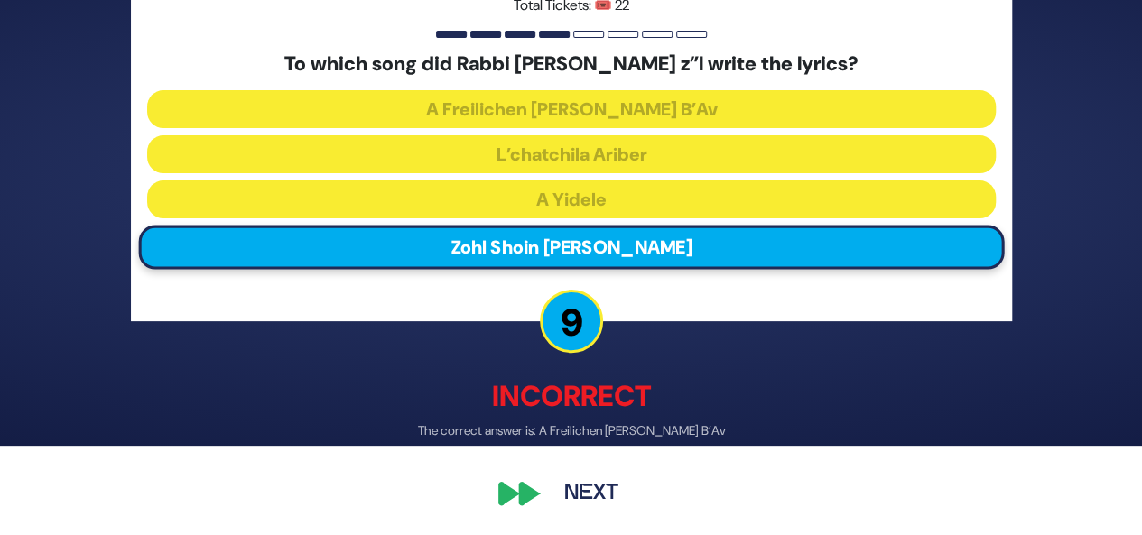
click at [601, 497] on button "Next" at bounding box center [591, 494] width 105 height 42
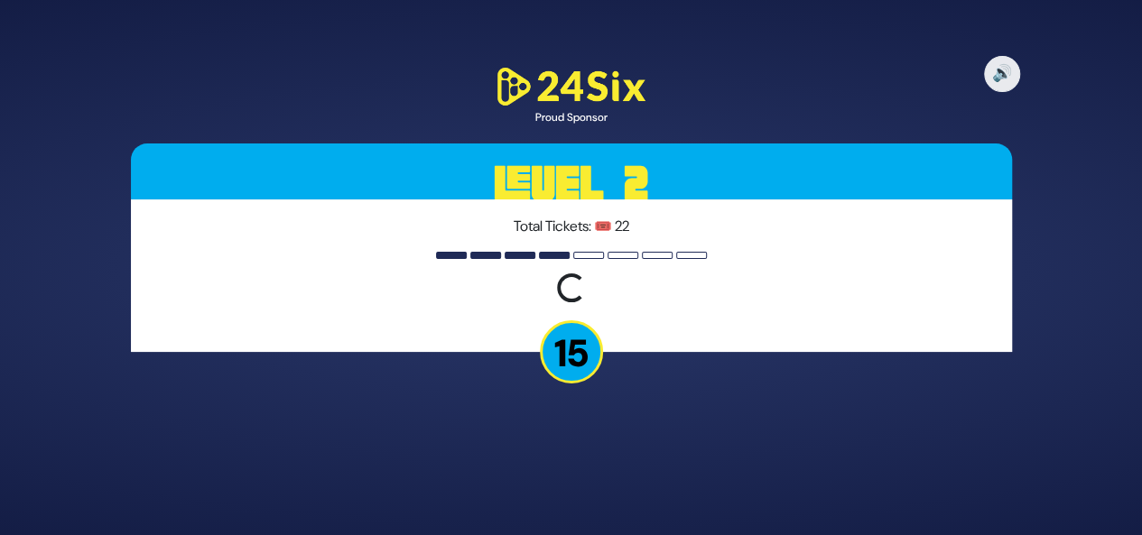
scroll to position [0, 0]
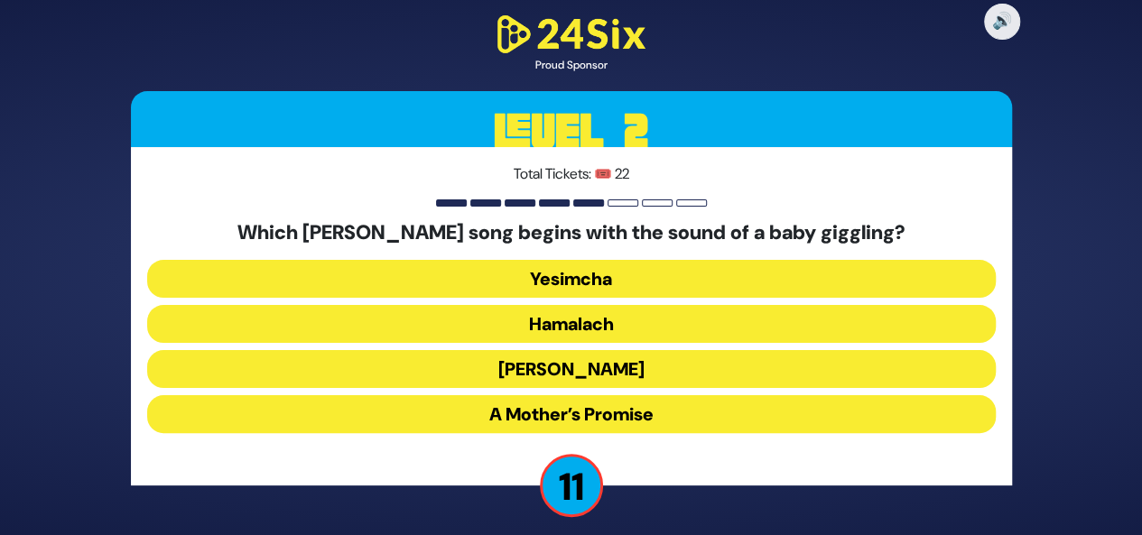
click at [621, 422] on button "A Mother’s Promise" at bounding box center [571, 414] width 848 height 38
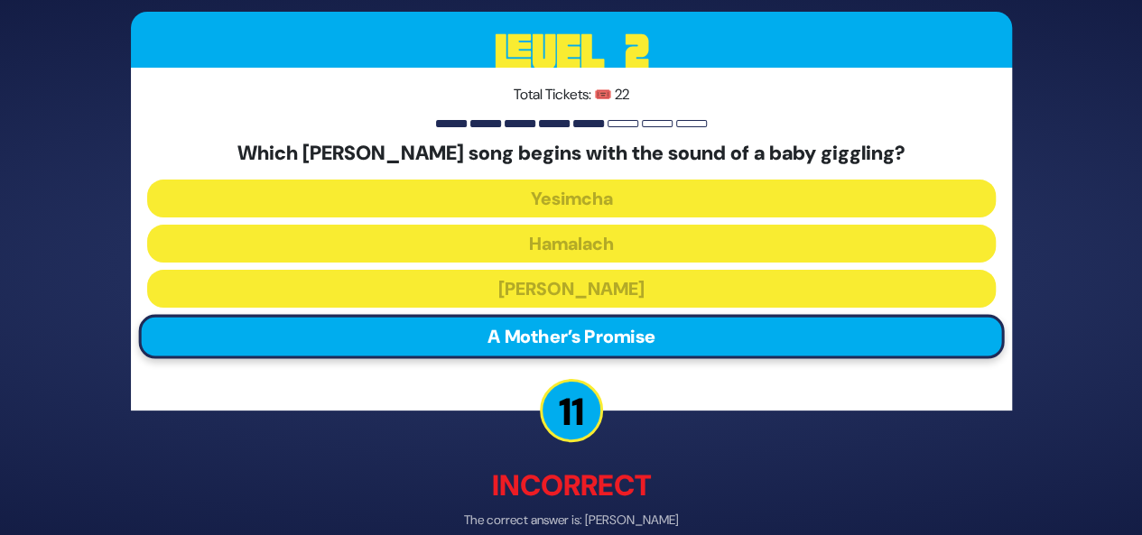
scroll to position [89, 0]
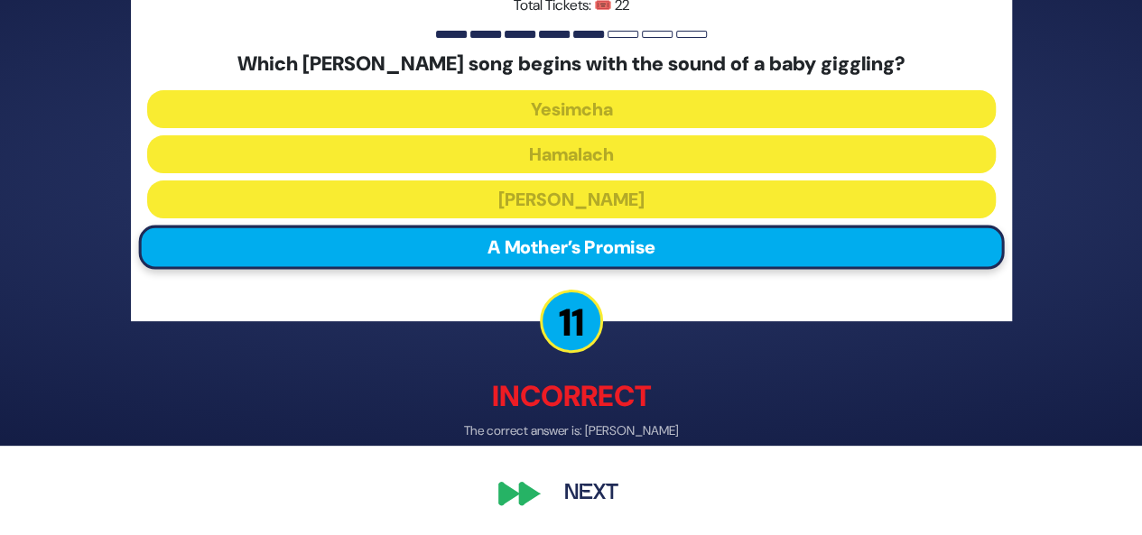
click at [585, 501] on button "Next" at bounding box center [591, 494] width 105 height 42
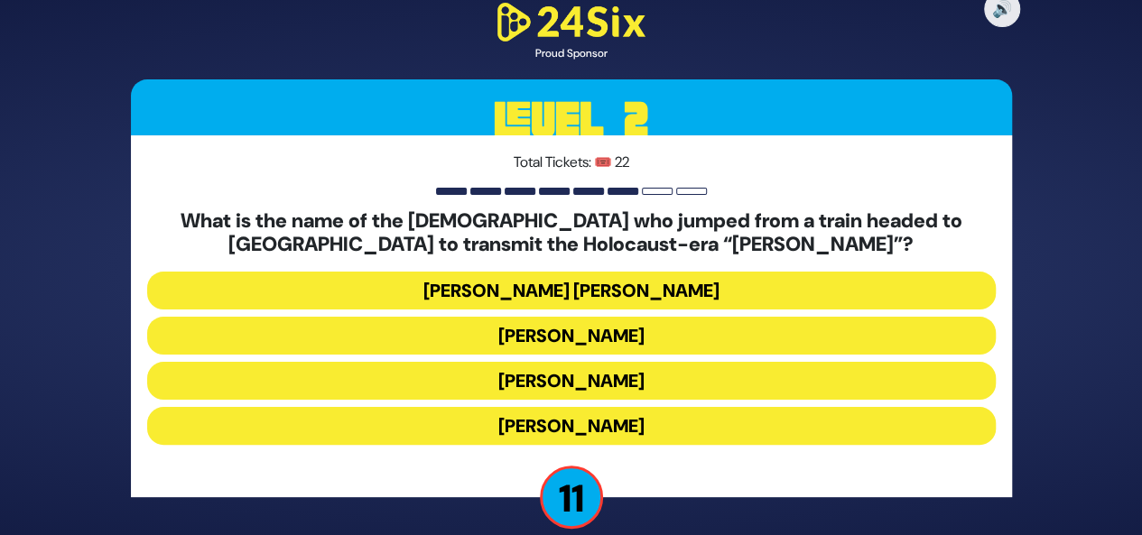
click at [625, 329] on button "Mordechai Fastag" at bounding box center [571, 336] width 848 height 38
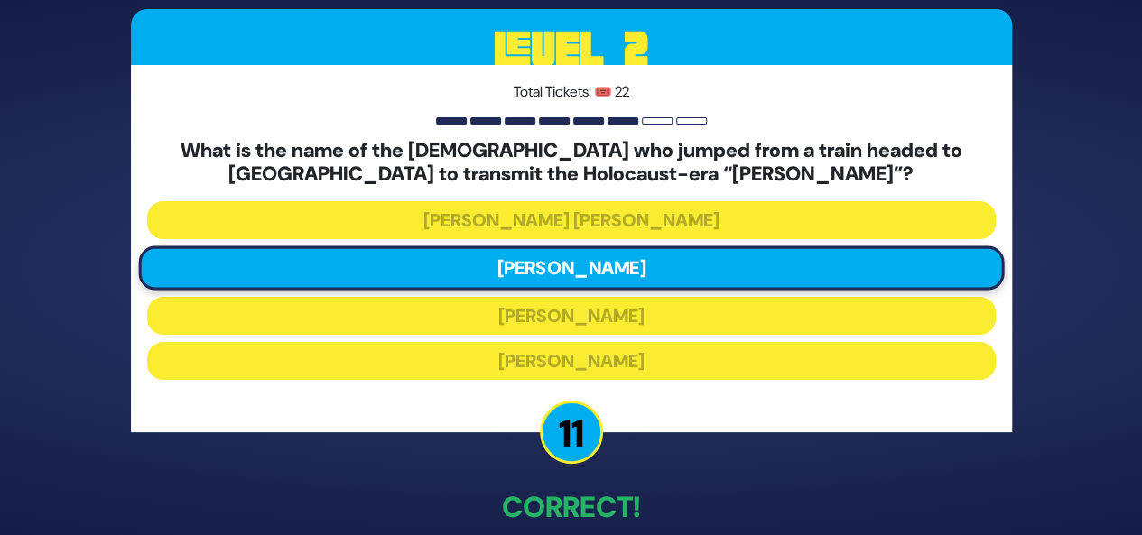
scroll to position [92, 0]
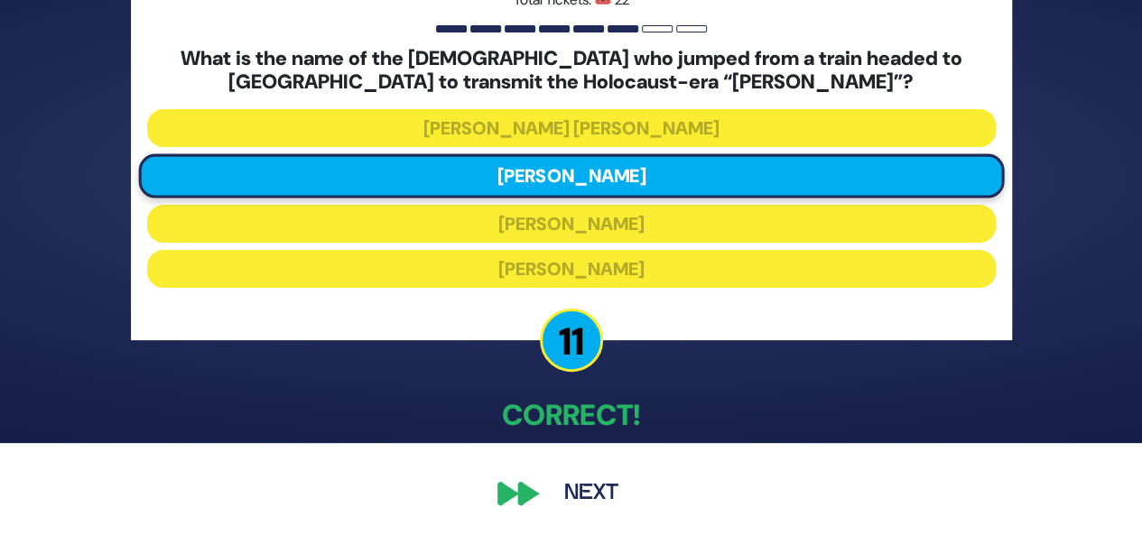
click at [592, 491] on button "Next" at bounding box center [591, 494] width 105 height 42
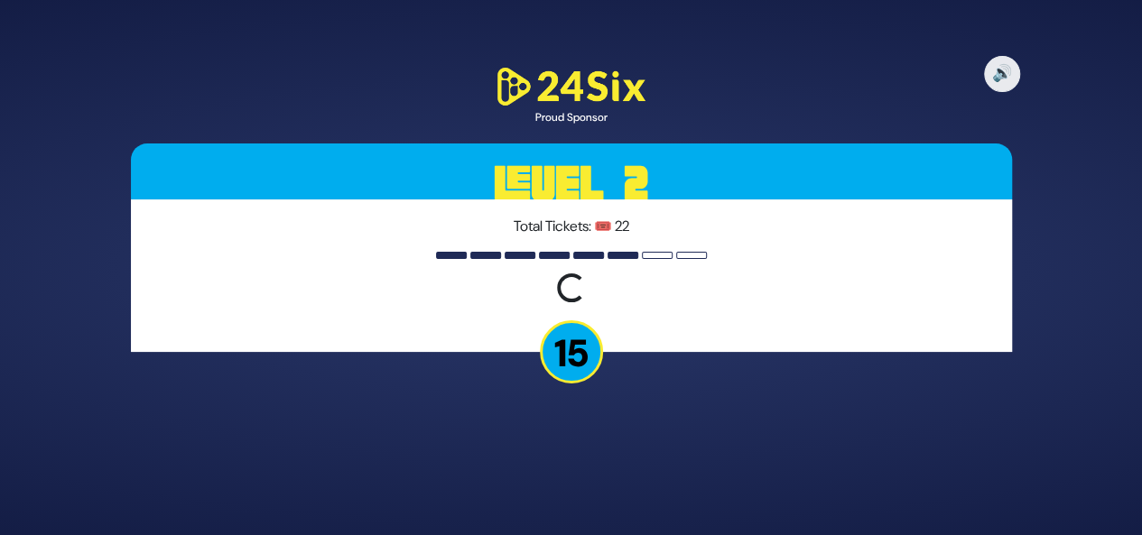
scroll to position [0, 0]
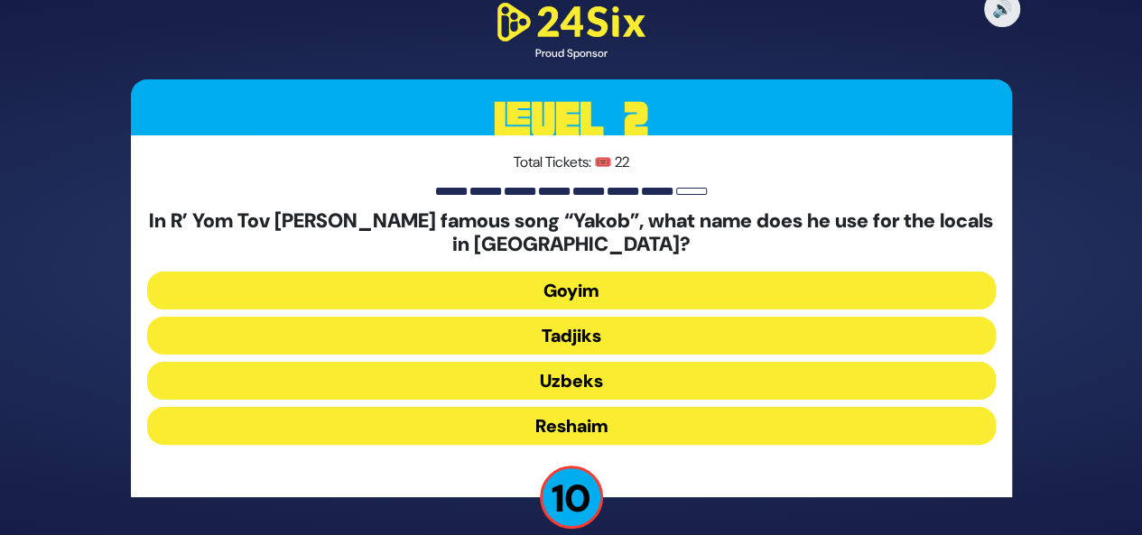
click at [599, 326] on button "Tadjiks" at bounding box center [571, 336] width 848 height 38
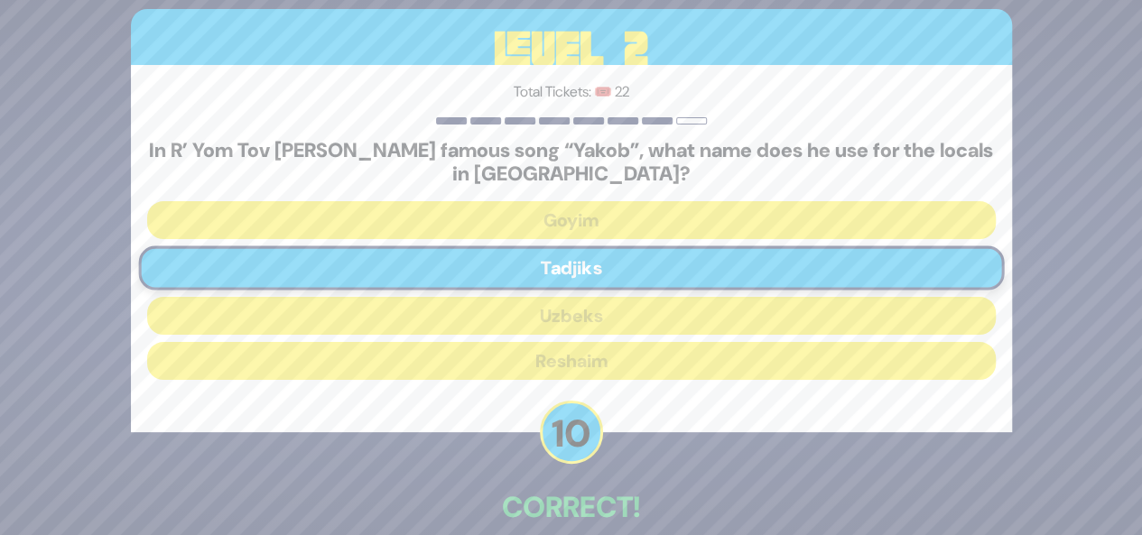
scroll to position [92, 0]
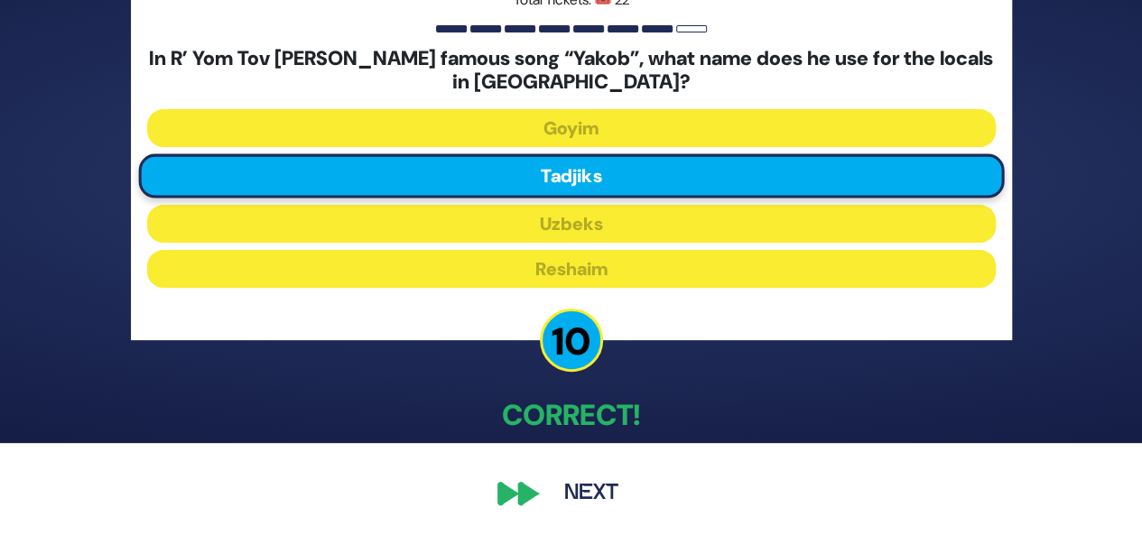
click at [592, 496] on button "Next" at bounding box center [591, 494] width 105 height 42
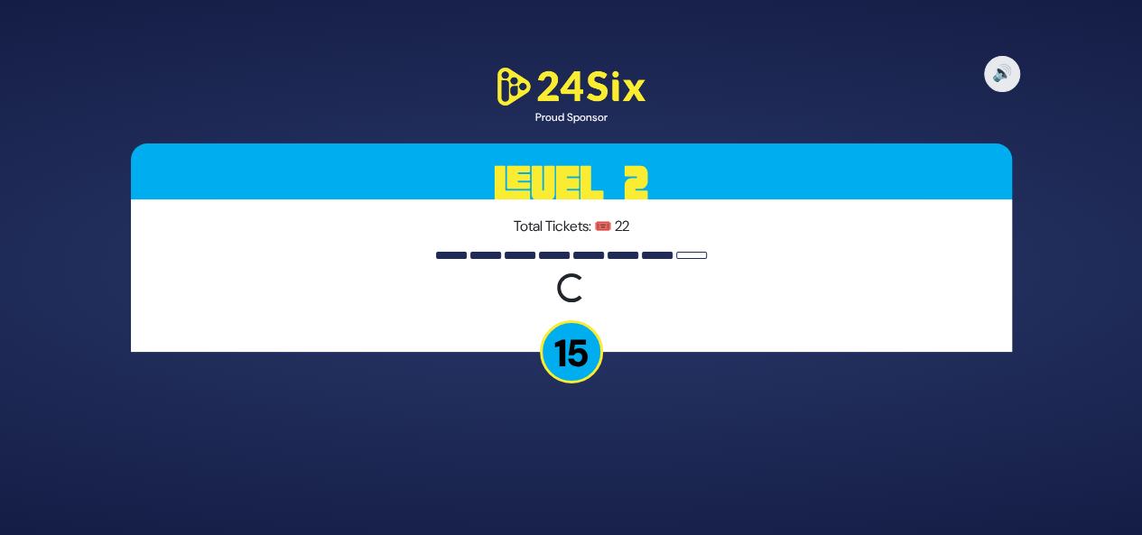
scroll to position [0, 0]
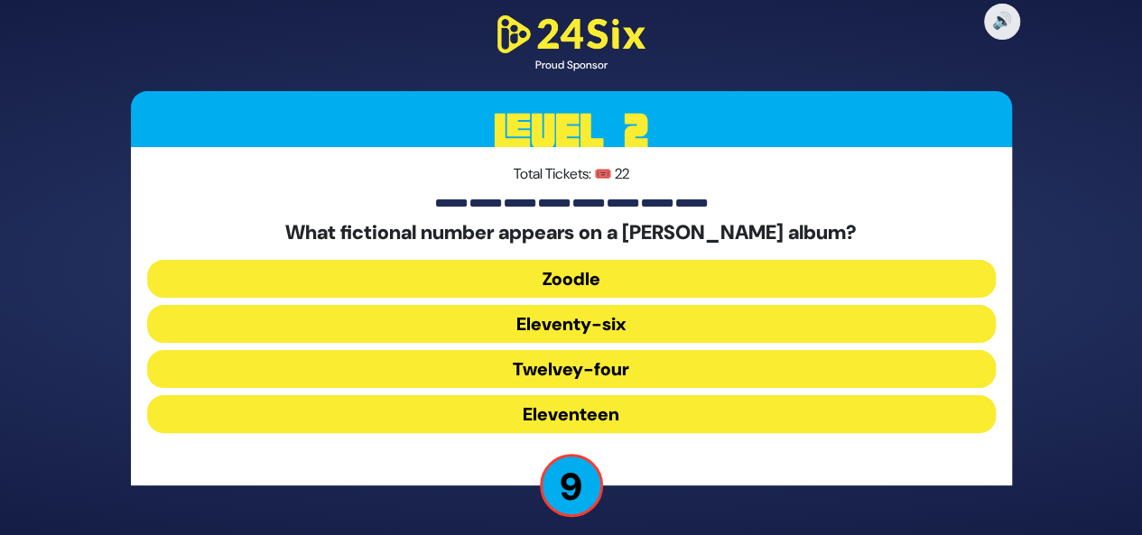
click at [633, 319] on button "Eleventy-six" at bounding box center [571, 324] width 848 height 38
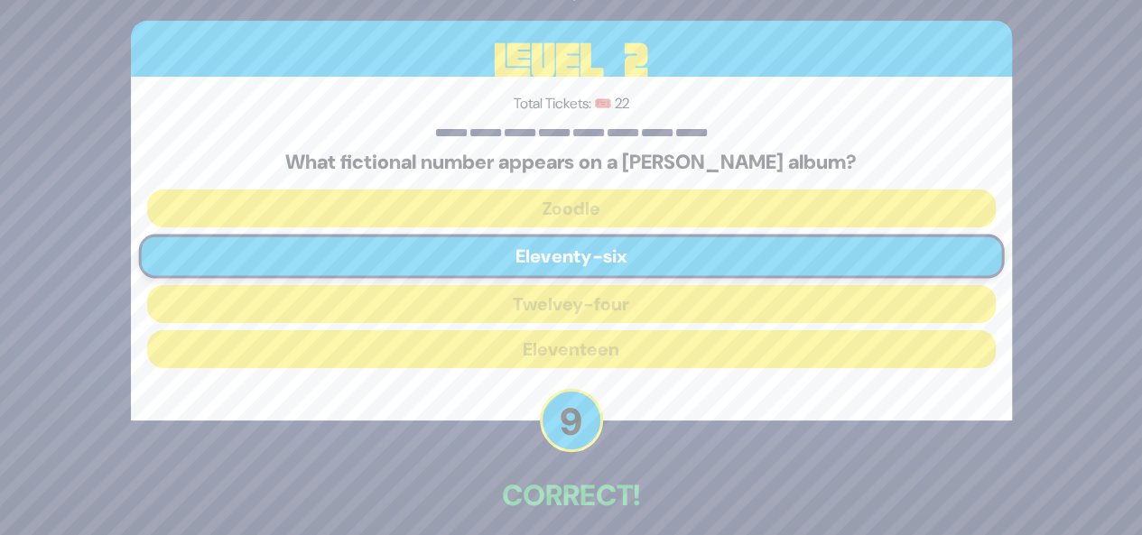
scroll to position [80, 0]
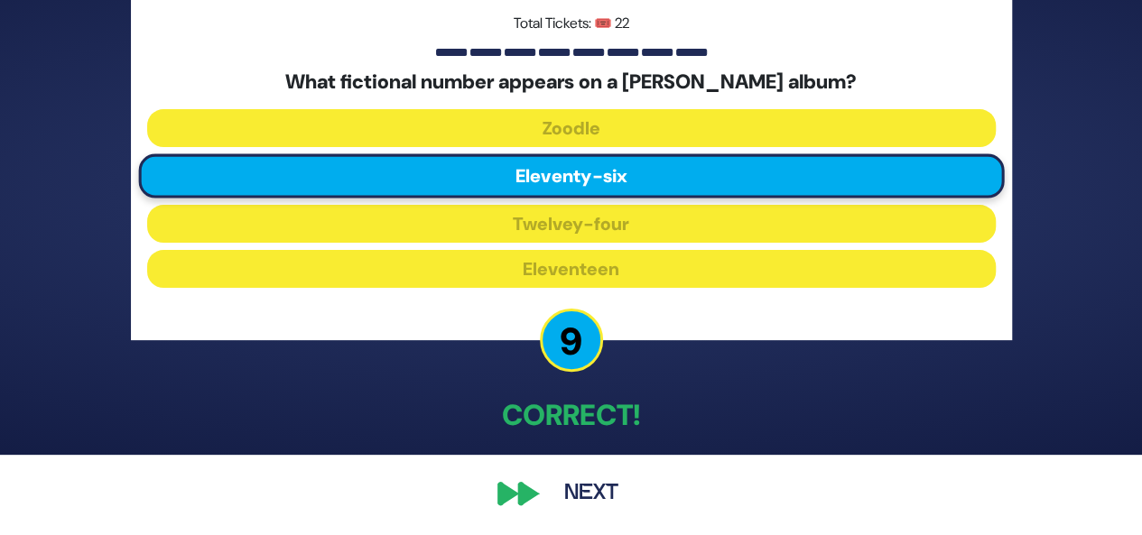
click at [593, 483] on button "Next" at bounding box center [591, 494] width 105 height 42
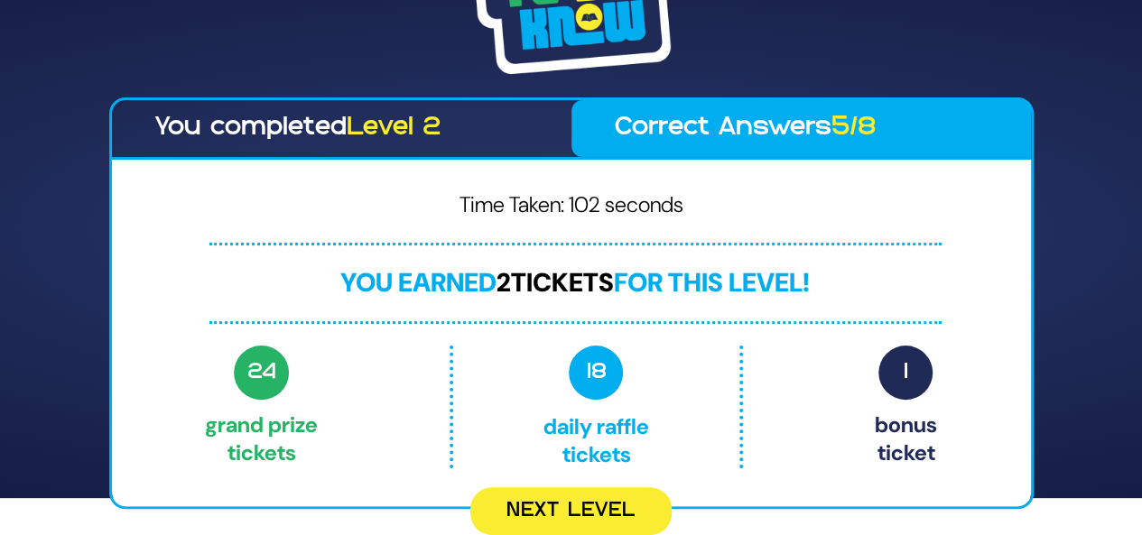
scroll to position [0, 0]
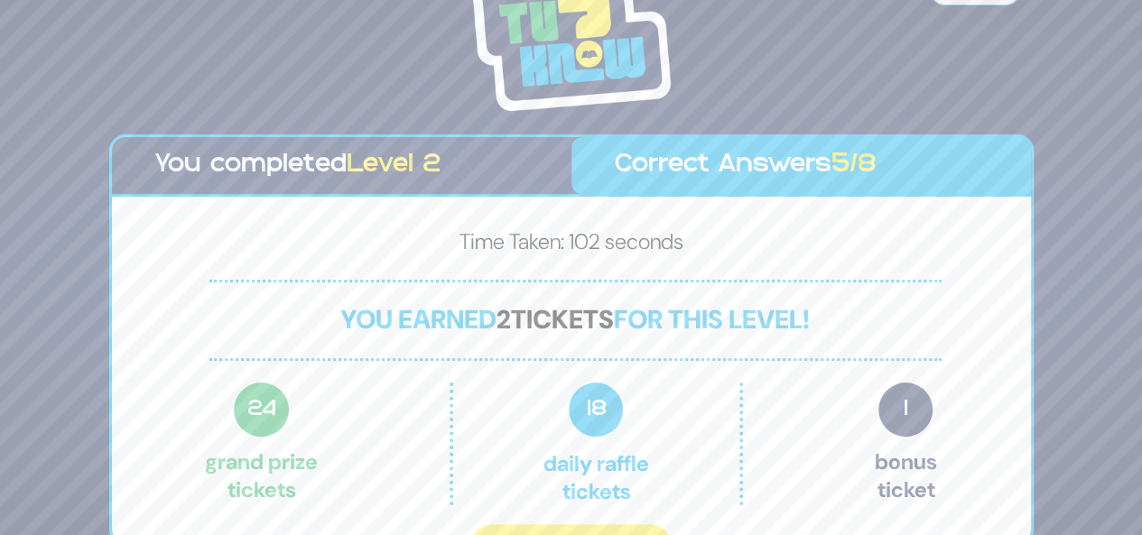
click at [593, 483] on p "18 Daily Raffle tickets" at bounding box center [595, 444] width 209 height 123
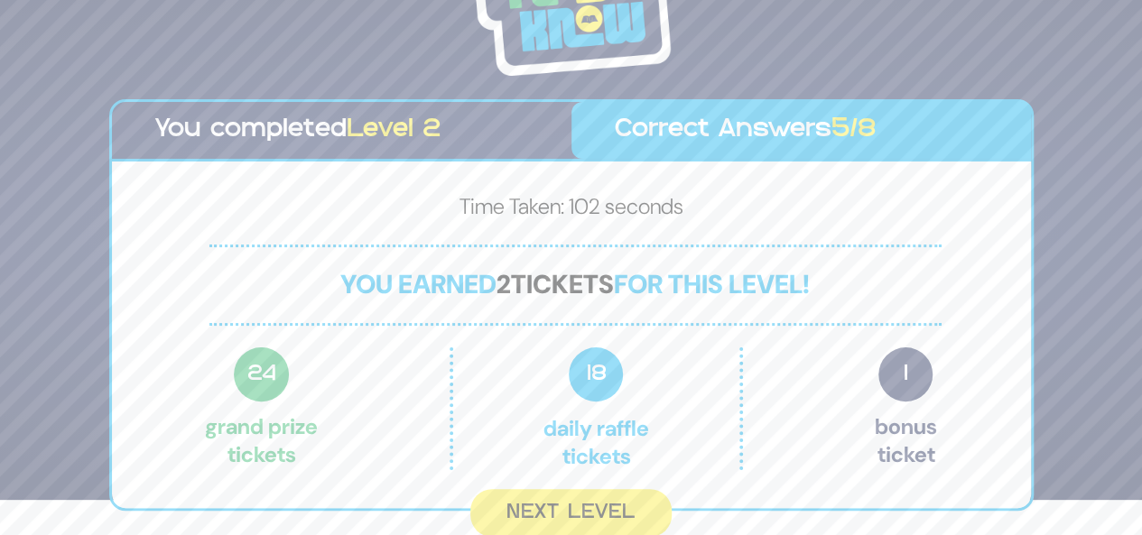
scroll to position [32, 0]
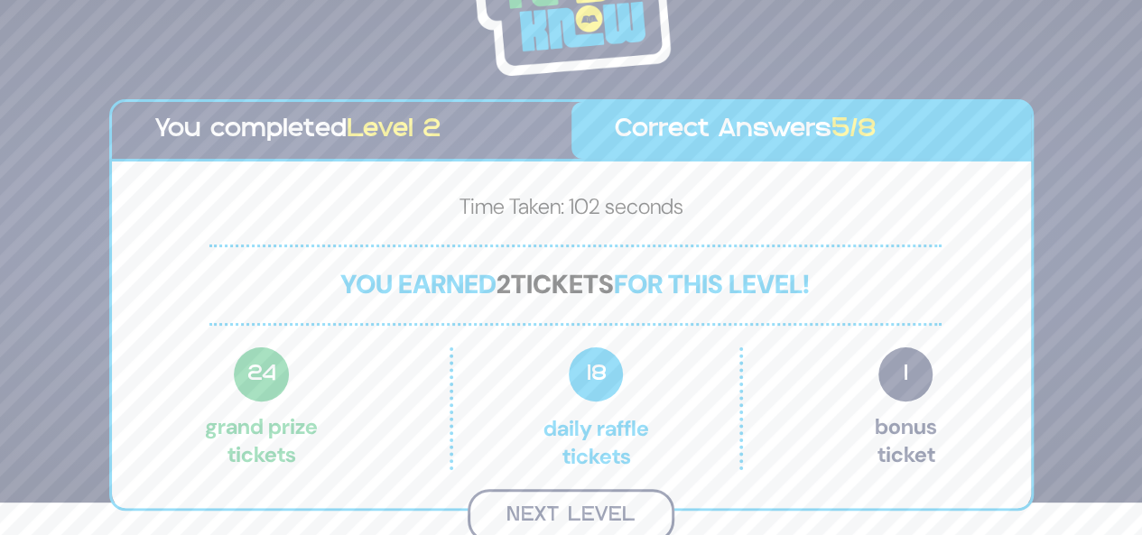
click at [592, 502] on button "Next Level" at bounding box center [571, 515] width 207 height 53
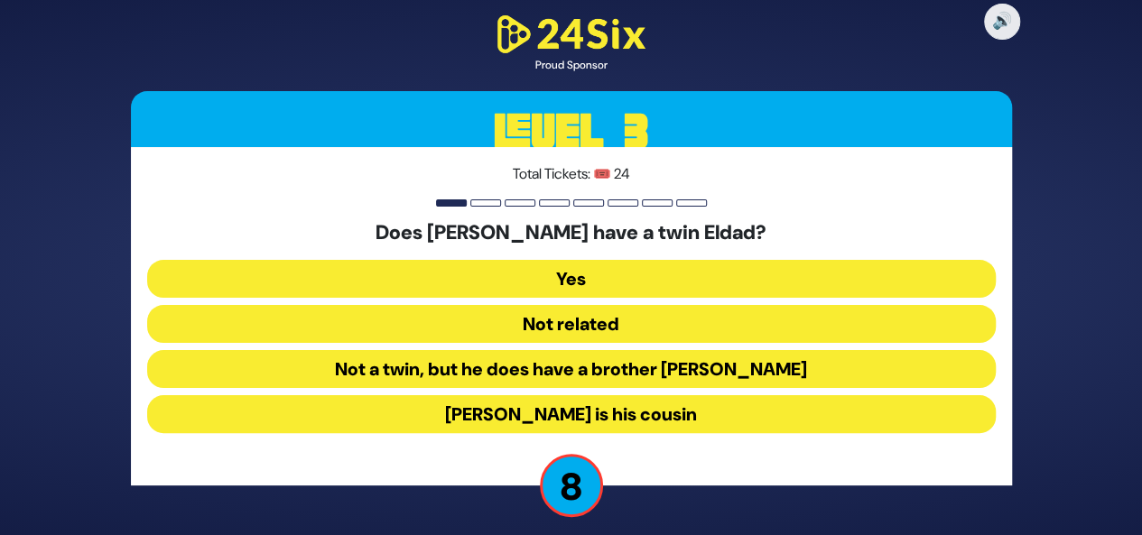
click at [601, 320] on button "Not related" at bounding box center [571, 324] width 848 height 38
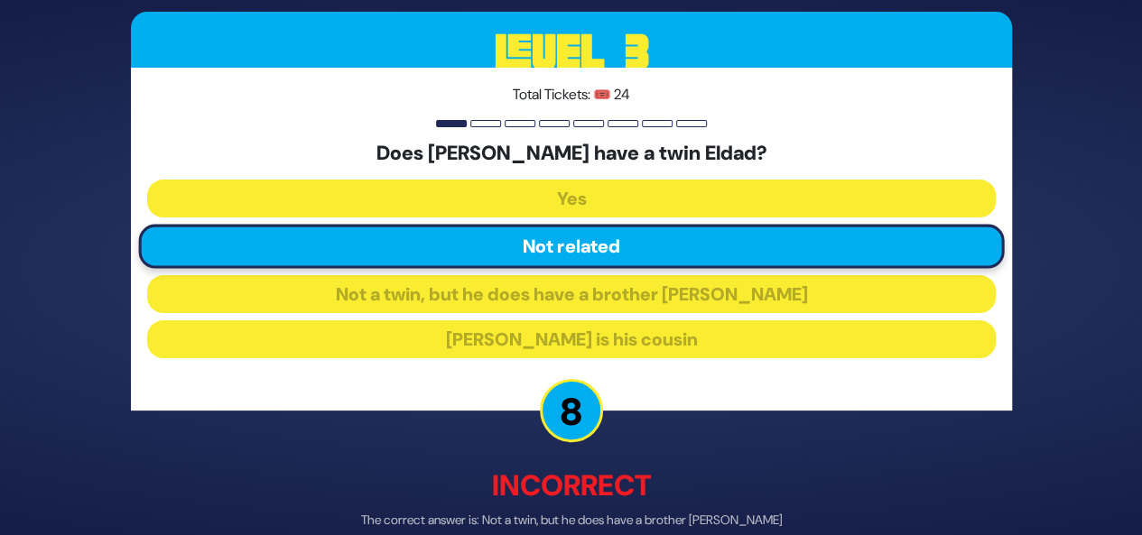
scroll to position [89, 0]
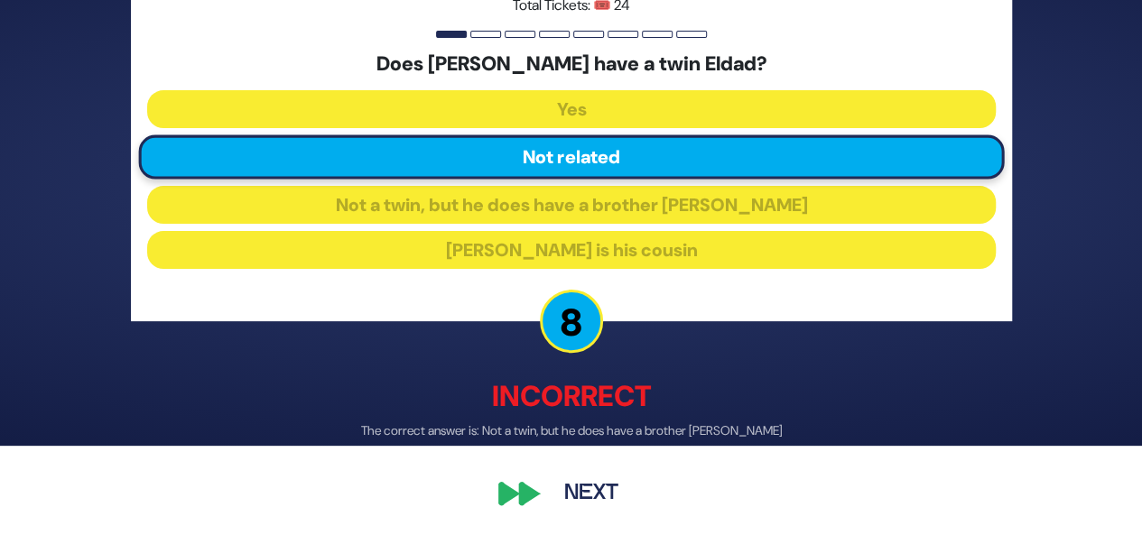
click at [599, 488] on button "Next" at bounding box center [591, 494] width 105 height 42
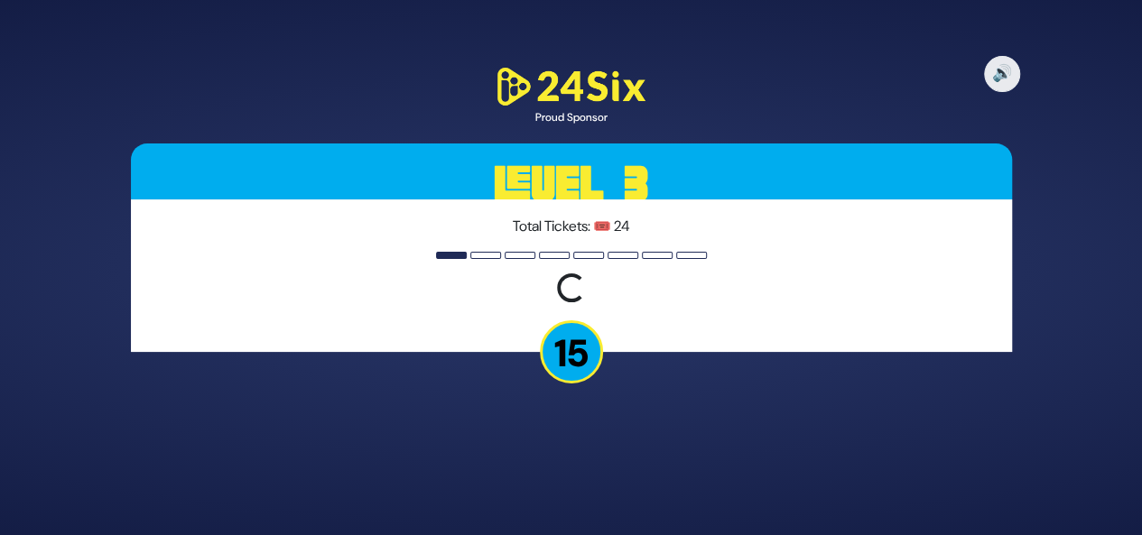
scroll to position [0, 0]
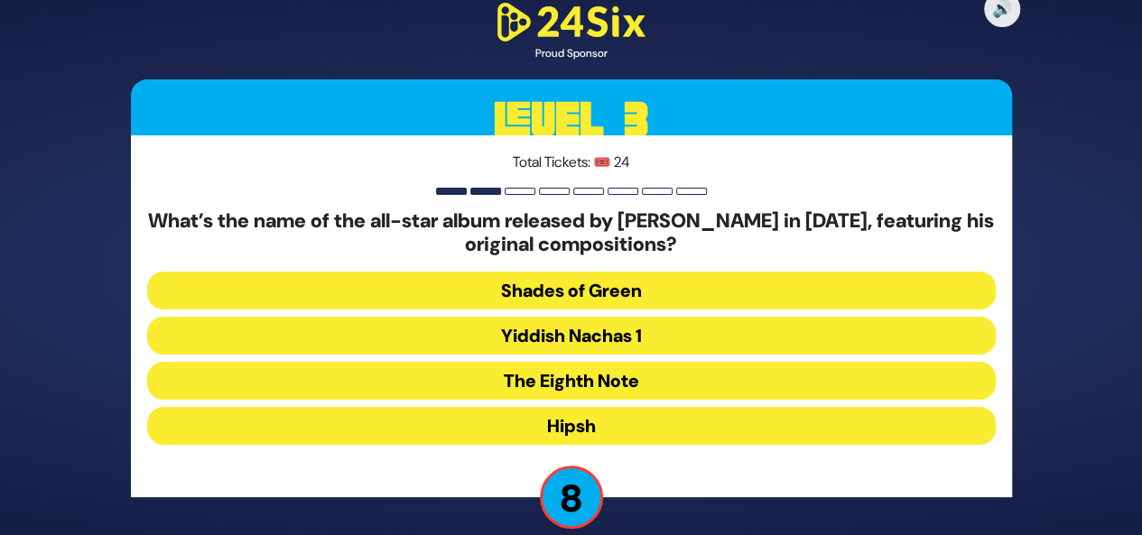
click at [638, 286] on button "Shades of Green" at bounding box center [571, 291] width 848 height 38
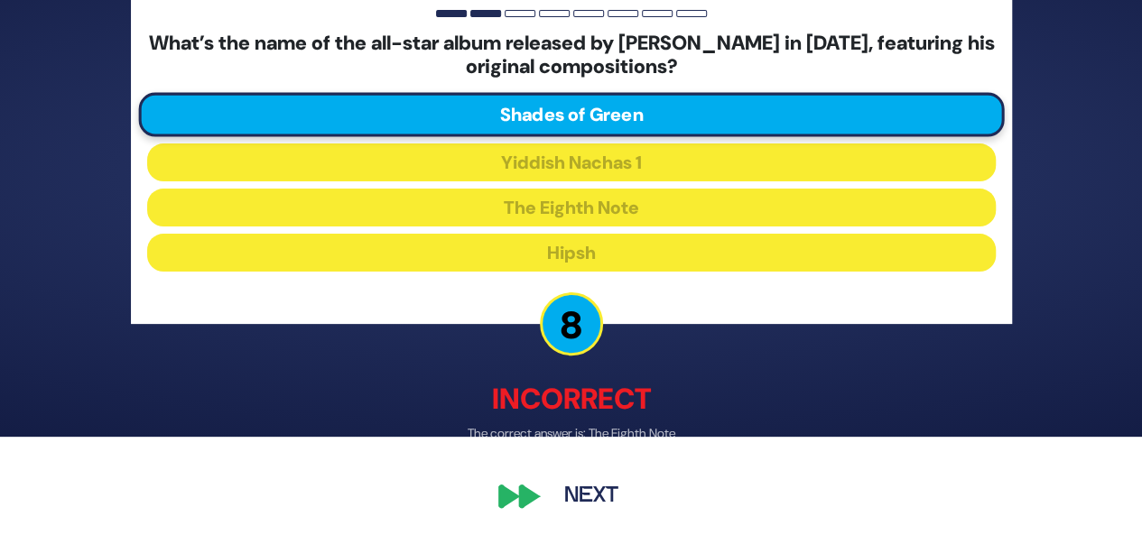
scroll to position [99, 0]
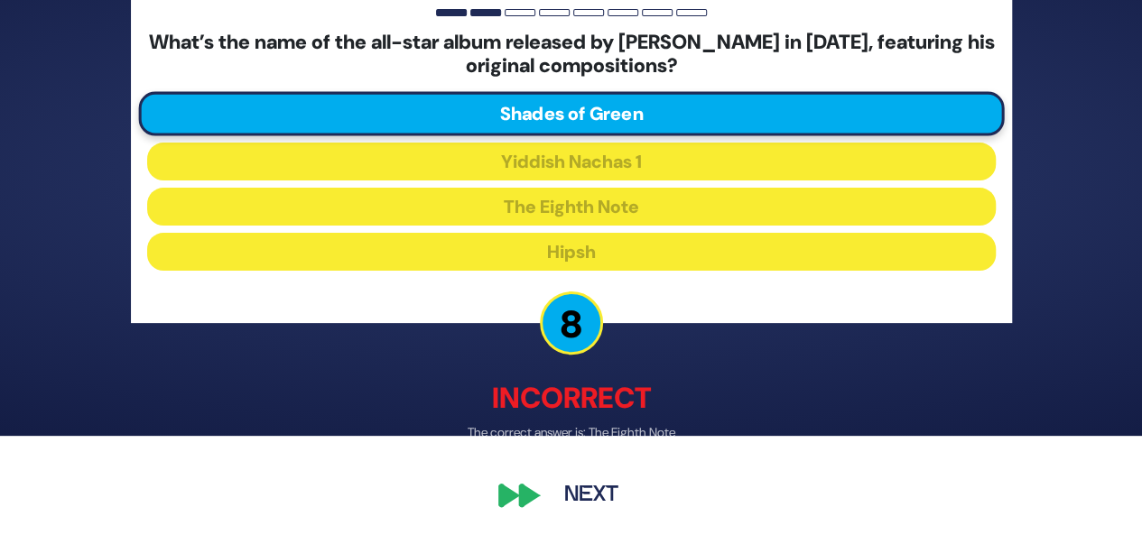
click at [596, 495] on button "Next" at bounding box center [591, 496] width 105 height 42
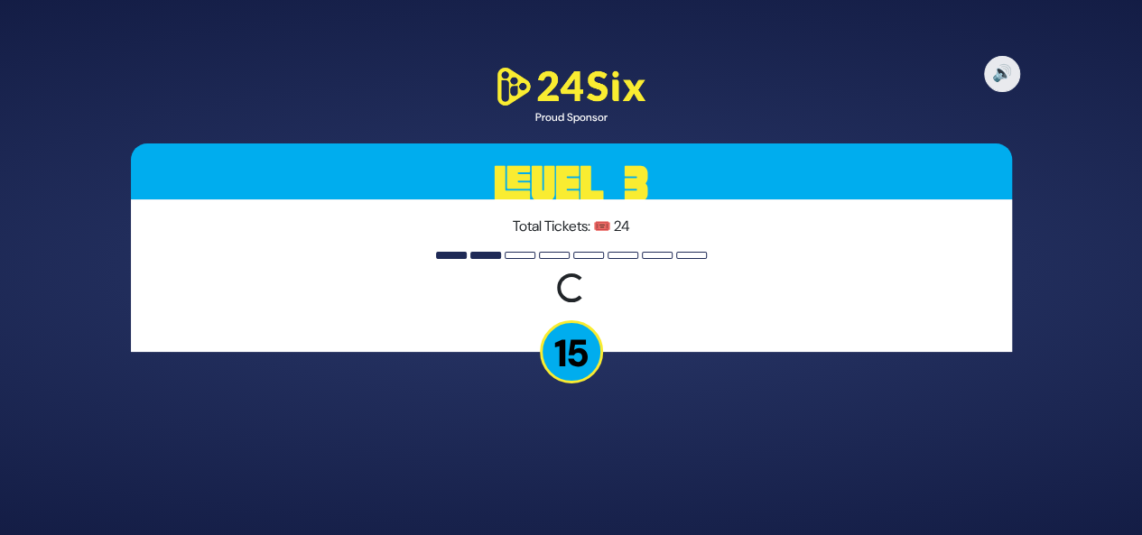
scroll to position [0, 0]
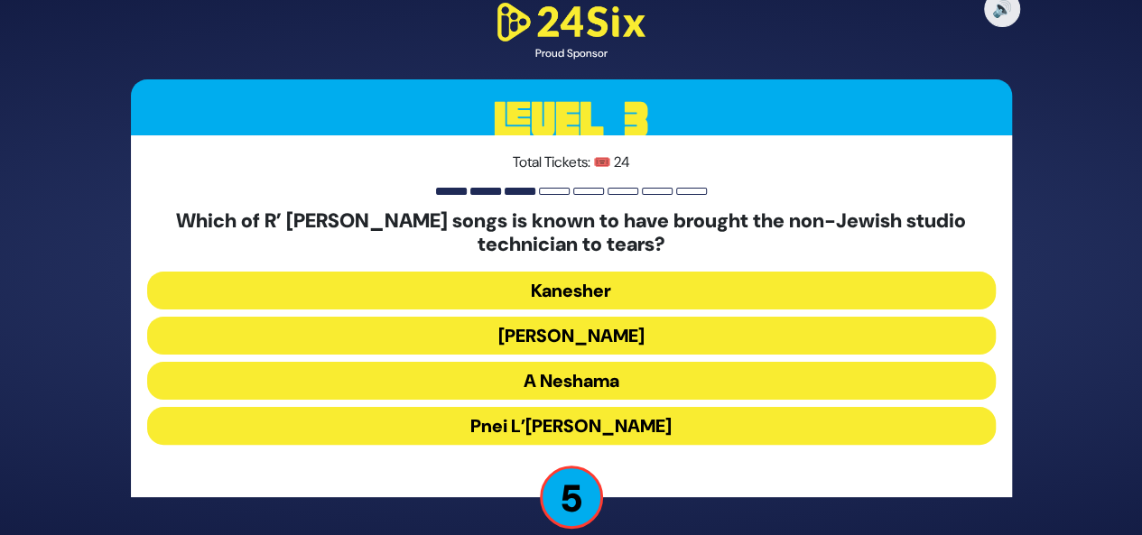
click at [614, 424] on button "Pnei L’Elbon" at bounding box center [571, 426] width 848 height 38
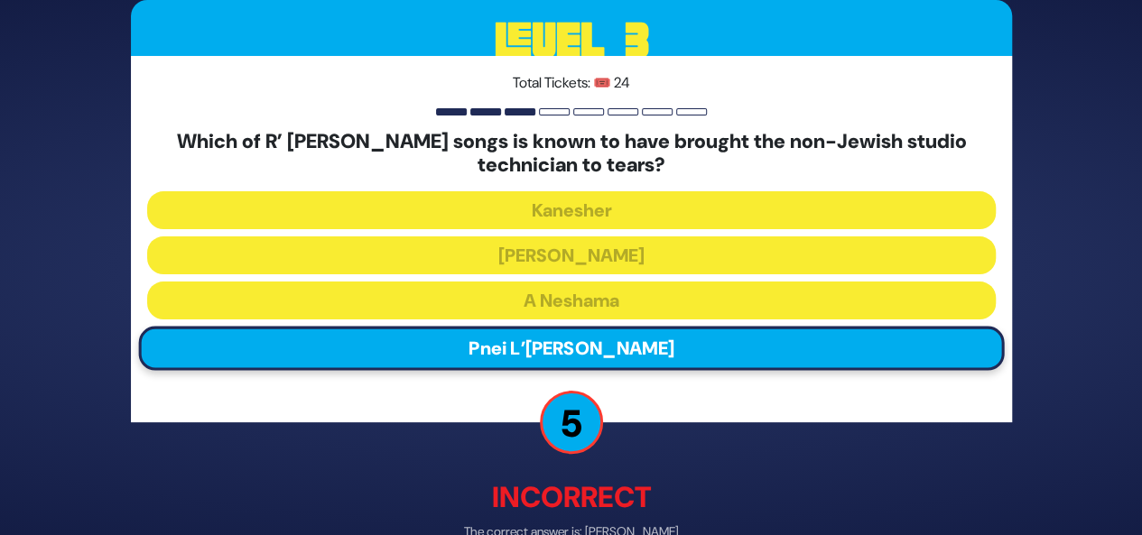
scroll to position [101, 0]
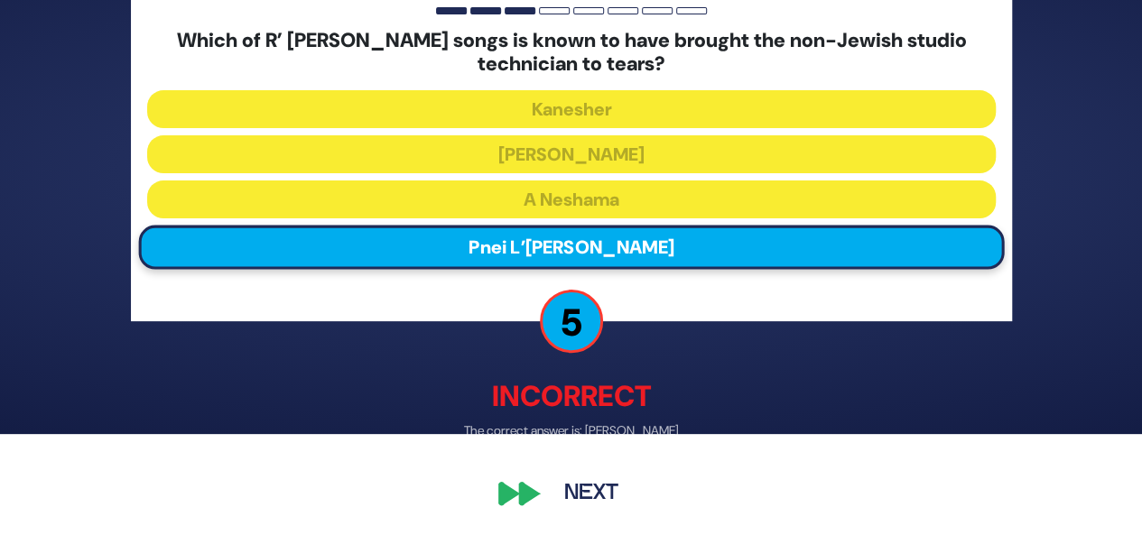
click at [597, 496] on button "Next" at bounding box center [591, 494] width 105 height 42
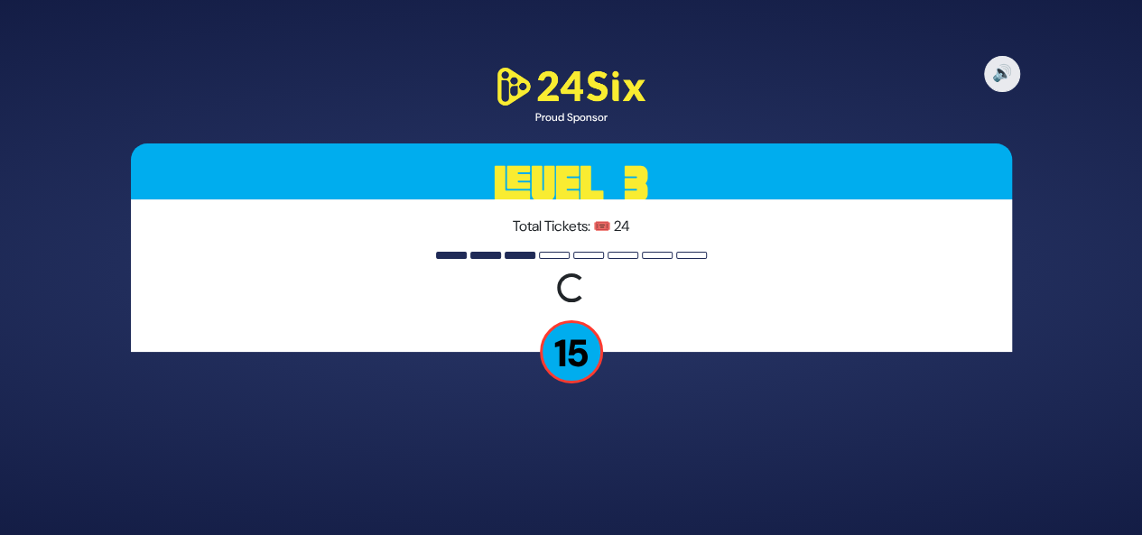
scroll to position [0, 0]
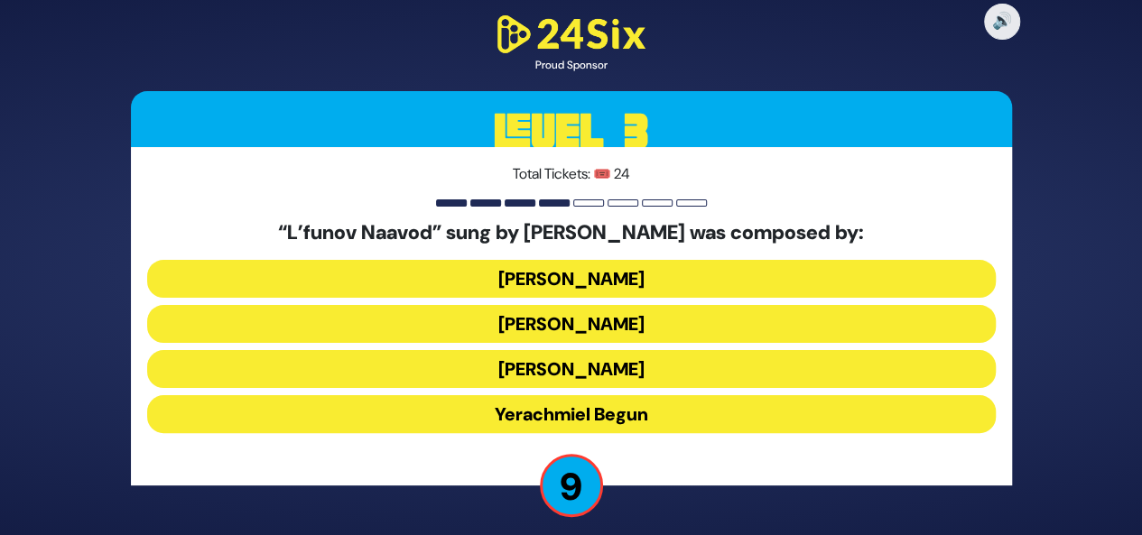
click at [629, 275] on button "Hershy Weinberger" at bounding box center [571, 279] width 848 height 38
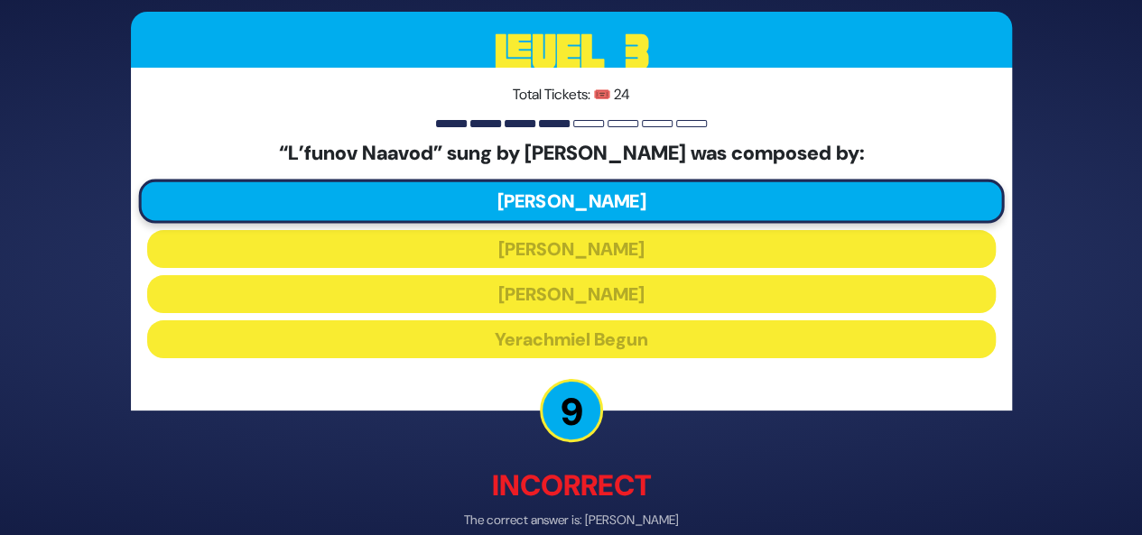
scroll to position [89, 0]
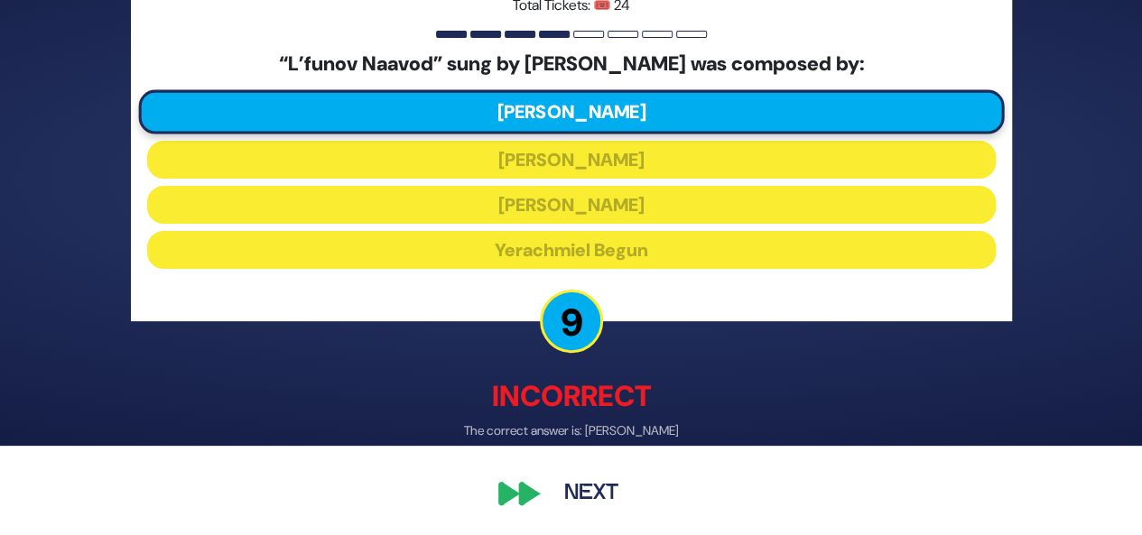
click at [586, 491] on button "Next" at bounding box center [591, 494] width 105 height 42
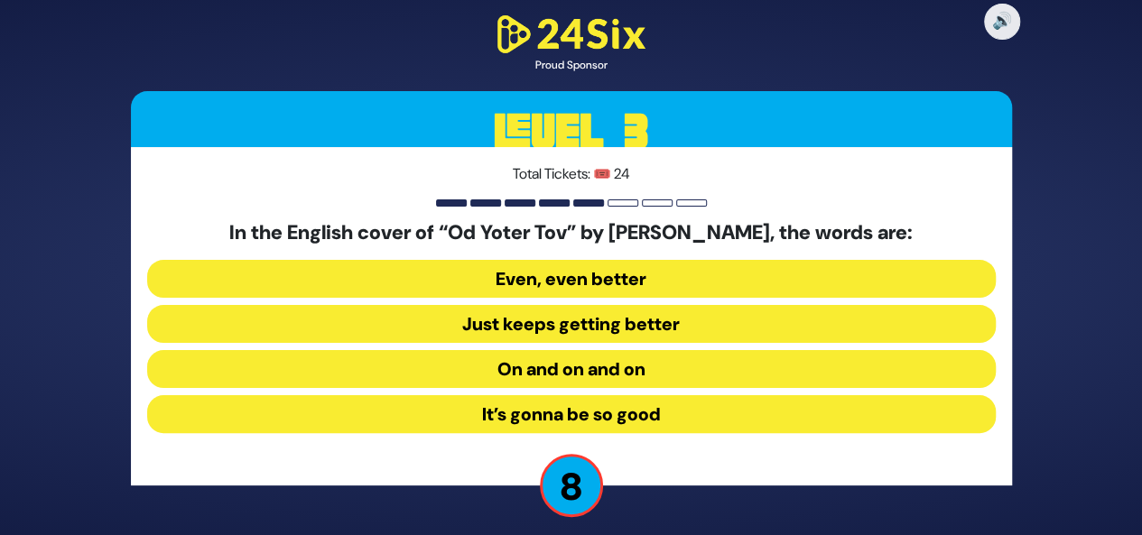
click at [630, 273] on button "Even, even better" at bounding box center [571, 279] width 848 height 38
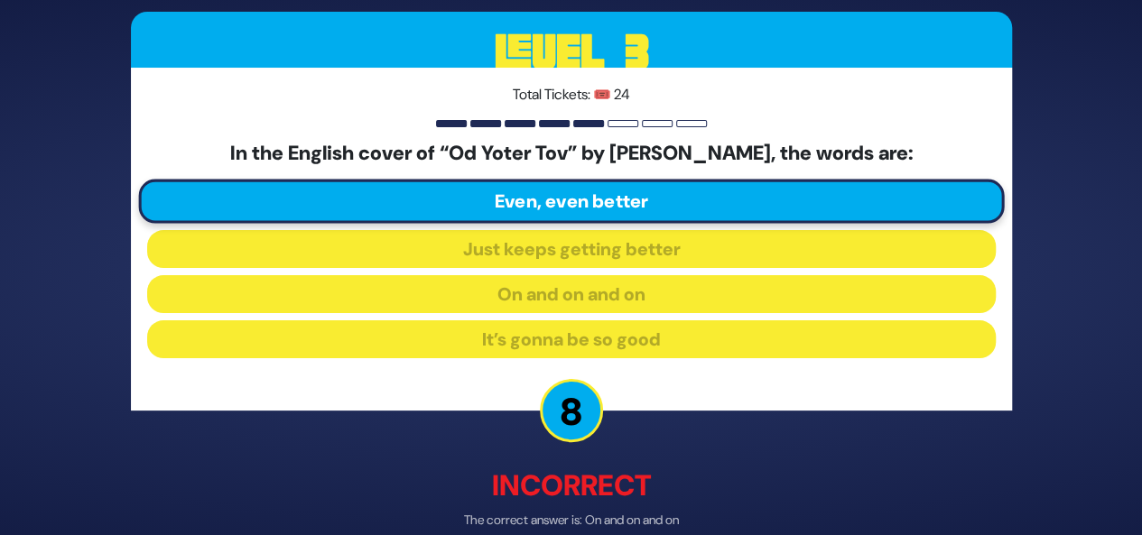
scroll to position [89, 0]
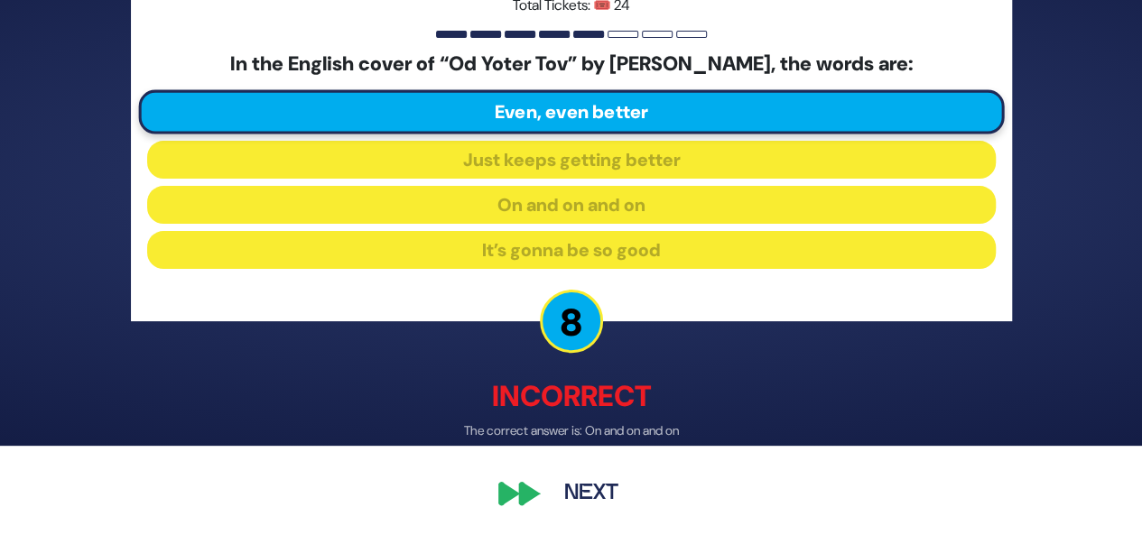
click at [598, 485] on button "Next" at bounding box center [591, 494] width 105 height 42
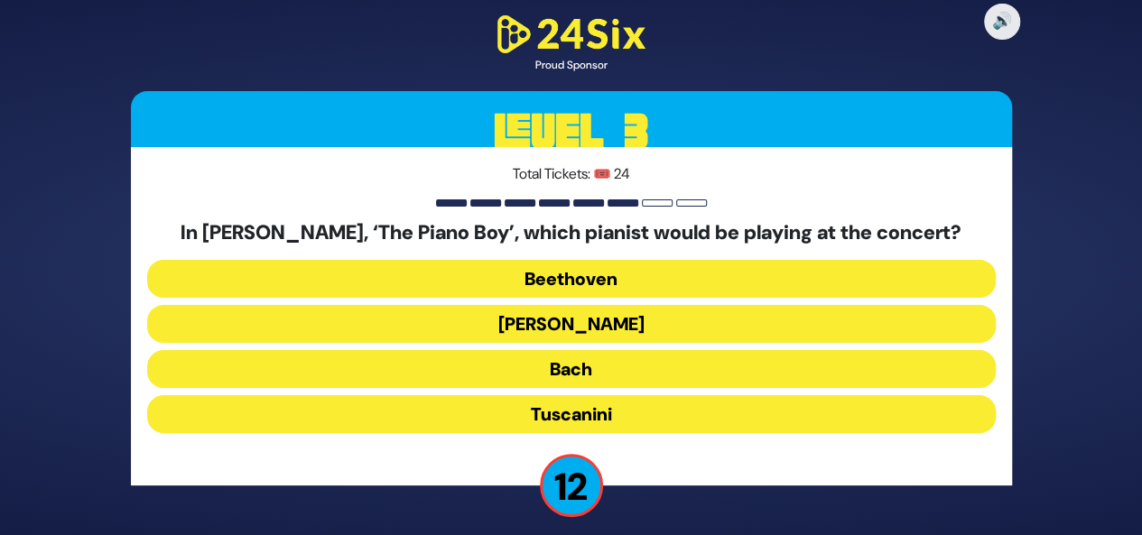
click at [604, 324] on button "Paderewski" at bounding box center [571, 324] width 848 height 38
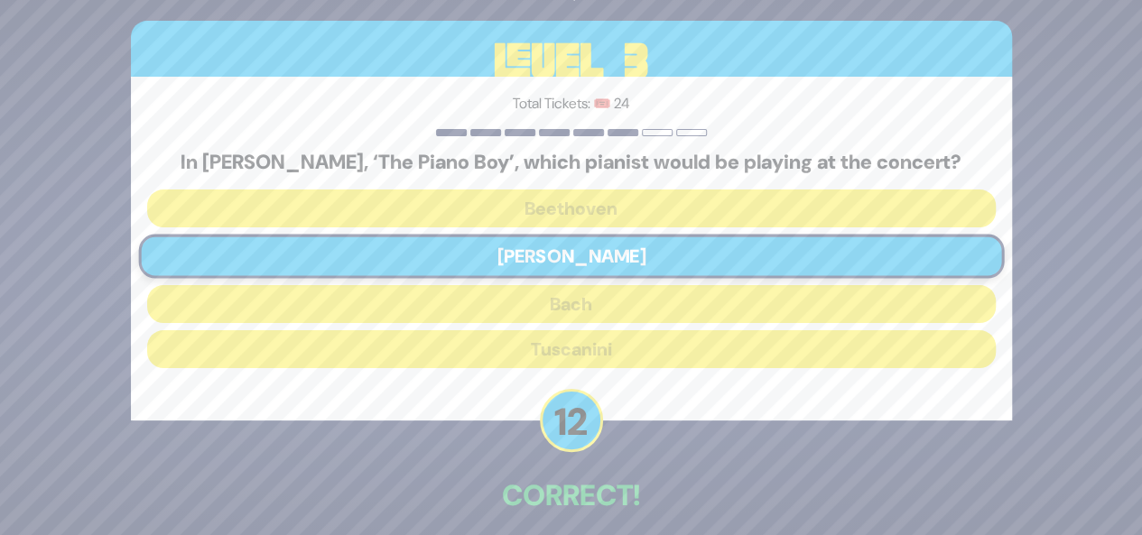
scroll to position [80, 0]
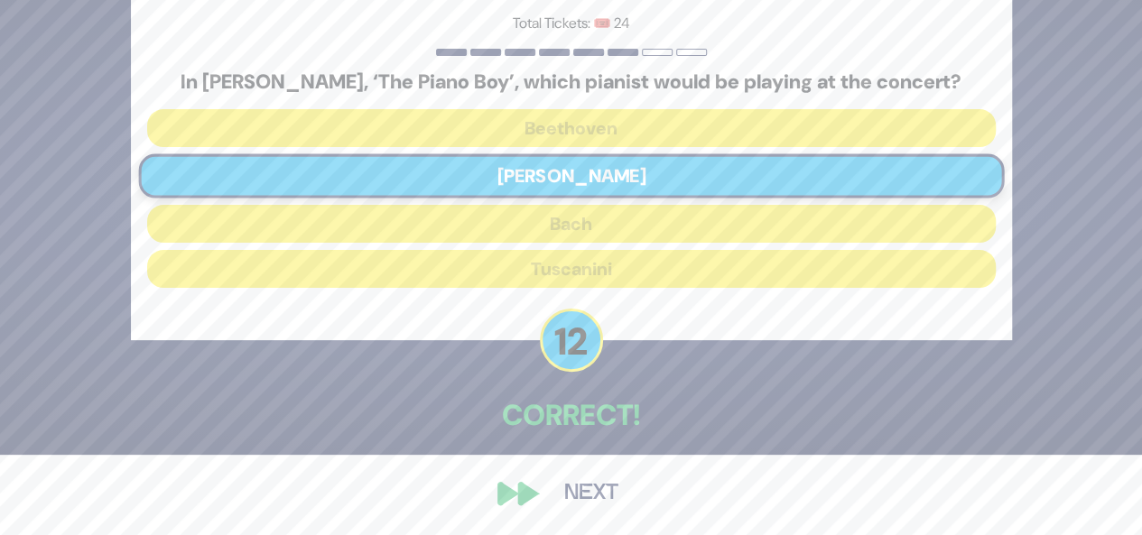
click at [598, 498] on button "Next" at bounding box center [591, 494] width 105 height 42
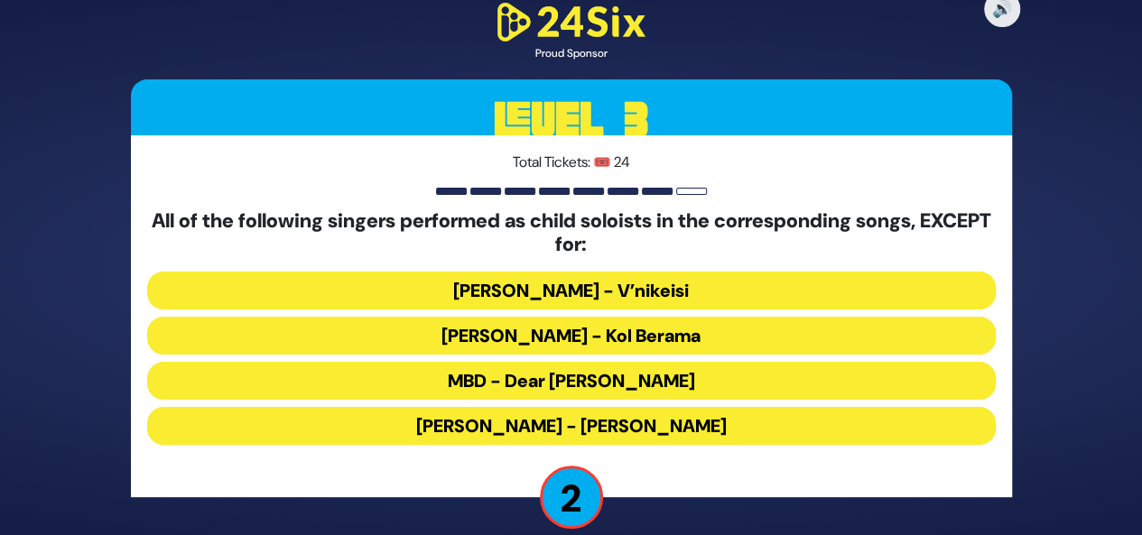
click at [644, 380] on button "MBD - Dear Nikolai" at bounding box center [571, 381] width 848 height 38
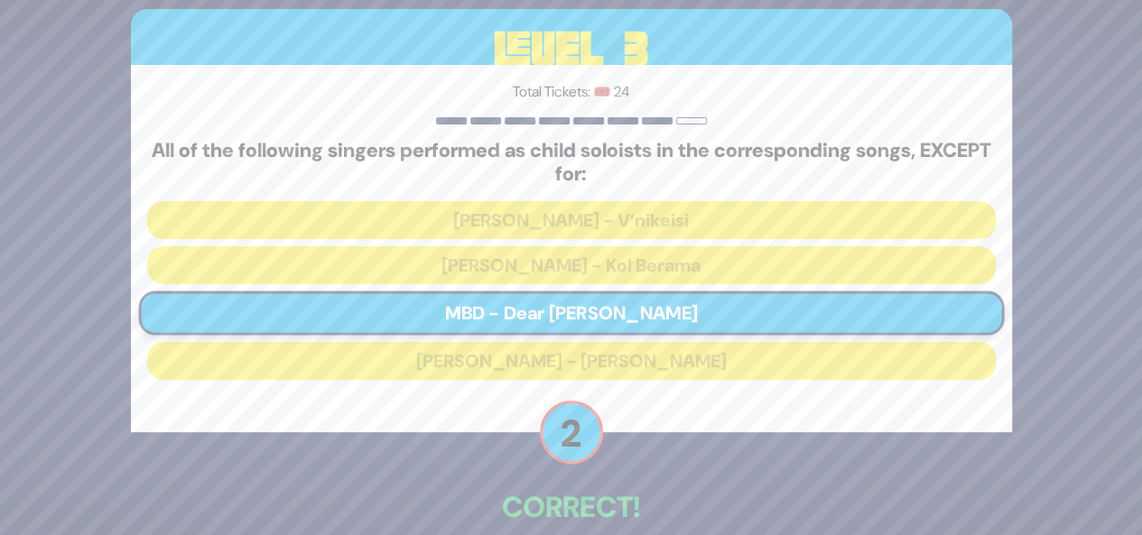
scroll to position [92, 0]
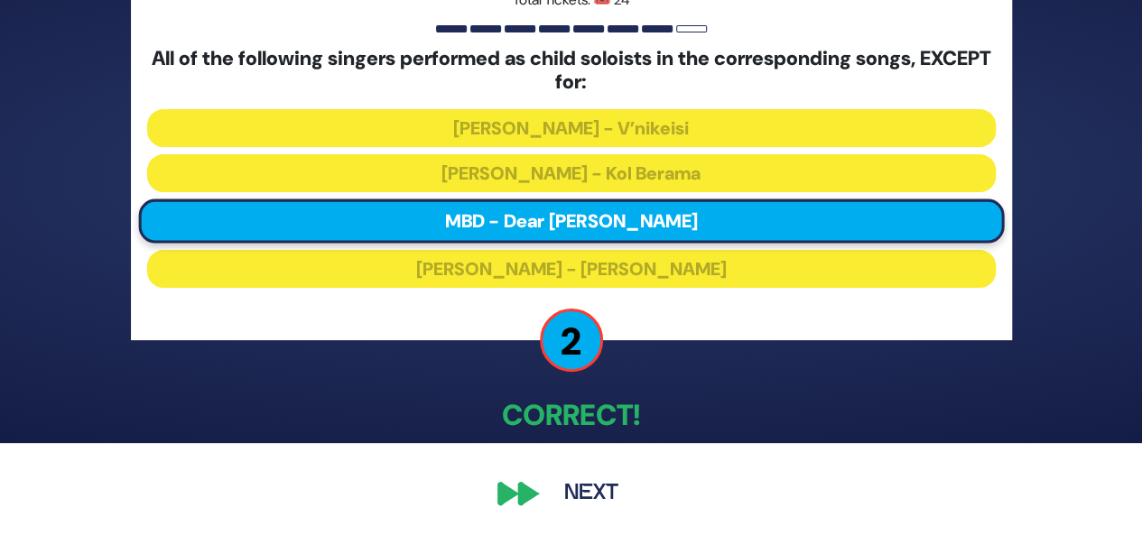
click at [596, 489] on button "Next" at bounding box center [591, 494] width 105 height 42
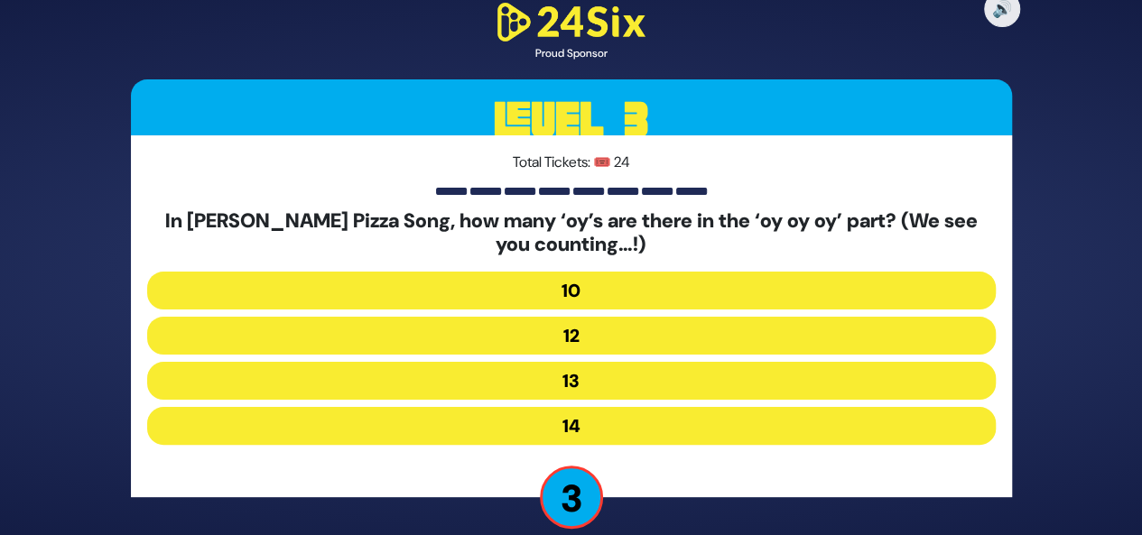
click at [598, 345] on button "12" at bounding box center [571, 336] width 848 height 38
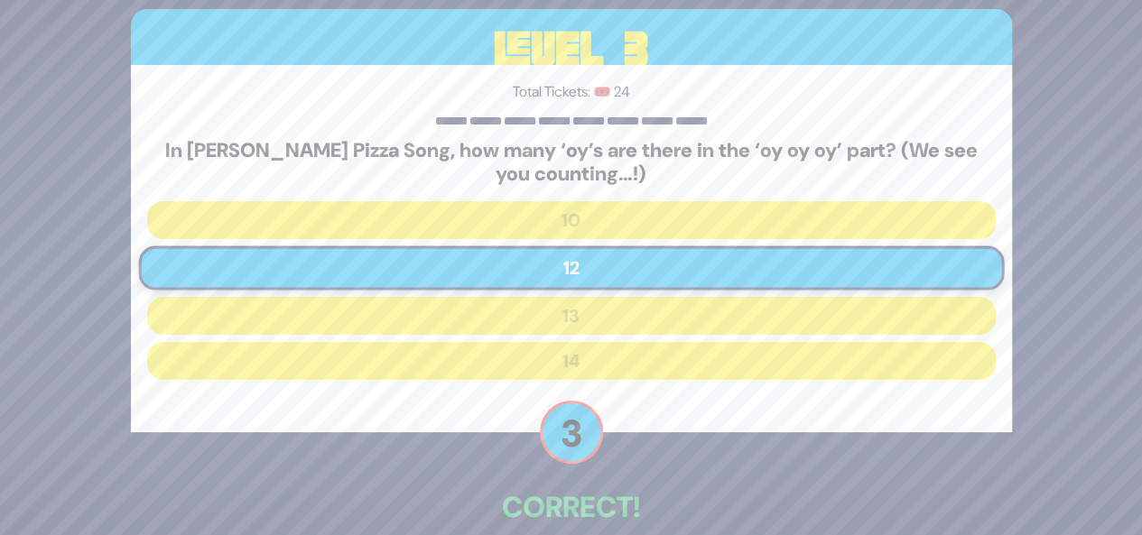
scroll to position [92, 0]
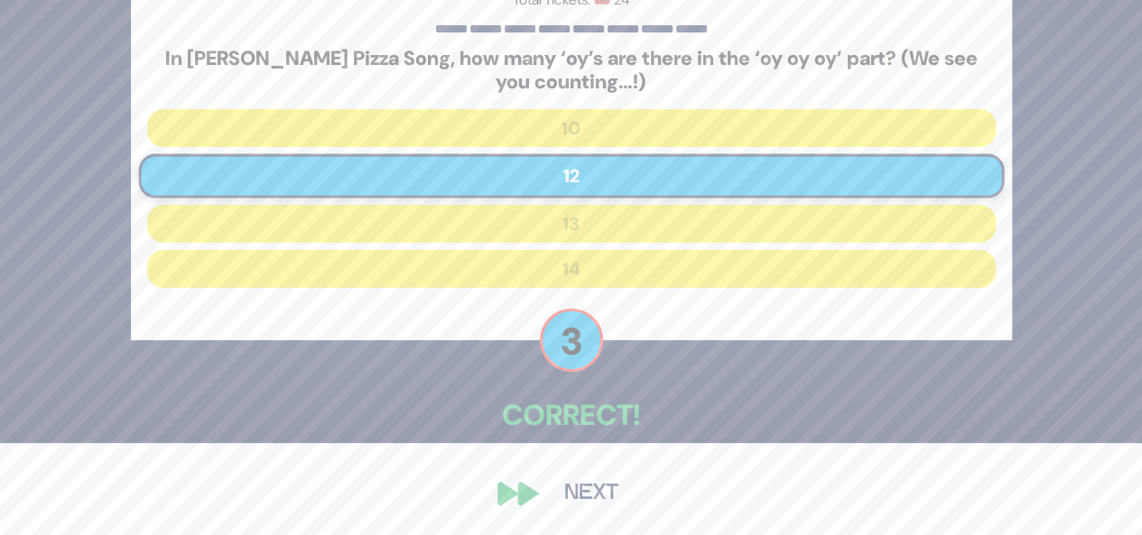
click at [598, 493] on button "Next" at bounding box center [591, 494] width 105 height 42
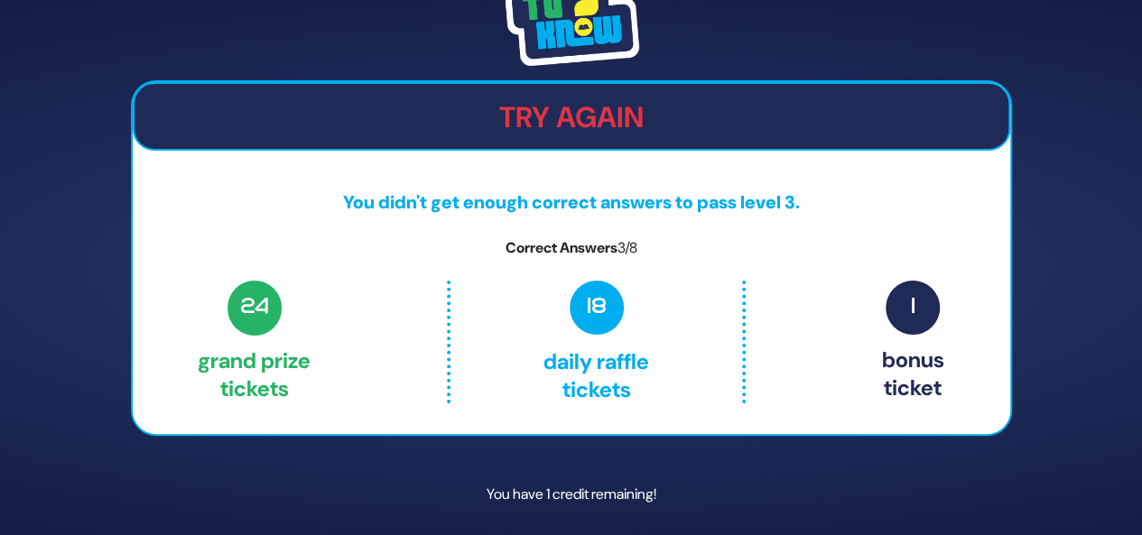
scroll to position [56, 0]
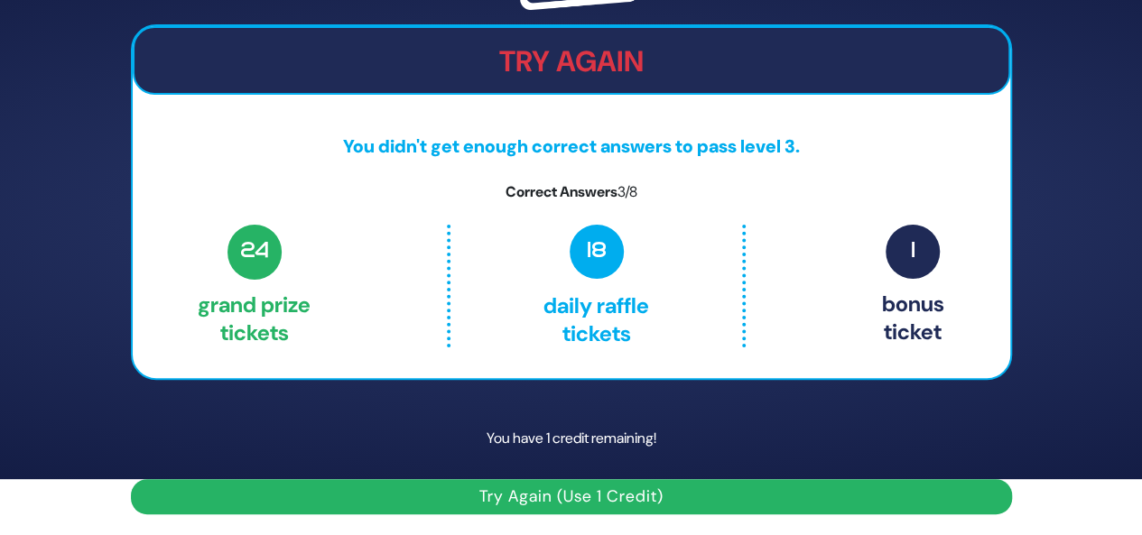
click at [731, 486] on button "Try Again (Use 1 Credit)" at bounding box center [571, 496] width 881 height 35
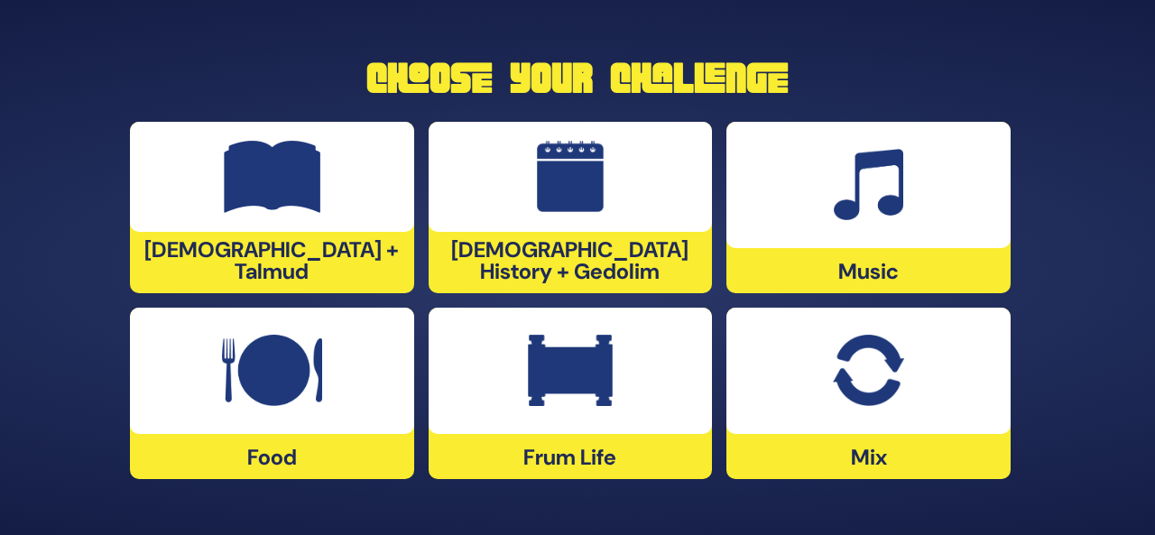
click at [796, 431] on div at bounding box center [869, 371] width 284 height 126
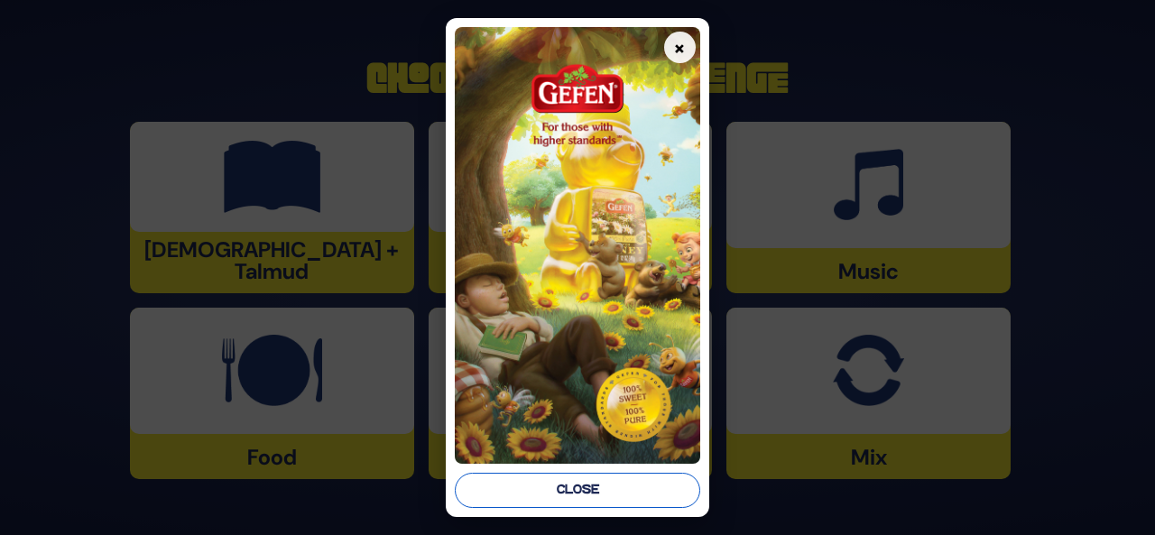
click at [648, 476] on button "Close" at bounding box center [578, 490] width 246 height 35
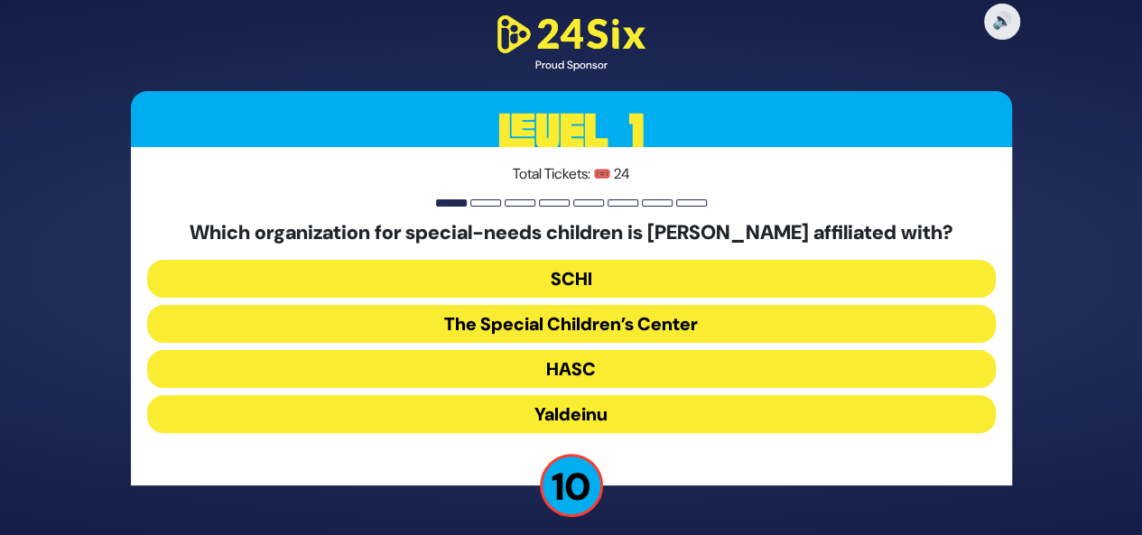
click at [670, 318] on button "The Special Children’s Center" at bounding box center [571, 324] width 848 height 38
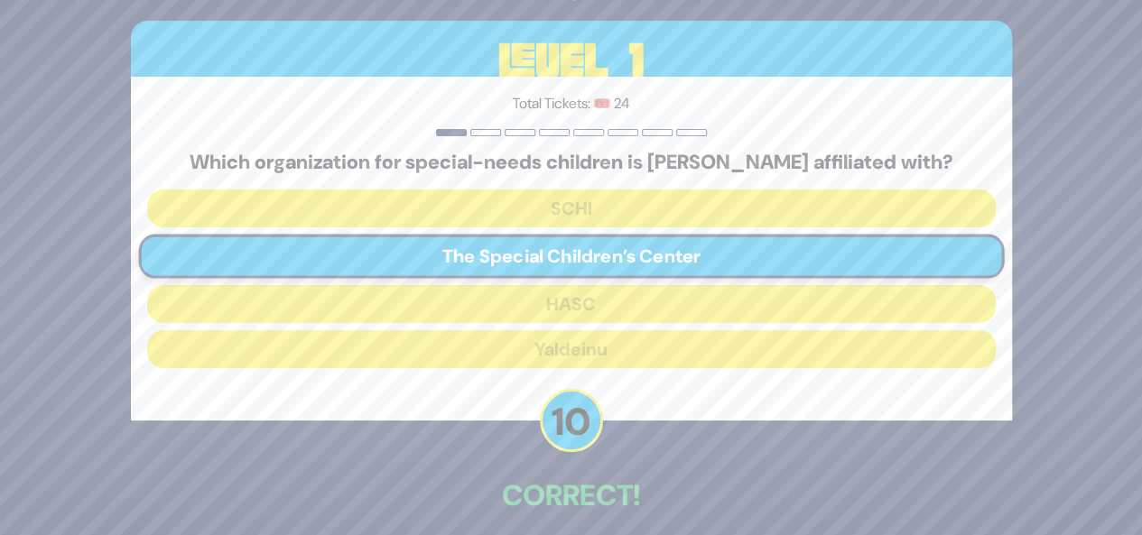
scroll to position [80, 0]
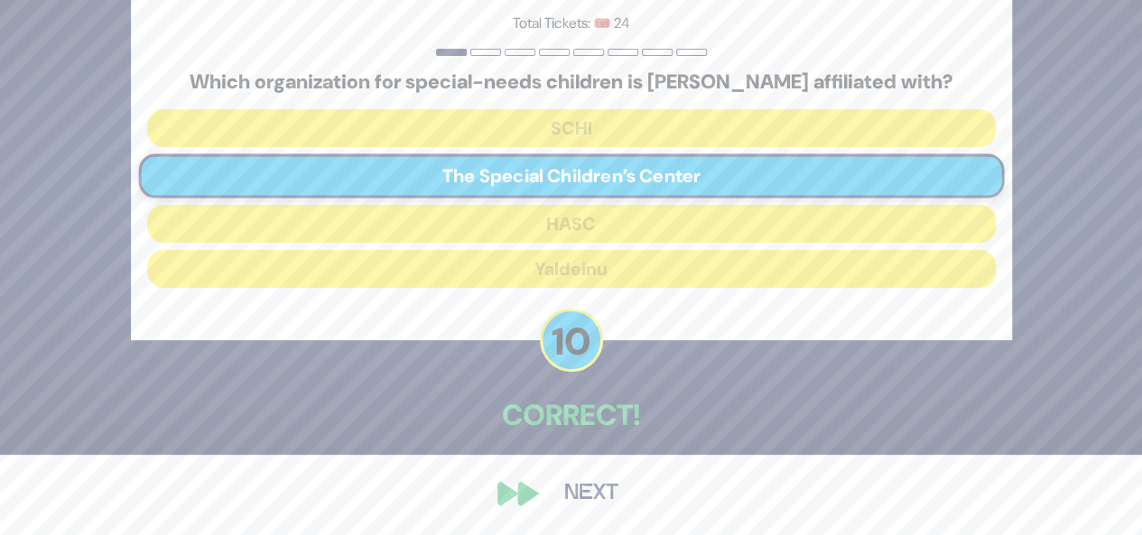
click at [583, 496] on button "Next" at bounding box center [591, 494] width 105 height 42
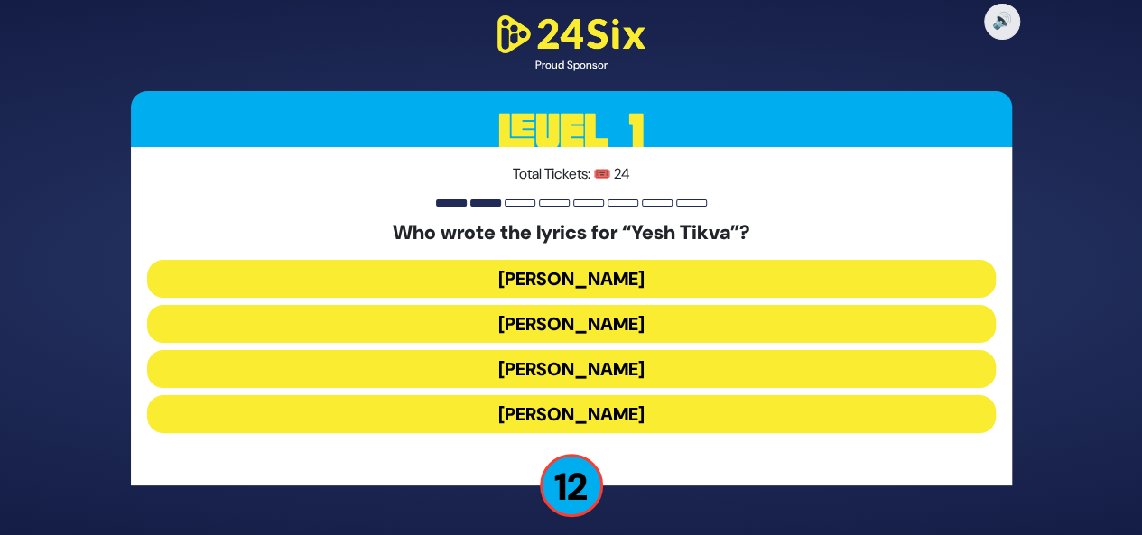
click at [606, 328] on button "[PERSON_NAME]" at bounding box center [571, 324] width 848 height 38
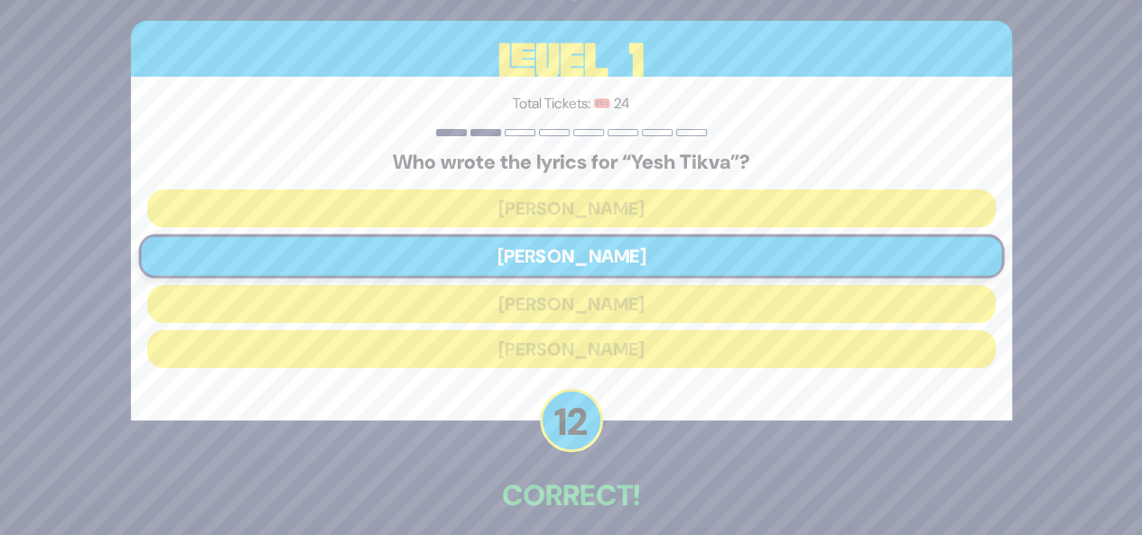
scroll to position [80, 0]
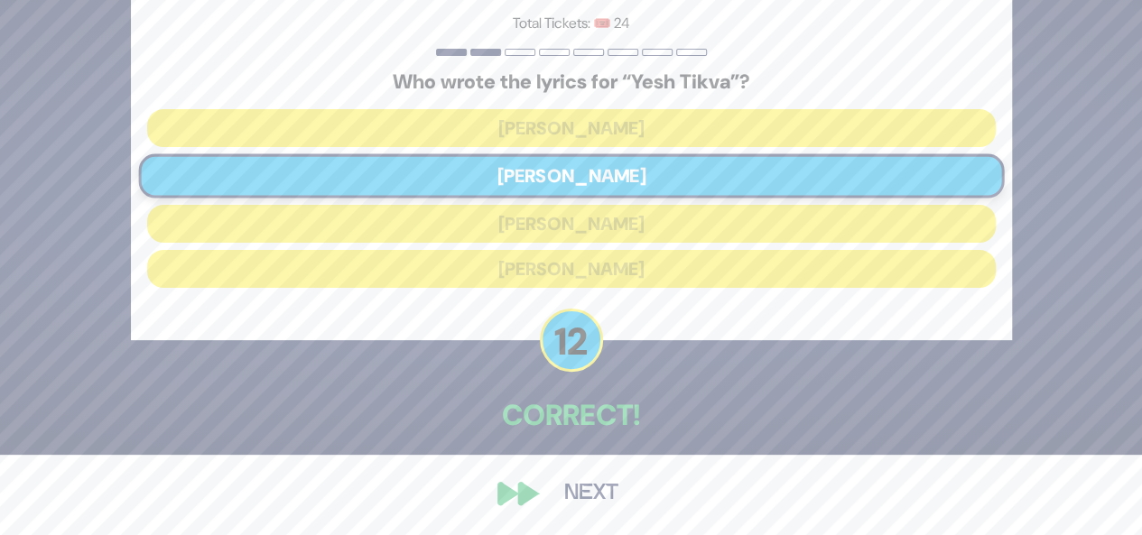
click at [584, 499] on button "Next" at bounding box center [591, 494] width 105 height 42
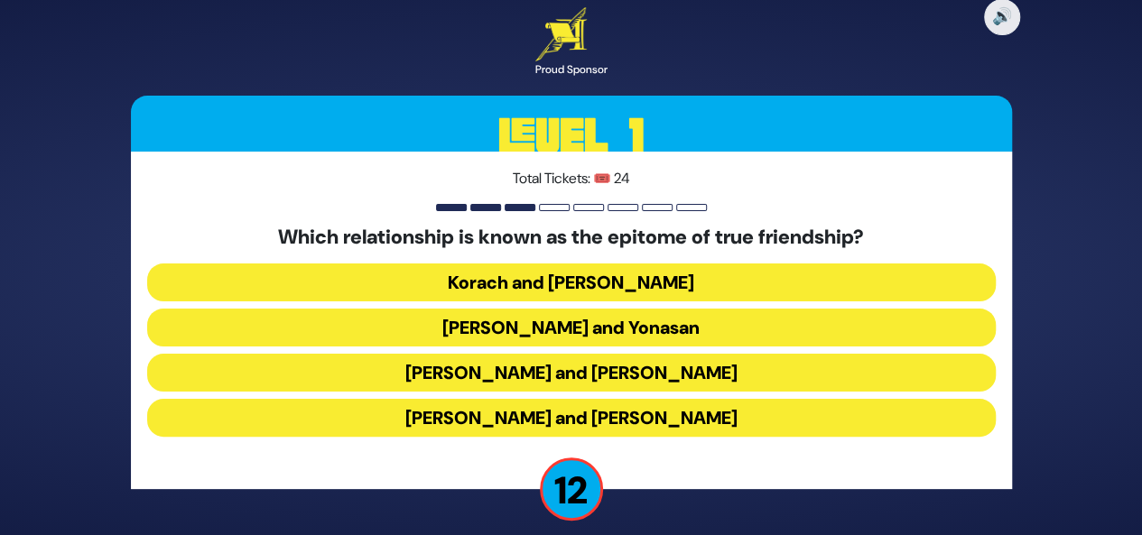
click at [595, 329] on button "[PERSON_NAME] and Yonasan" at bounding box center [571, 328] width 848 height 38
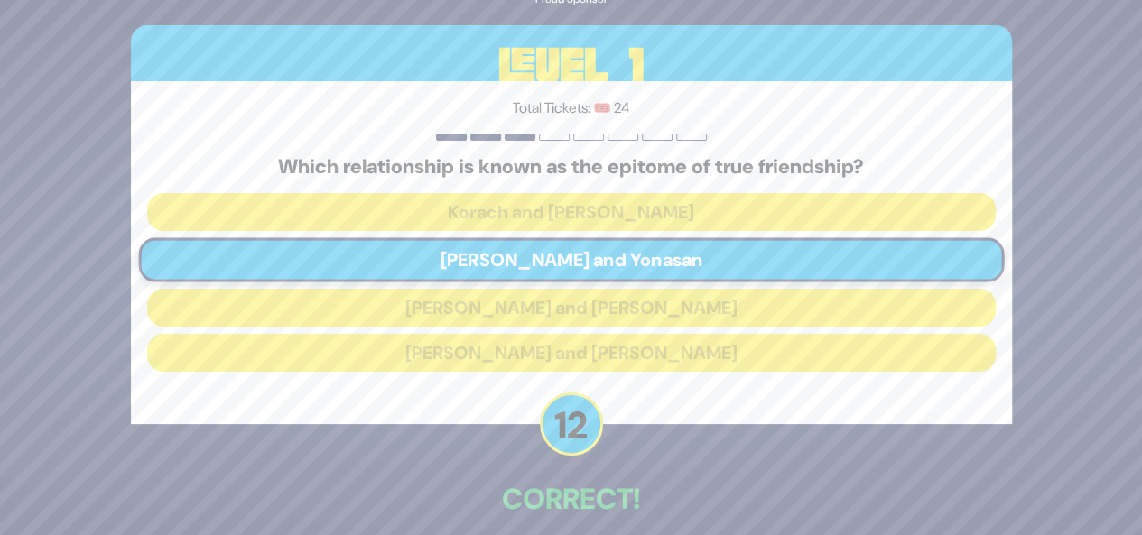
scroll to position [85, 0]
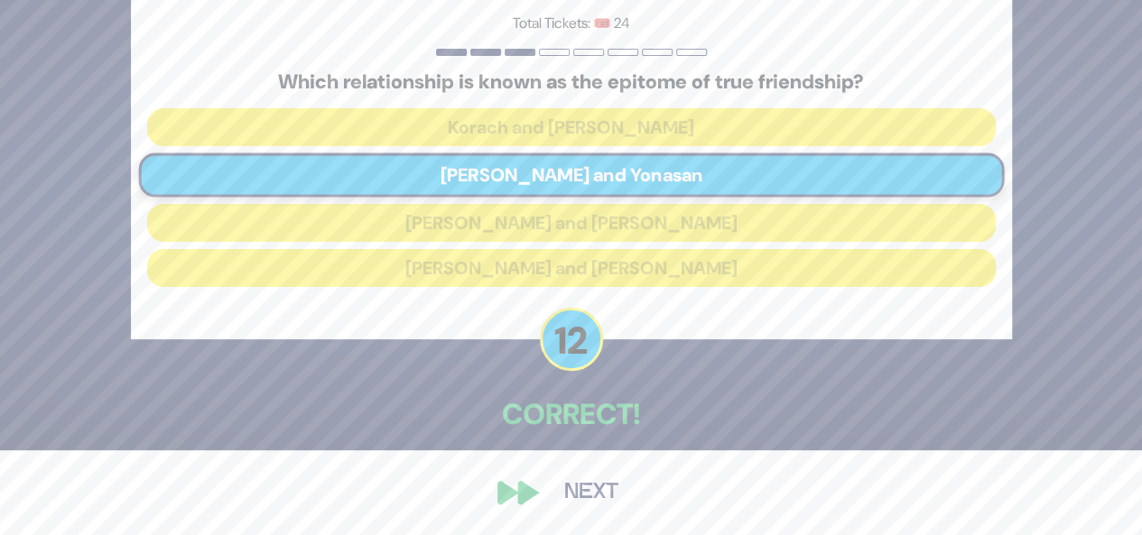
click at [574, 491] on button "Next" at bounding box center [591, 493] width 105 height 42
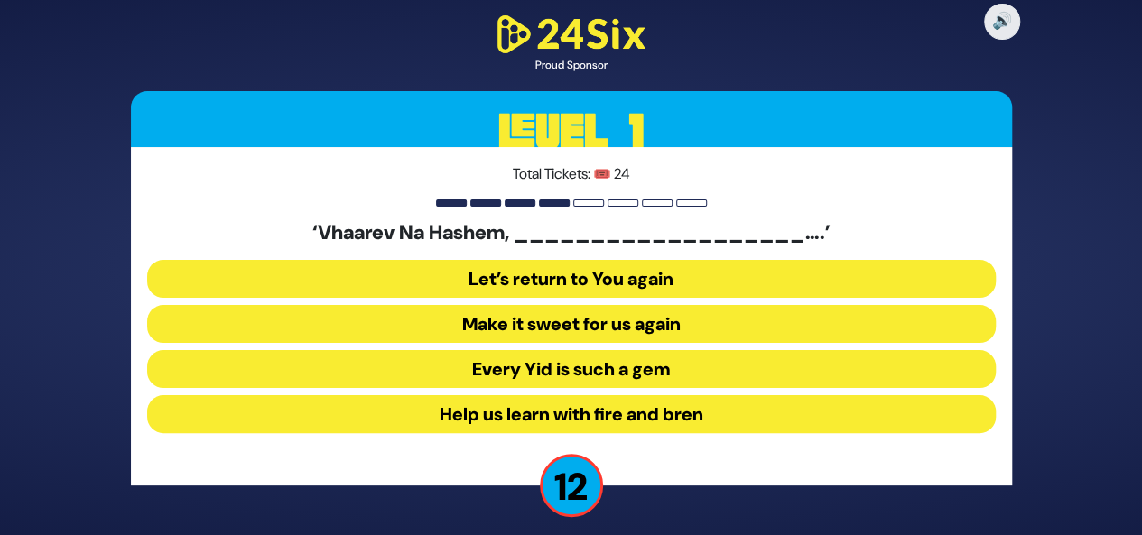
click at [603, 315] on button "Make it sweet for us again" at bounding box center [571, 324] width 848 height 38
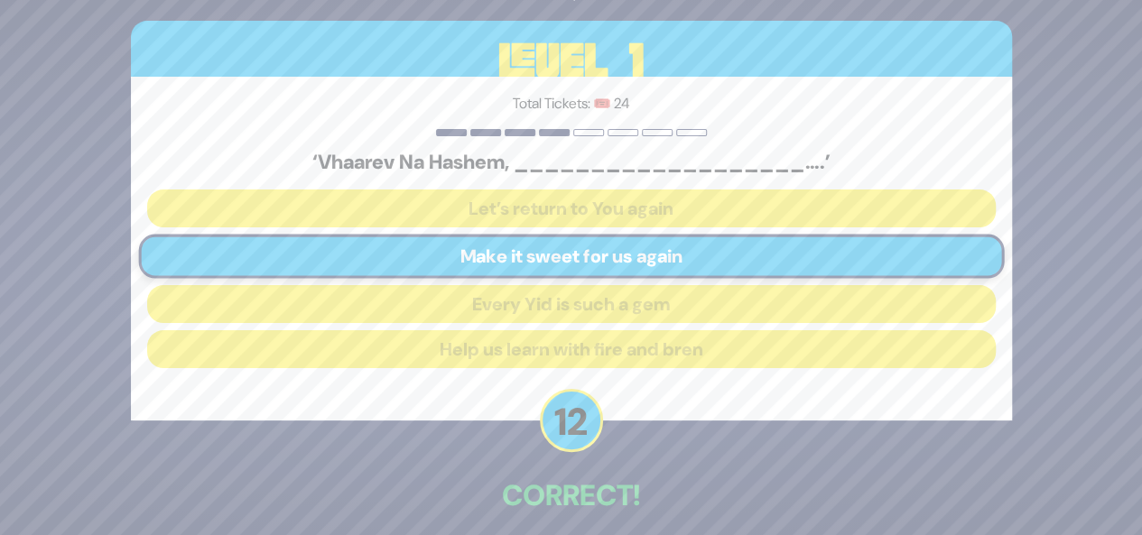
scroll to position [80, 0]
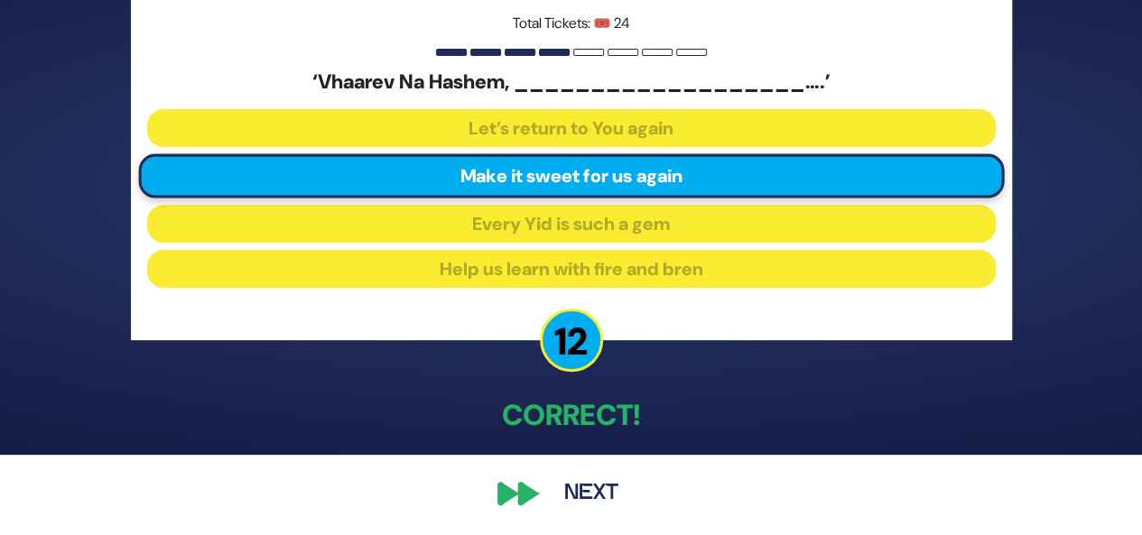
click at [588, 488] on button "Next" at bounding box center [591, 494] width 105 height 42
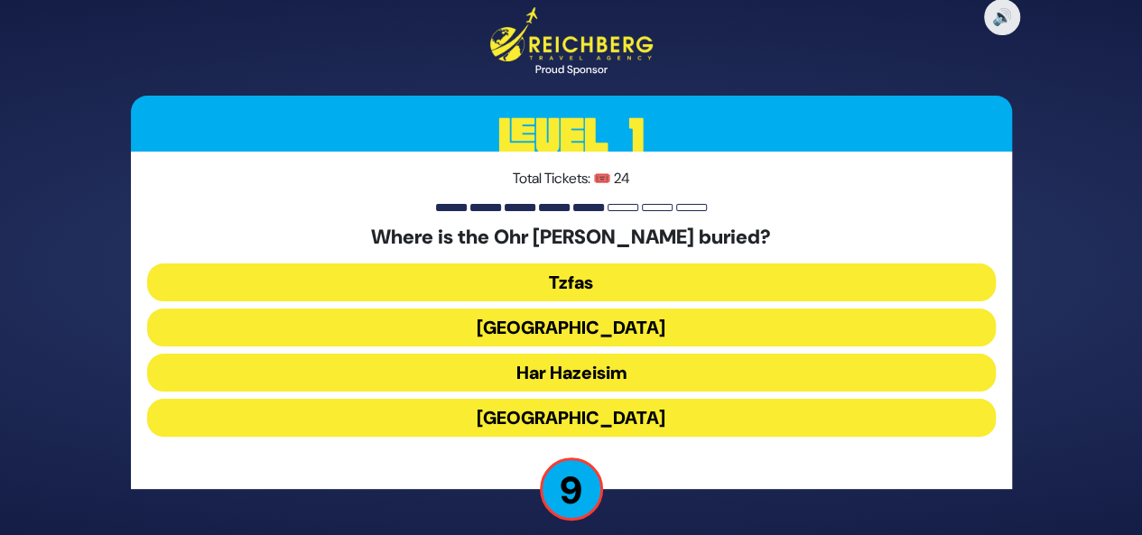
click at [617, 368] on button "Har Hazeisim" at bounding box center [571, 373] width 848 height 38
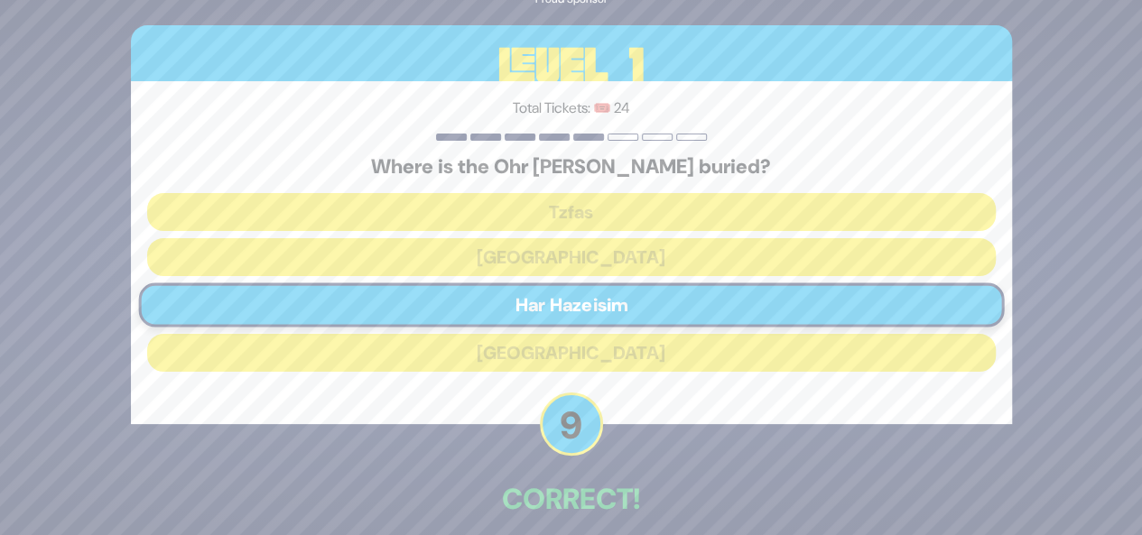
scroll to position [84, 0]
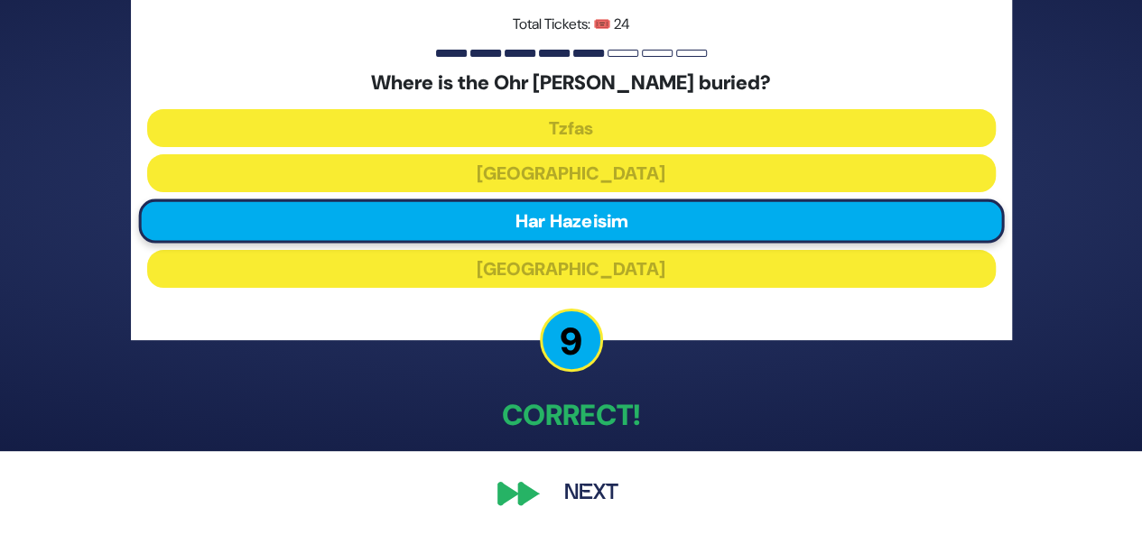
click at [594, 491] on button "Next" at bounding box center [591, 494] width 105 height 42
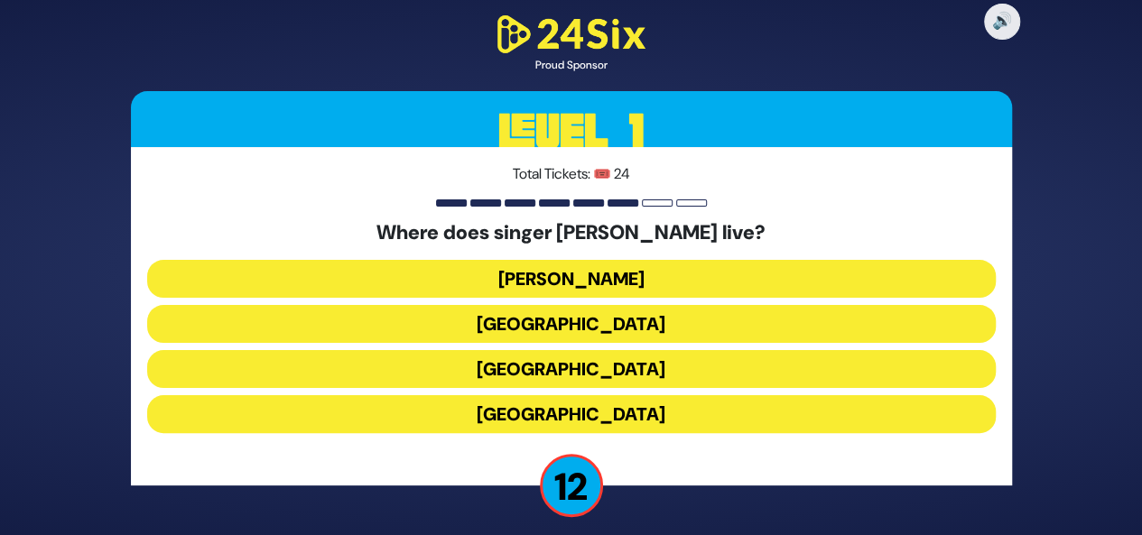
click at [594, 406] on button "[GEOGRAPHIC_DATA]" at bounding box center [571, 414] width 848 height 38
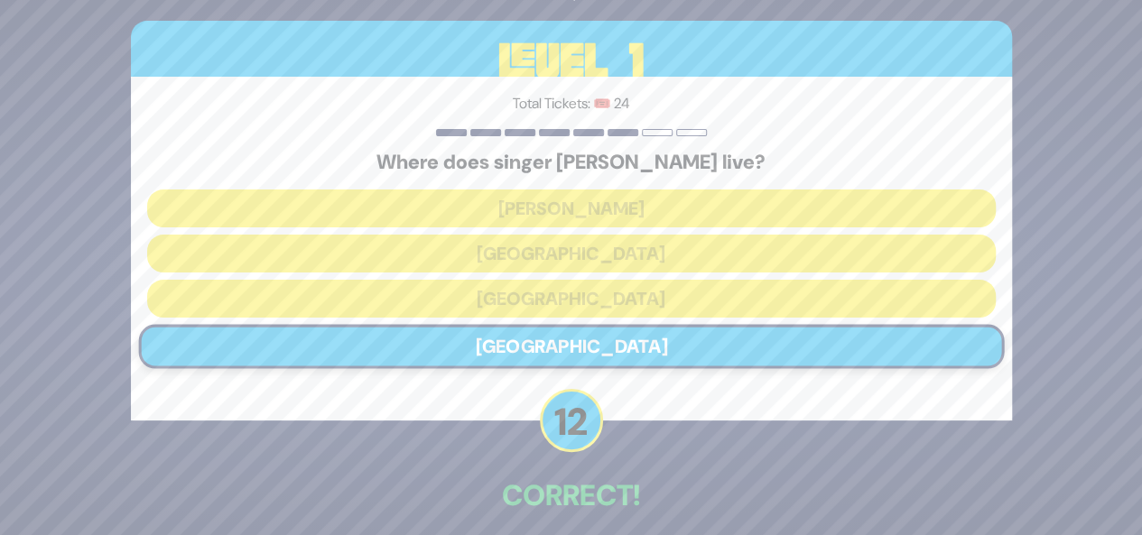
scroll to position [80, 0]
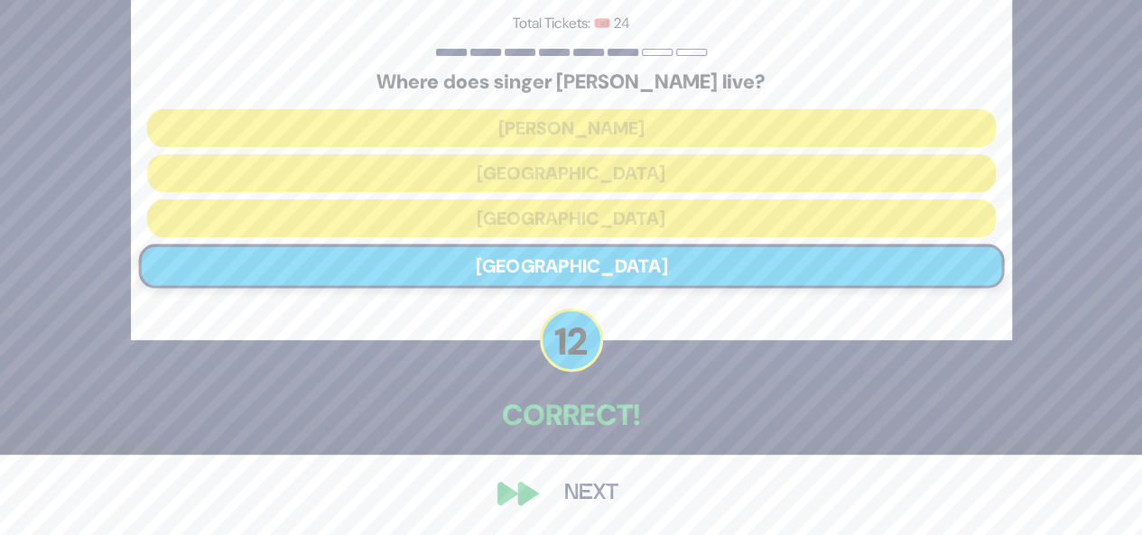
click at [566, 484] on button "Next" at bounding box center [591, 494] width 105 height 42
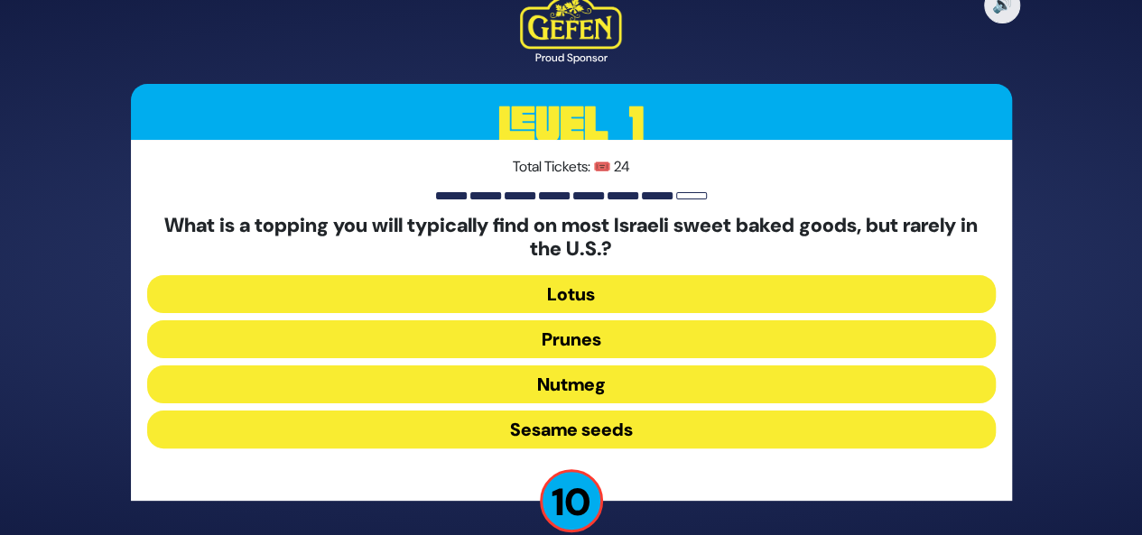
click at [601, 437] on button "Sesame seeds" at bounding box center [571, 430] width 848 height 38
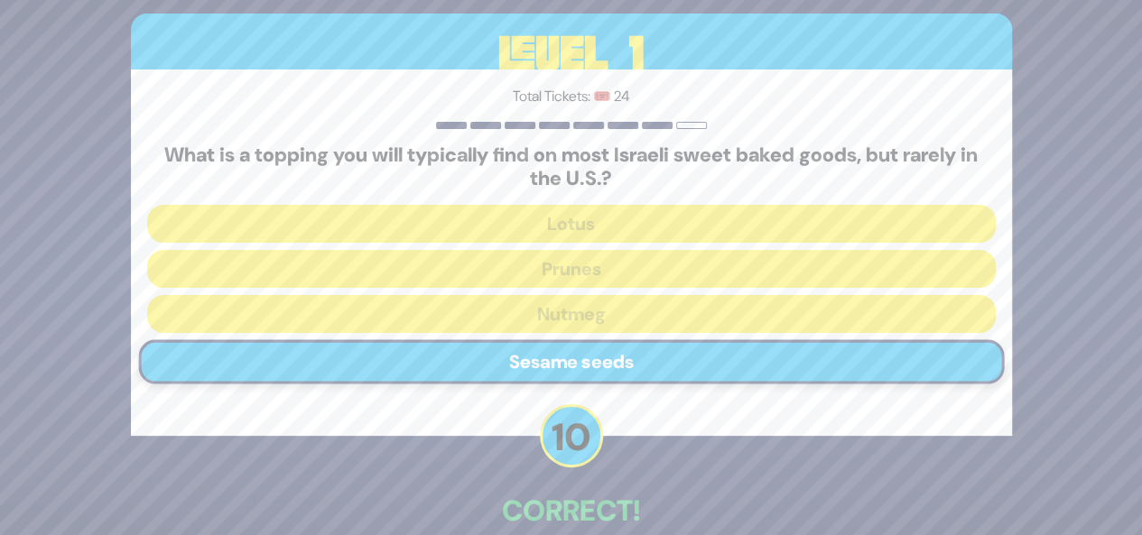
scroll to position [96, 0]
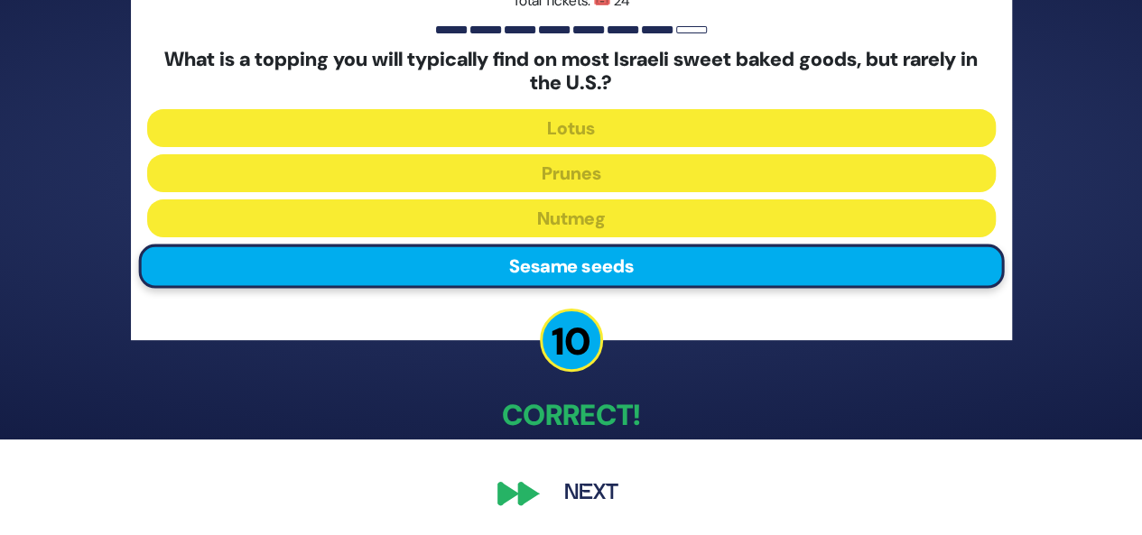
click at [577, 494] on button "Next" at bounding box center [591, 494] width 105 height 42
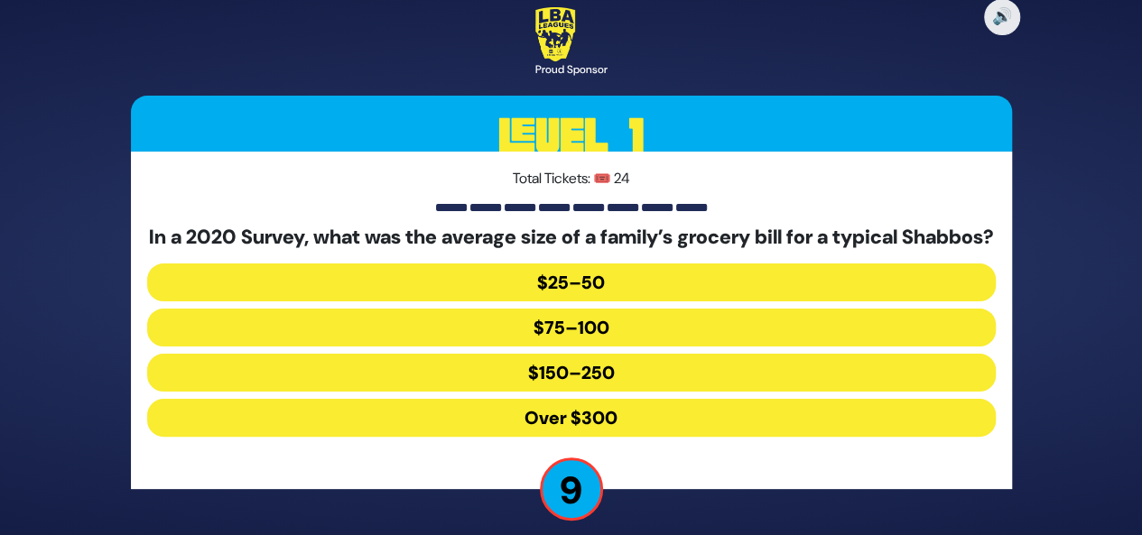
click at [607, 384] on button "$150–250" at bounding box center [571, 373] width 848 height 38
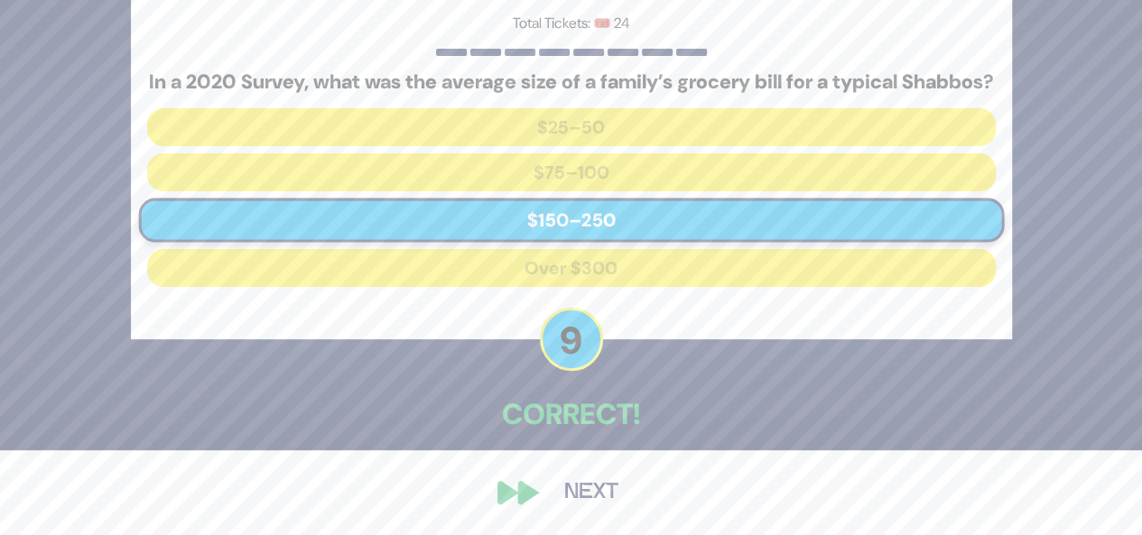
scroll to position [96, 0]
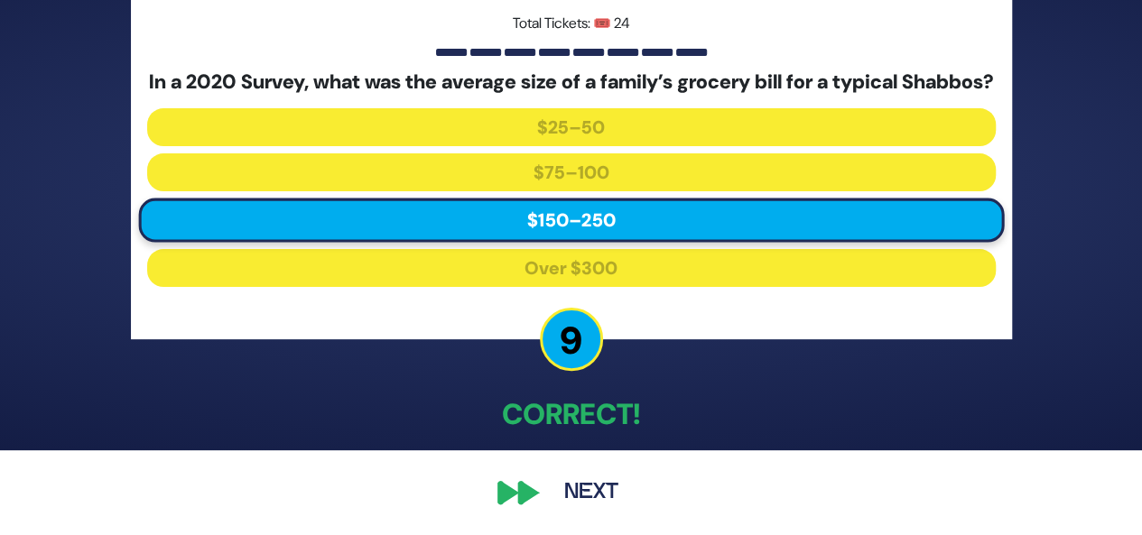
click at [598, 491] on button "Next" at bounding box center [591, 493] width 105 height 42
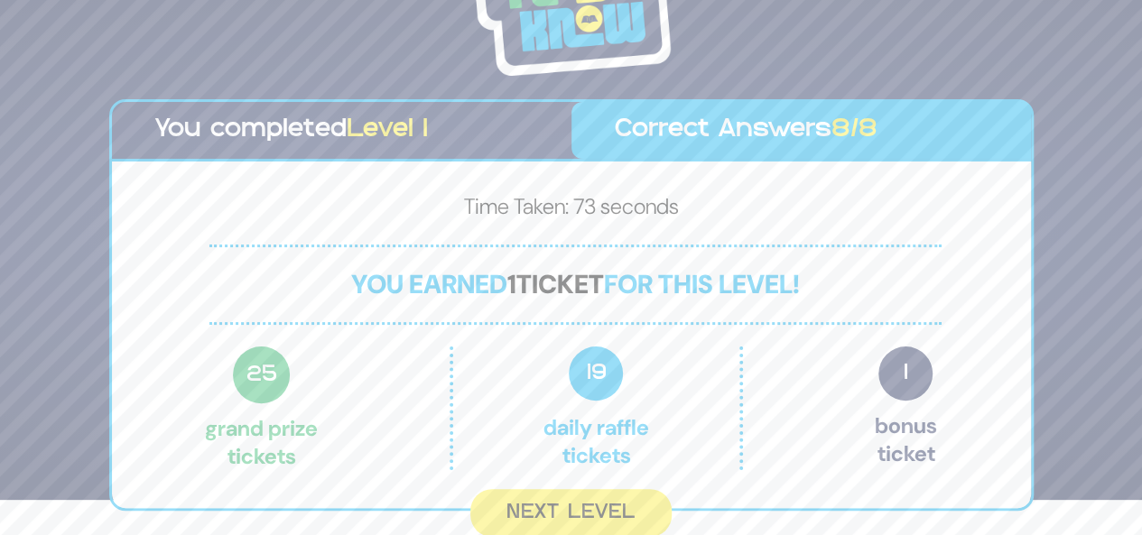
scroll to position [32, 0]
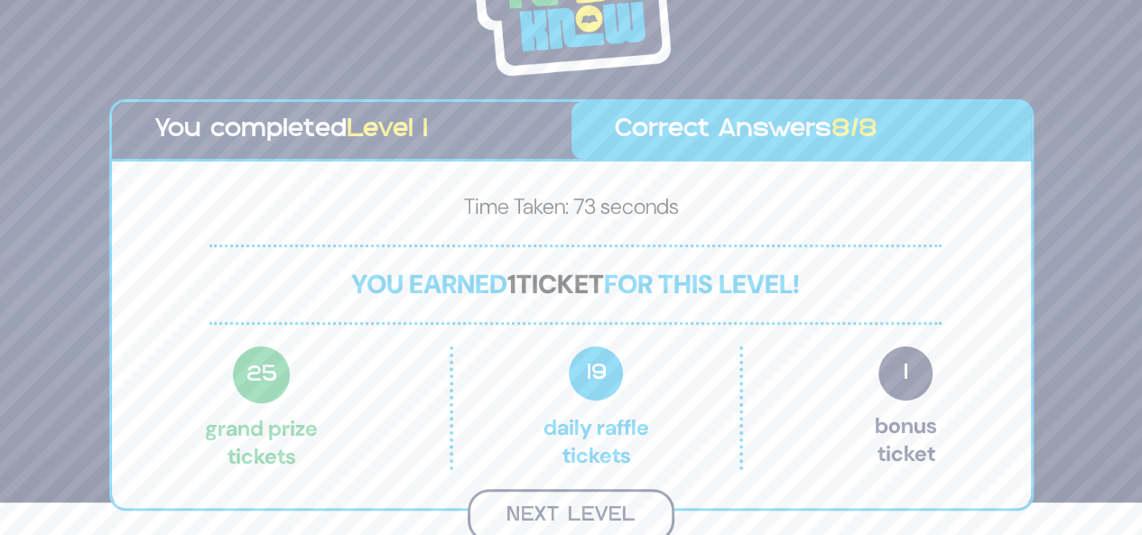
click at [588, 515] on button "Next Level" at bounding box center [571, 515] width 207 height 53
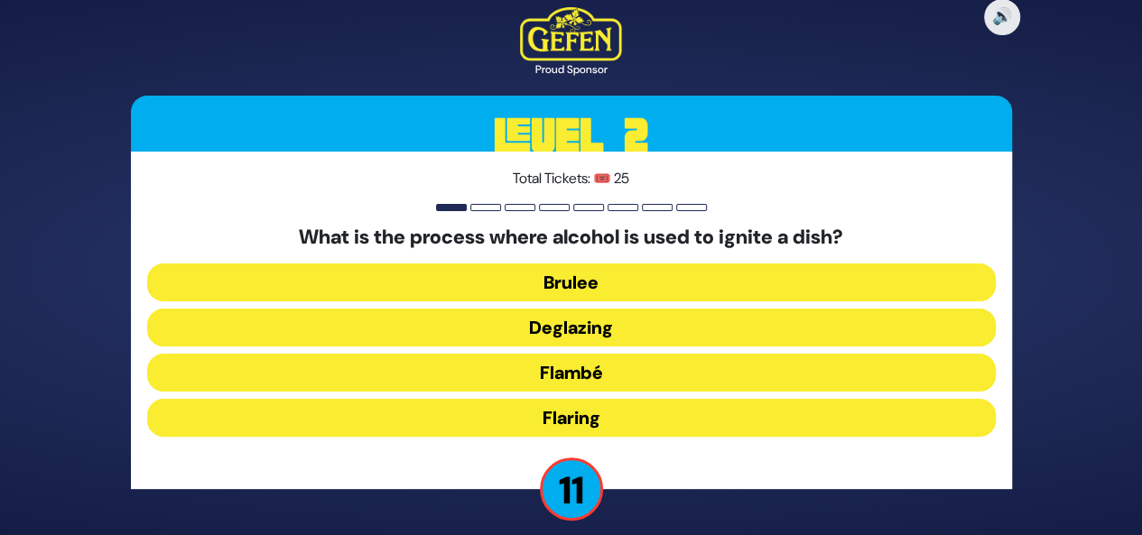
click at [592, 369] on button "Flambé" at bounding box center [571, 373] width 848 height 38
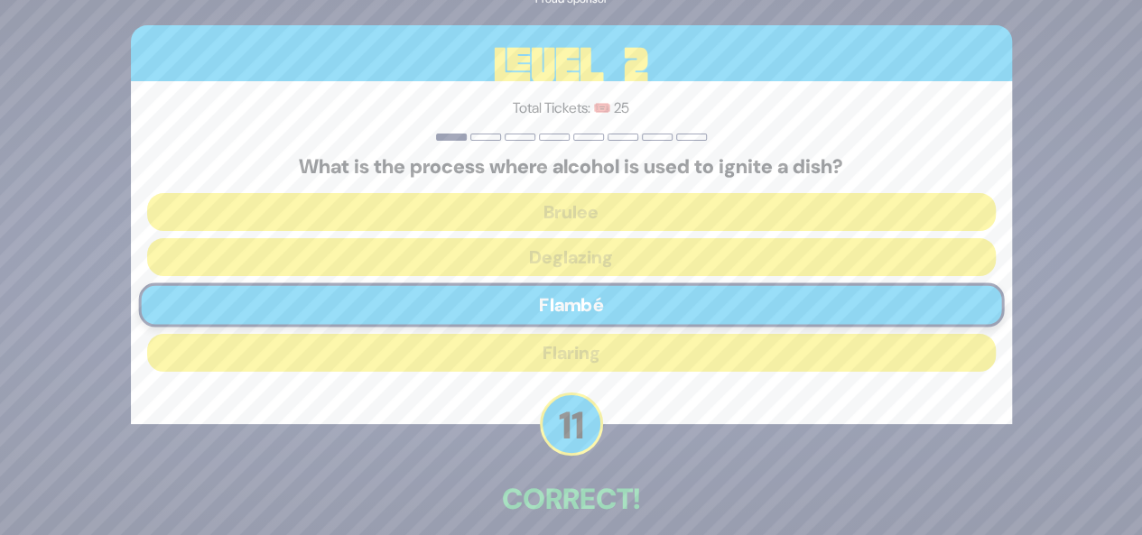
scroll to position [85, 0]
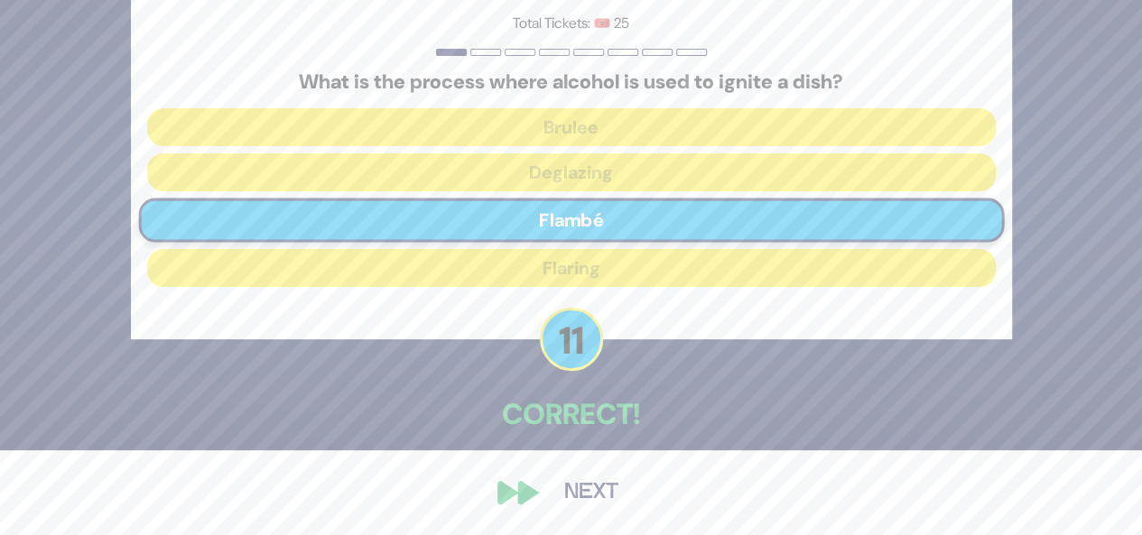
click at [580, 494] on button "Next" at bounding box center [591, 493] width 105 height 42
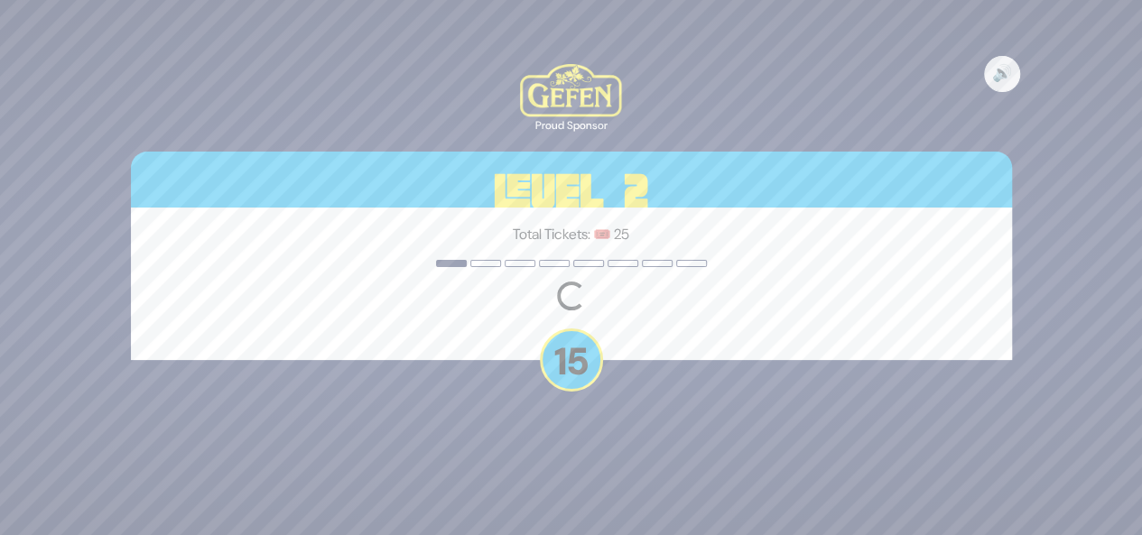
scroll to position [0, 0]
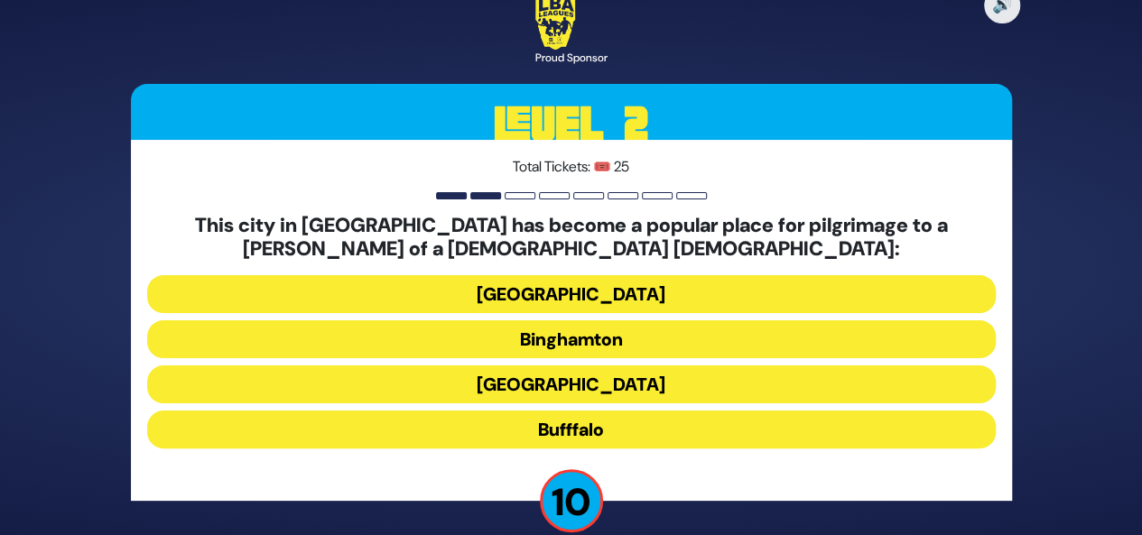
click at [588, 425] on button "Bufffalo" at bounding box center [571, 430] width 848 height 38
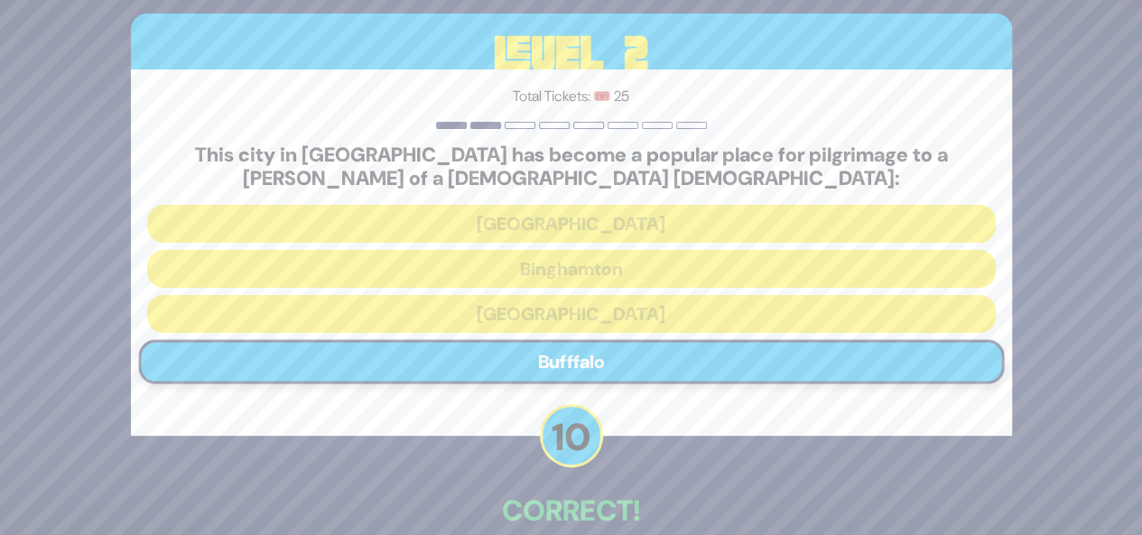
scroll to position [96, 0]
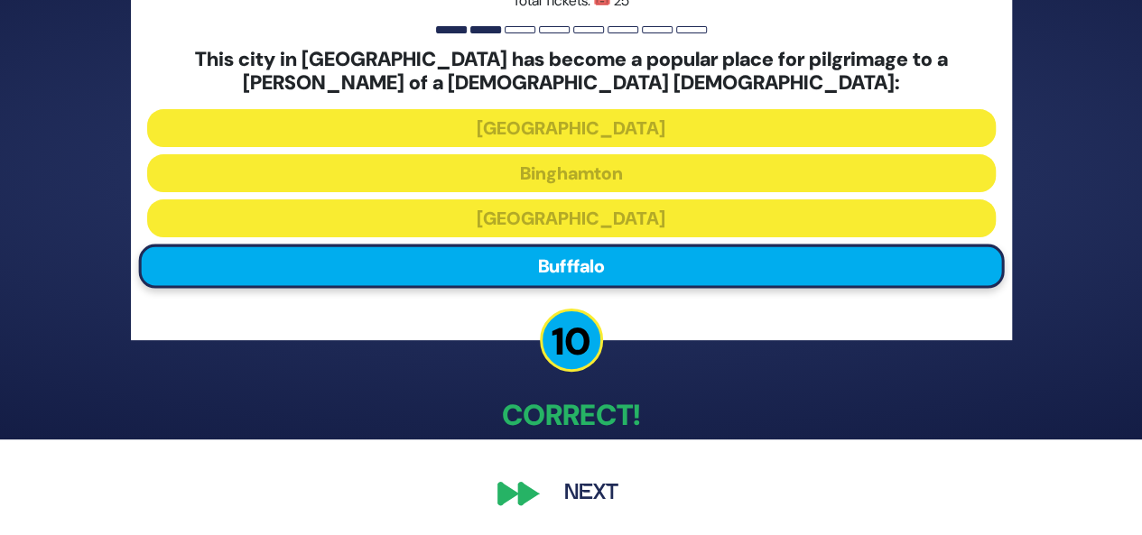
click at [570, 501] on button "Next" at bounding box center [591, 494] width 105 height 42
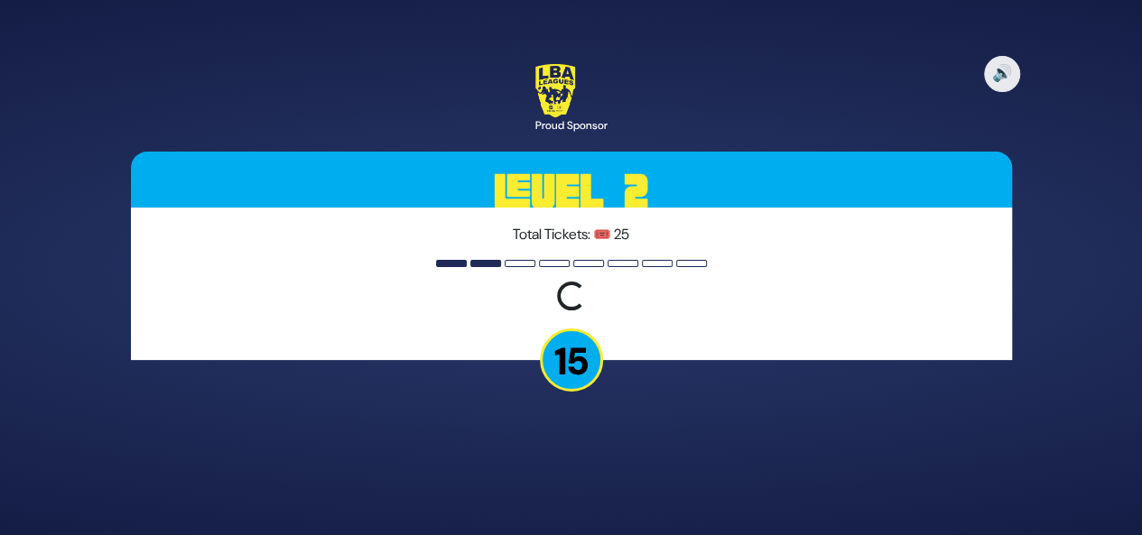
scroll to position [0, 0]
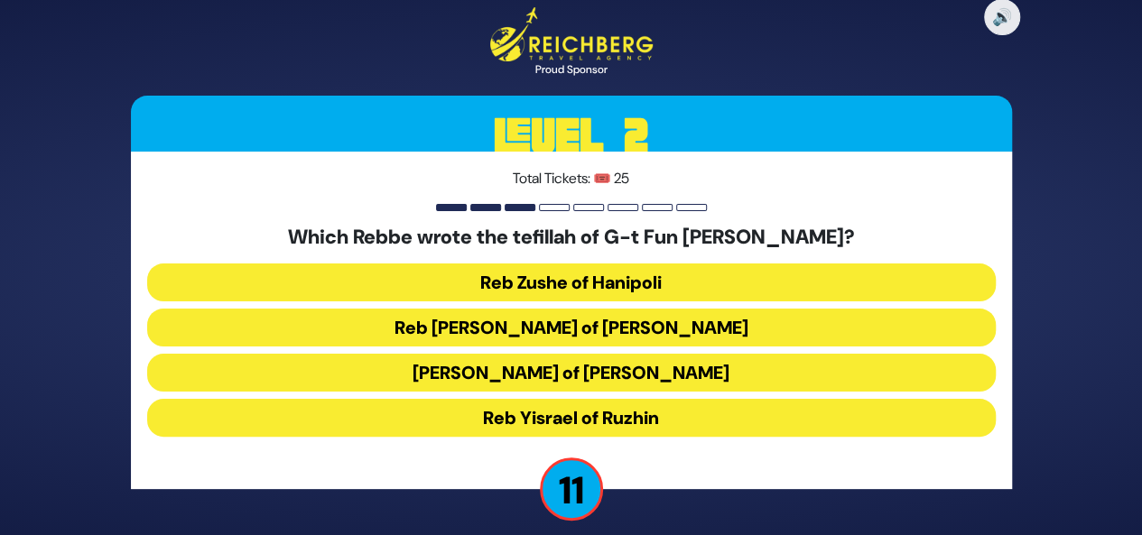
click at [691, 329] on button "Reb [PERSON_NAME] of [PERSON_NAME]" at bounding box center [571, 328] width 848 height 38
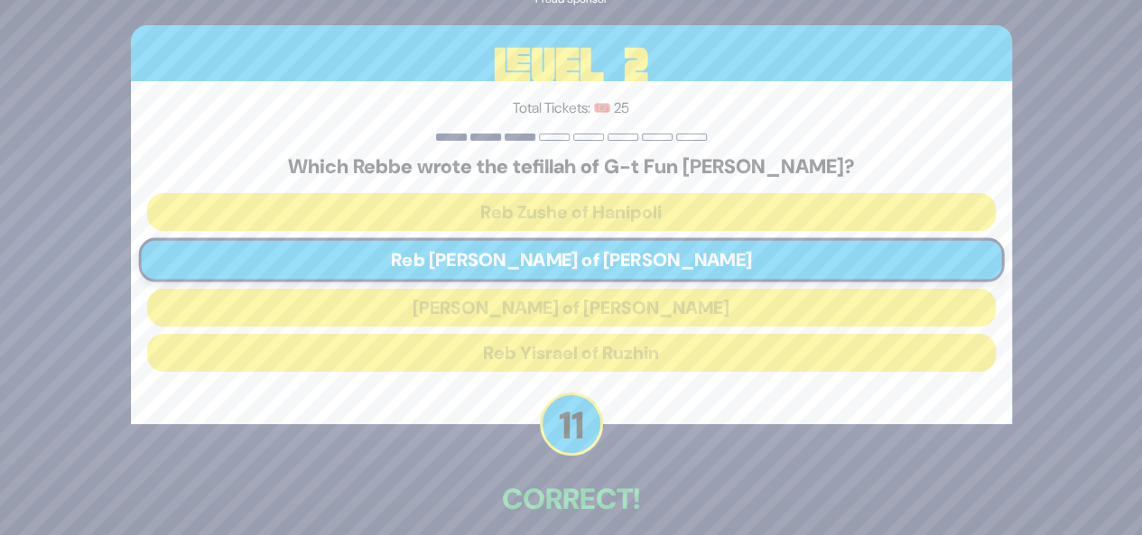
scroll to position [84, 0]
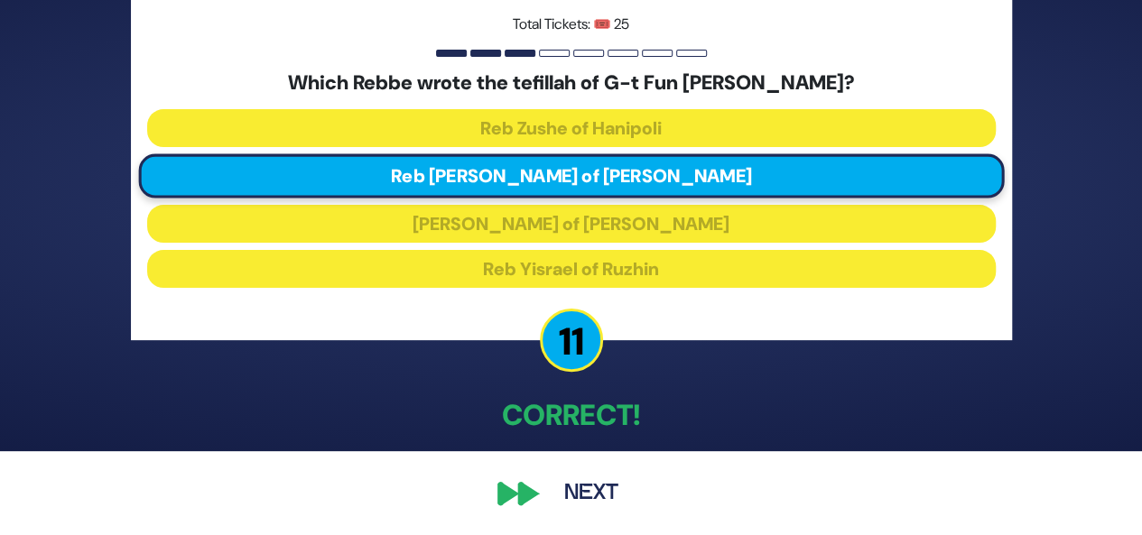
click at [588, 496] on button "Next" at bounding box center [591, 494] width 105 height 42
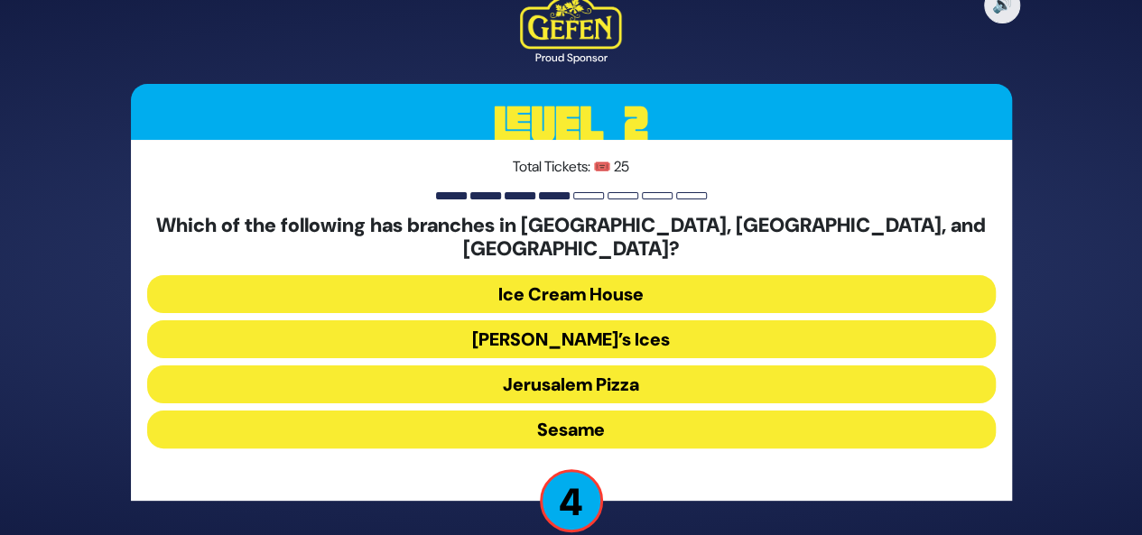
click at [612, 371] on button "Jerusalem Pizza" at bounding box center [571, 385] width 848 height 38
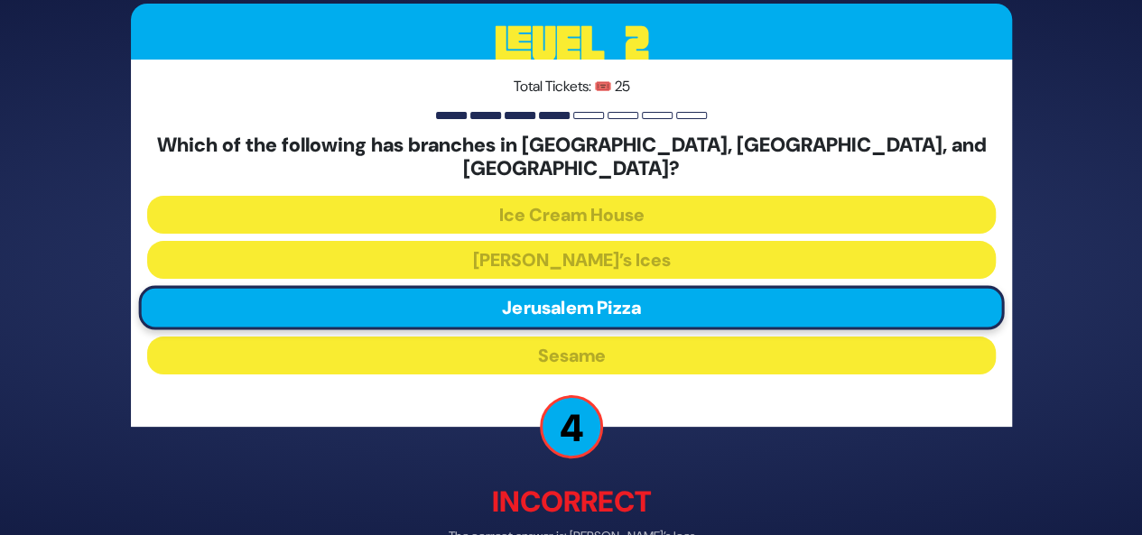
scroll to position [94, 0]
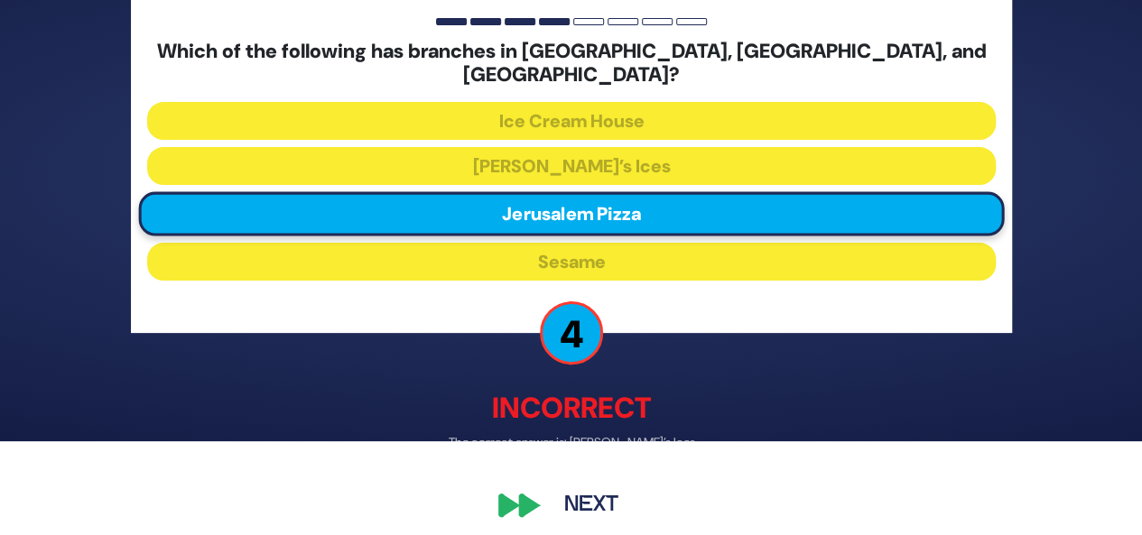
click at [603, 503] on button "Next" at bounding box center [591, 506] width 105 height 42
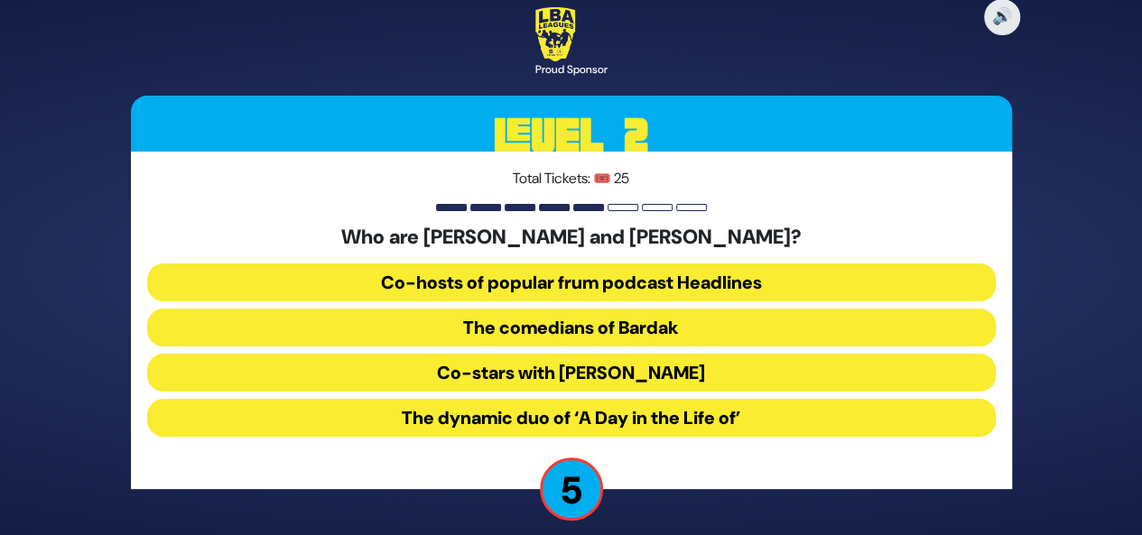
click at [678, 334] on button "The comedians of Bardak" at bounding box center [571, 328] width 848 height 38
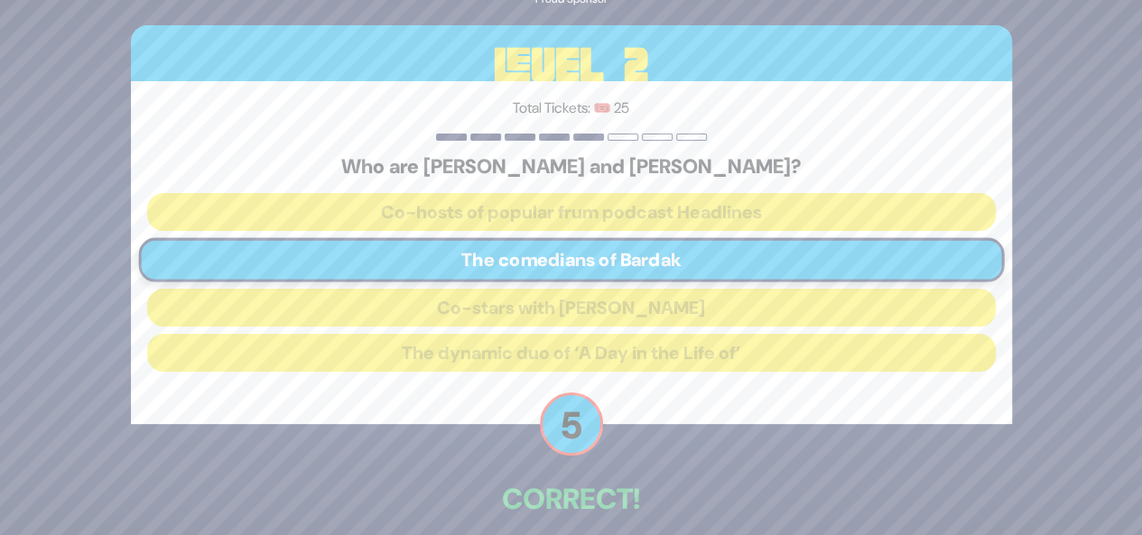
scroll to position [85, 0]
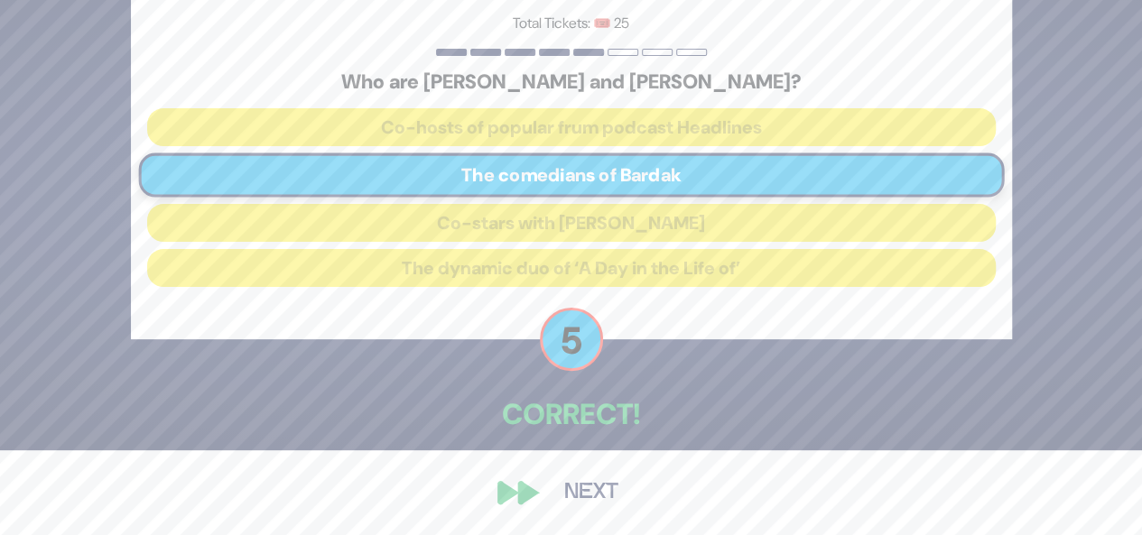
click at [601, 486] on button "Next" at bounding box center [591, 493] width 105 height 42
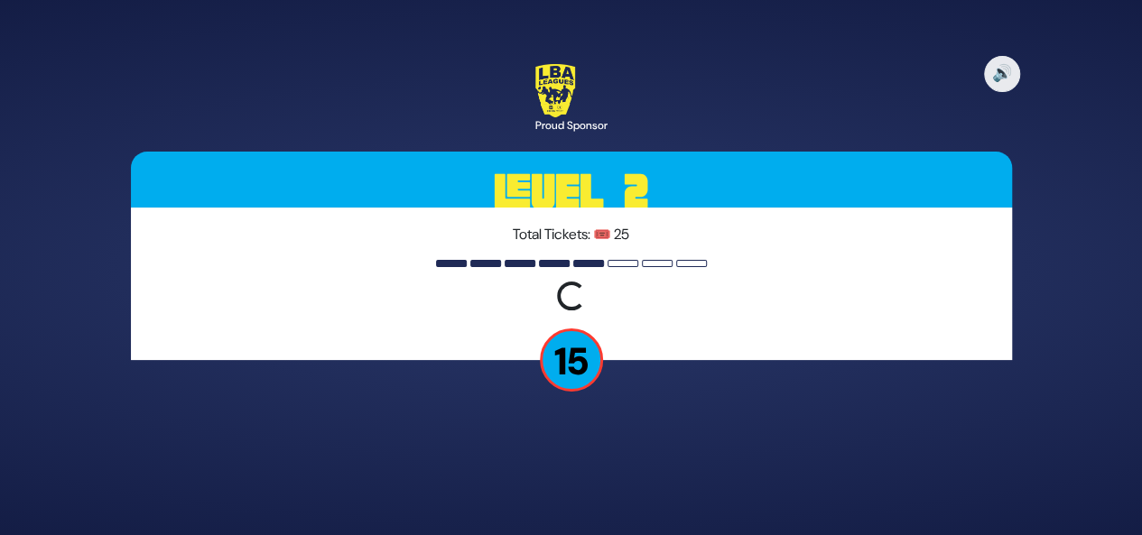
scroll to position [0, 0]
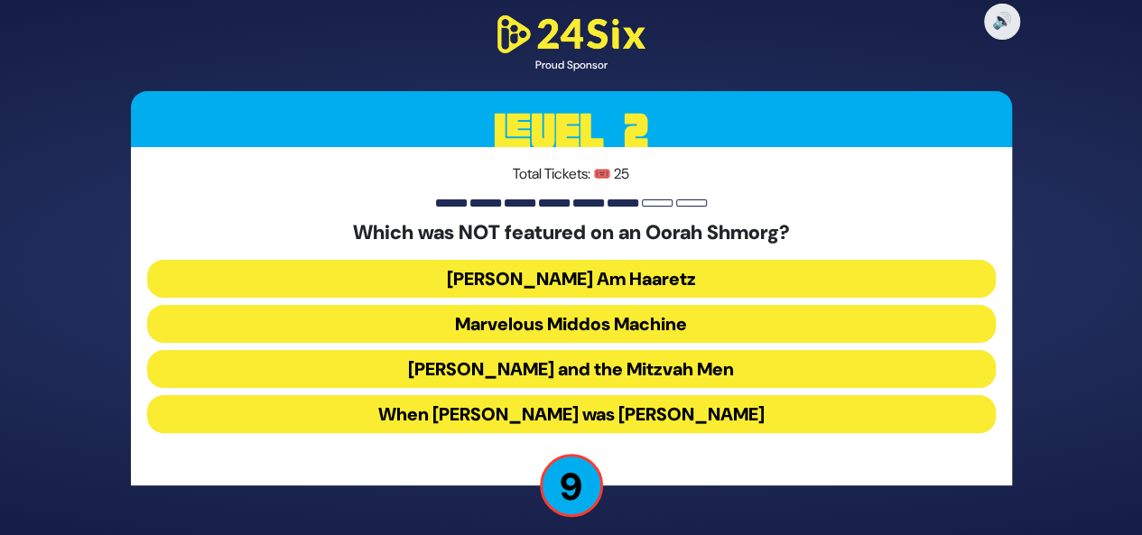
click at [688, 373] on button "[PERSON_NAME] and the Mitzvah Men" at bounding box center [571, 369] width 848 height 38
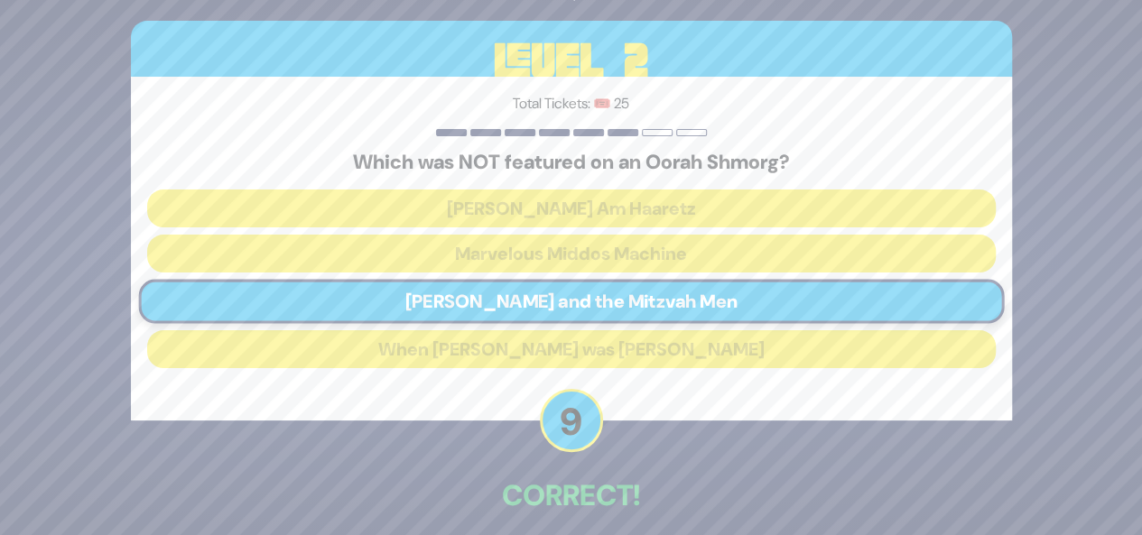
scroll to position [80, 0]
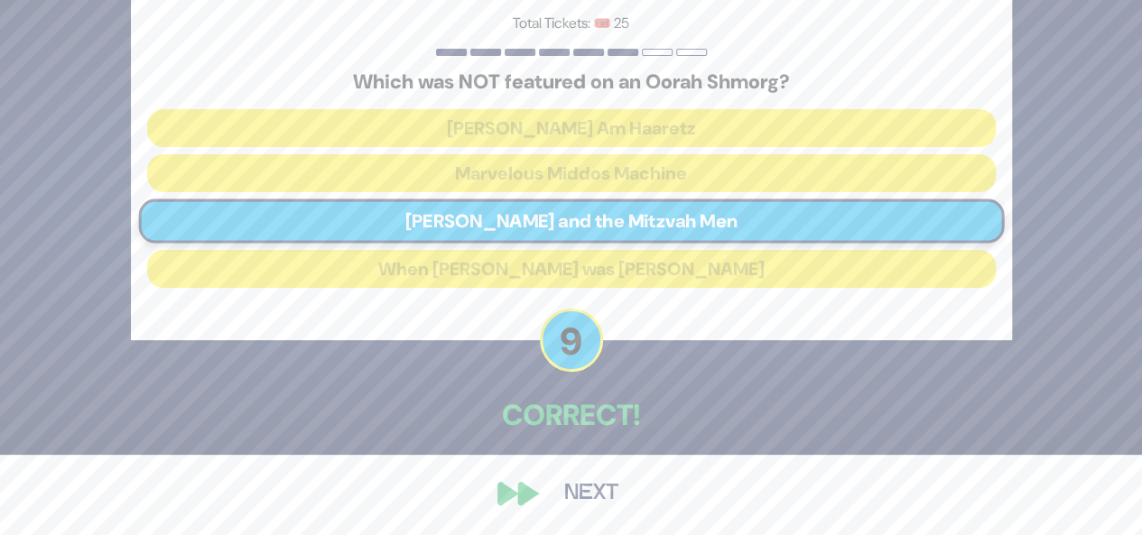
click at [581, 488] on button "Next" at bounding box center [591, 494] width 105 height 42
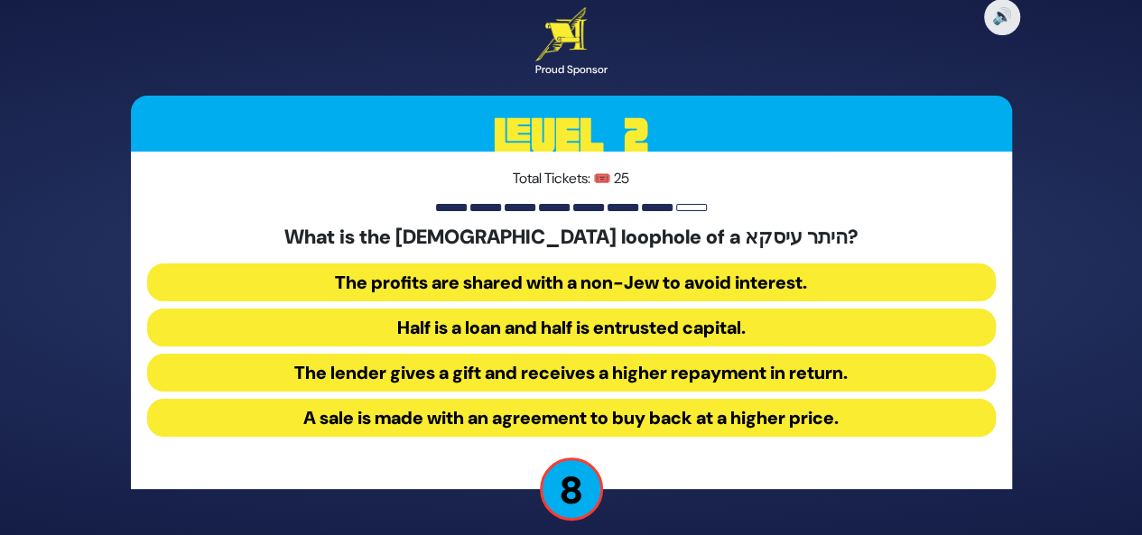
click at [667, 375] on button "The lender gives a gift and receives a higher repayment in return." at bounding box center [571, 373] width 848 height 38
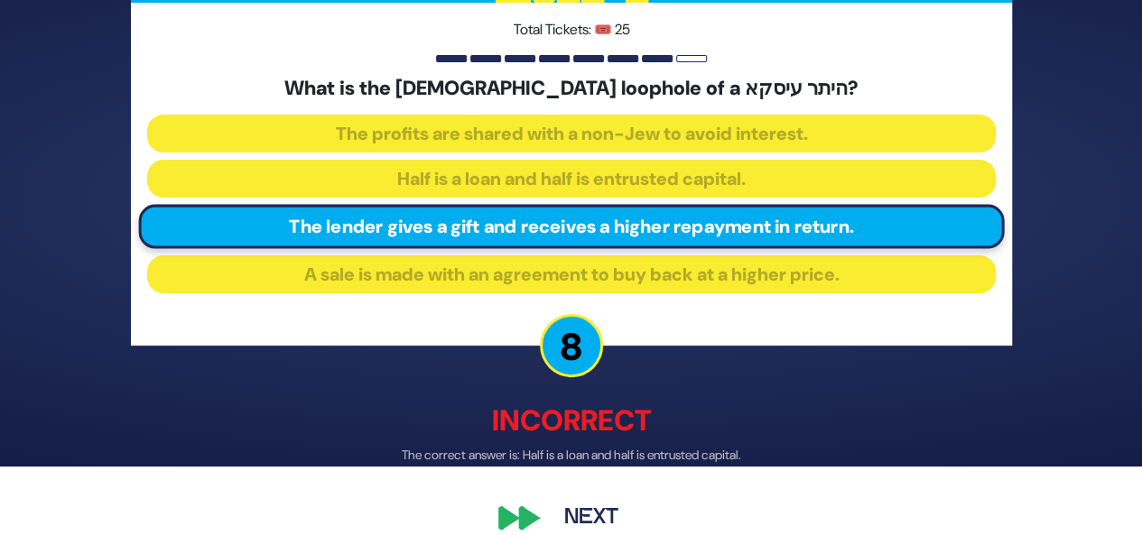
scroll to position [94, 0]
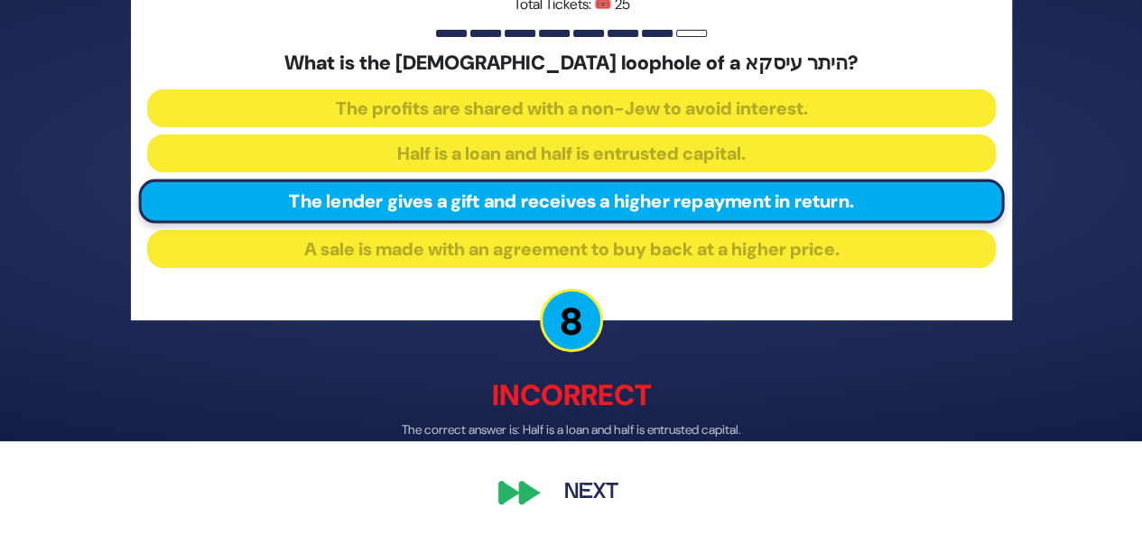
click at [589, 485] on button "Next" at bounding box center [591, 494] width 105 height 42
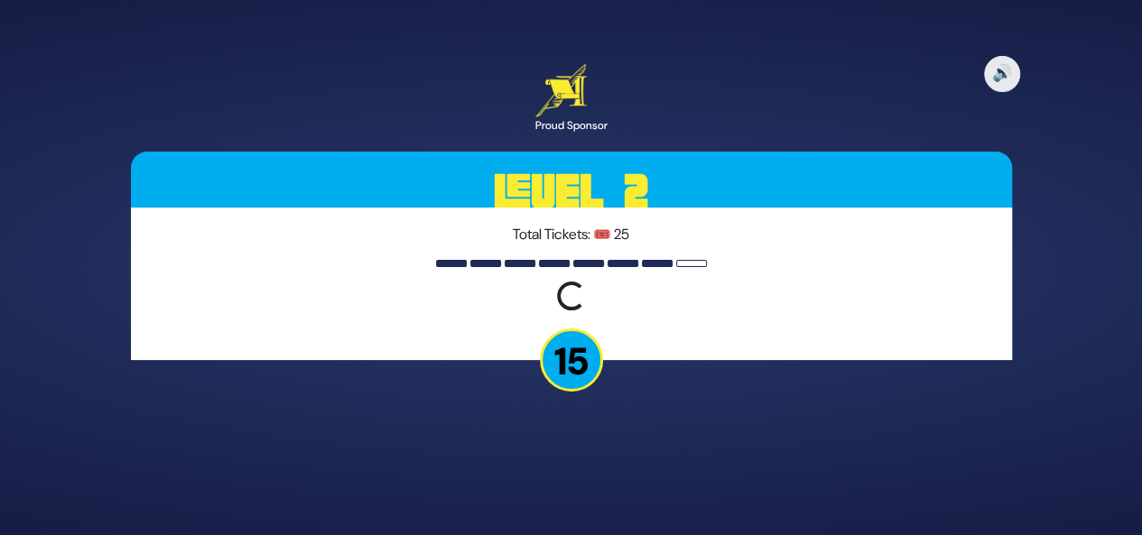
scroll to position [0, 0]
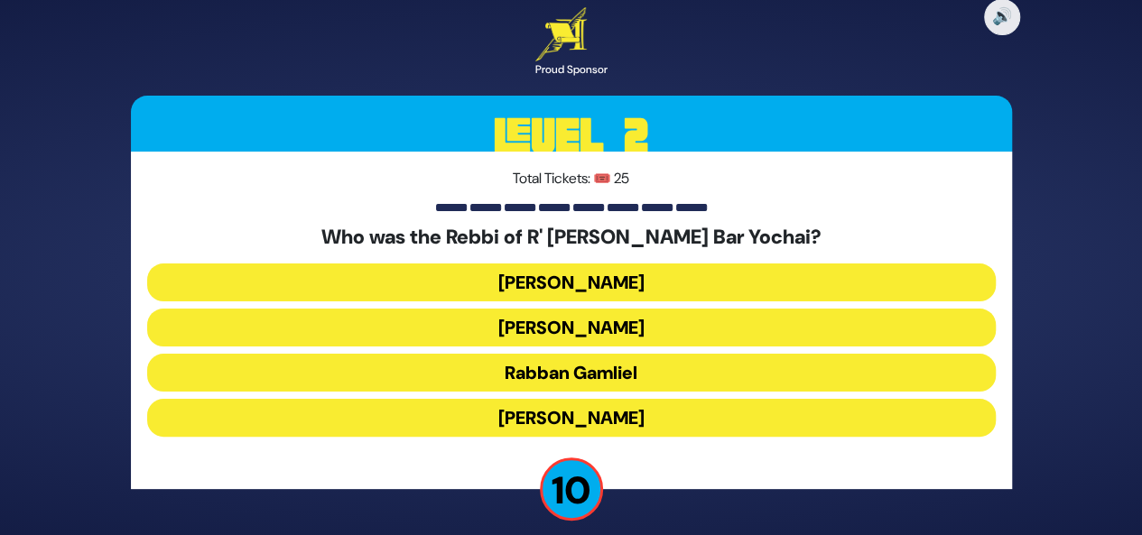
click at [596, 423] on button "[PERSON_NAME]" at bounding box center [571, 418] width 848 height 38
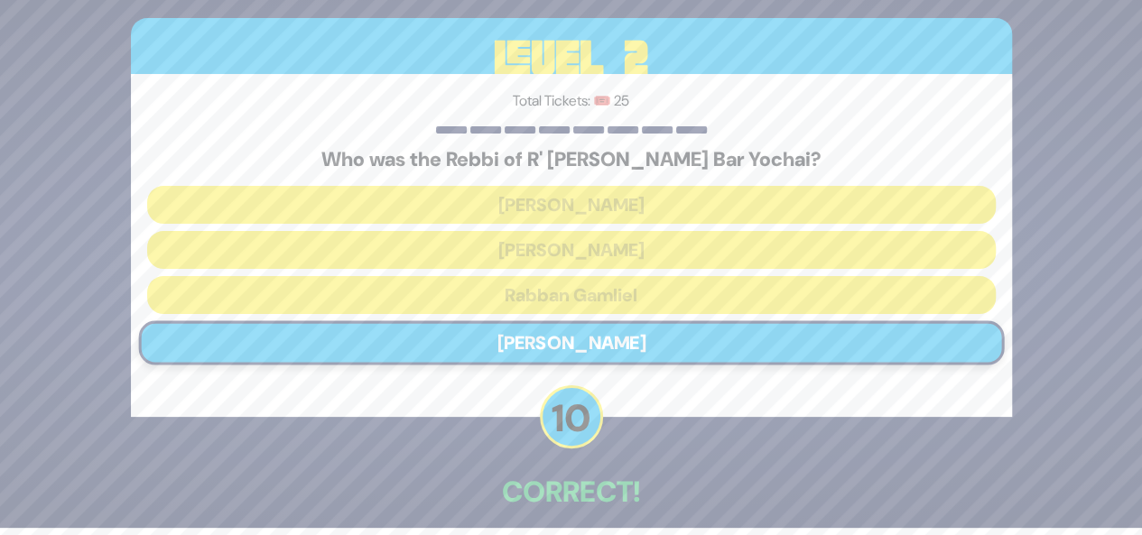
scroll to position [85, 0]
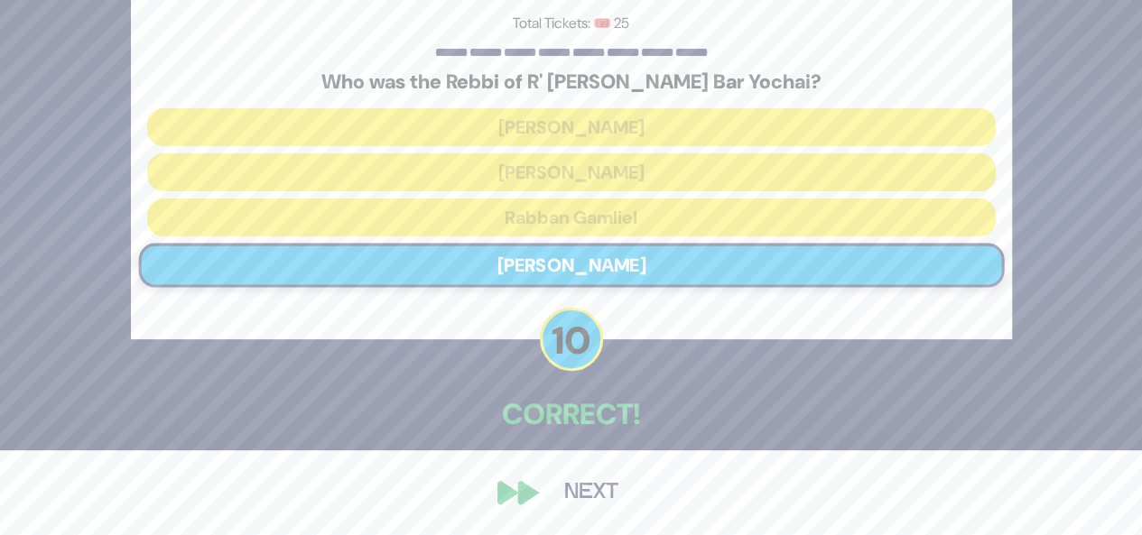
click at [586, 488] on button "Next" at bounding box center [591, 493] width 105 height 42
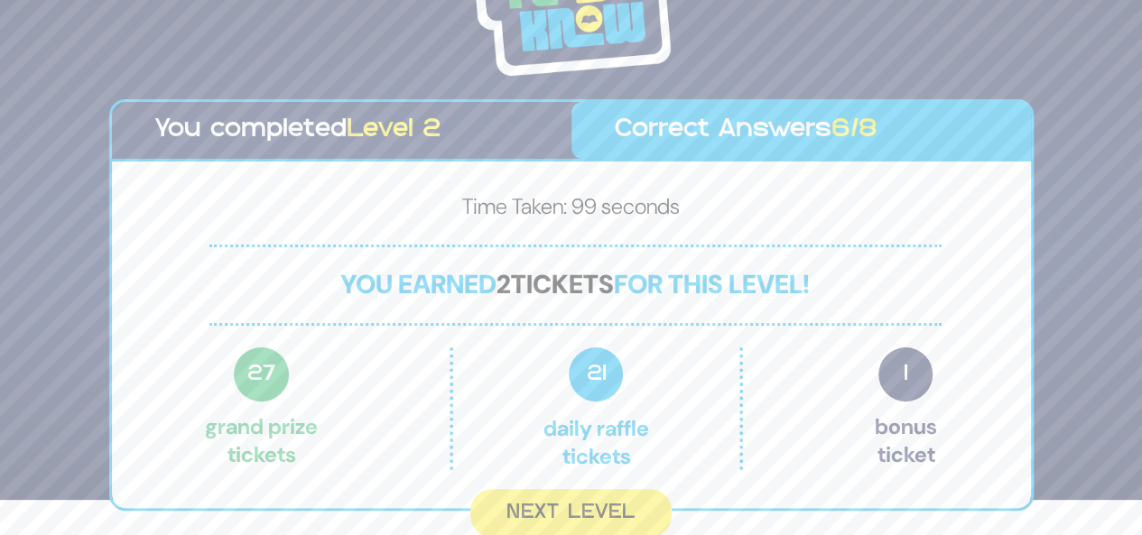
scroll to position [32, 0]
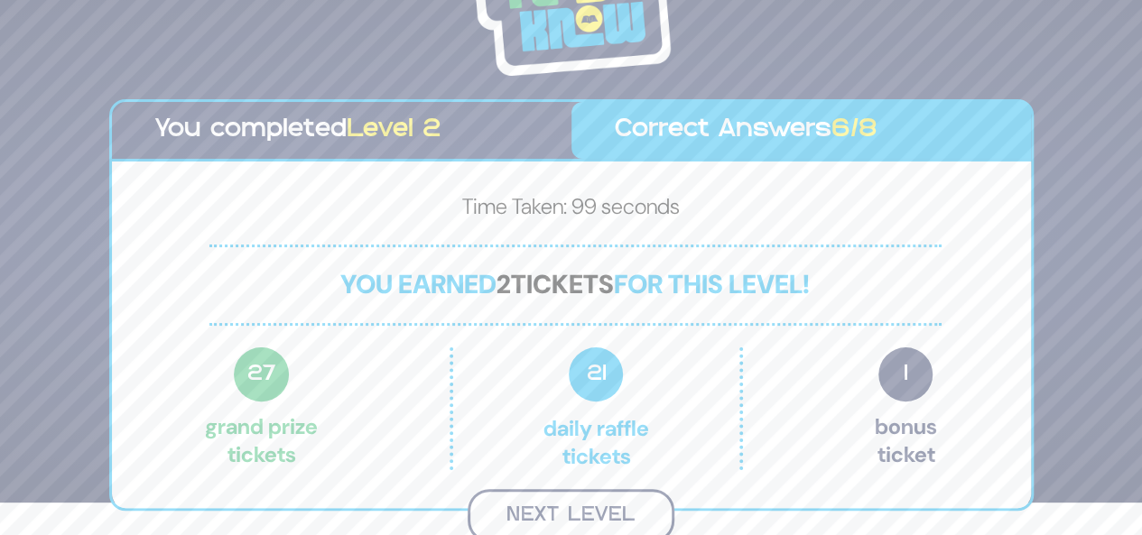
click at [584, 506] on button "Next Level" at bounding box center [571, 515] width 207 height 53
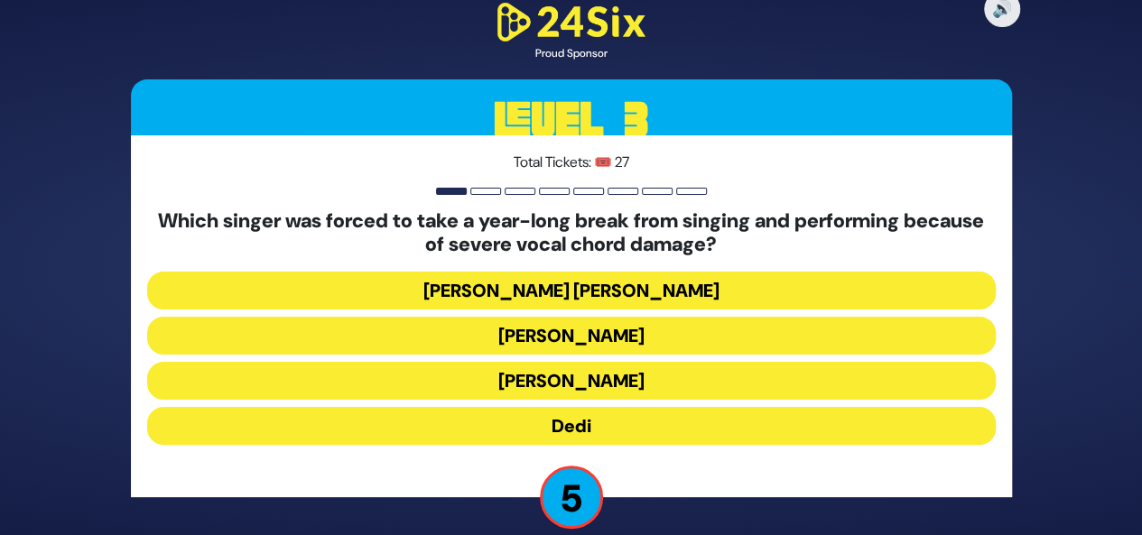
click at [578, 425] on button "Dedi" at bounding box center [571, 426] width 848 height 38
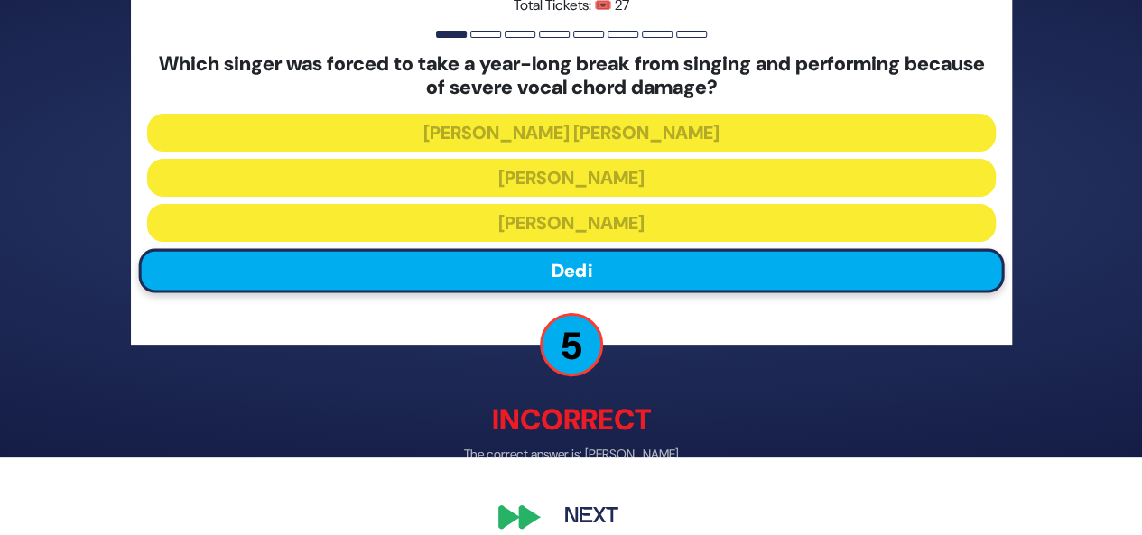
scroll to position [79, 0]
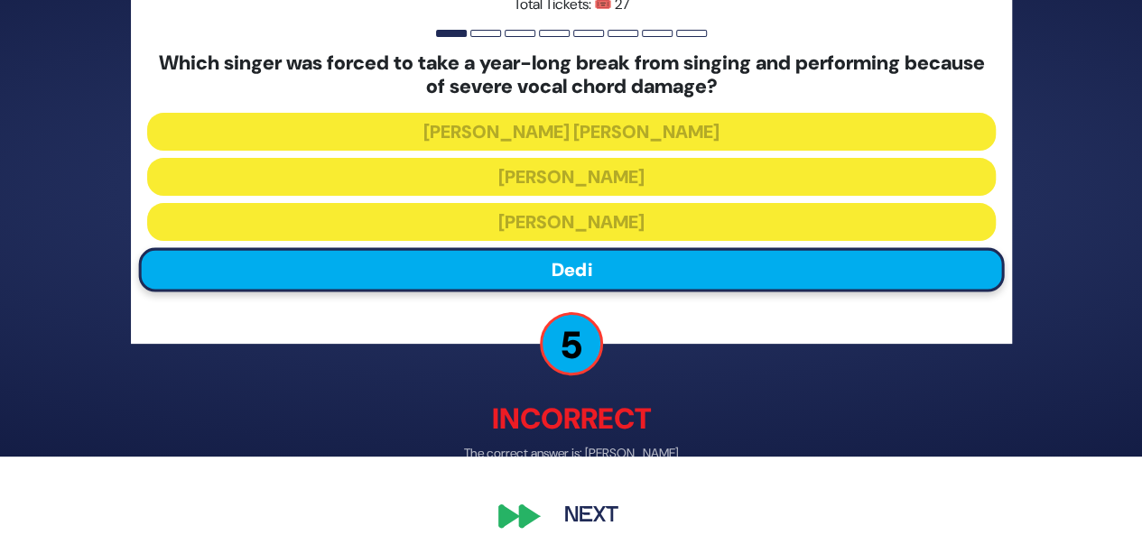
click at [580, 515] on button "Next" at bounding box center [591, 517] width 105 height 42
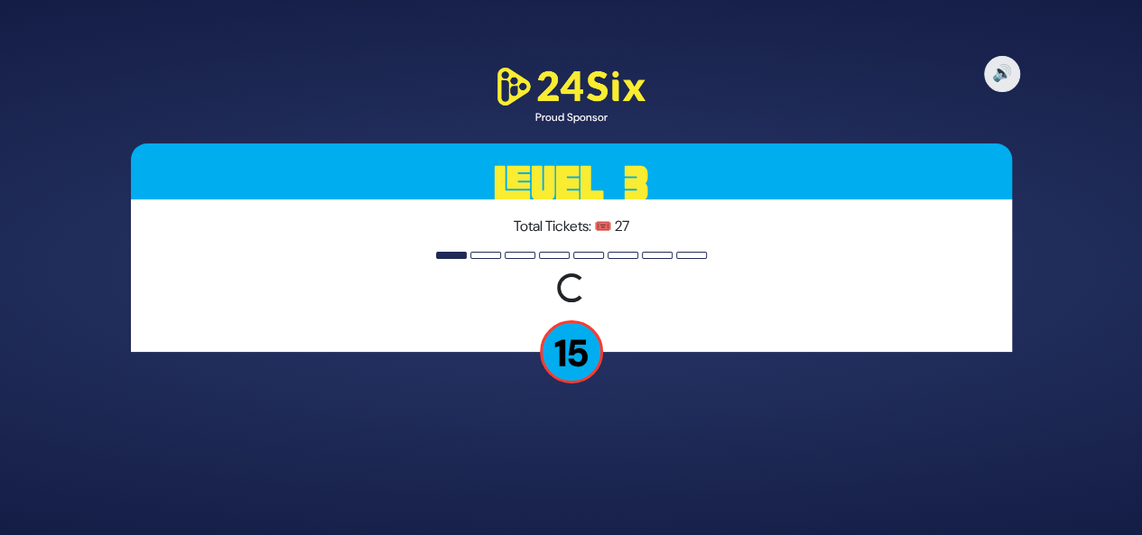
scroll to position [0, 0]
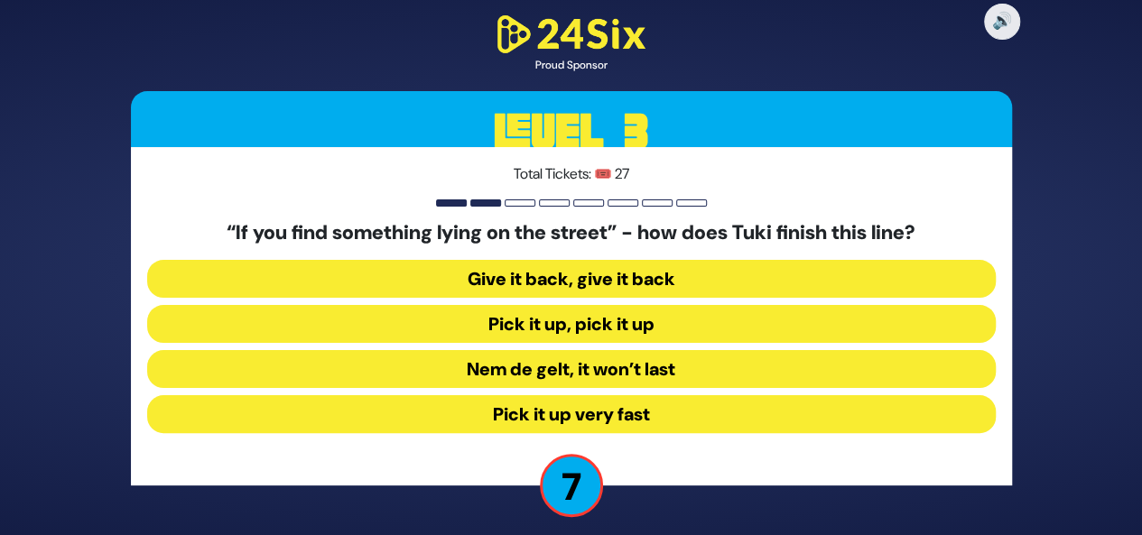
click at [641, 277] on button "Give it back, give it back" at bounding box center [571, 279] width 848 height 38
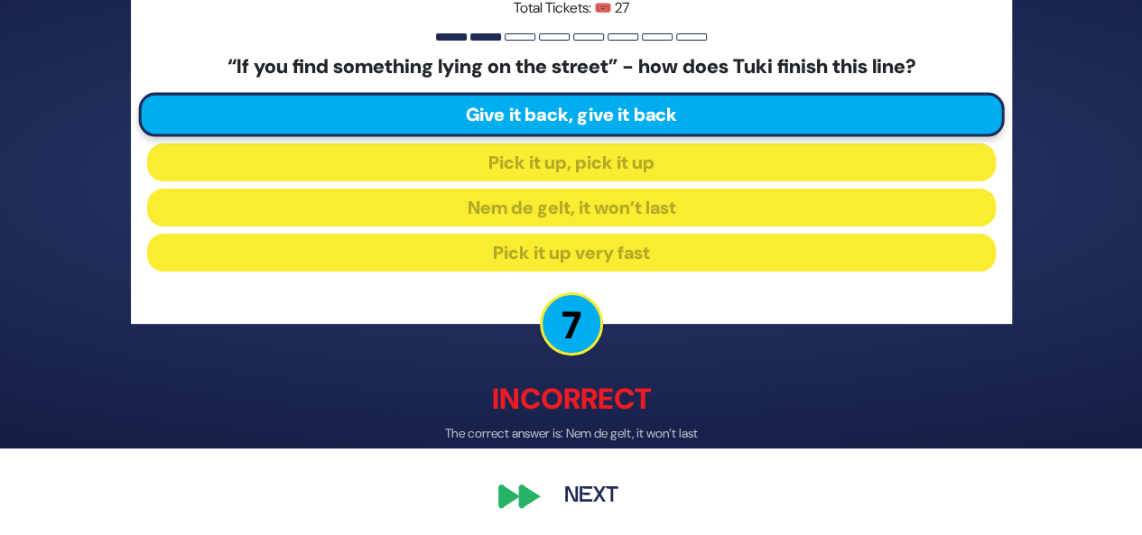
scroll to position [89, 0]
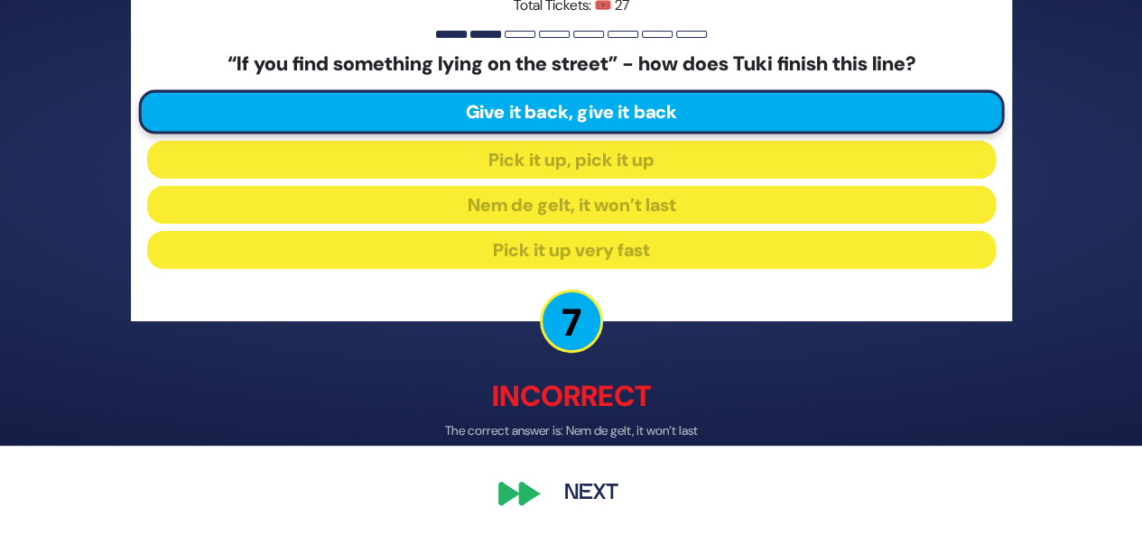
click at [599, 494] on button "Next" at bounding box center [591, 494] width 105 height 42
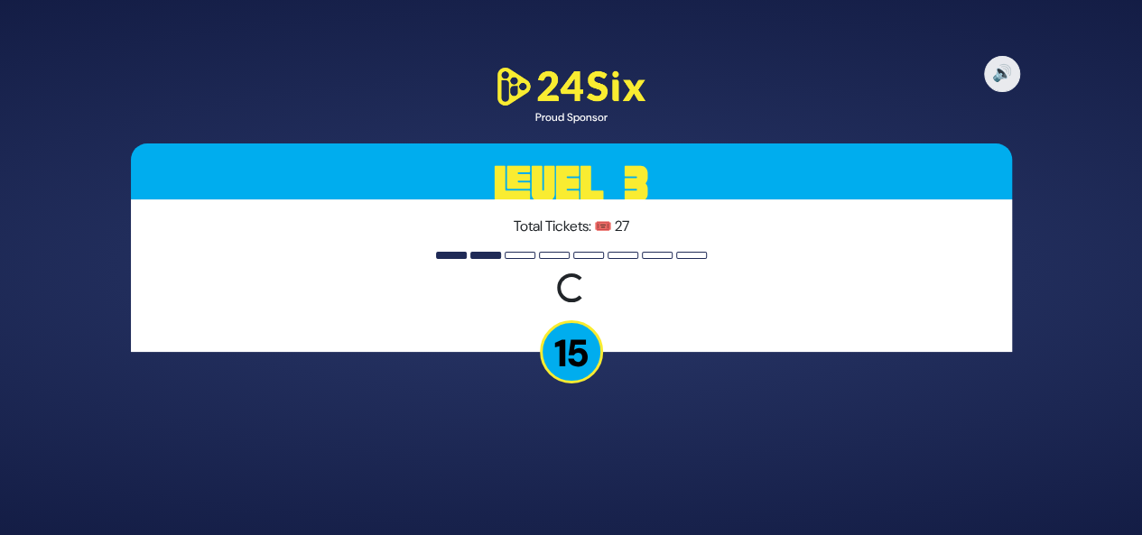
scroll to position [0, 0]
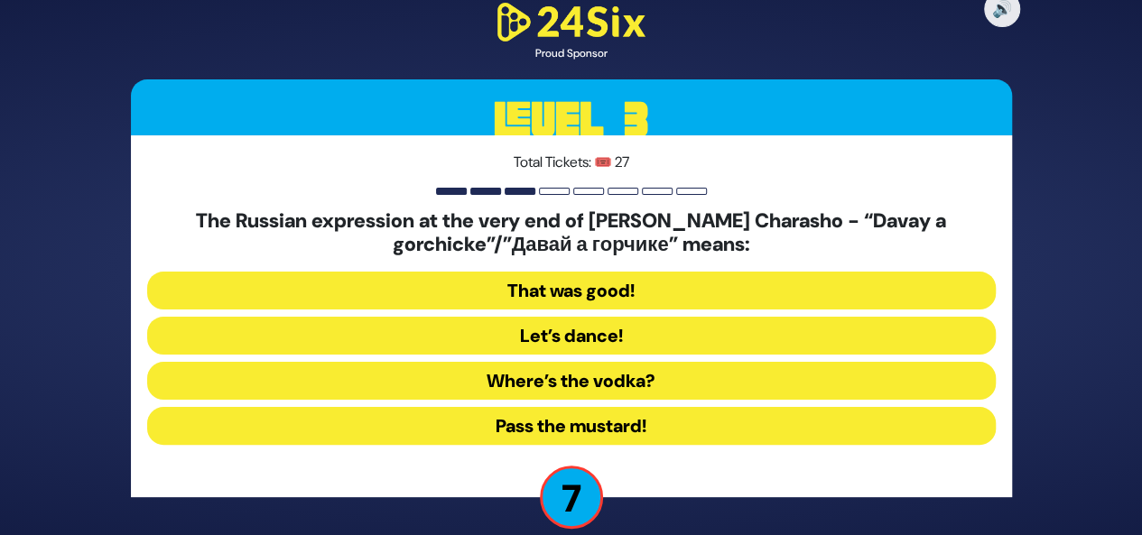
click at [619, 291] on button "That was good!" at bounding box center [571, 291] width 848 height 38
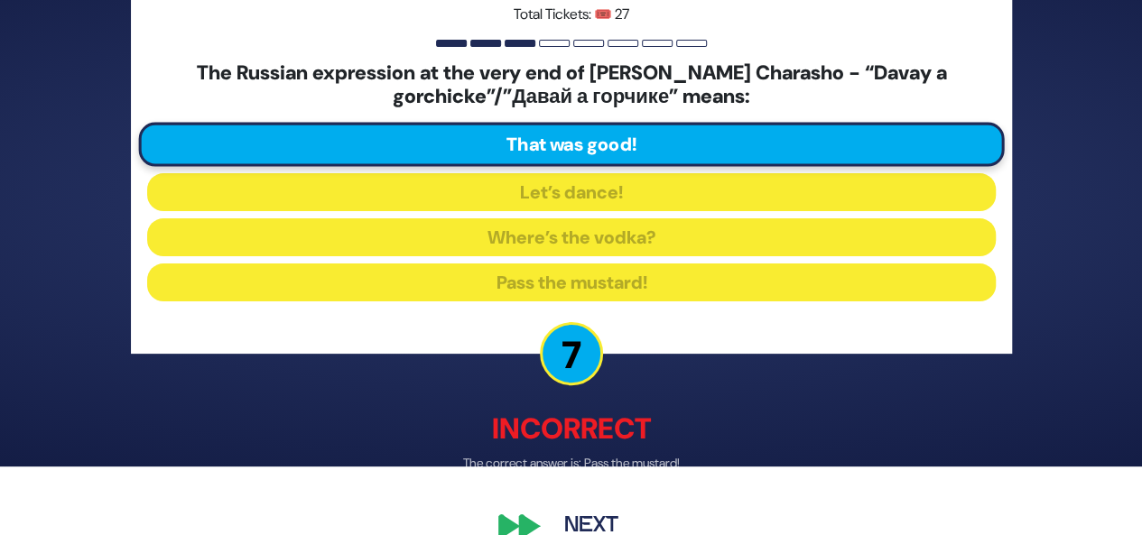
scroll to position [101, 0]
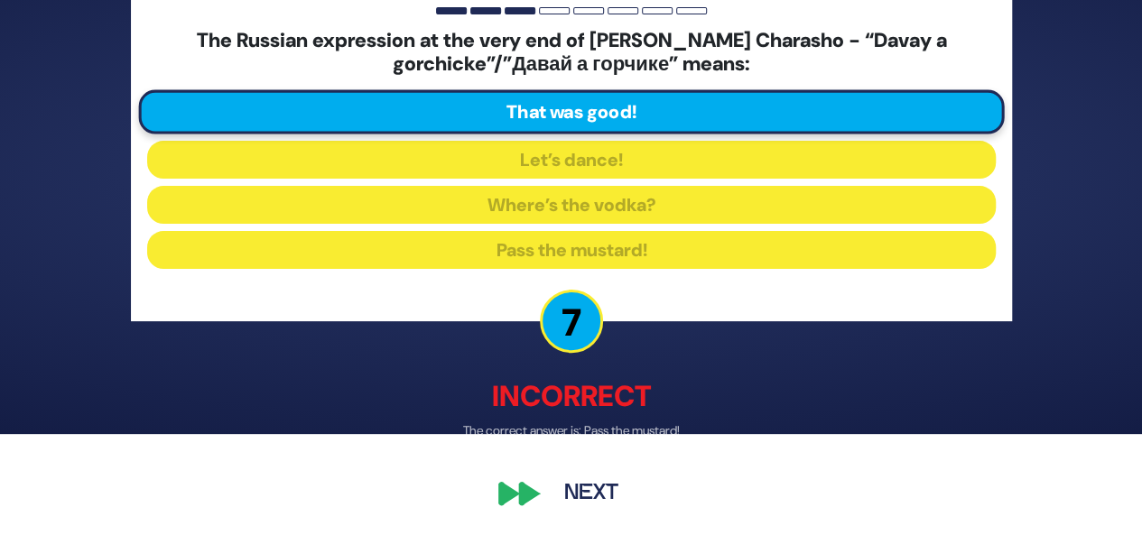
click at [586, 496] on button "Next" at bounding box center [591, 494] width 105 height 42
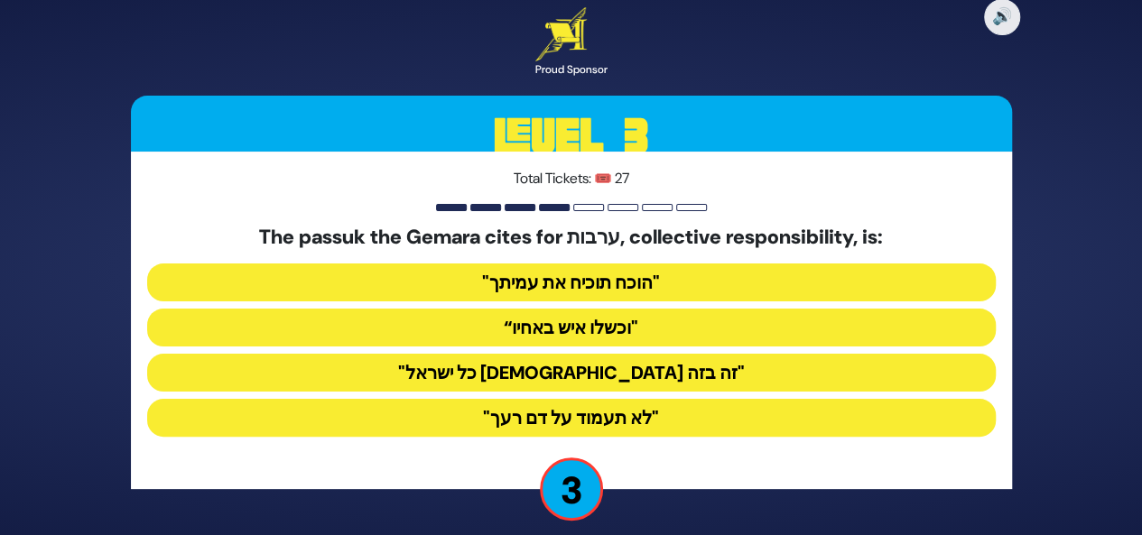
click at [627, 280] on button ""הוכח תוכיח את עמיתך"" at bounding box center [571, 283] width 848 height 38
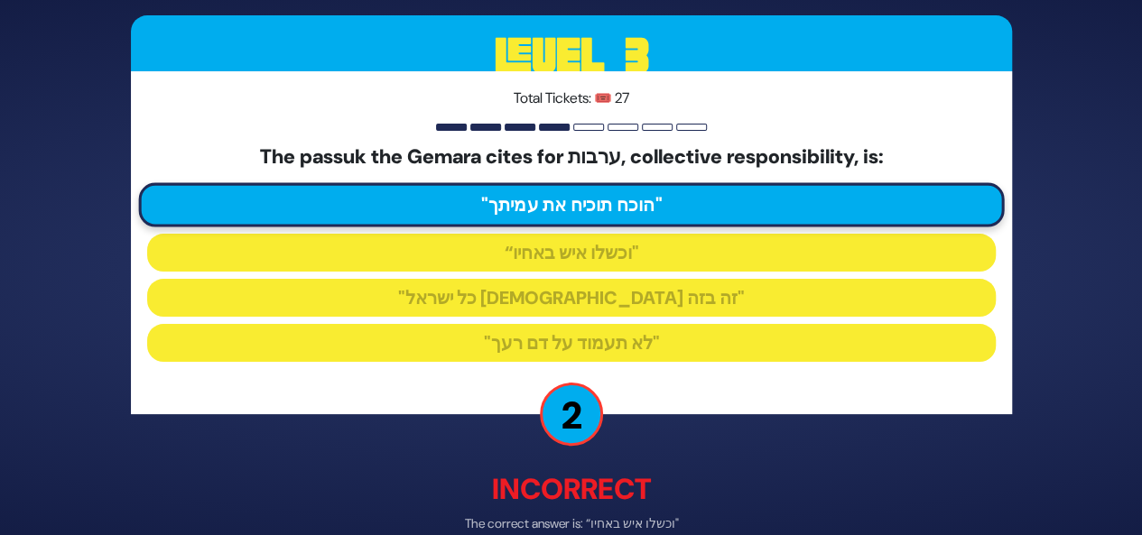
scroll to position [94, 0]
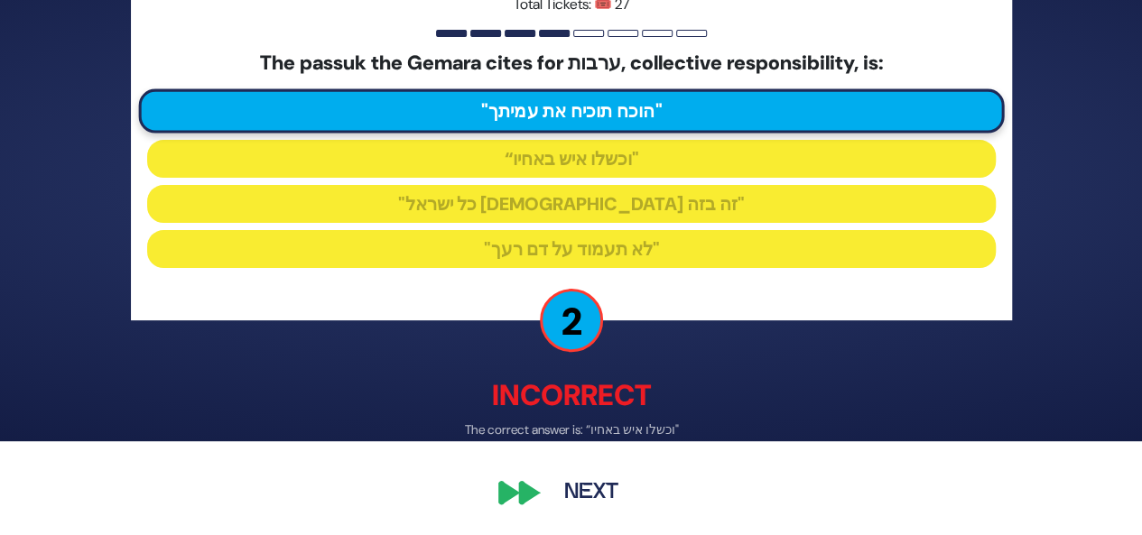
click at [588, 492] on button "Next" at bounding box center [591, 494] width 105 height 42
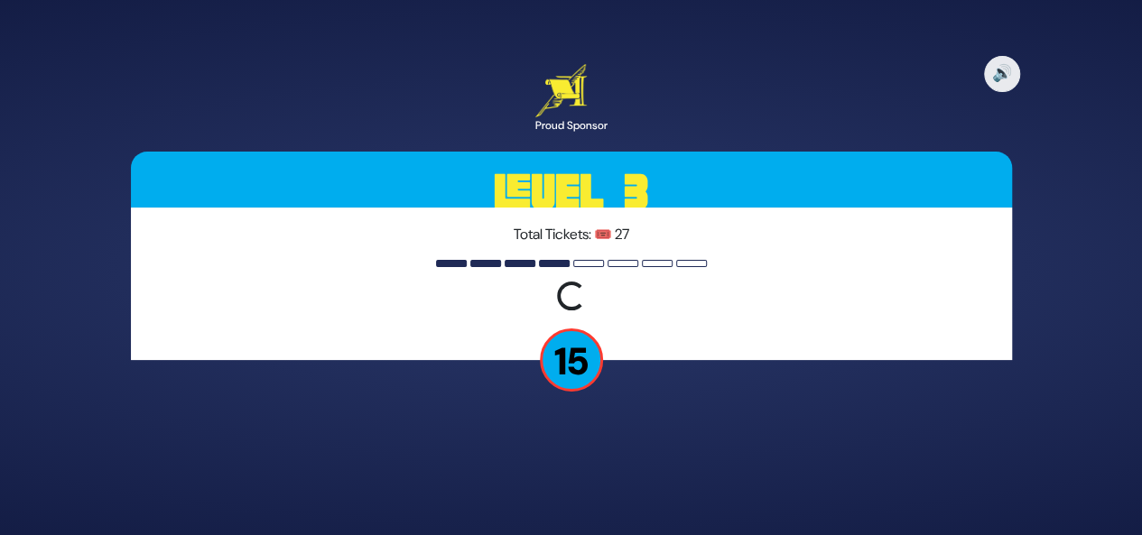
scroll to position [0, 0]
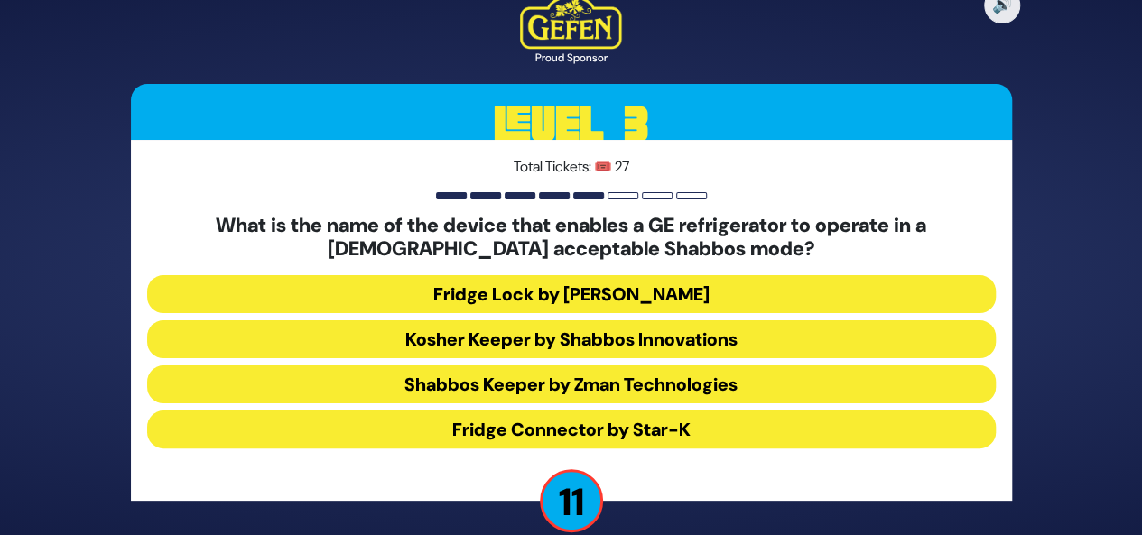
click at [603, 378] on button "Shabbos Keeper by Zman Technologies" at bounding box center [571, 385] width 848 height 38
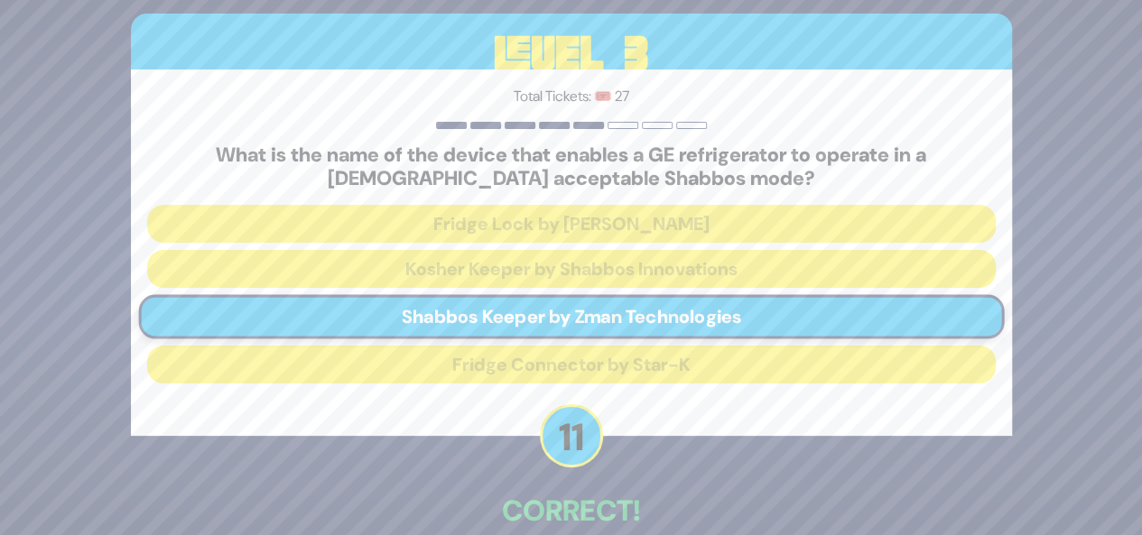
scroll to position [96, 0]
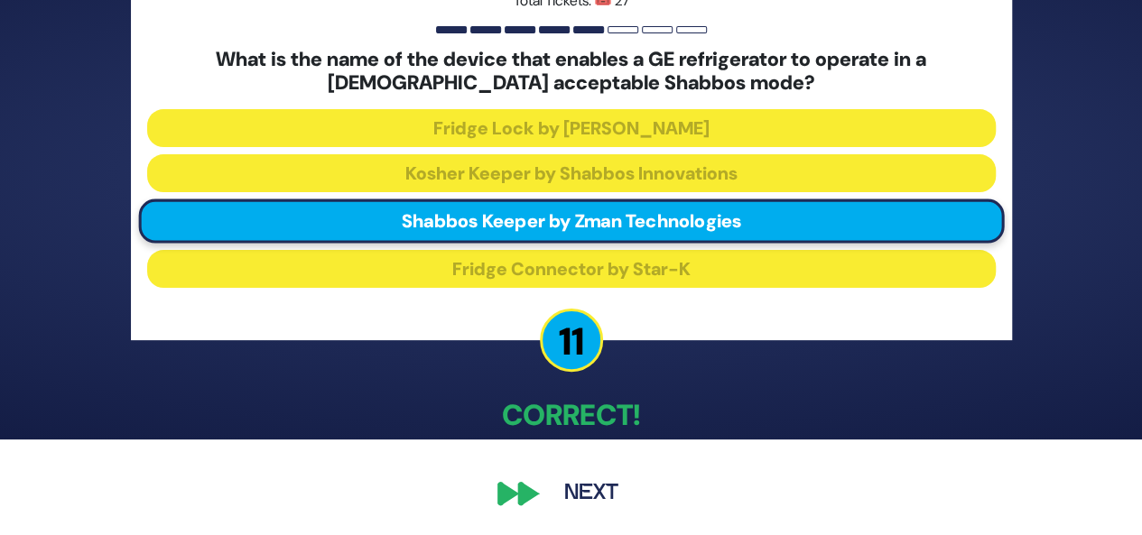
click at [593, 496] on button "Next" at bounding box center [591, 494] width 105 height 42
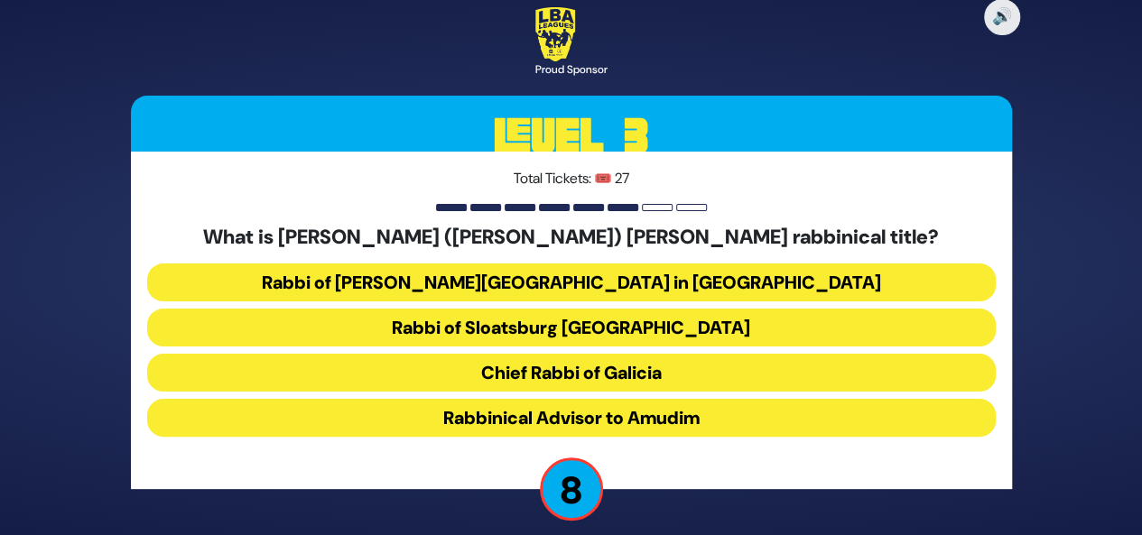
click at [690, 424] on button "Rabbinical Advisor to Amudim" at bounding box center [571, 418] width 848 height 38
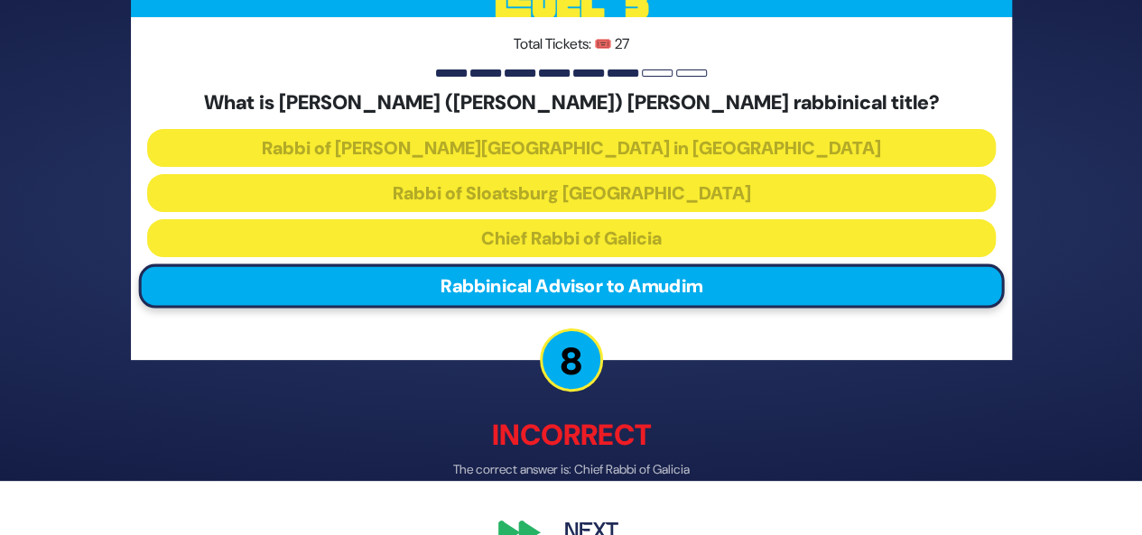
scroll to position [94, 0]
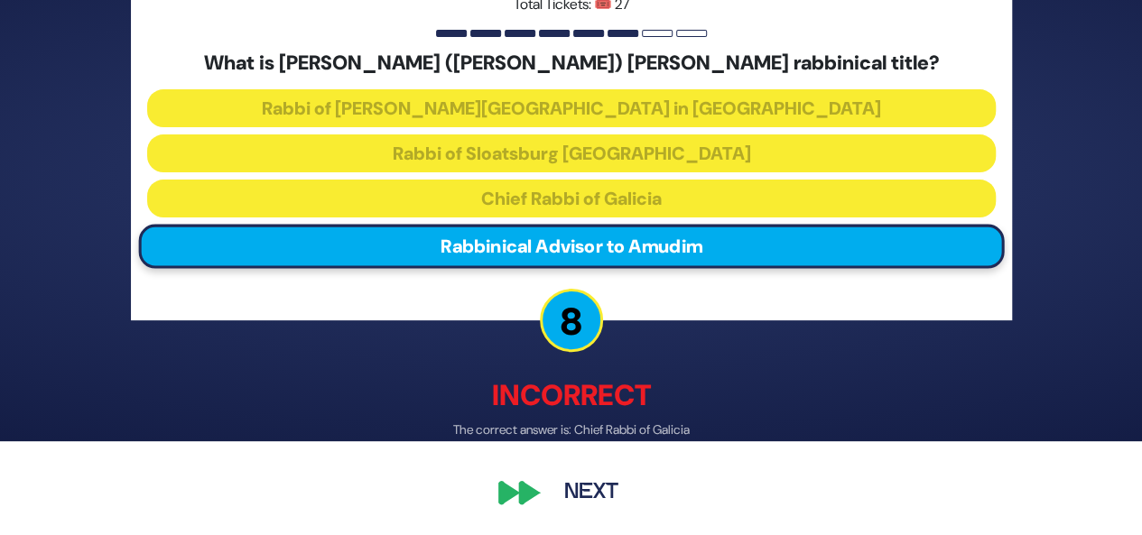
click at [579, 487] on button "Next" at bounding box center [591, 494] width 105 height 42
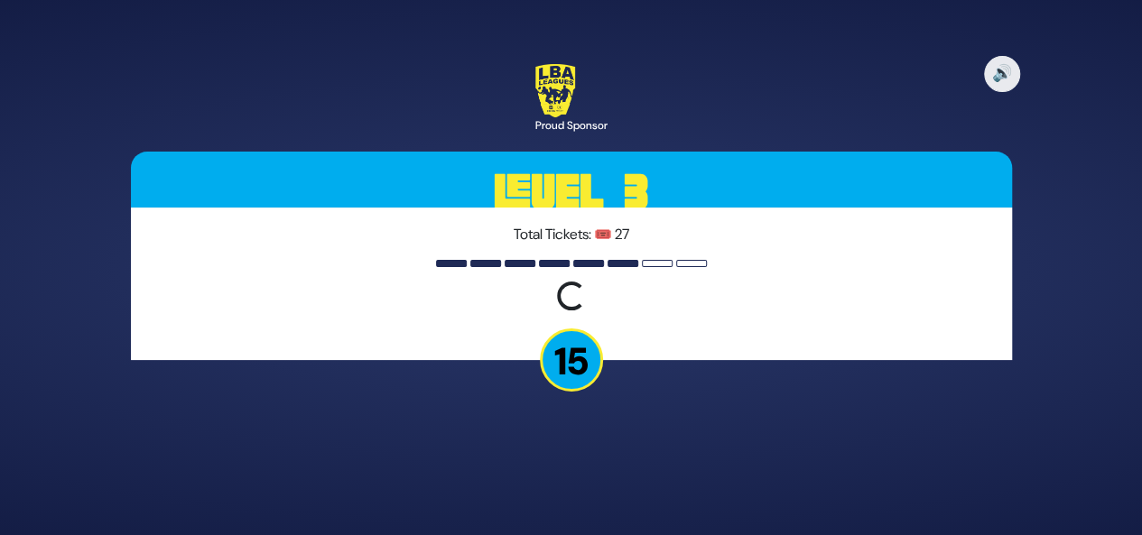
scroll to position [0, 0]
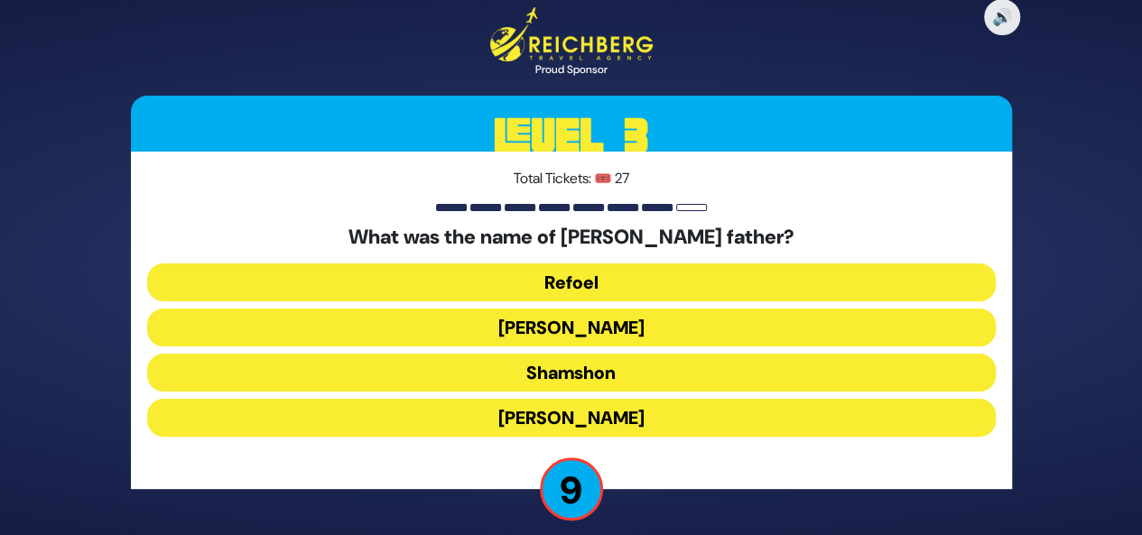
click at [634, 279] on button "Refoel" at bounding box center [571, 283] width 848 height 38
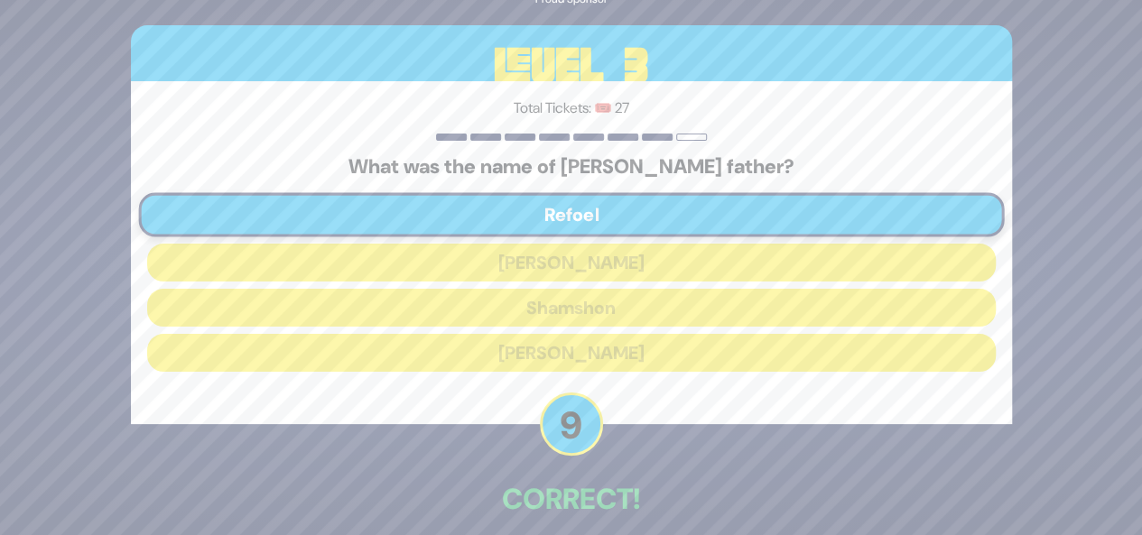
scroll to position [84, 0]
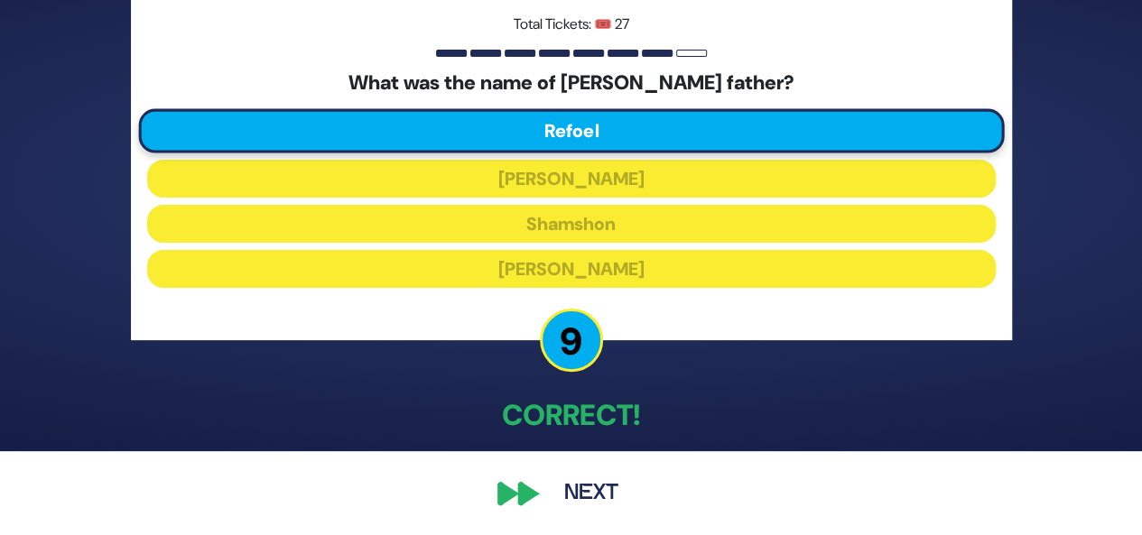
click at [588, 494] on button "Next" at bounding box center [591, 494] width 105 height 42
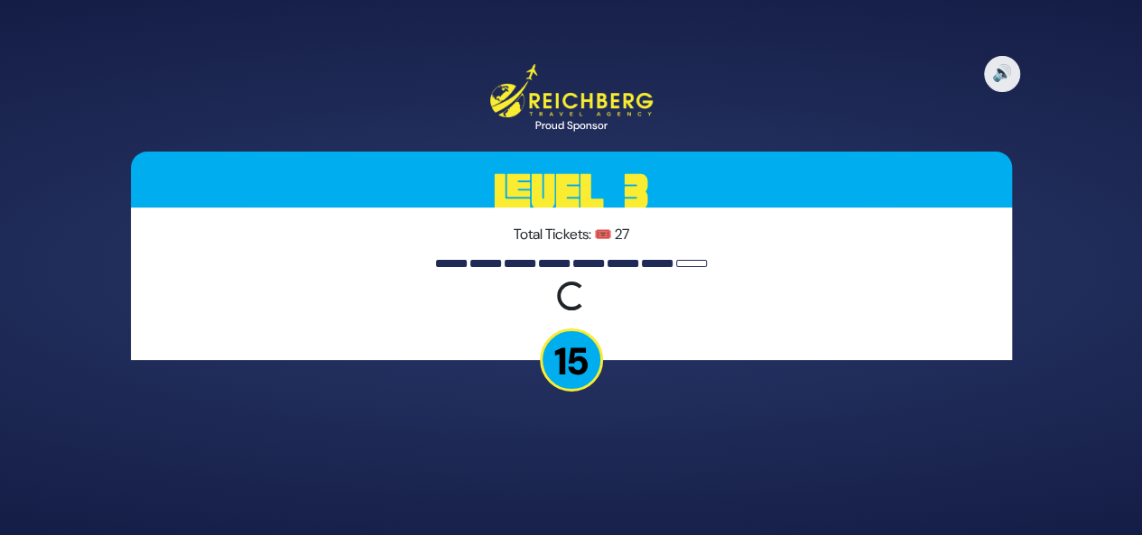
scroll to position [0, 0]
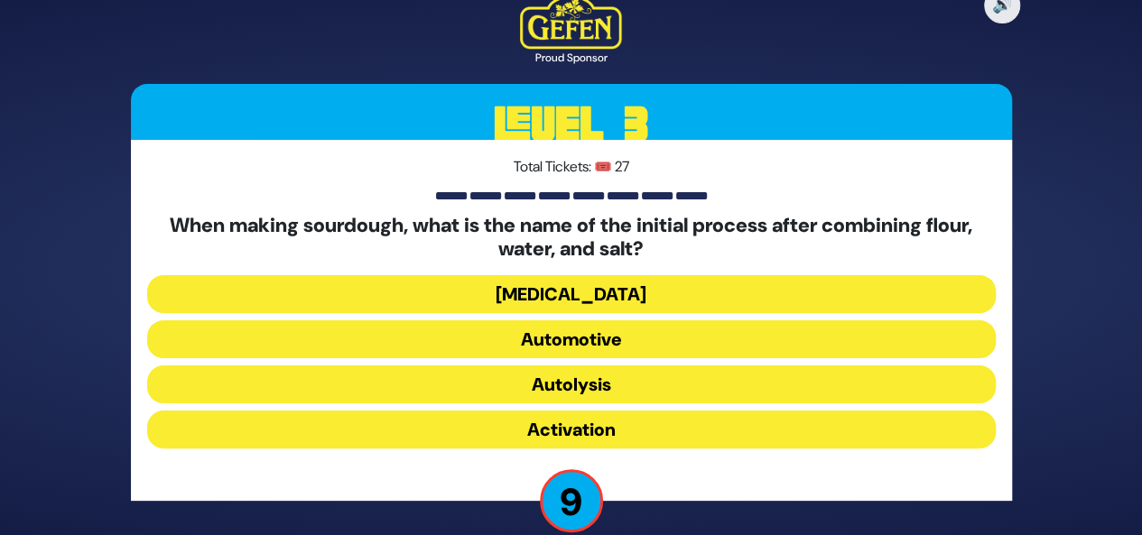
click at [596, 425] on button "Activation" at bounding box center [571, 430] width 848 height 38
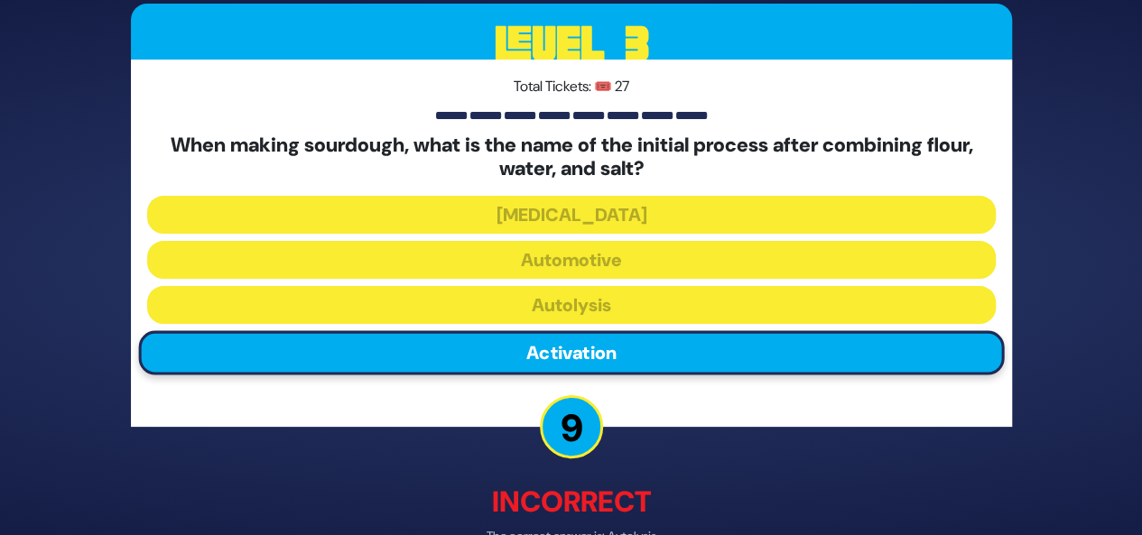
scroll to position [106, 0]
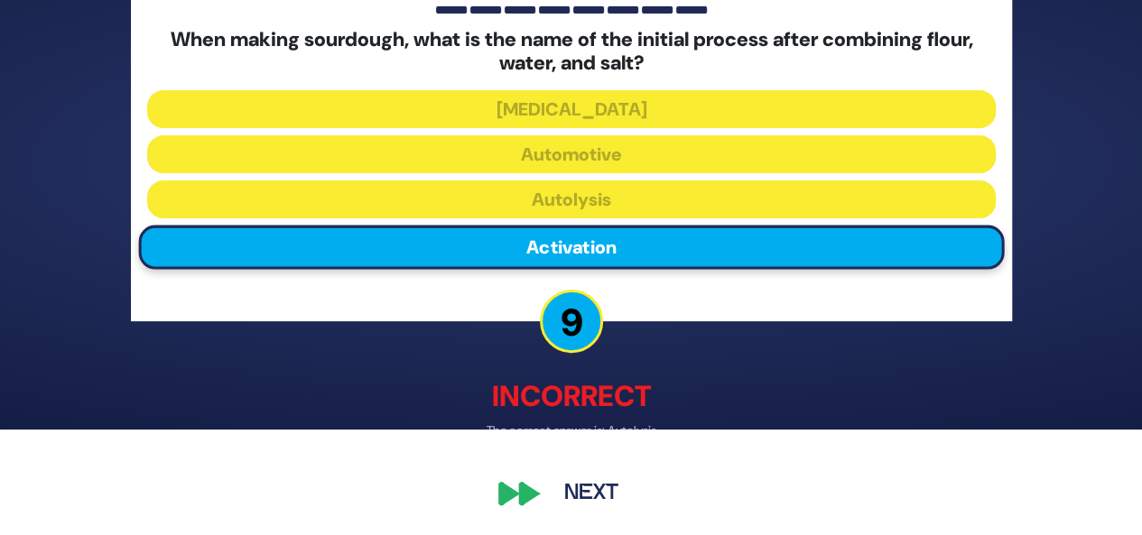
click at [588, 496] on button "Next" at bounding box center [591, 494] width 105 height 42
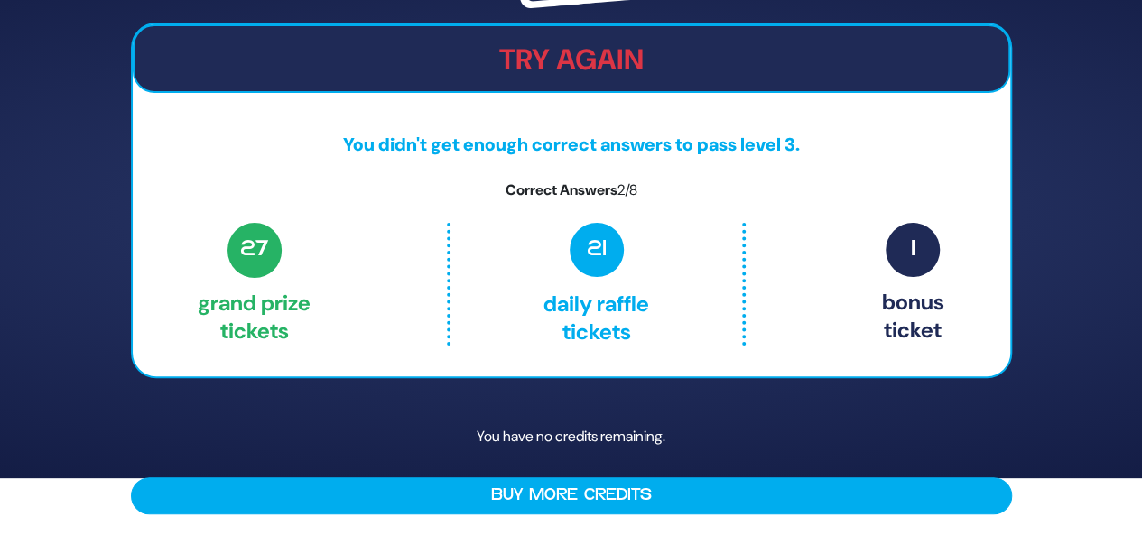
scroll to position [0, 0]
